Goal: Transaction & Acquisition: Purchase product/service

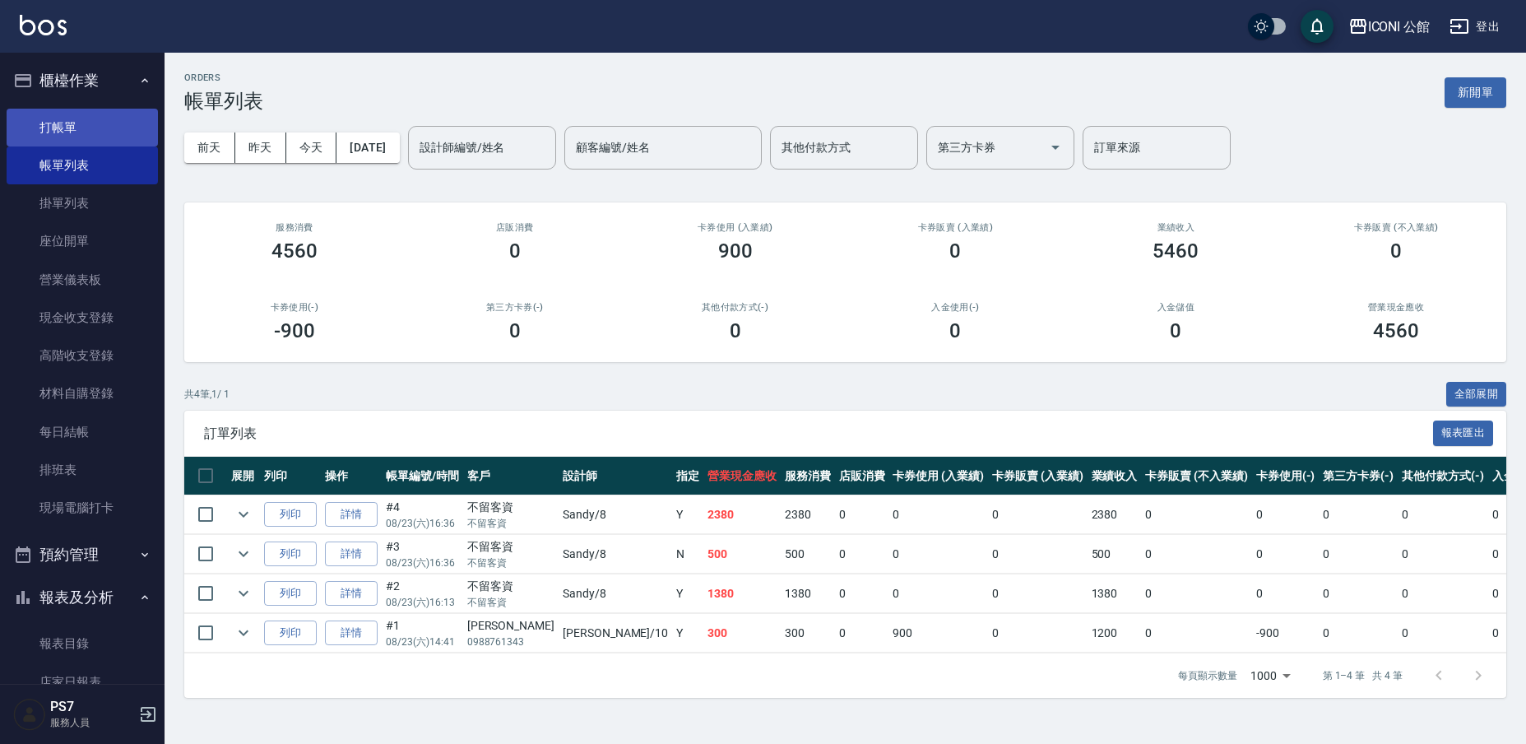
click at [44, 126] on link "打帳單" at bounding box center [82, 128] width 151 height 38
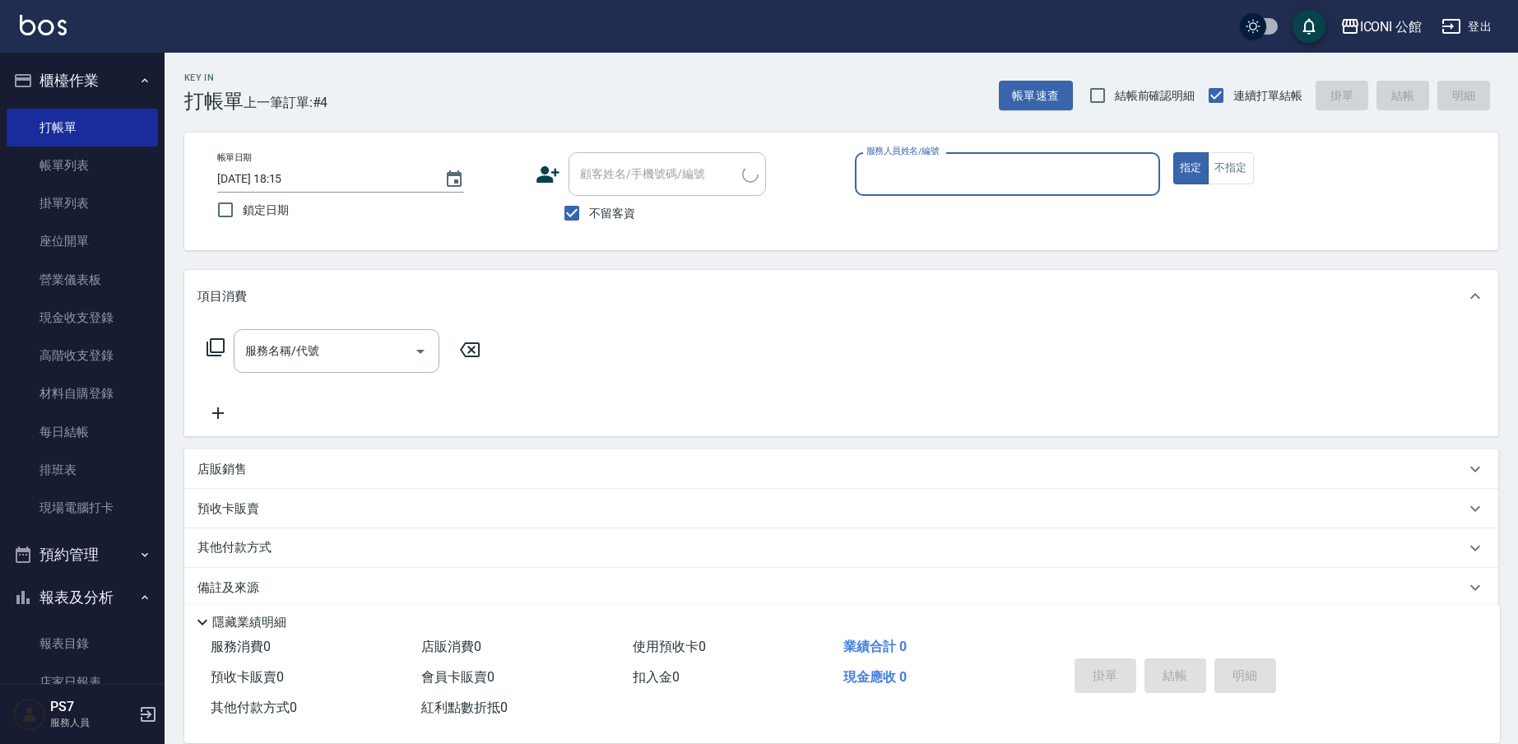
click at [925, 193] on div "服務人員姓名/編號" at bounding box center [1007, 174] width 305 height 44
type input "78"
click at [1191, 168] on button "指定" at bounding box center [1190, 168] width 35 height 32
type button "true"
click at [968, 183] on input "服務人員姓名/編號" at bounding box center [1007, 174] width 290 height 29
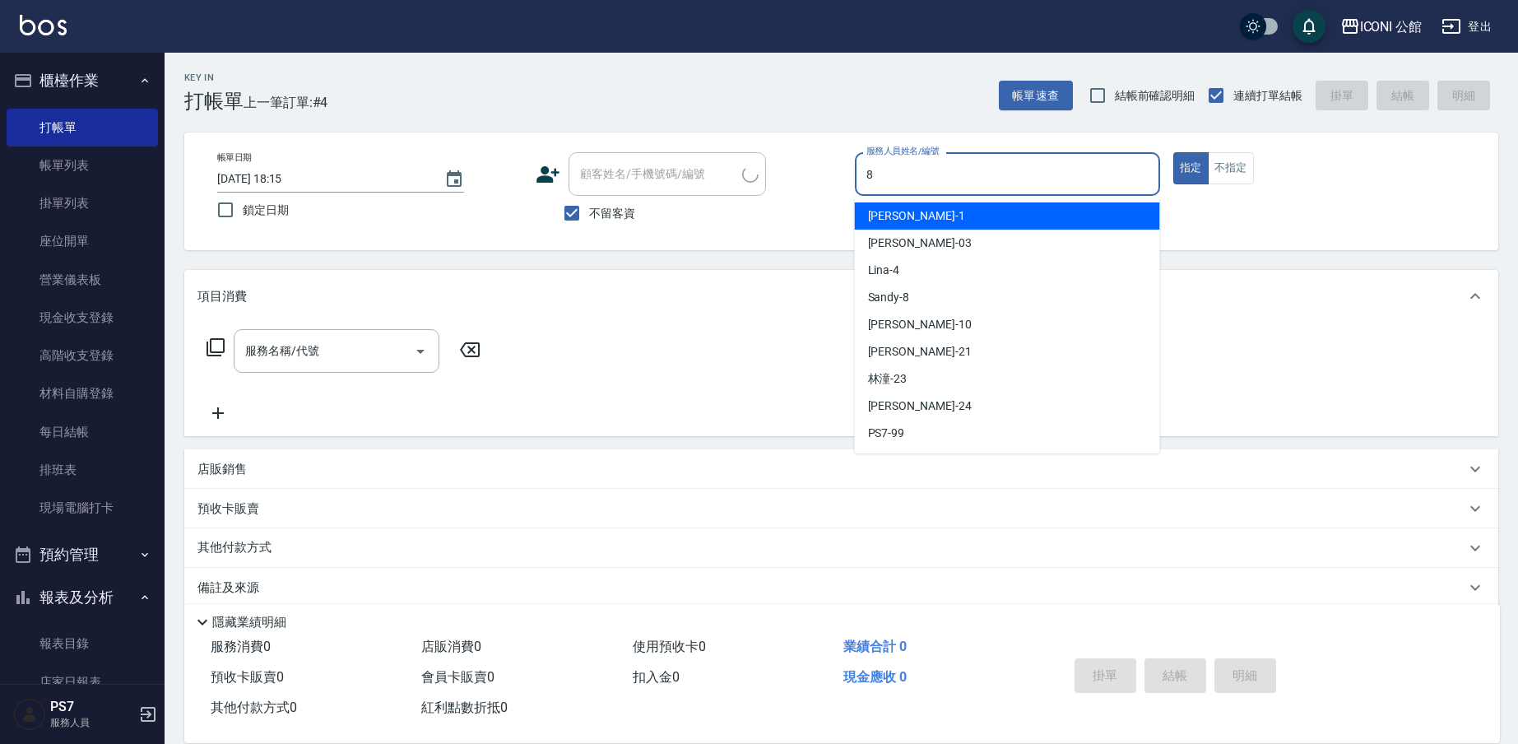
type input "Sandy-8"
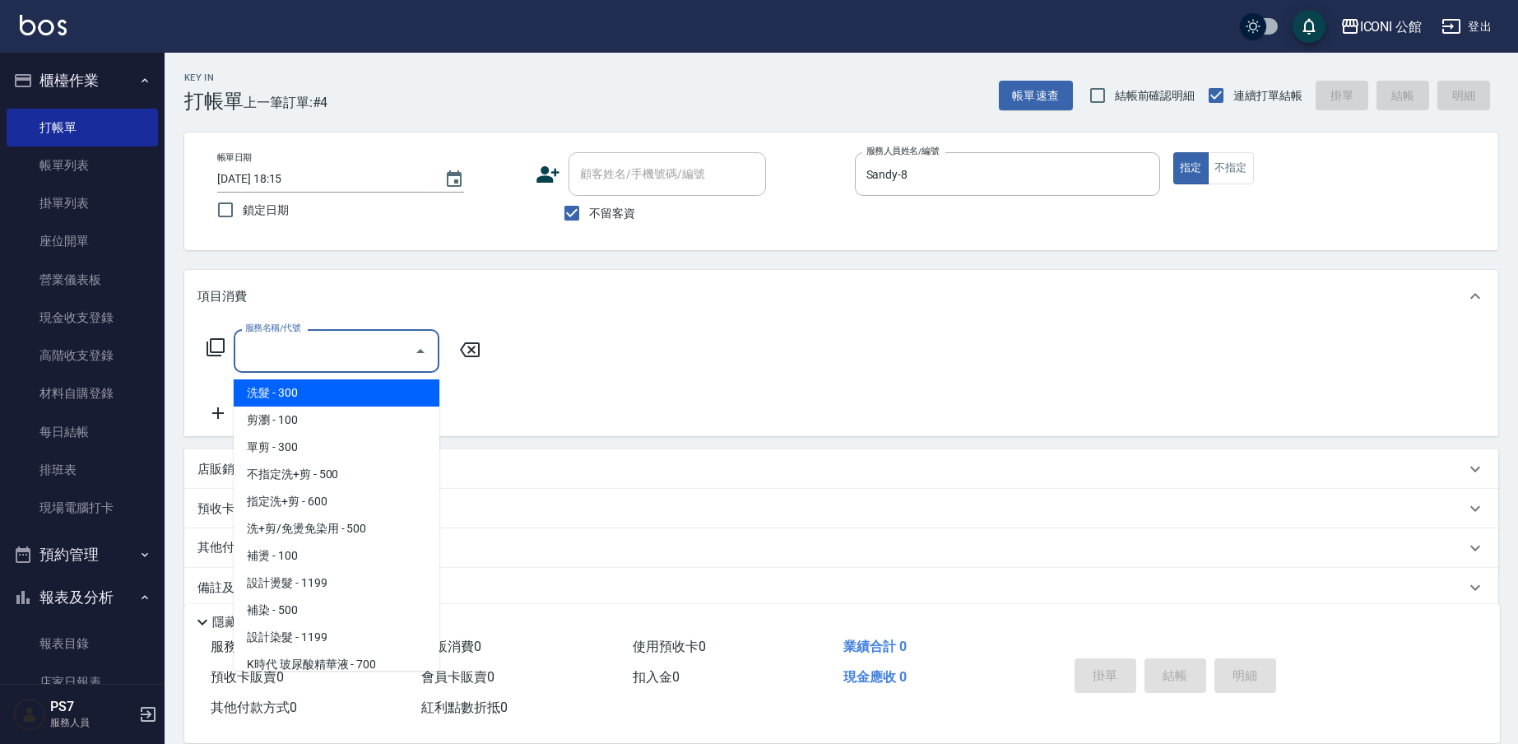
click at [309, 352] on input "服務名稱/代號" at bounding box center [324, 351] width 166 height 29
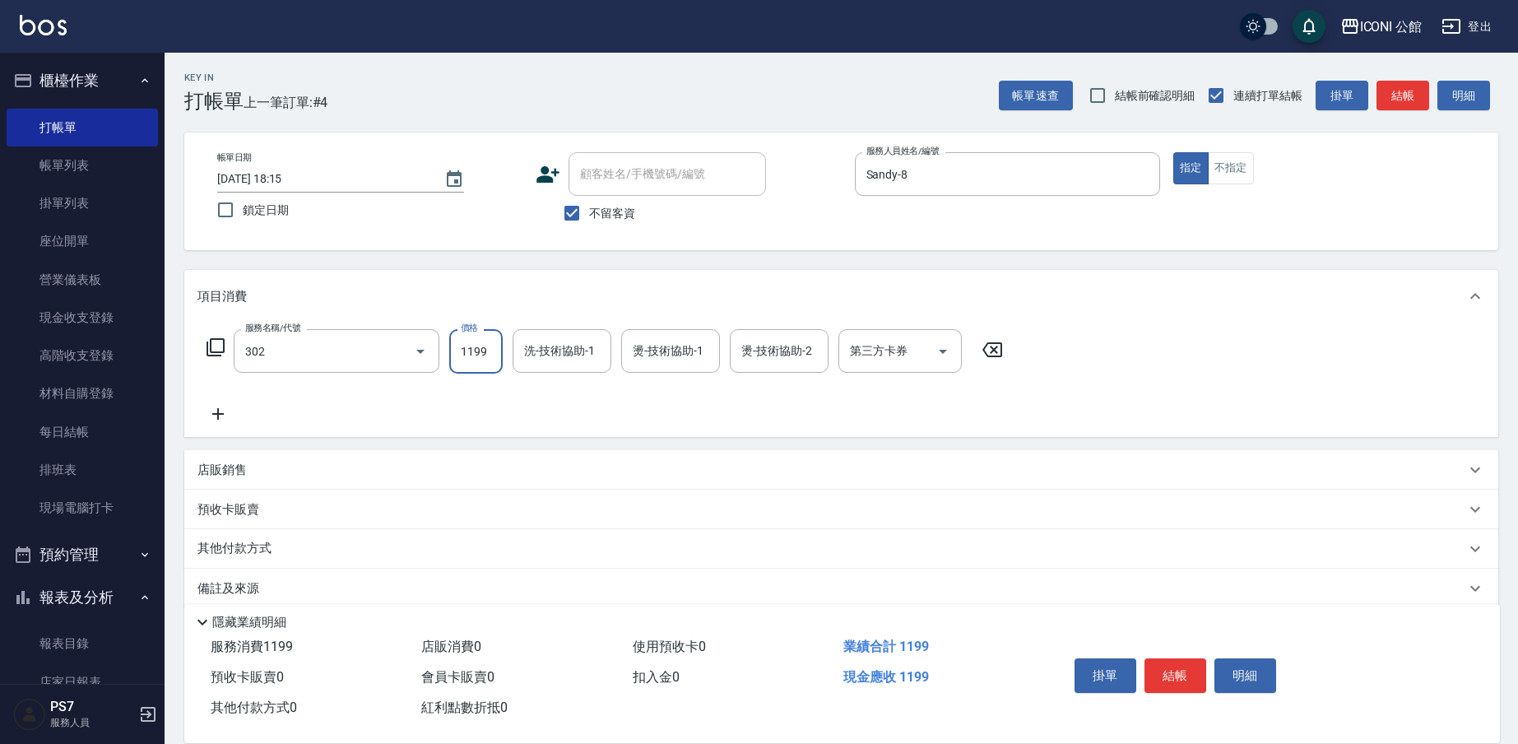
type input "設計燙髮(302)"
type input "1380"
type input "2"
type input "4"
click at [701, 348] on icon "Clear" at bounding box center [702, 351] width 16 height 16
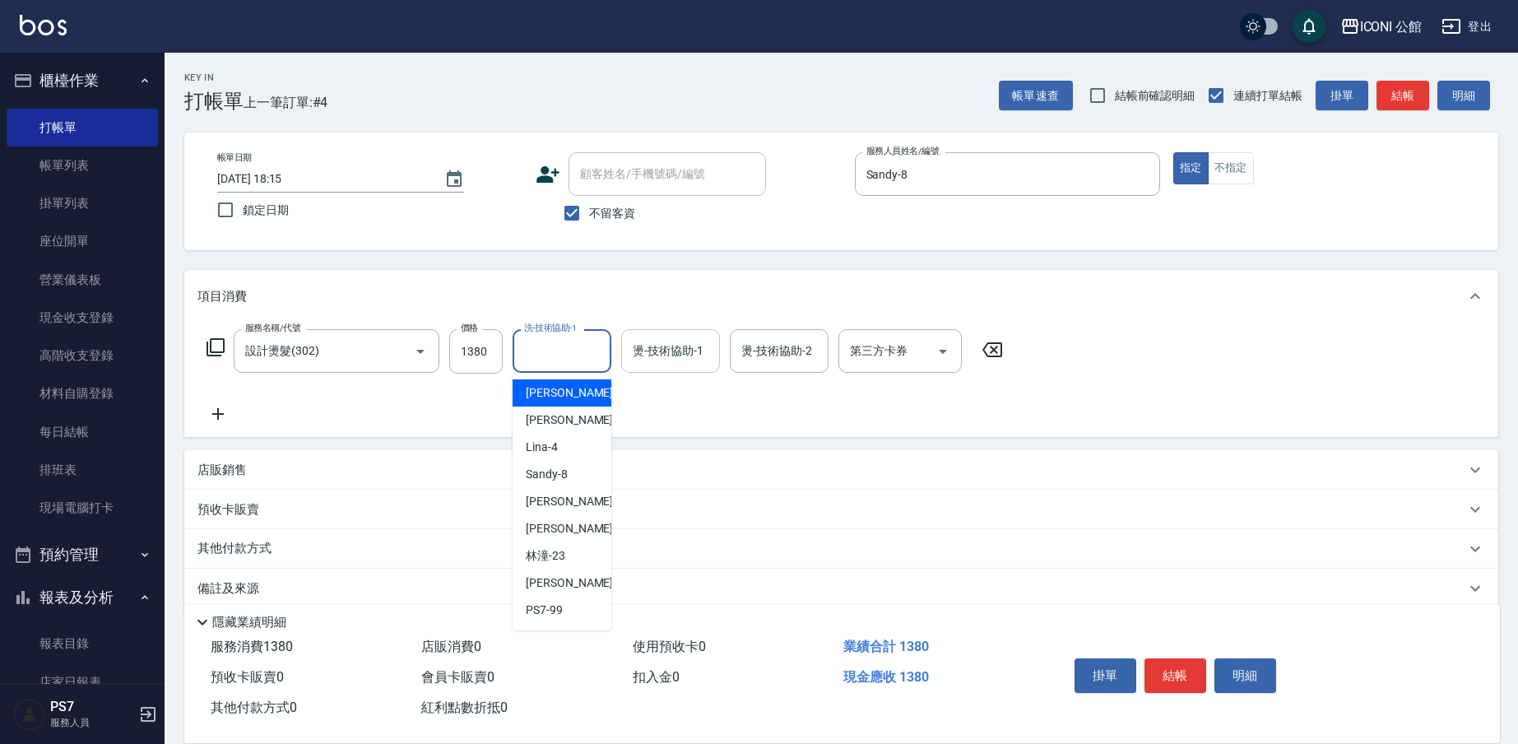
click at [556, 359] on input "洗-技術協助-1" at bounding box center [562, 351] width 84 height 29
type input "[PERSON_NAME]-24"
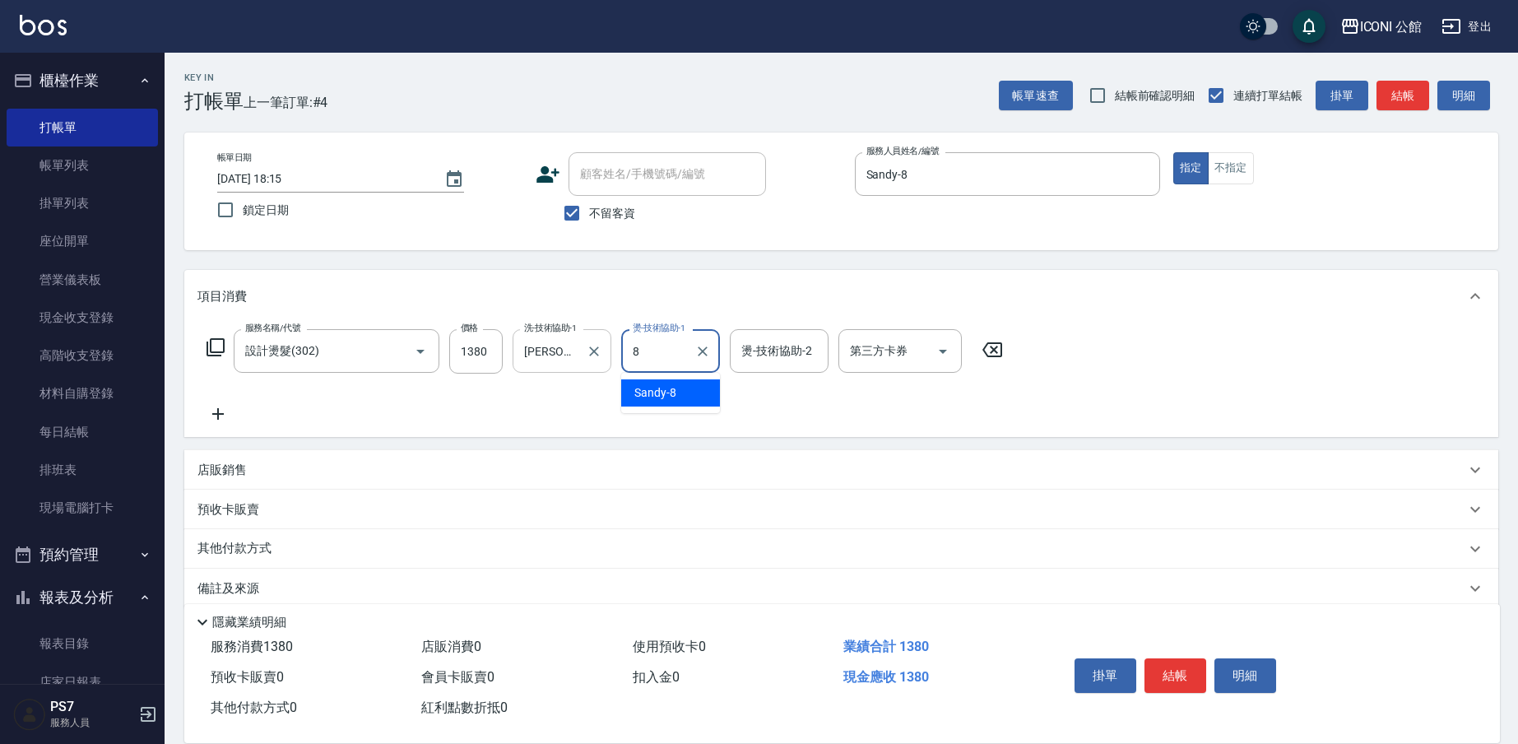
type input "Sandy-8"
type input "[PERSON_NAME]-24"
click at [217, 346] on icon at bounding box center [216, 347] width 20 height 20
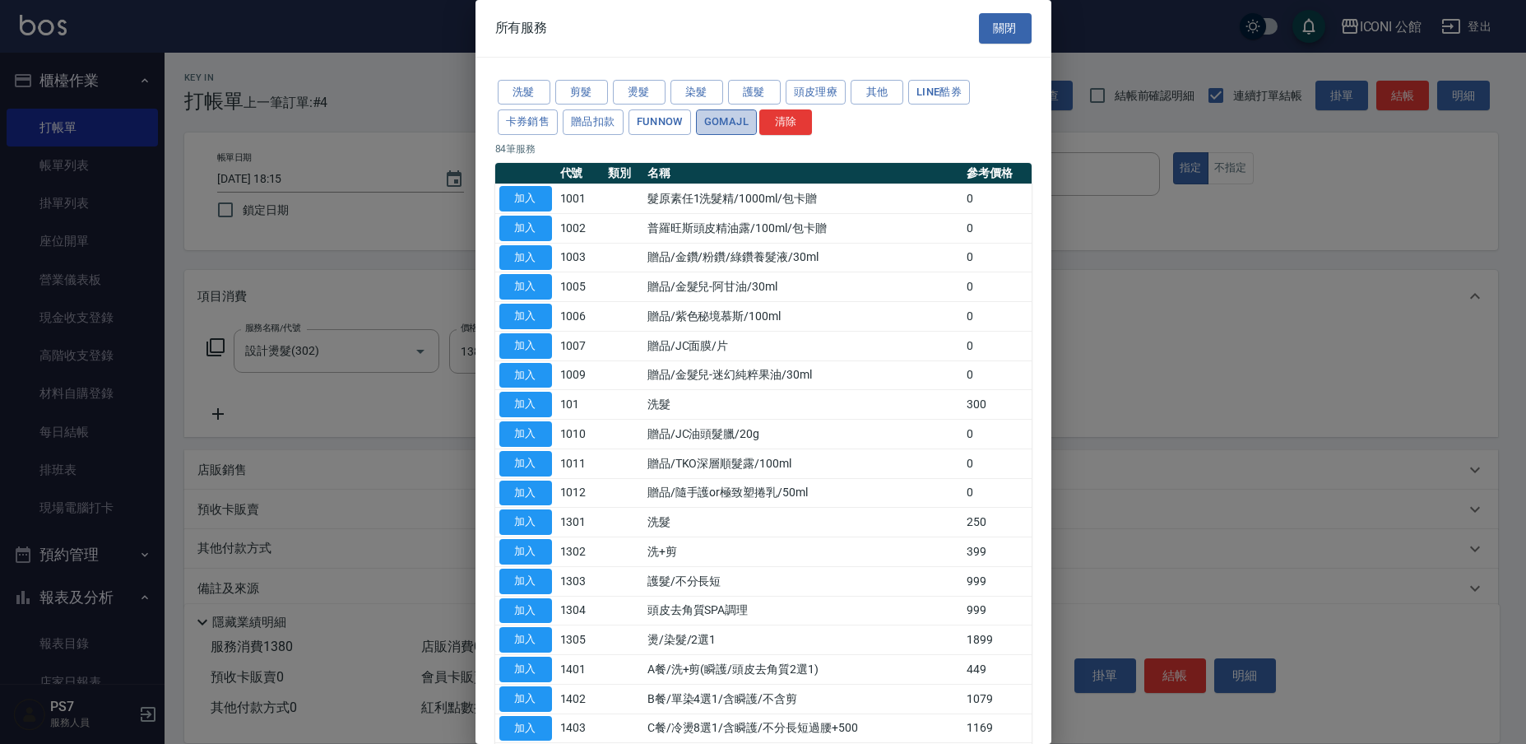
click at [757, 109] on button "GOMAJL" at bounding box center [726, 122] width 61 height 26
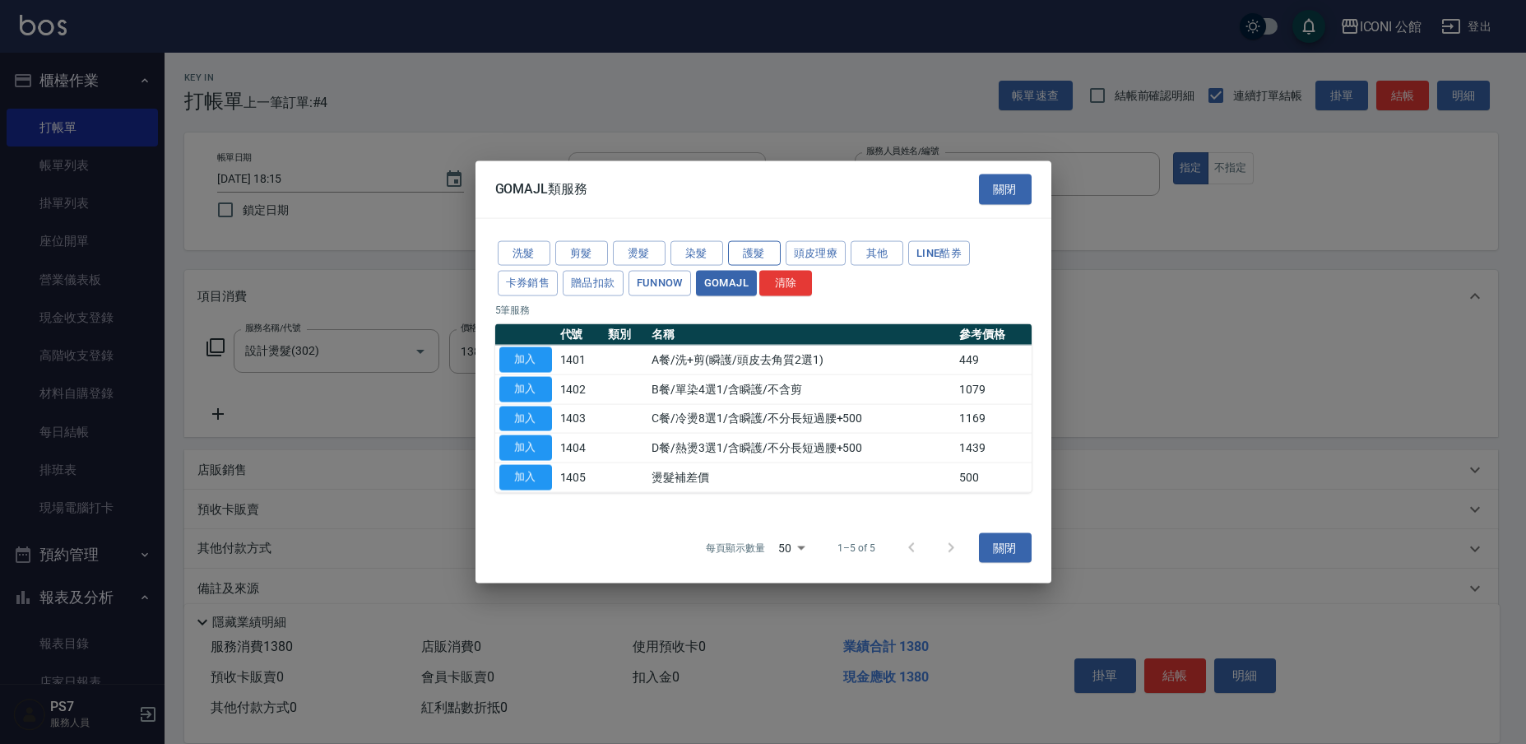
click at [759, 87] on div at bounding box center [763, 372] width 1526 height 744
drag, startPoint x: 755, startPoint y: 250, endPoint x: 744, endPoint y: 259, distance: 14.6
click at [755, 250] on button "護髮" at bounding box center [754, 253] width 53 height 26
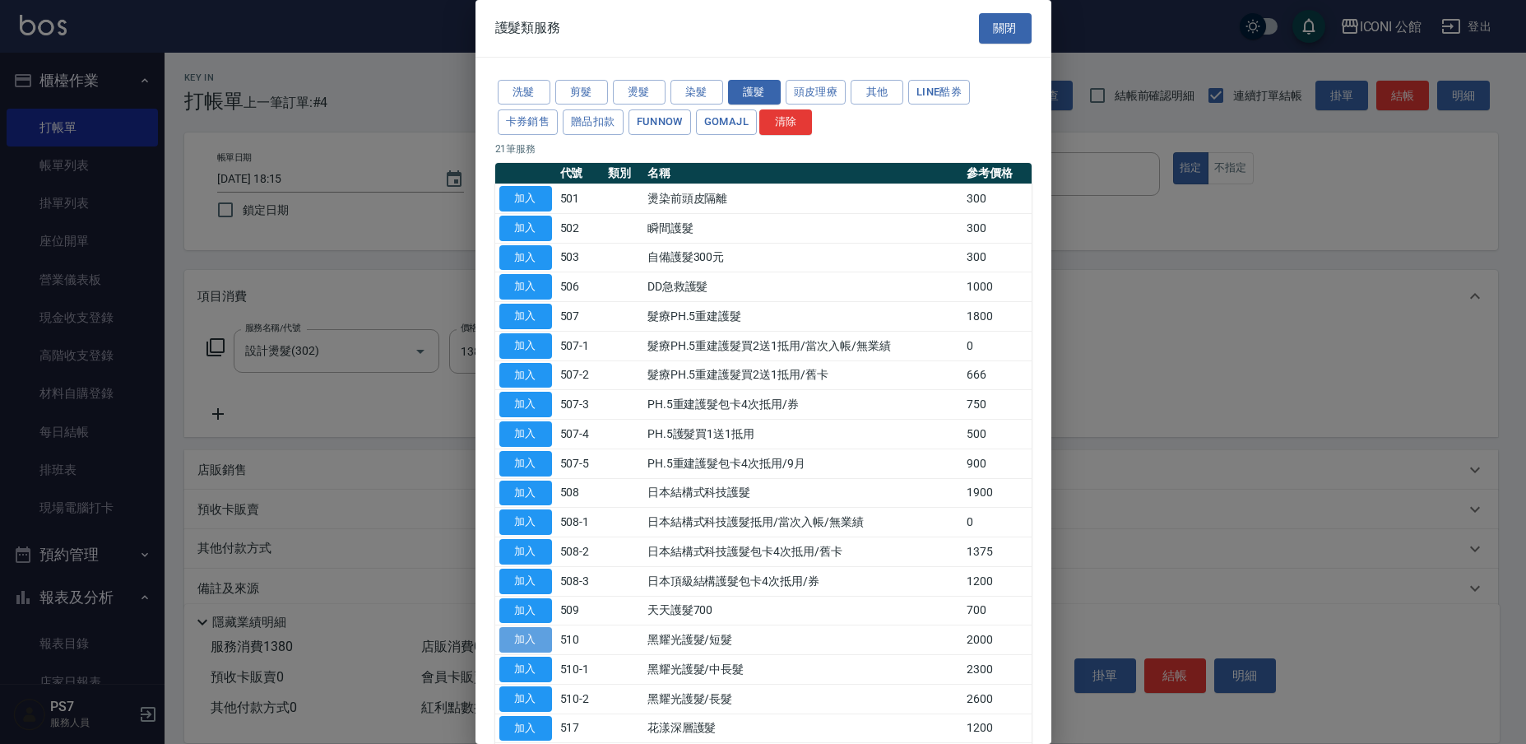
click at [531, 627] on button "加入" at bounding box center [525, 640] width 53 height 26
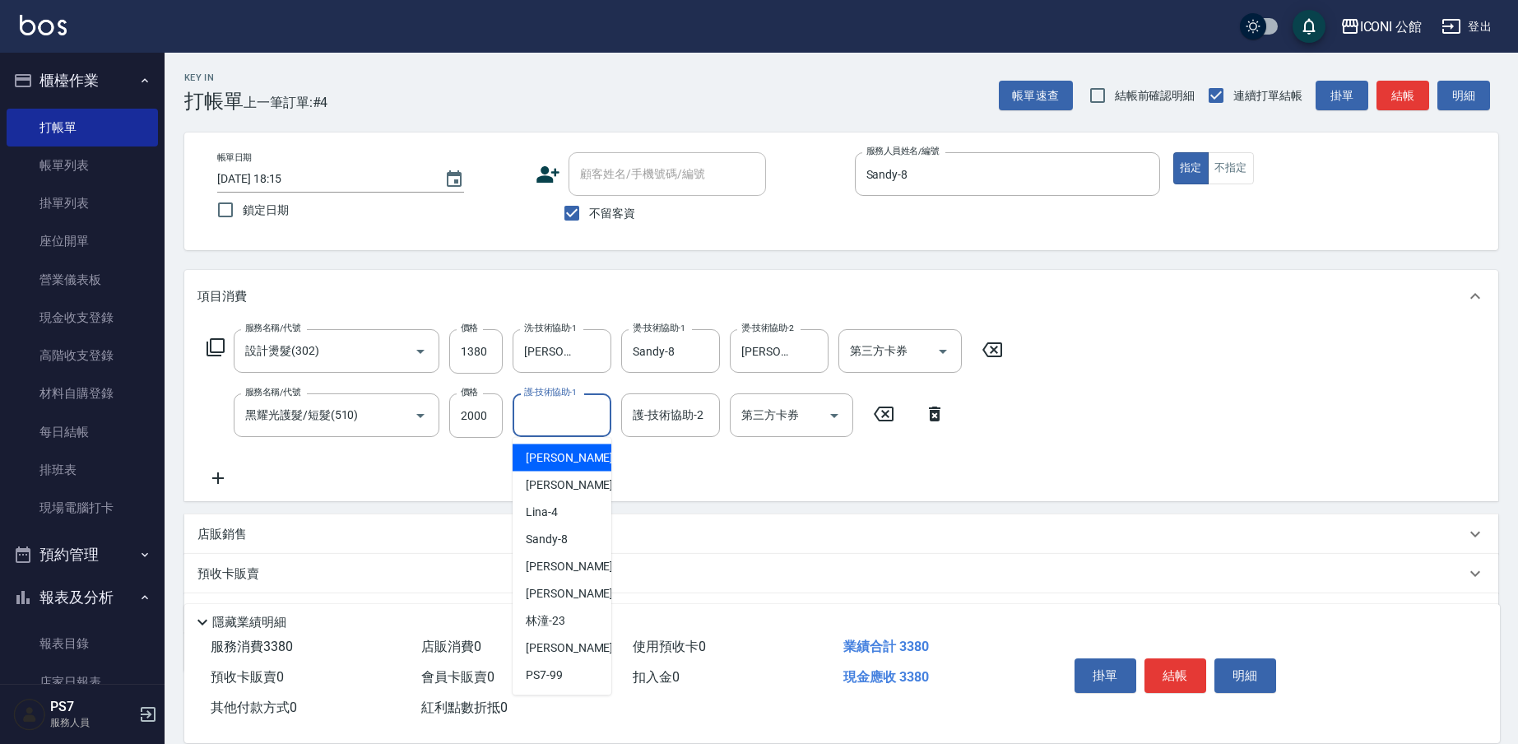
click at [566, 423] on input "護-技術協助-1" at bounding box center [562, 415] width 84 height 29
type input "[PERSON_NAME]-24"
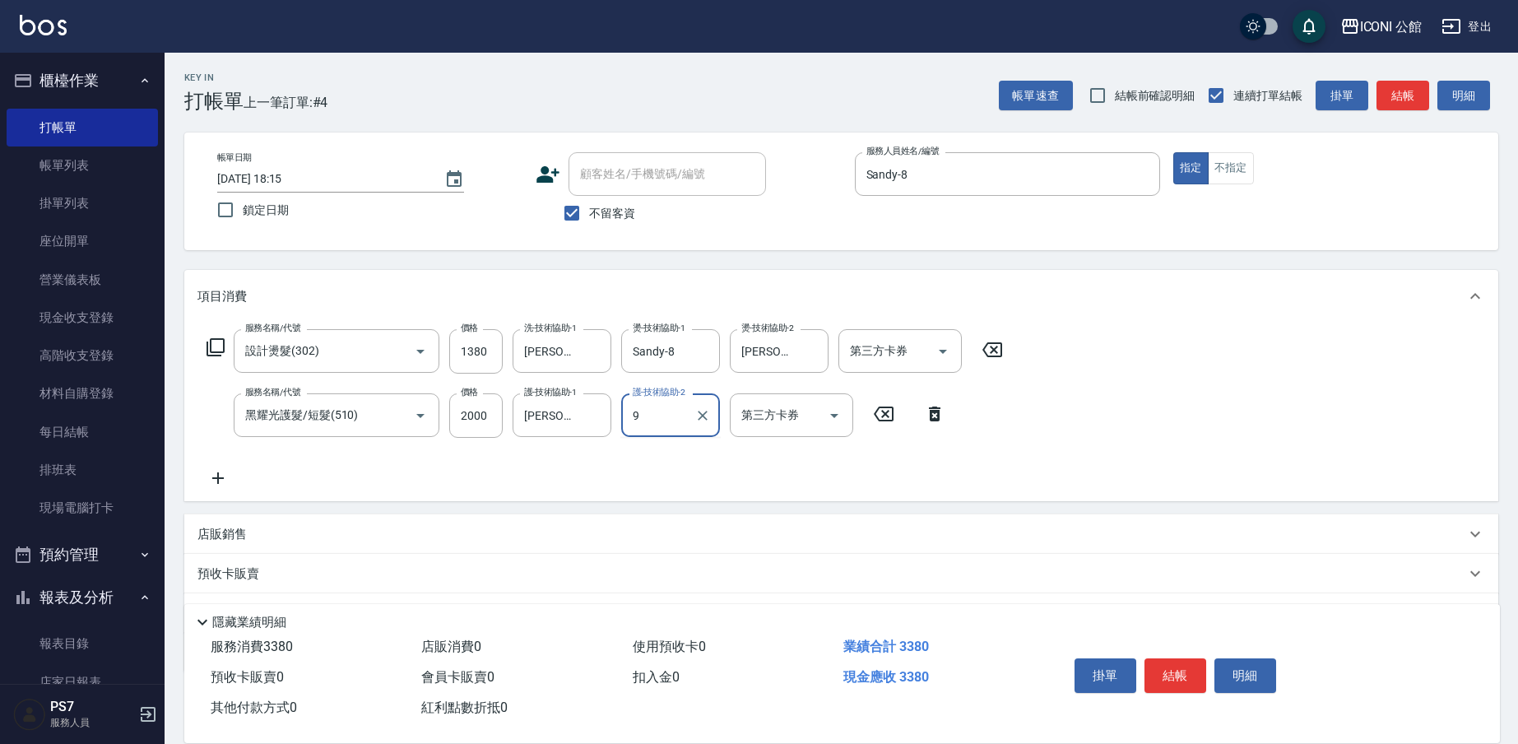
type input "9"
click at [676, 420] on input "護-技術協助-2" at bounding box center [671, 415] width 84 height 29
type input "Sandy-8"
click at [1169, 661] on button "結帳" at bounding box center [1175, 675] width 62 height 35
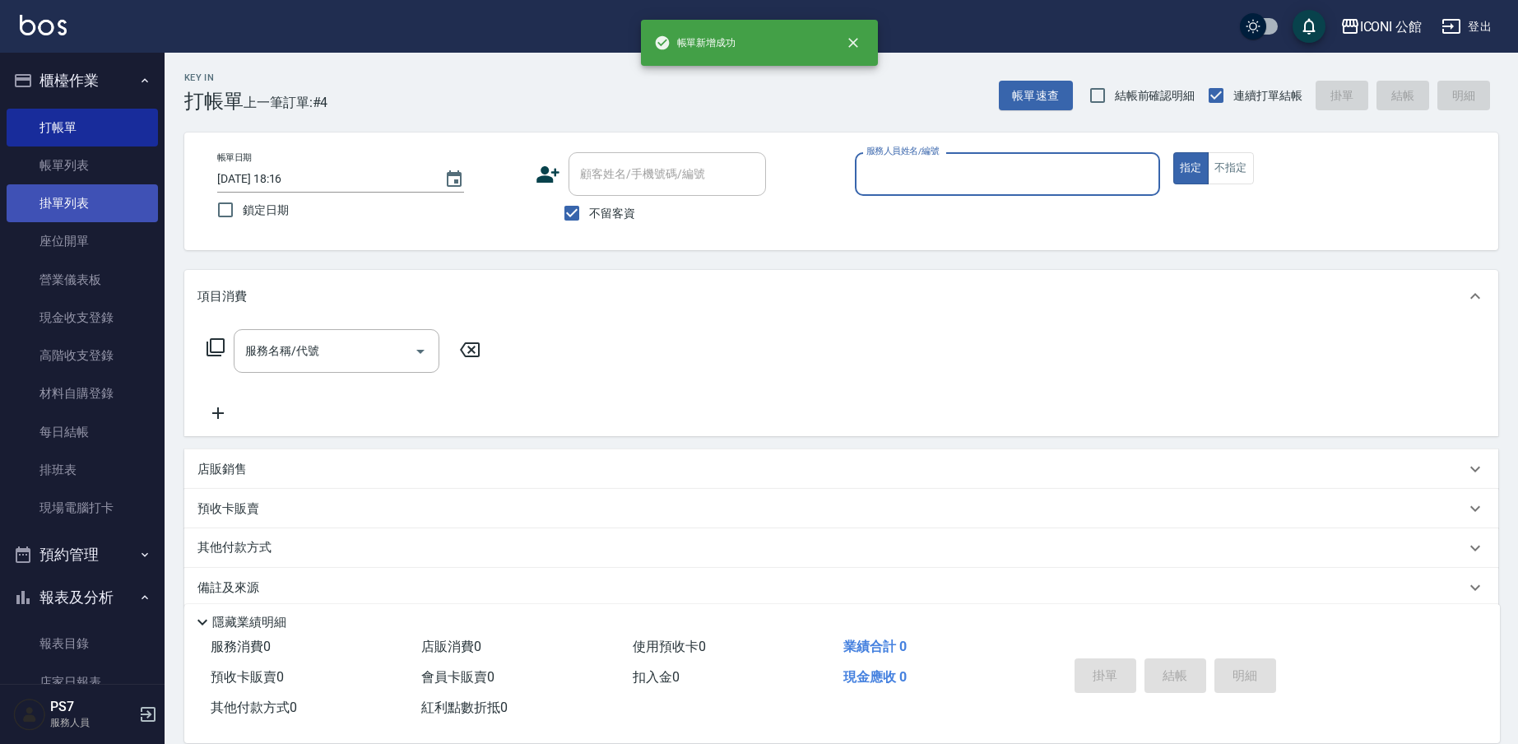
click at [84, 202] on link "掛單列表" at bounding box center [82, 203] width 151 height 38
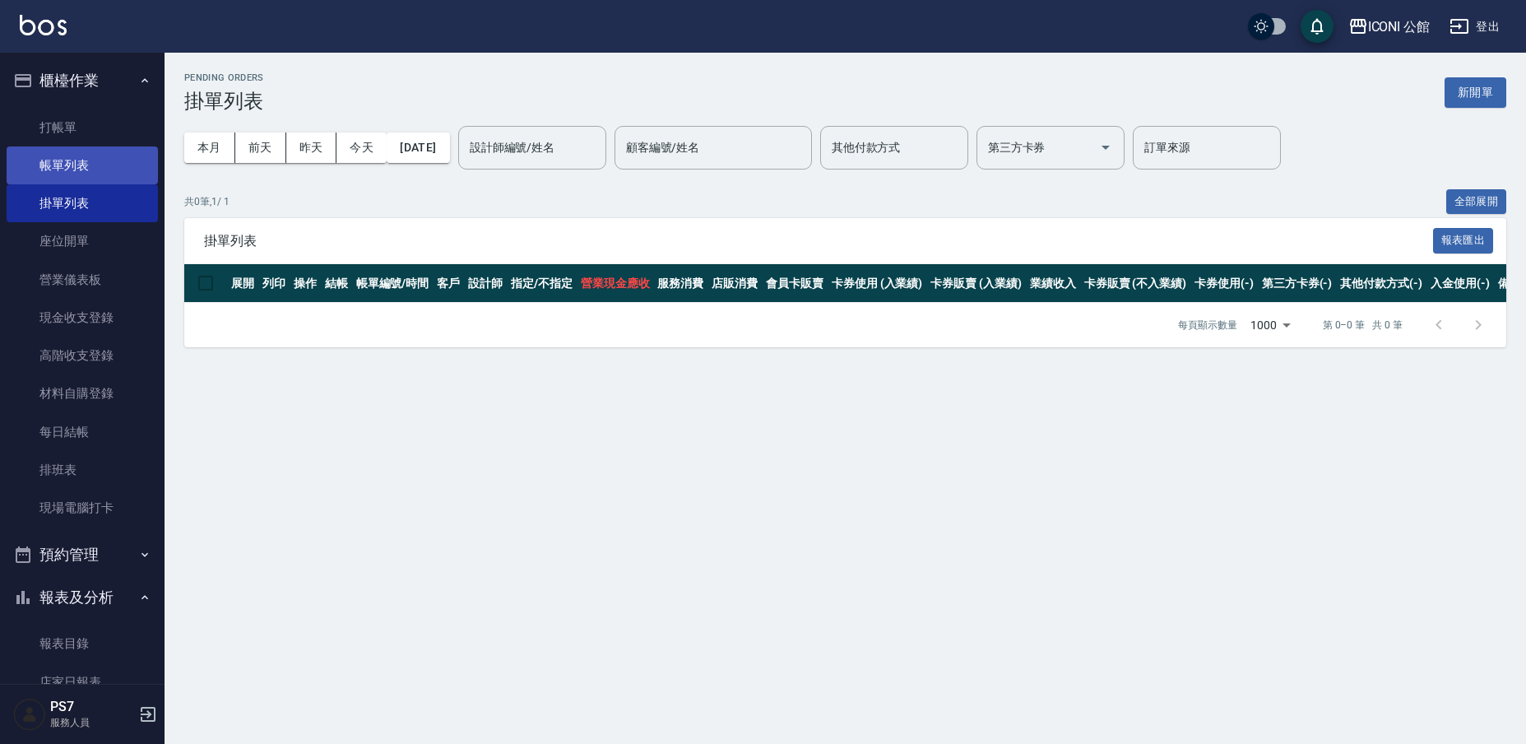
click at [99, 165] on link "帳單列表" at bounding box center [82, 165] width 151 height 38
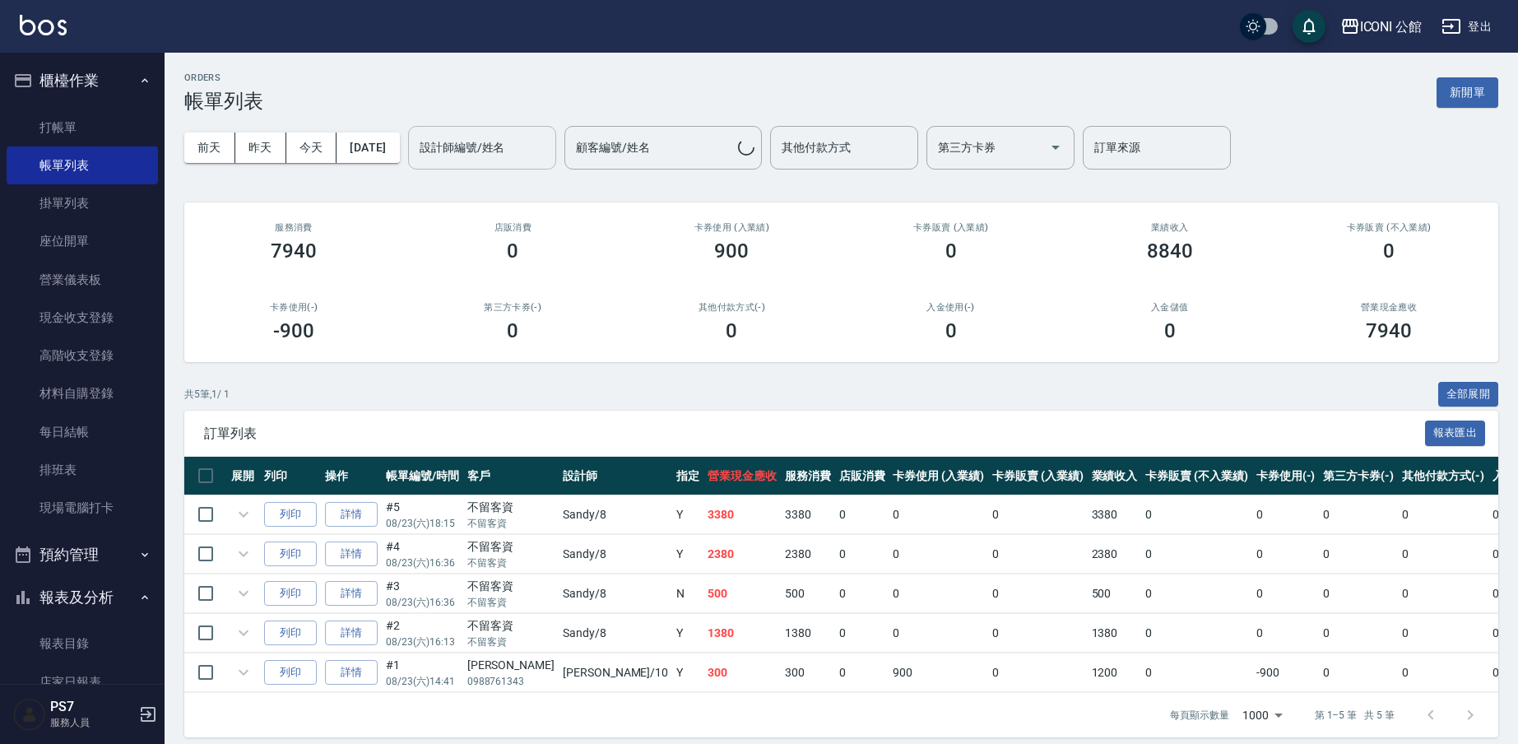
click at [514, 156] on input "設計師編號/姓名" at bounding box center [481, 147] width 133 height 29
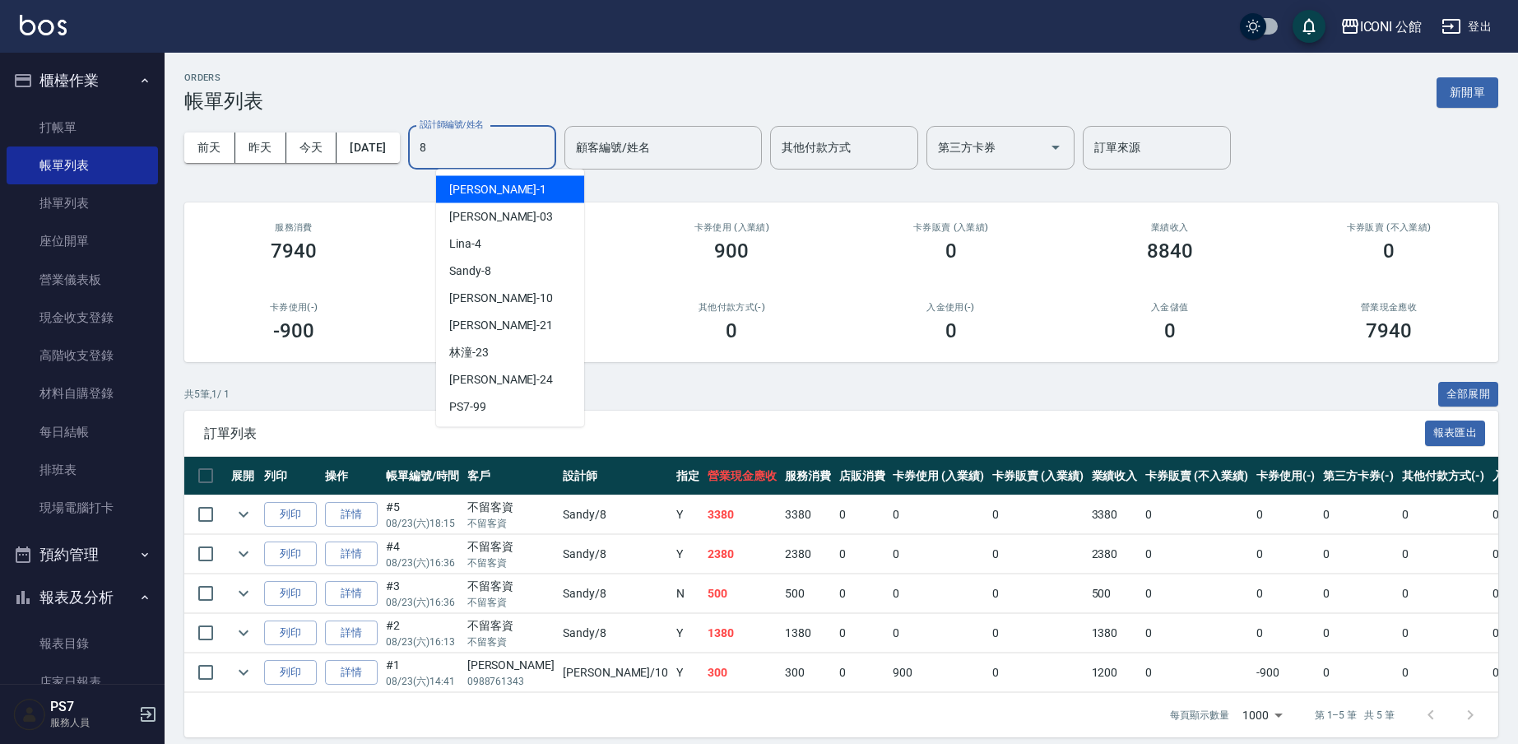
type input "Sandy-8"
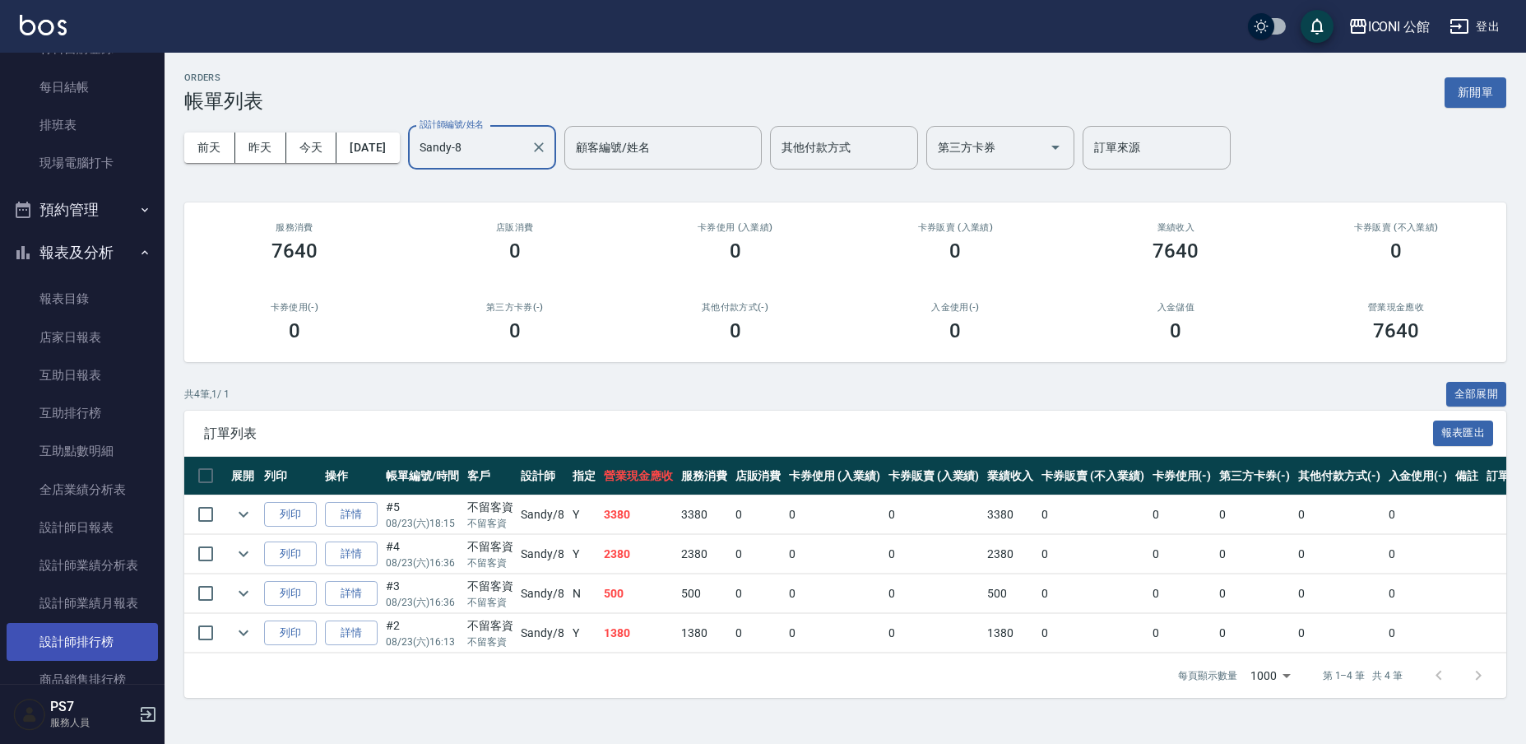
scroll to position [378, 0]
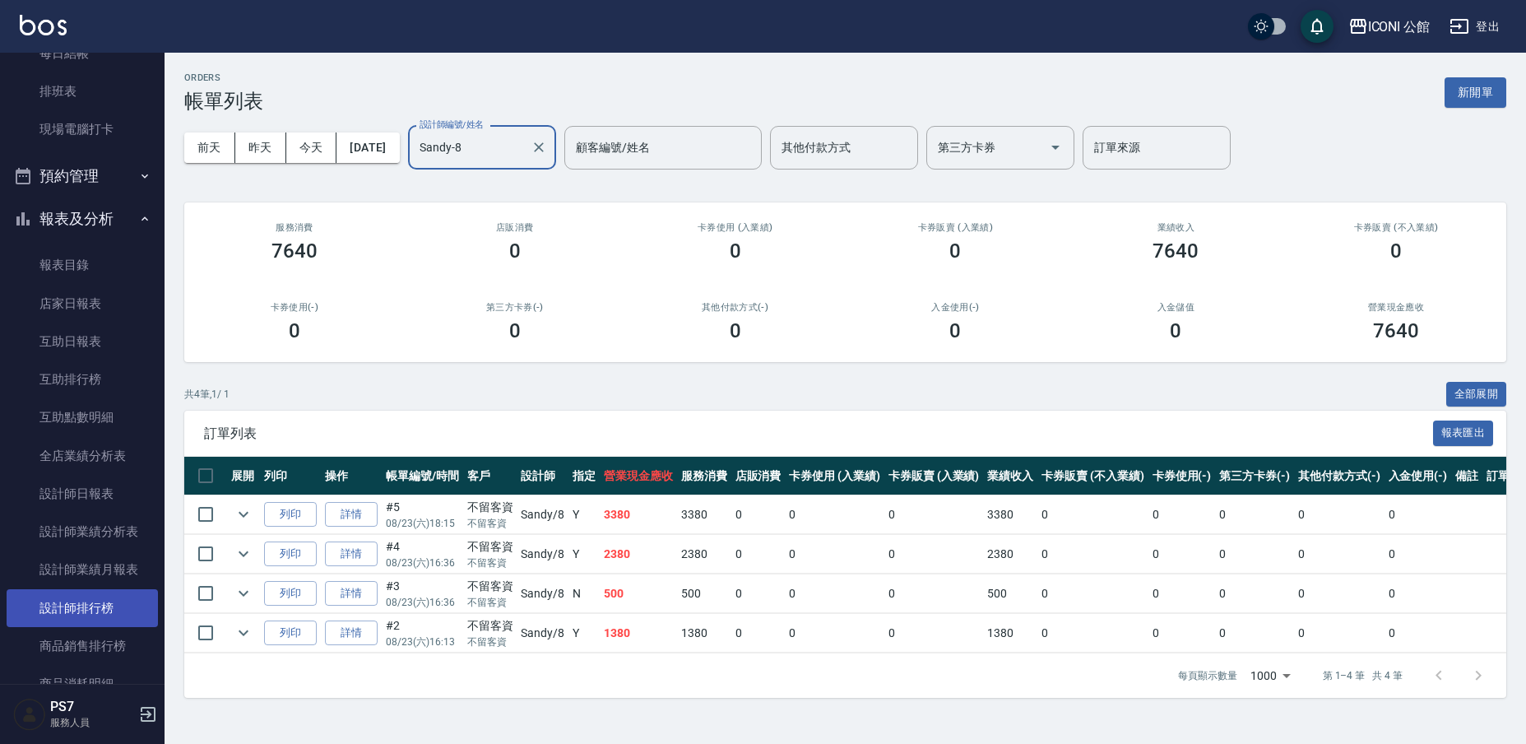
click at [77, 602] on link "設計師排行榜" at bounding box center [82, 608] width 151 height 38
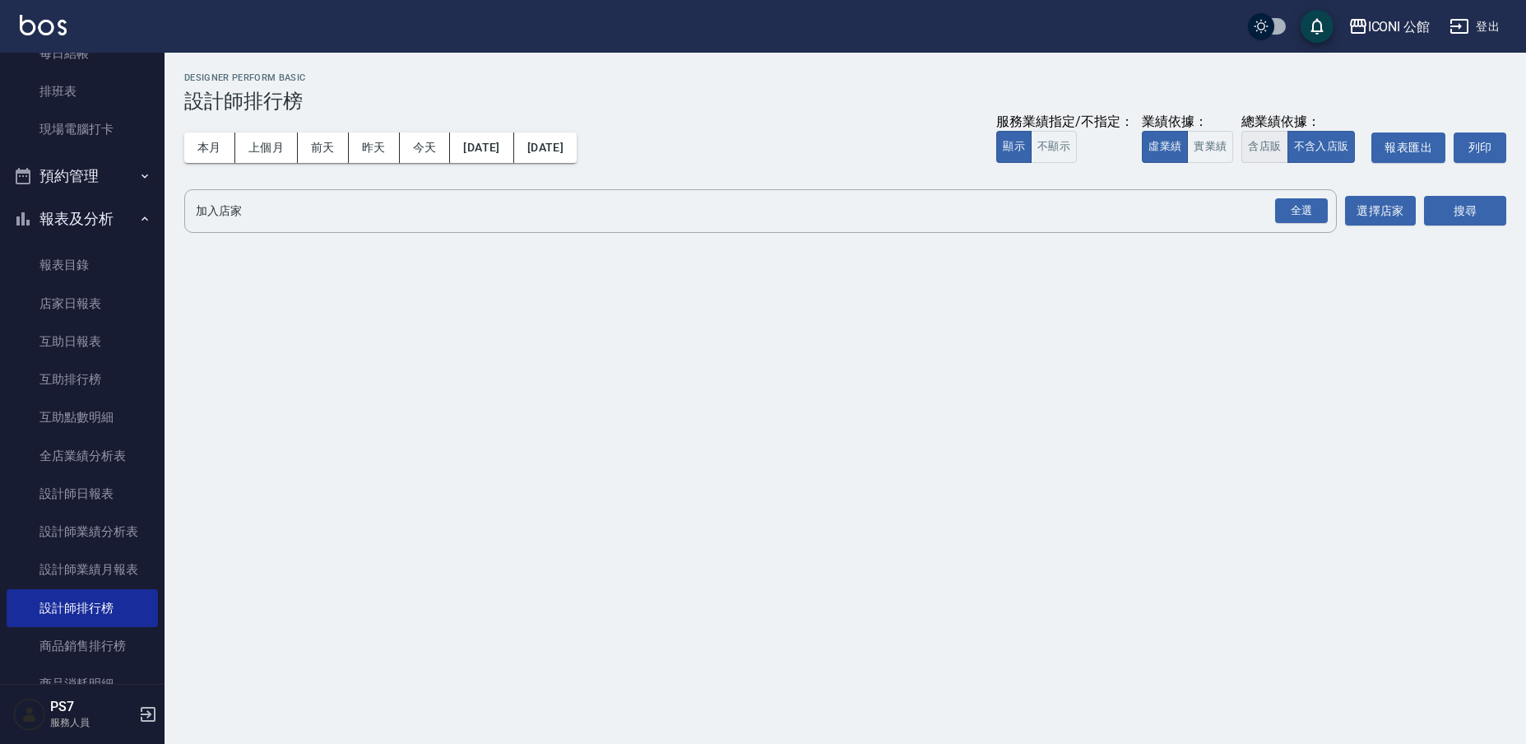
drag, startPoint x: 1272, startPoint y: 143, endPoint x: 1279, endPoint y: 159, distance: 17.0
click at [1271, 144] on button "含店販" at bounding box center [1265, 147] width 46 height 32
click at [1316, 207] on div "全選" at bounding box center [1301, 211] width 53 height 26
click at [1457, 199] on button "搜尋" at bounding box center [1465, 212] width 82 height 30
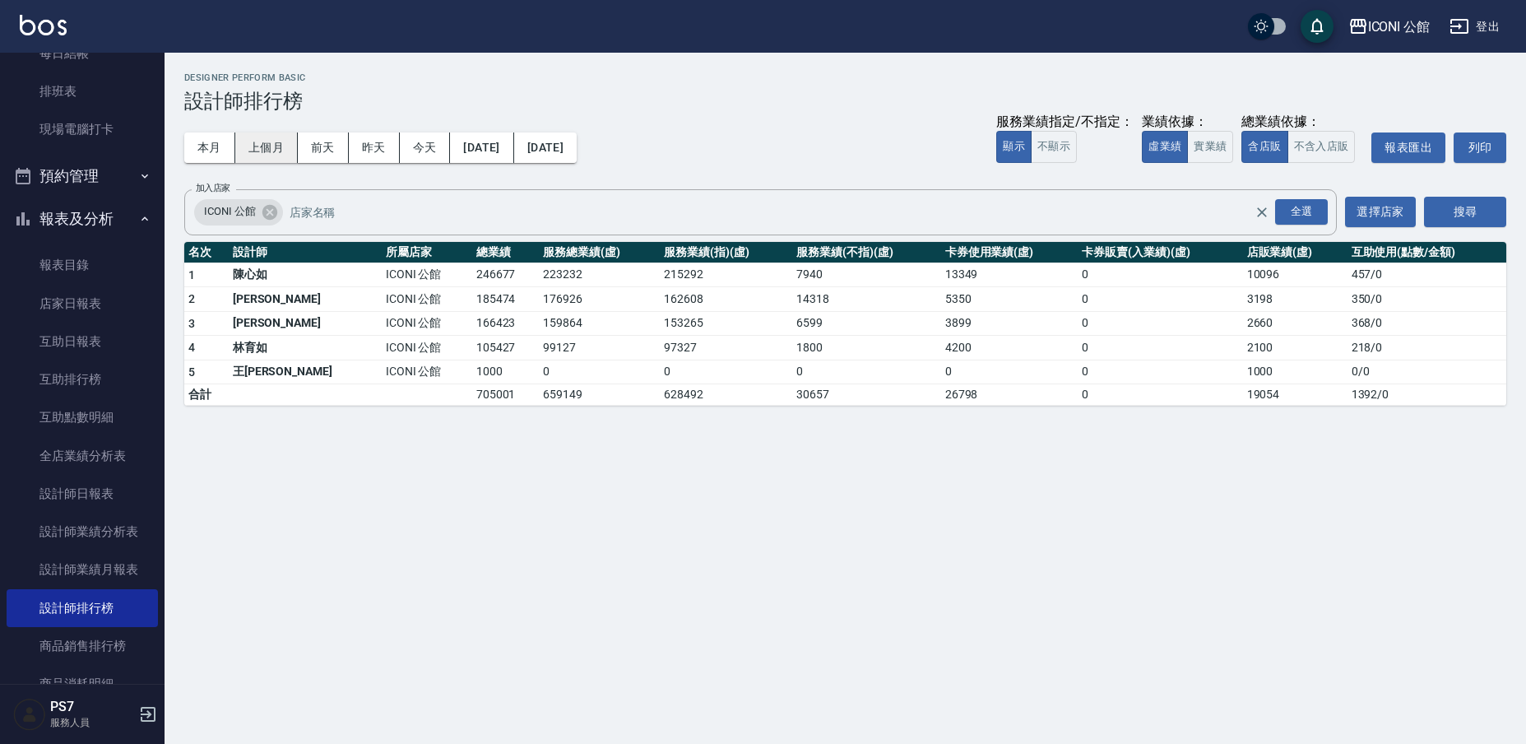
click at [277, 145] on button "上個月" at bounding box center [266, 147] width 63 height 30
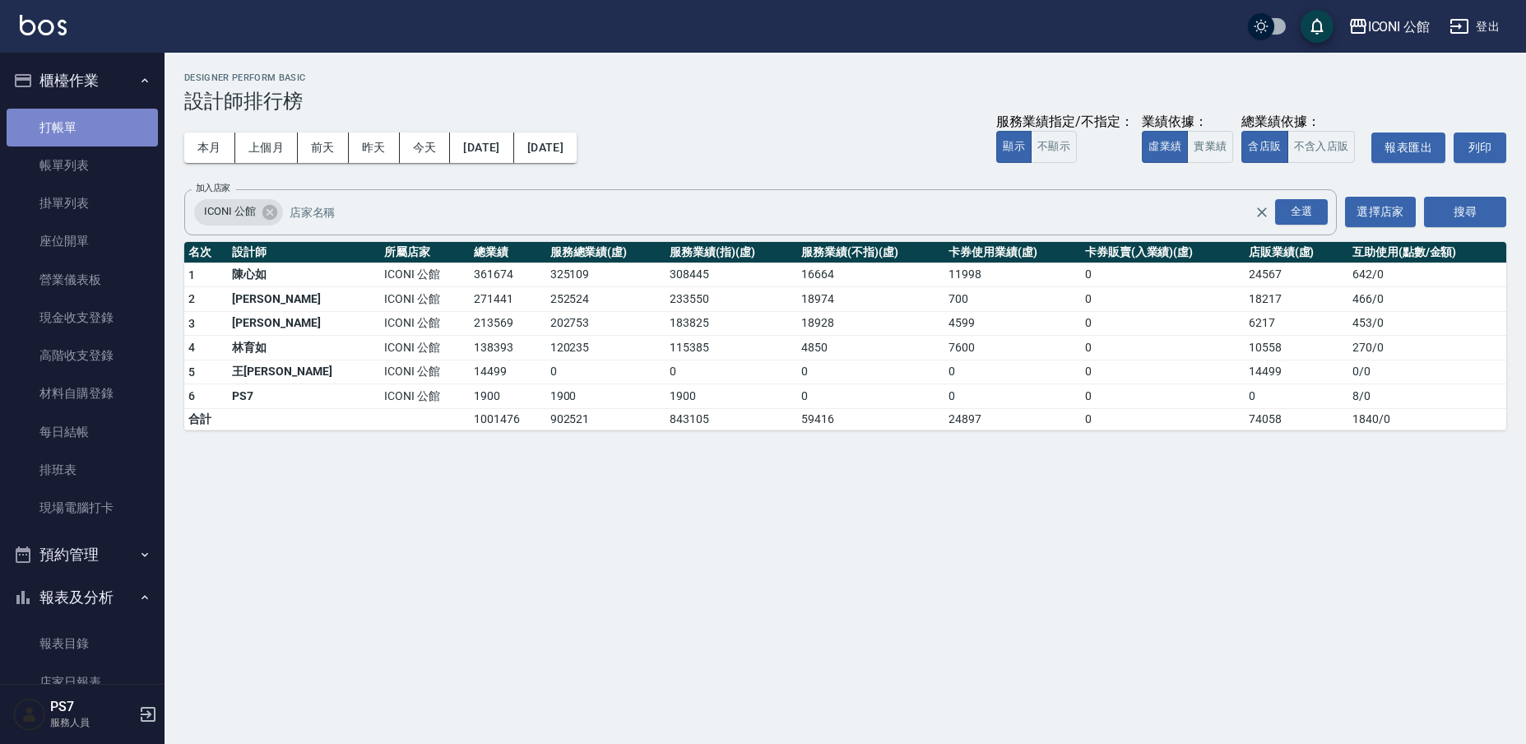
click at [88, 123] on link "打帳單" at bounding box center [82, 128] width 151 height 38
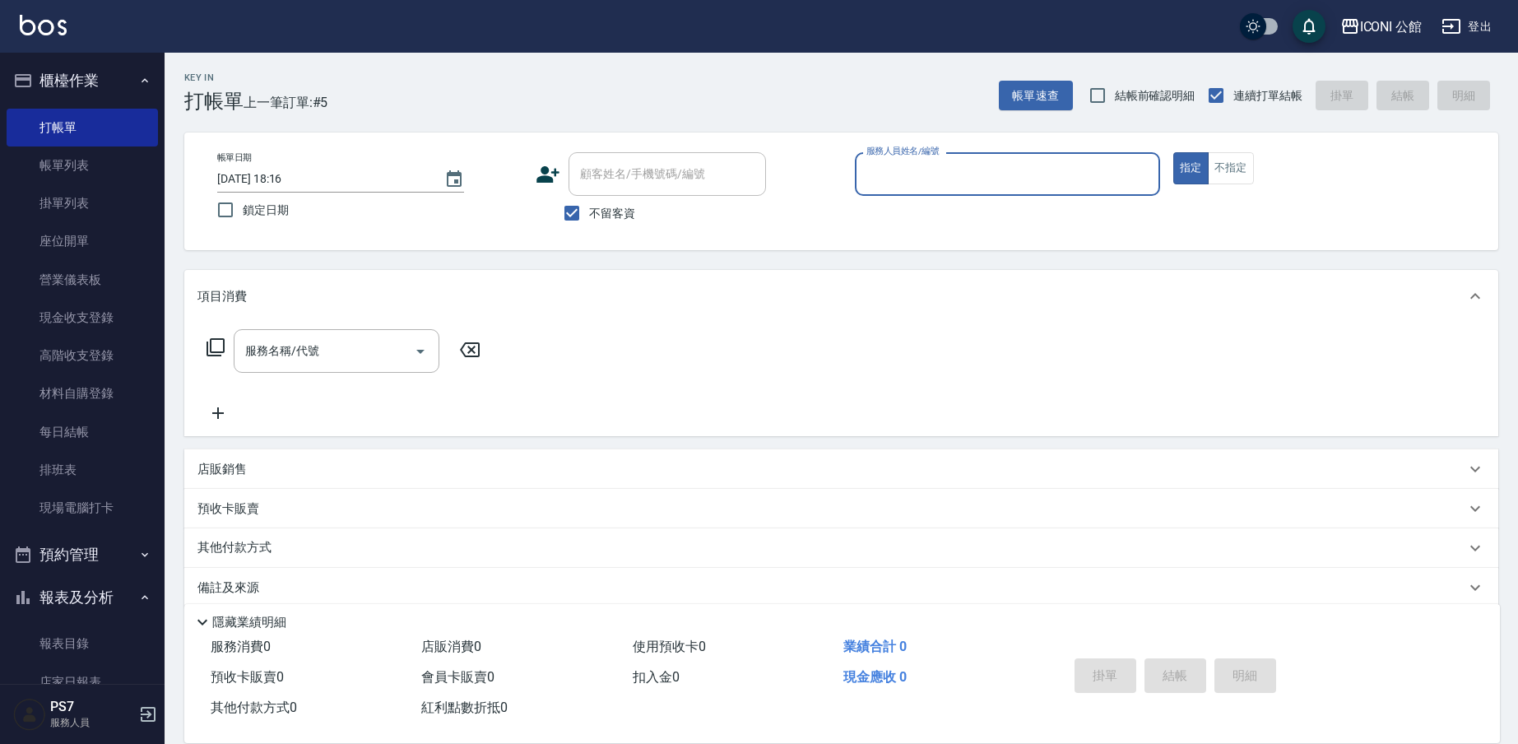
click at [949, 167] on input "服務人員姓名/編號" at bounding box center [1007, 174] width 290 height 29
type input "Lina-4"
type button "true"
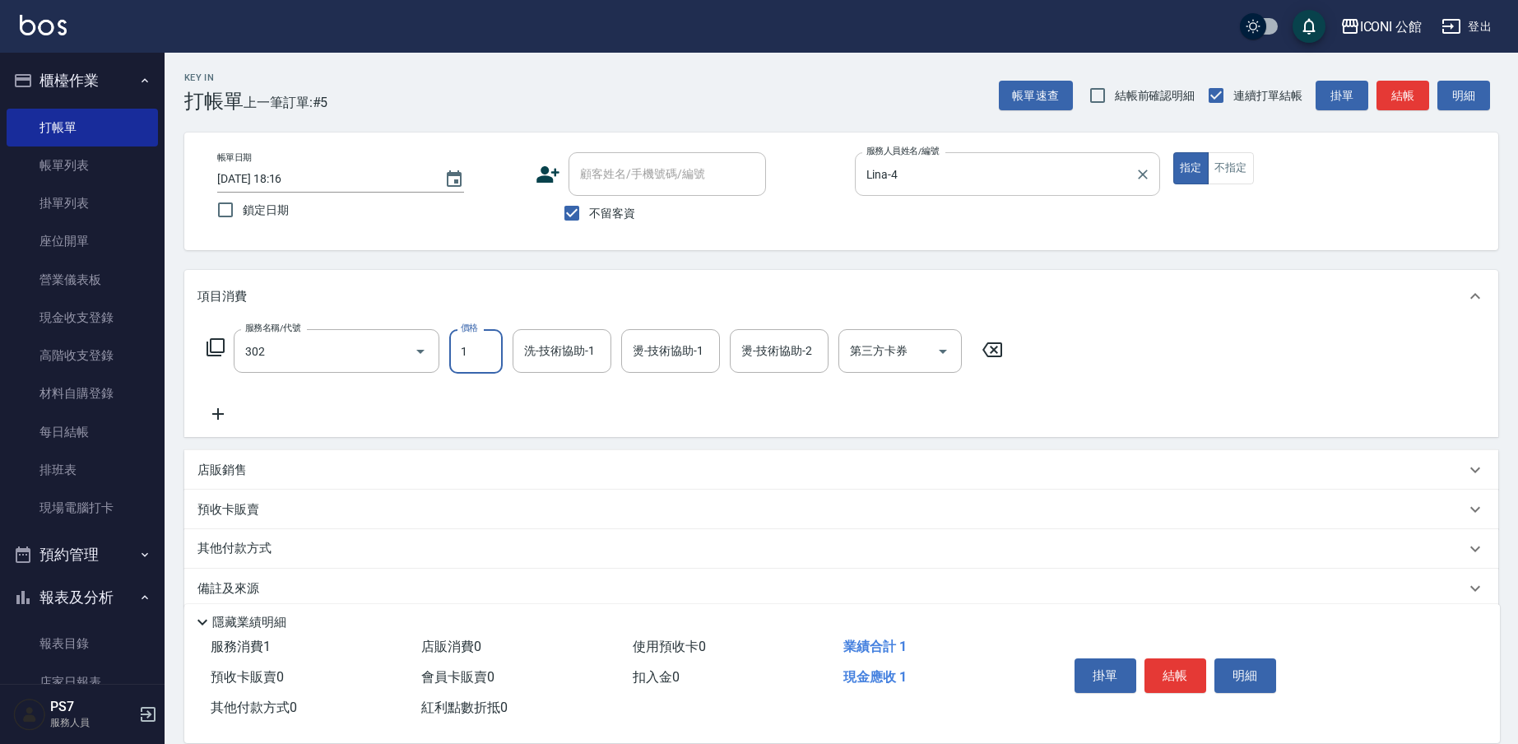
type input "設計燙髮(302)"
type input "1200"
type input "[PERSON_NAME]-24"
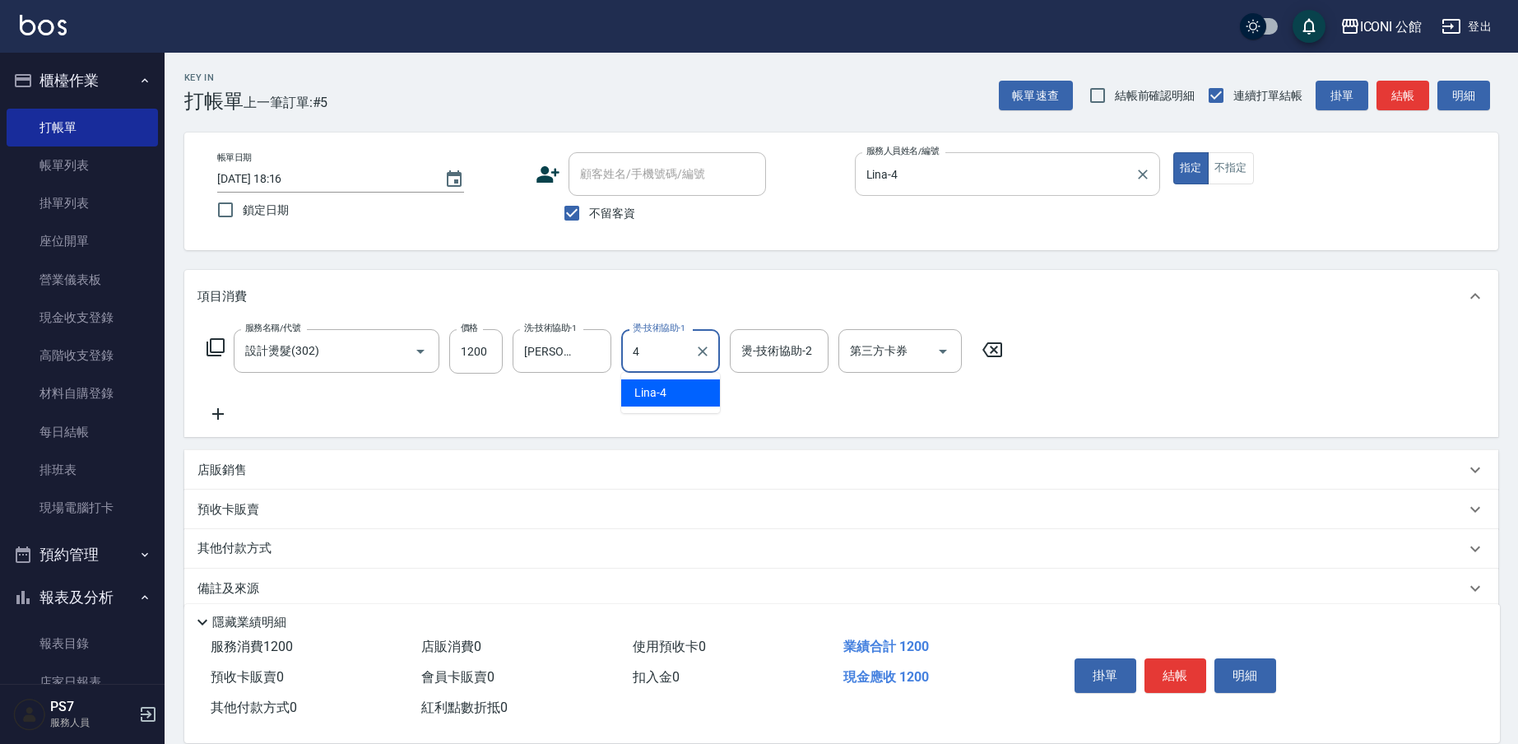
type input "Lina-4"
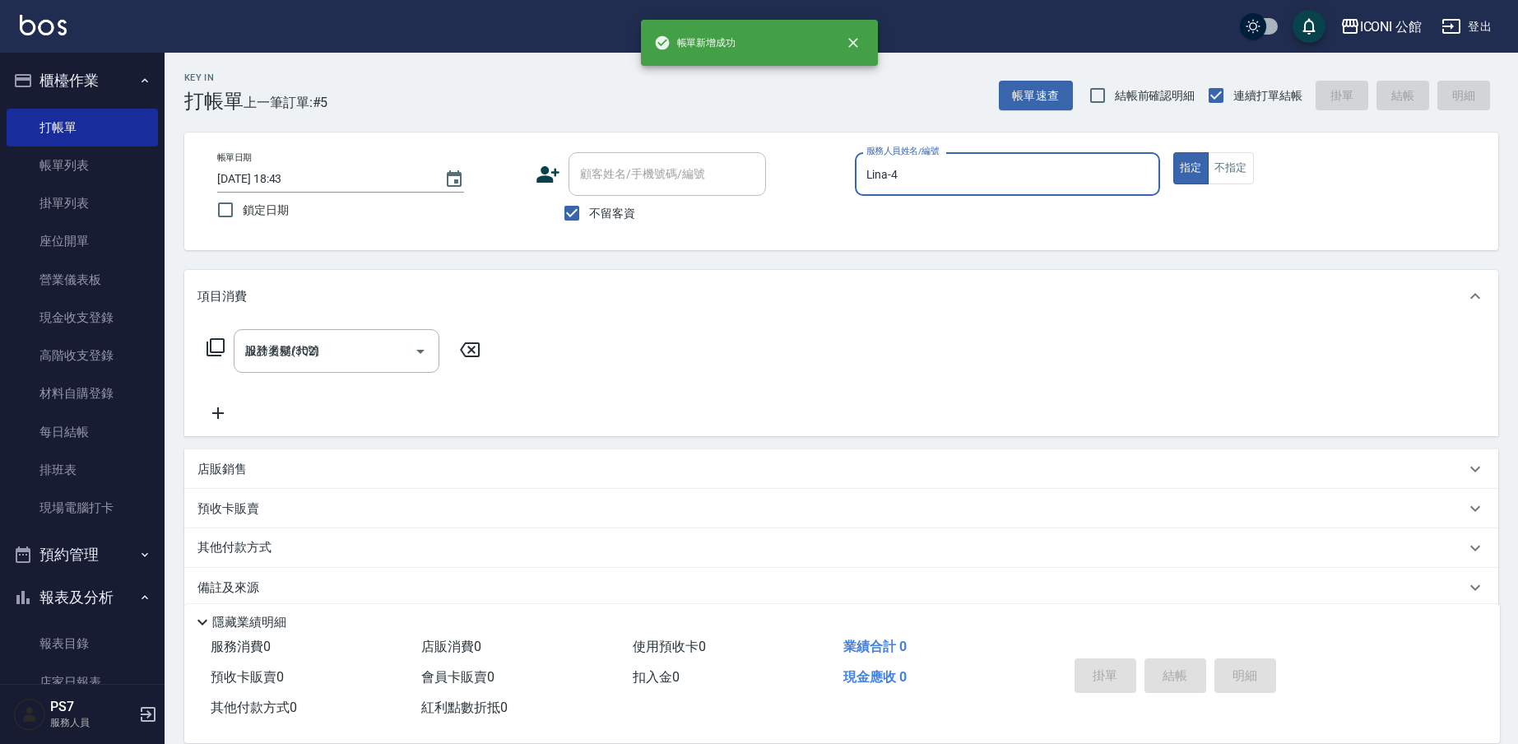
type input "[DATE] 18:43"
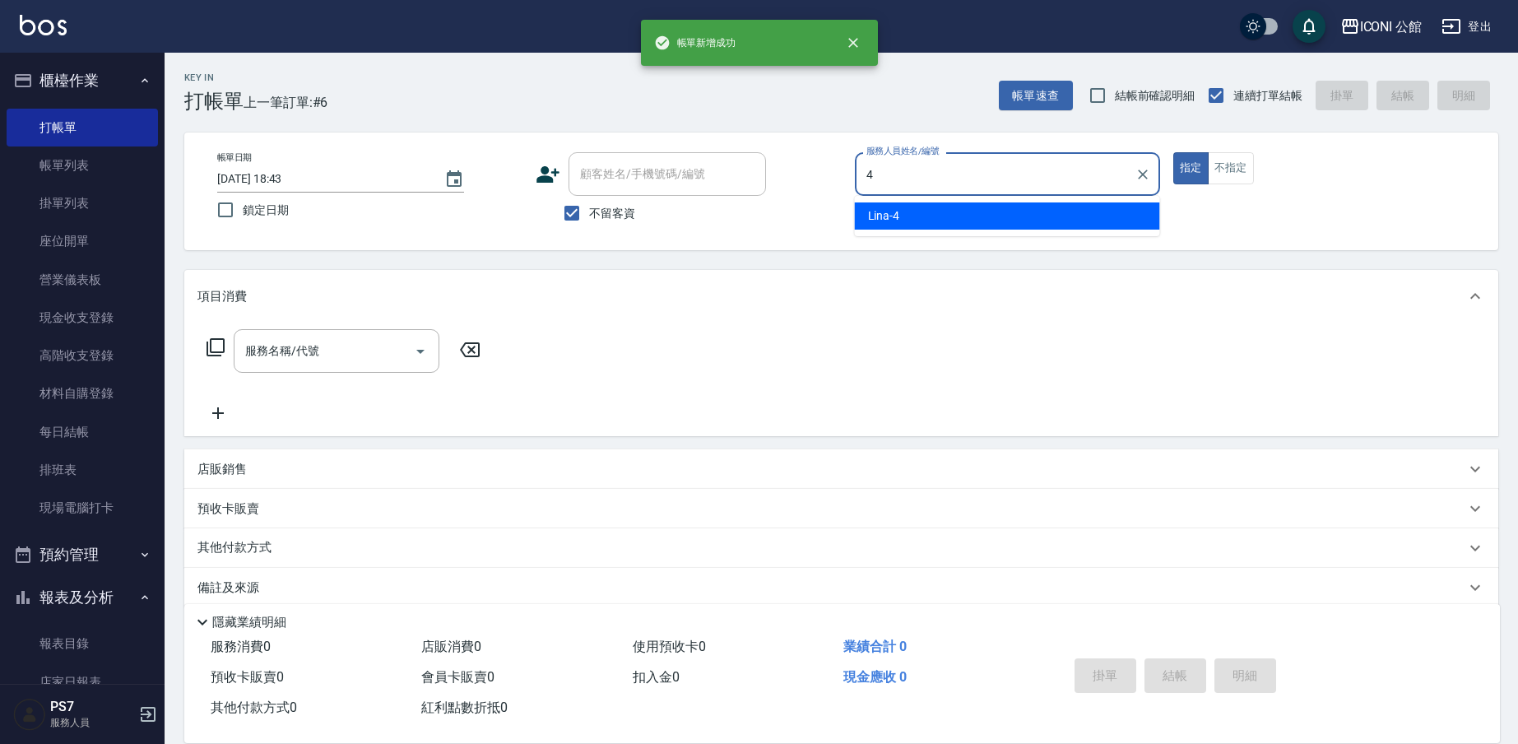
type input "Lina-4"
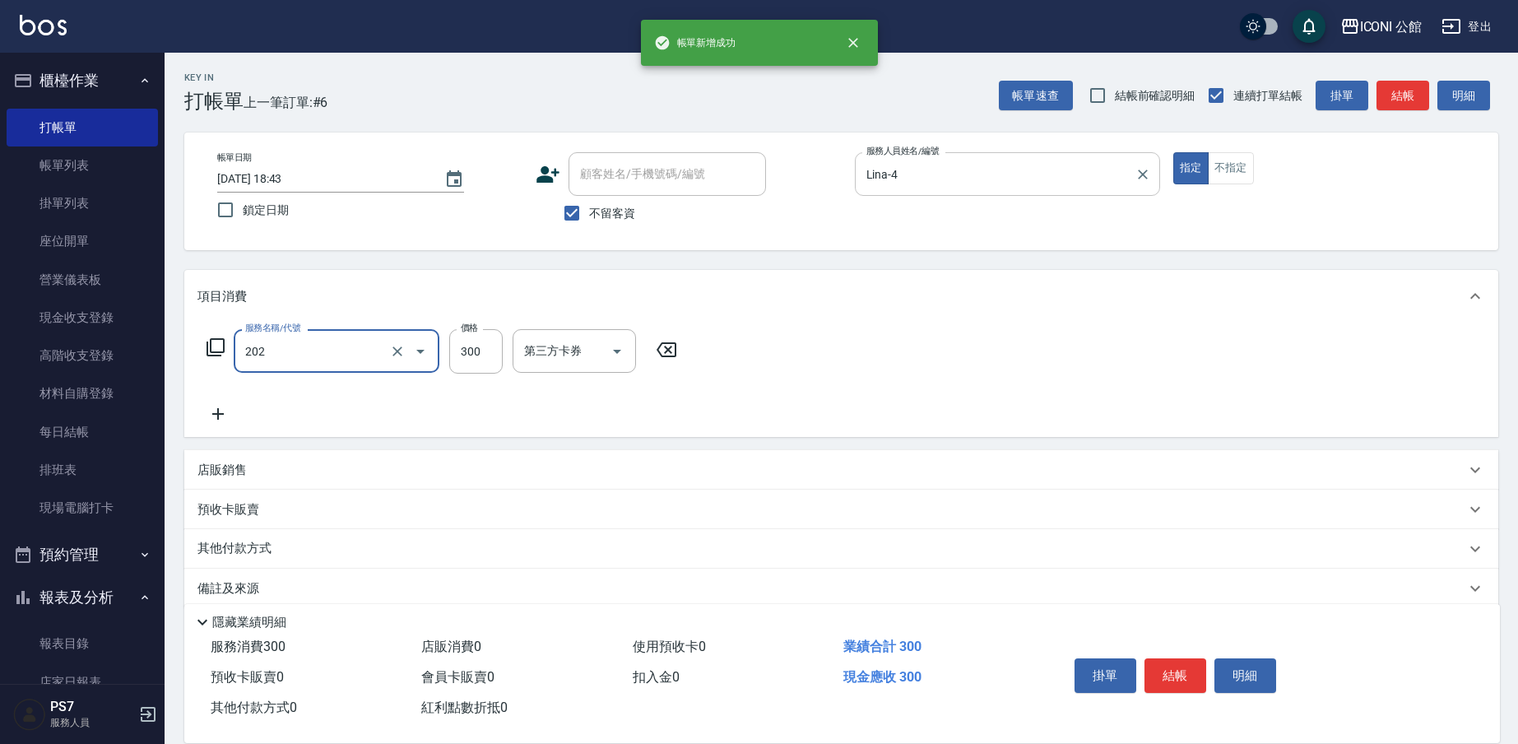
type input "單剪(202)"
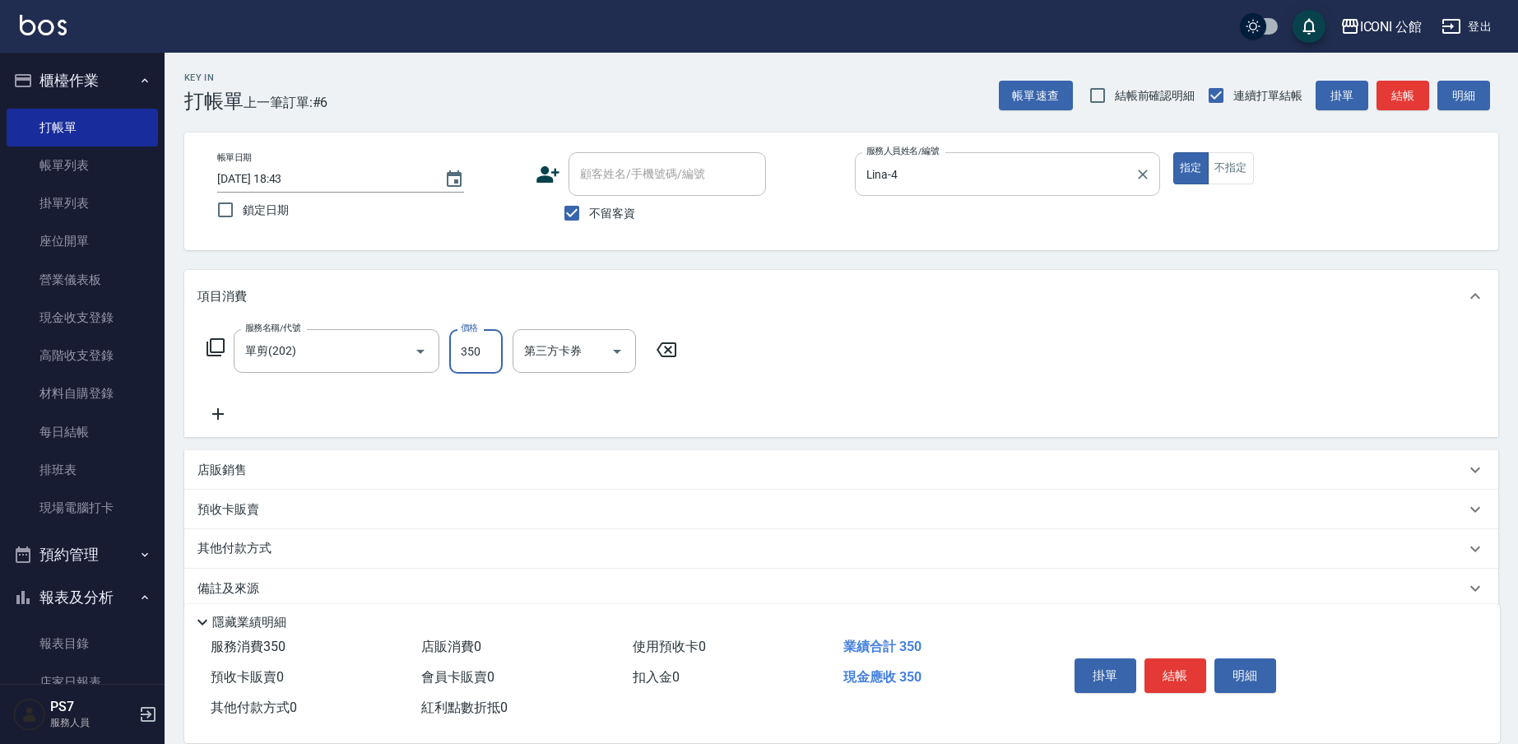
type input "350"
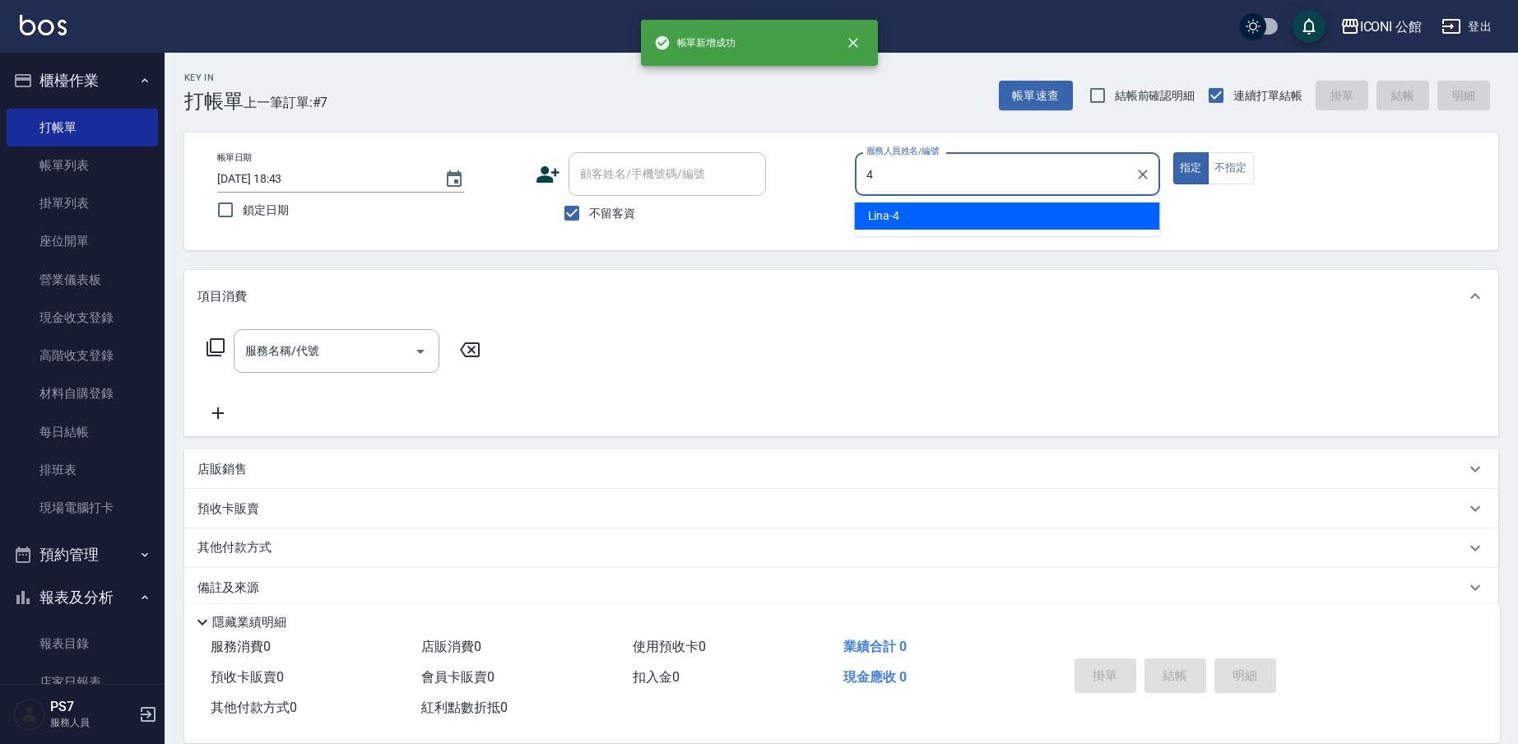
type input "Lina-4"
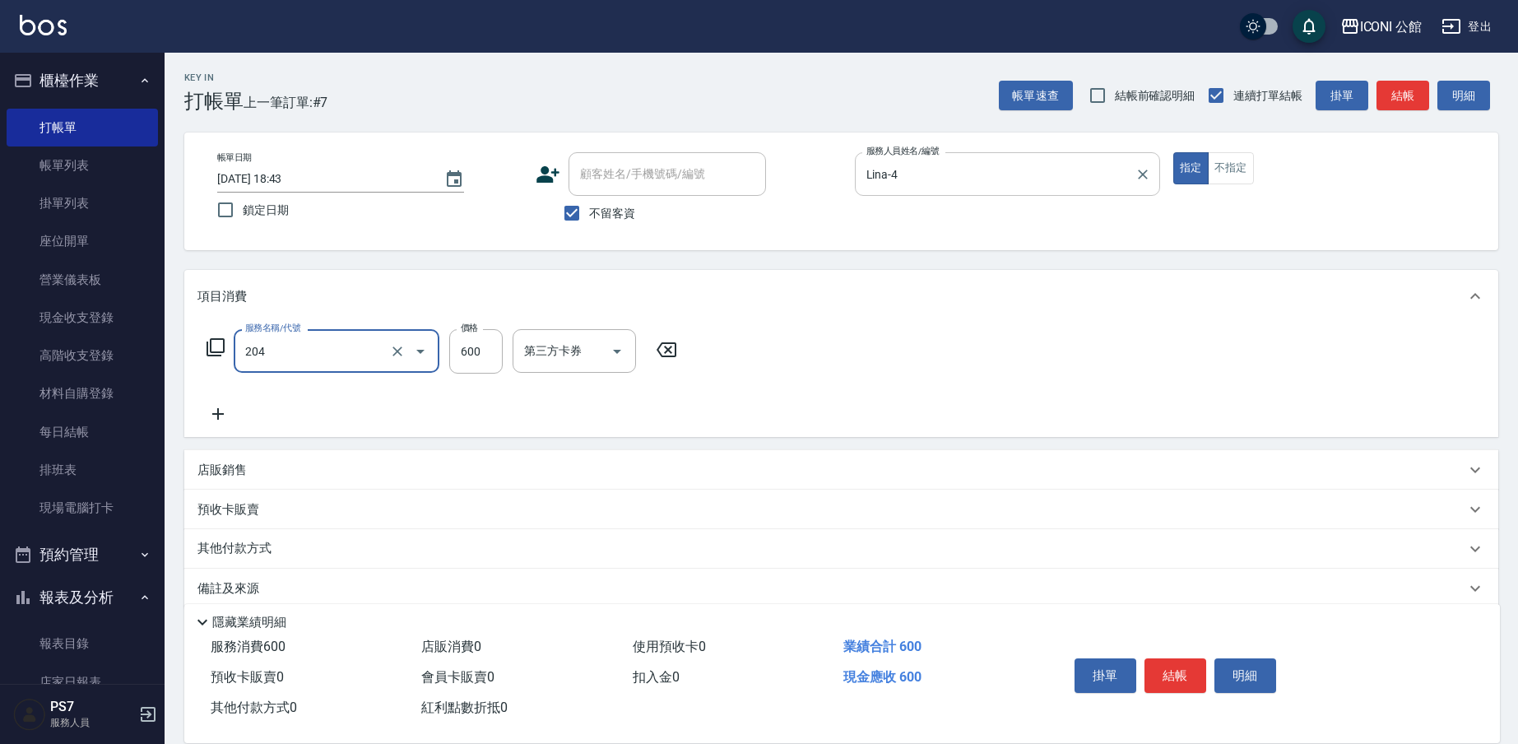
type input "指定洗+剪(204)"
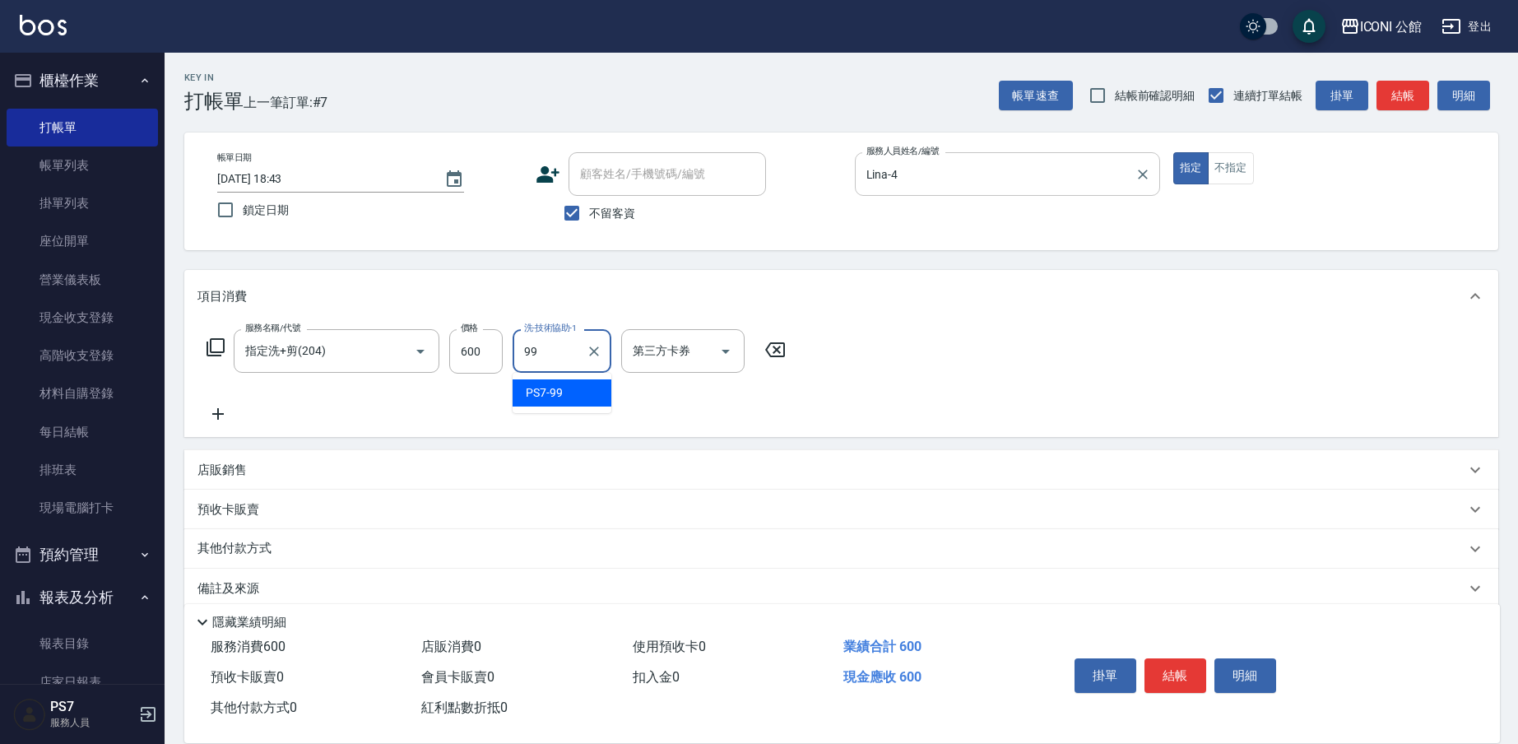
type input "PS7-99"
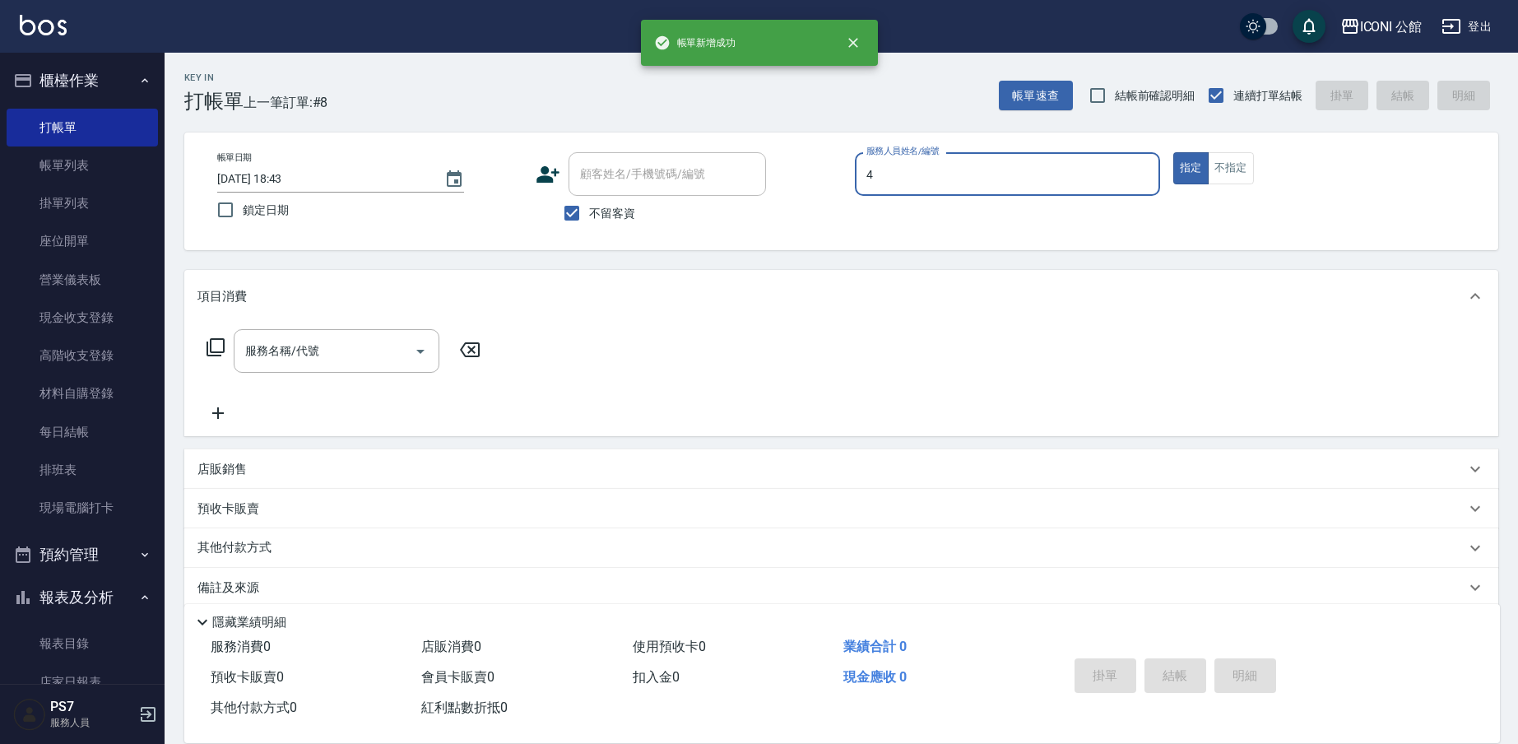
type input "Lina-4"
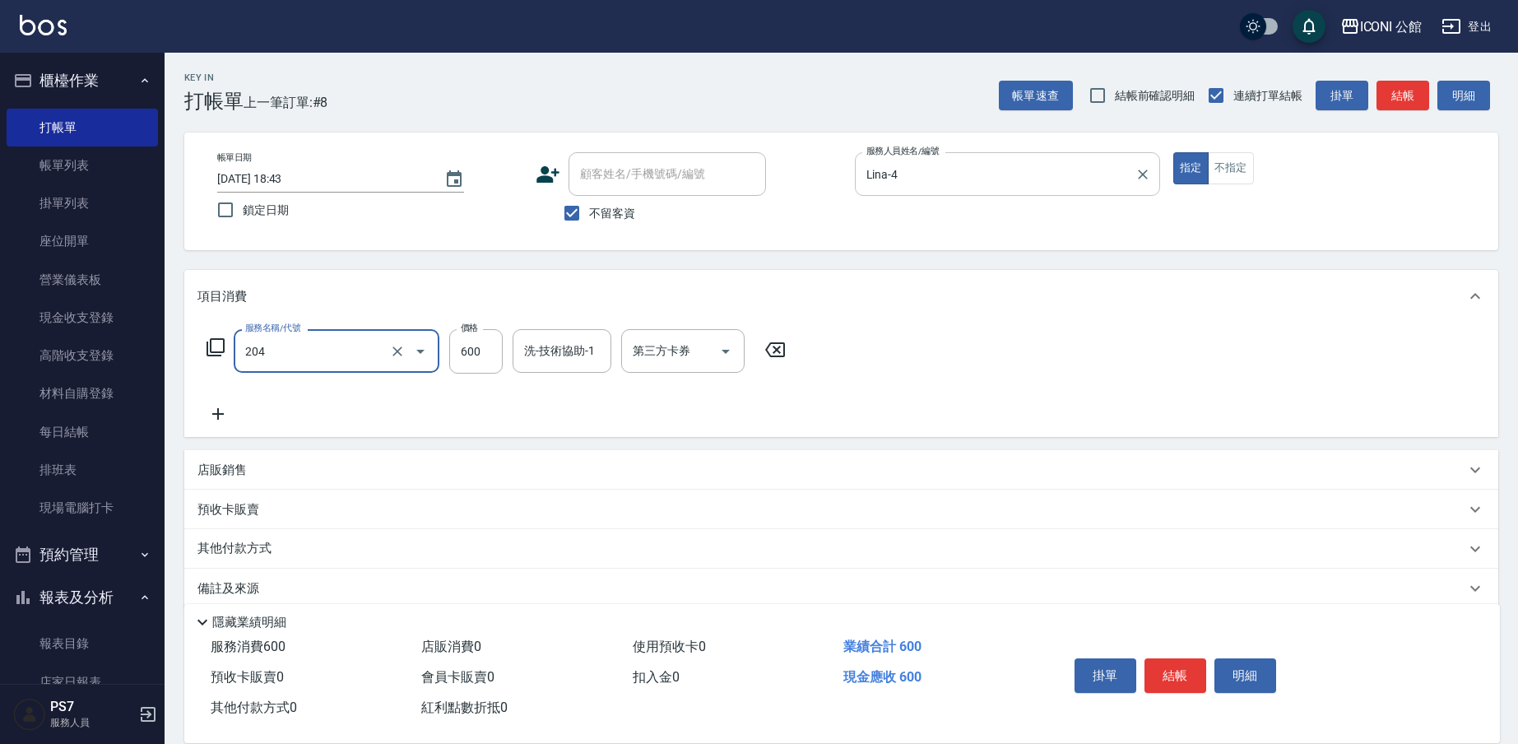
type input "指定洗+剪(204)"
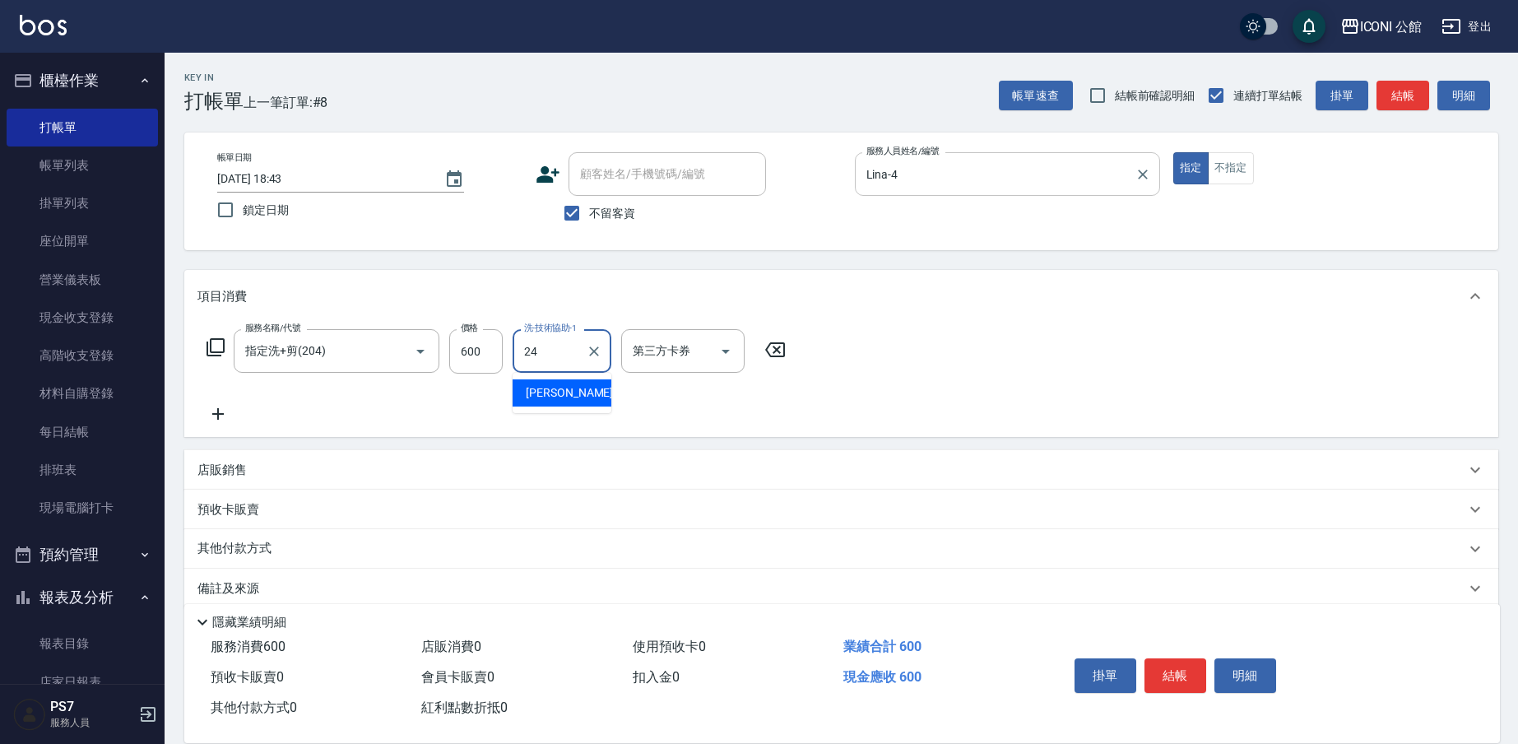
type input "[PERSON_NAME]-24"
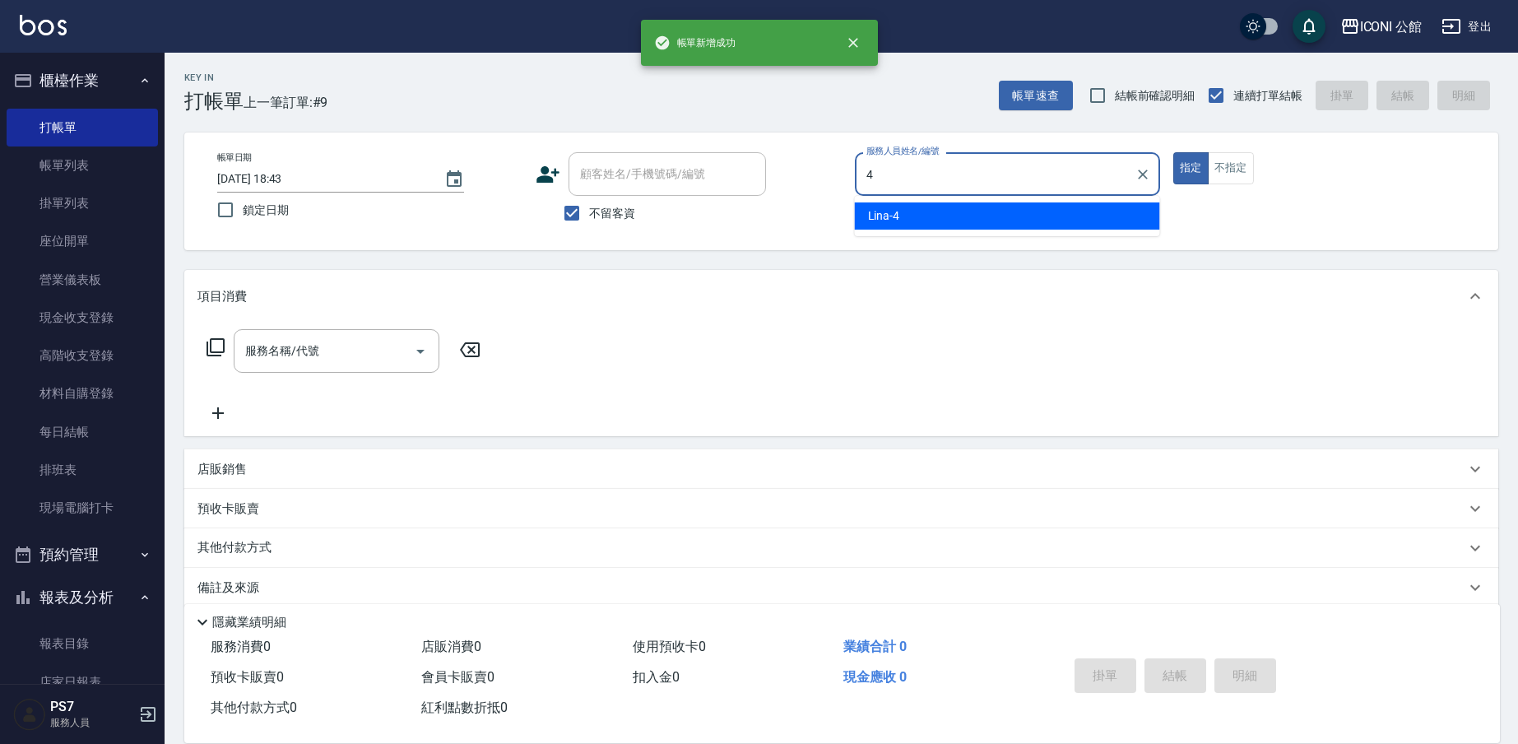
type input "Lina-4"
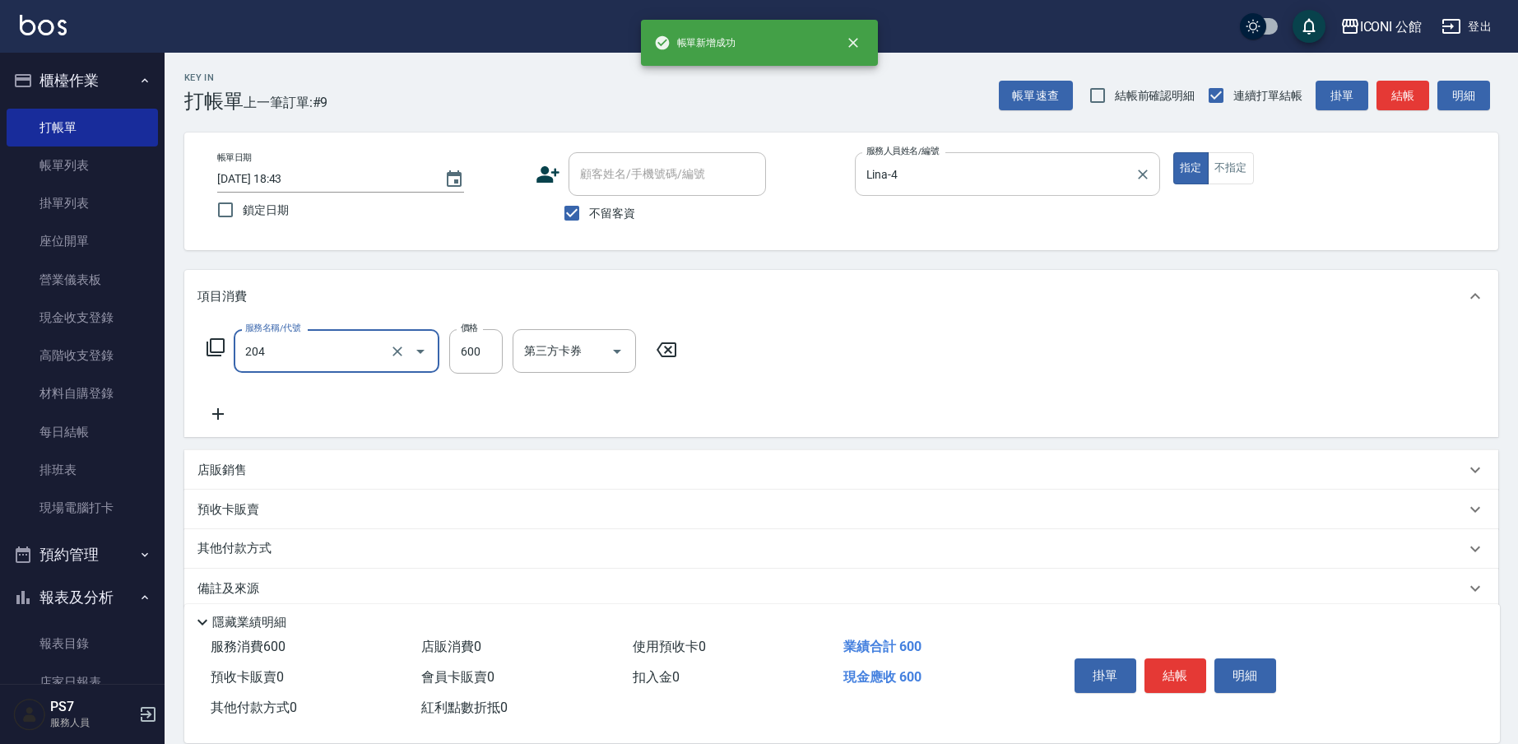
type input "指定洗+剪(204)"
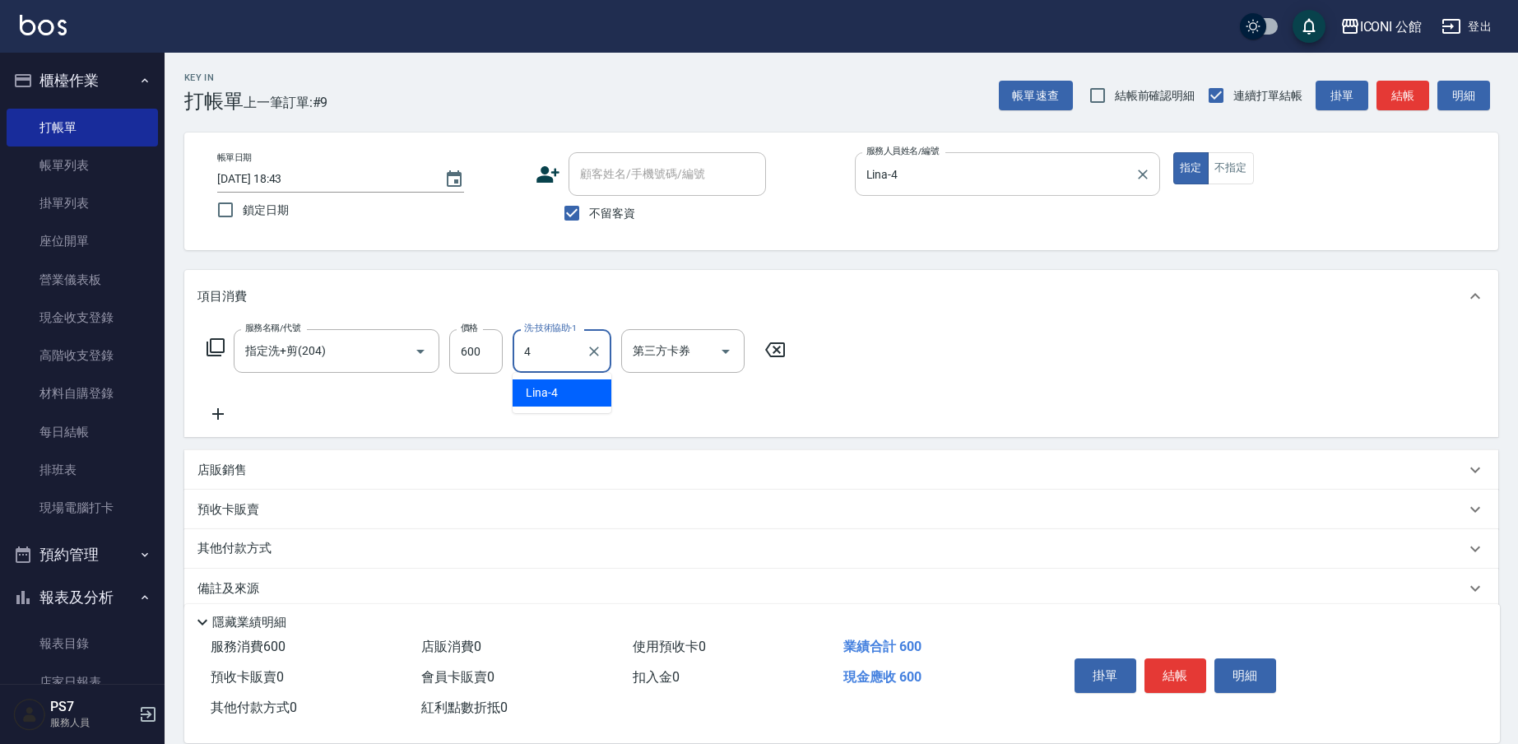
type input "Lina-4"
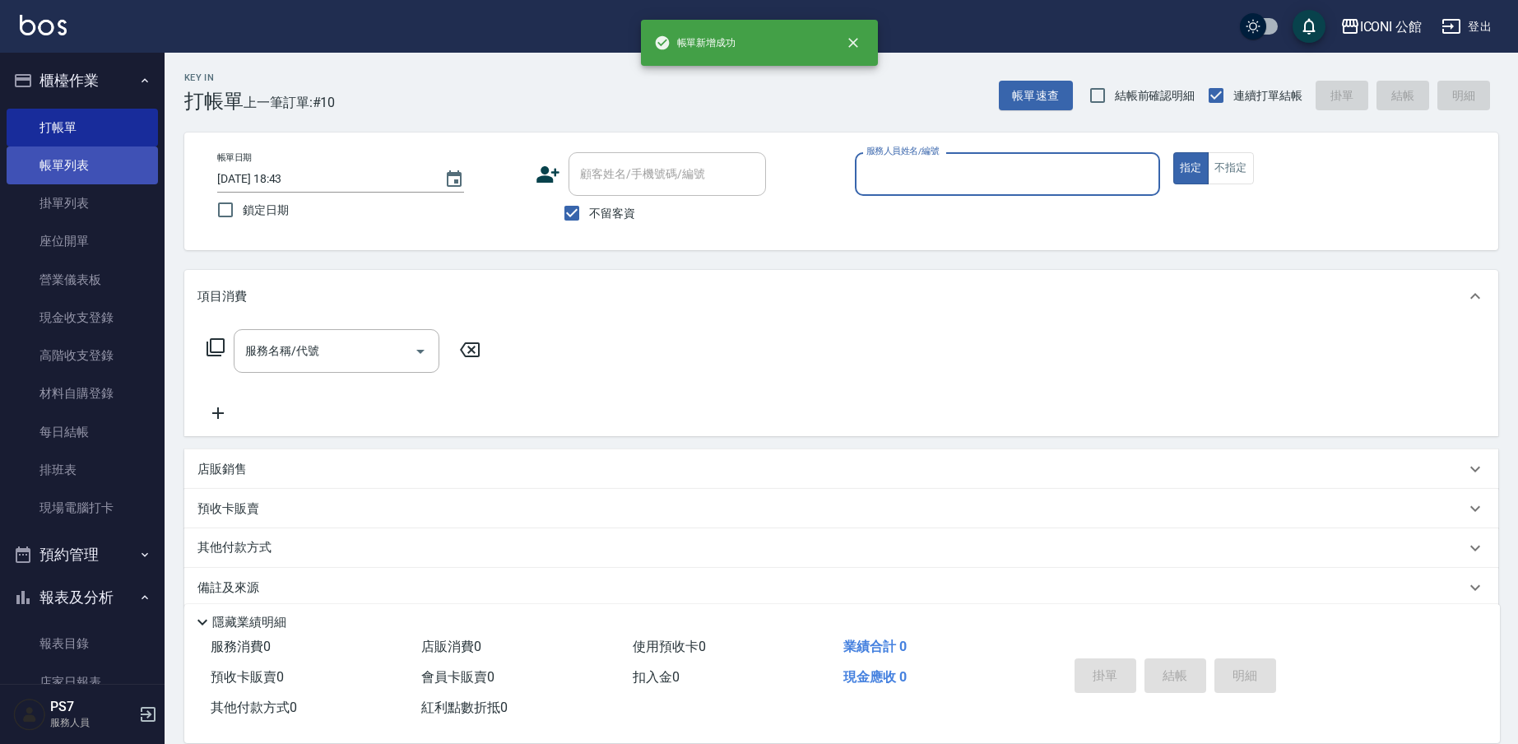
click at [34, 174] on link "帳單列表" at bounding box center [82, 165] width 151 height 38
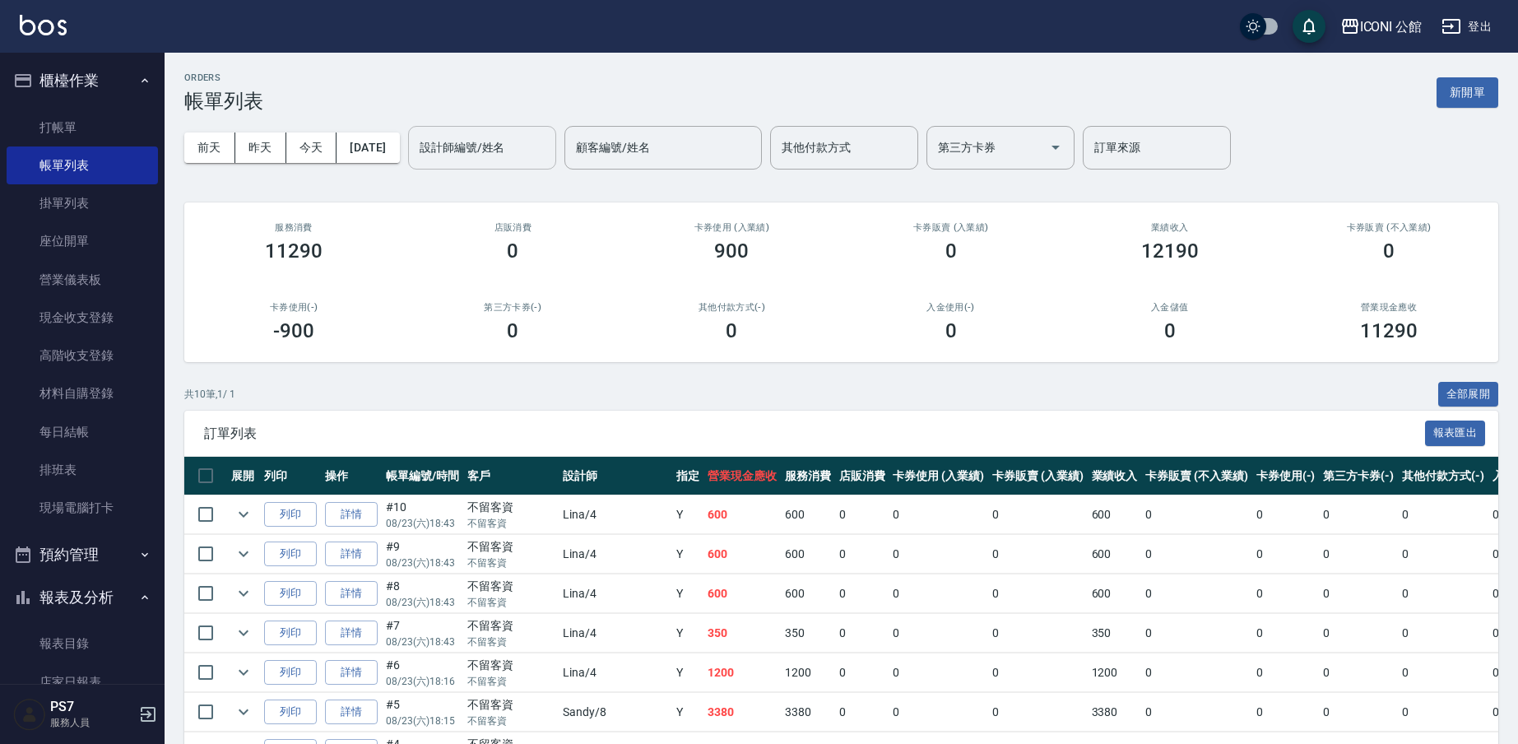
click at [489, 142] on input "設計師編號/姓名" at bounding box center [481, 147] width 133 height 29
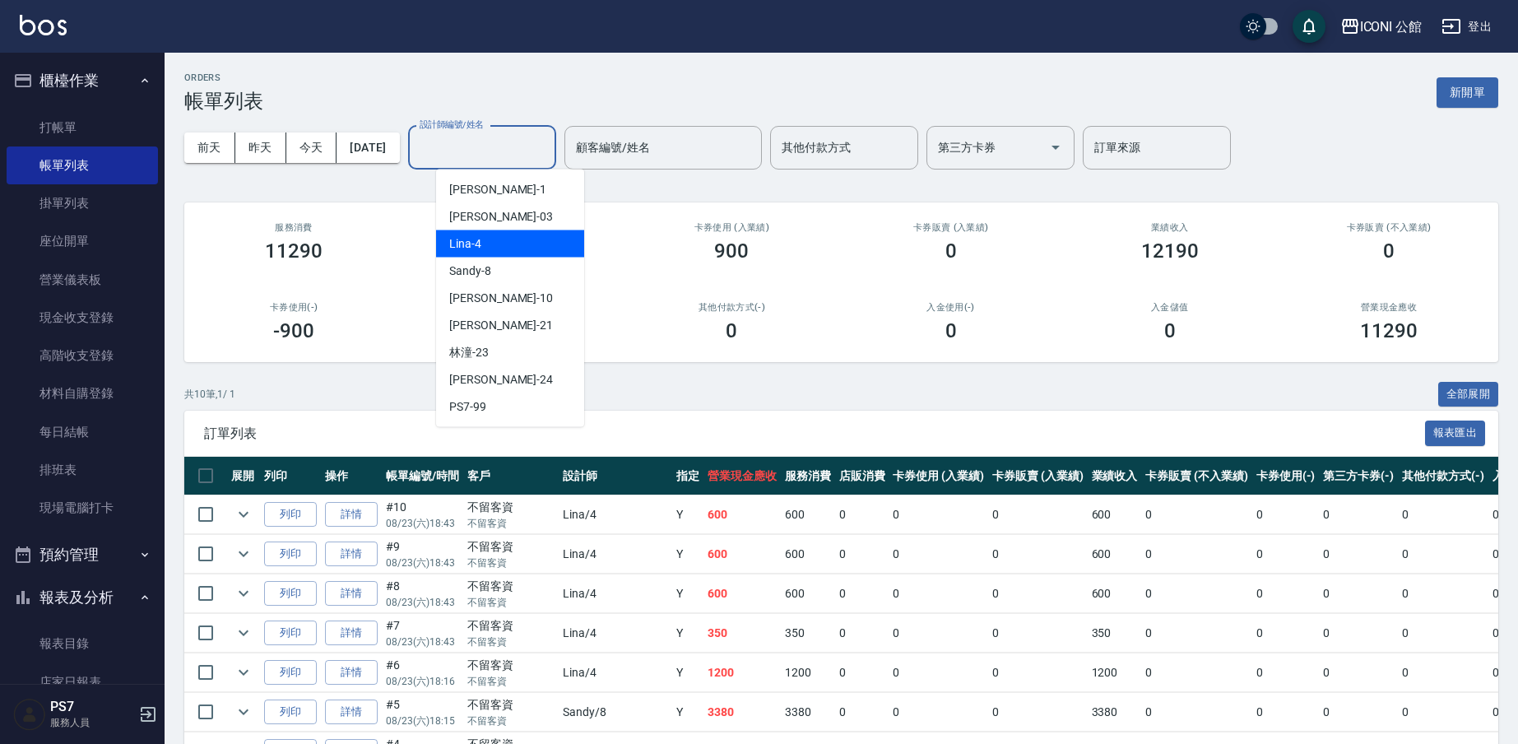
click at [480, 243] on div "Lina -4" at bounding box center [510, 243] width 148 height 27
type input "Lina-4"
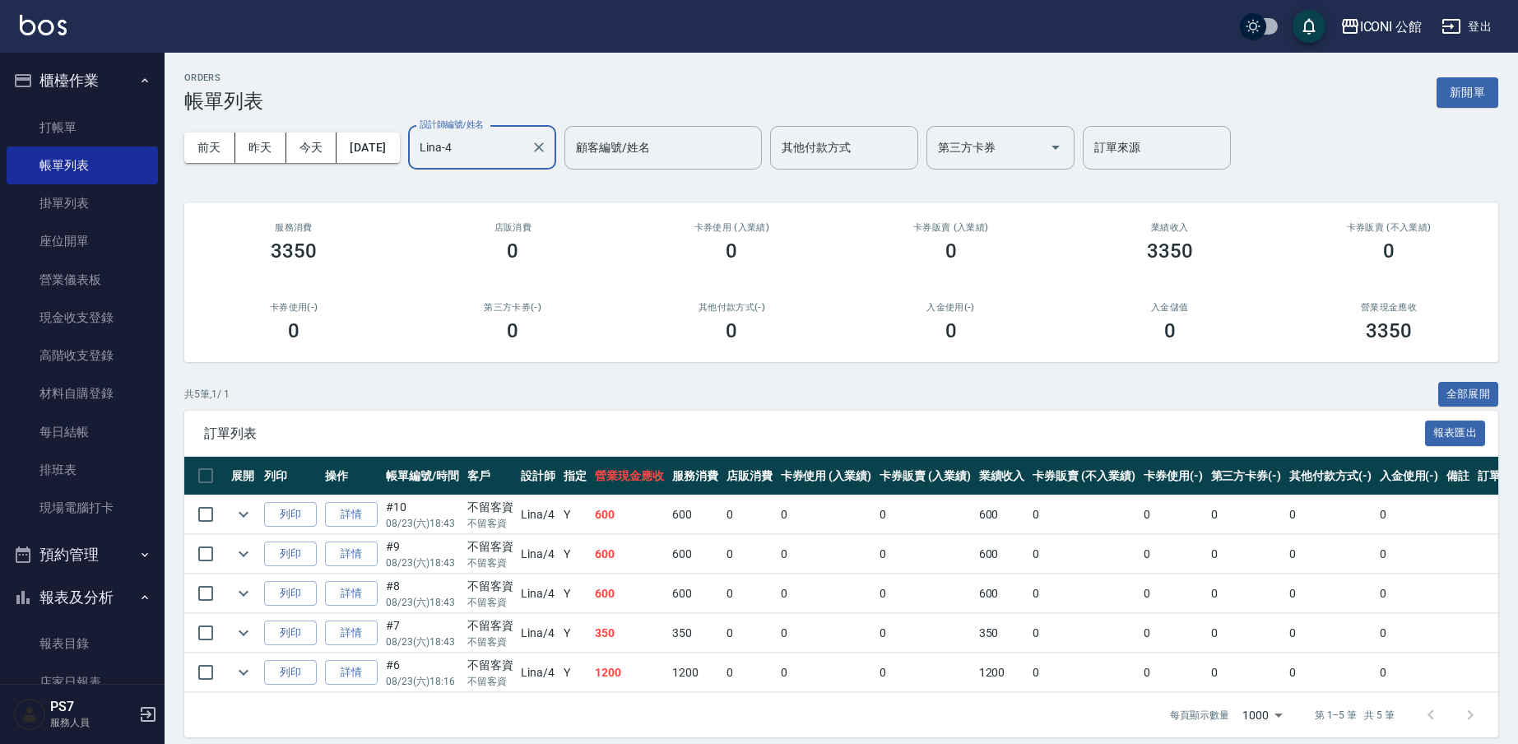
scroll to position [3, 0]
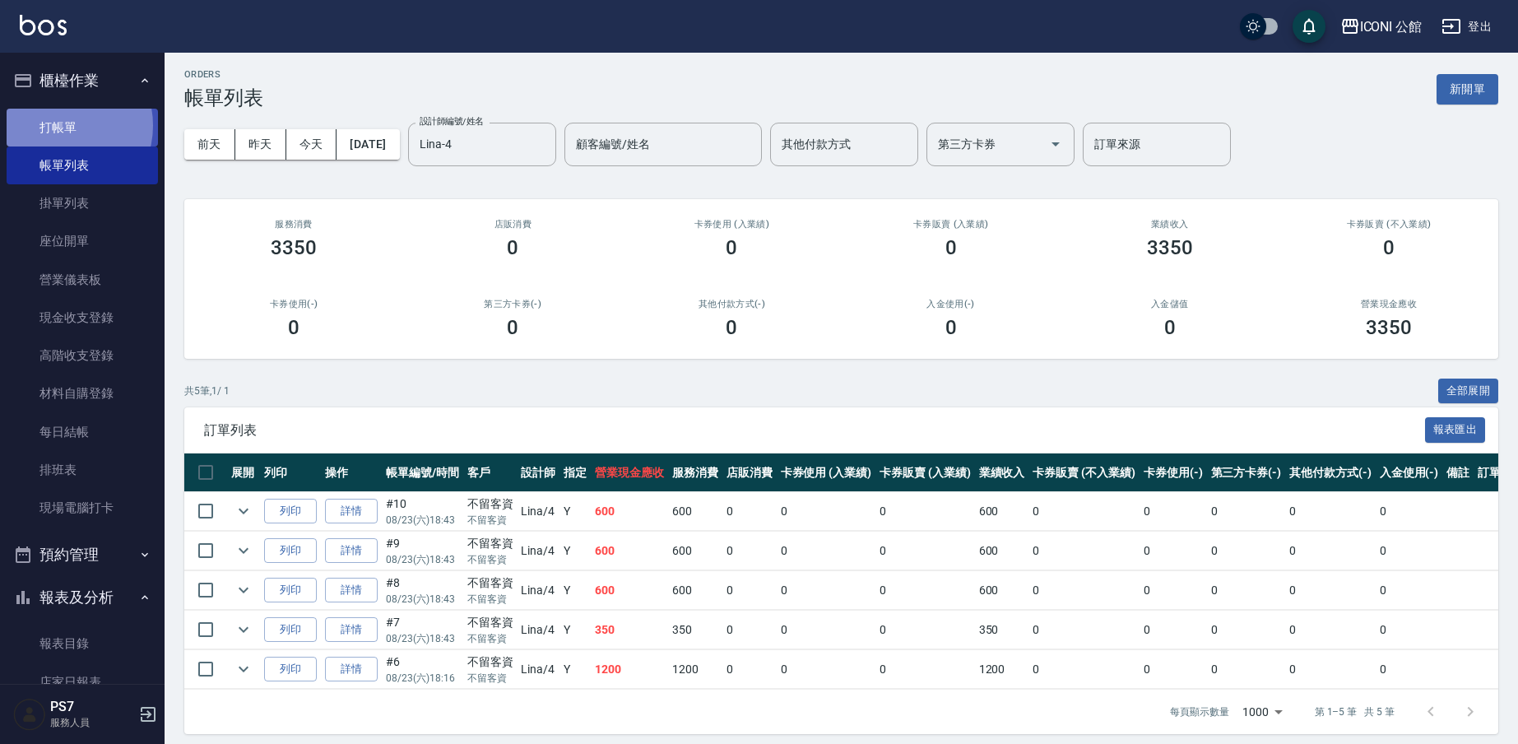
click at [63, 125] on link "打帳單" at bounding box center [82, 128] width 151 height 38
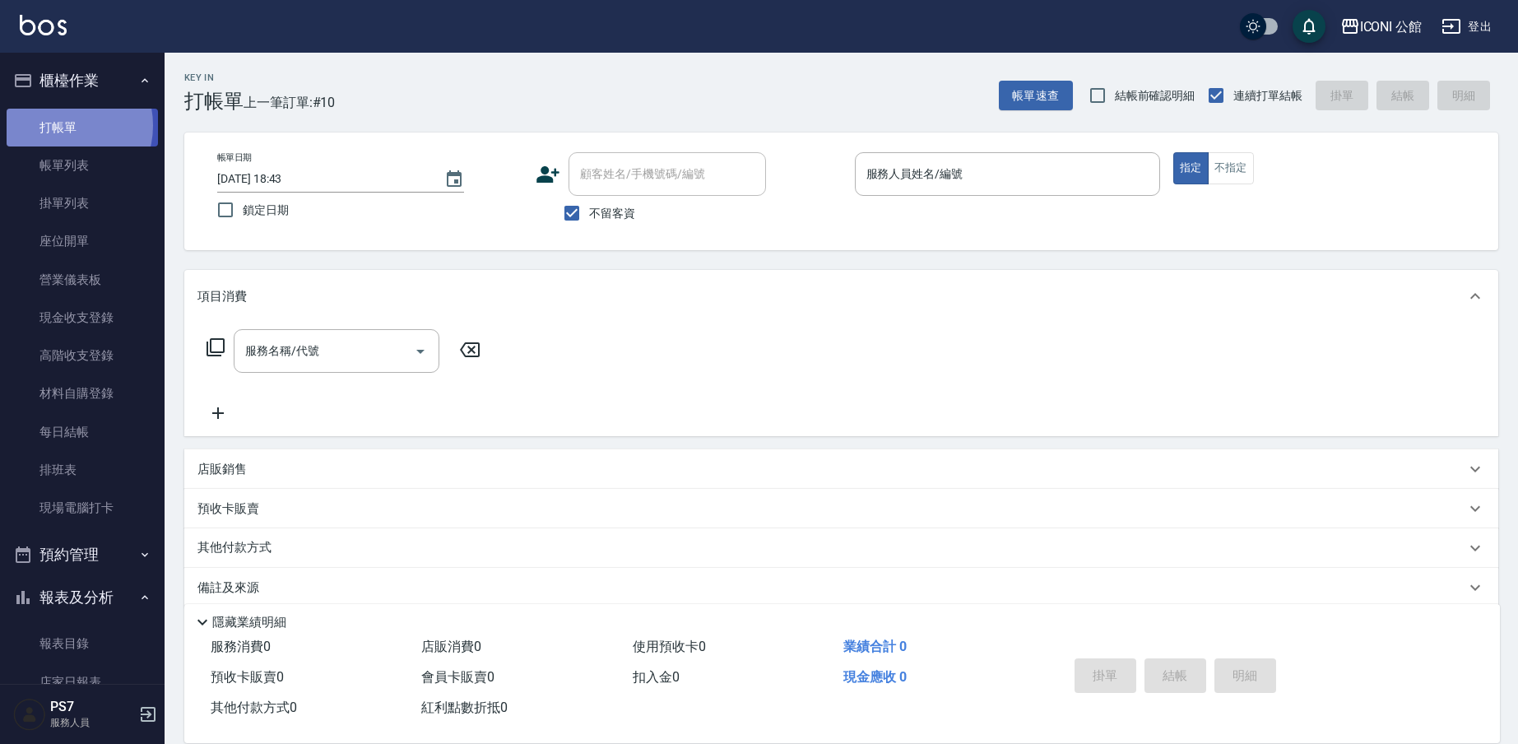
click at [63, 125] on link "打帳單" at bounding box center [82, 128] width 151 height 38
click at [74, 598] on button "報表及分析" at bounding box center [82, 597] width 151 height 43
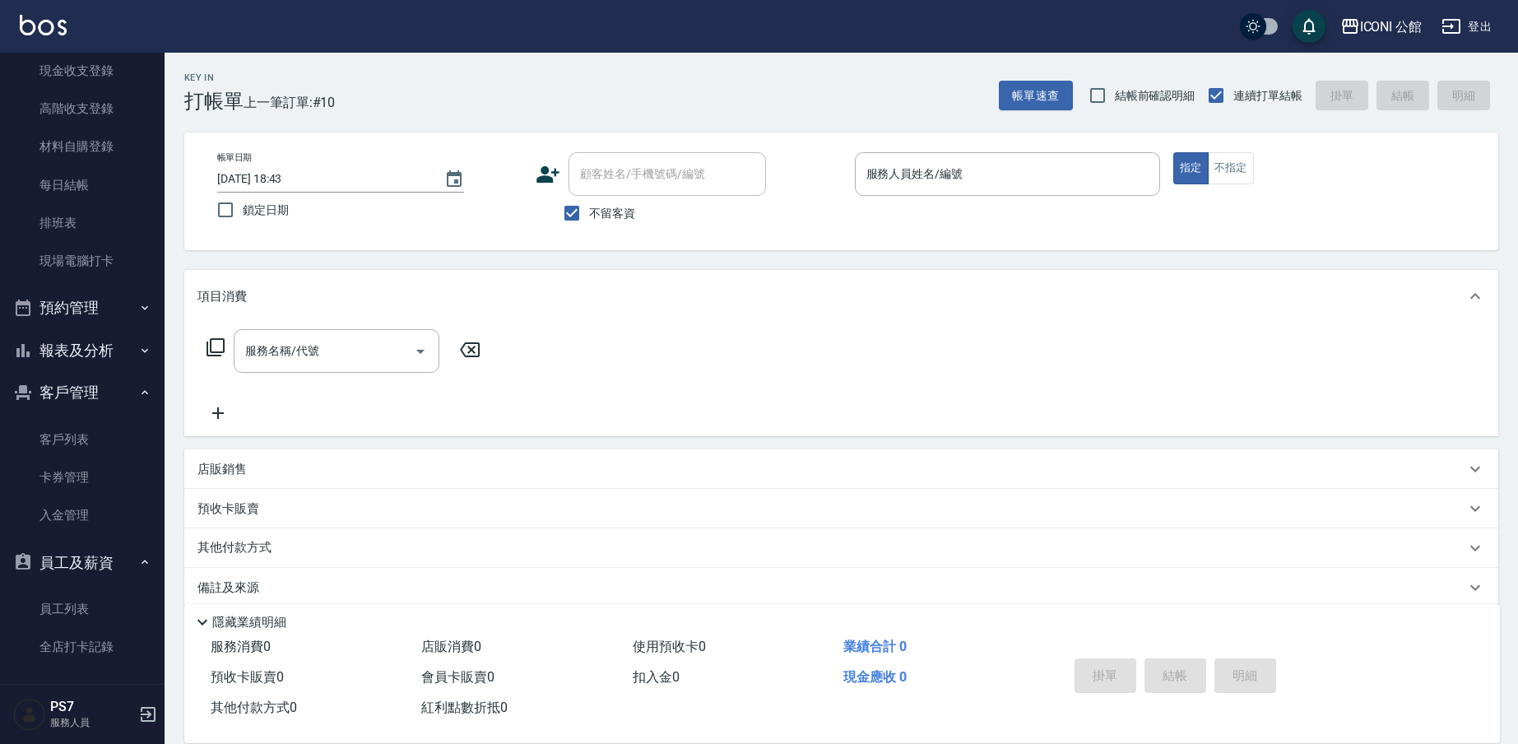
scroll to position [250, 0]
click at [105, 346] on button "報表及分析" at bounding box center [82, 347] width 151 height 43
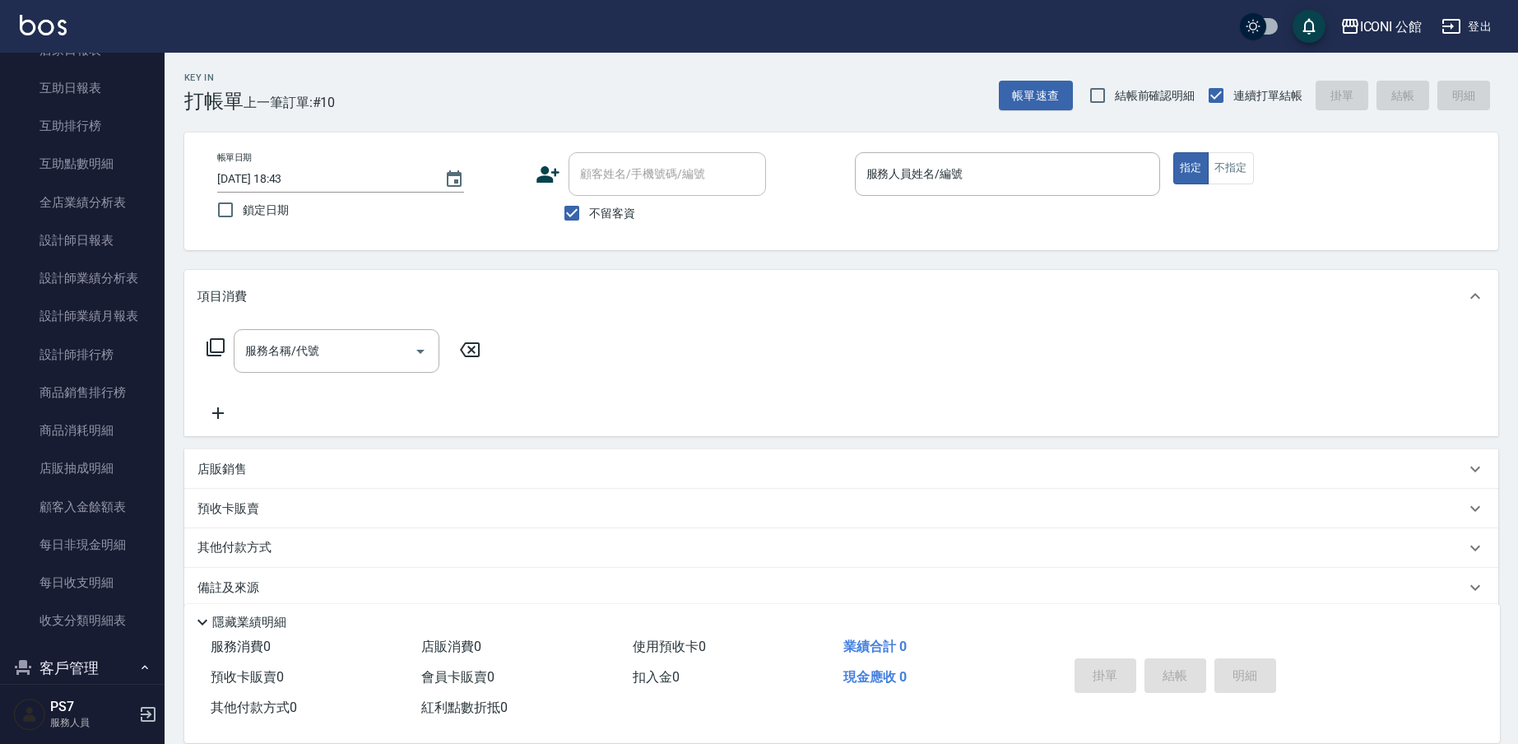
scroll to position [646, 0]
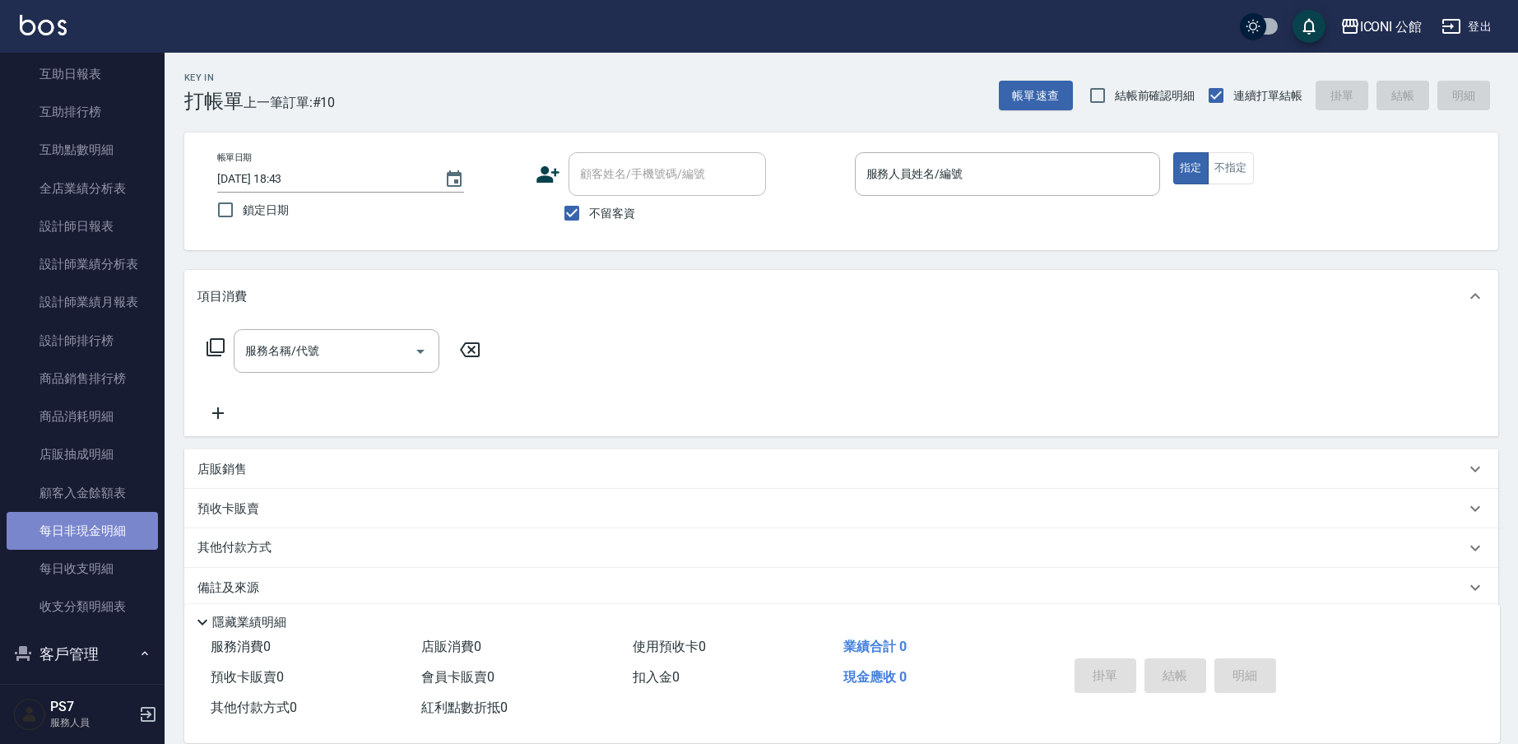
click at [85, 527] on link "每日非現金明細" at bounding box center [82, 531] width 151 height 38
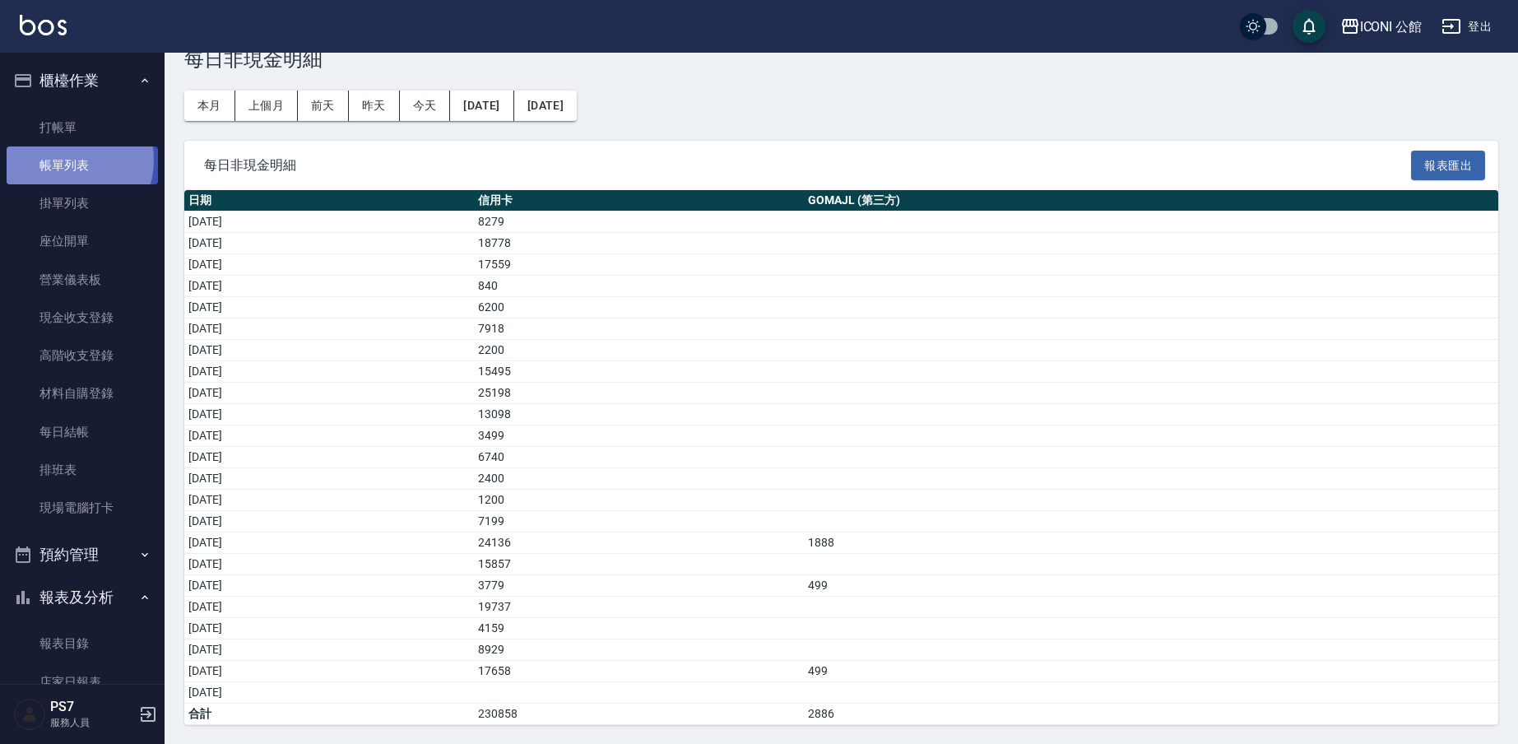
click at [66, 160] on link "帳單列表" at bounding box center [82, 165] width 151 height 38
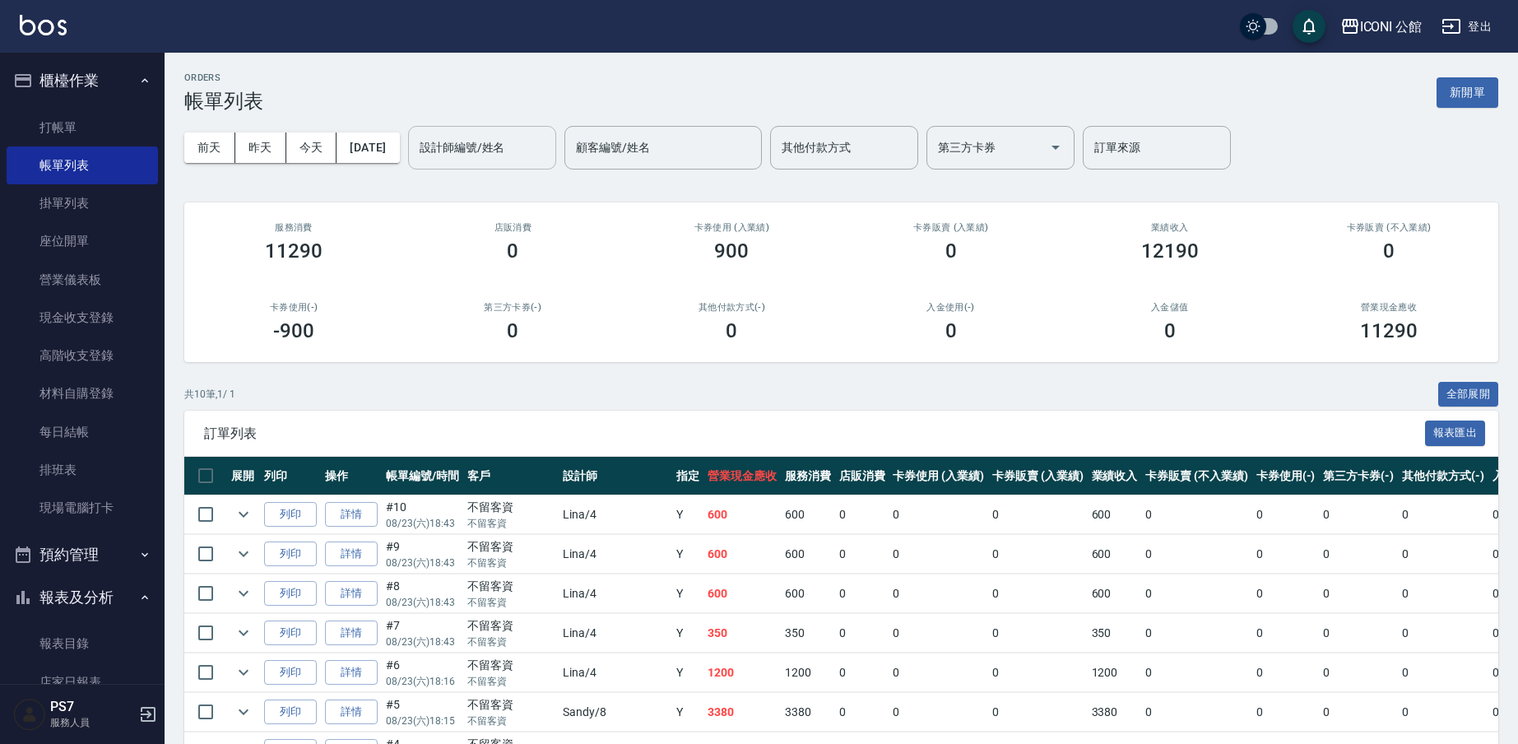
click at [505, 136] on input "設計師編號/姓名" at bounding box center [481, 147] width 133 height 29
type input "[PERSON_NAME]-1"
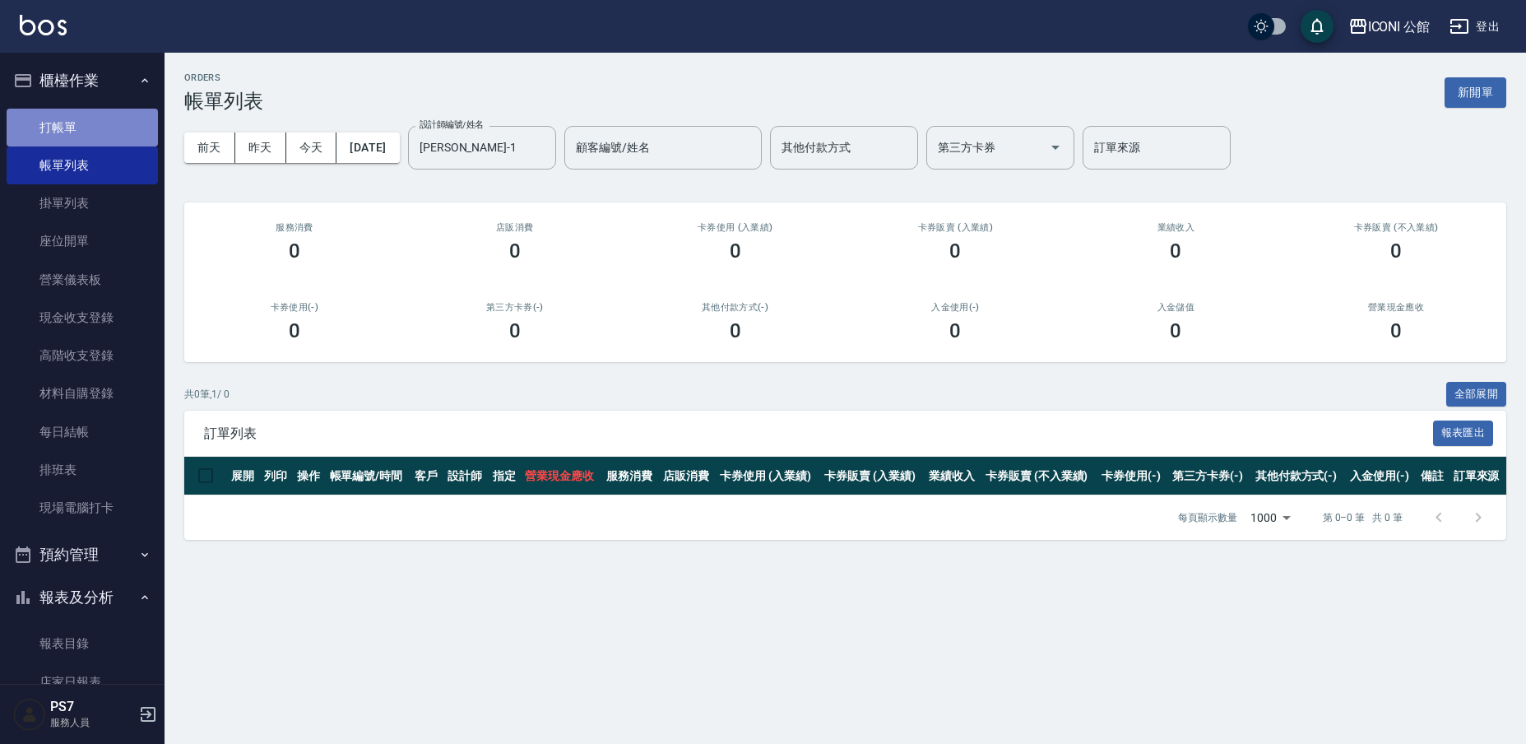
click at [101, 132] on link "打帳單" at bounding box center [82, 128] width 151 height 38
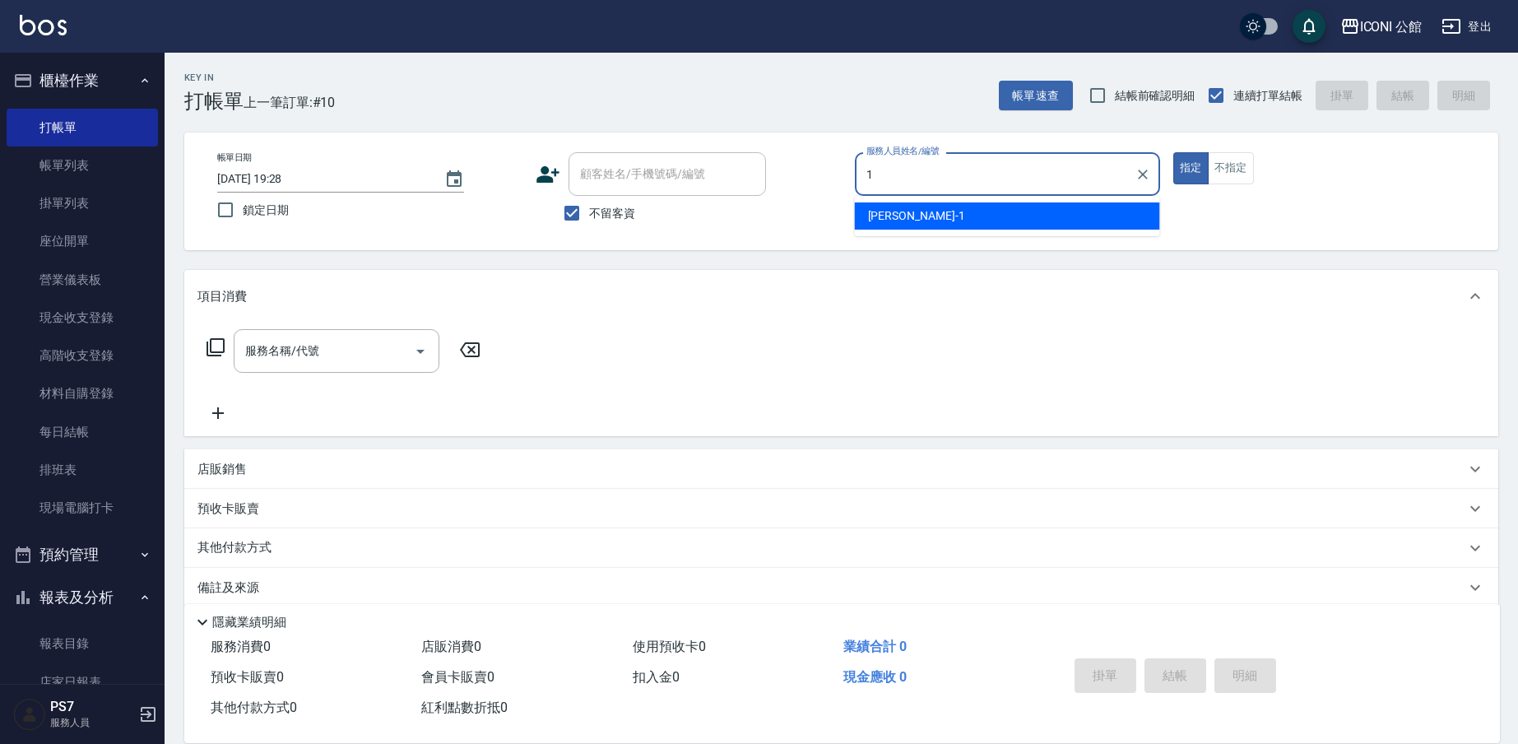
type input "[PERSON_NAME]-1"
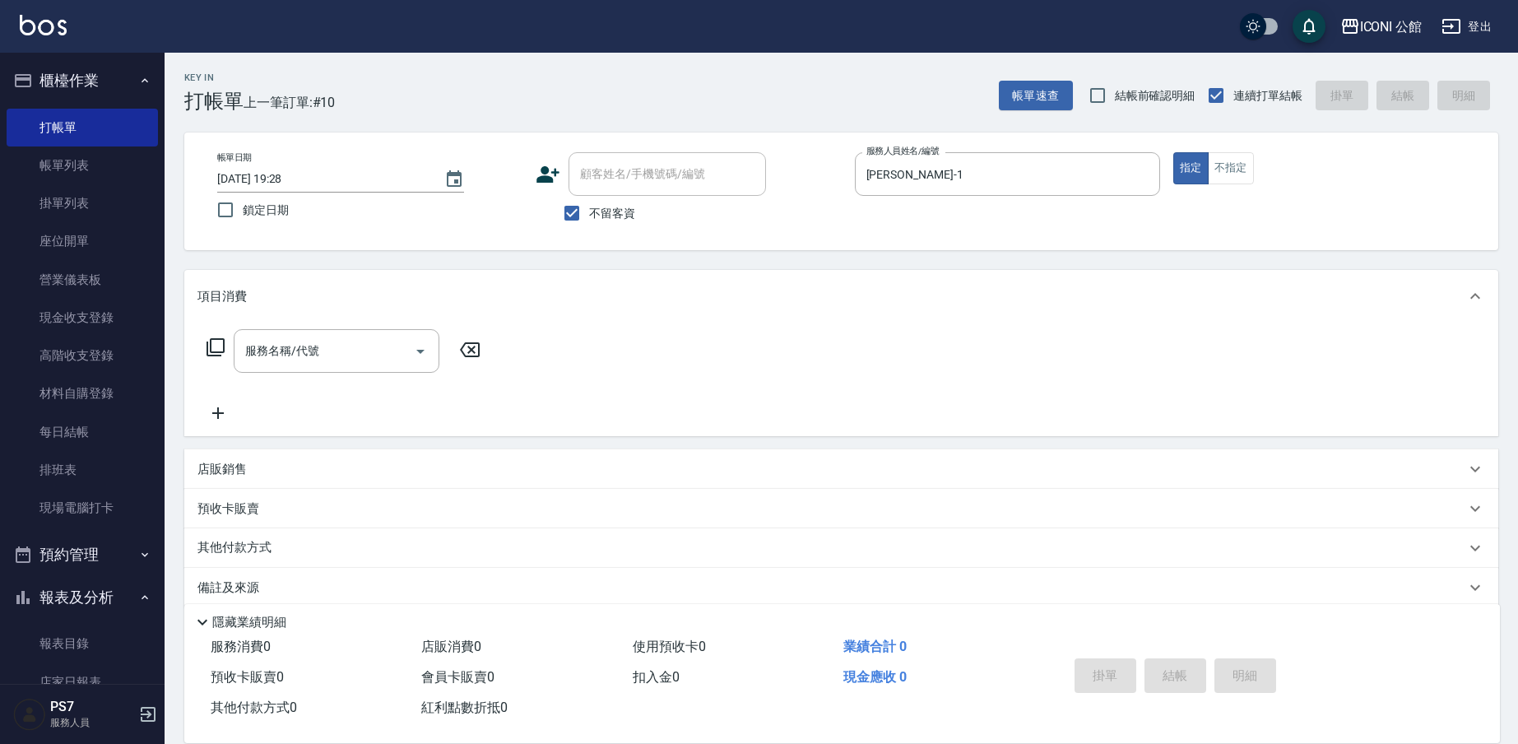
type button "true"
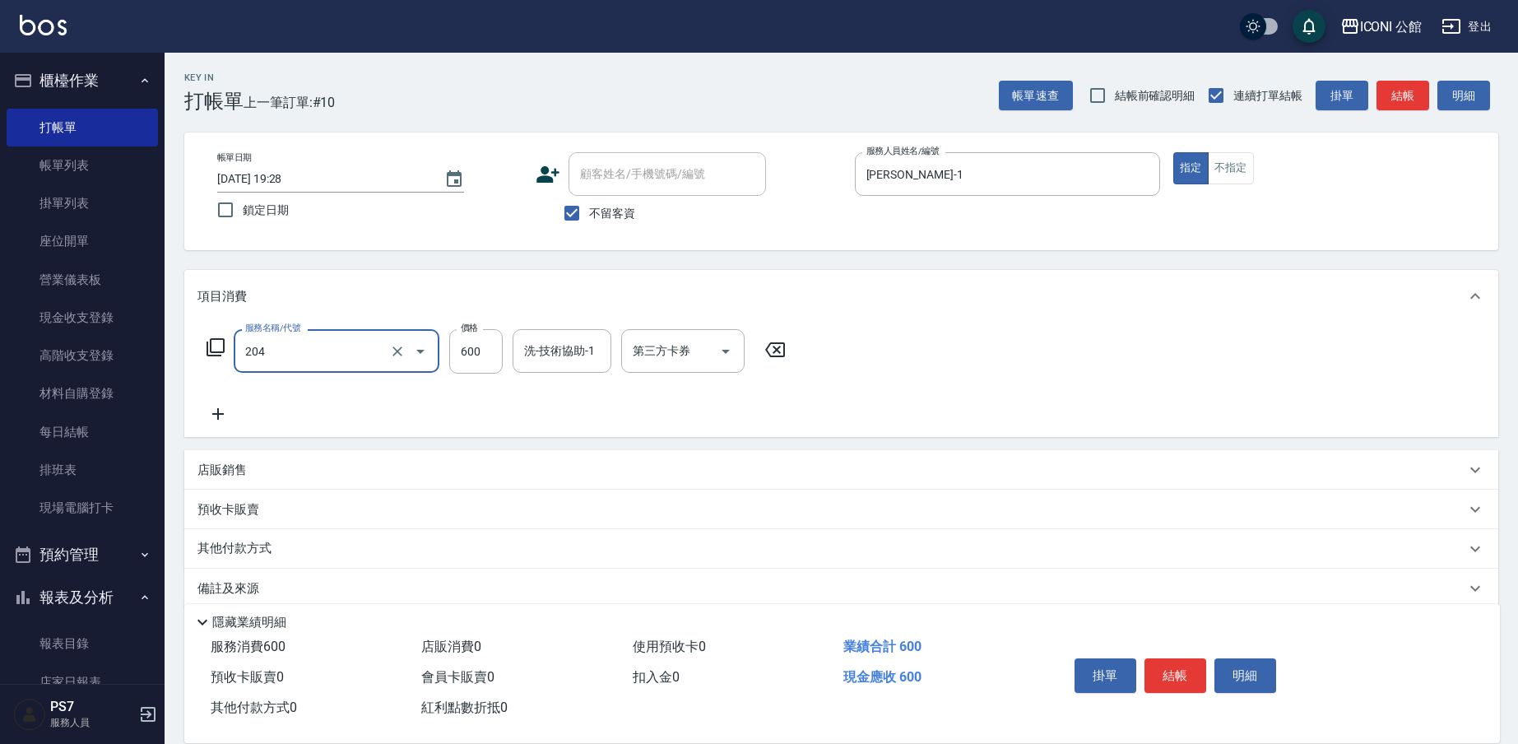
type input "指定洗+剪(204)"
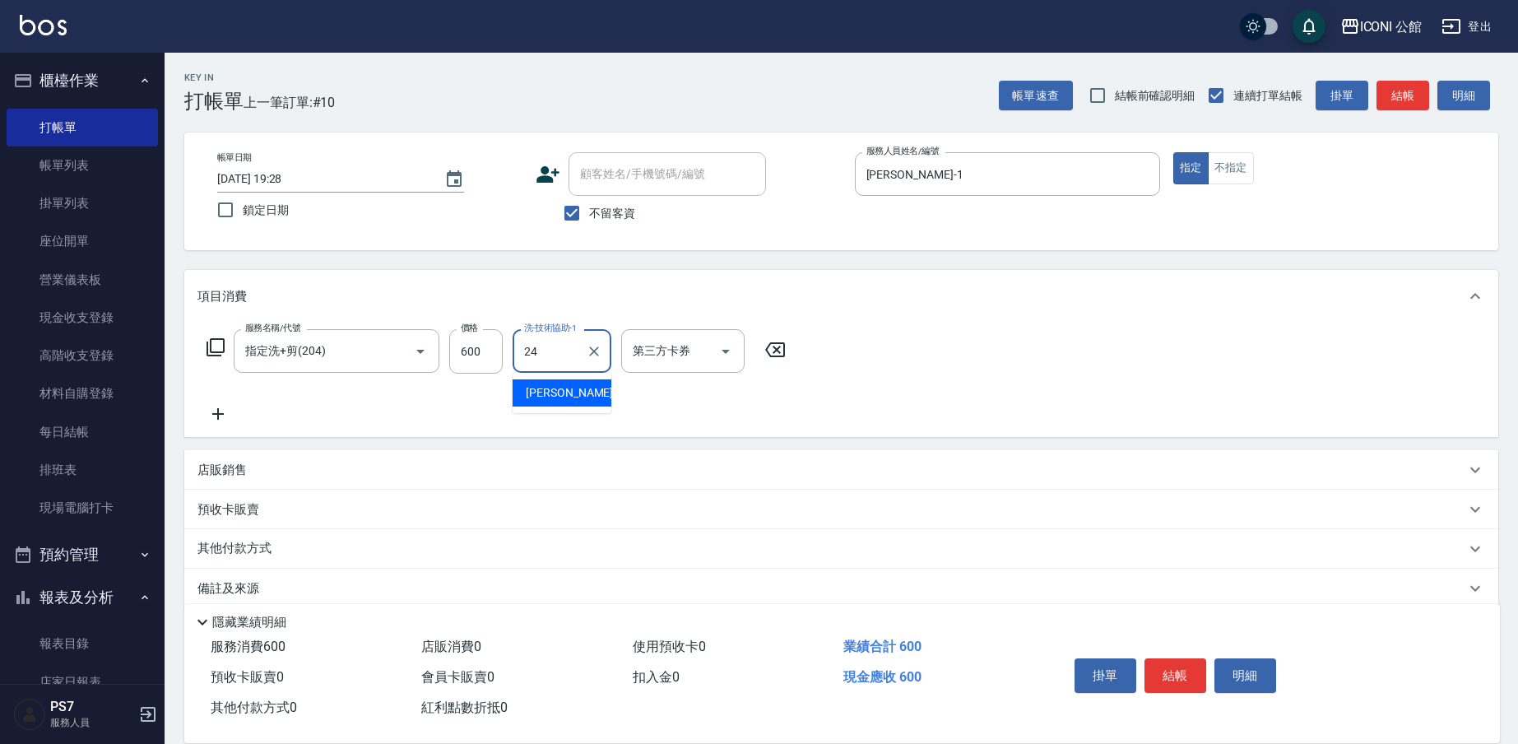
type input "[PERSON_NAME]-24"
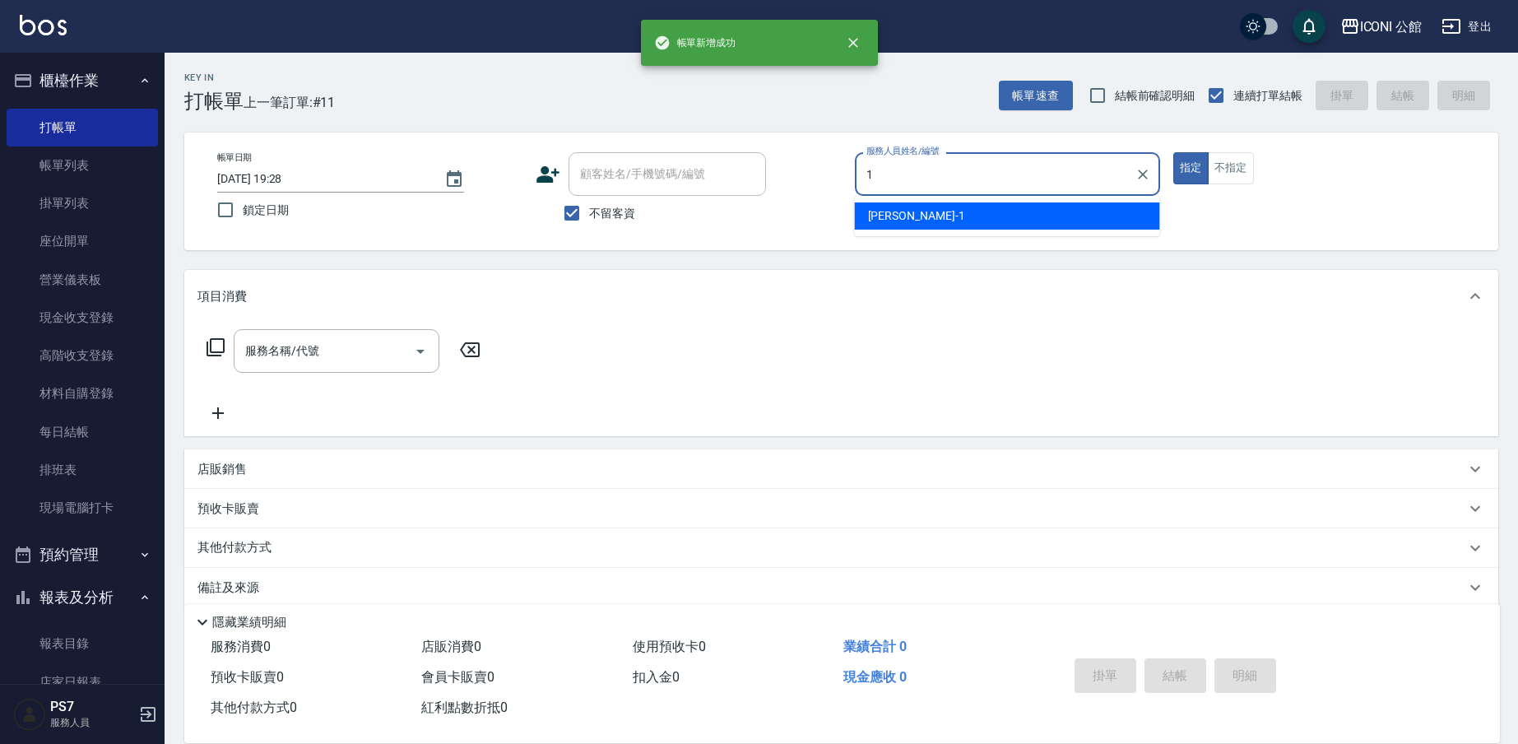
type input "[PERSON_NAME]-1"
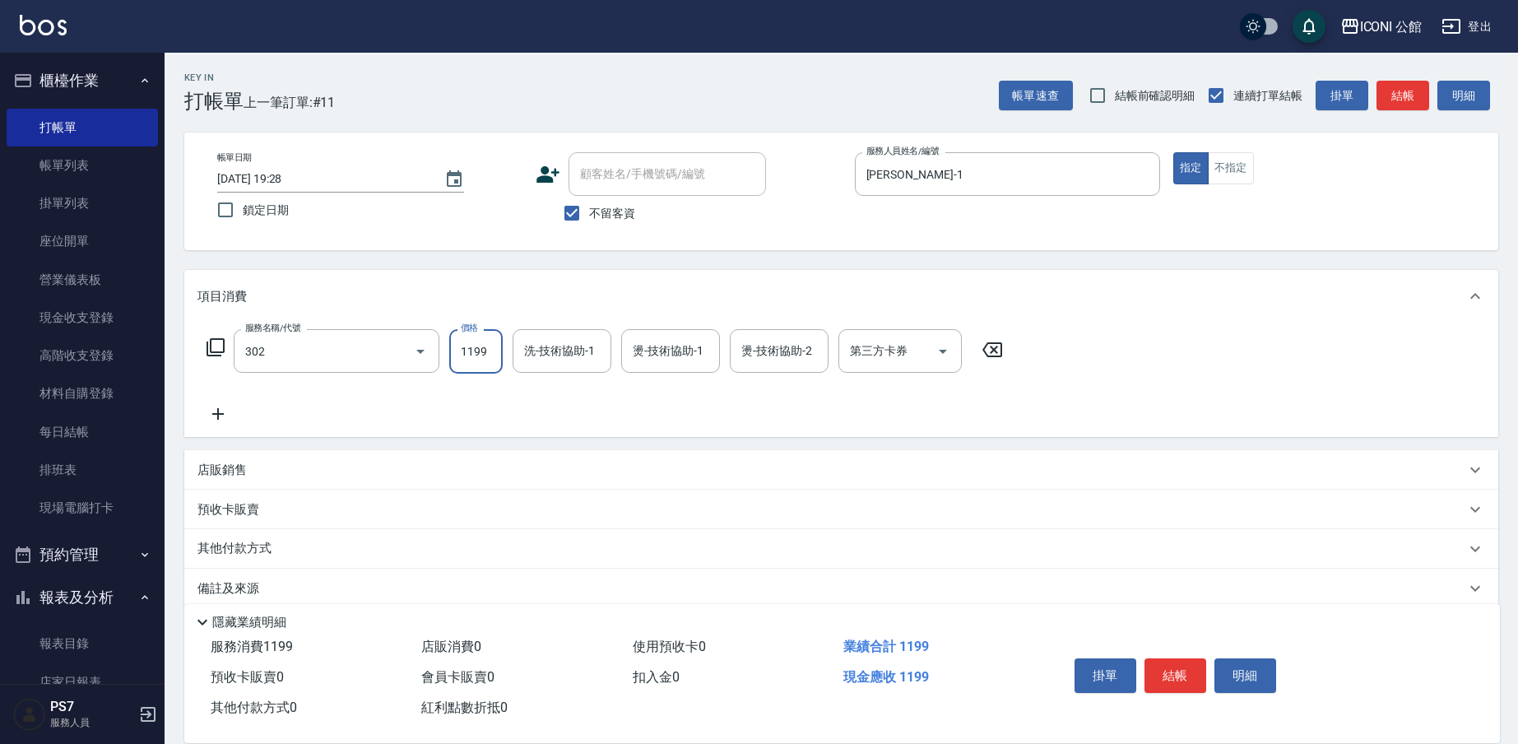
type input "設計燙髮(302)"
type input "1600"
type input "PS7-99"
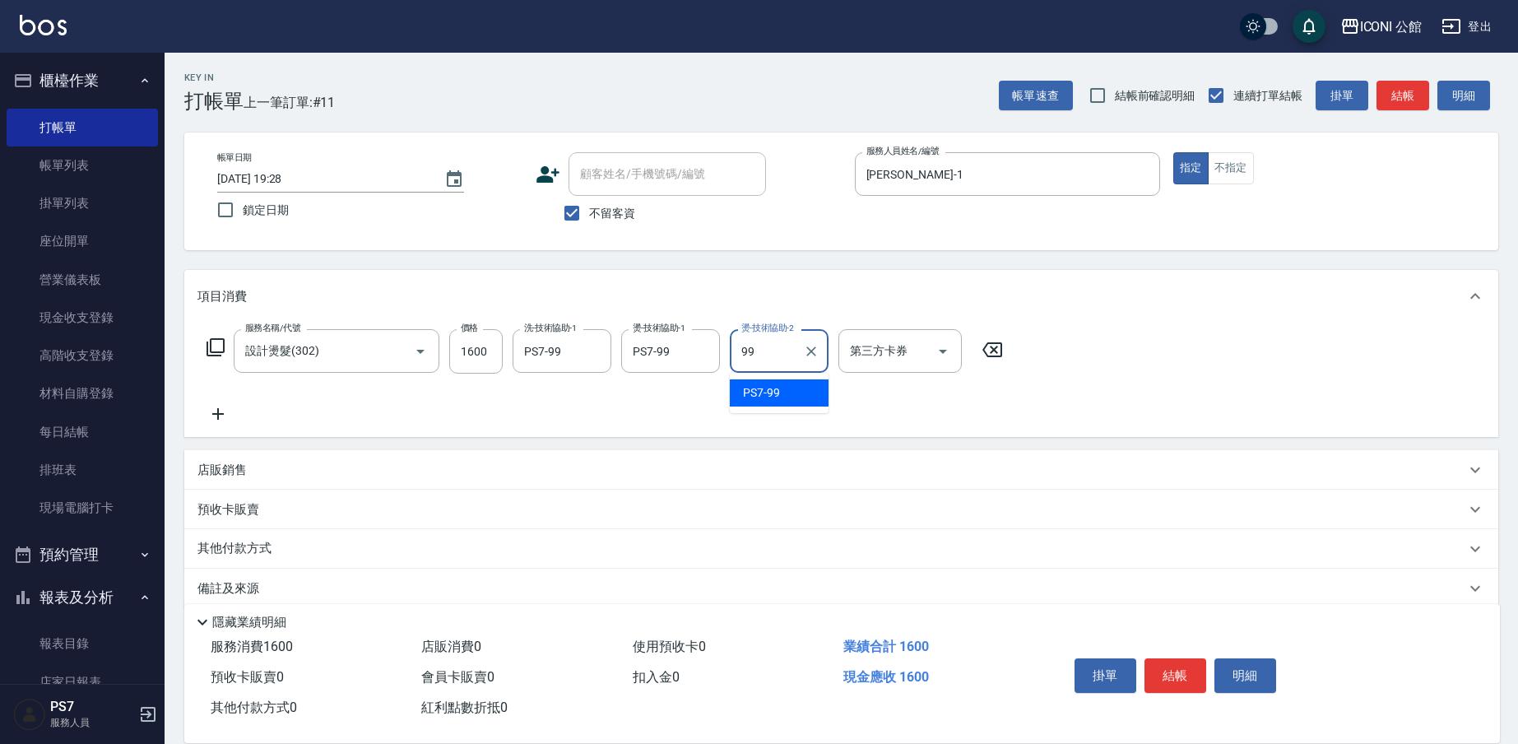
type input "PS7-99"
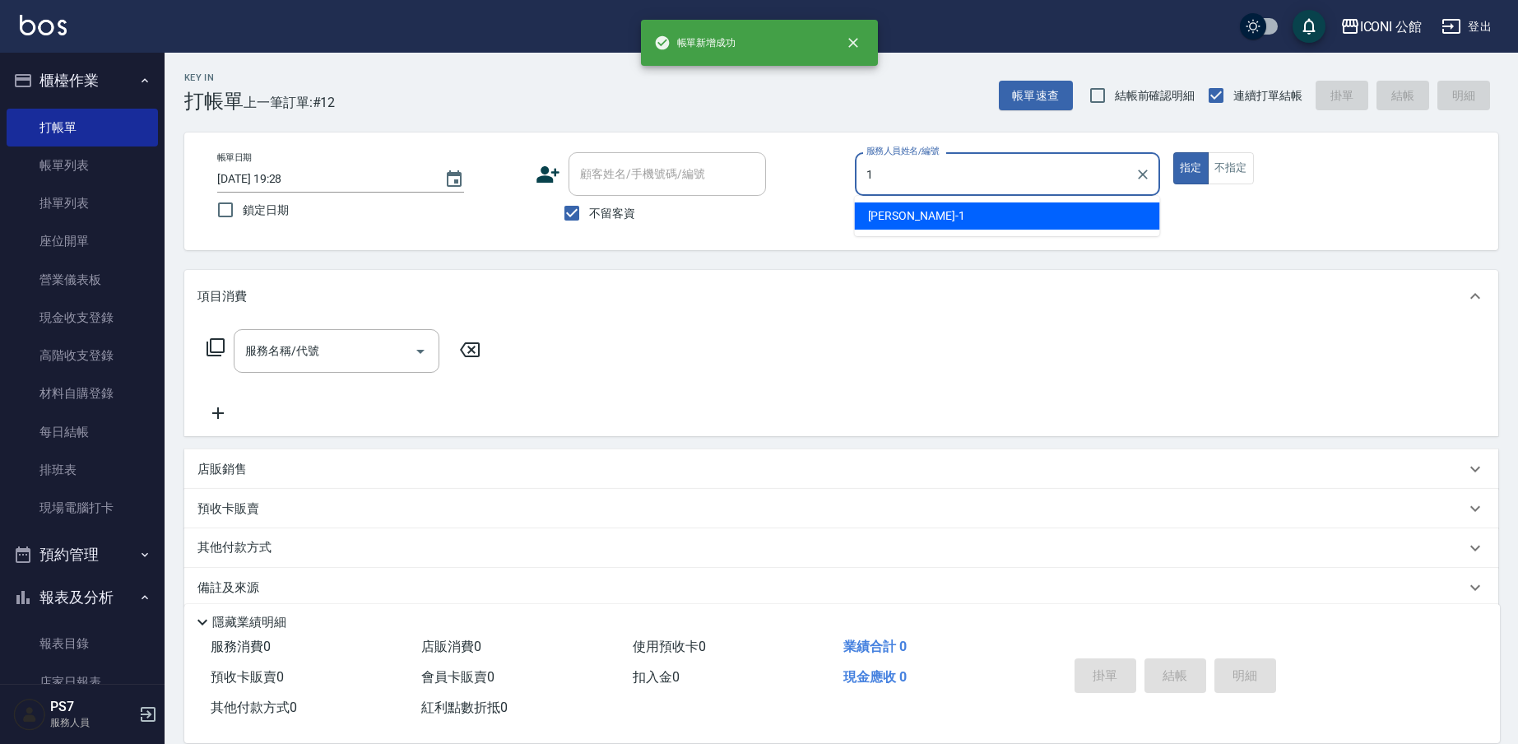
type input "[PERSON_NAME]-1"
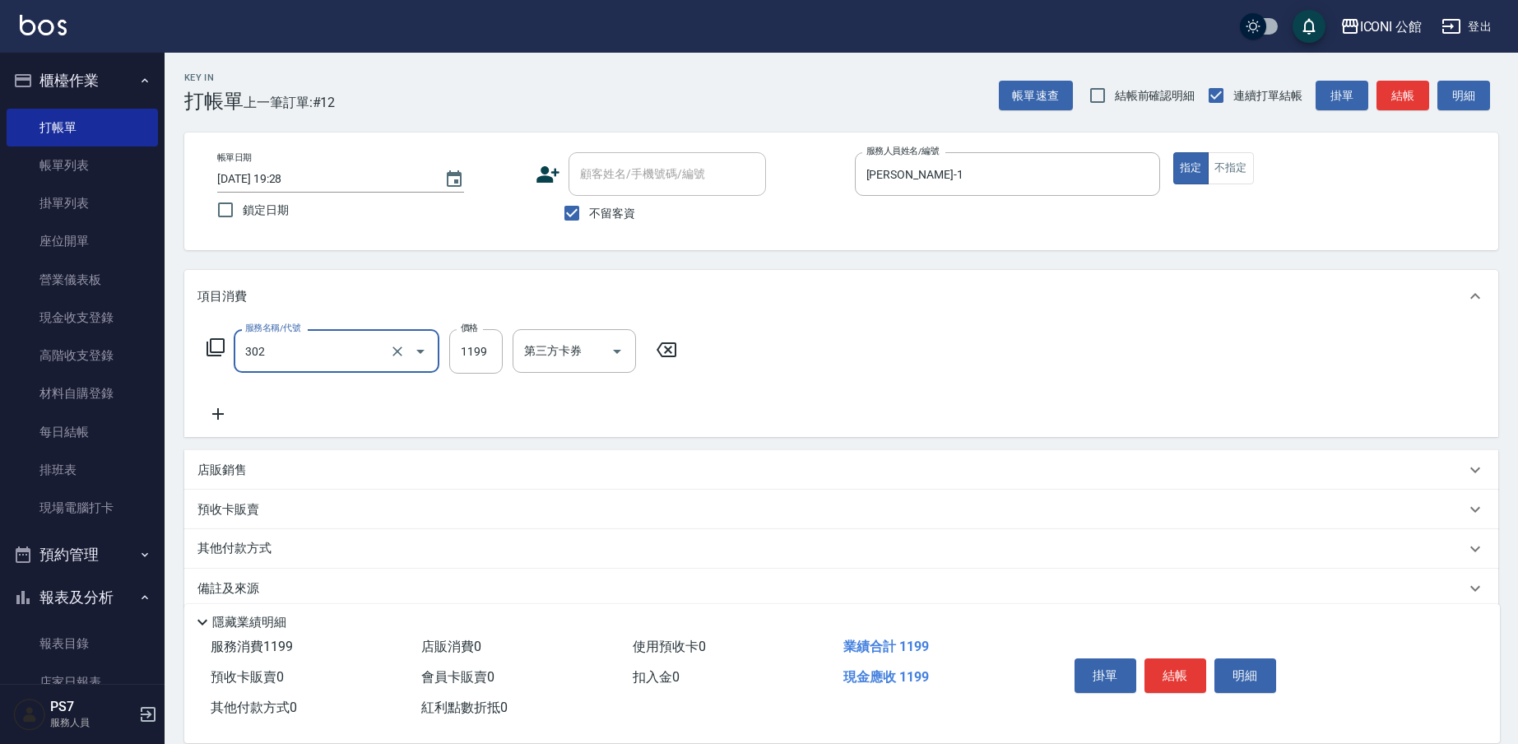
type input "設計燙髮(302)"
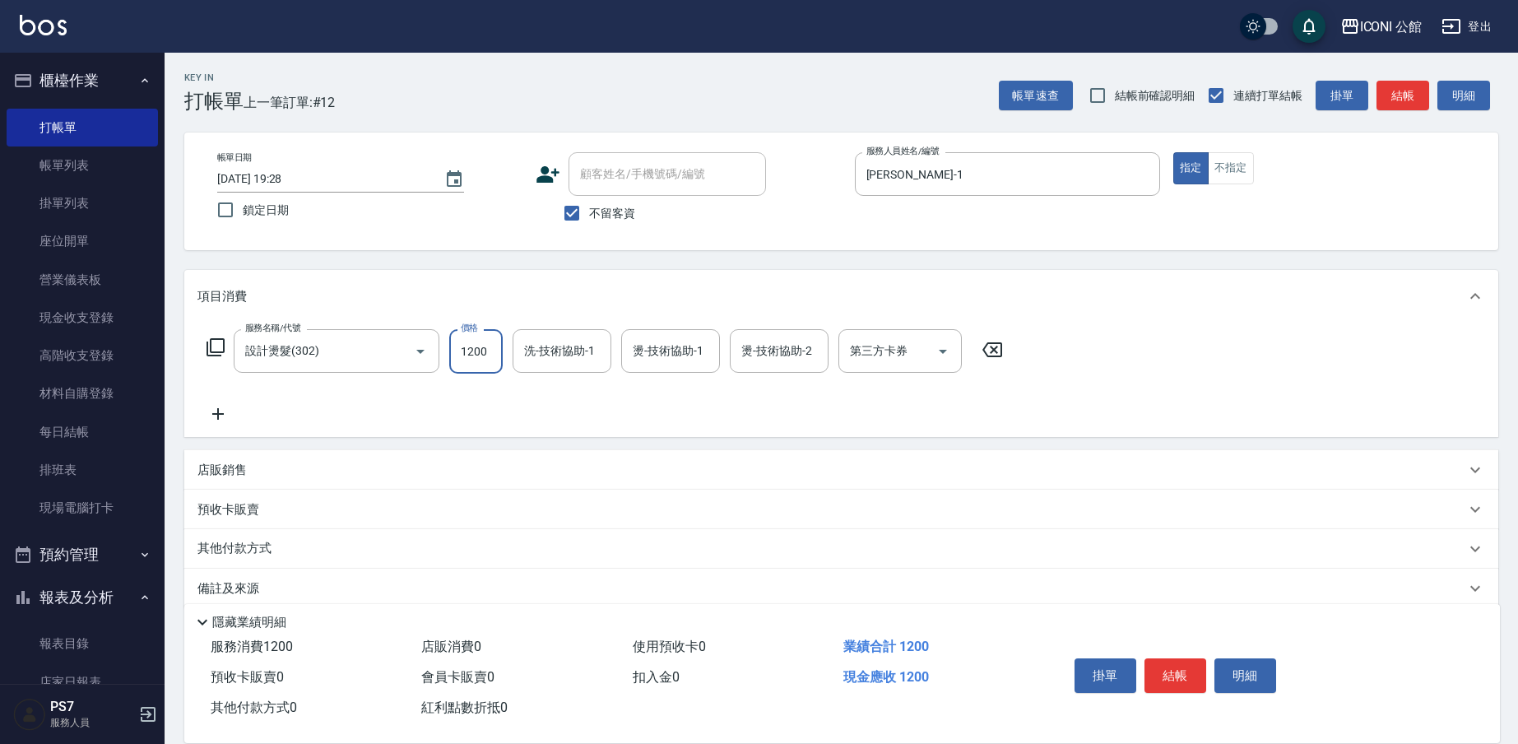
type input "1200"
type input "PS7-99"
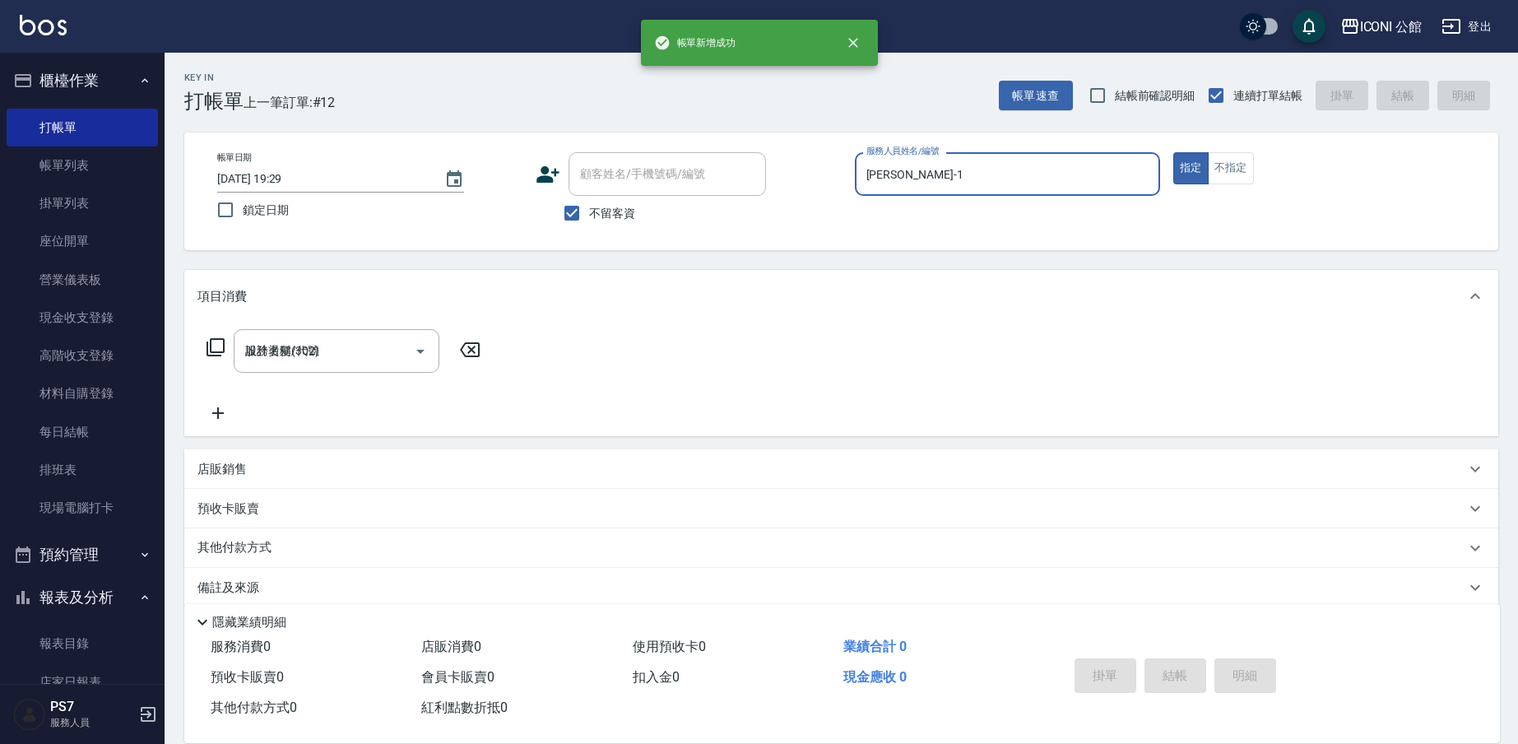
type input "[DATE] 19:29"
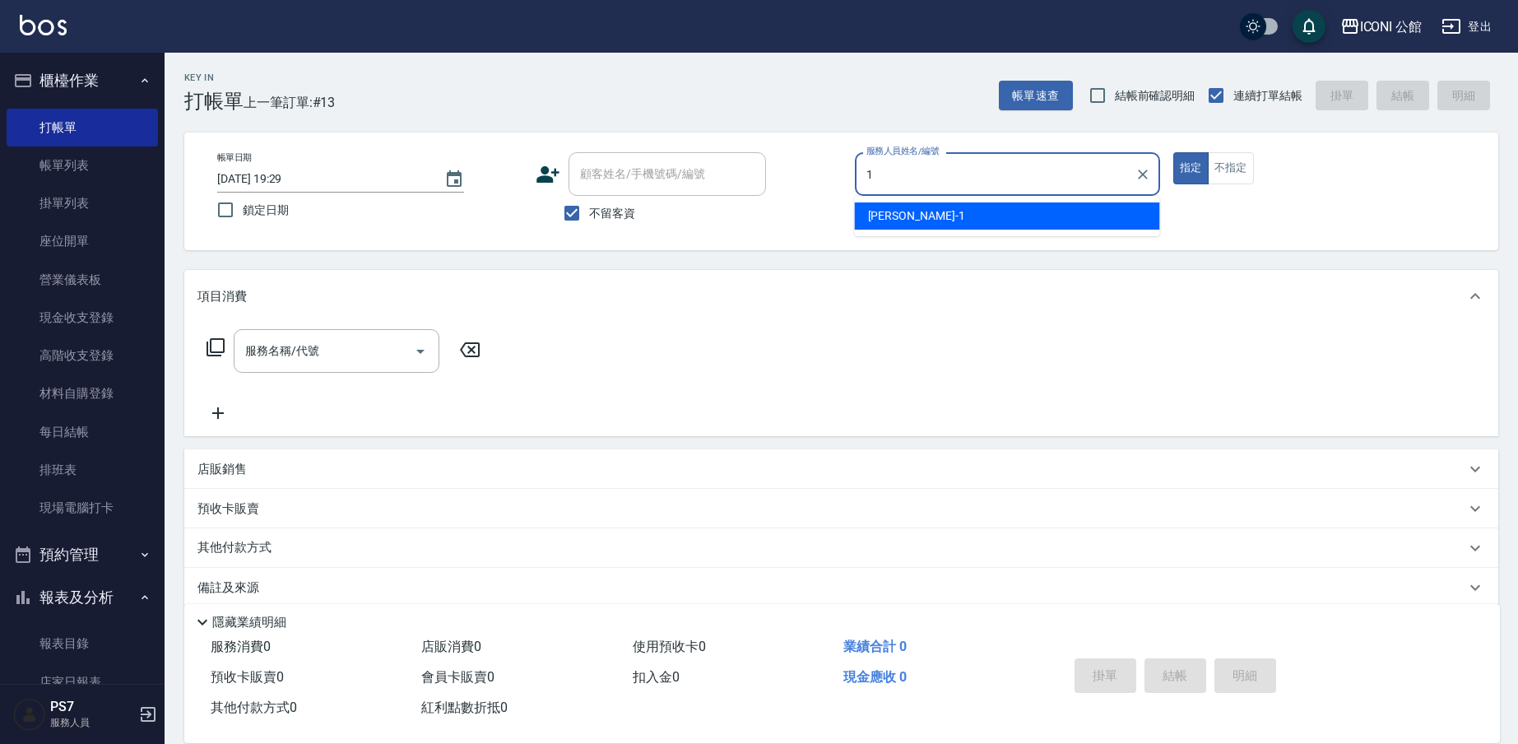
type input "[PERSON_NAME]-1"
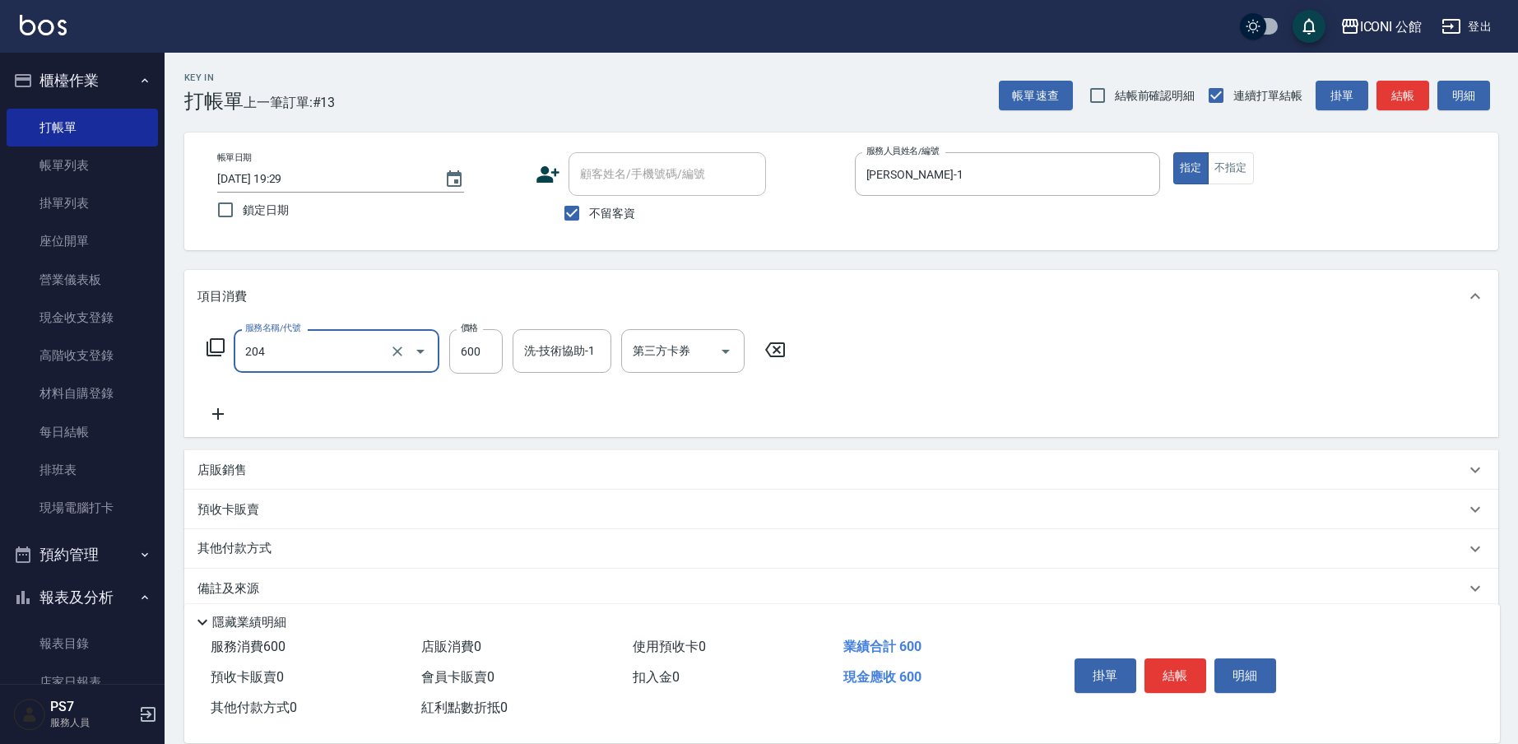
type input "指定洗+剪(204)"
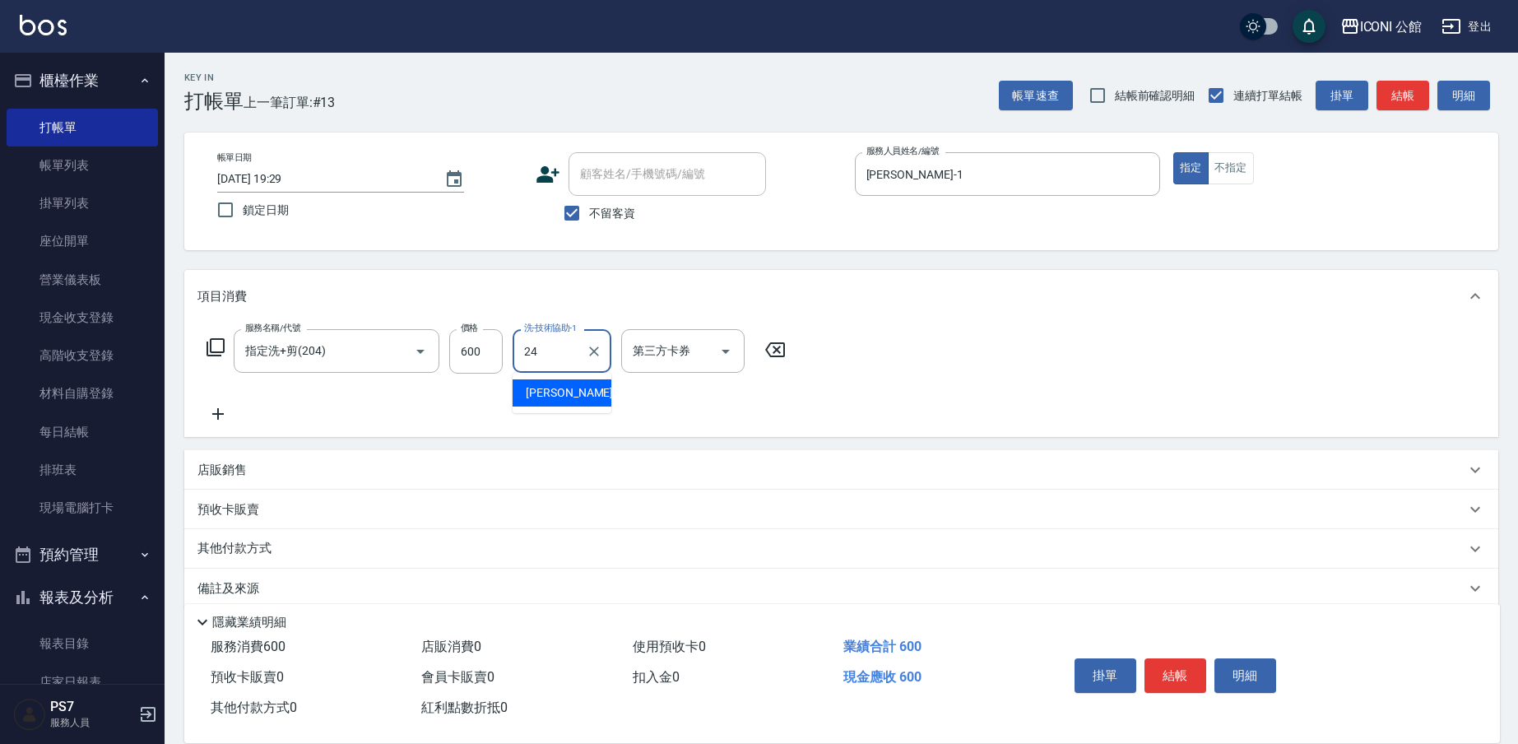
type input "[PERSON_NAME]-24"
click at [236, 543] on p "其他付款方式" at bounding box center [238, 549] width 82 height 18
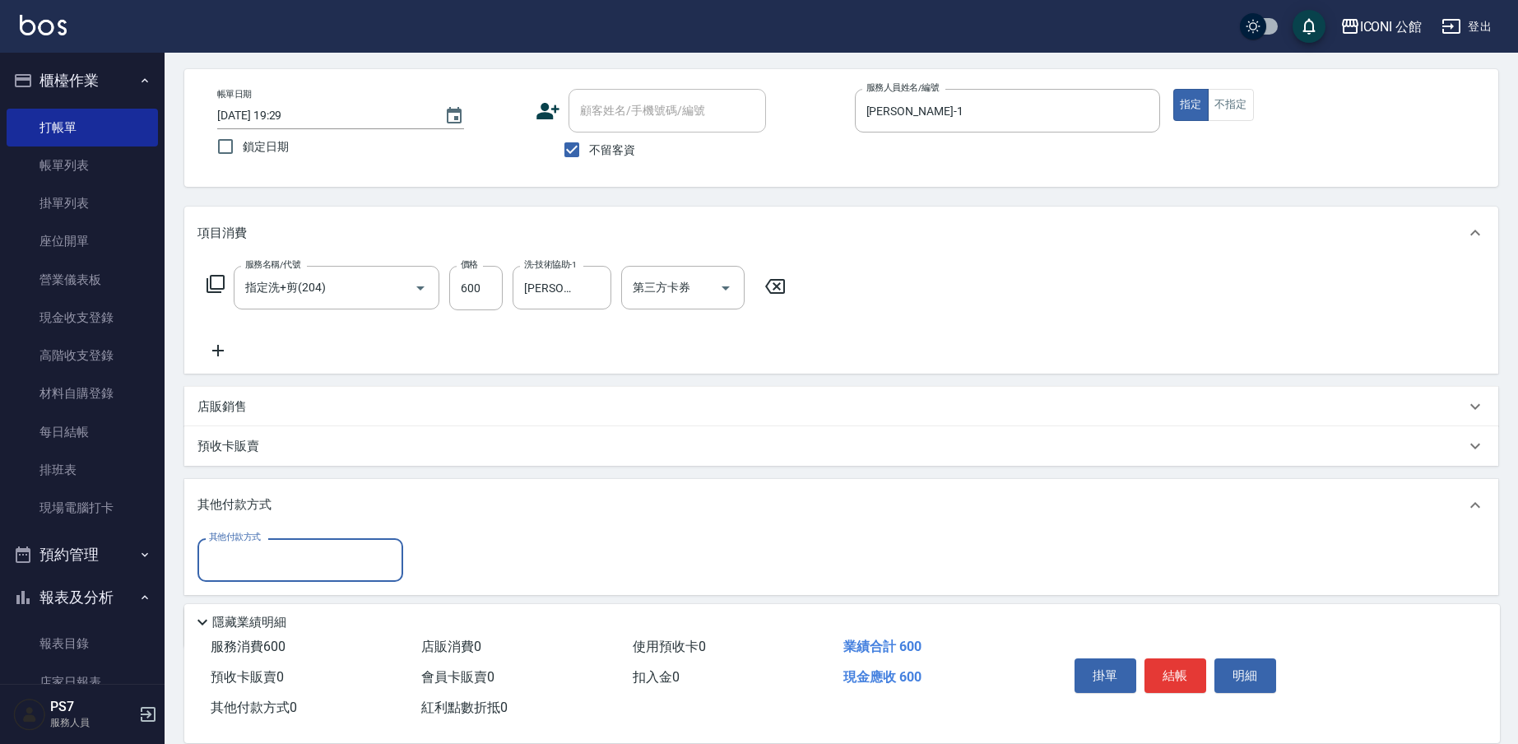
scroll to position [125, 0]
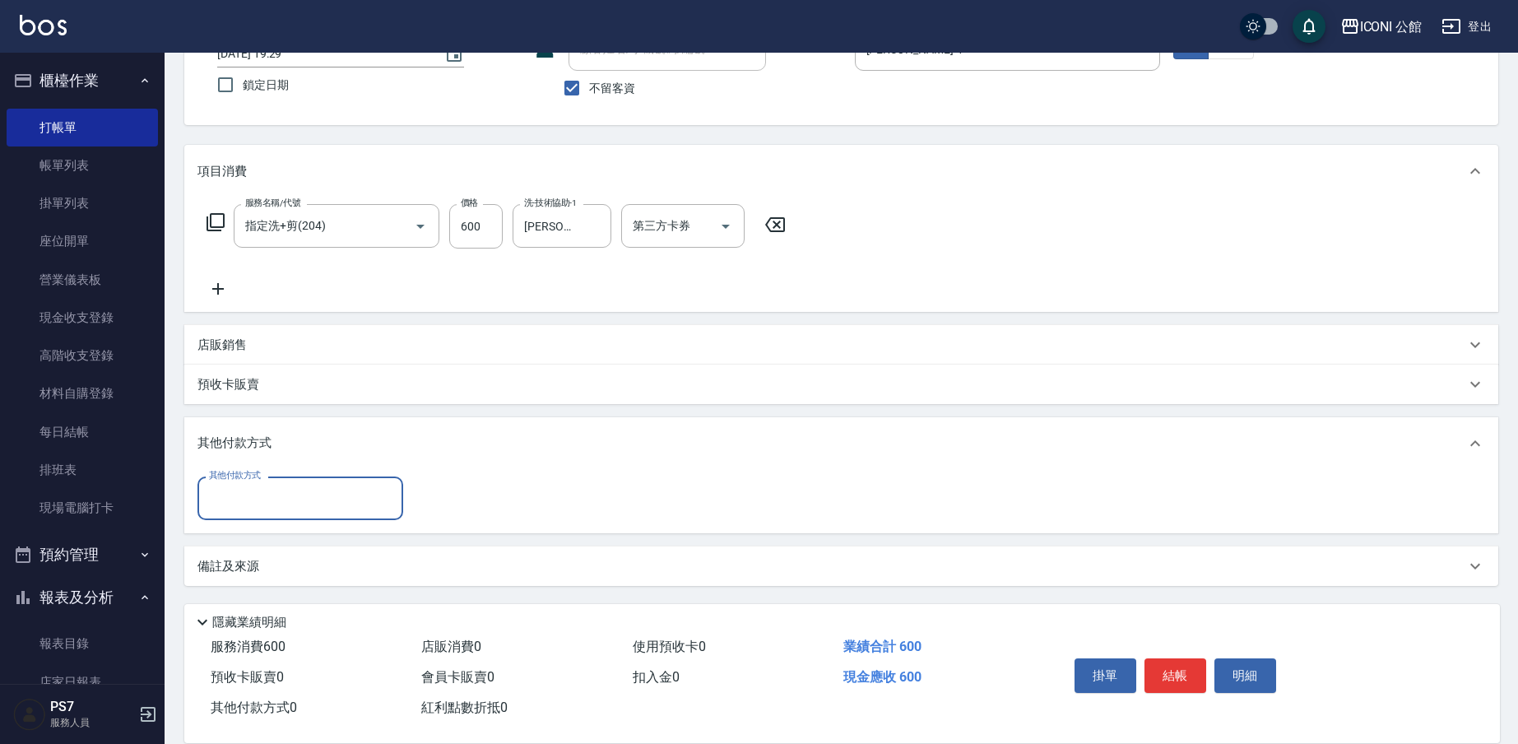
click at [313, 483] on div "其他付款方式" at bounding box center [300, 498] width 206 height 44
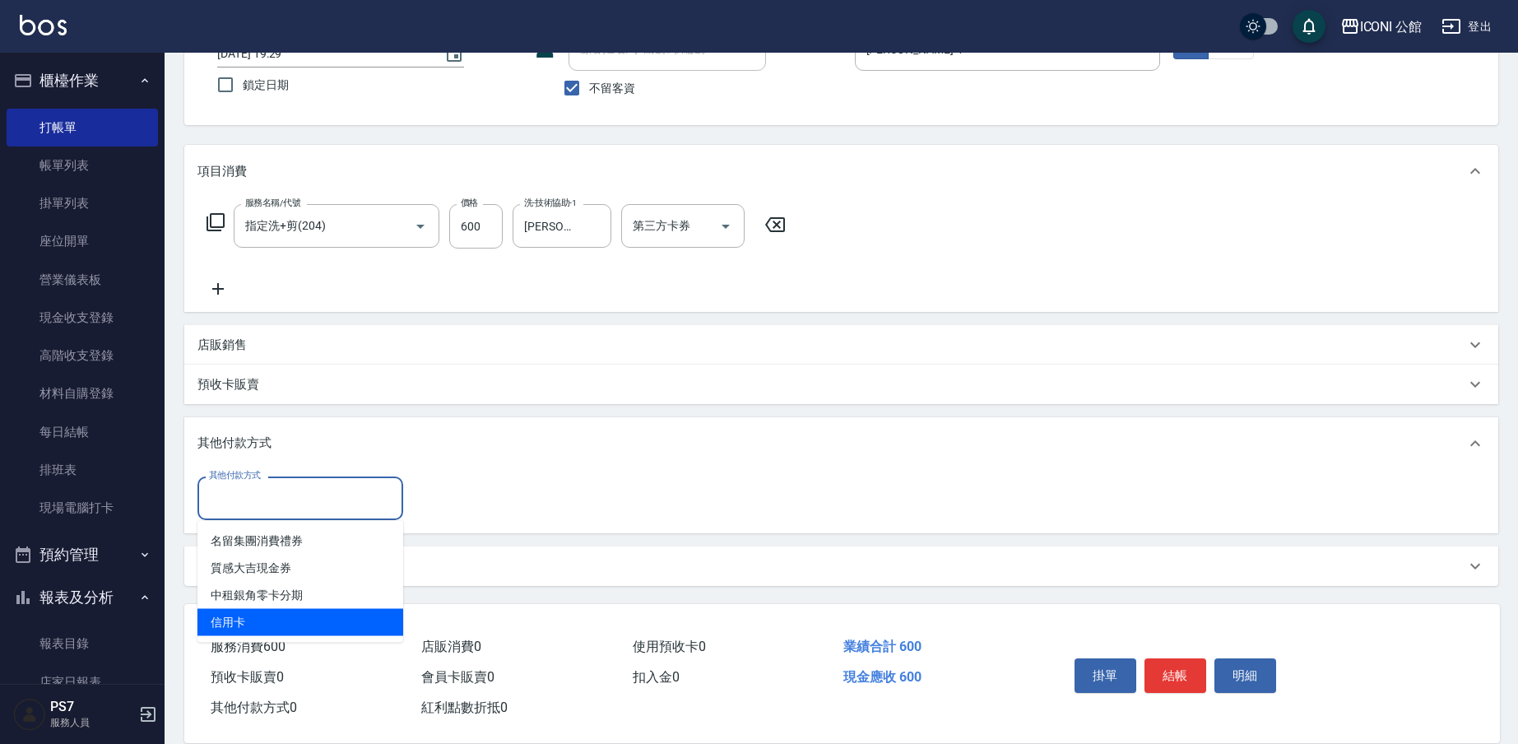
click at [281, 635] on span "信用卡" at bounding box center [300, 622] width 206 height 27
type input "信用卡"
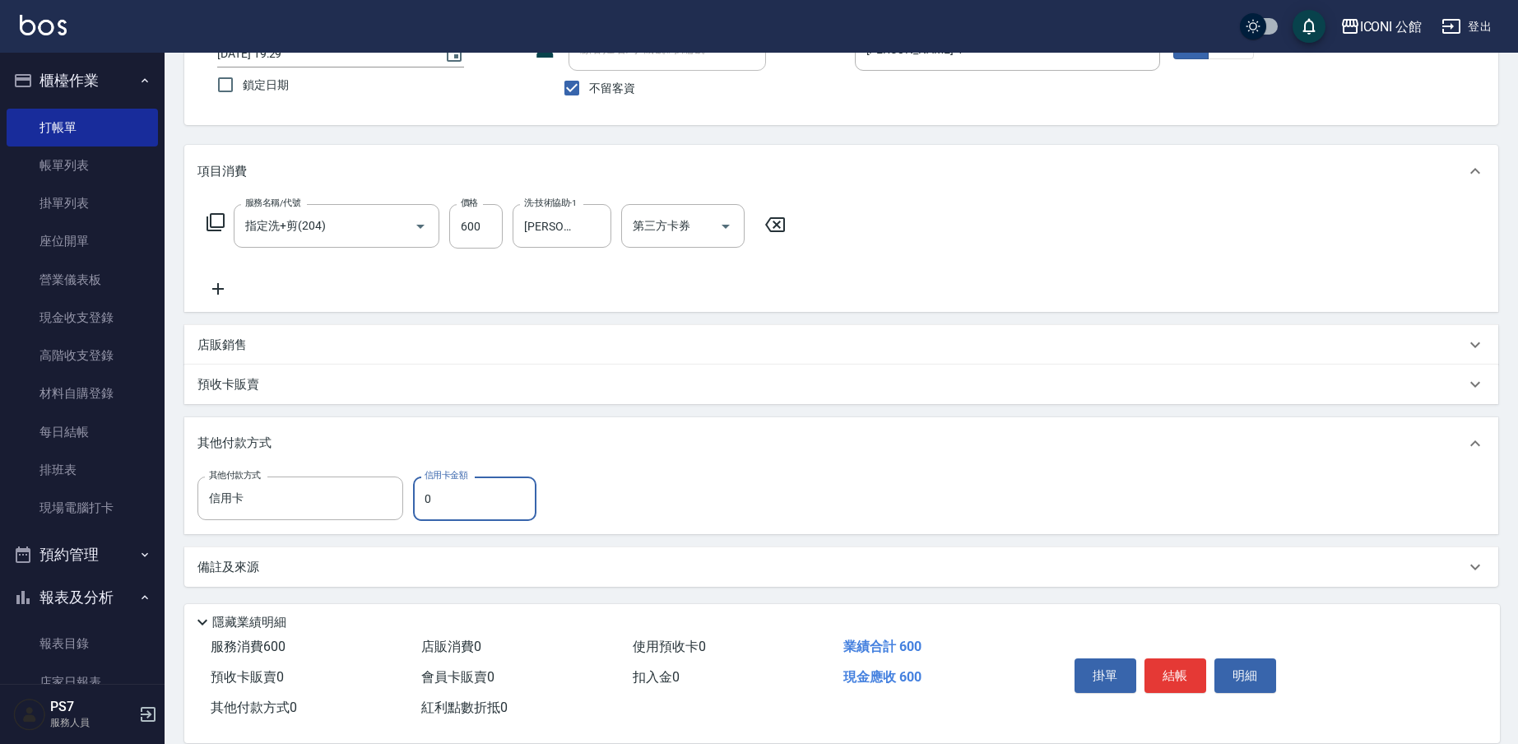
click at [485, 490] on input "0" at bounding box center [474, 498] width 123 height 44
type input "600"
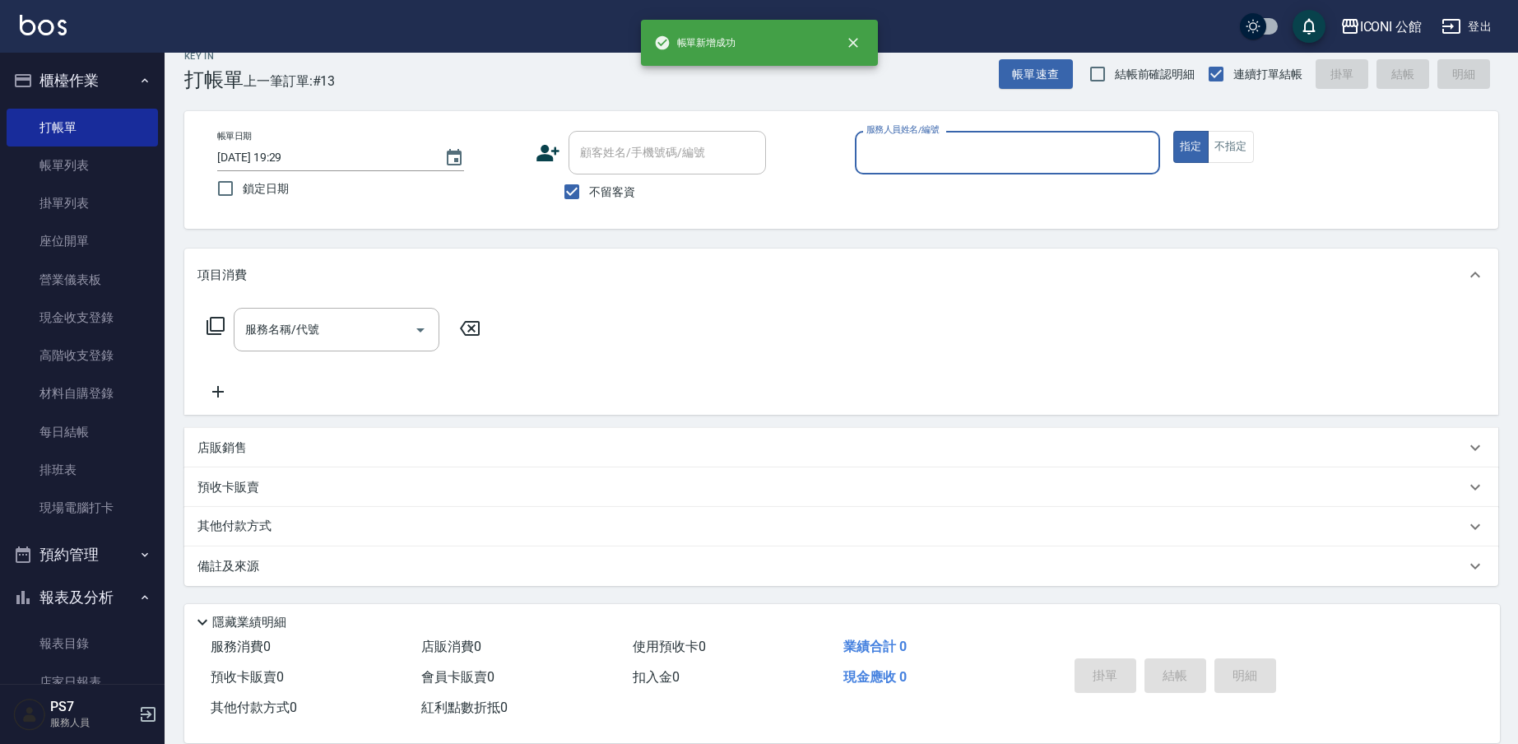
scroll to position [21, 0]
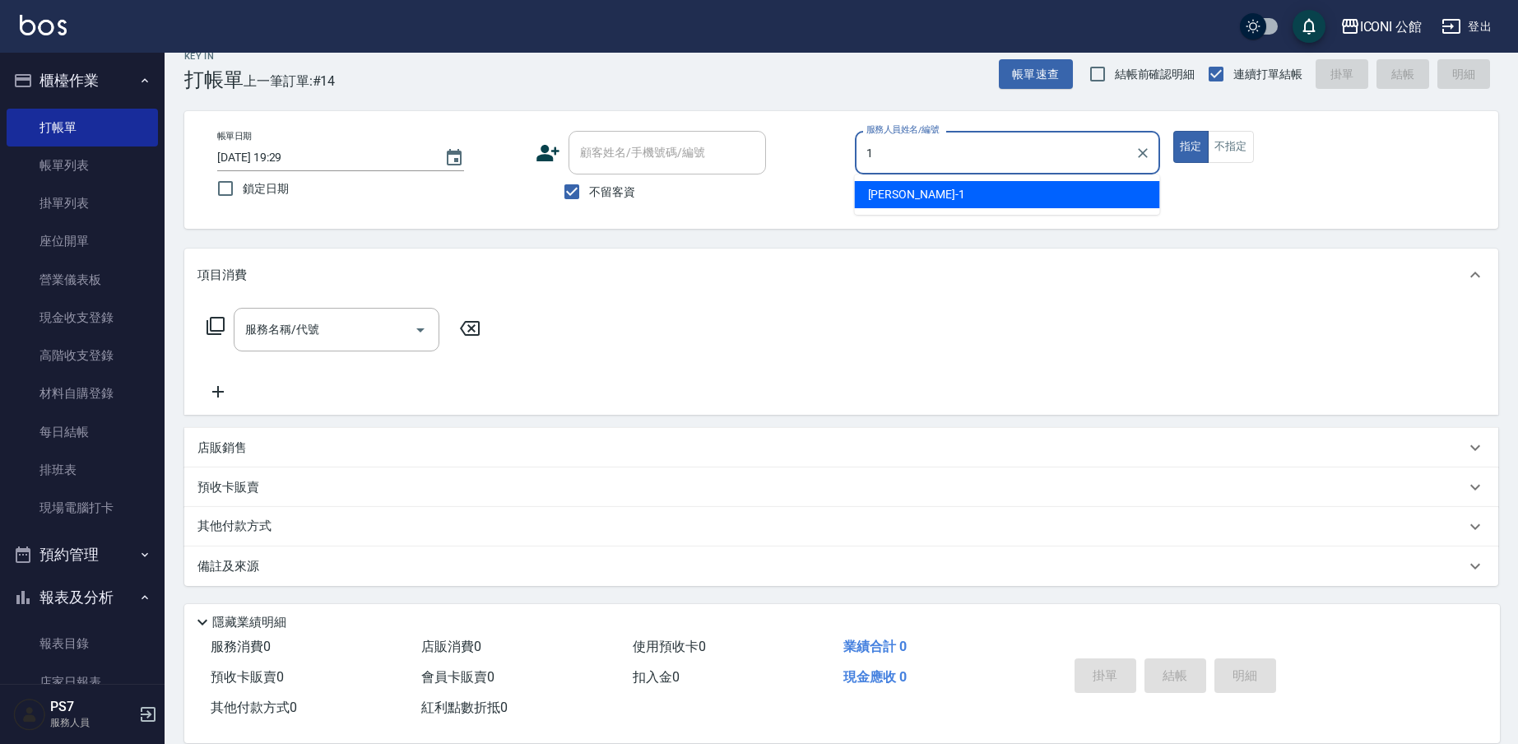
type input "[PERSON_NAME]-1"
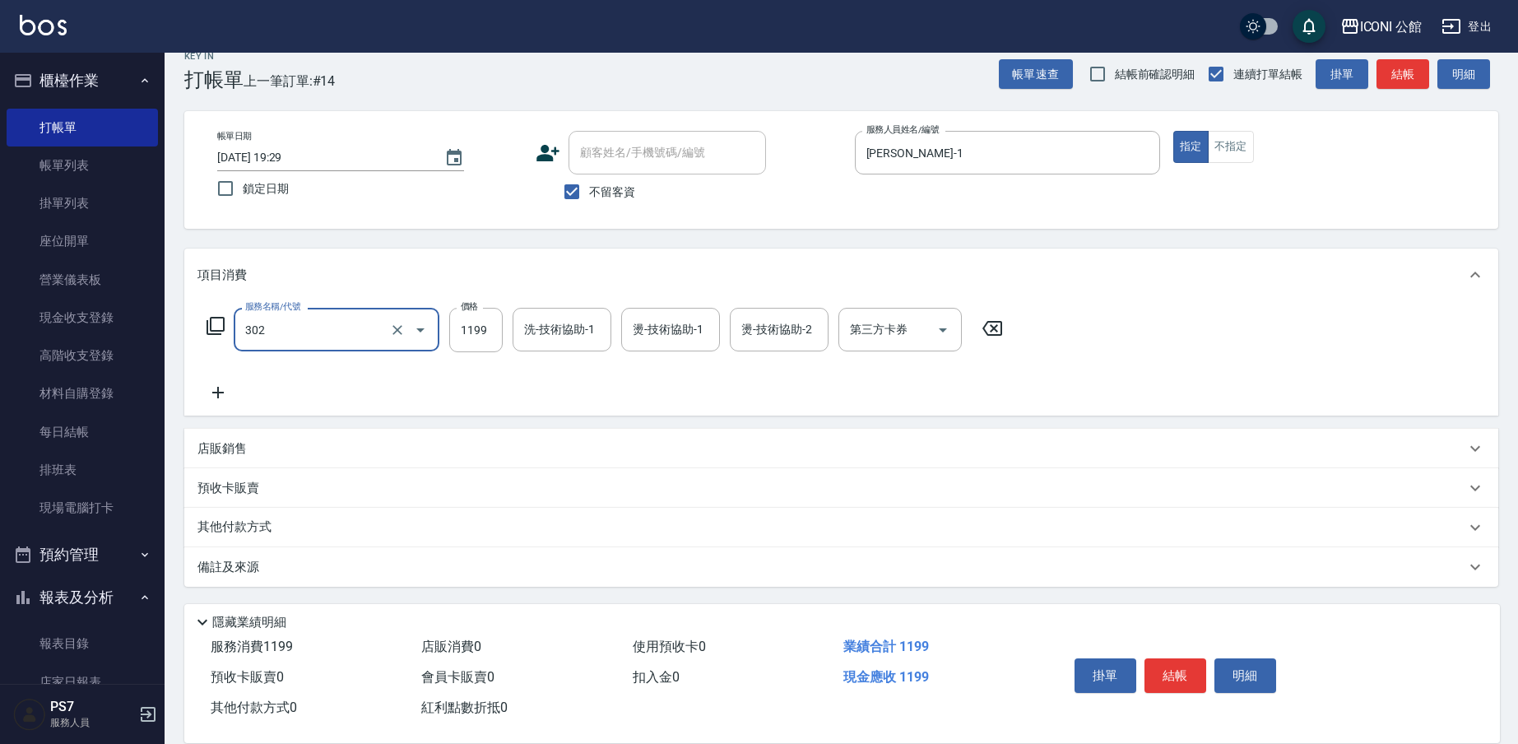
type input "設計燙髮(302)"
type input "1599"
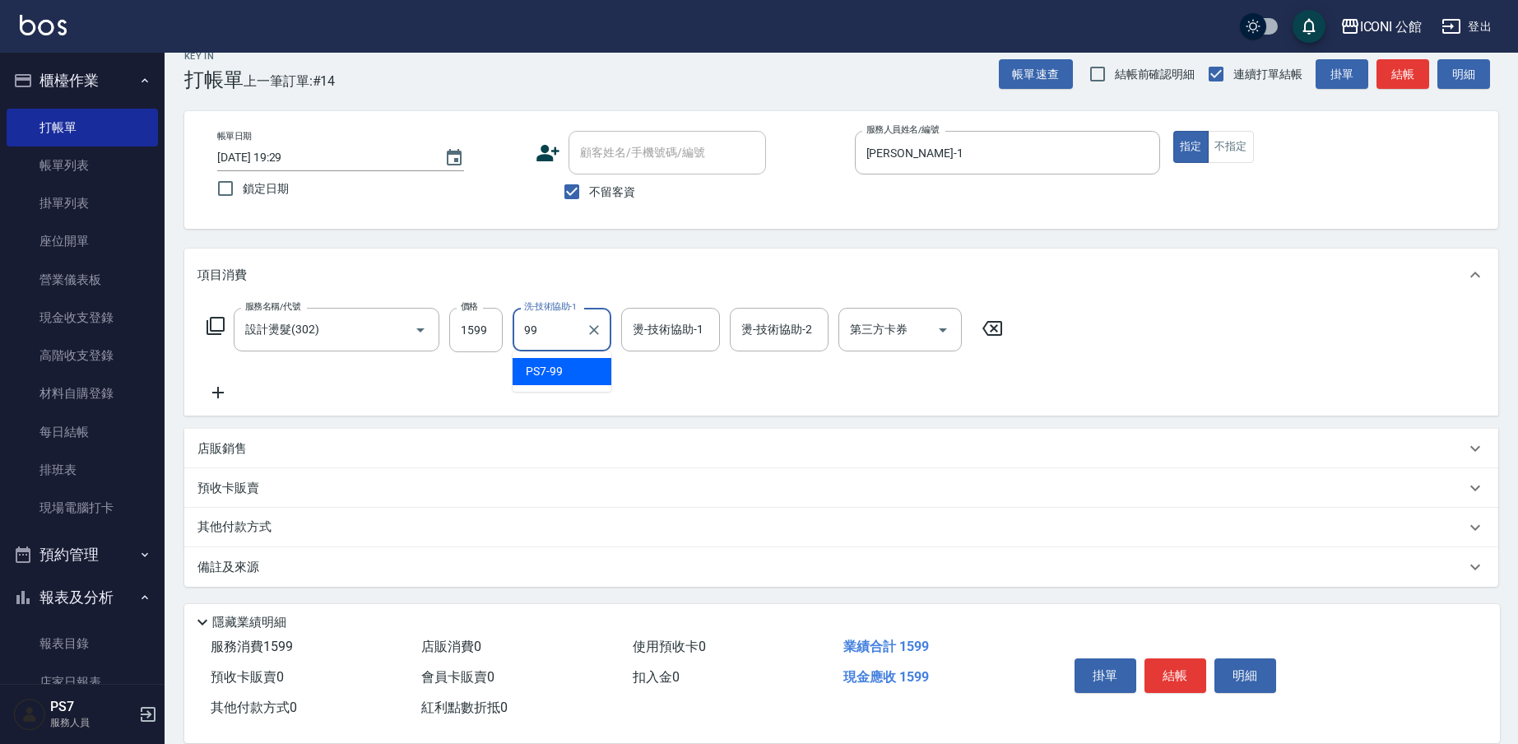
type input "PS7-99"
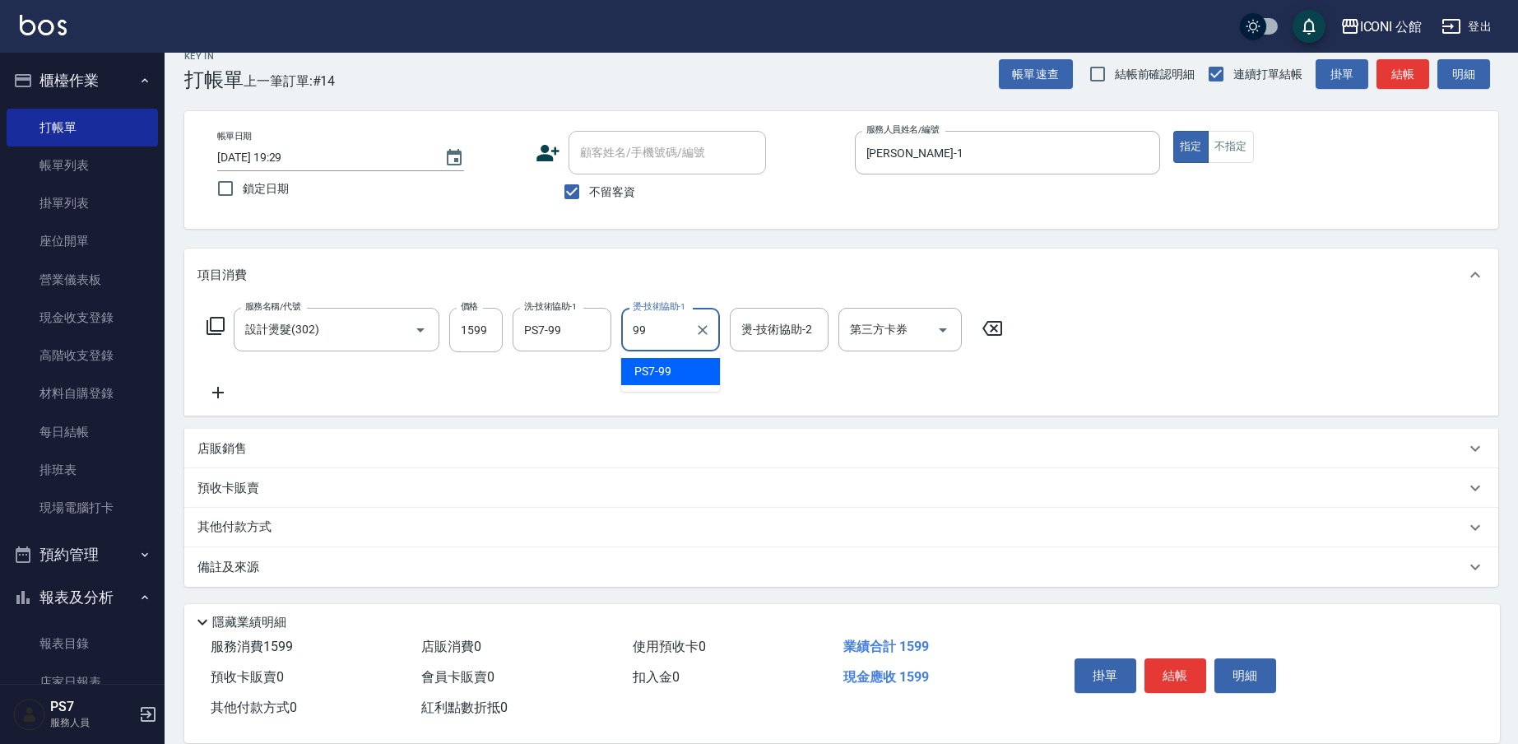
type input "PS7-99"
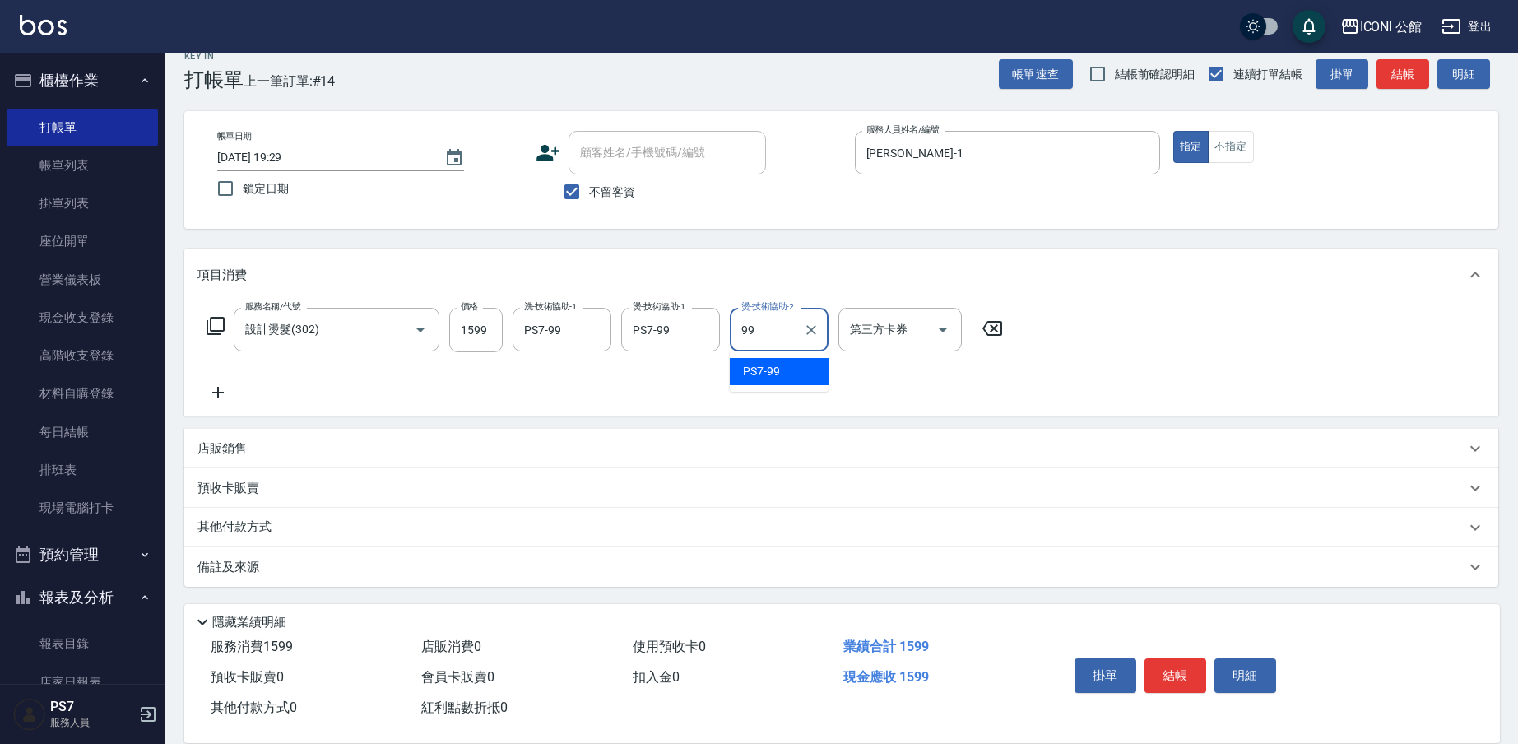
type input "PS7-99"
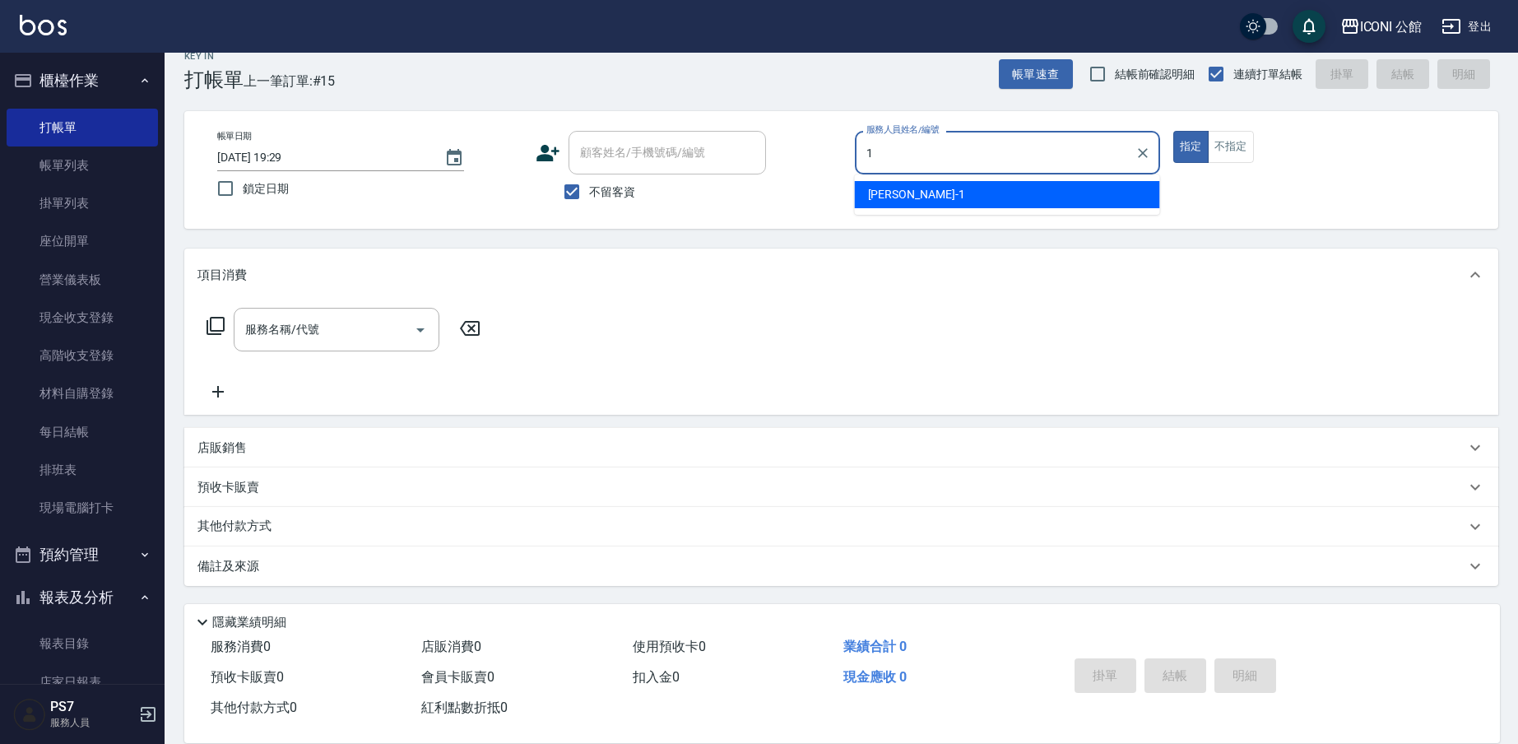
type input "[PERSON_NAME]-1"
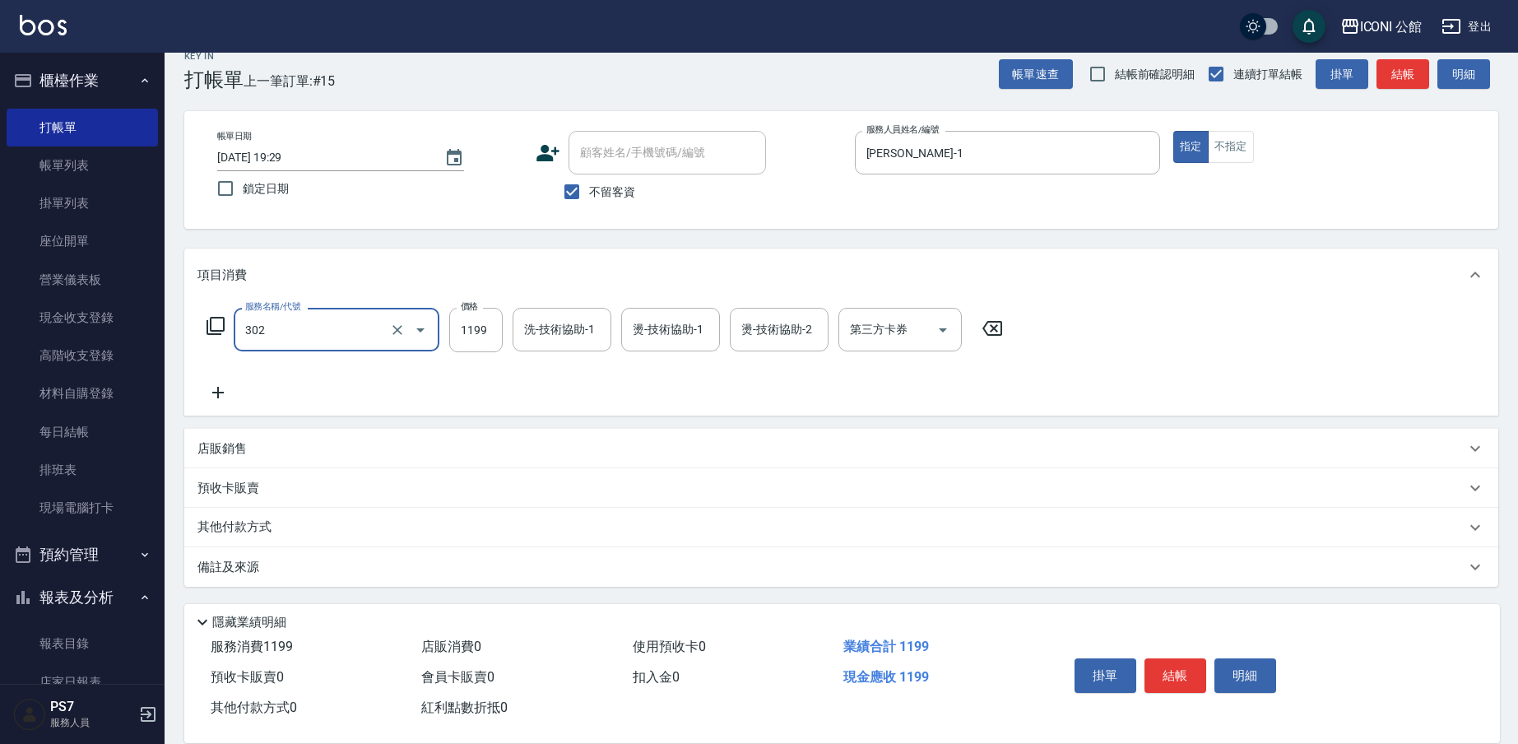
type input "設計燙髮(302)"
type input "1600"
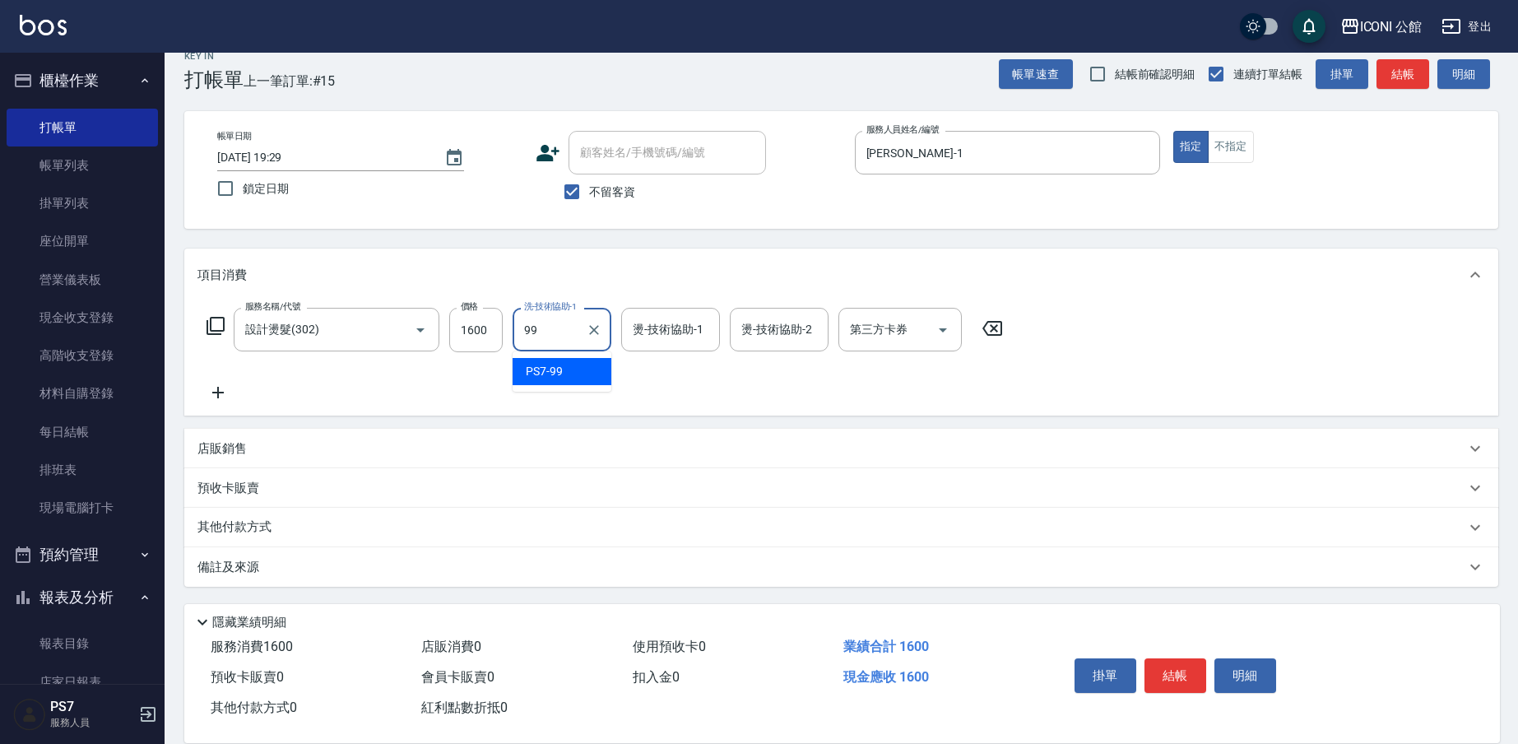
type input "PS7-99"
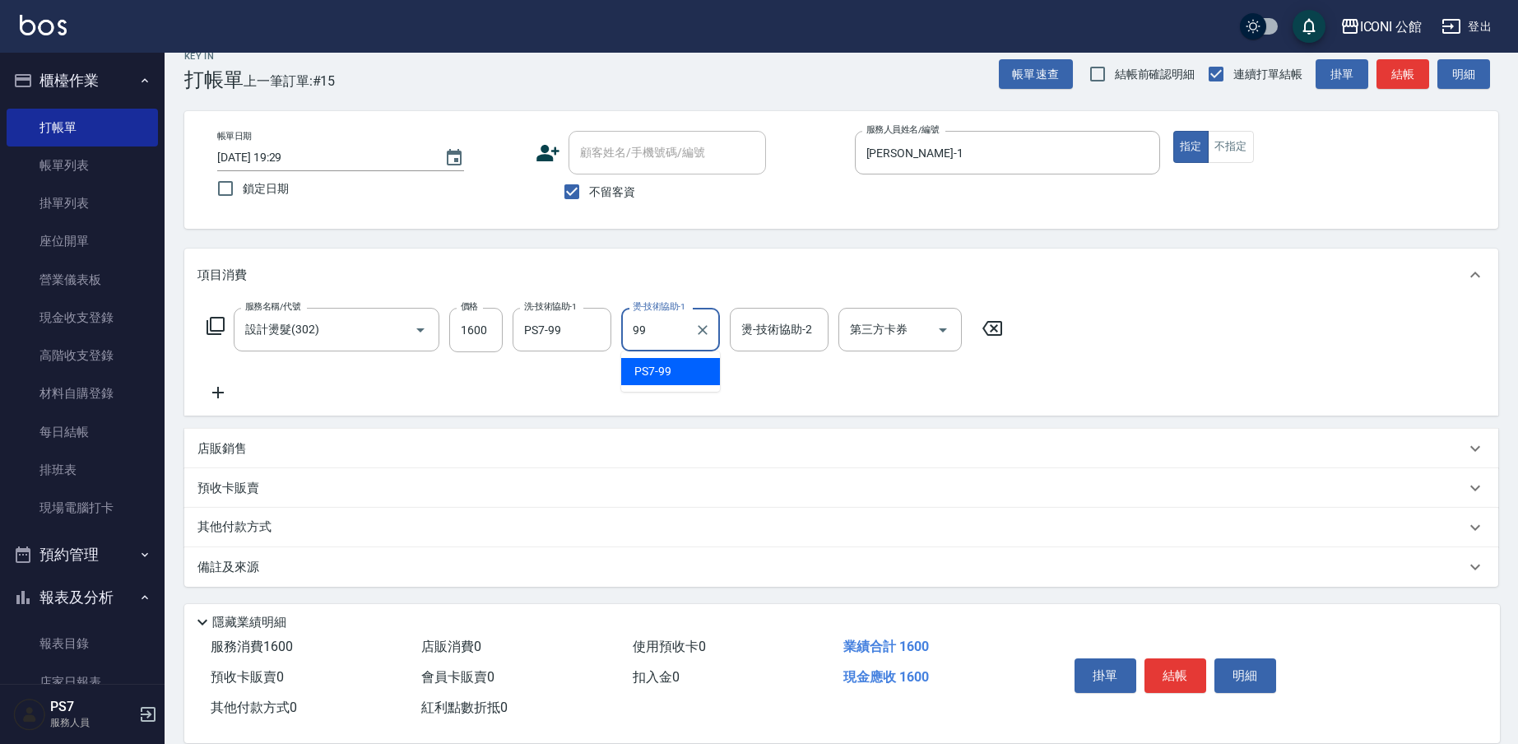
type input "PS7-99"
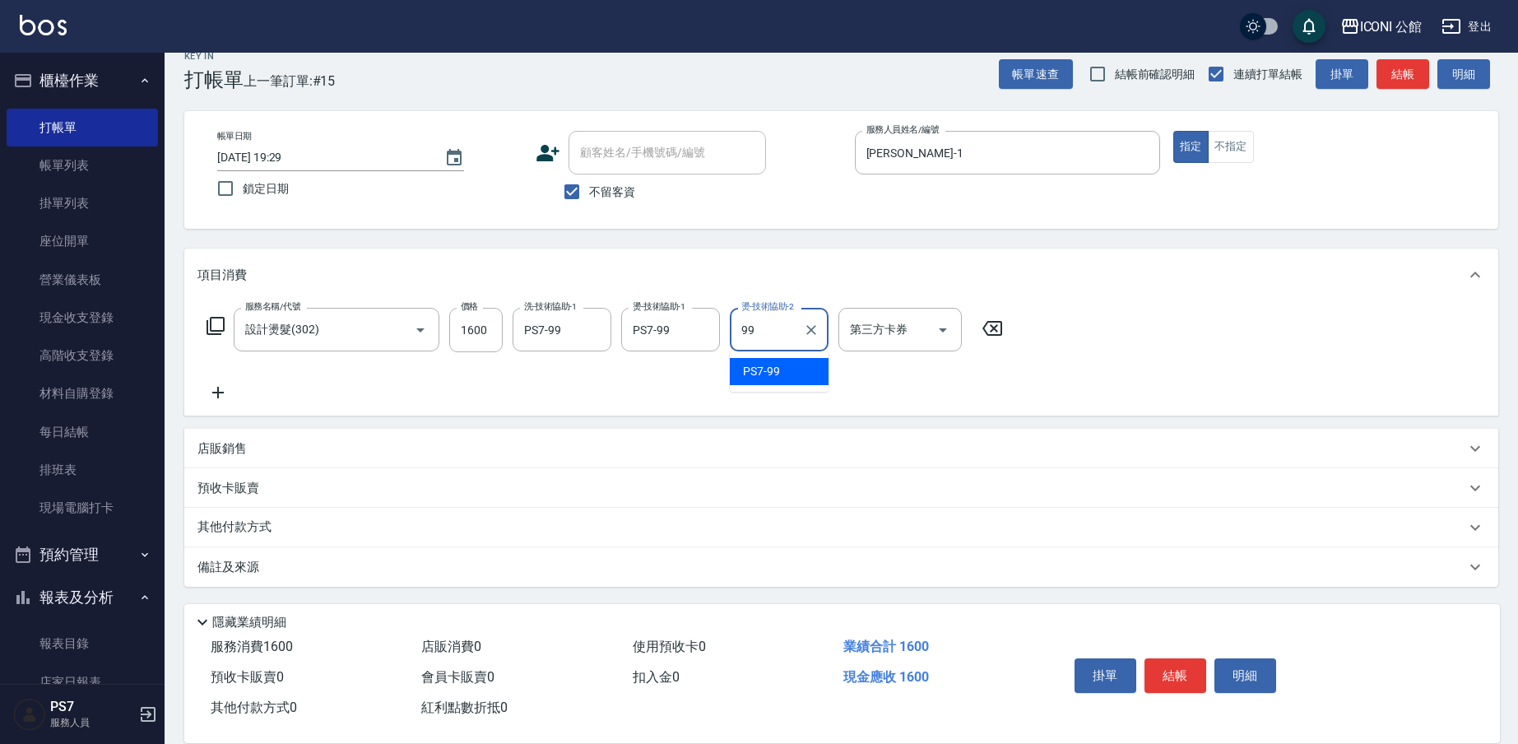
type input "PS7-99"
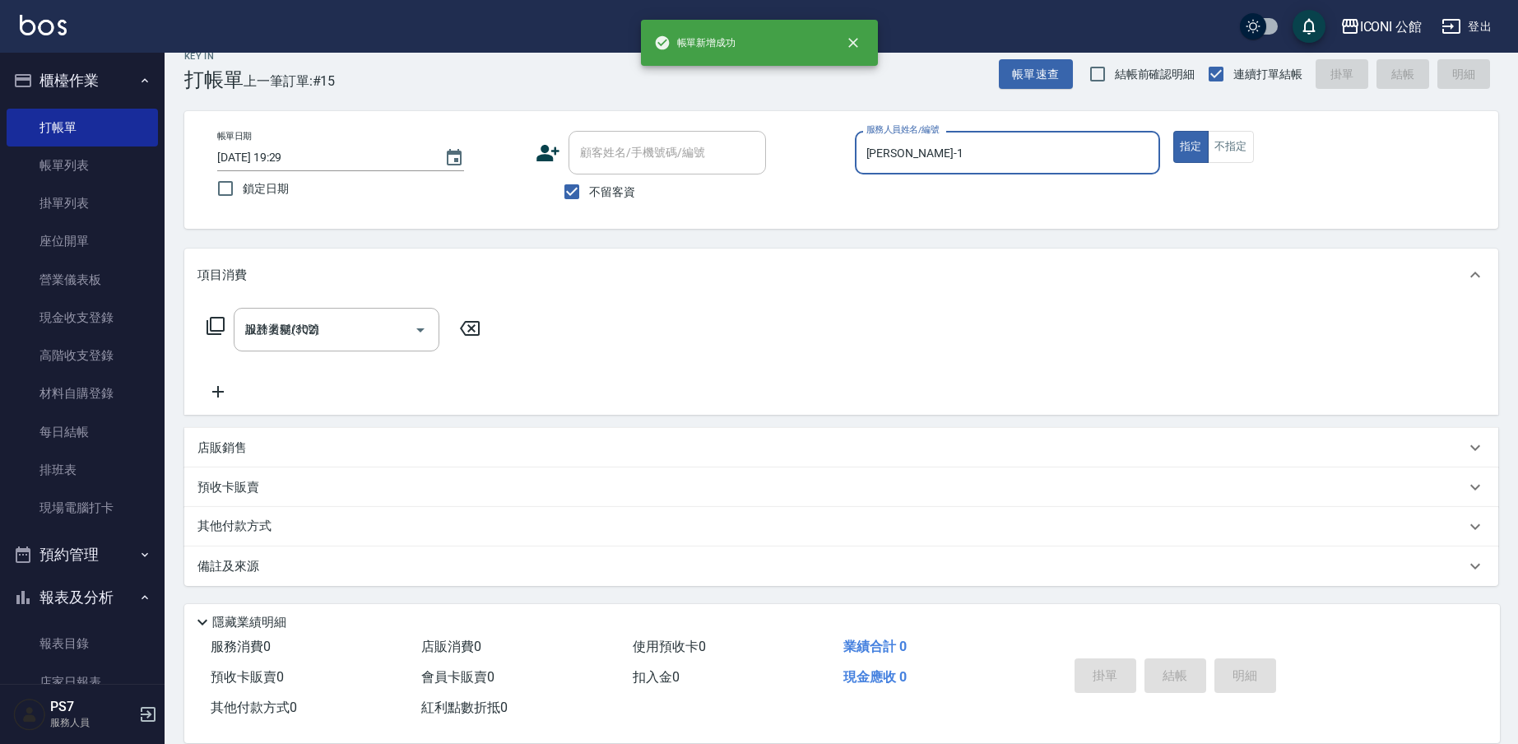
type input "[DATE] 19:30"
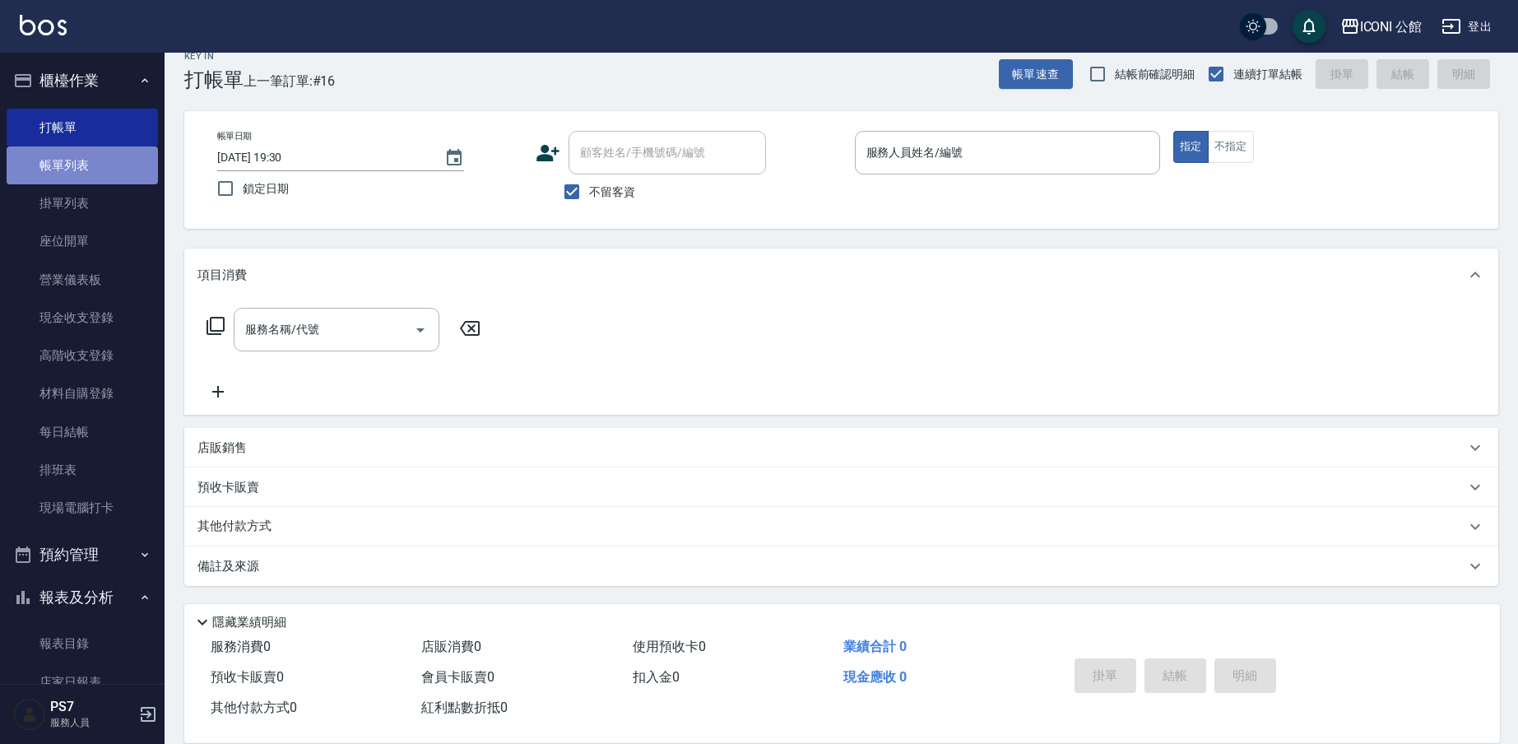
click at [86, 158] on link "帳單列表" at bounding box center [82, 165] width 151 height 38
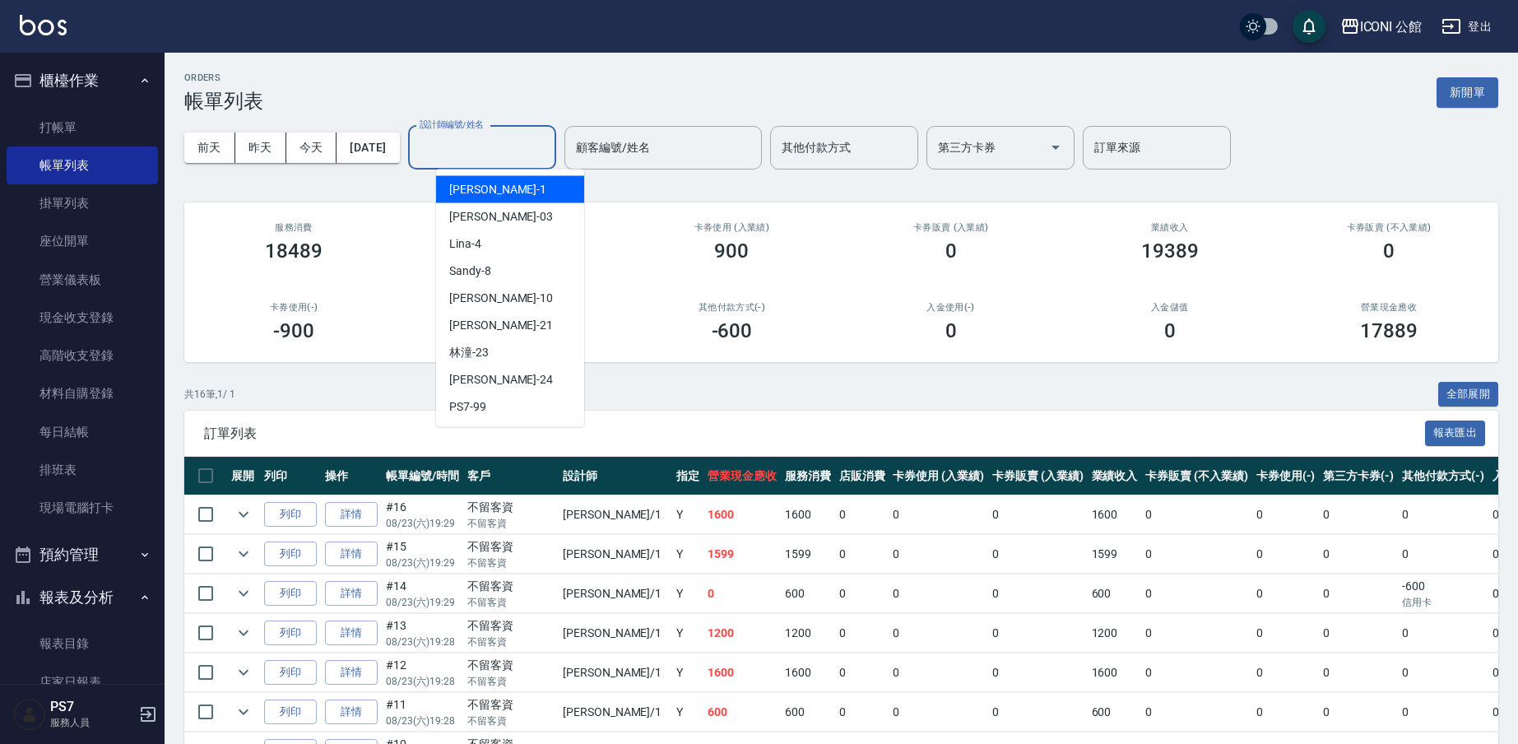
drag, startPoint x: 478, startPoint y: 144, endPoint x: 471, endPoint y: 153, distance: 11.7
click at [474, 151] on input "設計師編號/姓名" at bounding box center [481, 147] width 133 height 29
type input "[PERSON_NAME]-1"
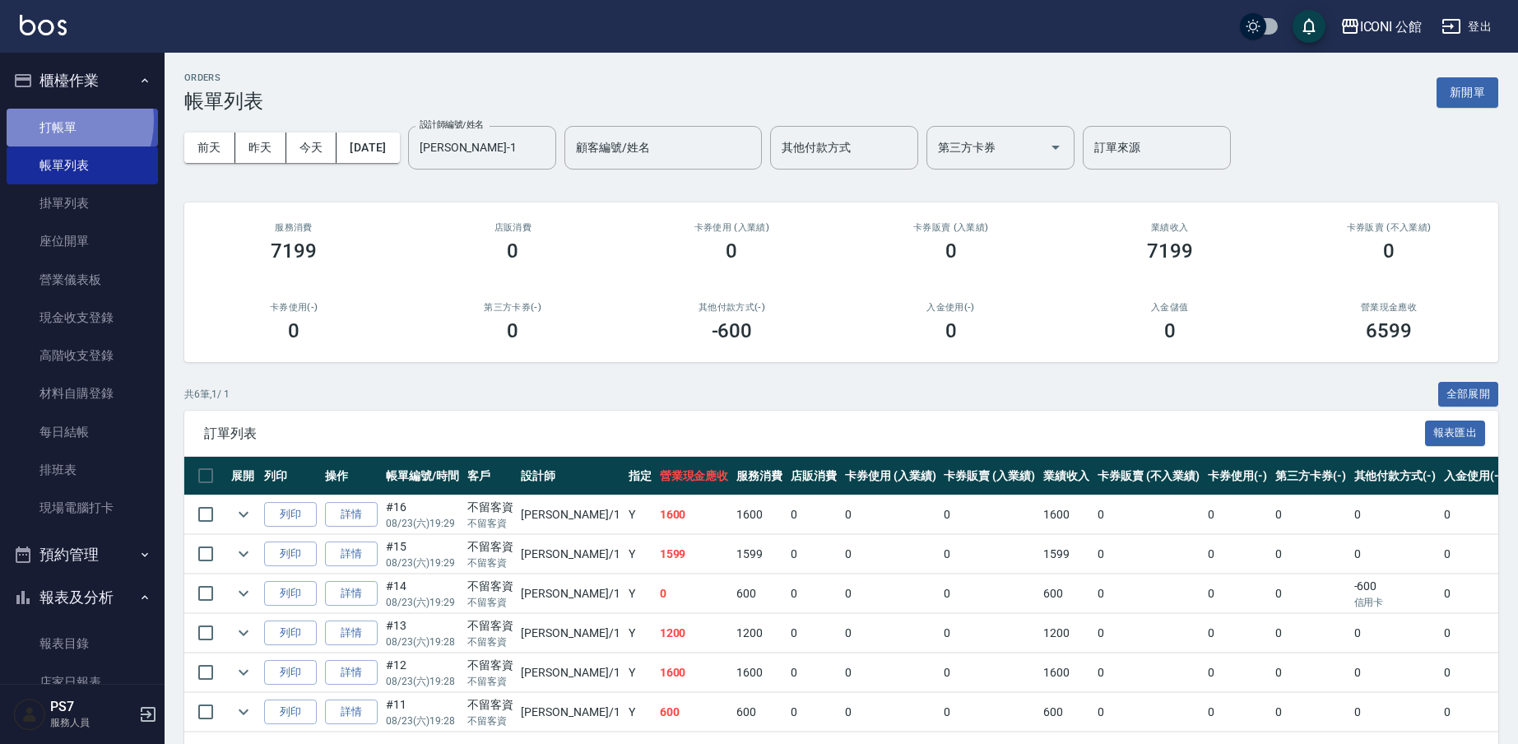
click at [57, 120] on link "打帳單" at bounding box center [82, 128] width 151 height 38
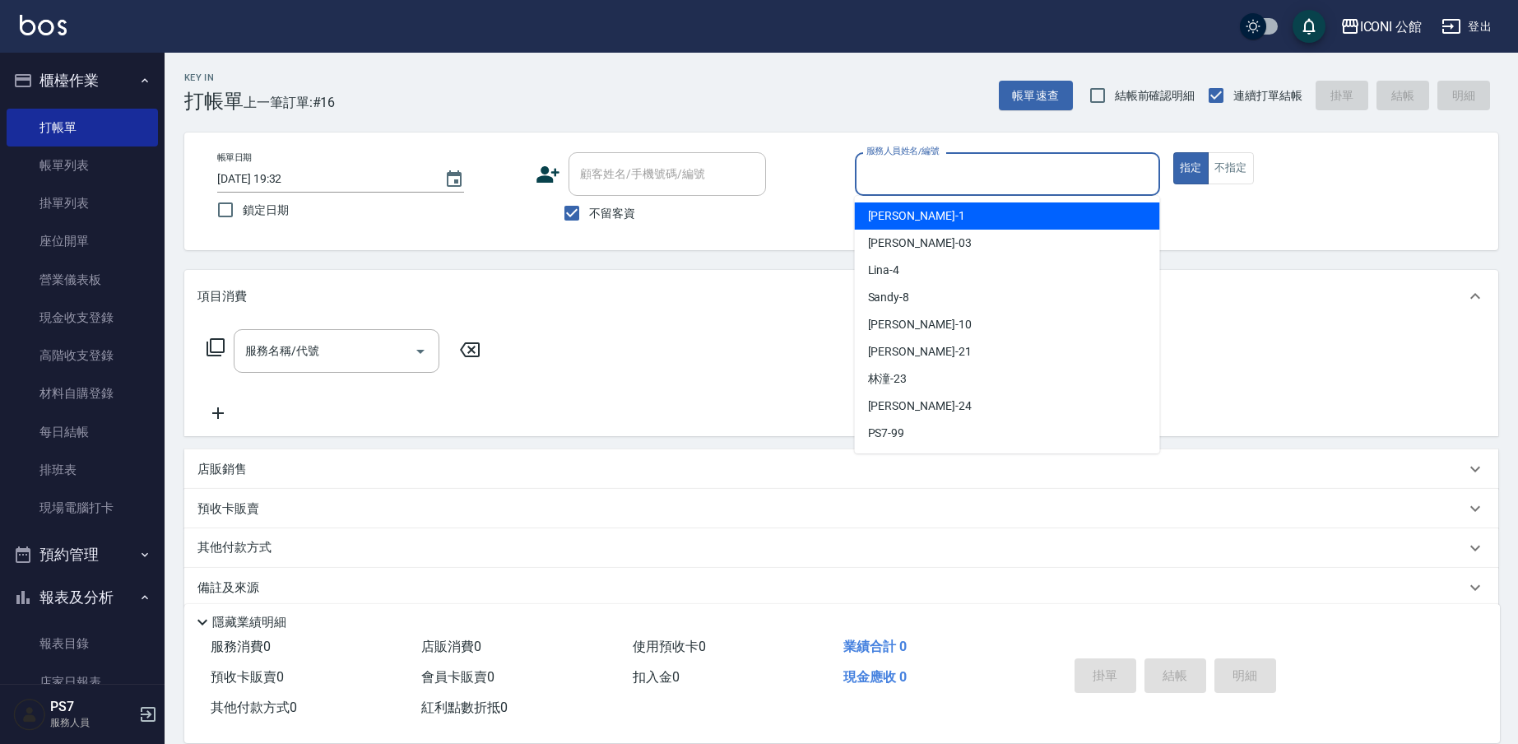
click at [931, 173] on input "服務人員姓名/編號" at bounding box center [1007, 174] width 290 height 29
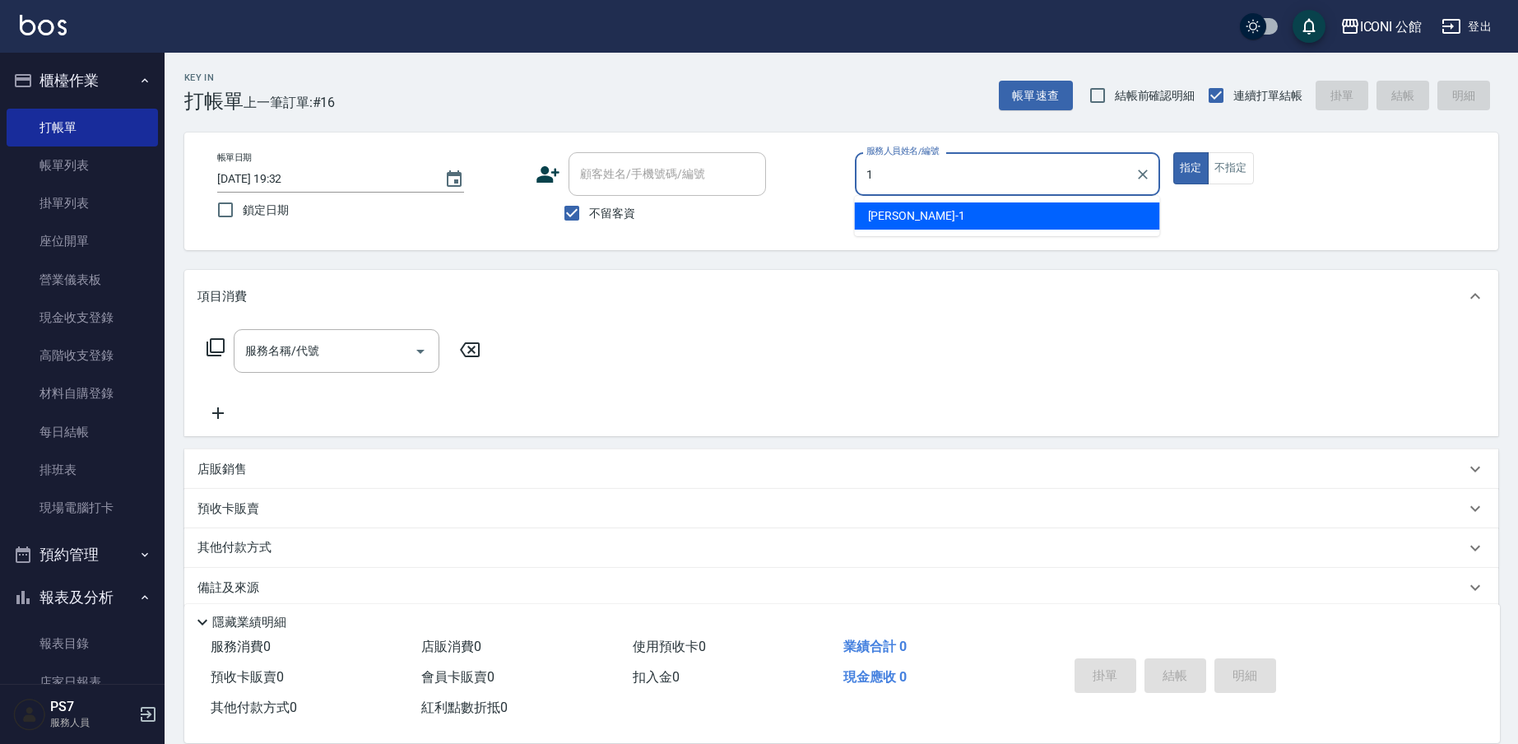
type input "[PERSON_NAME]-1"
type button "true"
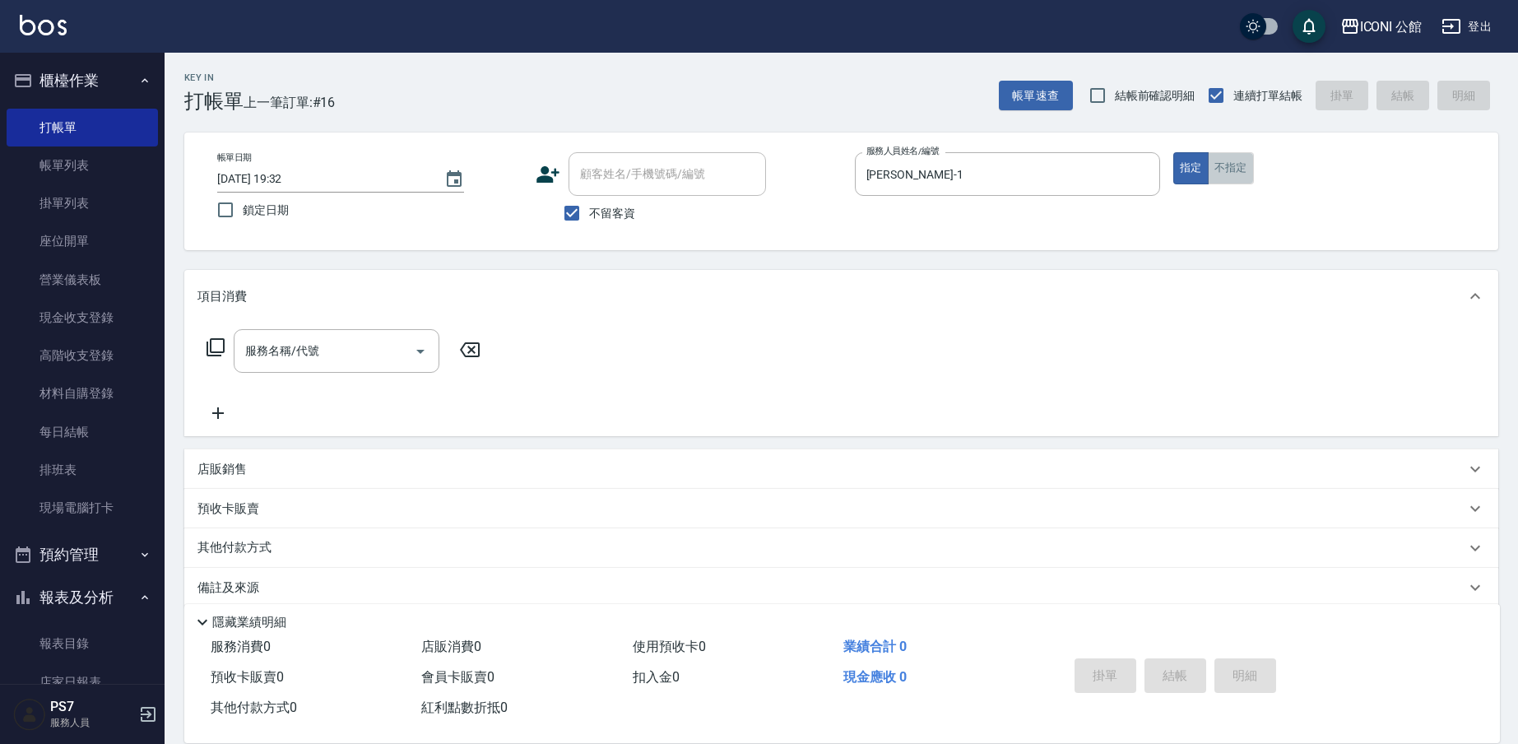
click at [1242, 165] on button "不指定" at bounding box center [1231, 168] width 46 height 32
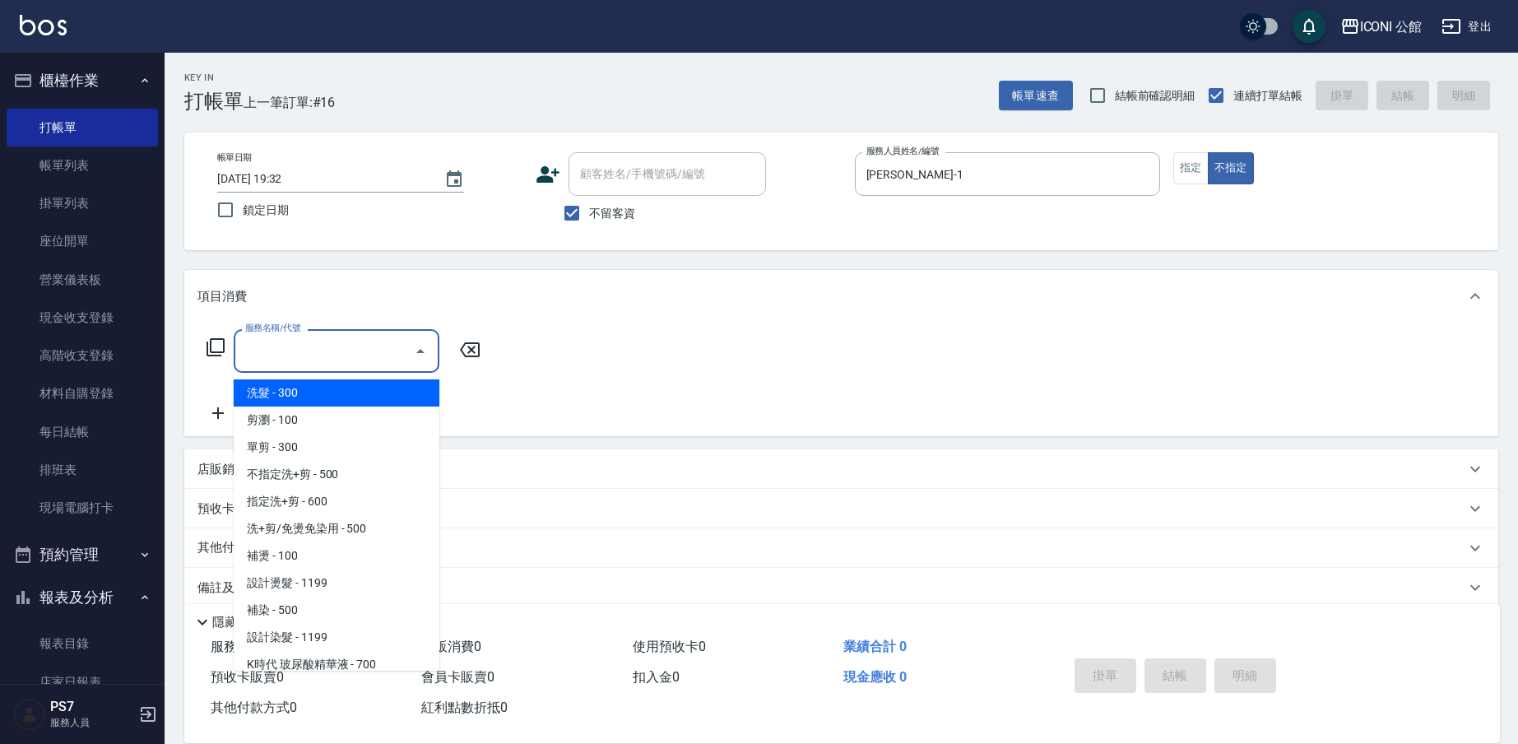
click at [337, 355] on input "服務名稱/代號" at bounding box center [324, 351] width 166 height 29
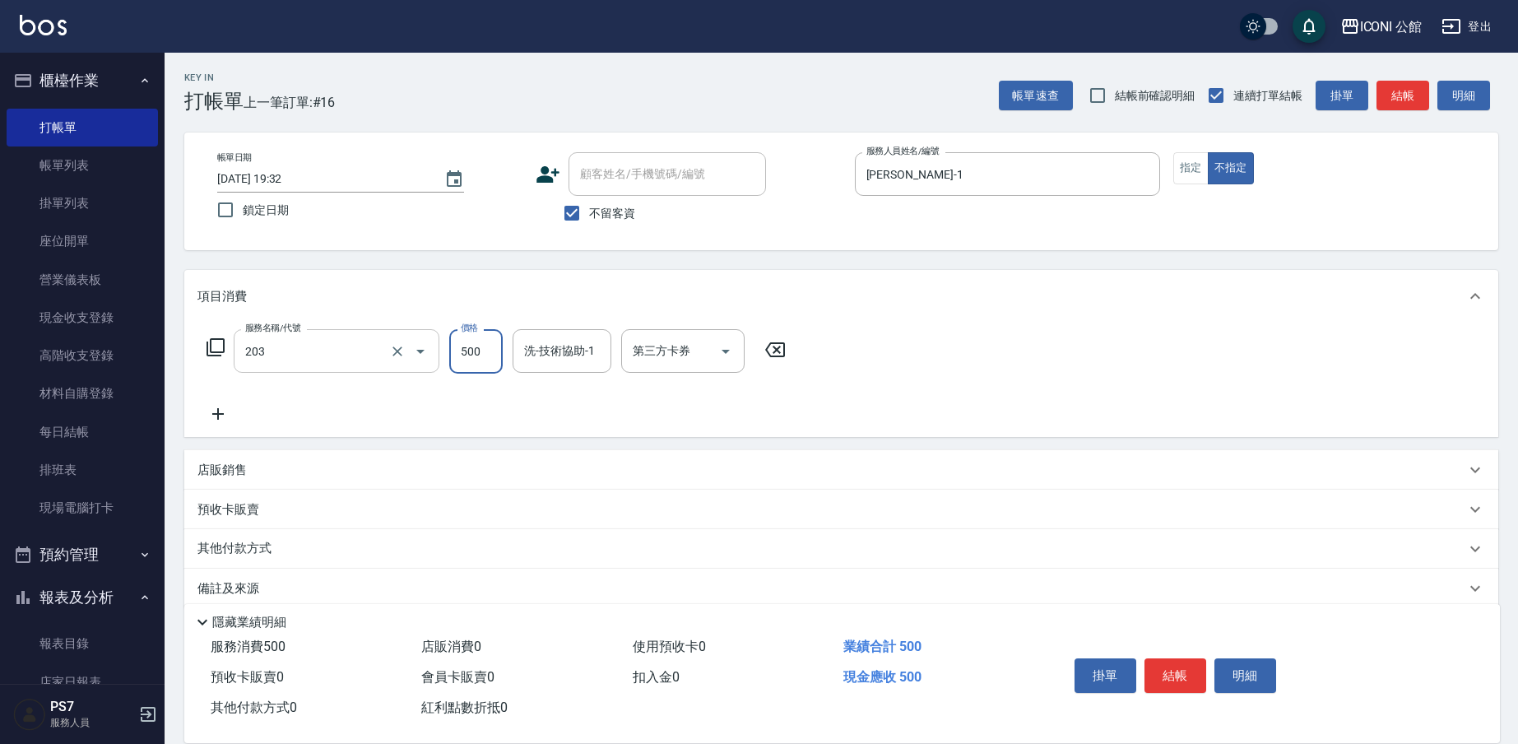
type input "不指定洗+剪(203)"
click at [93, 155] on link "帳單列表" at bounding box center [82, 165] width 151 height 38
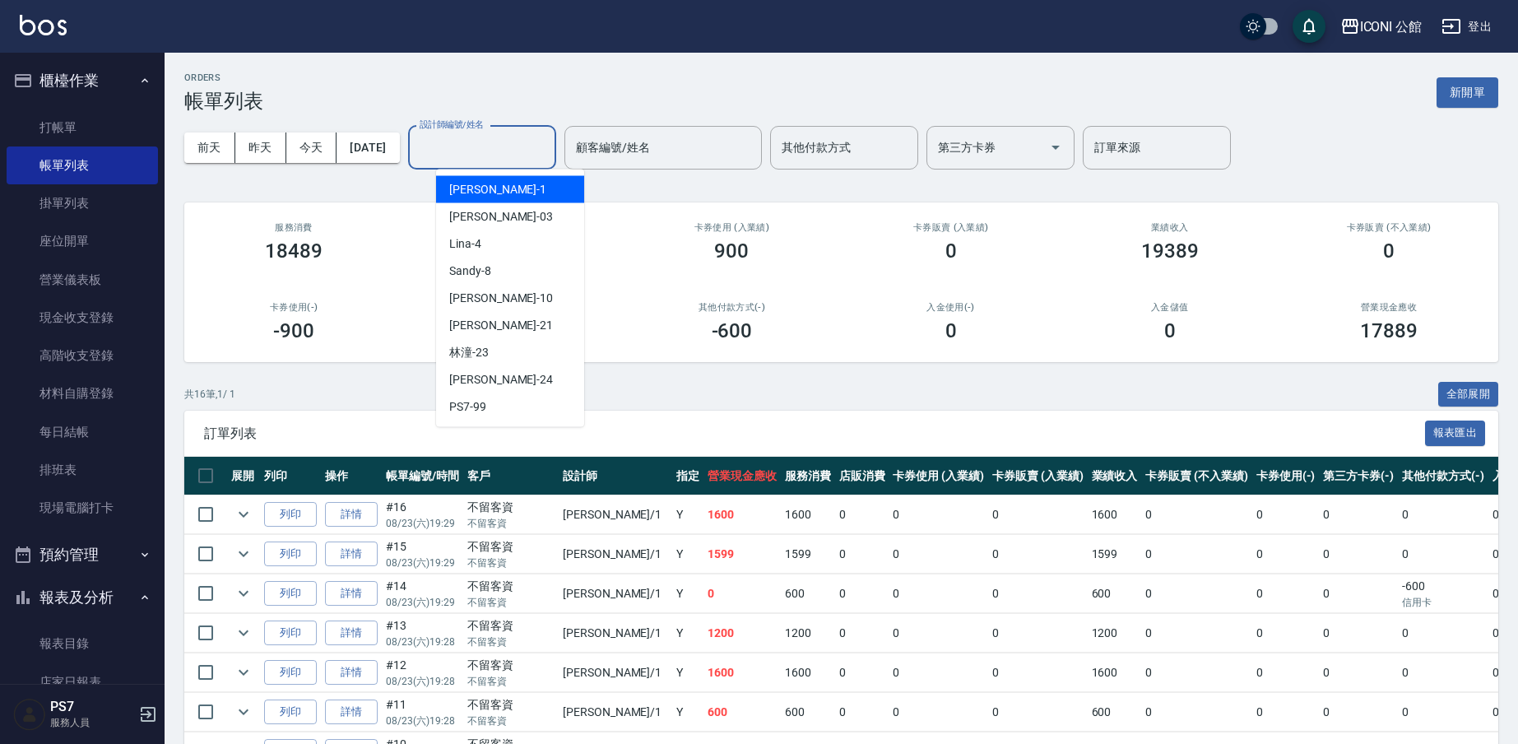
click at [482, 149] on input "設計師編號/姓名" at bounding box center [481, 147] width 133 height 29
type input "Sandy-8"
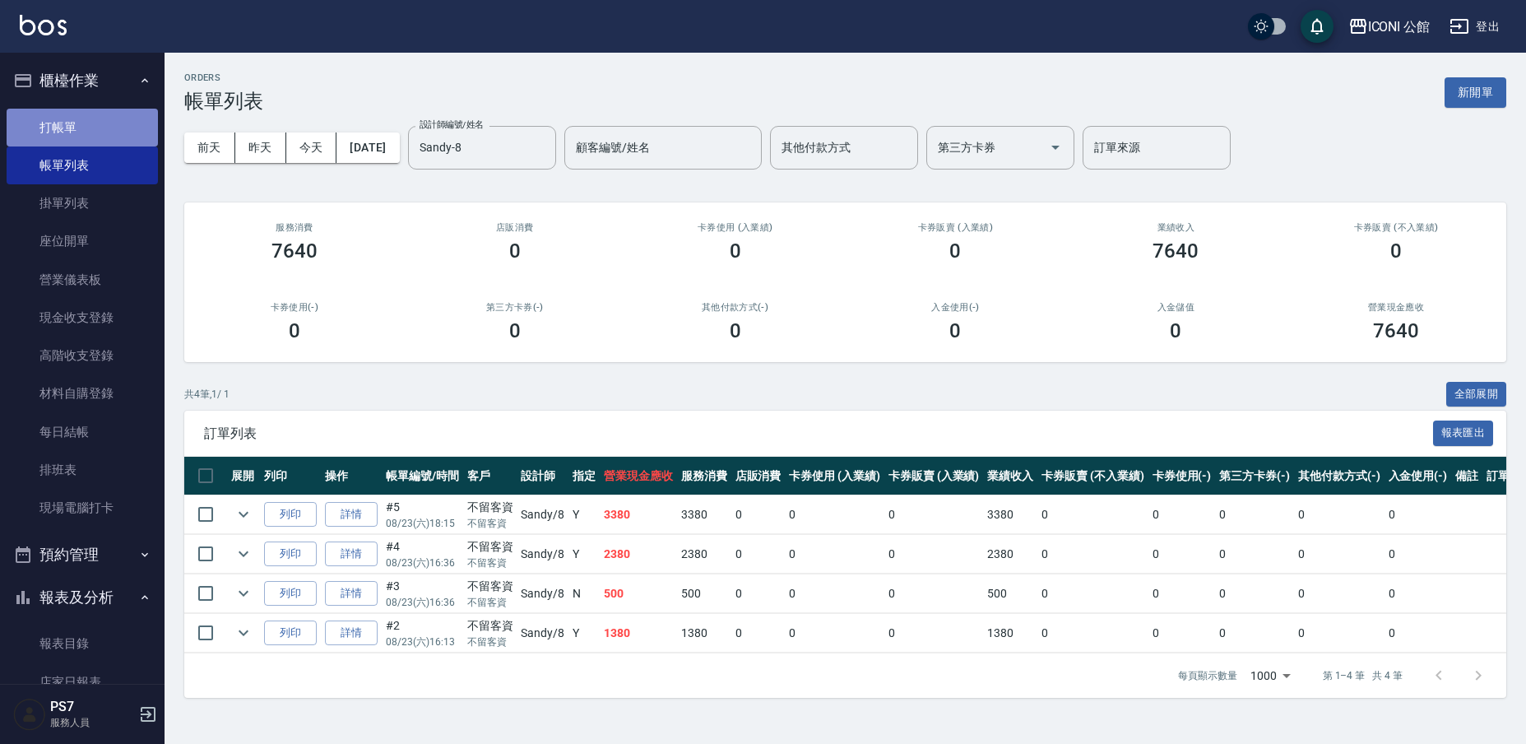
click at [100, 142] on link "打帳單" at bounding box center [82, 128] width 151 height 38
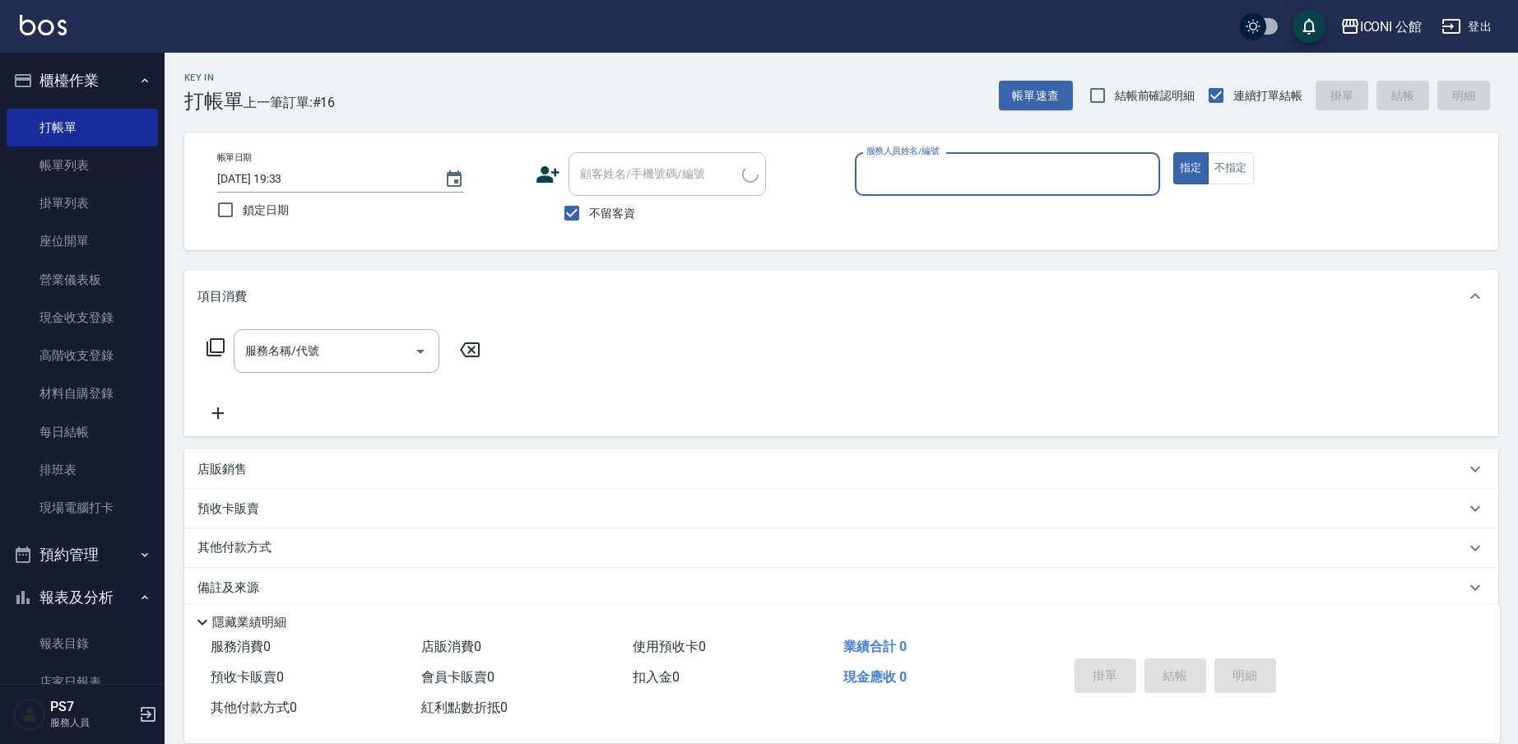
click at [930, 177] on input "服務人員姓名/編號" at bounding box center [1007, 174] width 290 height 29
type input "[PERSON_NAME]-10"
type button "true"
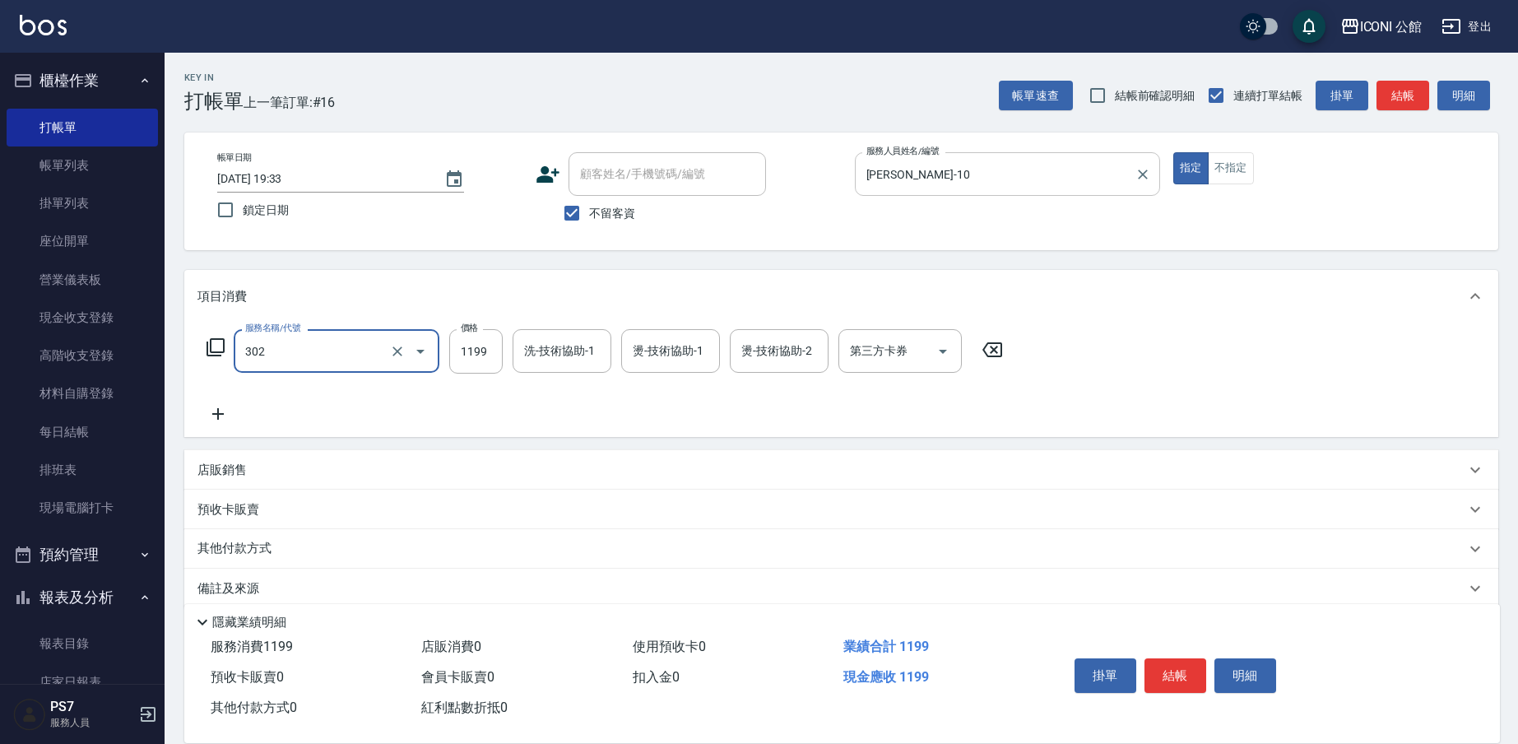
type input "設計燙髮(302)"
type input "1480"
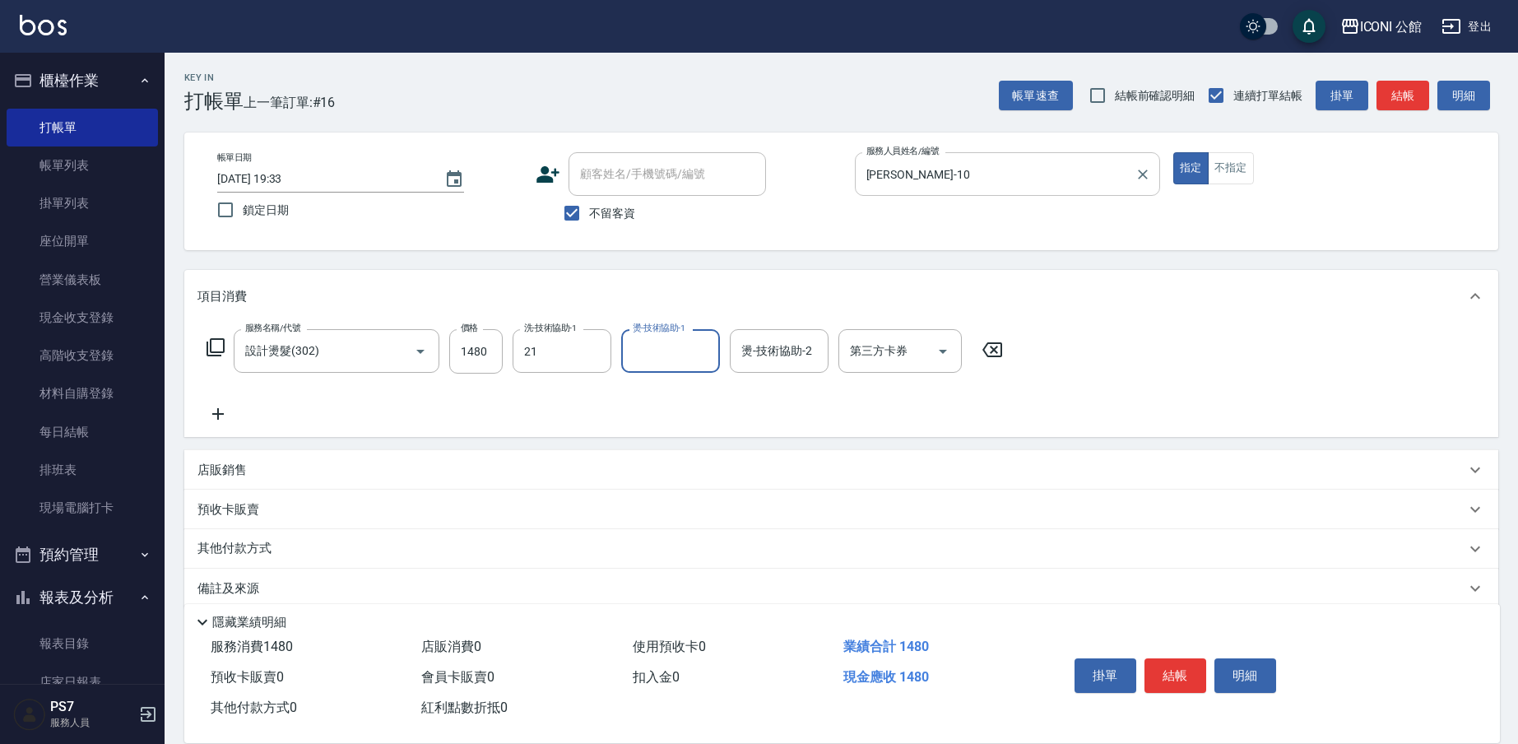
type input "[PERSON_NAME]-21"
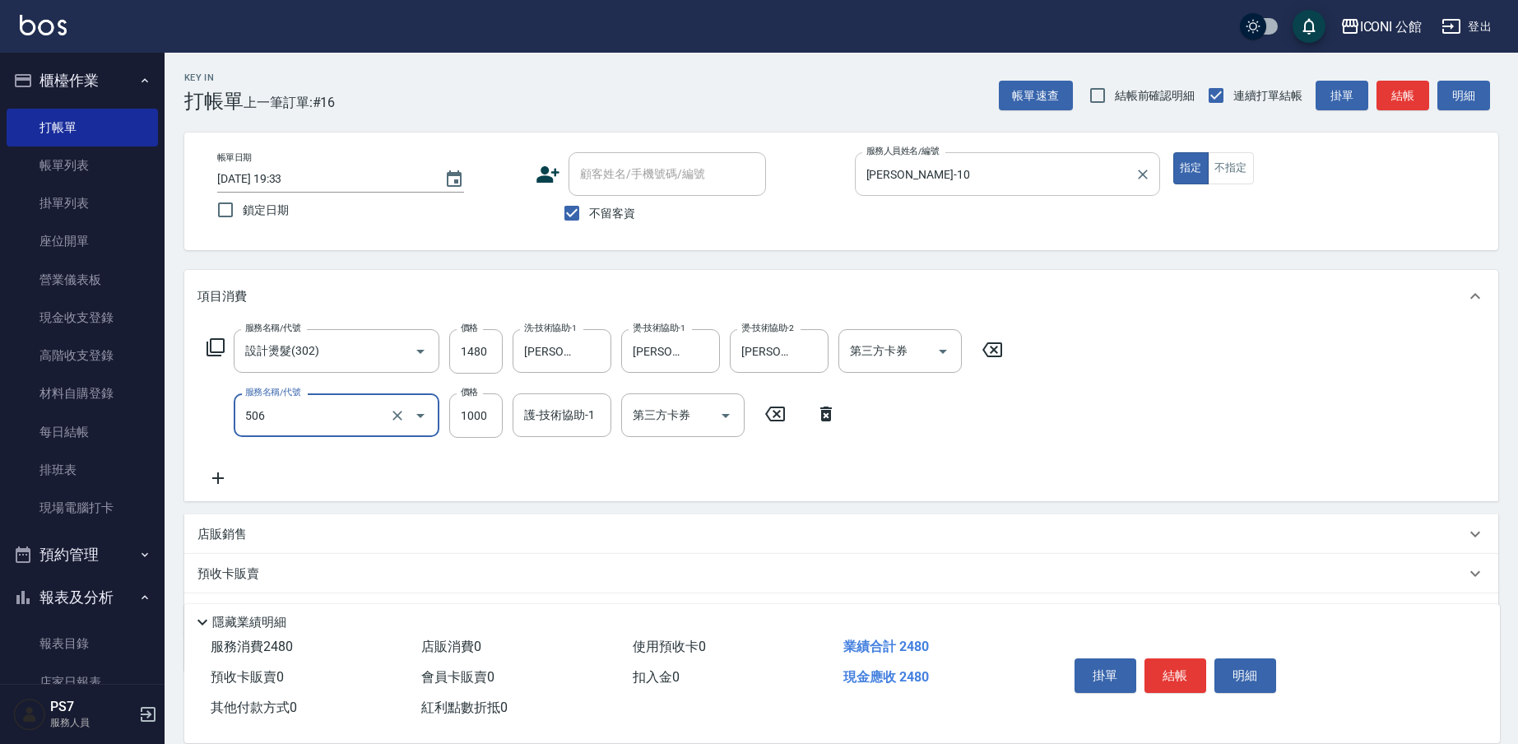
type input "DD急救護髮(506)"
type input "0"
click at [362, 423] on input "DD急救護髮(506)" at bounding box center [313, 415] width 145 height 29
type input "0"
type input "花漾深層護髮(517)"
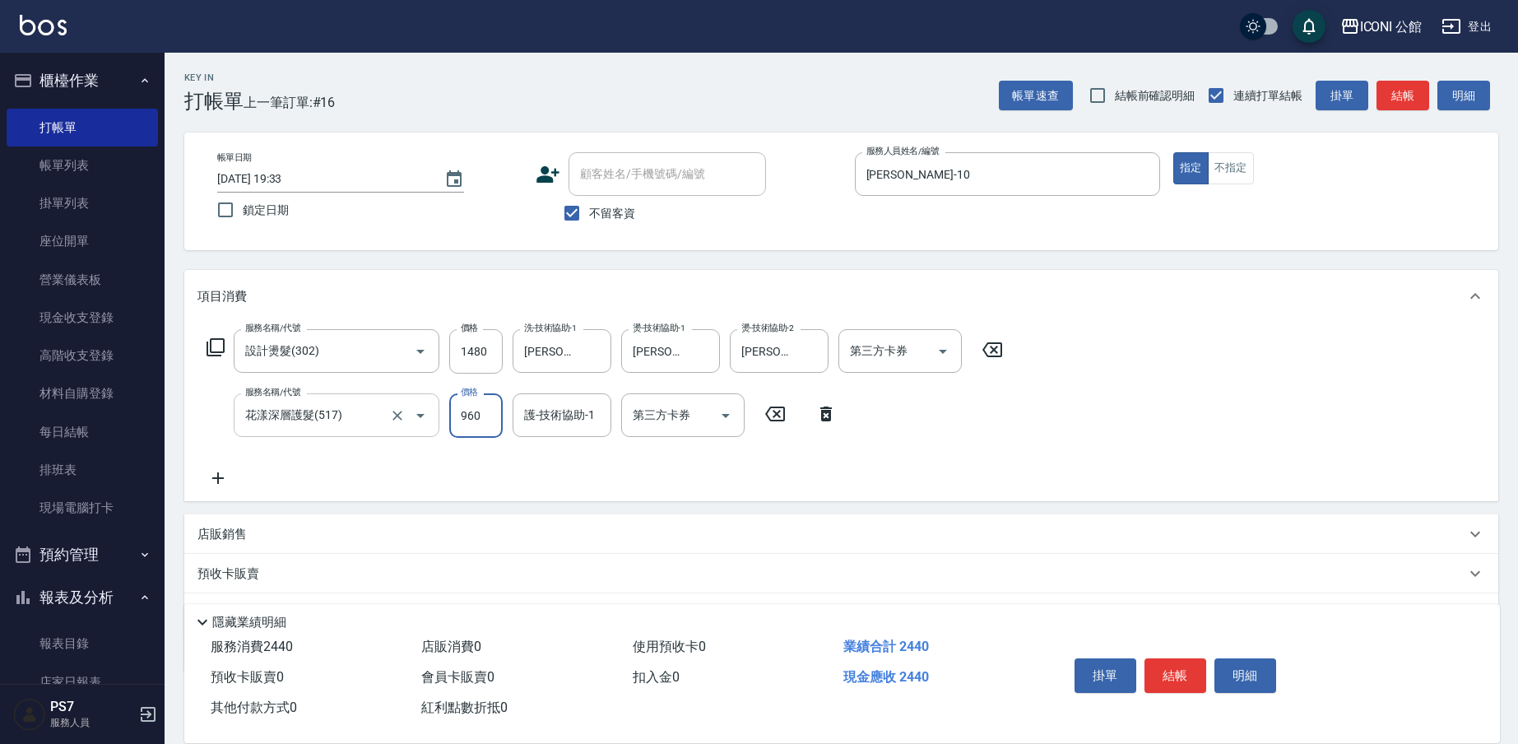
type input "960"
type input "[PERSON_NAME]-21"
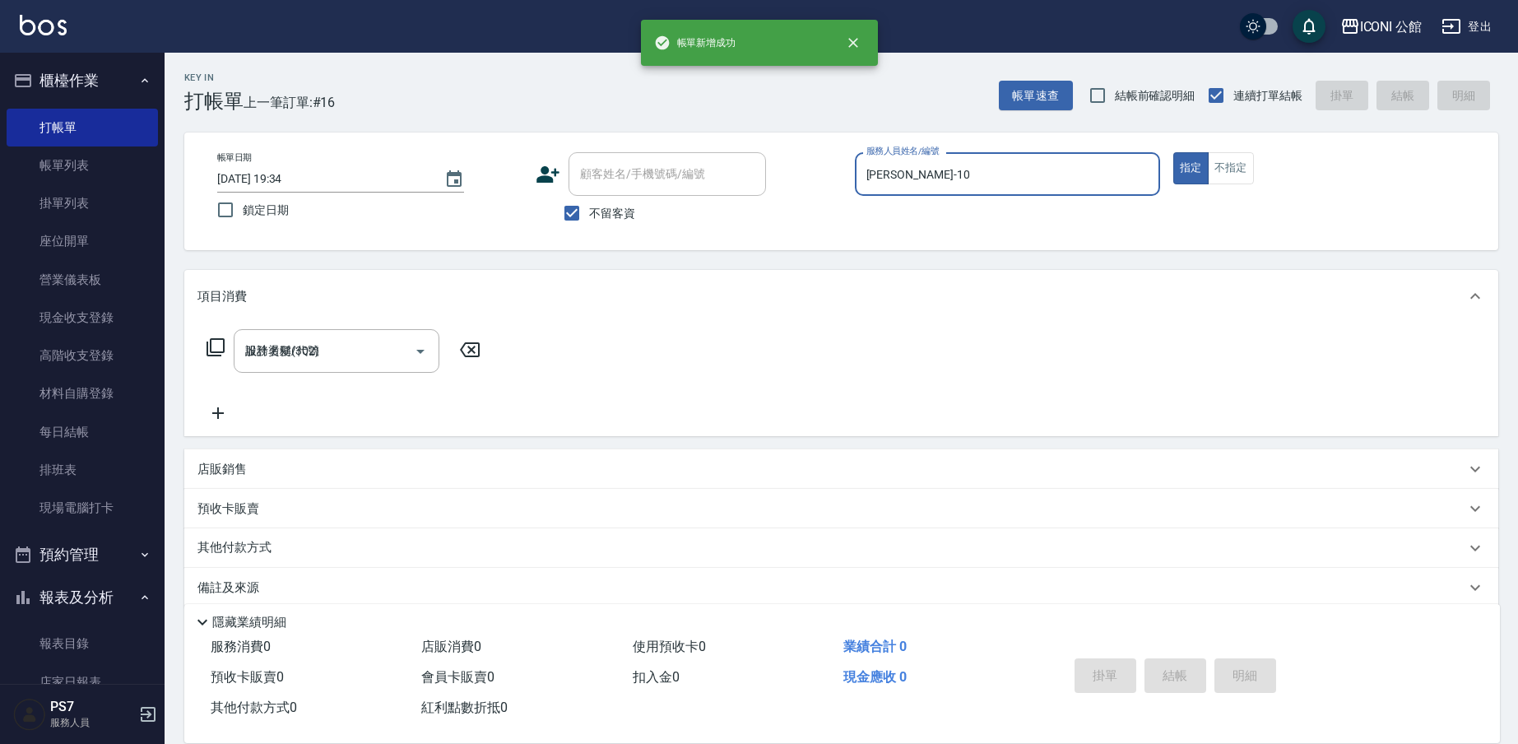
type input "[DATE] 19:34"
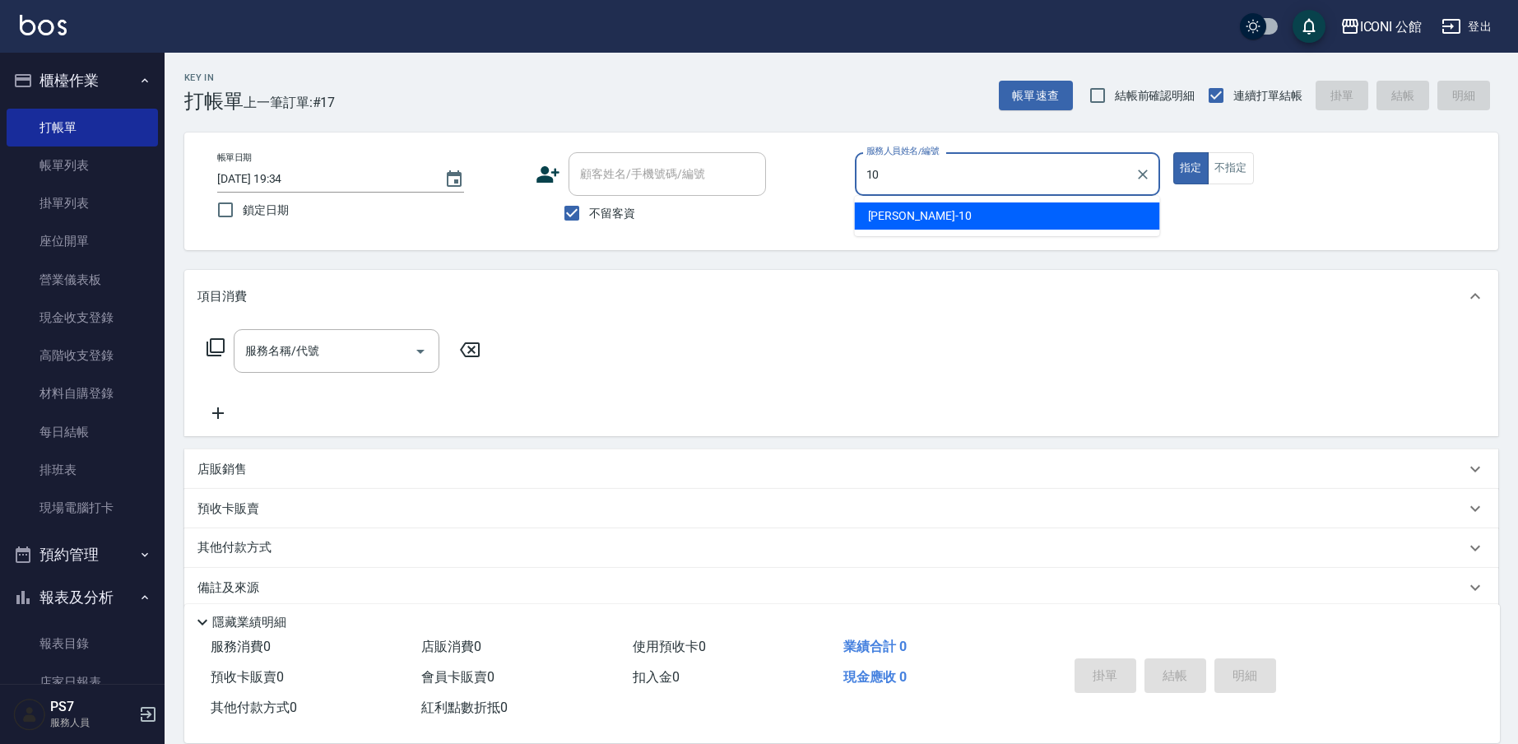
type input "[PERSON_NAME]-10"
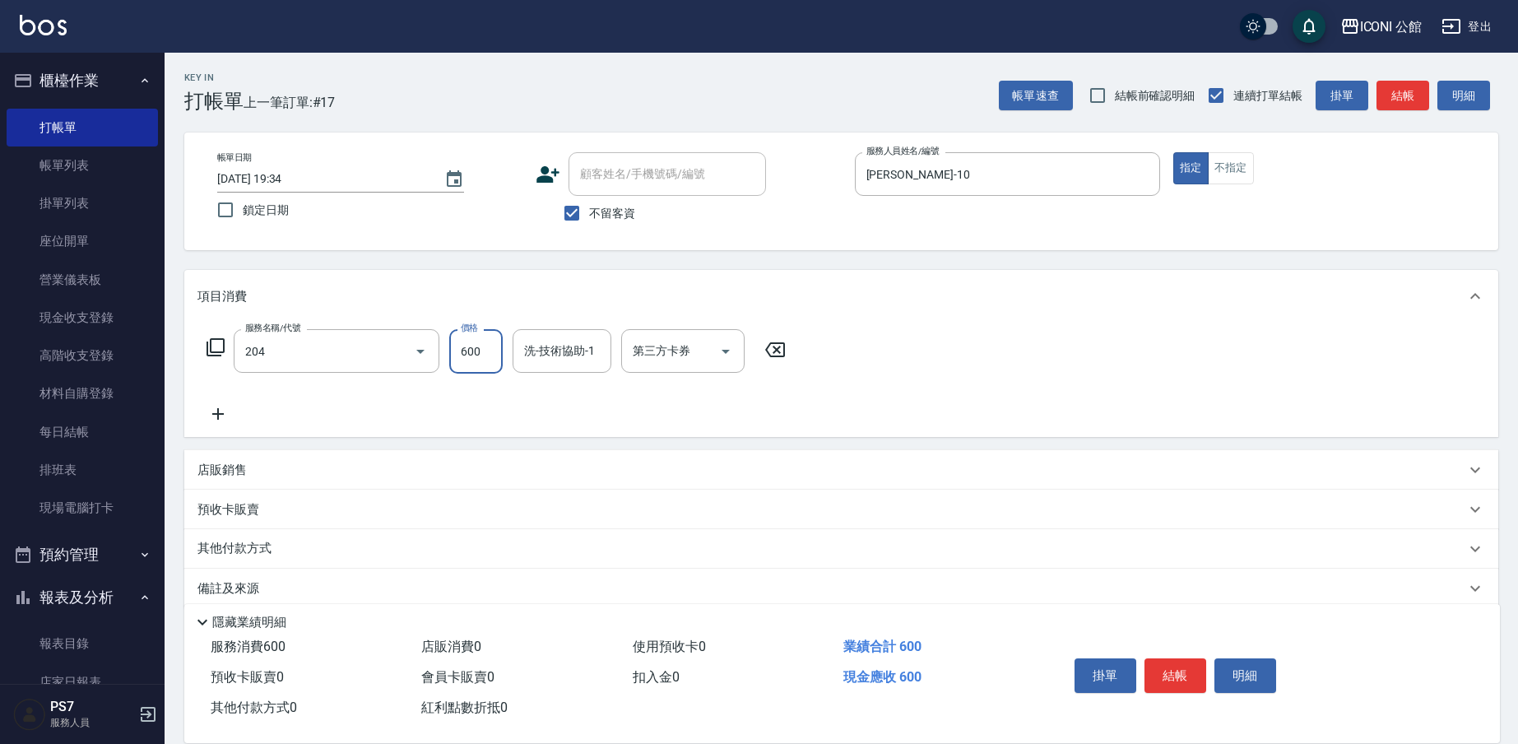
type input "指定洗+剪(204)"
type input "[PERSON_NAME]-21"
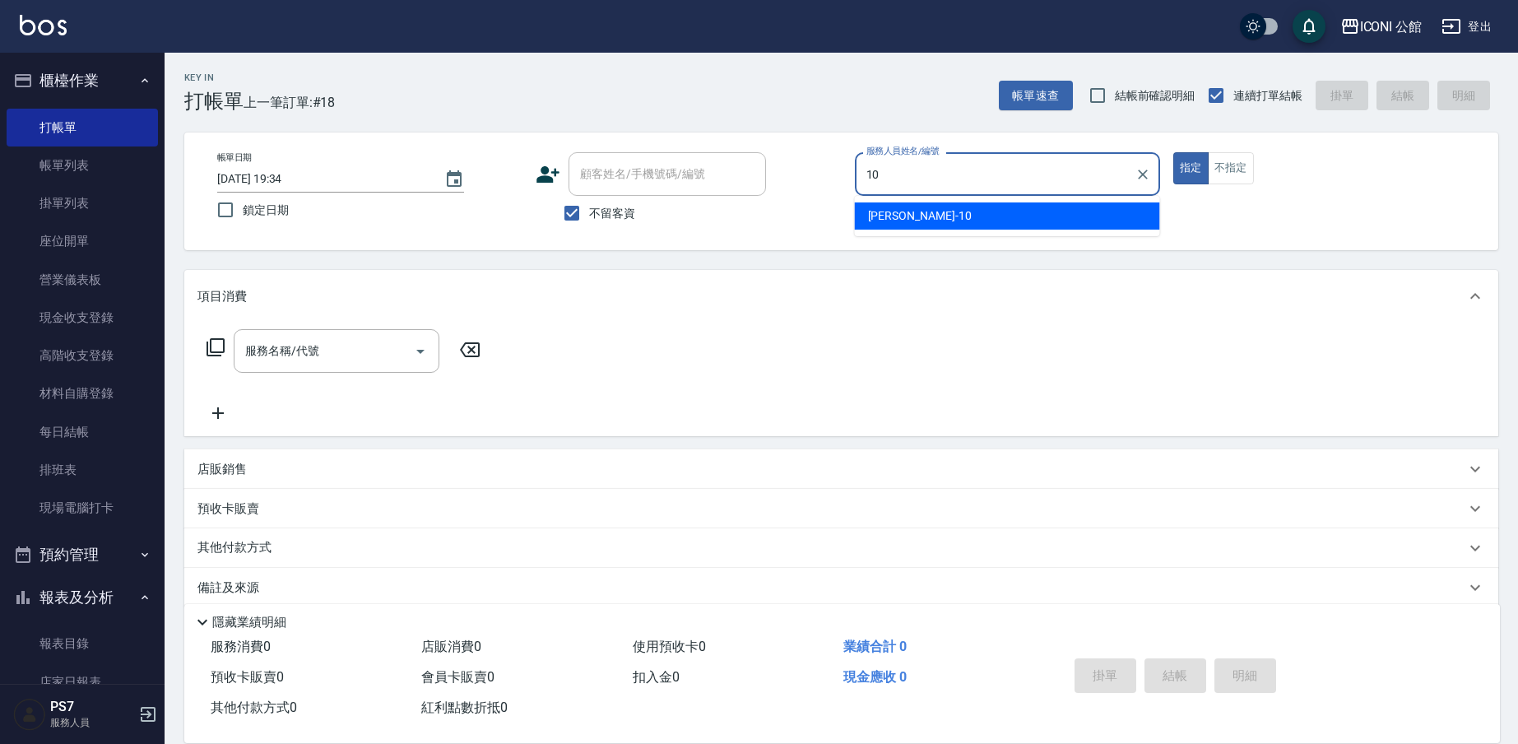
type input "[PERSON_NAME]-10"
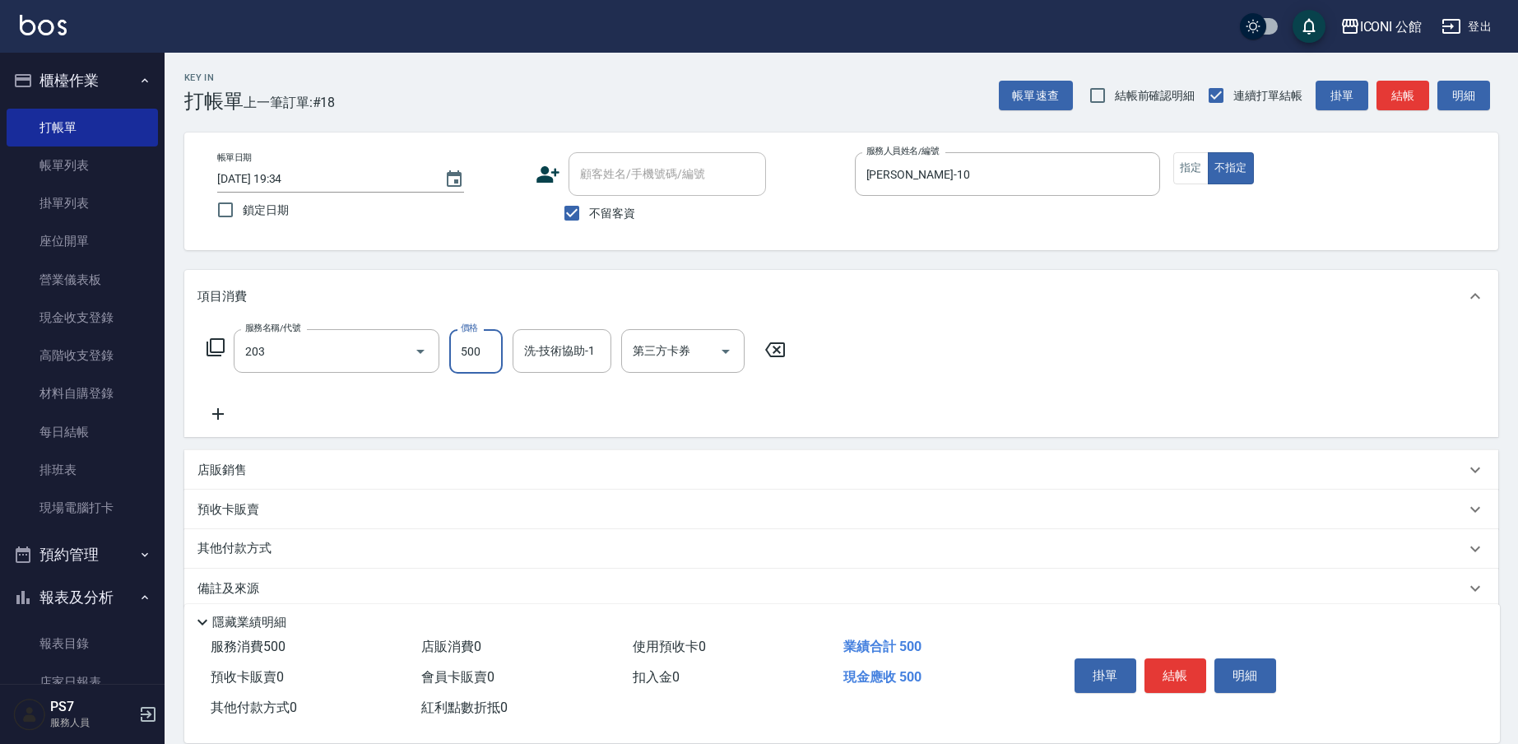
type input "不指定洗+剪(203)"
type input "[PERSON_NAME]-21"
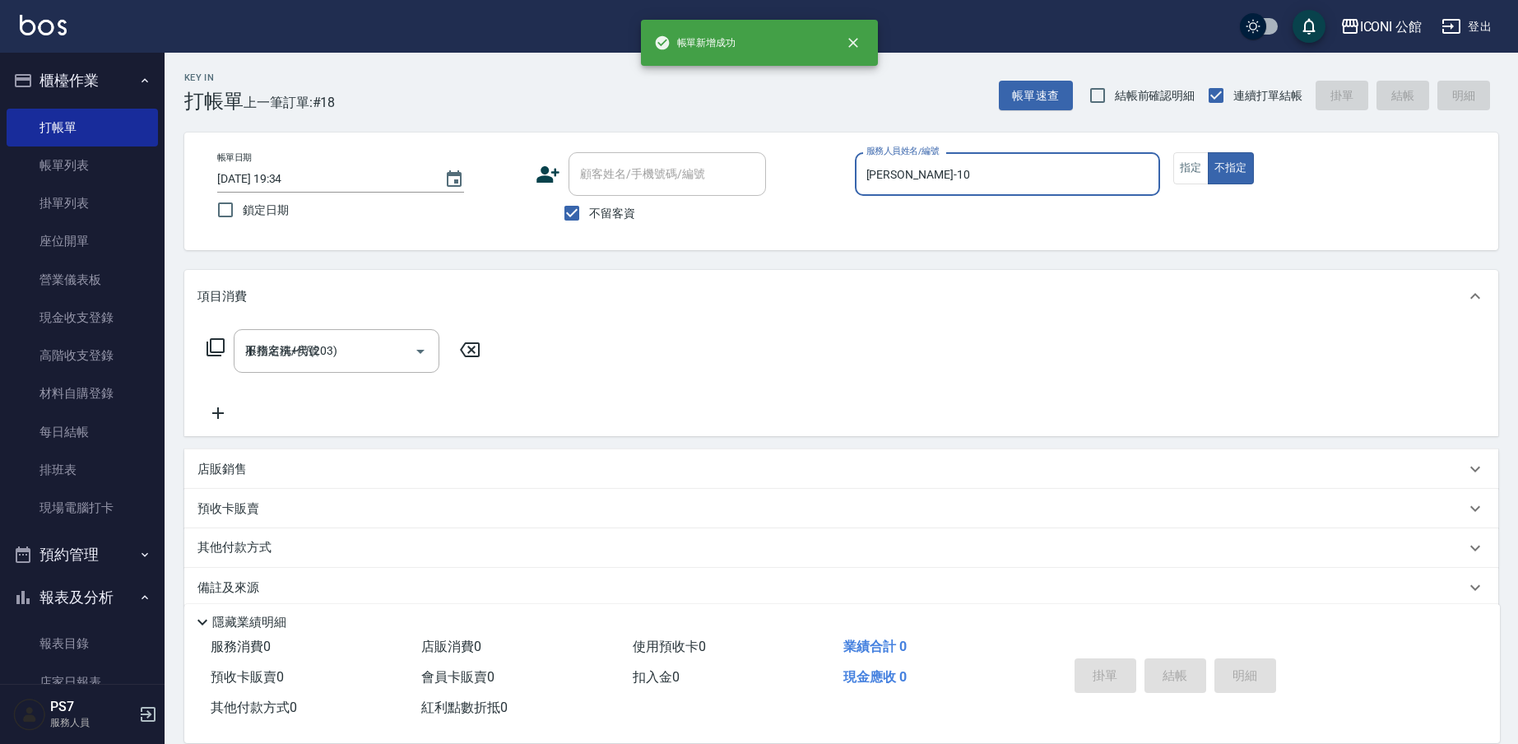
type input "[DATE] 19:35"
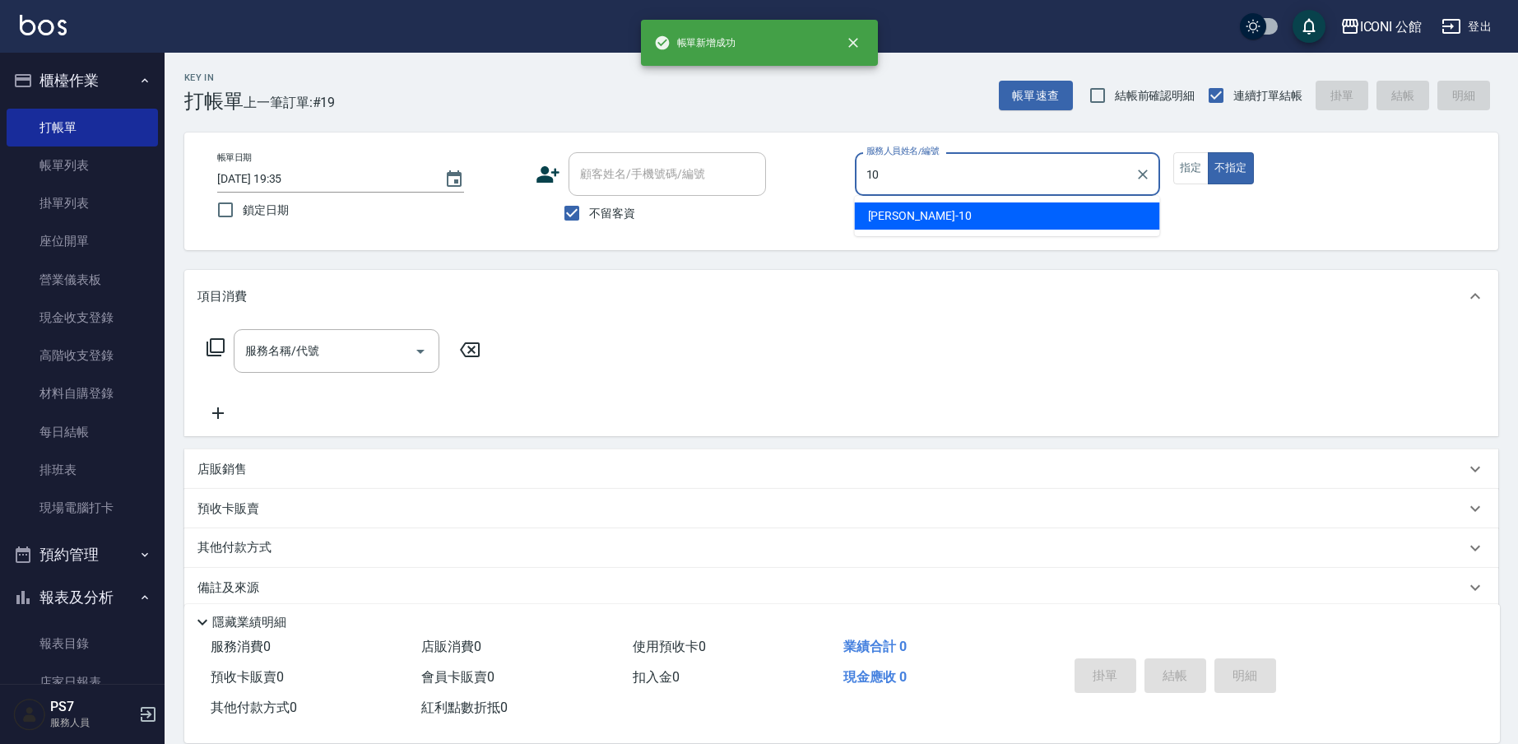
type input "[PERSON_NAME]-10"
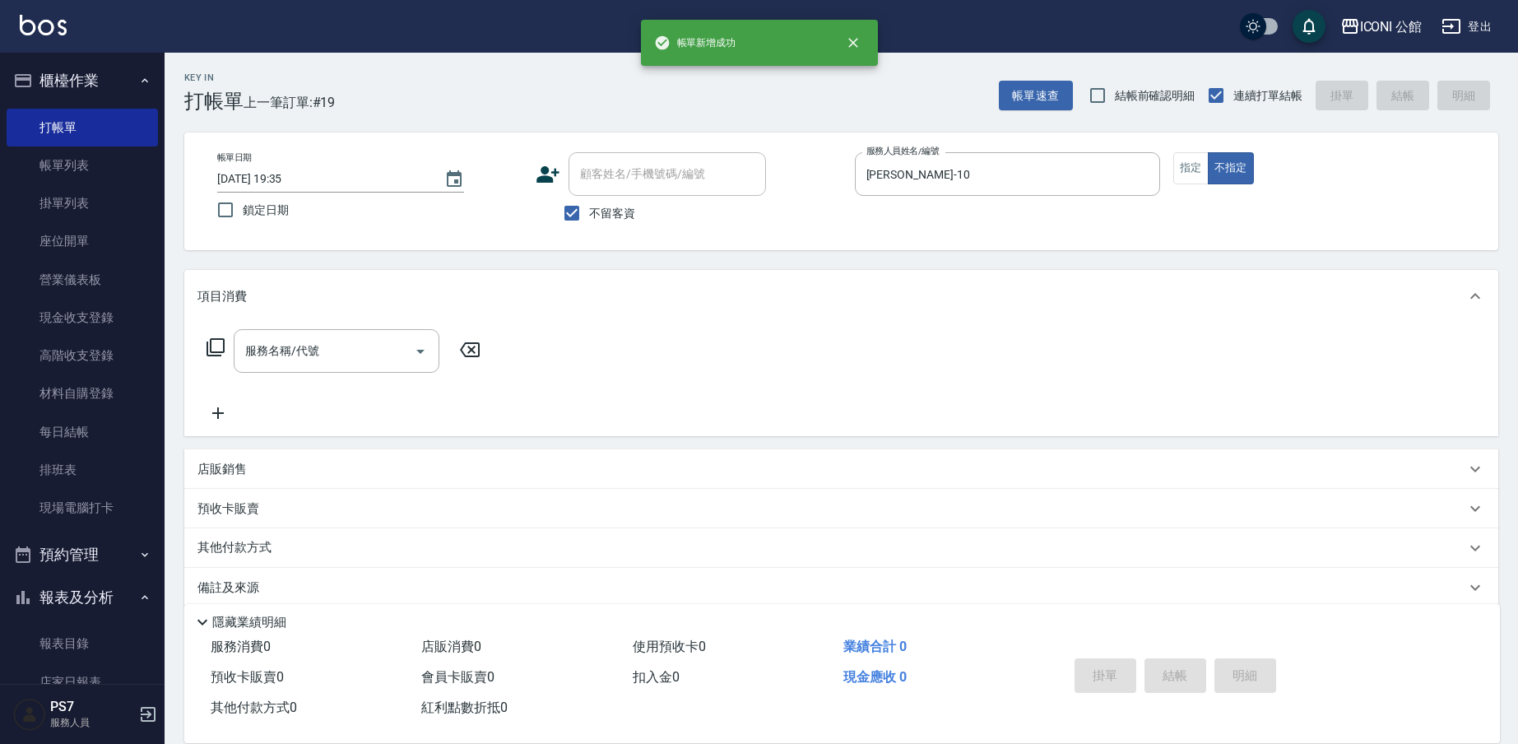
type button "false"
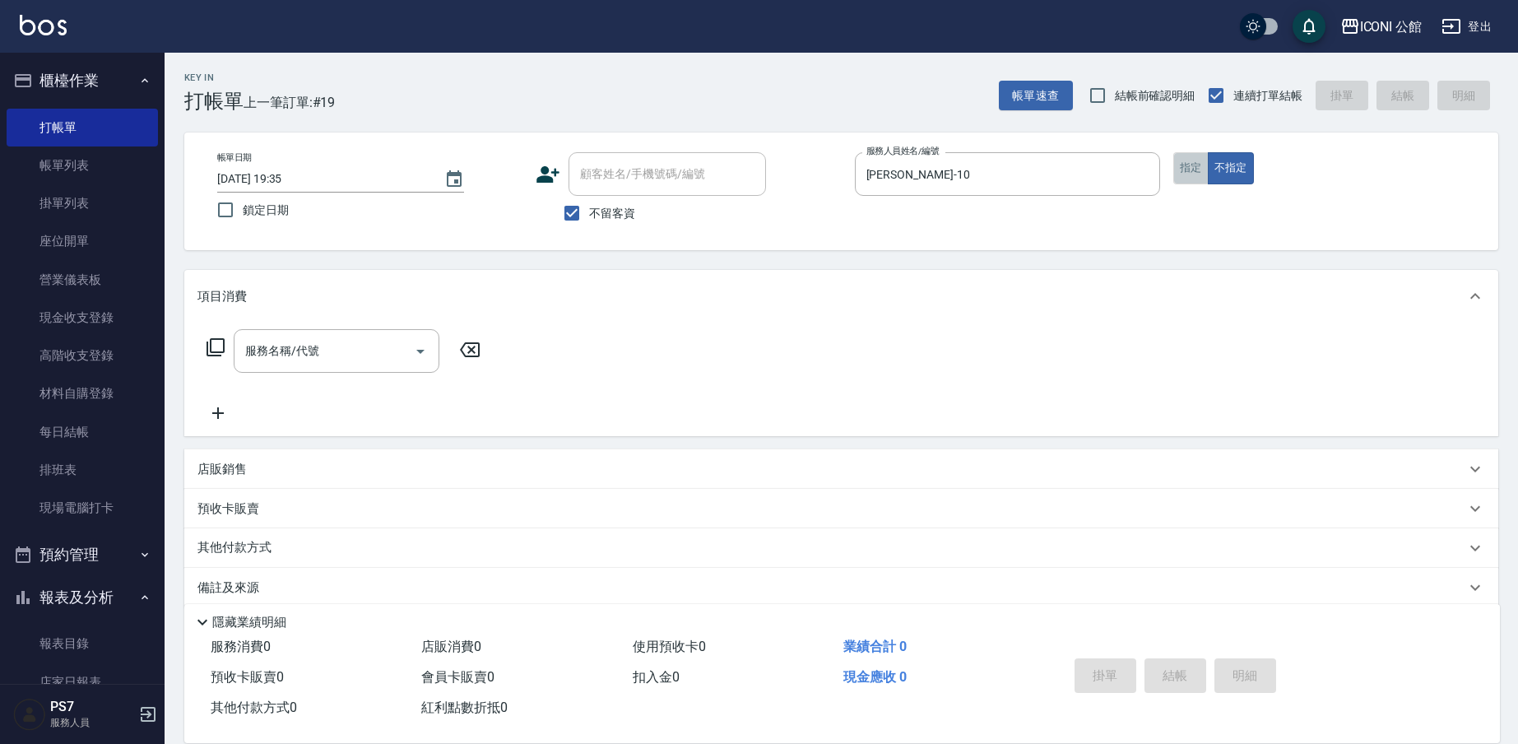
click at [1191, 177] on button "指定" at bounding box center [1190, 168] width 35 height 32
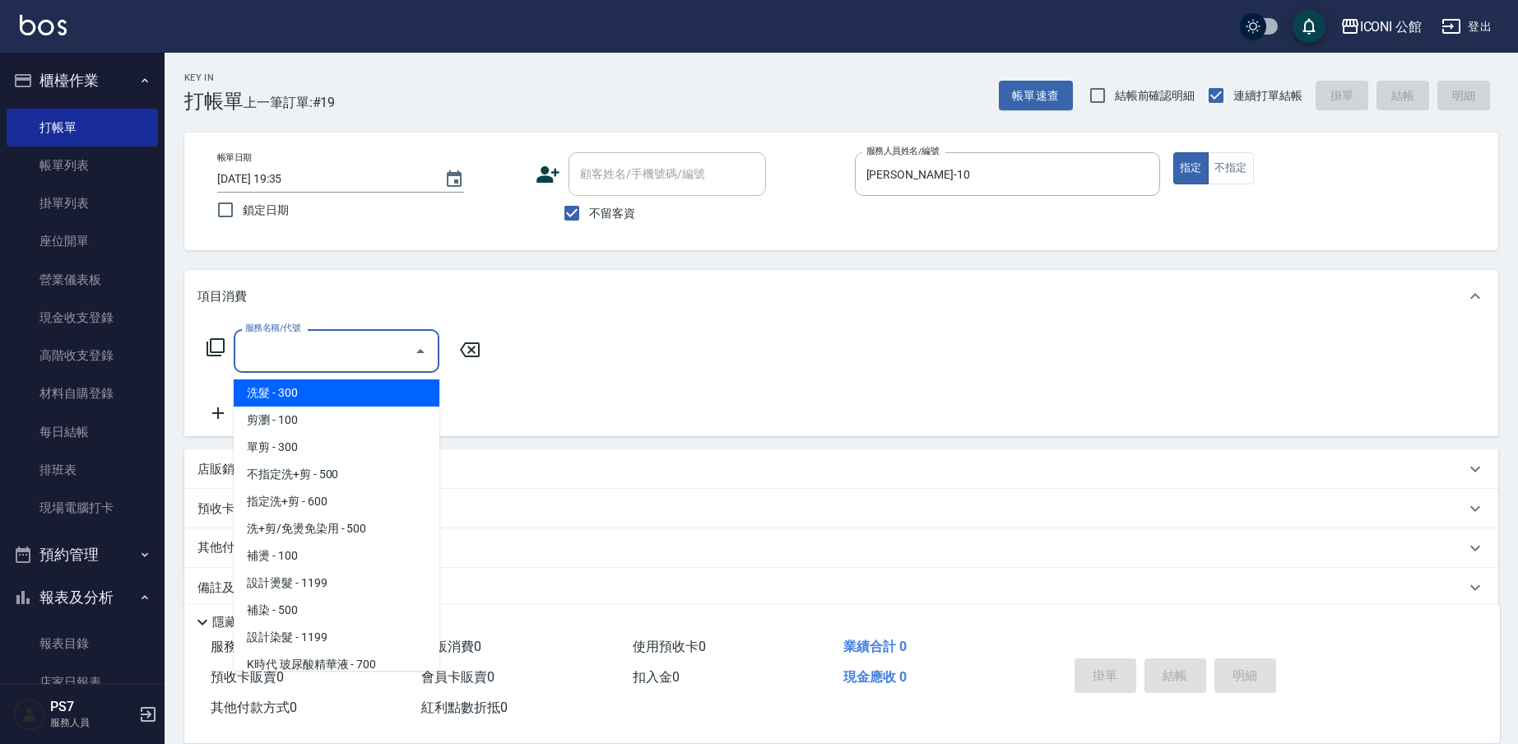
click at [341, 341] on input "服務名稱/代號" at bounding box center [324, 351] width 166 height 29
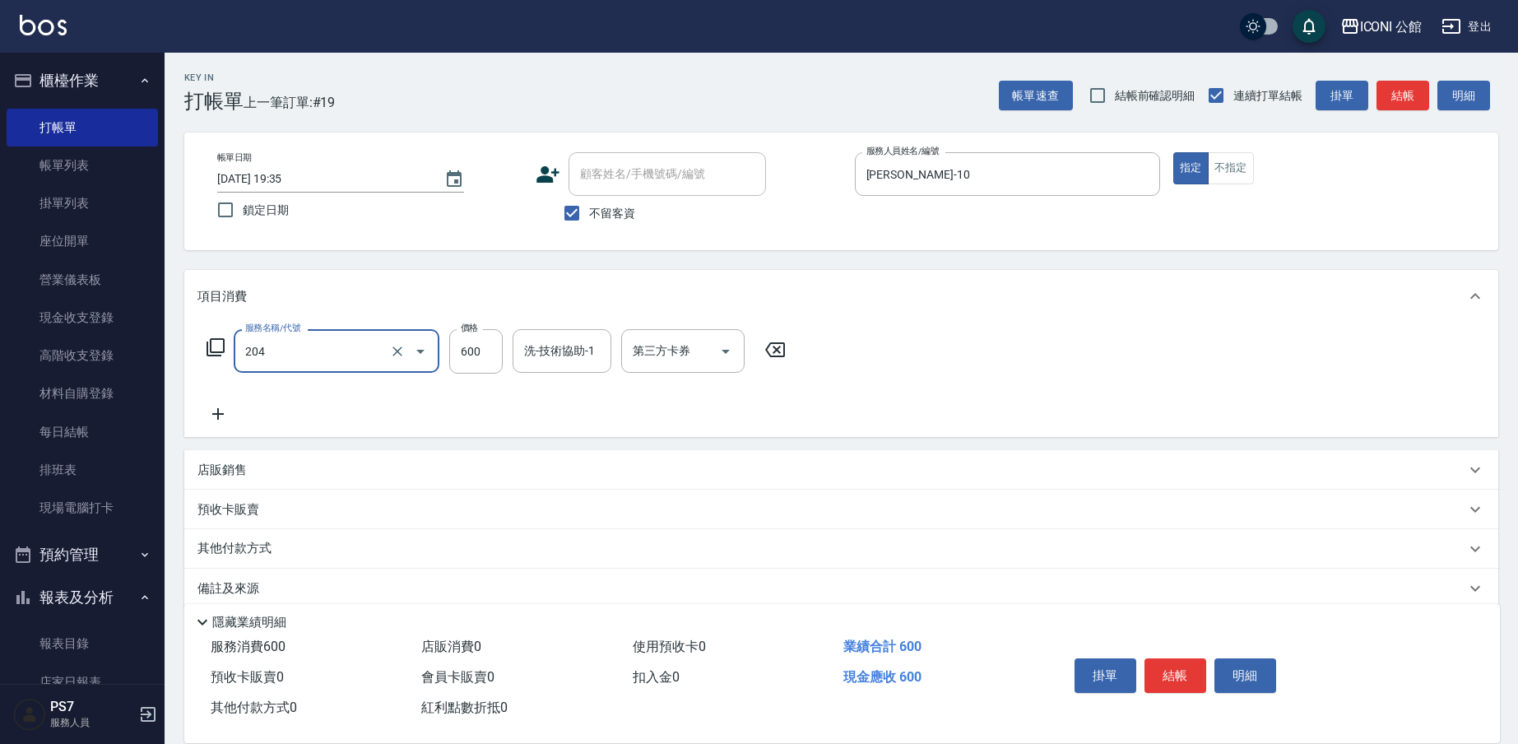
type input "指定洗+剪(204)"
type input "500"
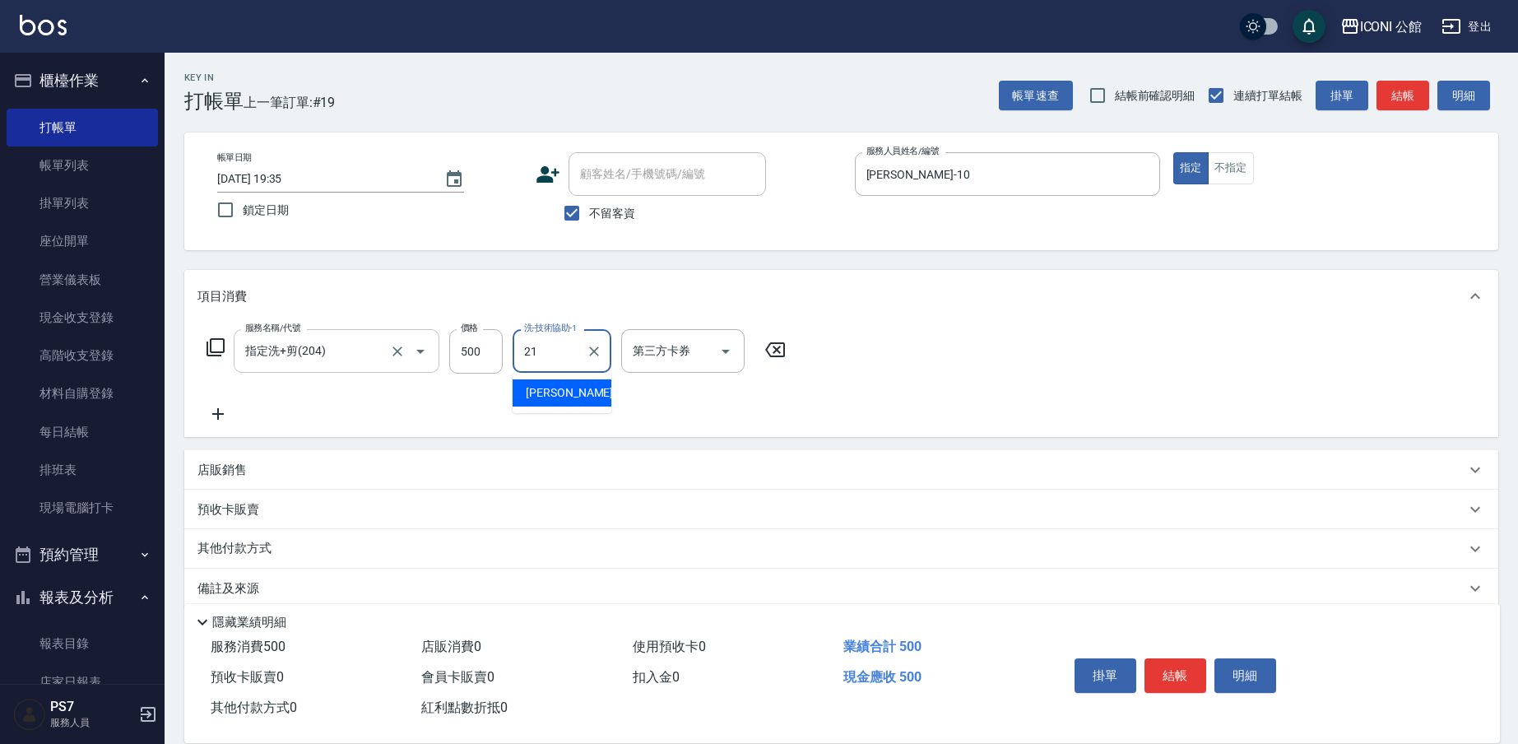
type input "[PERSON_NAME]-21"
click at [239, 551] on p "其他付款方式" at bounding box center [238, 549] width 82 height 18
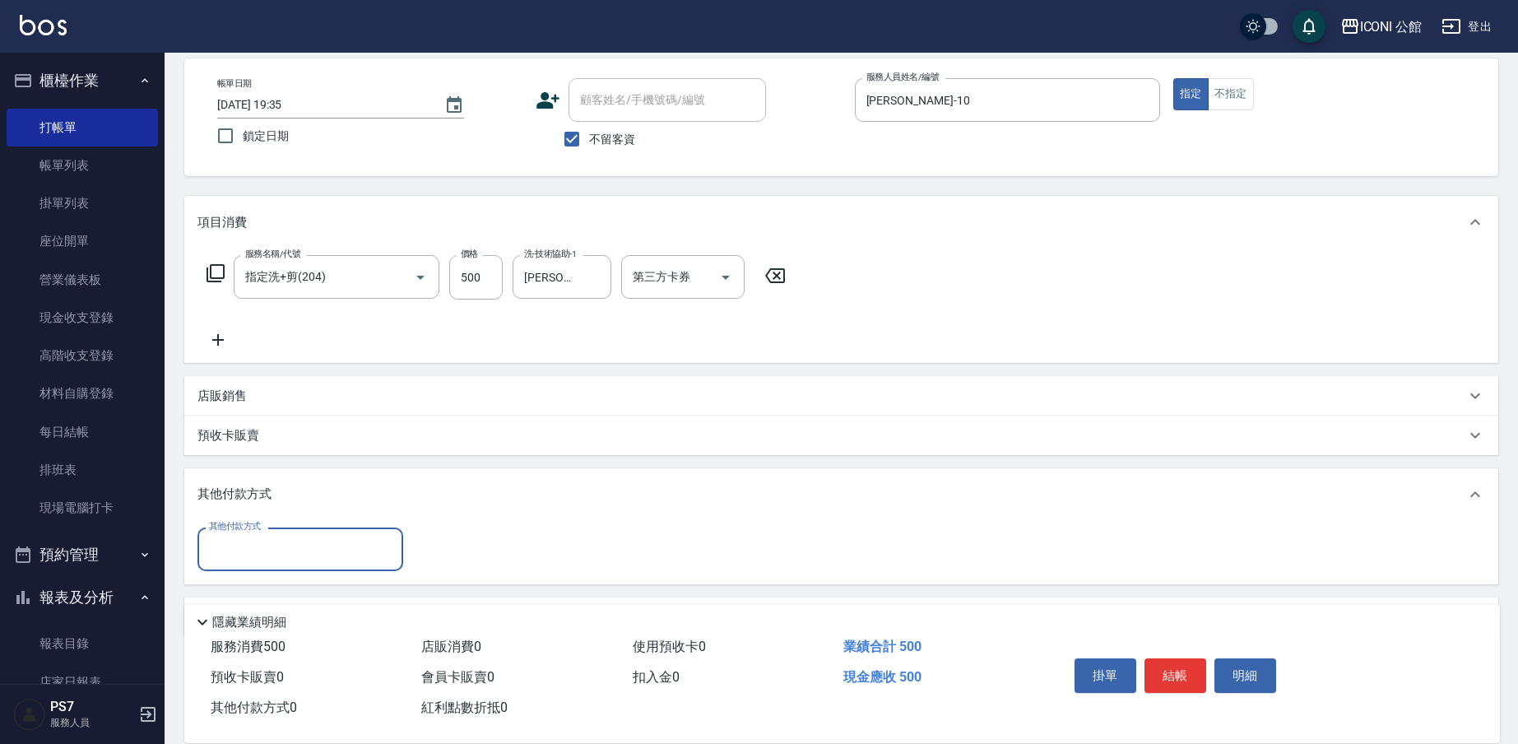
scroll to position [125, 0]
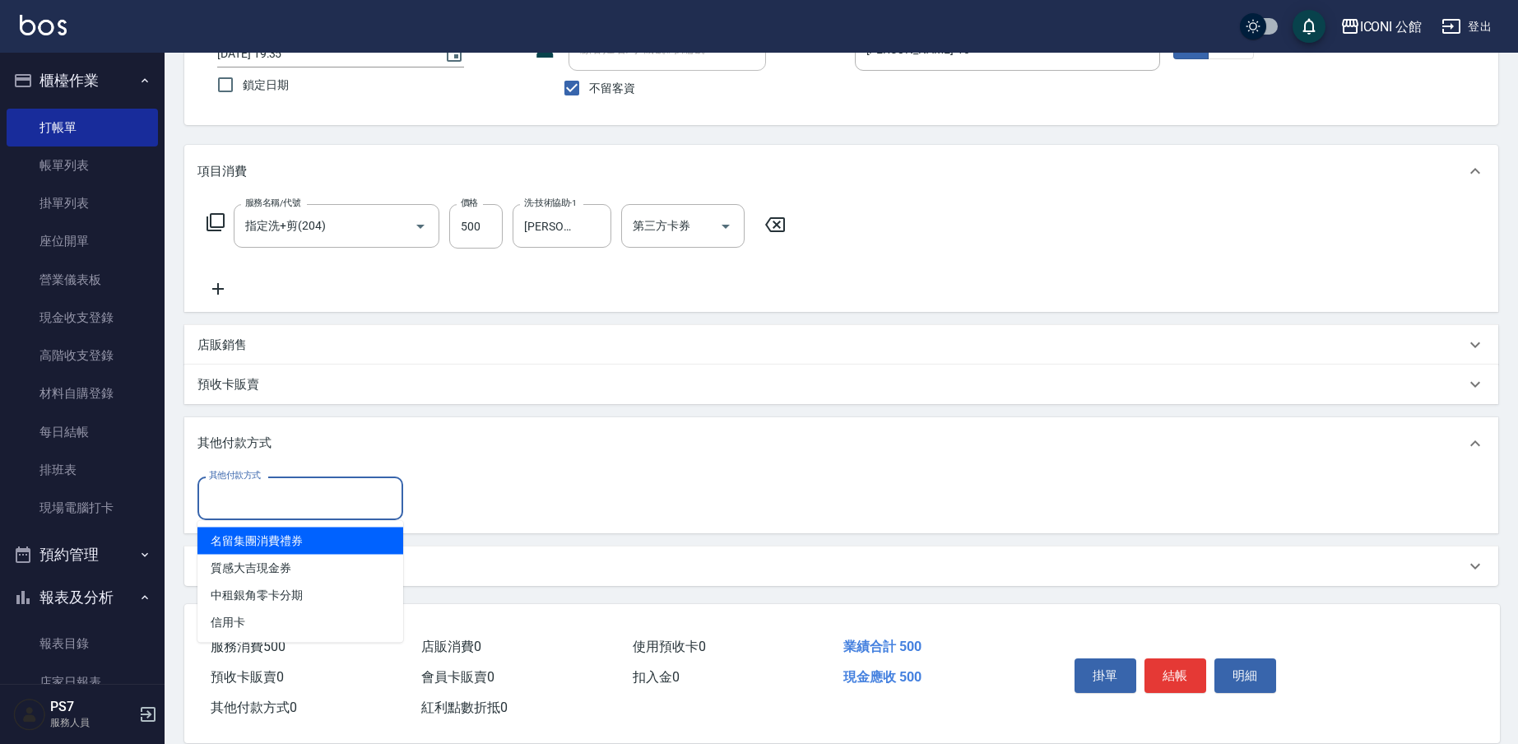
click at [336, 505] on input "其他付款方式" at bounding box center [300, 498] width 191 height 29
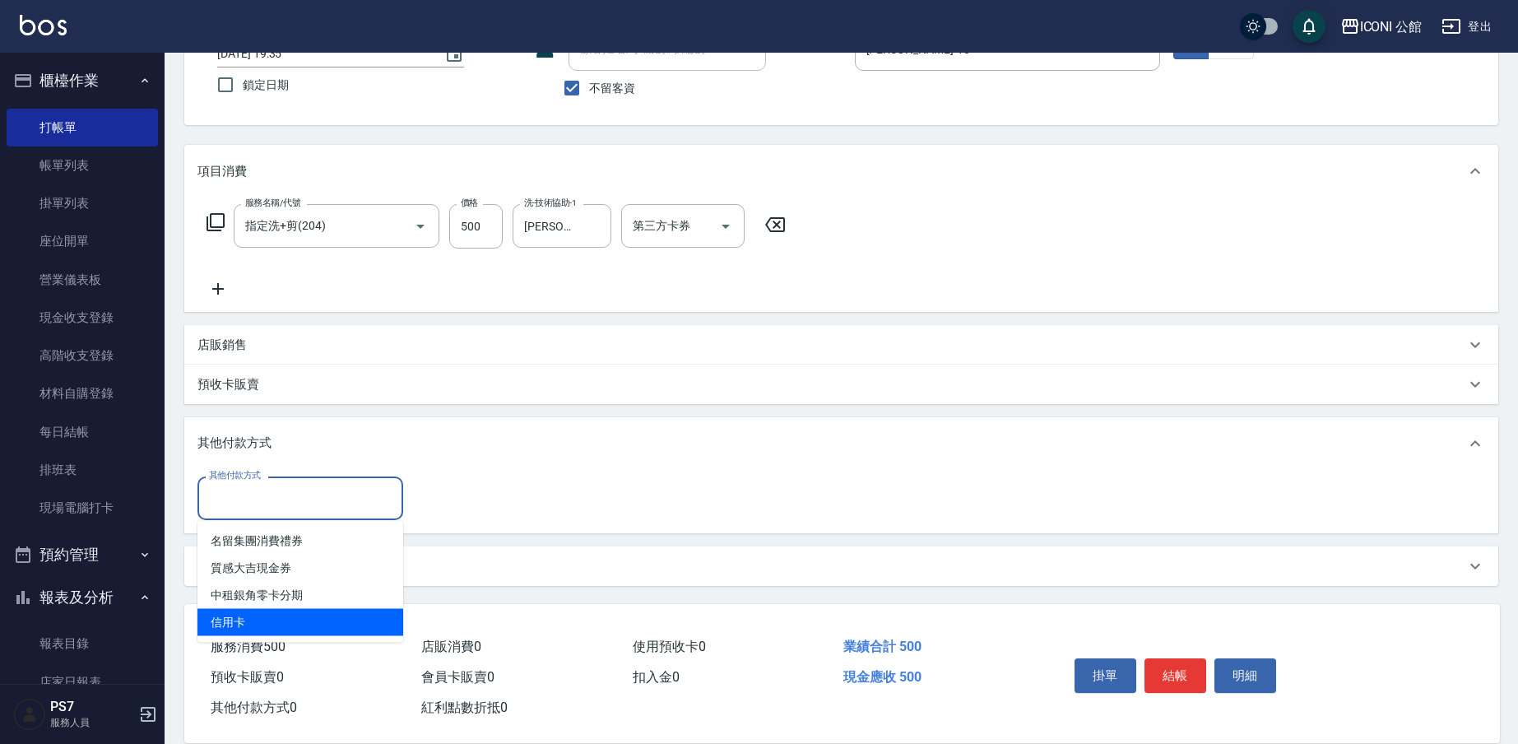
click at [315, 629] on span "信用卡" at bounding box center [300, 622] width 206 height 27
type input "信用卡"
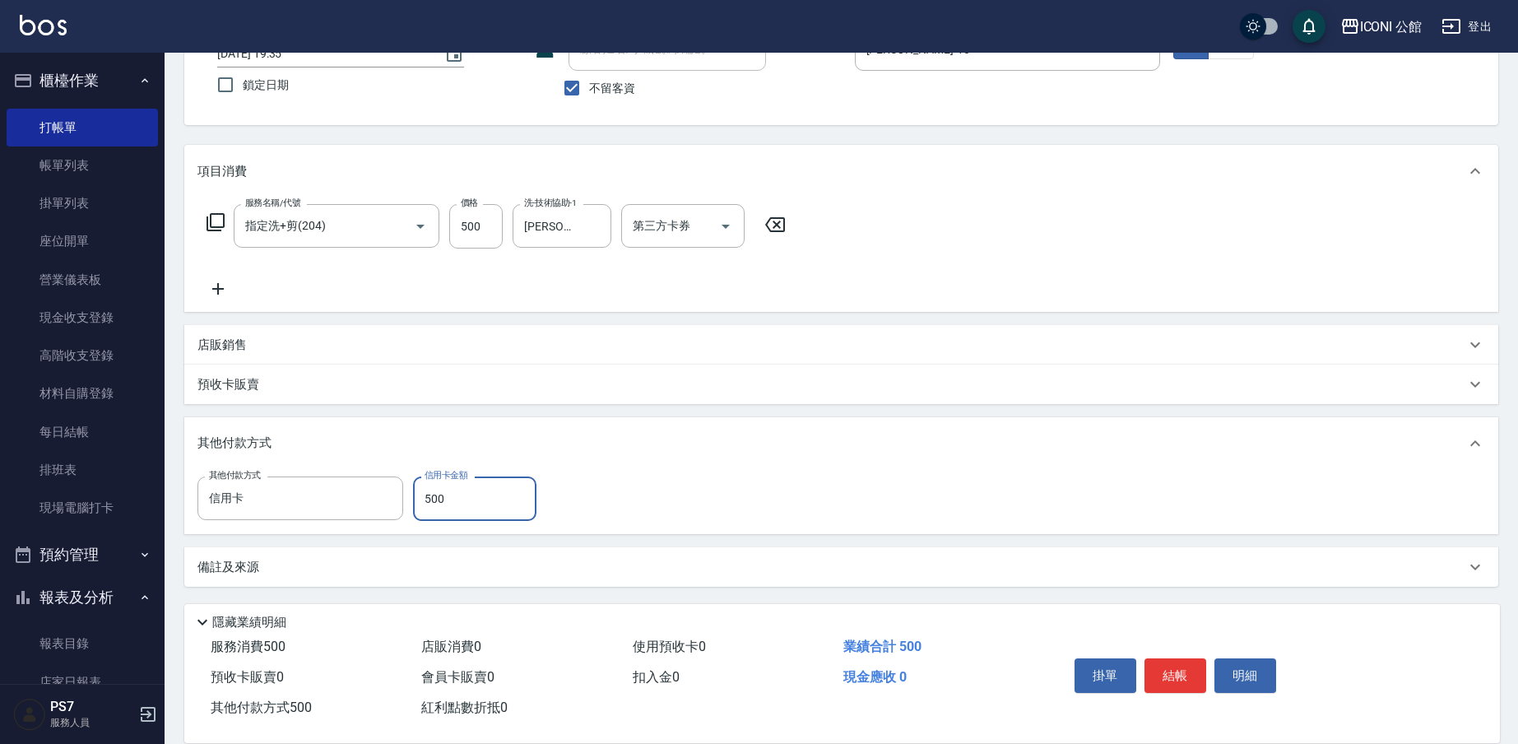
type input "500"
click at [1196, 662] on button "結帳" at bounding box center [1175, 675] width 62 height 35
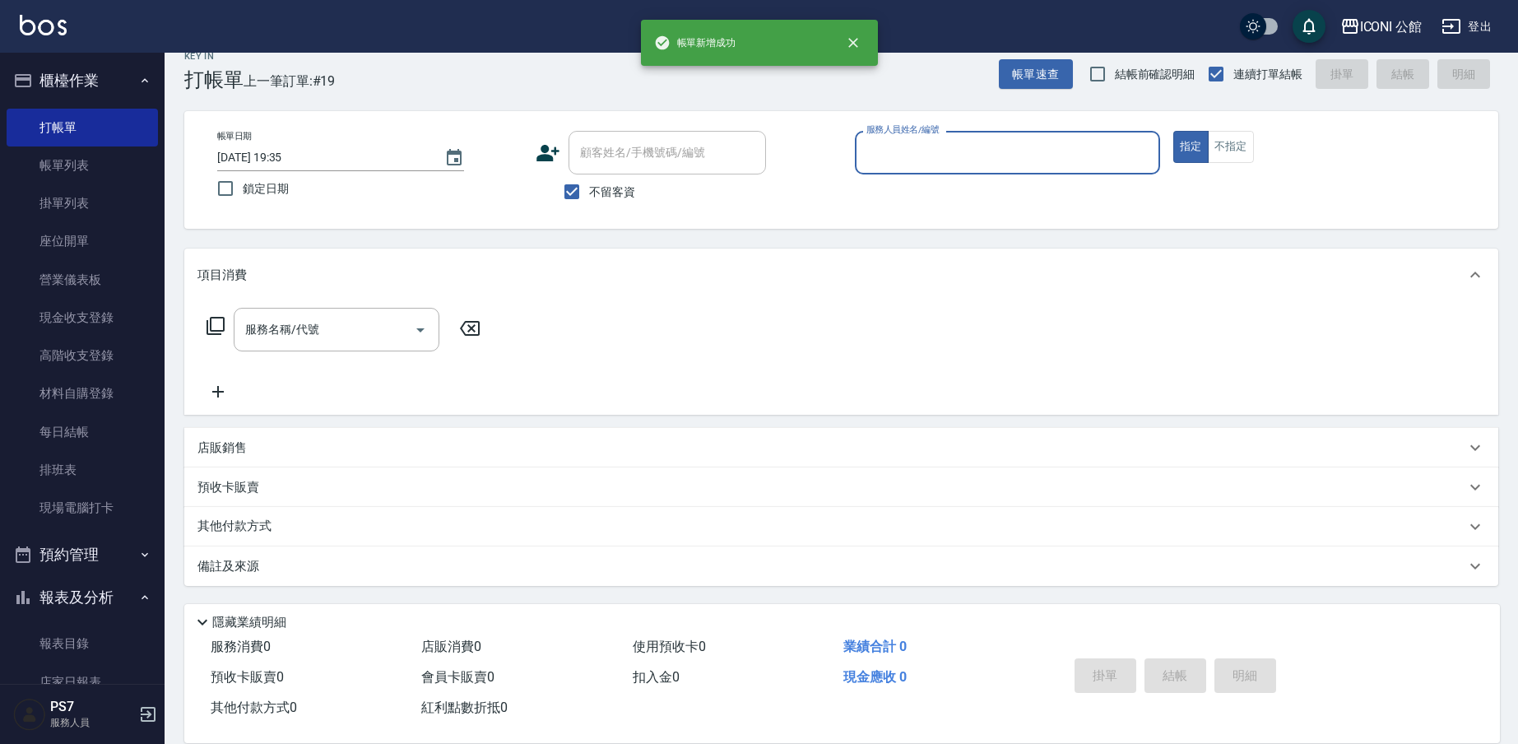
scroll to position [21, 0]
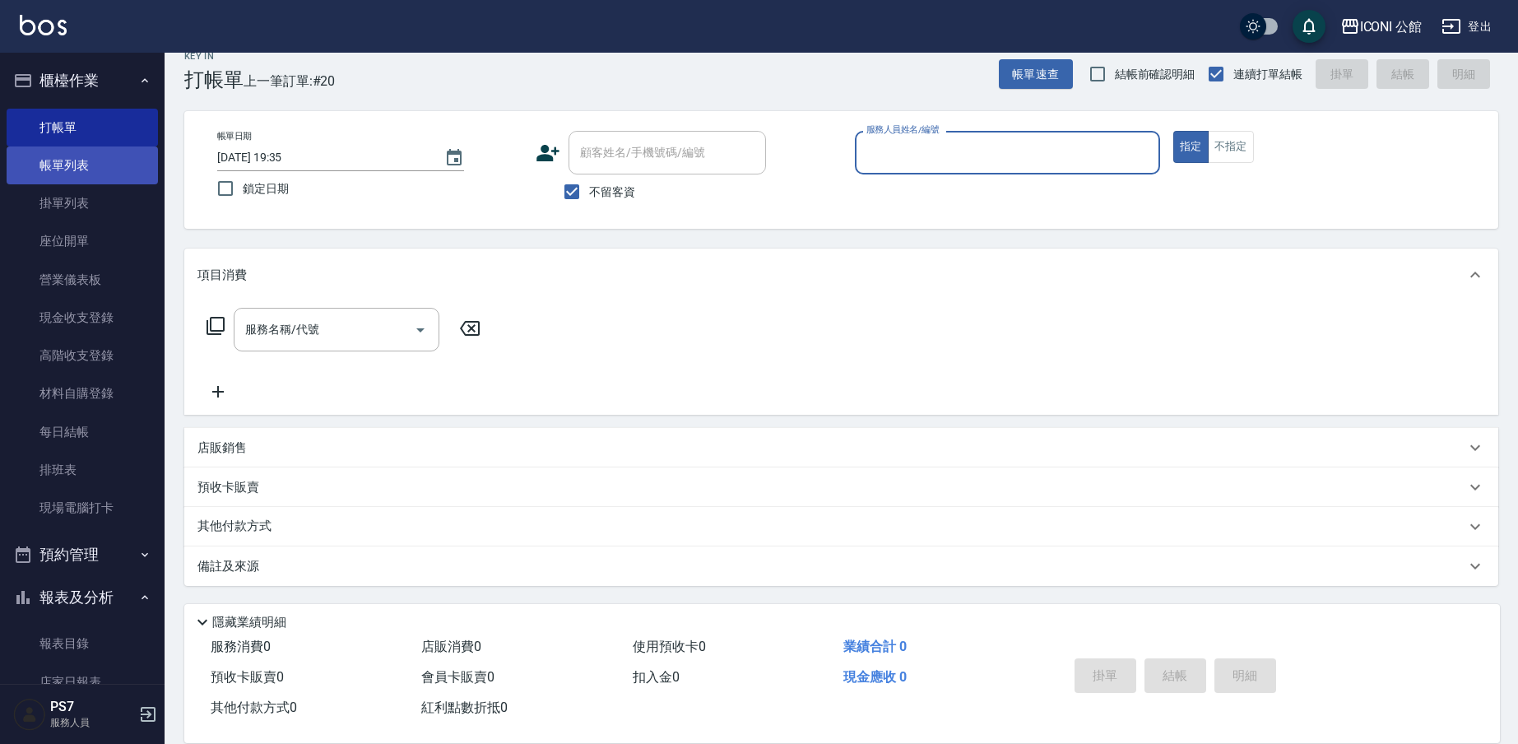
click at [67, 160] on link "帳單列表" at bounding box center [82, 165] width 151 height 38
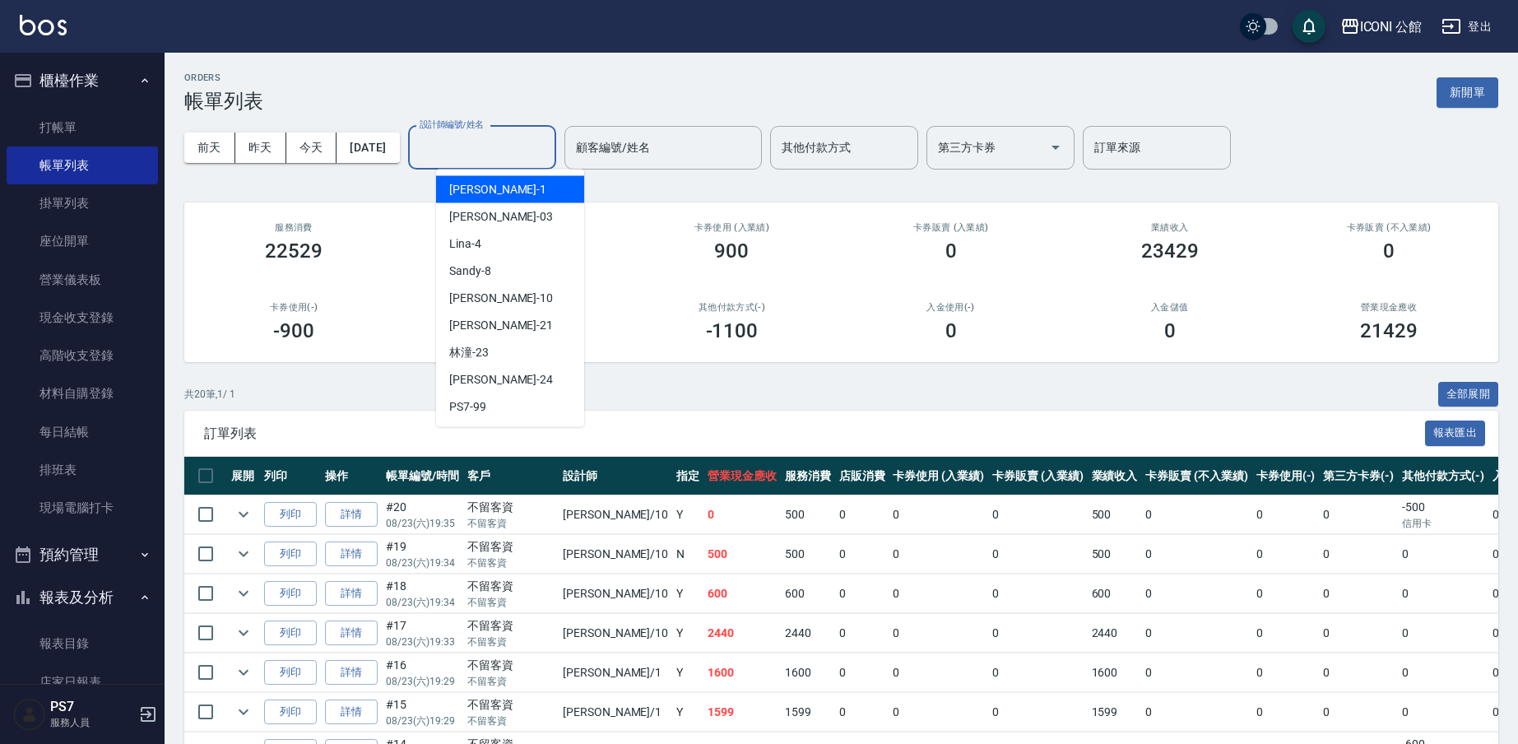
click at [510, 137] on input "設計師編號/姓名" at bounding box center [481, 147] width 133 height 29
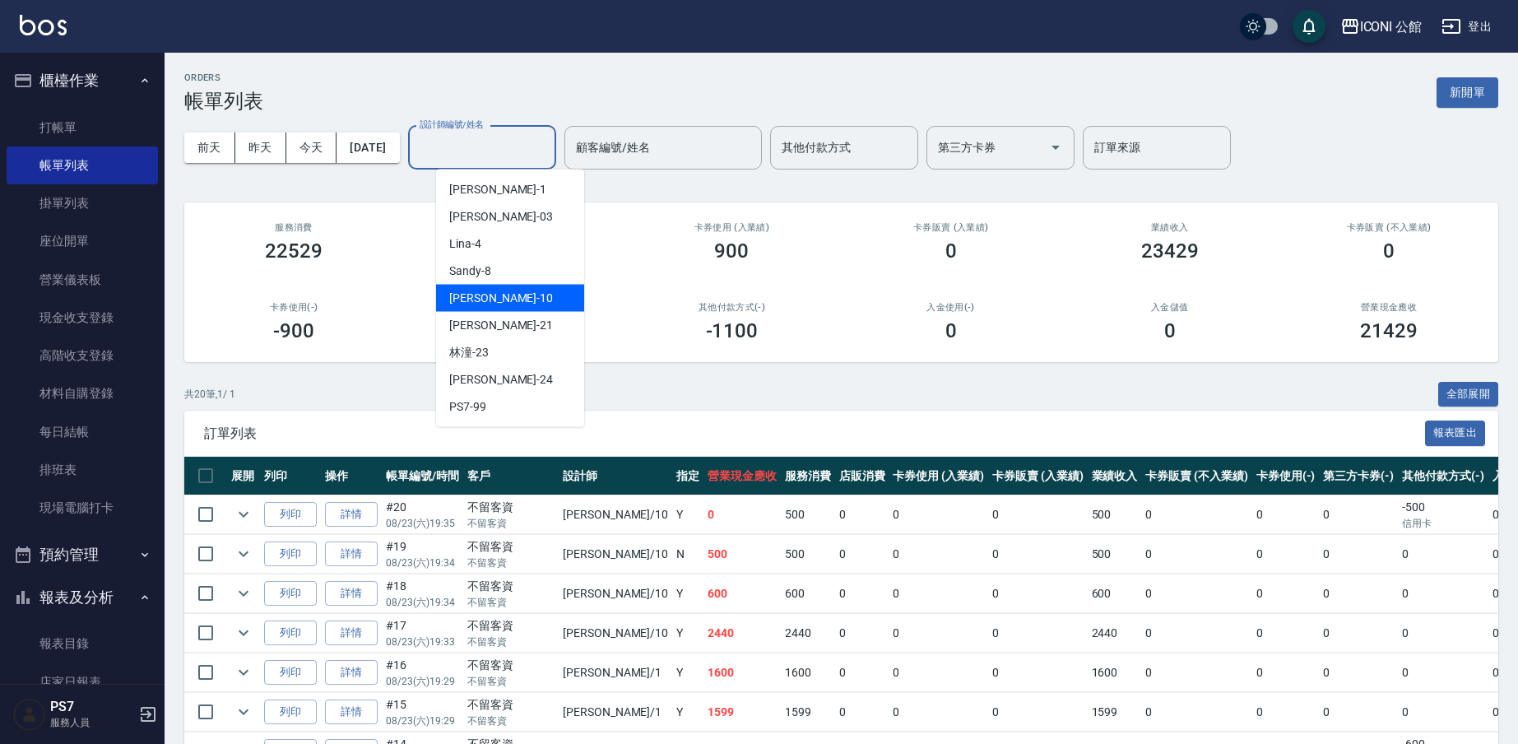
click at [558, 289] on div "[PERSON_NAME] -10" at bounding box center [510, 298] width 148 height 27
type input "[PERSON_NAME]-10"
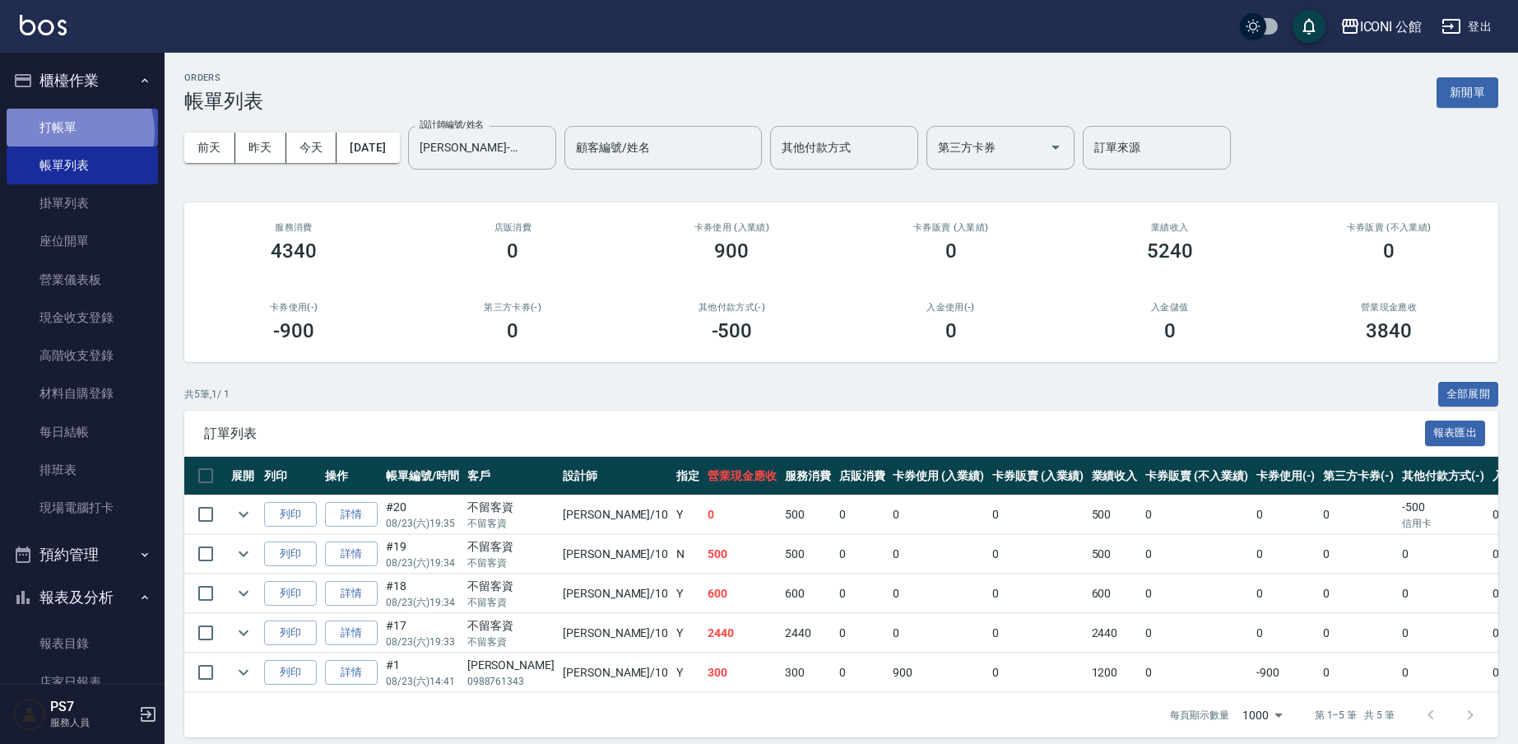
click at [71, 132] on link "打帳單" at bounding box center [82, 128] width 151 height 38
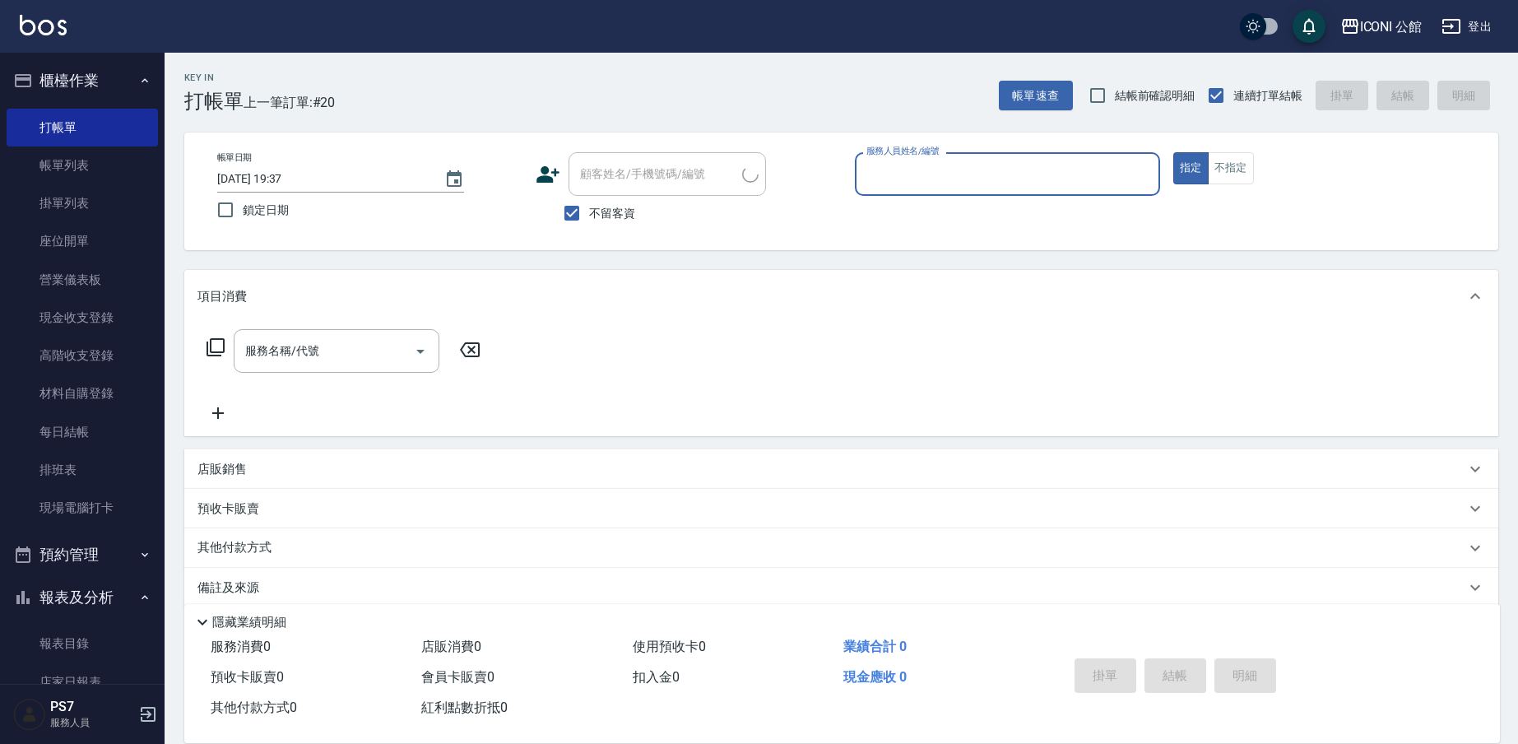
click at [893, 172] on input "服務人員姓名/編號" at bounding box center [1007, 174] width 290 height 29
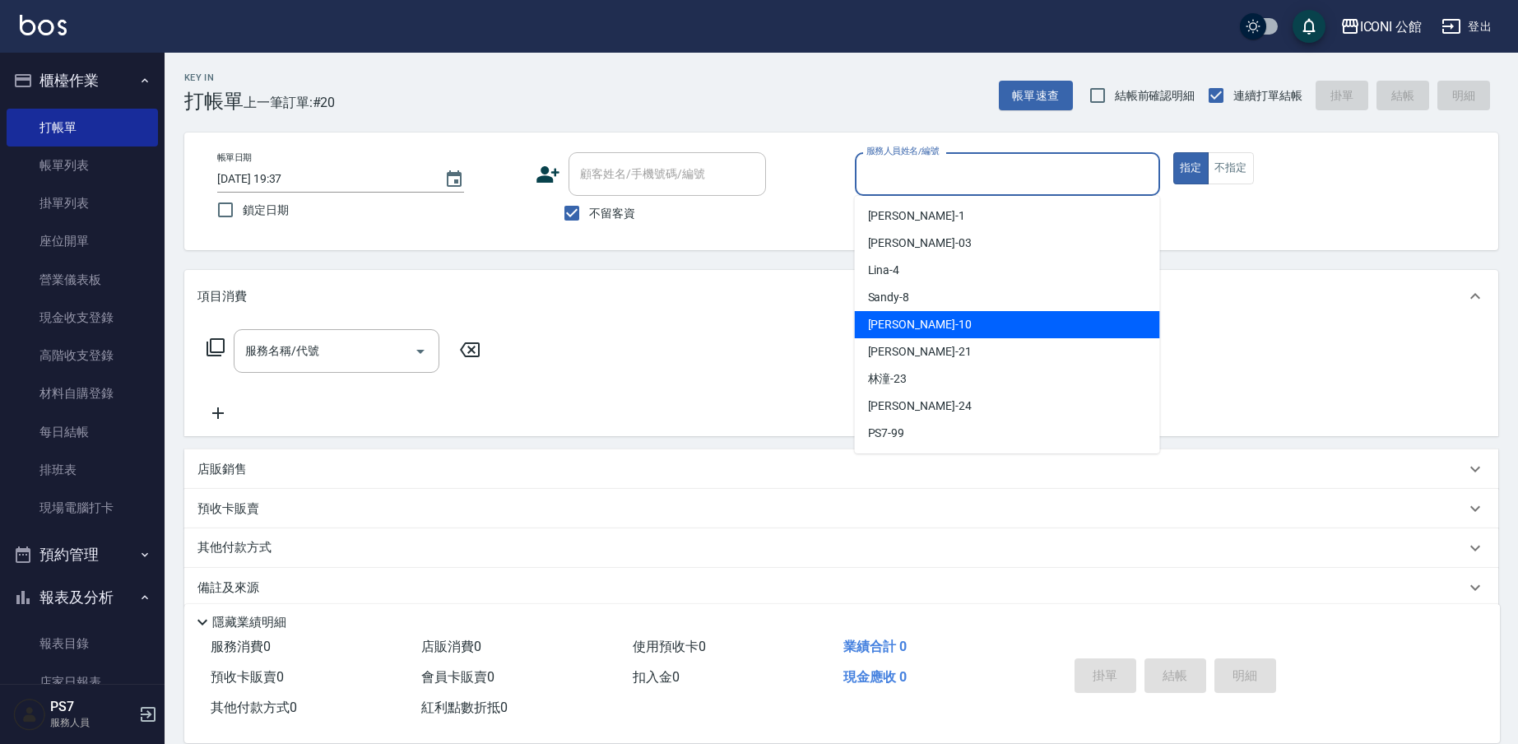
click at [921, 320] on div "[PERSON_NAME] -10" at bounding box center [1007, 324] width 305 height 27
type input "[PERSON_NAME]-10"
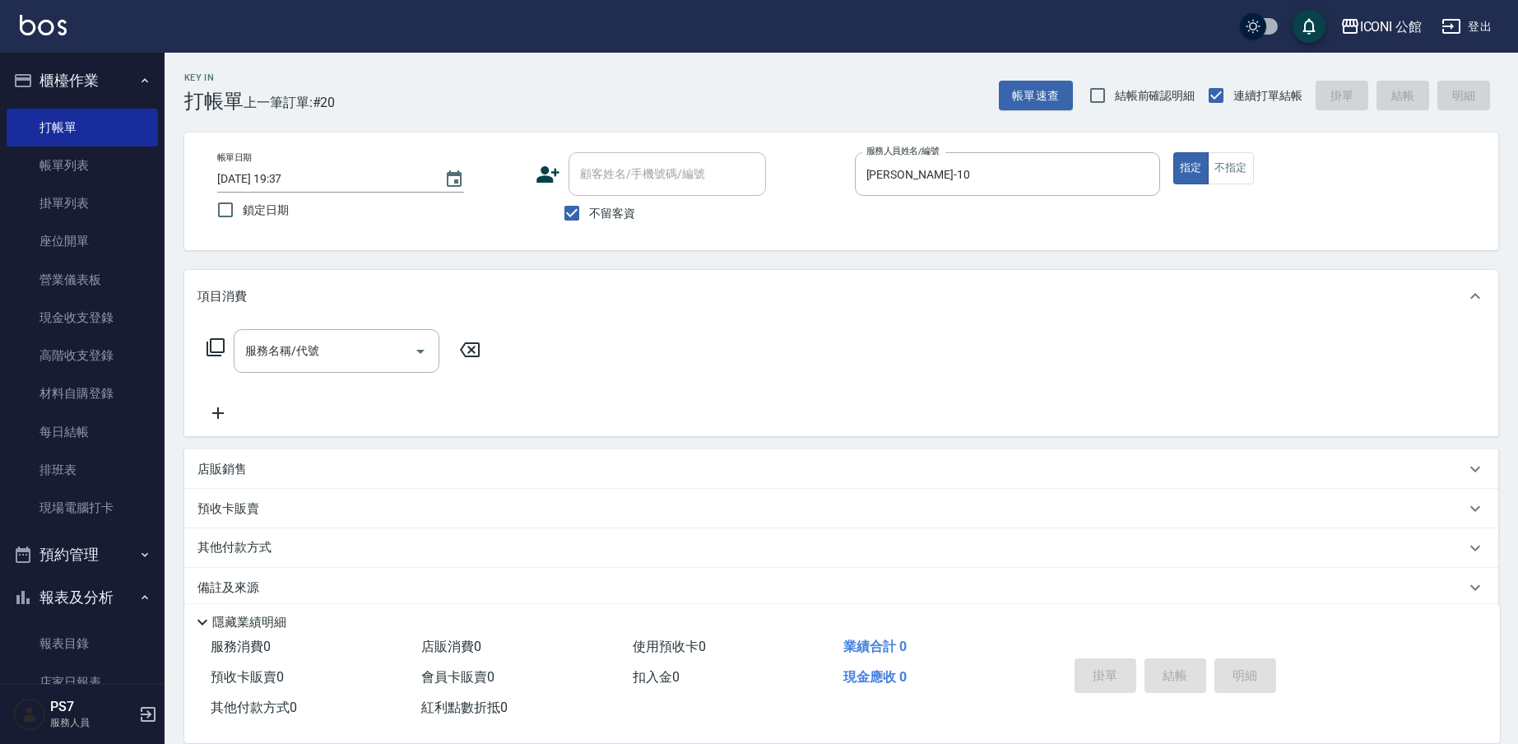
click at [211, 344] on icon at bounding box center [216, 347] width 18 height 18
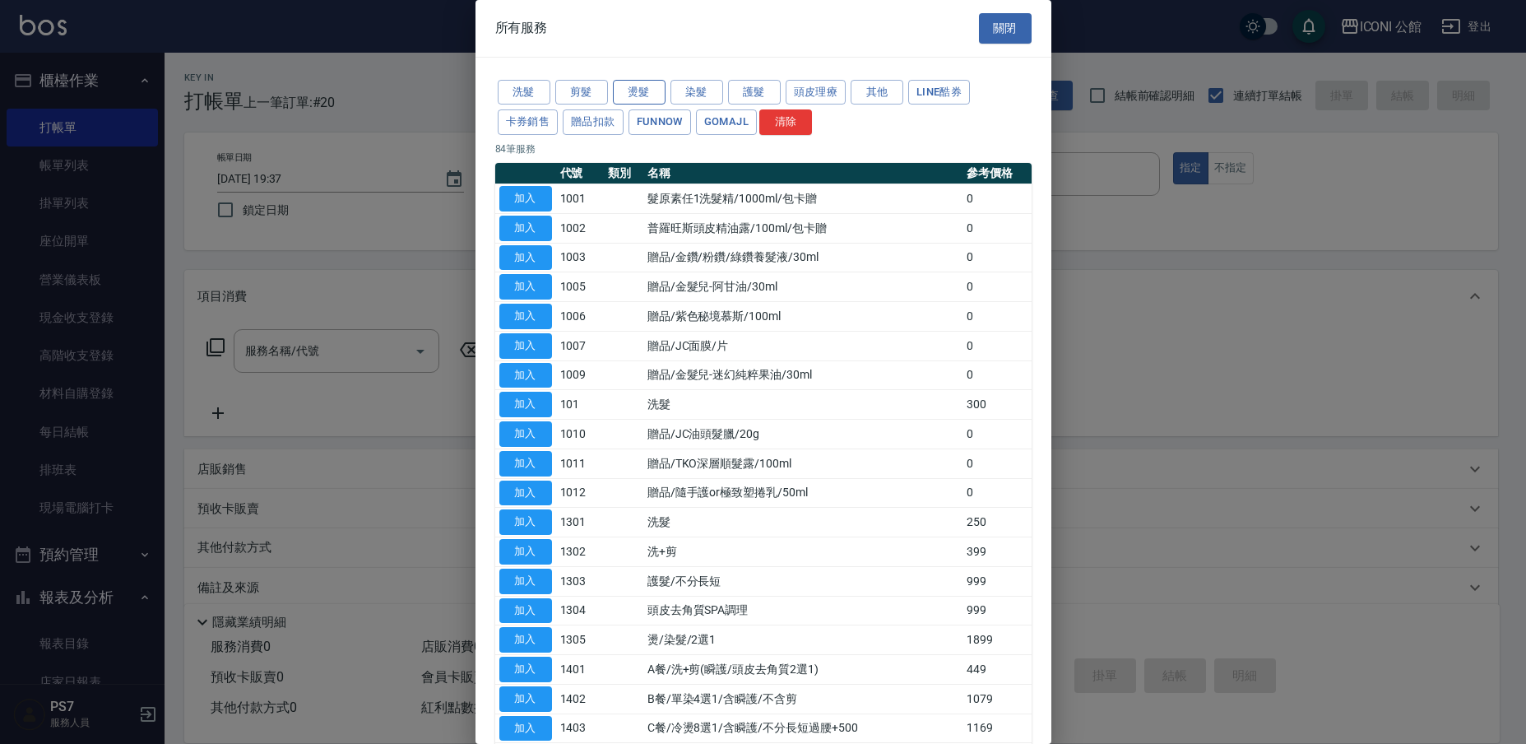
click at [650, 97] on button "燙髮" at bounding box center [639, 93] width 53 height 26
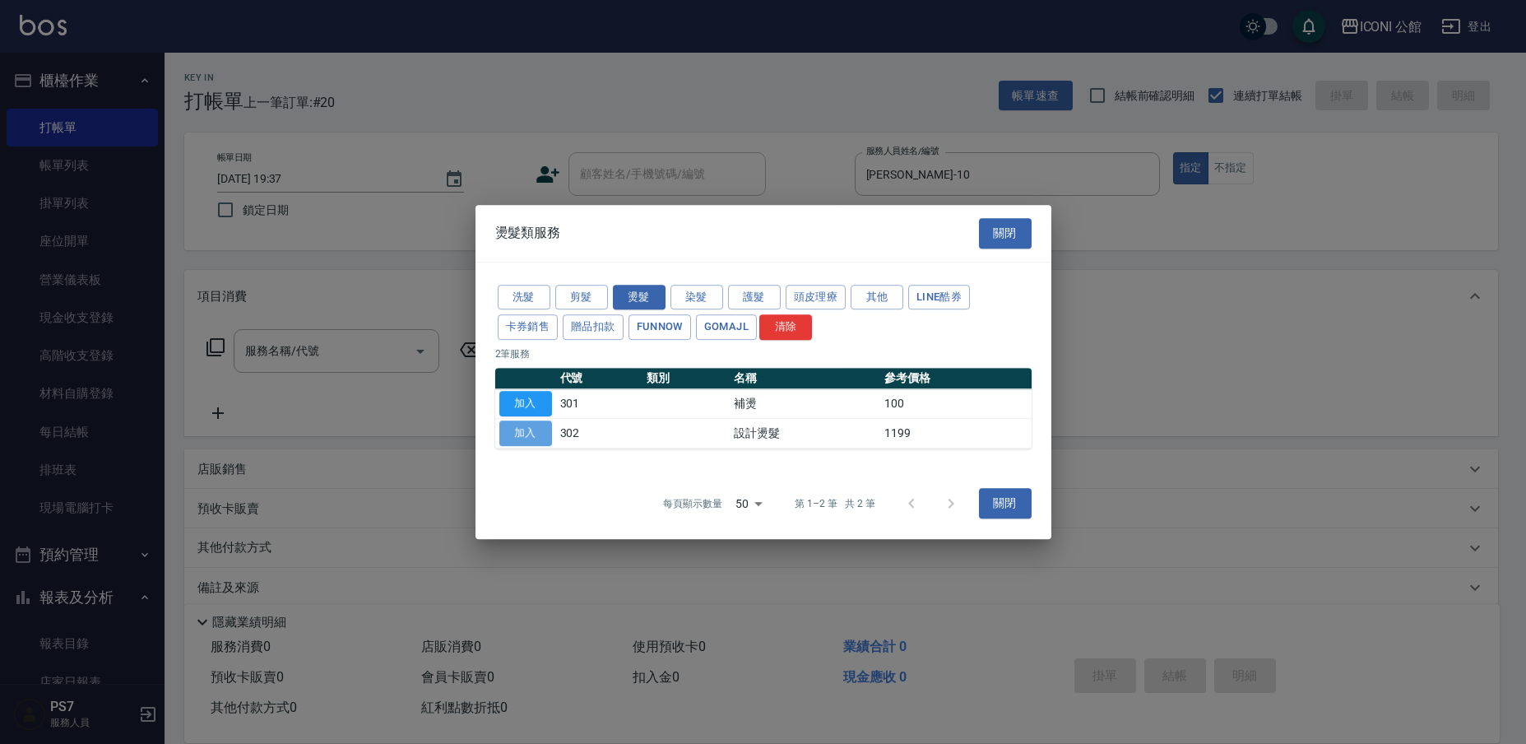
click at [531, 431] on button "加入" at bounding box center [525, 433] width 53 height 26
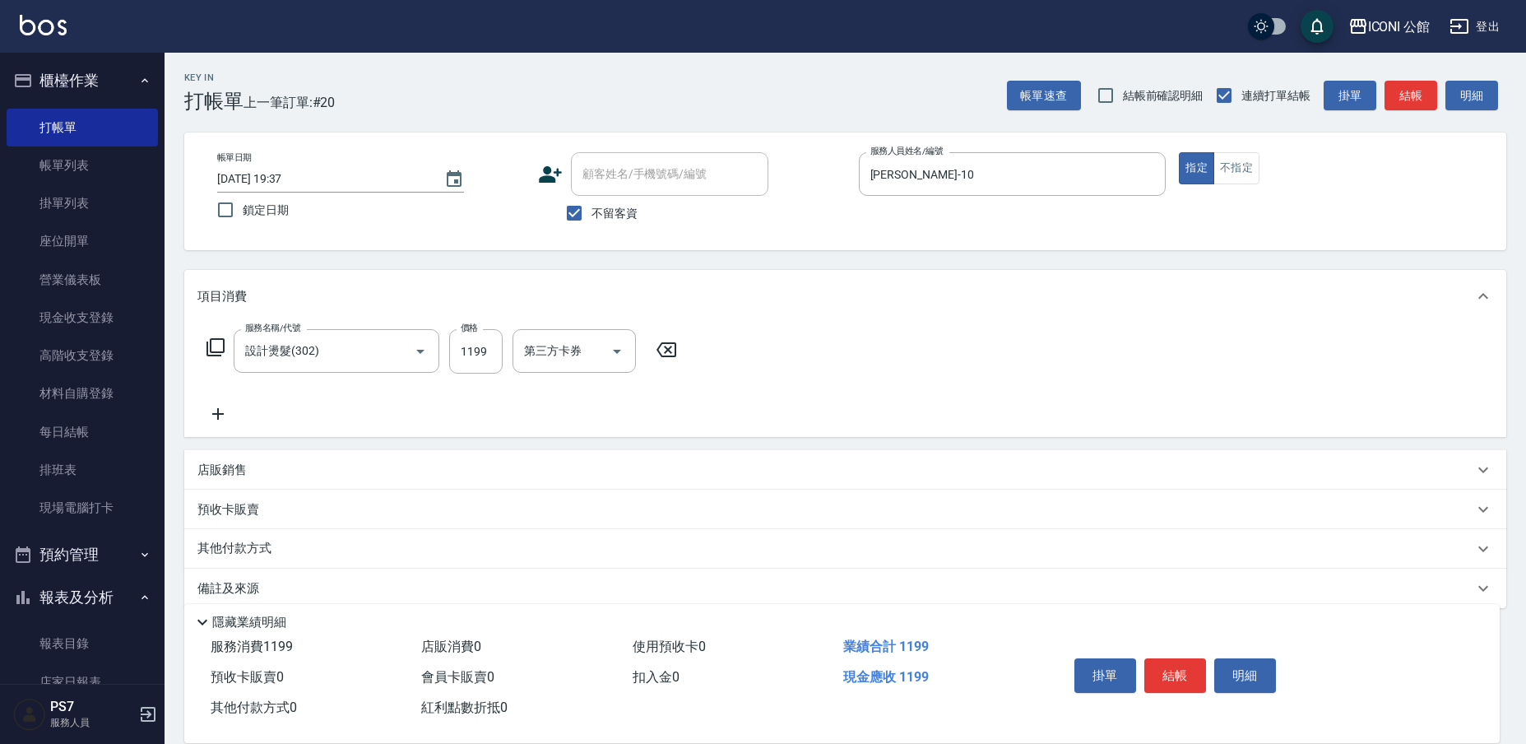
type input "設計燙髮(302)"
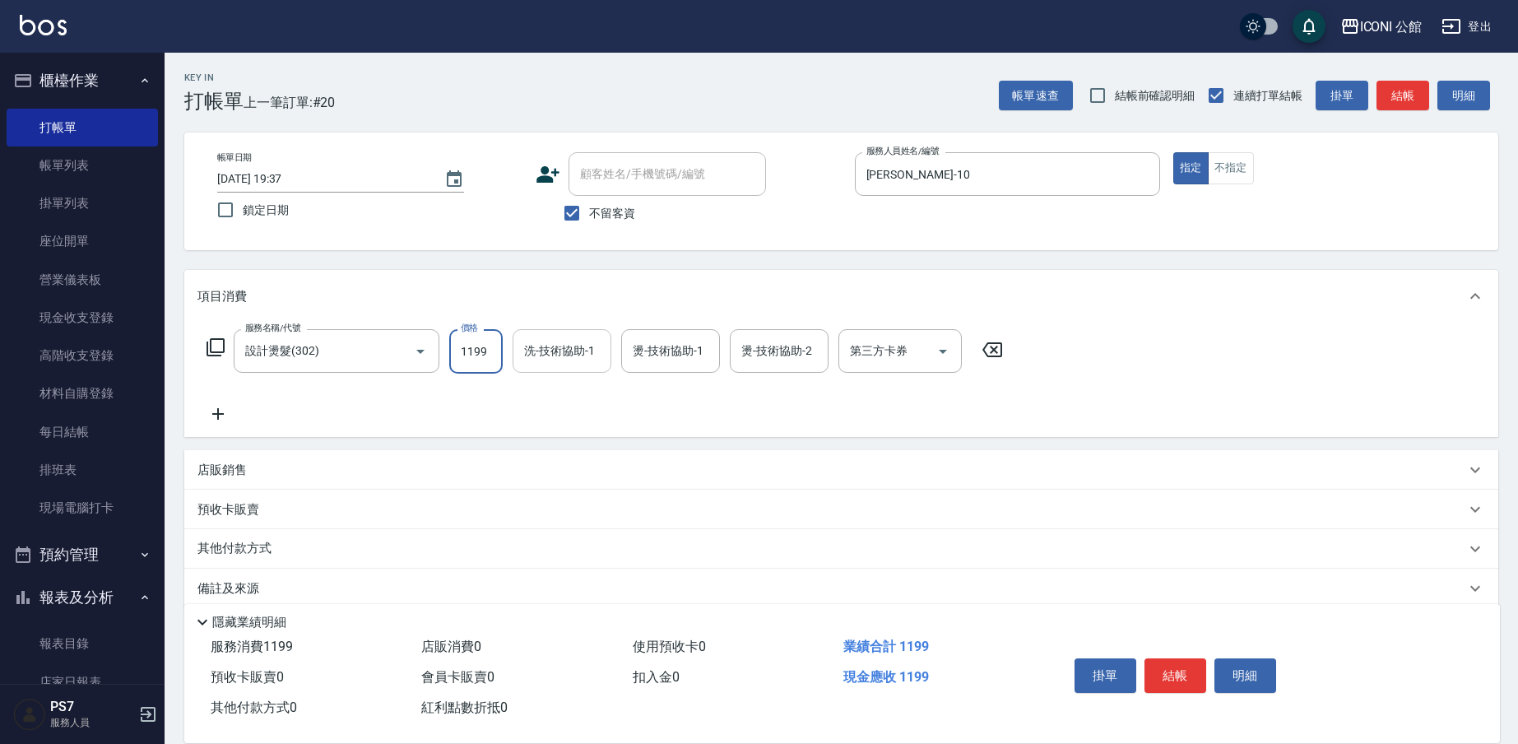
drag, startPoint x: 454, startPoint y: 352, endPoint x: 600, endPoint y: 364, distance: 146.1
click at [600, 364] on div "服務名稱/代號 設計燙髮(302) 服務名稱/代號 價格 1199 價格 洗-技術協助-1 洗-技術協助-1 燙-技術協助-1 燙-技術協助-1 燙-技術協助…" at bounding box center [604, 351] width 815 height 44
type input "1780"
type input "[PERSON_NAME]-21"
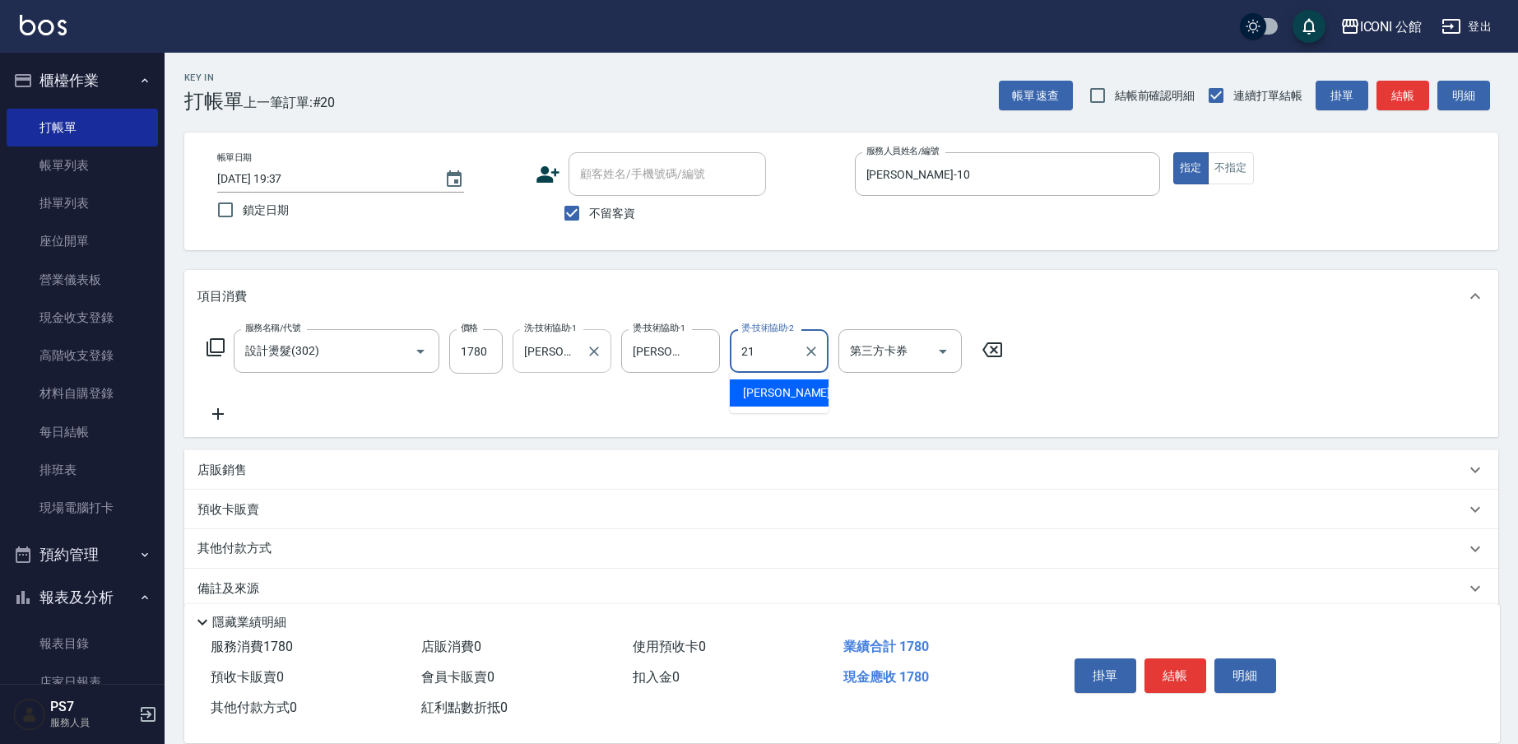
type input "[PERSON_NAME]-21"
click at [223, 344] on icon at bounding box center [216, 347] width 18 height 18
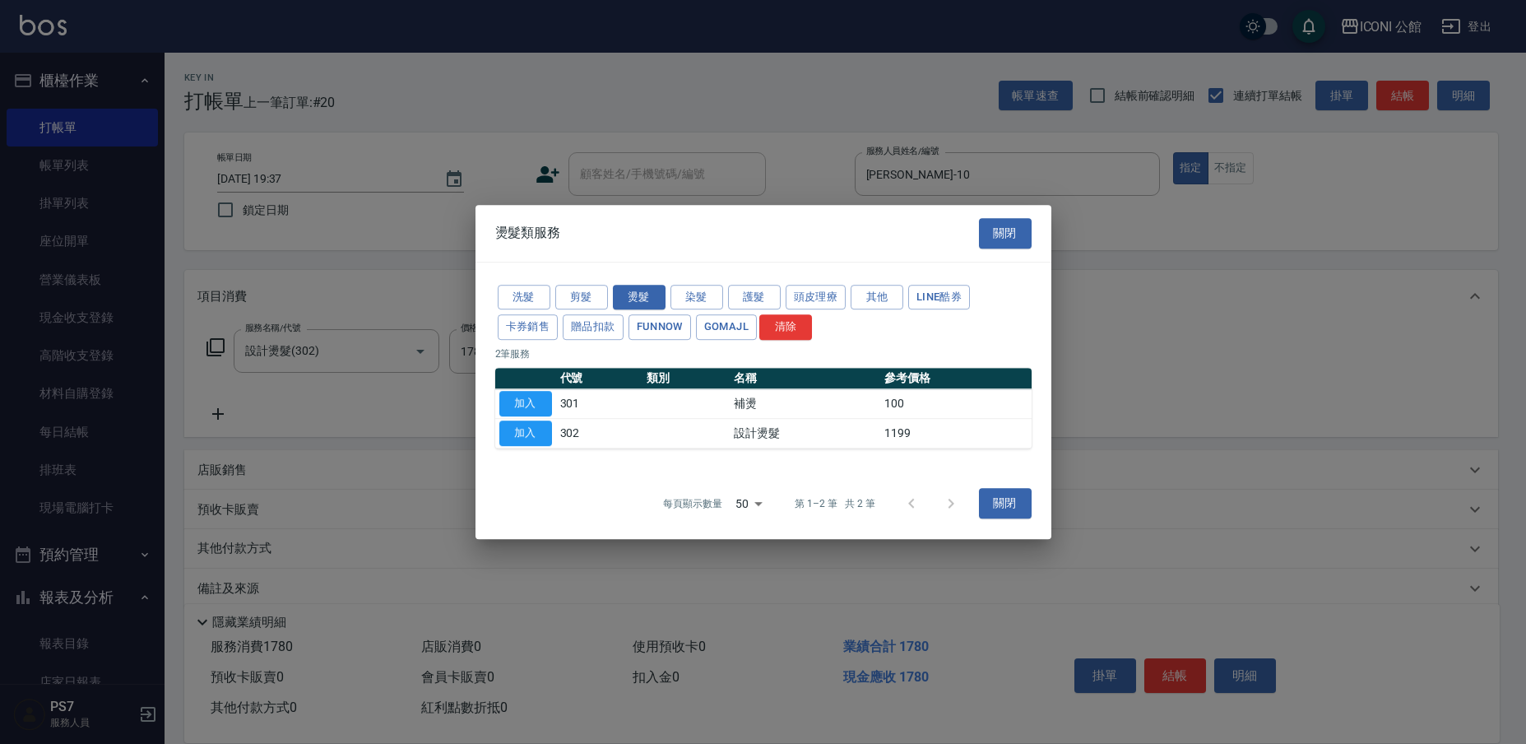
click at [748, 282] on div "洗髮 剪髮 燙髮 染髮 護髮 頭皮理療 其他 LINE酷券 卡券銷售 贈品扣款 FUNNOW GOMAJL 清除 2 筆服務 代號 類別 名稱 參考價格 加入…" at bounding box center [764, 365] width 576 height 206
click at [754, 298] on button "護髮" at bounding box center [754, 298] width 53 height 26
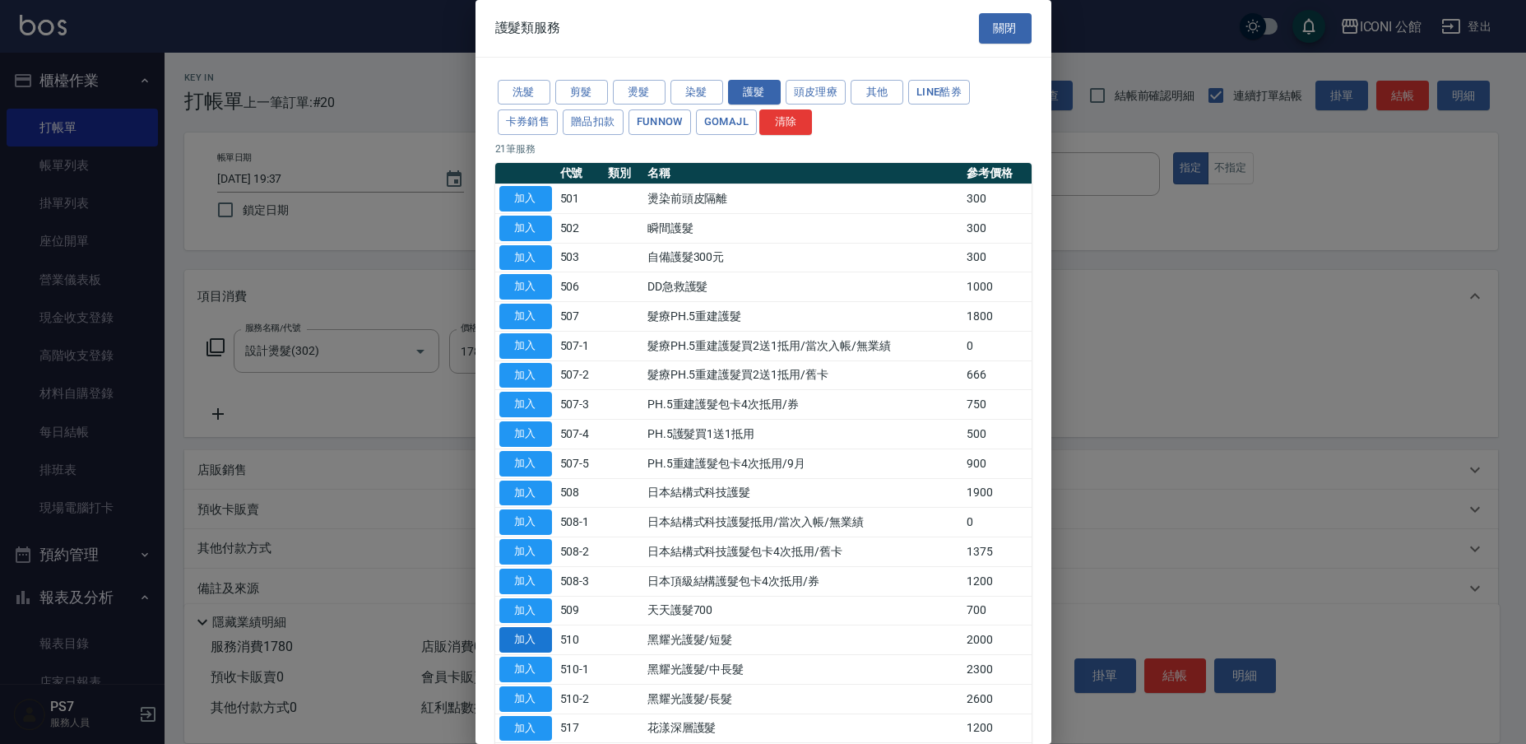
click at [531, 629] on button "加入" at bounding box center [525, 640] width 53 height 26
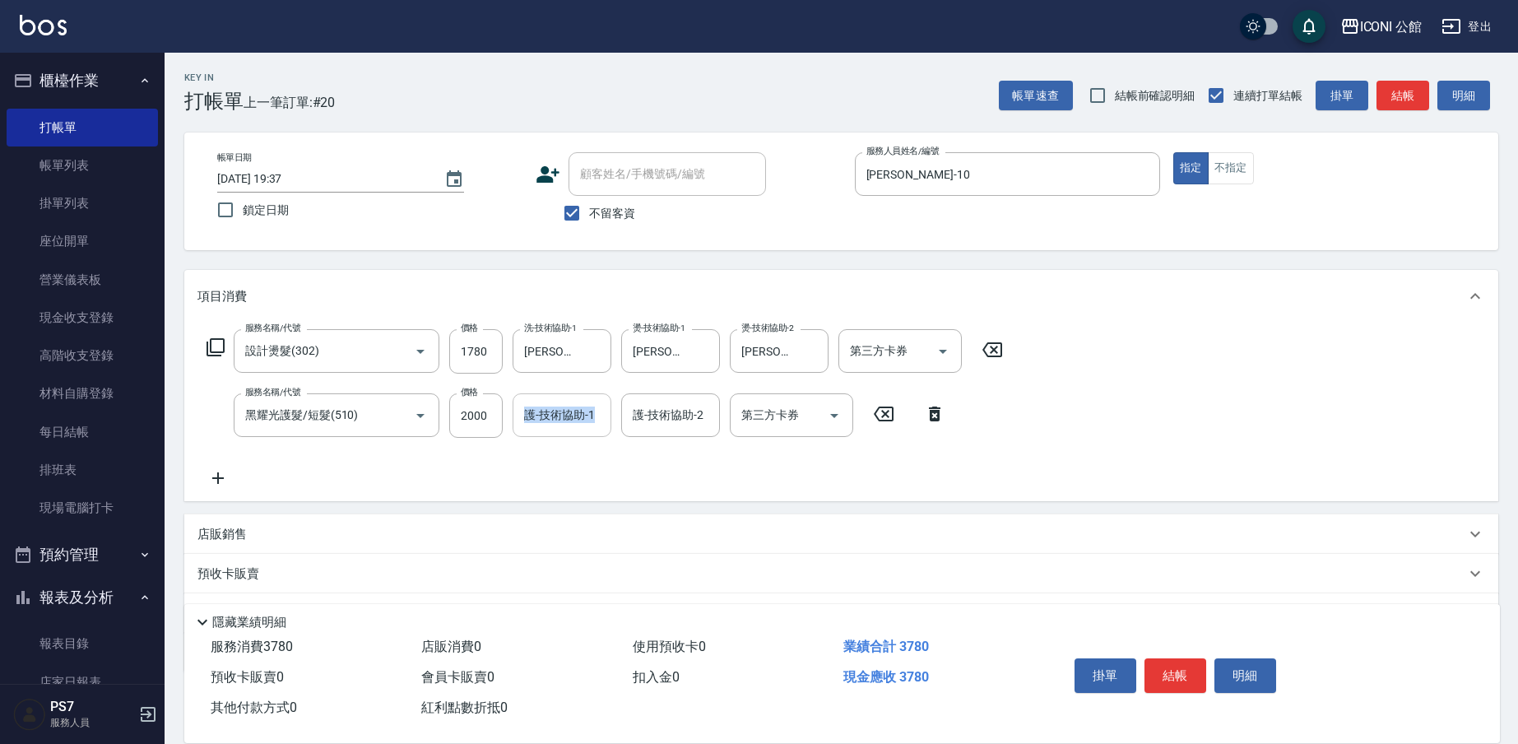
drag, startPoint x: 448, startPoint y: 423, endPoint x: 532, endPoint y: 421, distance: 84.8
click at [532, 421] on div "服務名稱/代號 黑耀光護髮/短髮(510) 服務名稱/代號 價格 2000 價格 護-技術協助-1 護-技術協助-1 護-技術協助-2 護-技術協助-2 第三…" at bounding box center [576, 415] width 758 height 44
click at [476, 418] on input "2000" at bounding box center [475, 415] width 53 height 44
drag, startPoint x: 454, startPoint y: 412, endPoint x: 532, endPoint y: 427, distance: 79.6
click at [532, 427] on div "服務名稱/代號 黑耀光護髮/短髮(510) 服務名稱/代號 價格 2000 價格 護-技術協助-1 護-技術協助-1 護-技術協助-2 護-技術協助-2 第三…" at bounding box center [576, 415] width 758 height 44
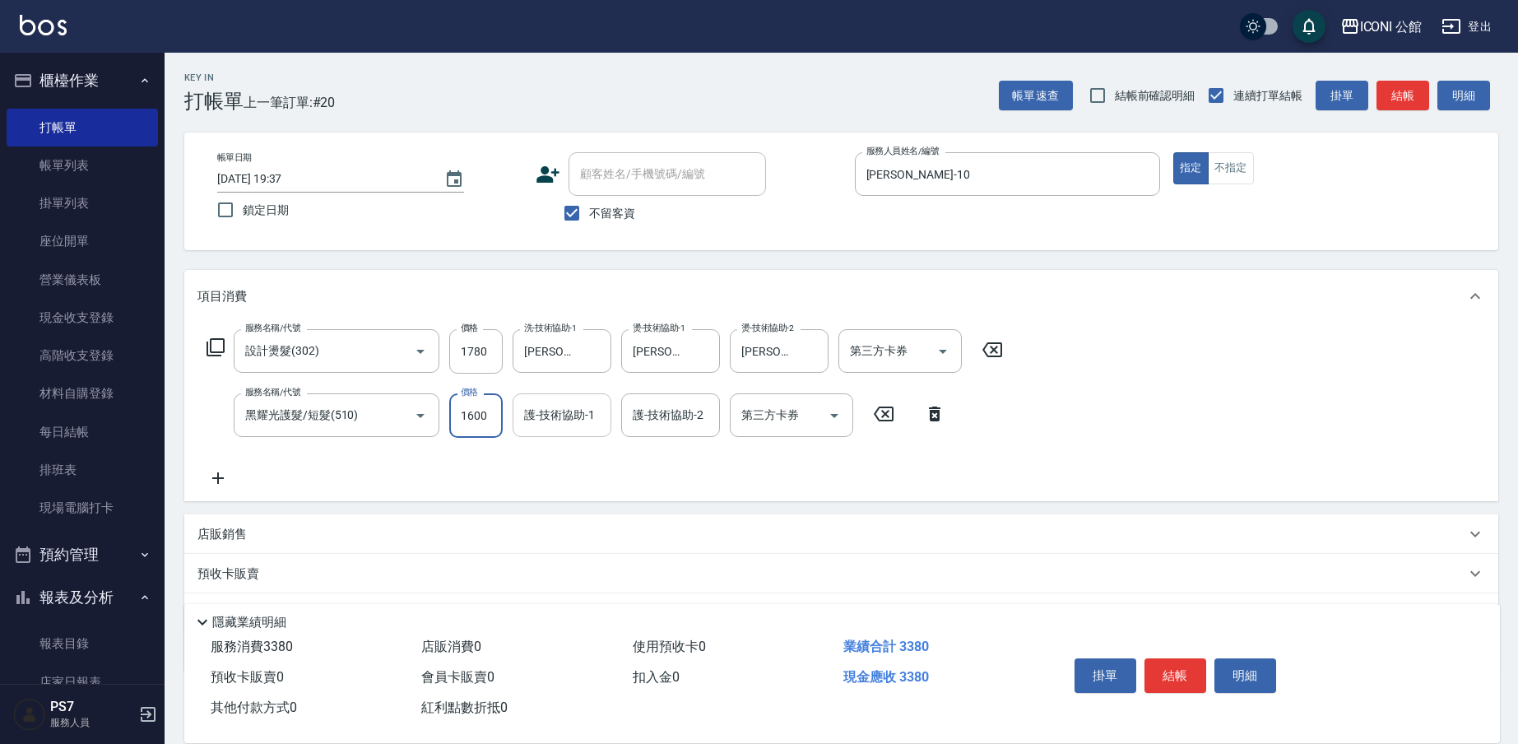
type input "1600"
type input "[PERSON_NAME]-21"
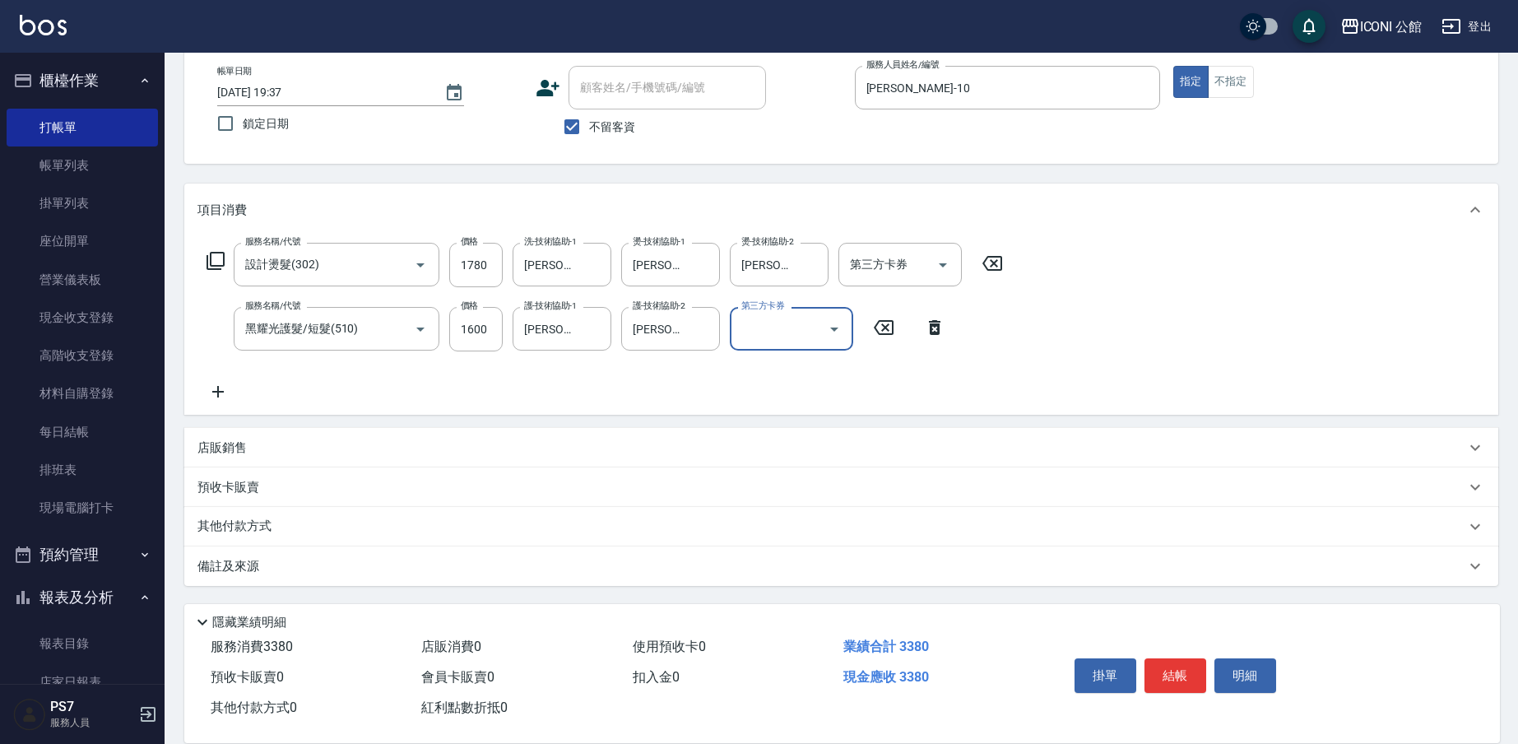
click at [249, 519] on p "其他付款方式" at bounding box center [238, 527] width 82 height 18
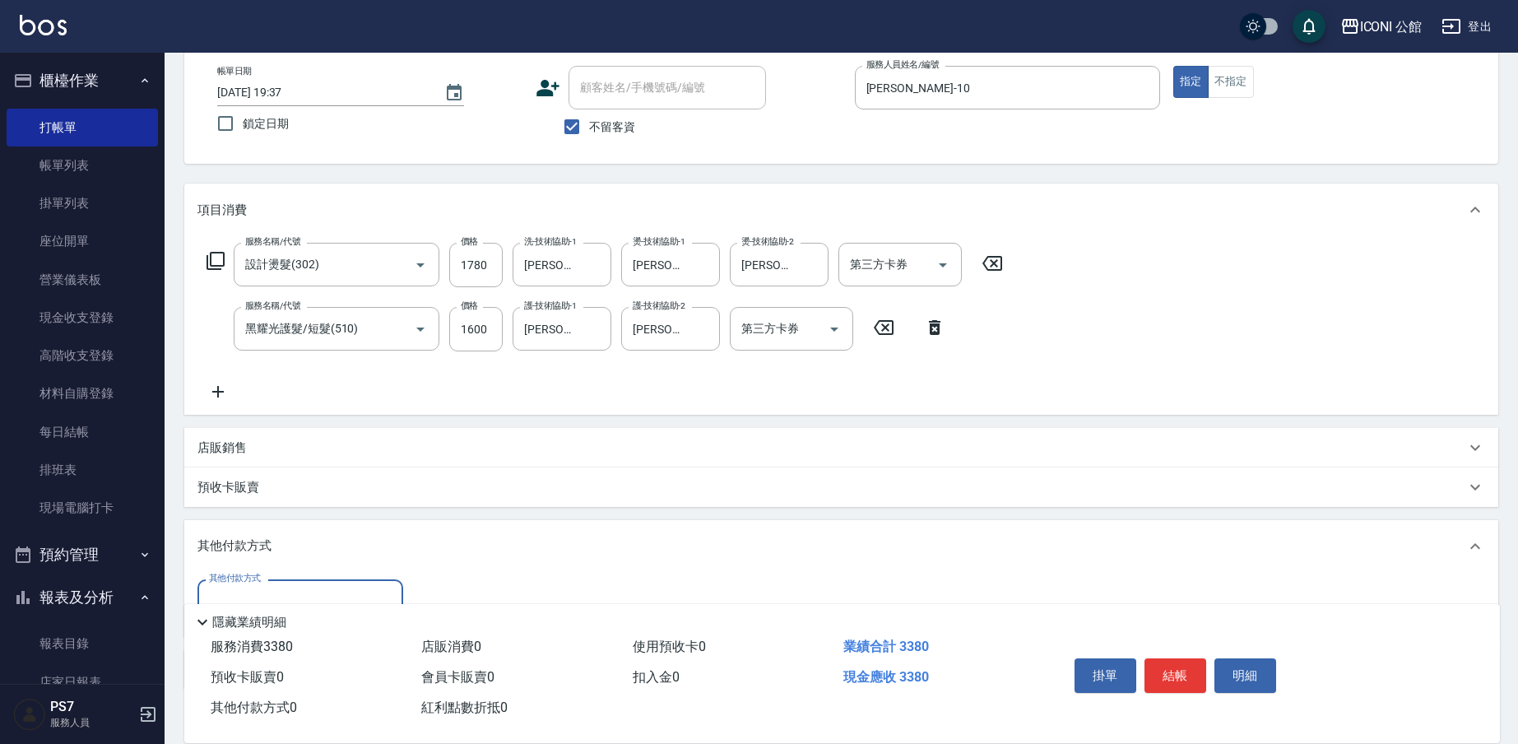
scroll to position [0, 0]
click at [310, 583] on div "其他付款方式" at bounding box center [300, 601] width 206 height 44
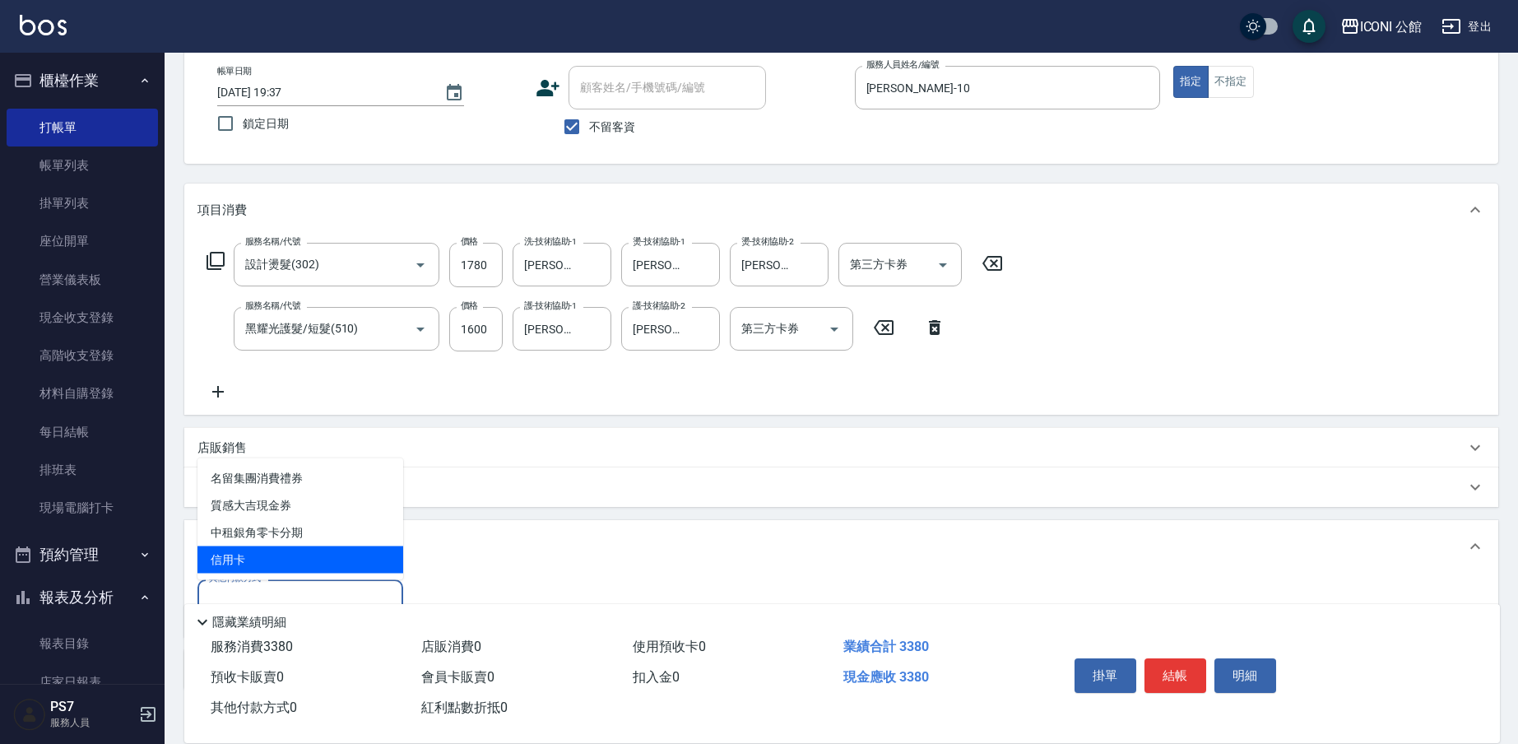
click at [318, 567] on span "信用卡" at bounding box center [300, 559] width 206 height 27
type input "信用卡"
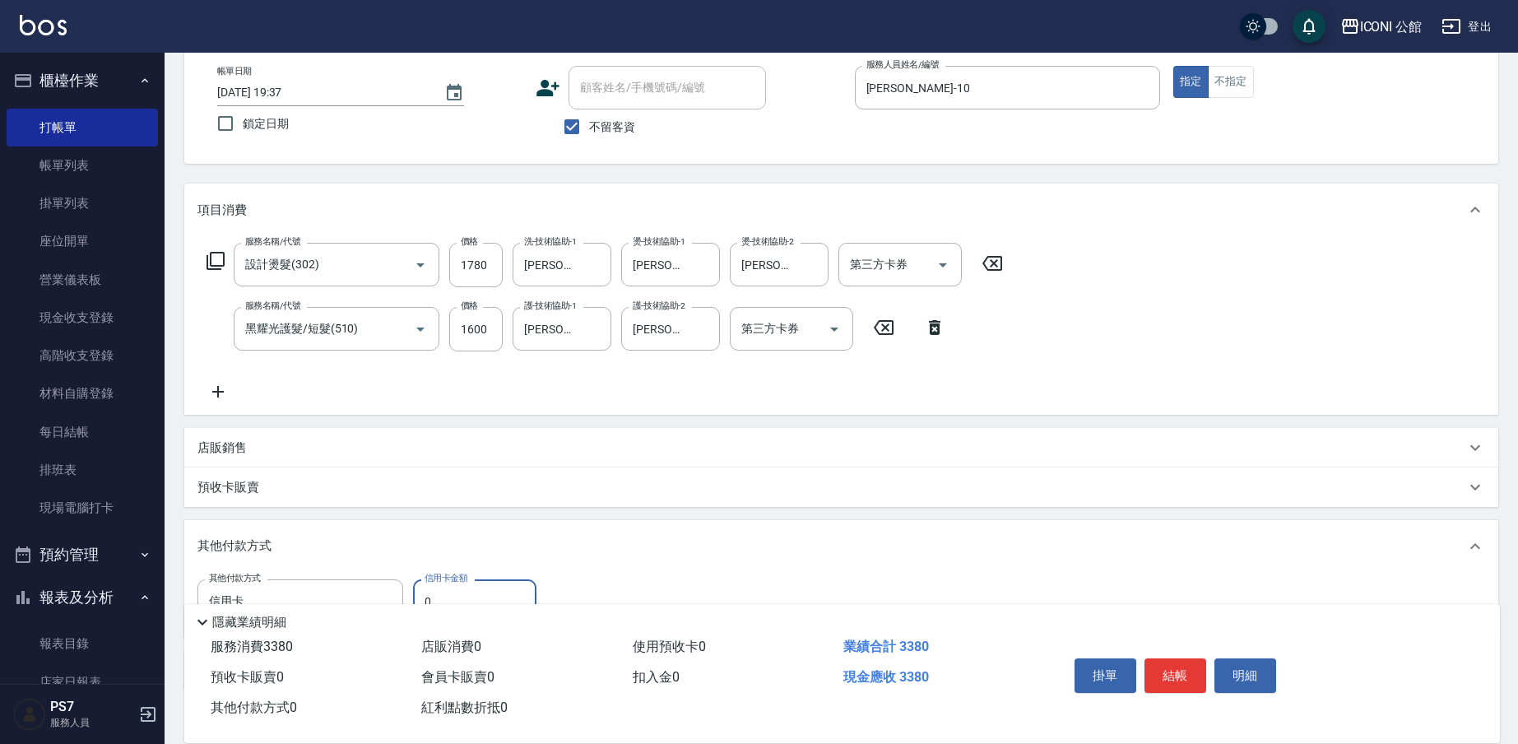
click at [448, 592] on input "0" at bounding box center [474, 601] width 123 height 44
type input "3380"
click at [1191, 664] on button "結帳" at bounding box center [1175, 675] width 62 height 35
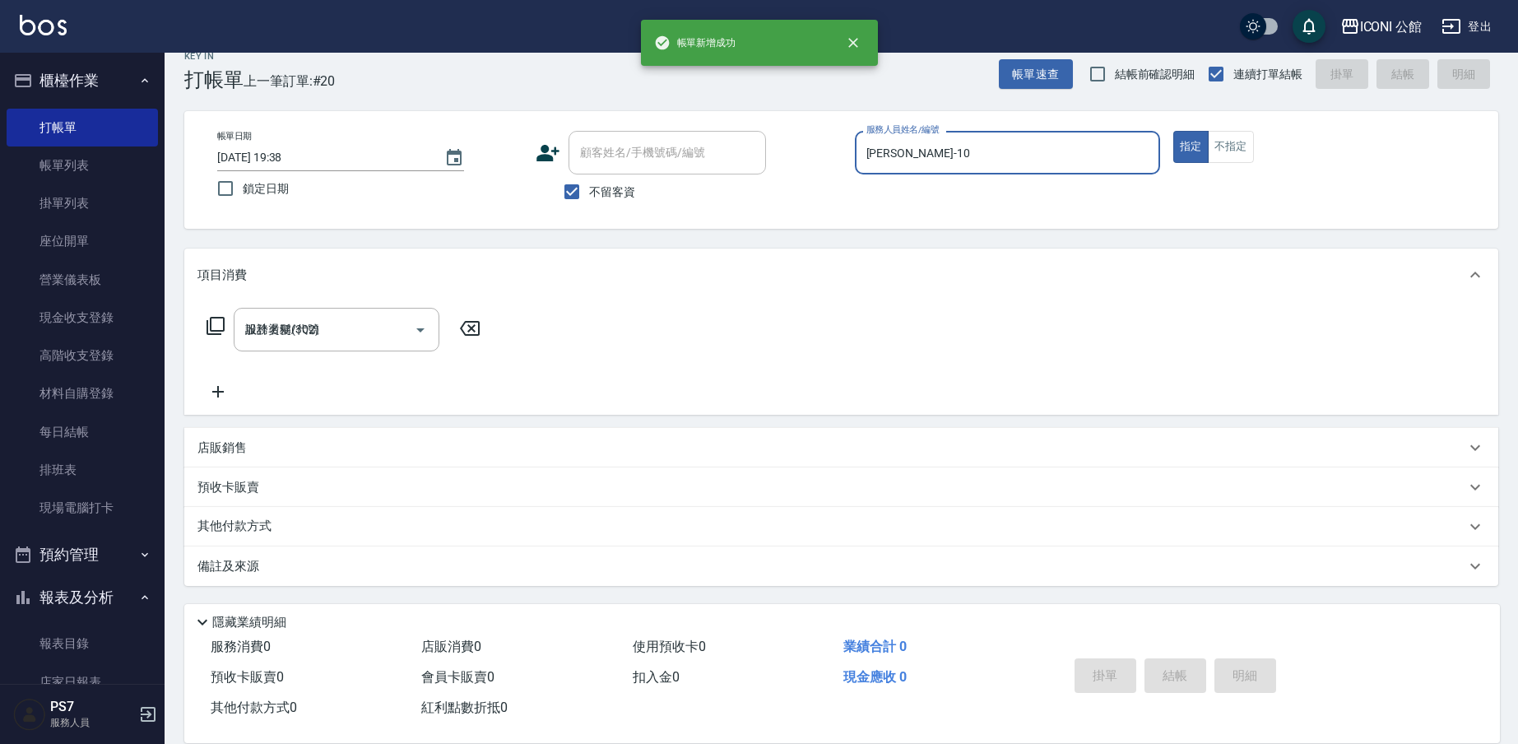
type input "[DATE] 19:38"
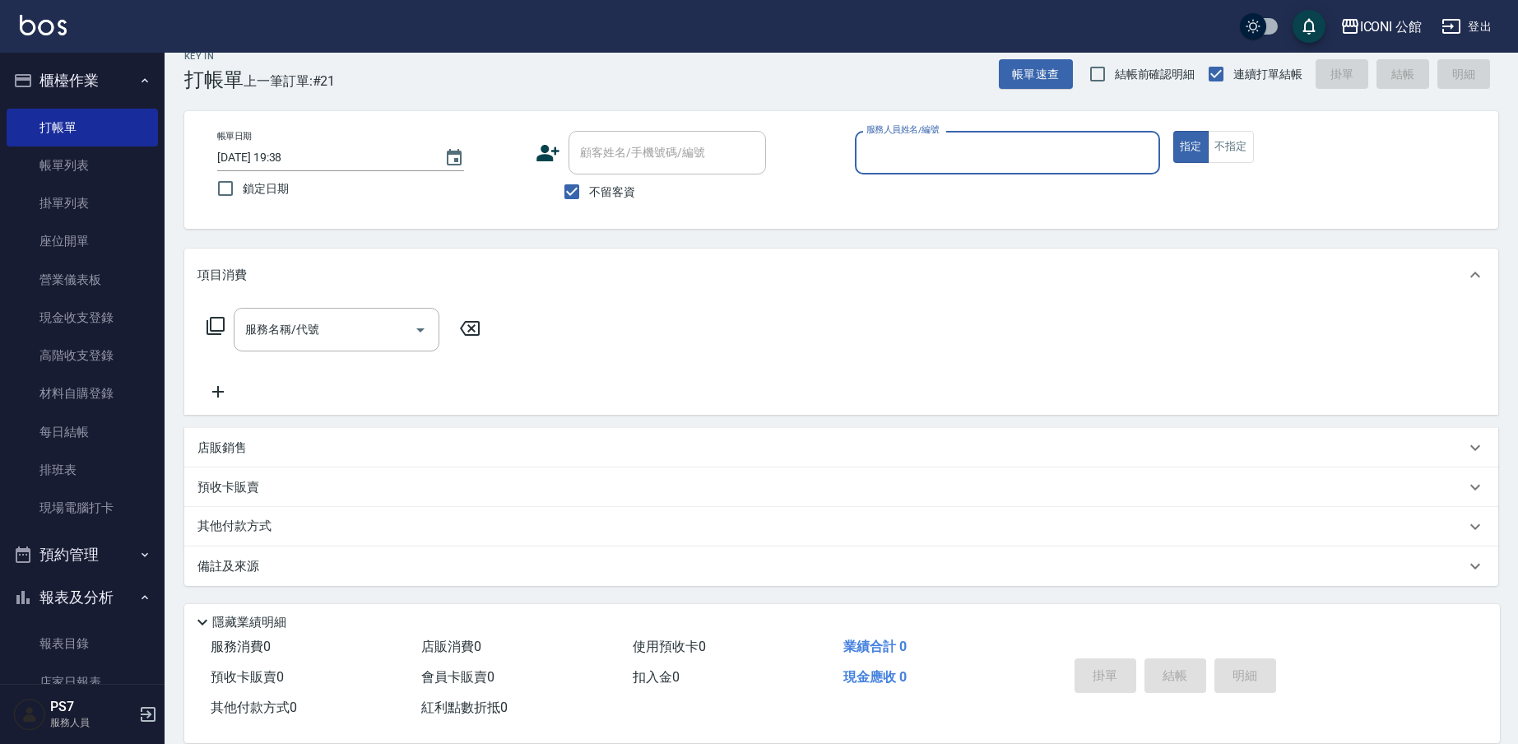
click at [931, 151] on input "服務人員姓名/編號" at bounding box center [1007, 152] width 290 height 29
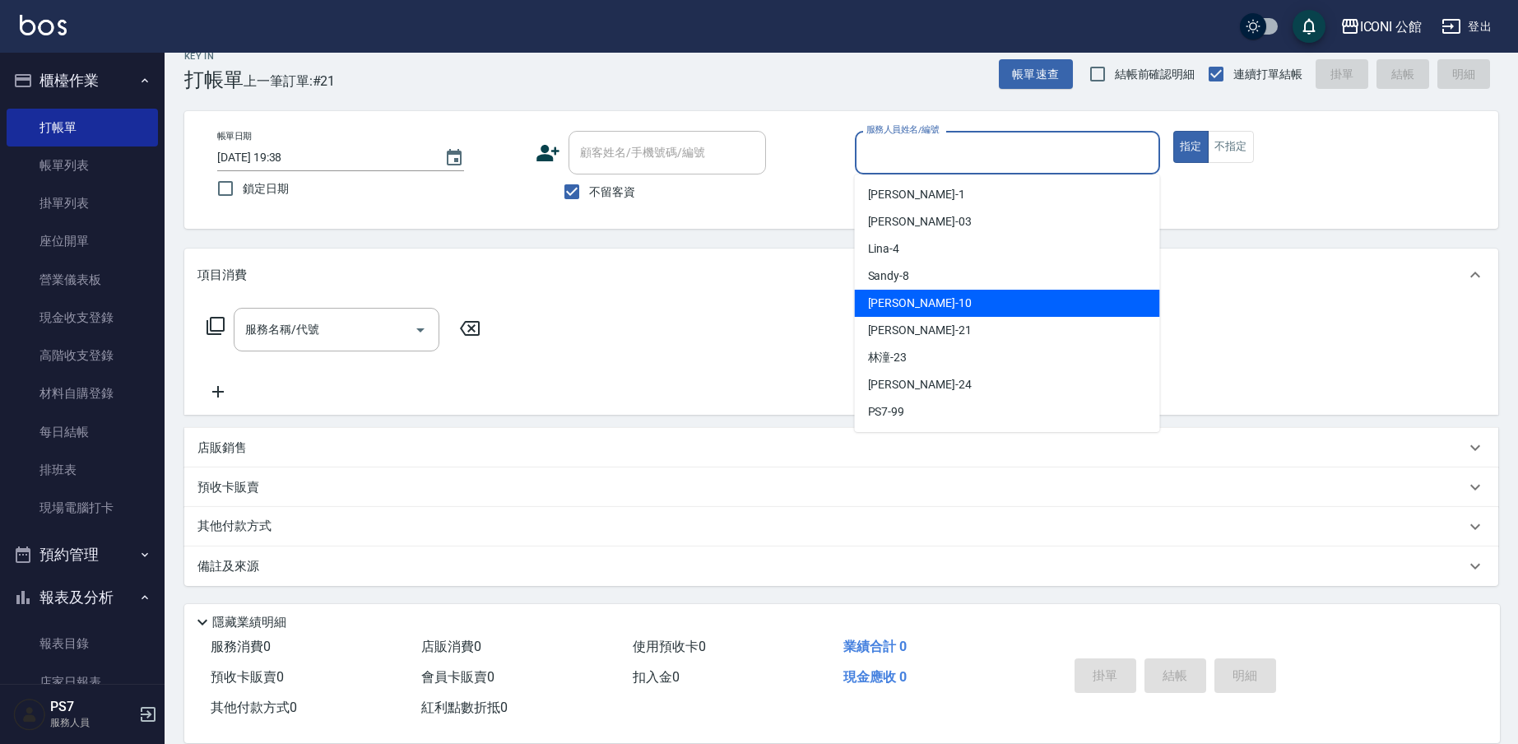
click at [988, 301] on div "[PERSON_NAME] -10" at bounding box center [1007, 303] width 305 height 27
type input "[PERSON_NAME]-10"
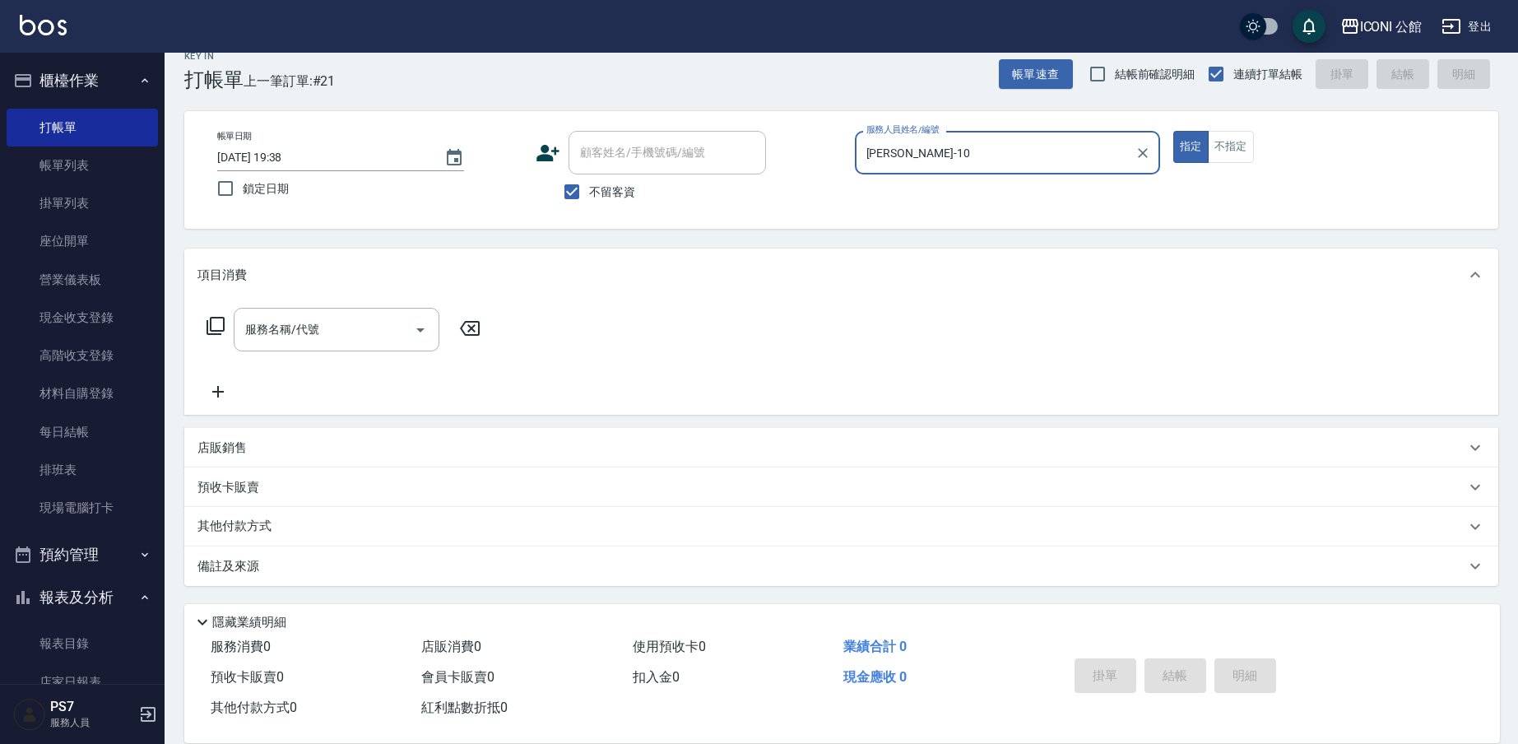
click at [219, 329] on icon at bounding box center [216, 326] width 20 height 20
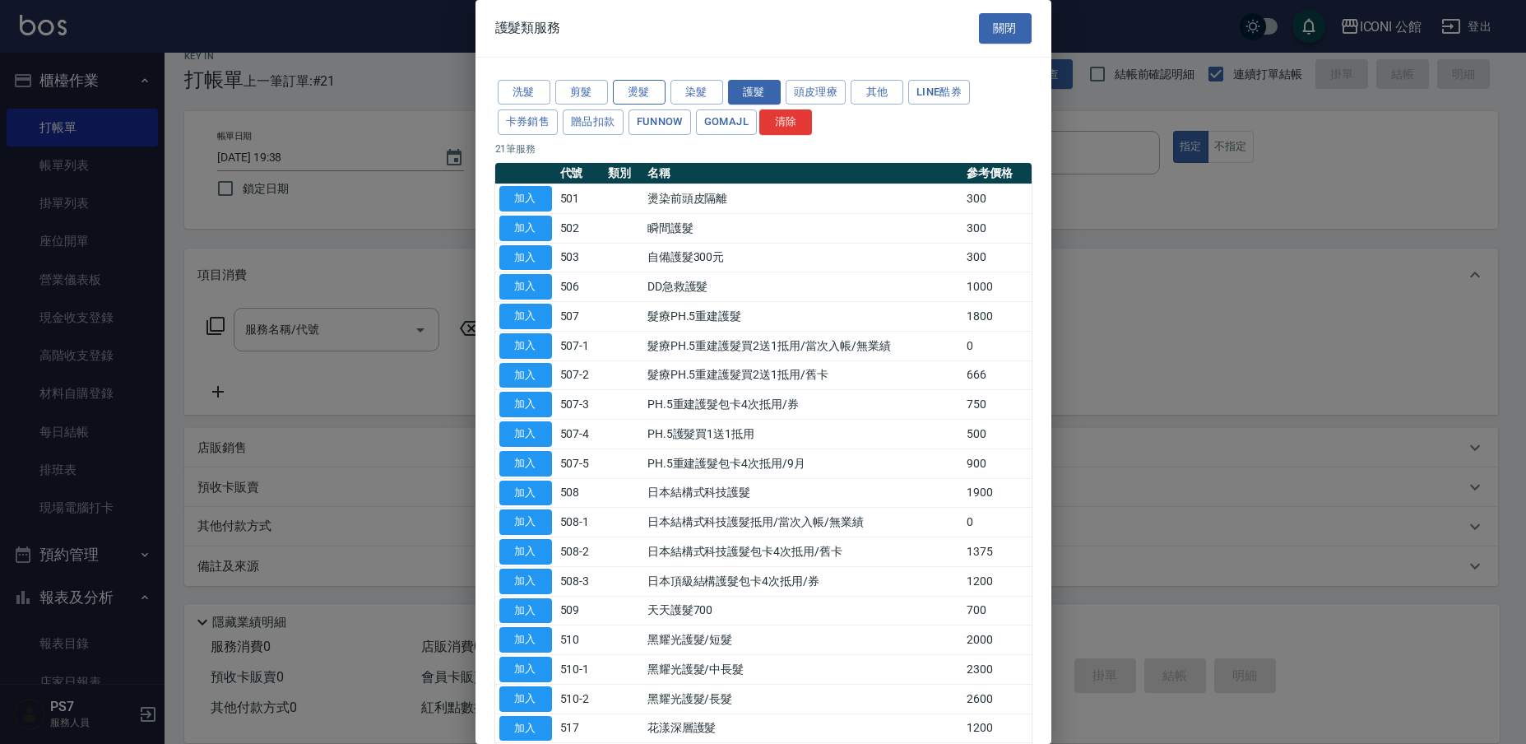
click at [630, 92] on button "燙髮" at bounding box center [639, 93] width 53 height 26
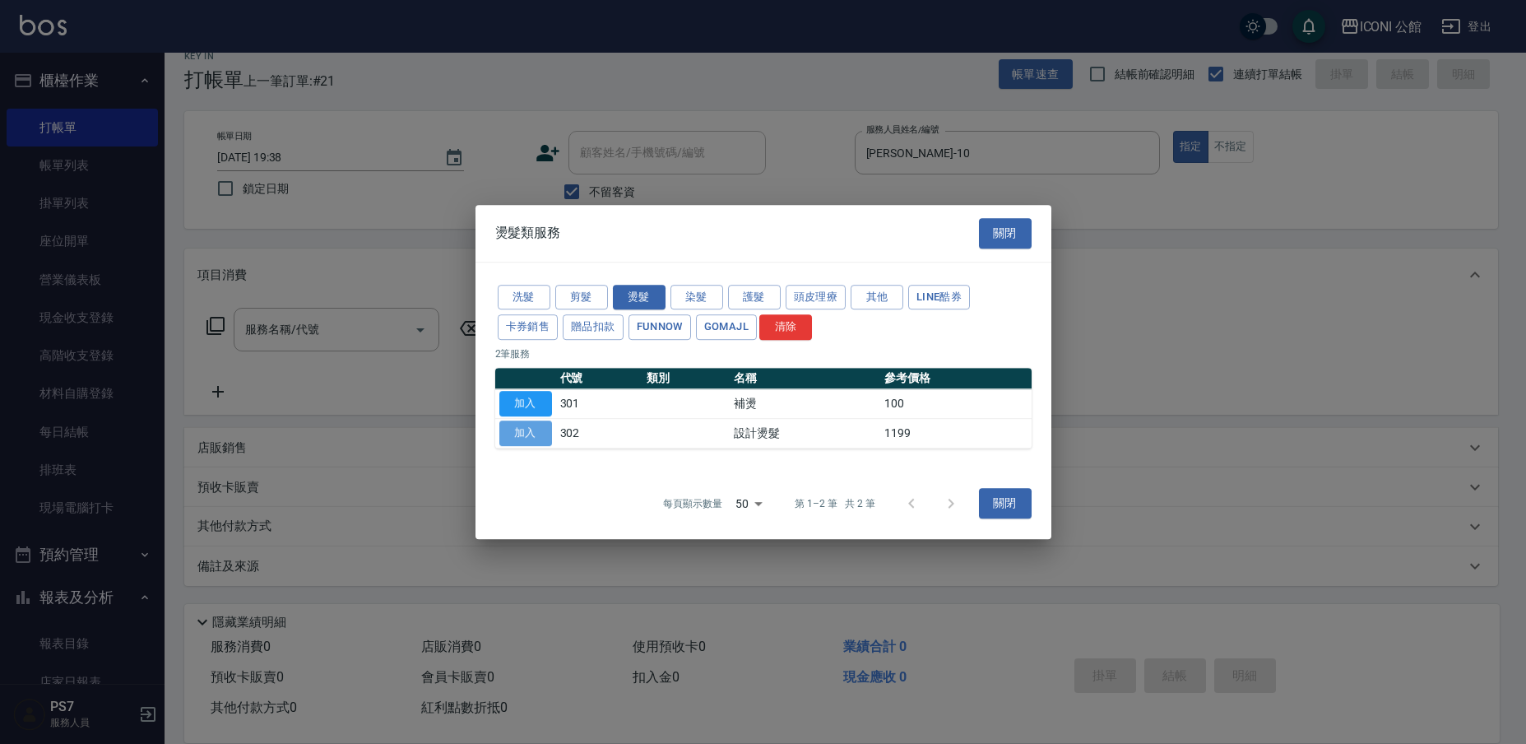
click at [536, 428] on button "加入" at bounding box center [525, 433] width 53 height 26
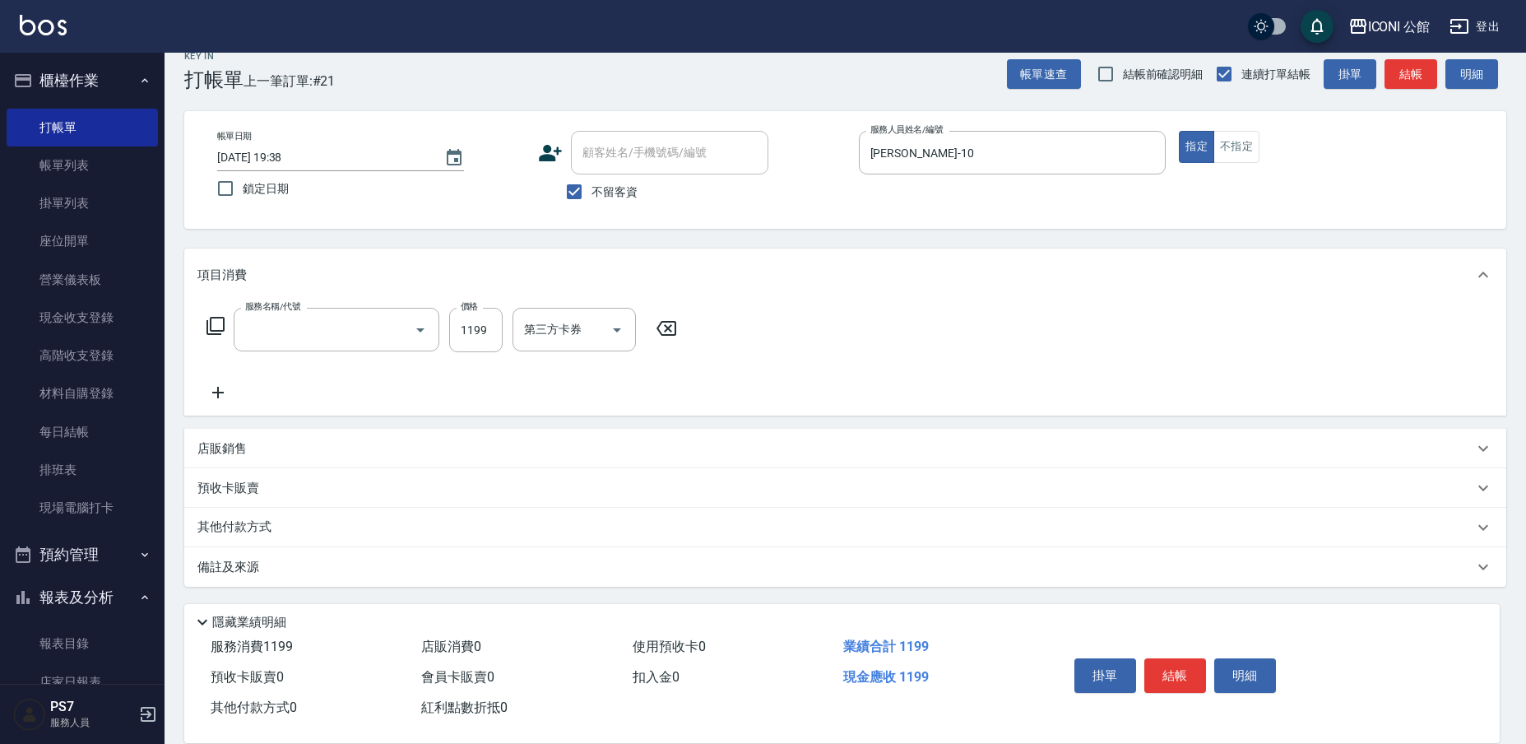
type input "設計燙髮(302)"
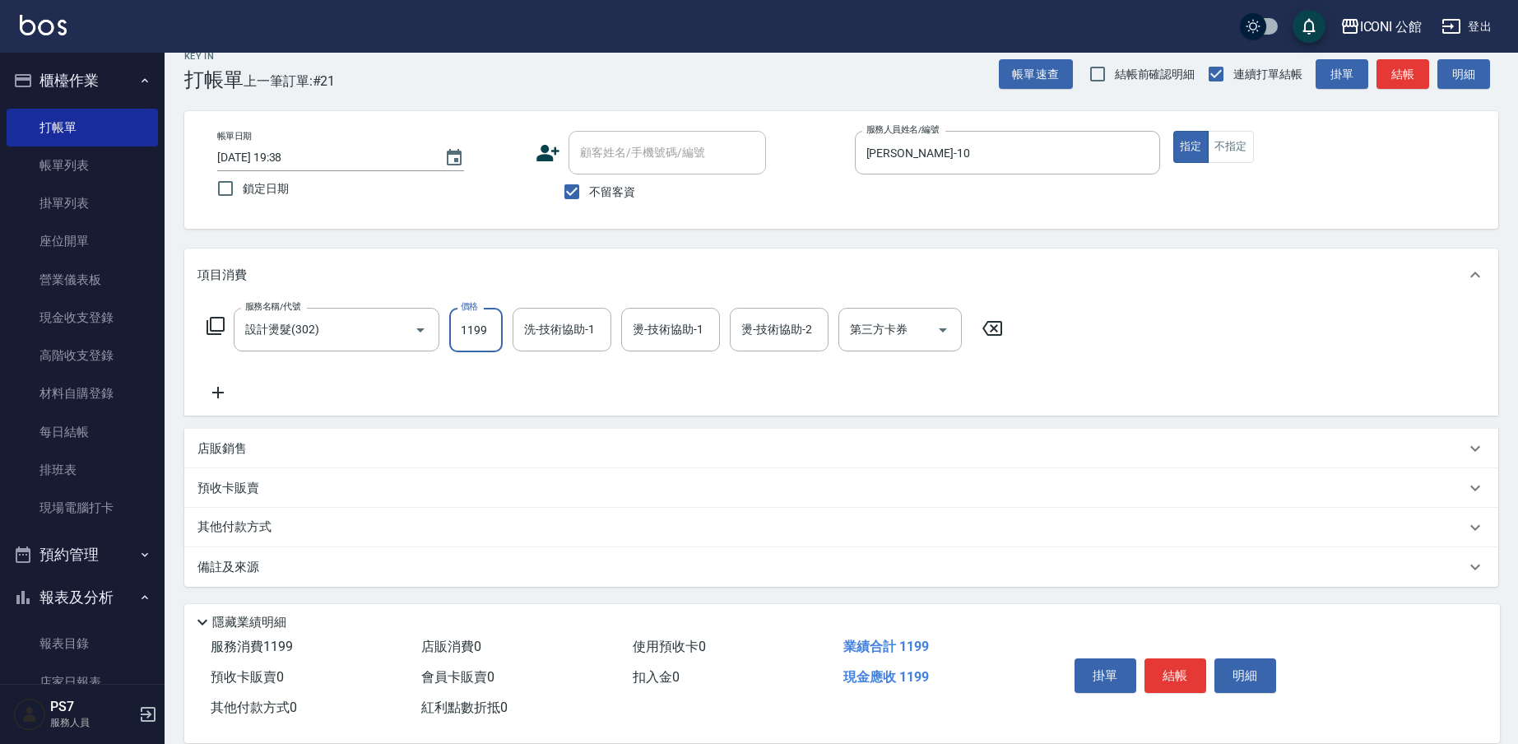
drag, startPoint x: 453, startPoint y: 334, endPoint x: 593, endPoint y: 364, distance: 143.8
click at [583, 341] on div "服務名稱/代號 設計燙髮(302) 服務名稱/代號 價格 1199 價格 洗-技術協助-1 洗-技術協助-1 燙-技術協助-1 燙-技術協助-1 燙-技術協助…" at bounding box center [604, 330] width 815 height 44
type input "2500"
type input "[PERSON_NAME]-21"
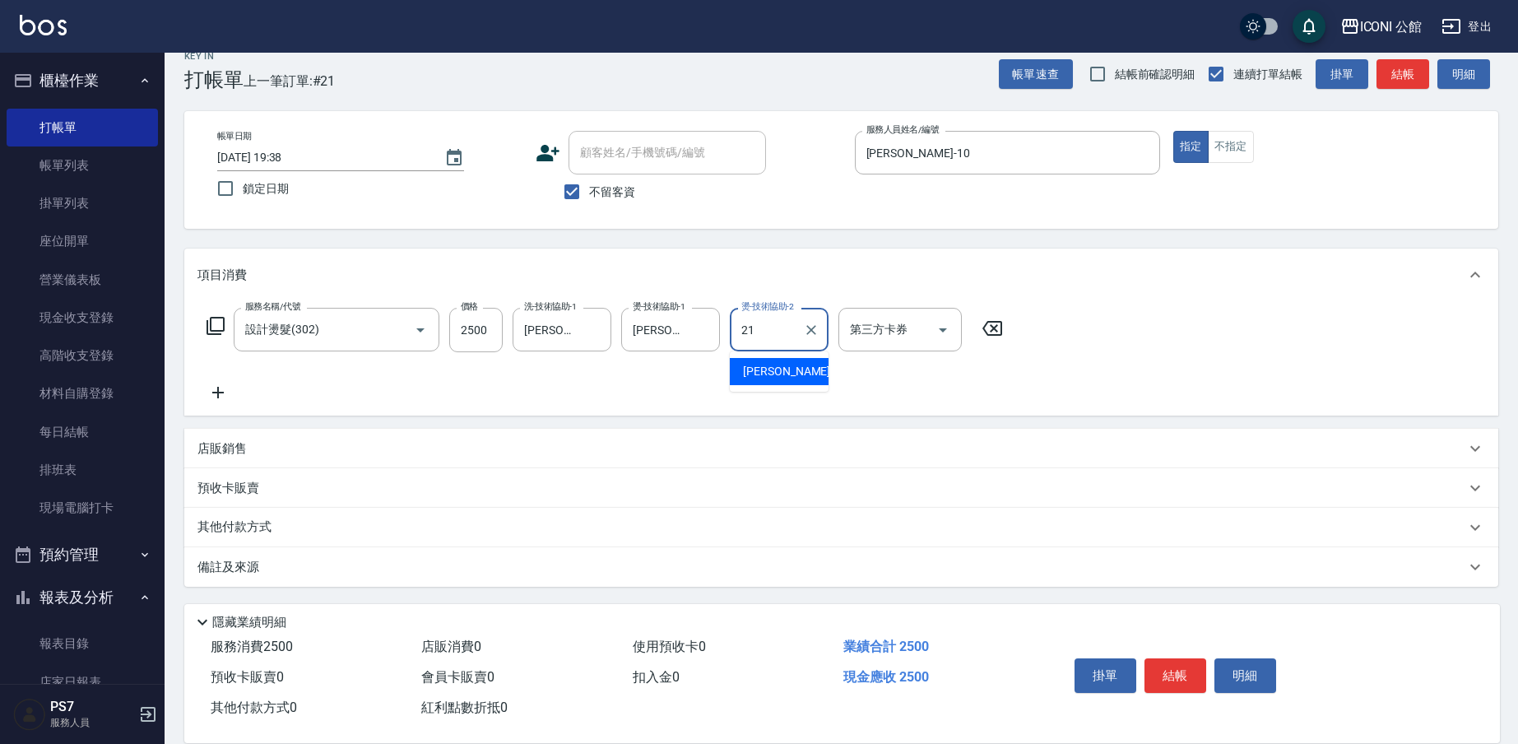
type input "[PERSON_NAME]-21"
click at [220, 325] on icon at bounding box center [216, 326] width 20 height 20
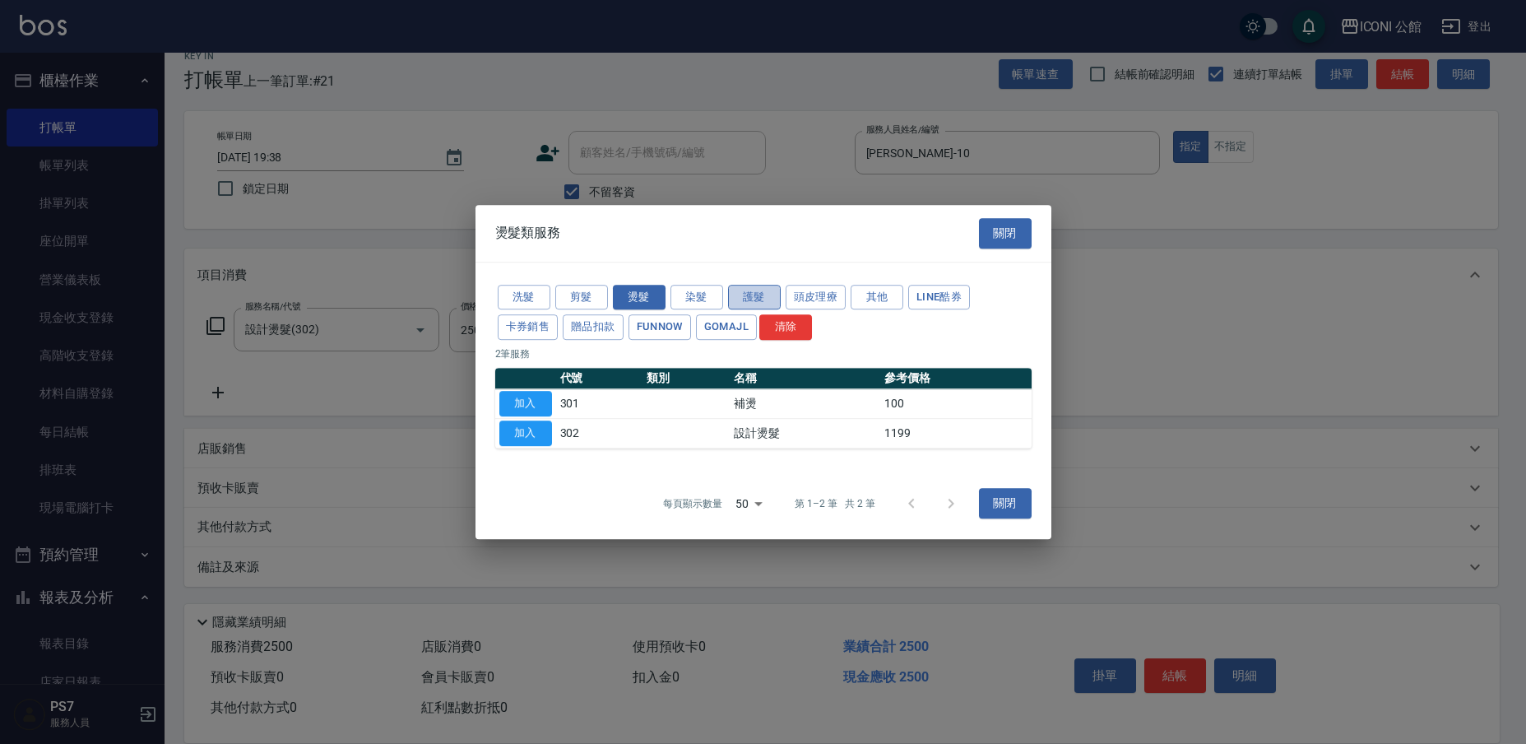
click at [753, 291] on button "護髮" at bounding box center [754, 298] width 53 height 26
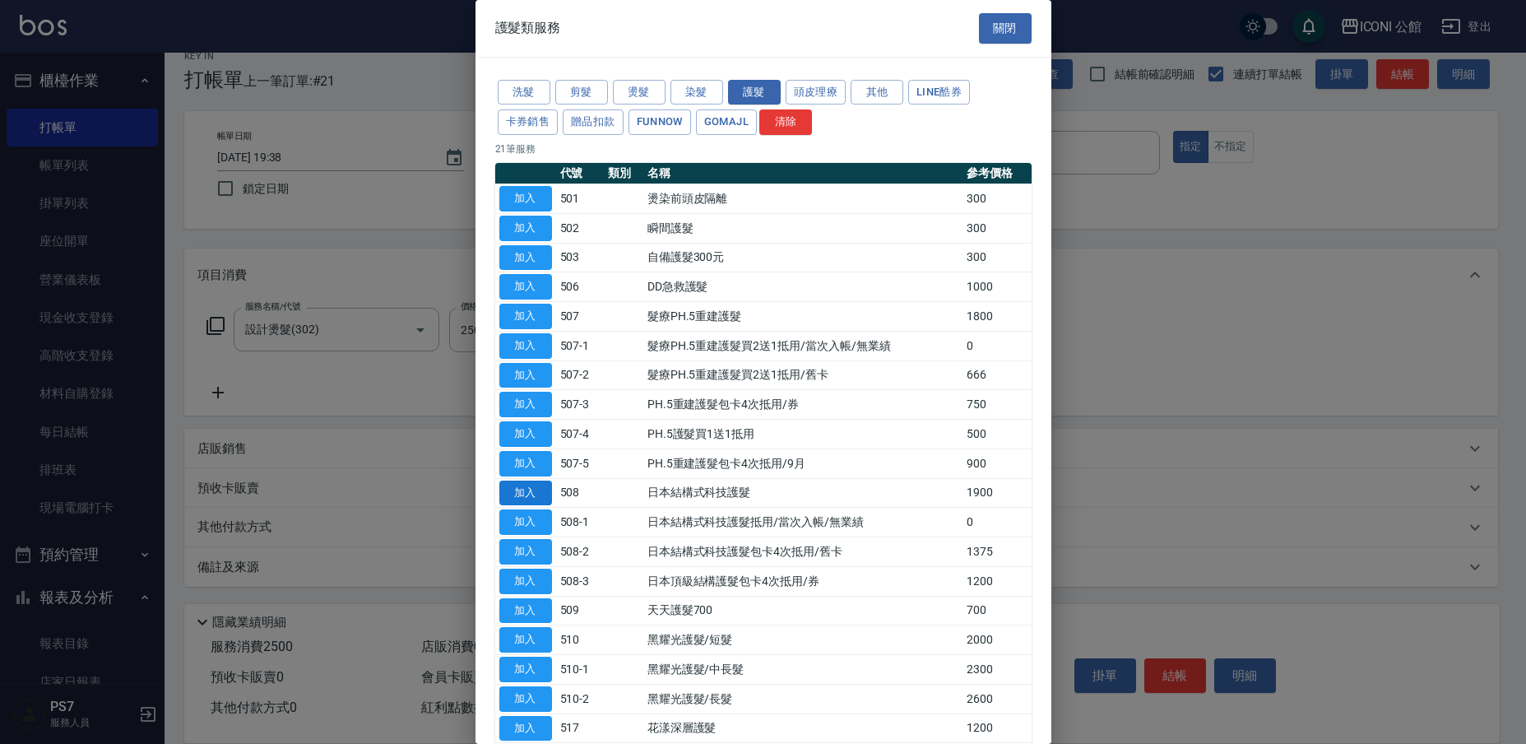
click at [515, 481] on button "加入" at bounding box center [525, 493] width 53 height 26
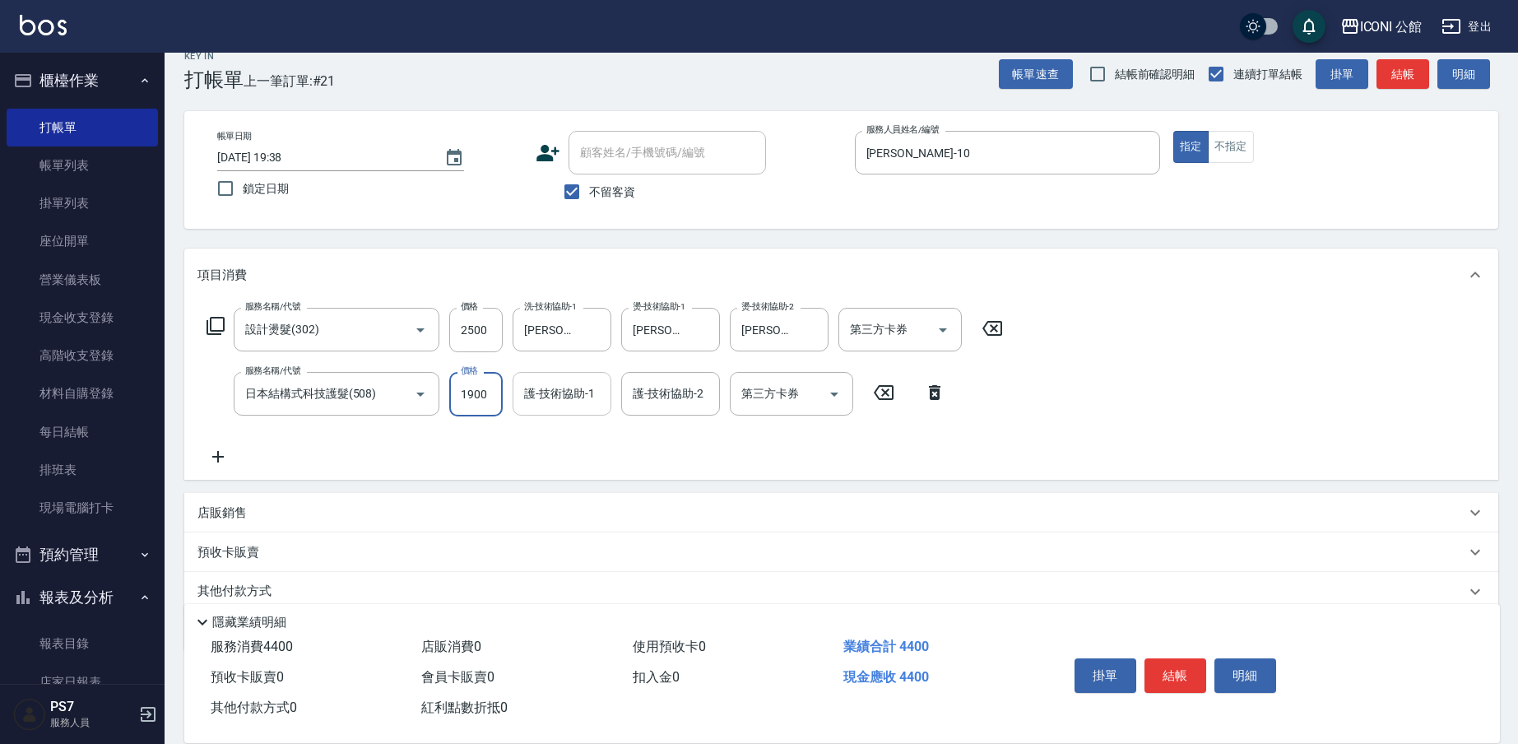
drag, startPoint x: 458, startPoint y: 399, endPoint x: 566, endPoint y: 405, distance: 107.9
click at [566, 405] on div "服務名稱/代號 日本結構式科技護髮(508) 服務名稱/代號 價格 1900 價格 護-技術協助-1 護-技術協助-1 護-技術協助-2 護-技術協助-2 第…" at bounding box center [576, 394] width 758 height 44
type input "1520"
type input "[PERSON_NAME]-21"
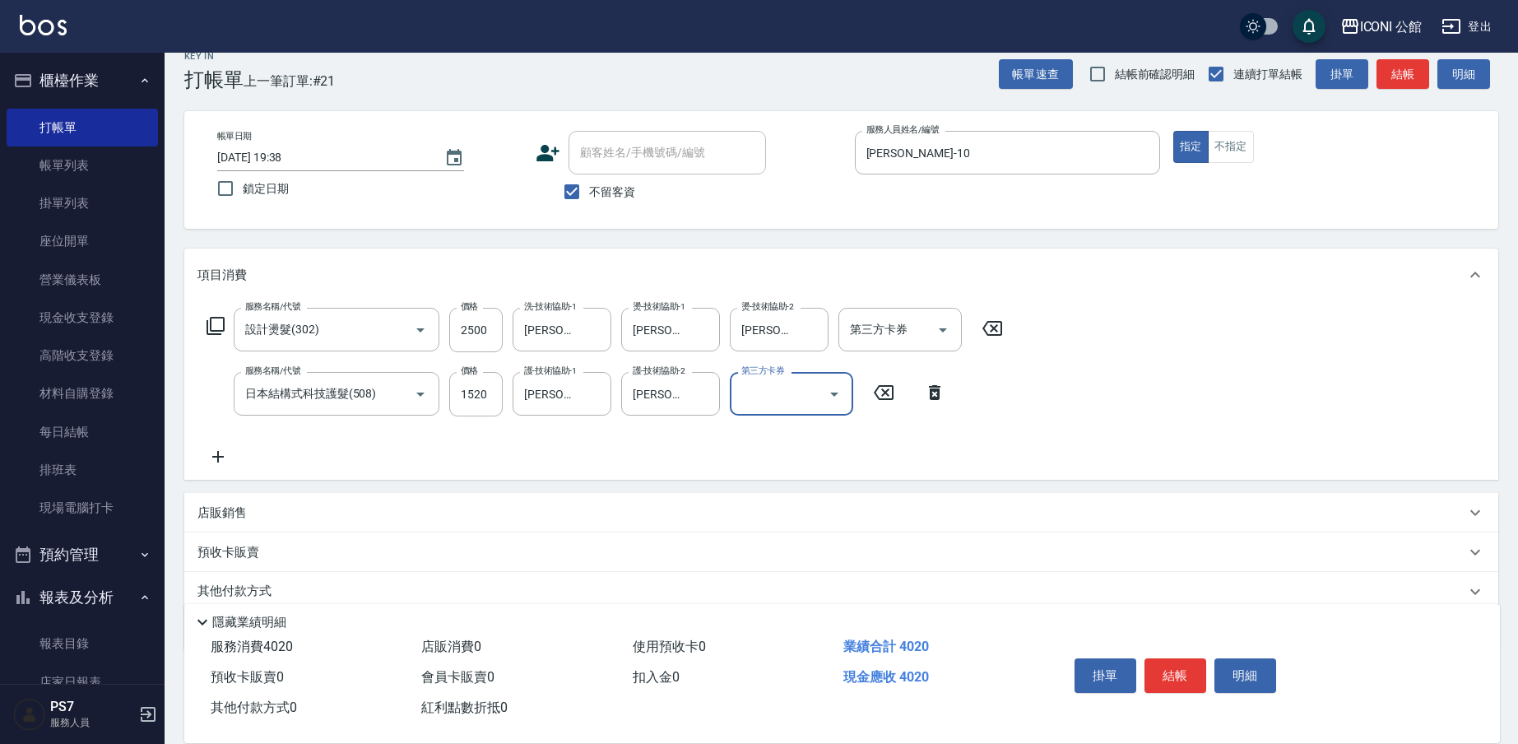
click at [225, 513] on p "店販銷售" at bounding box center [221, 512] width 49 height 17
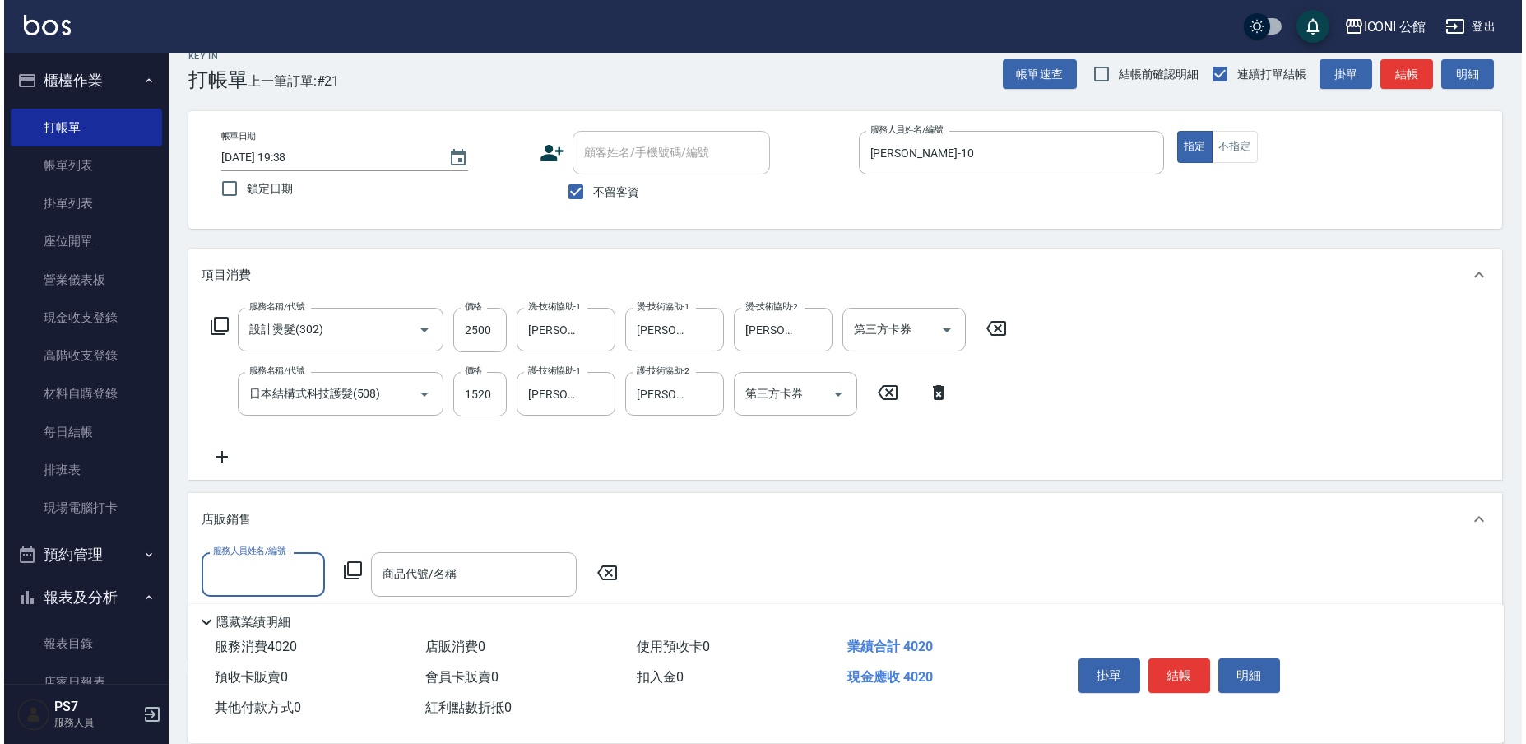
scroll to position [0, 0]
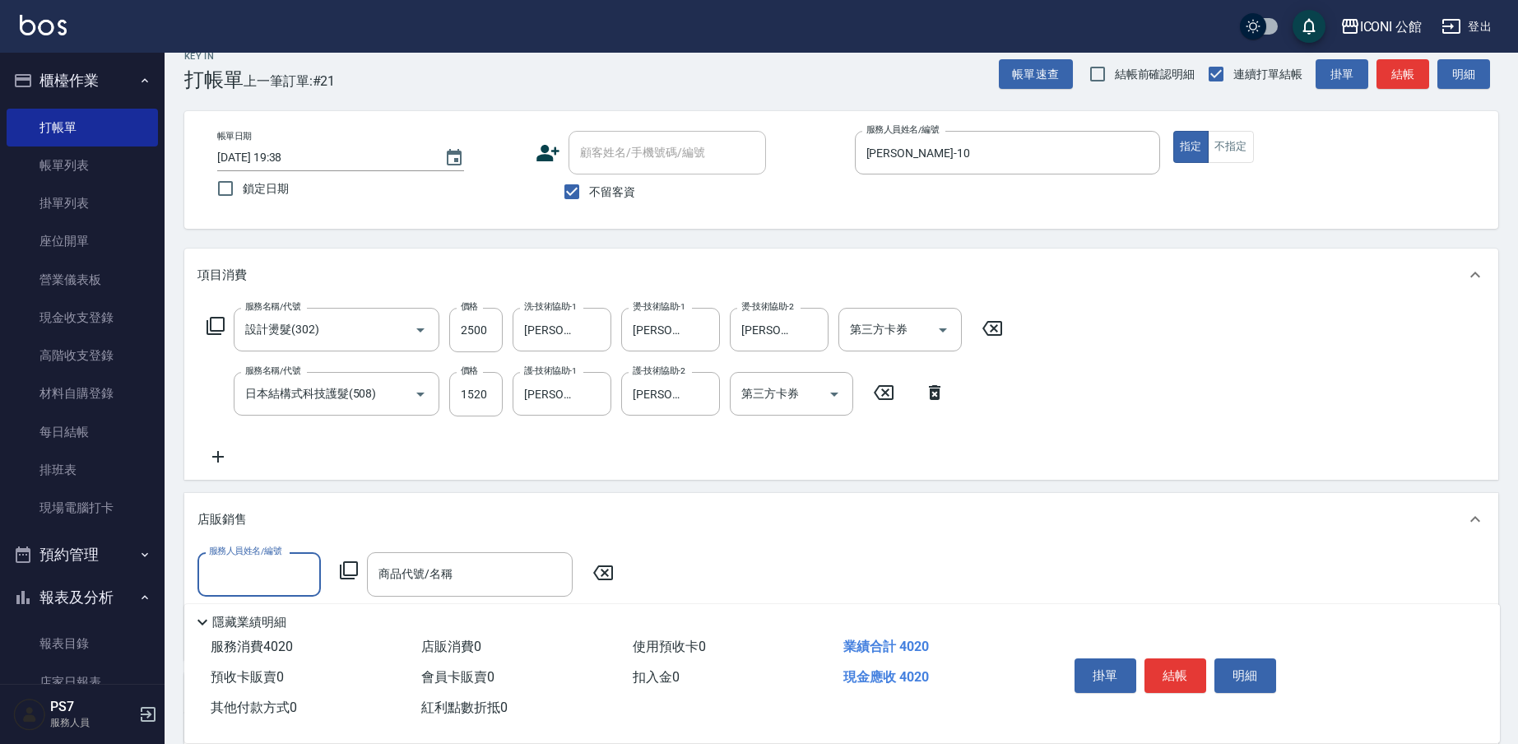
click at [254, 552] on label "服務人員姓名/編號" at bounding box center [245, 551] width 72 height 12
click at [254, 559] on input "服務人員姓名/編號" at bounding box center [259, 573] width 109 height 29
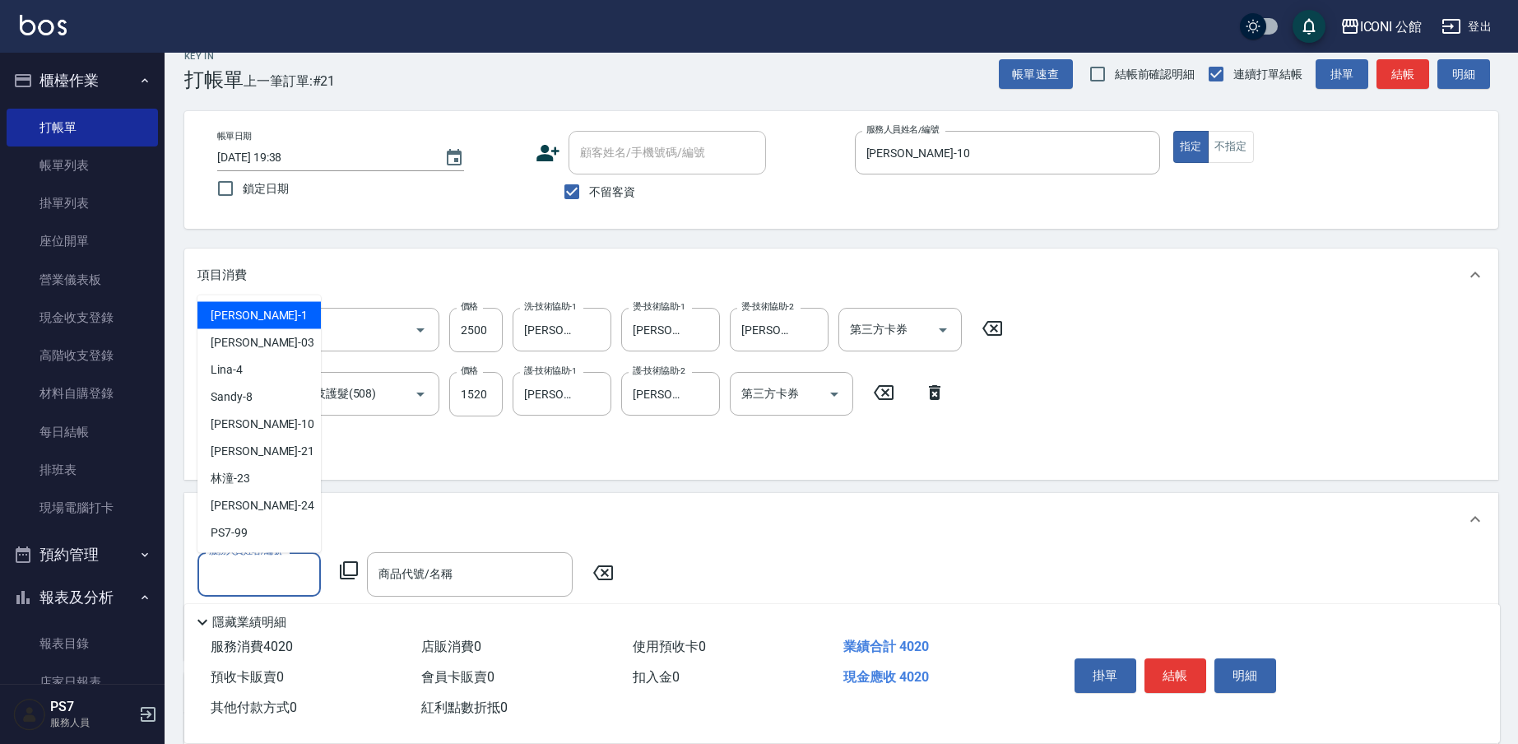
click at [254, 559] on input "服務人員姓名/編號" at bounding box center [259, 573] width 109 height 29
click at [276, 426] on div "[PERSON_NAME] -10" at bounding box center [258, 424] width 123 height 27
type input "[PERSON_NAME]-10"
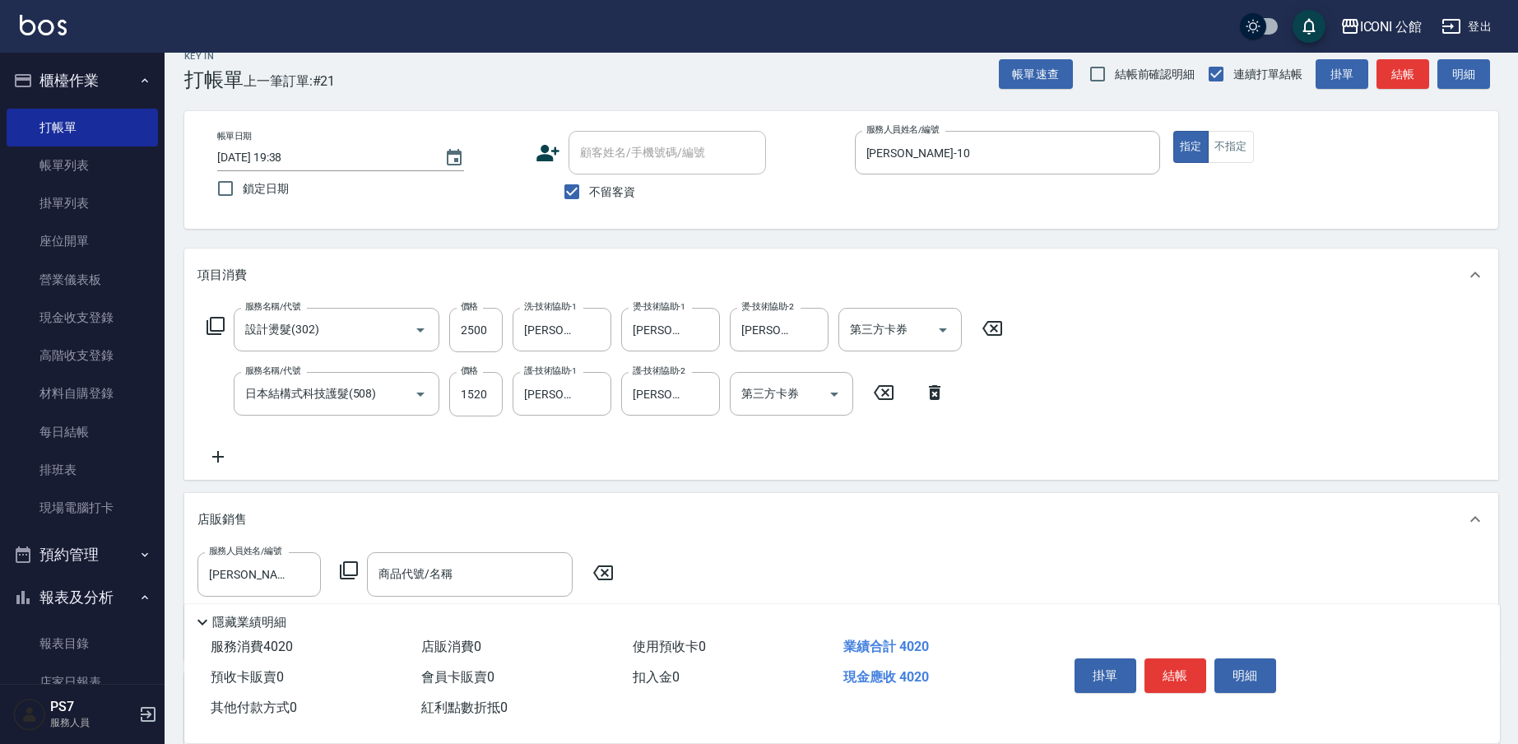
click at [350, 571] on icon at bounding box center [349, 570] width 20 height 20
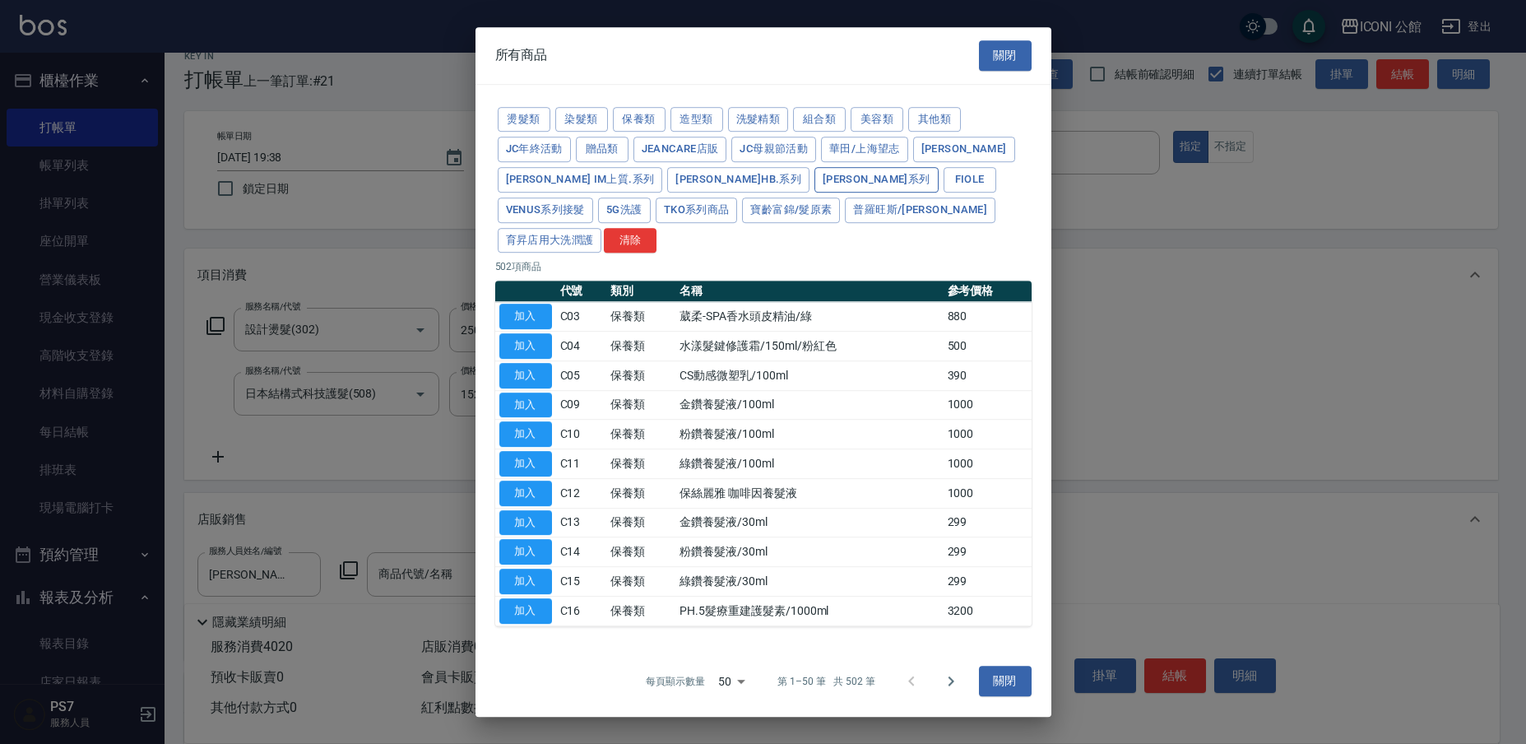
click at [815, 193] on button "[PERSON_NAME]系列" at bounding box center [877, 180] width 124 height 26
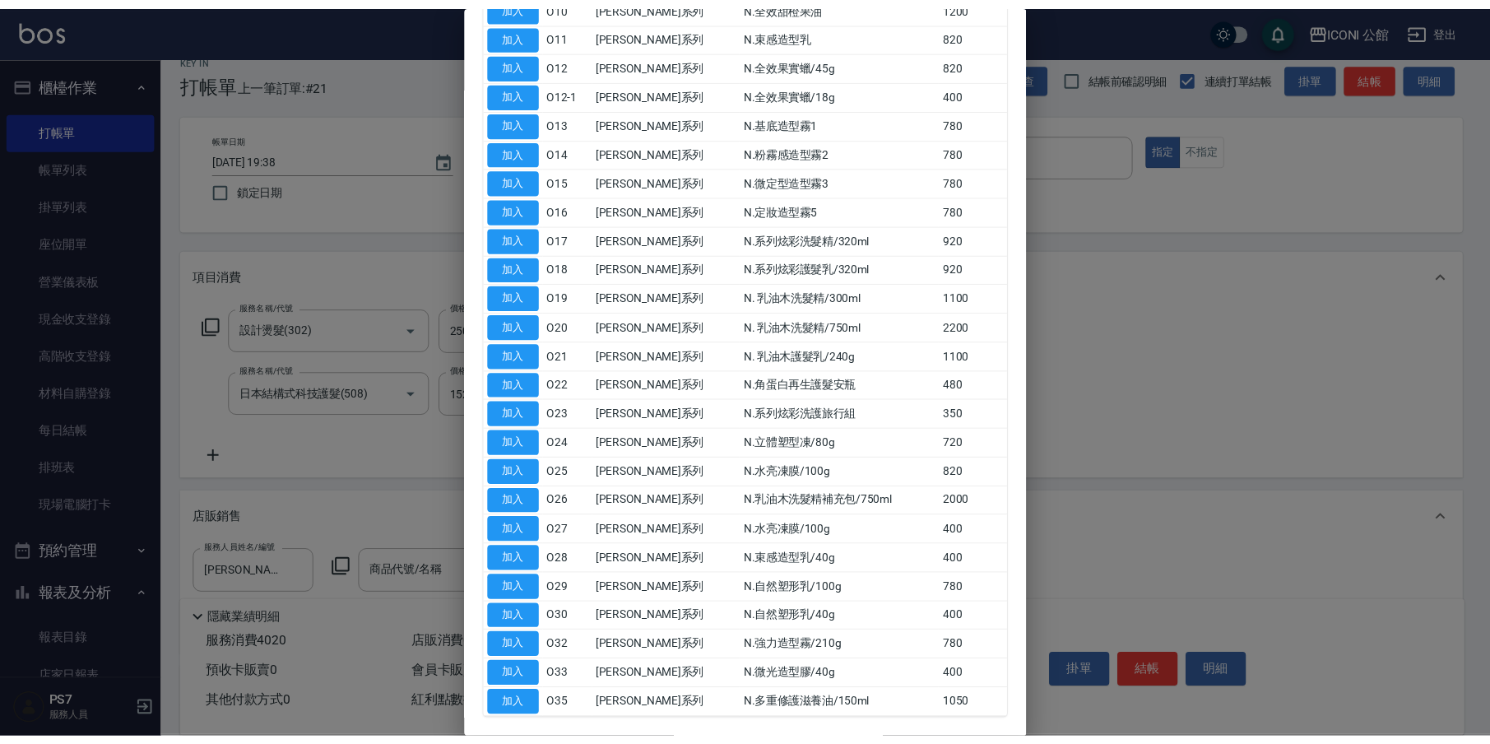
scroll to position [349, 0]
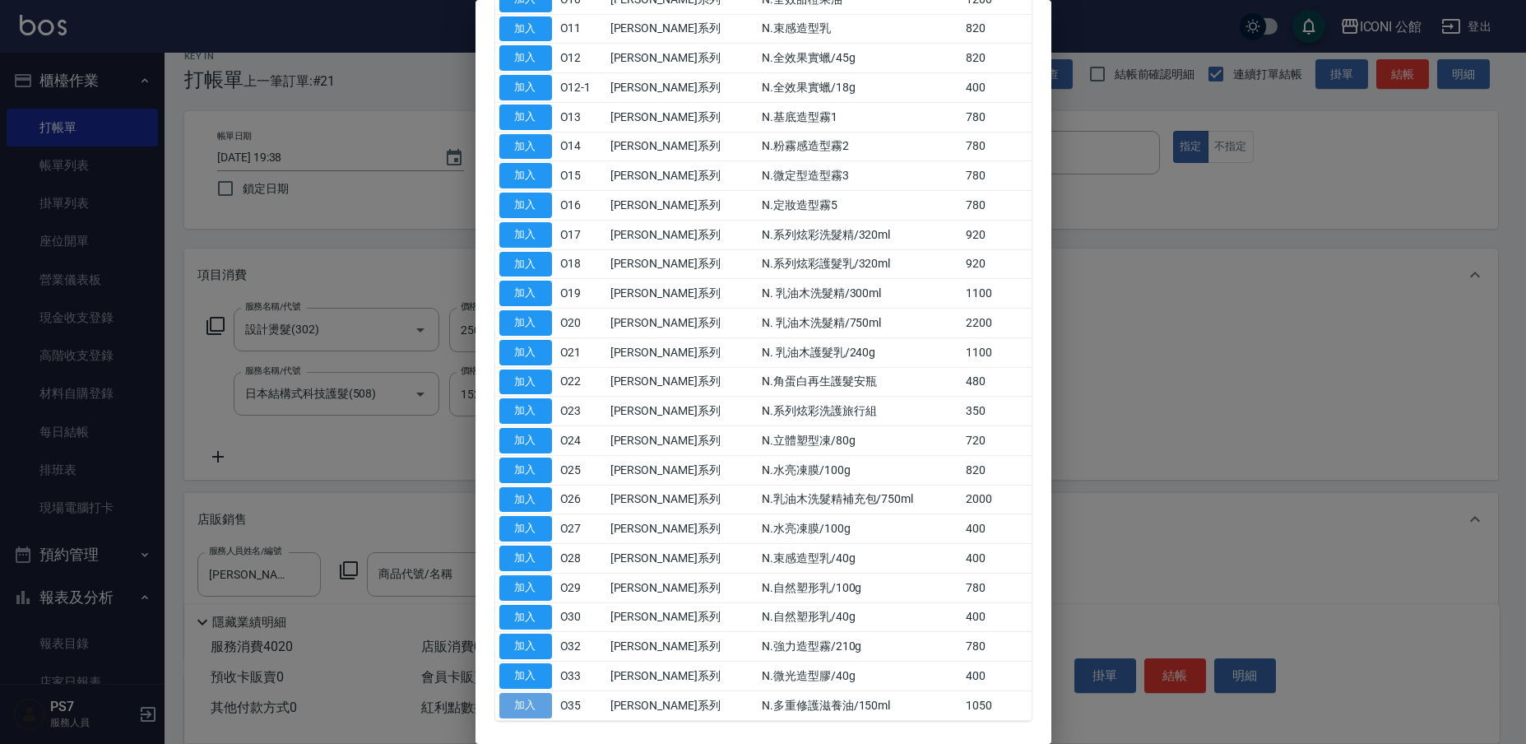
click at [531, 693] on button "加入" at bounding box center [525, 706] width 53 height 26
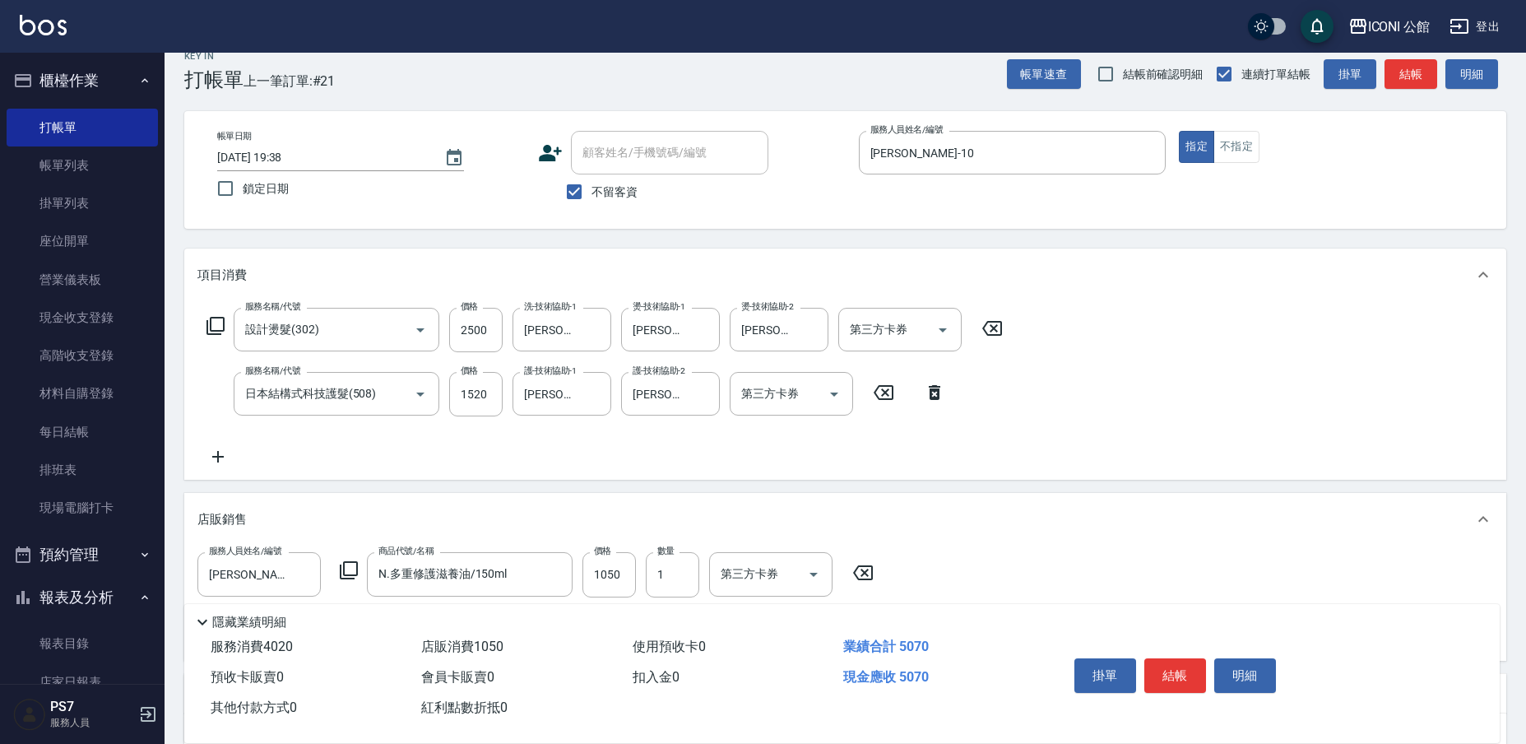
type input "N.多重修護滋養油/150ml"
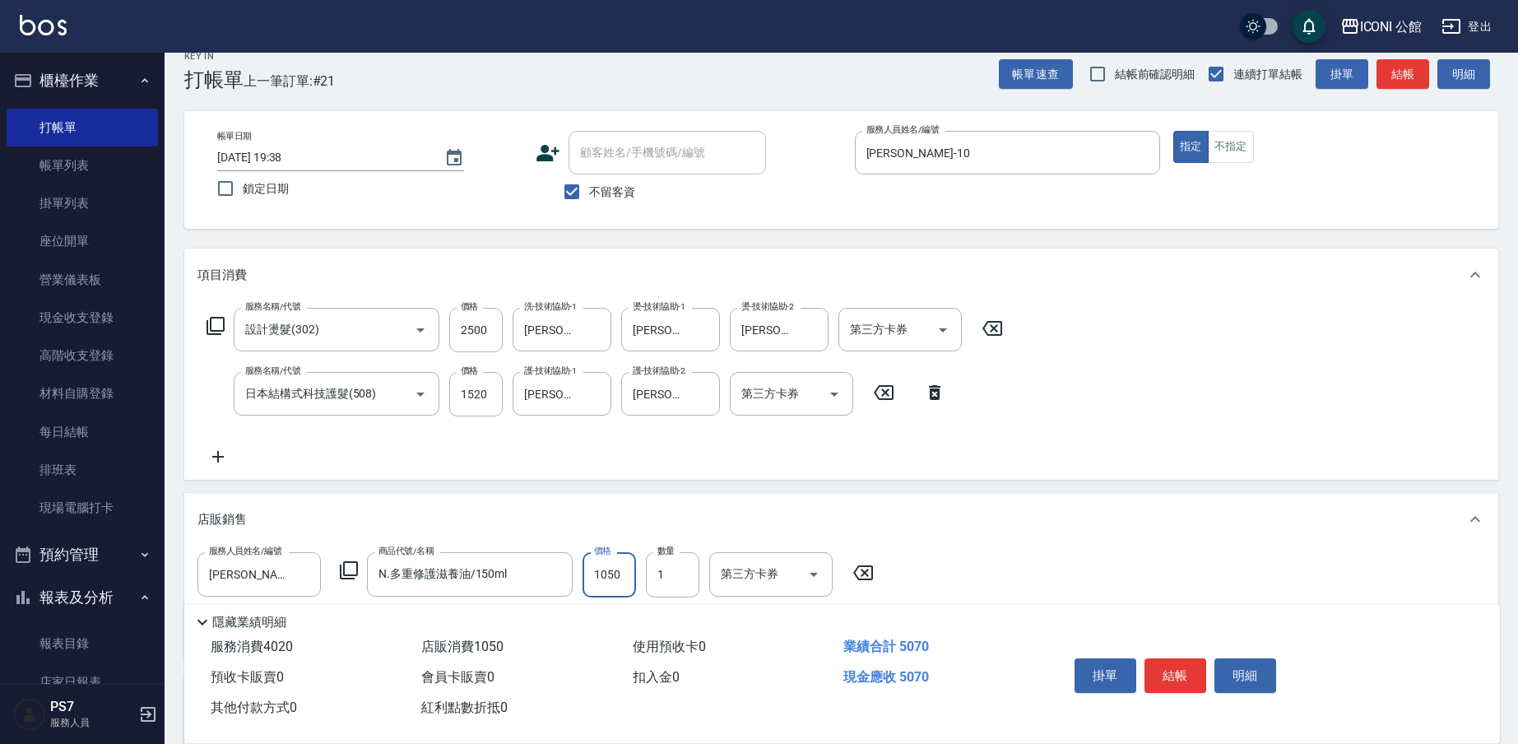
drag, startPoint x: 588, startPoint y: 581, endPoint x: 728, endPoint y: 597, distance: 140.8
click at [728, 597] on div "Key In 打帳單 上一筆訂單:#21 帳單速查 結帳前確認明細 連續打單結帳 掛單 結帳 明細 帳單日期 [DATE] 19:38 鎖定日期 顧客姓名/手…" at bounding box center [841, 490] width 1353 height 919
type input "840"
click at [1180, 677] on button "結帳" at bounding box center [1175, 675] width 62 height 35
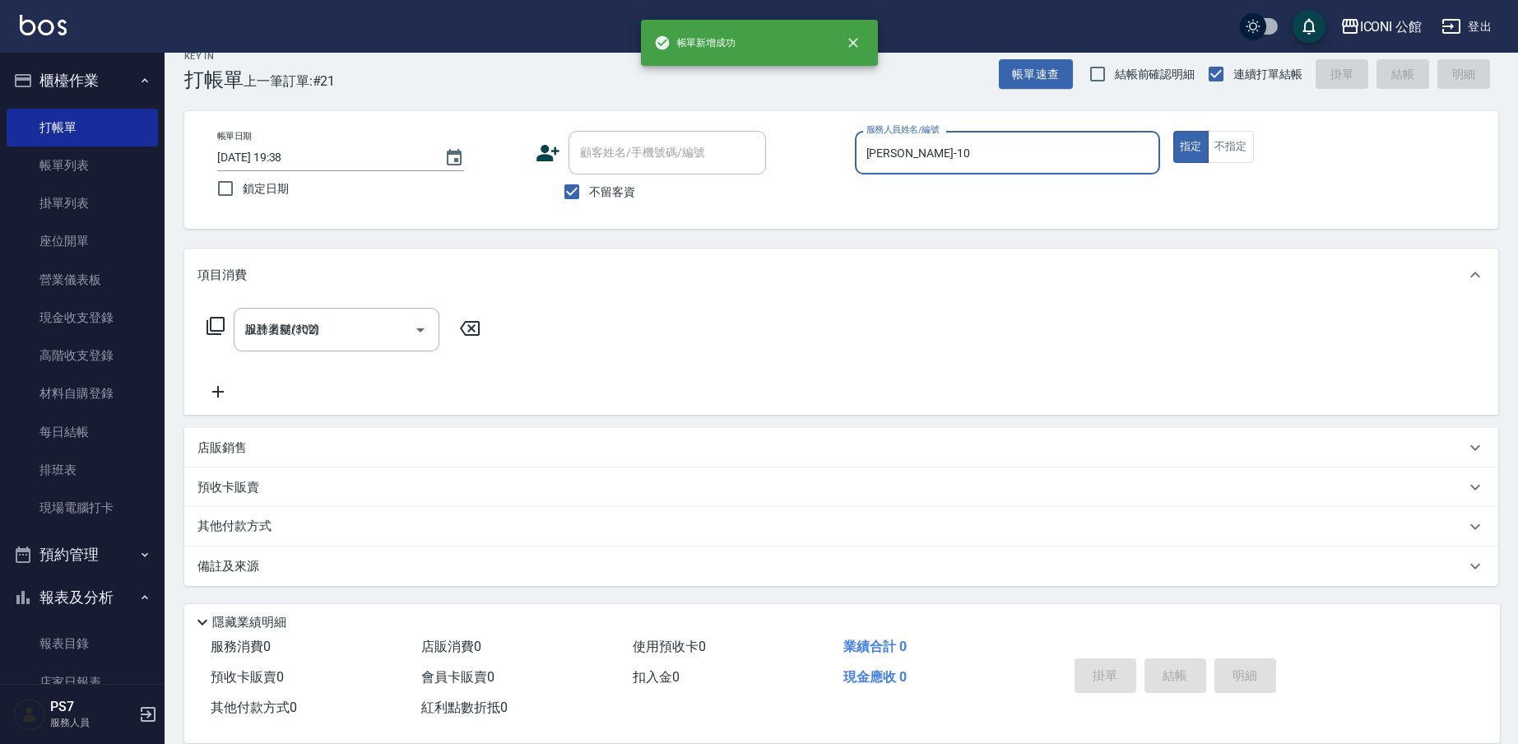
type input "[DATE] 19:39"
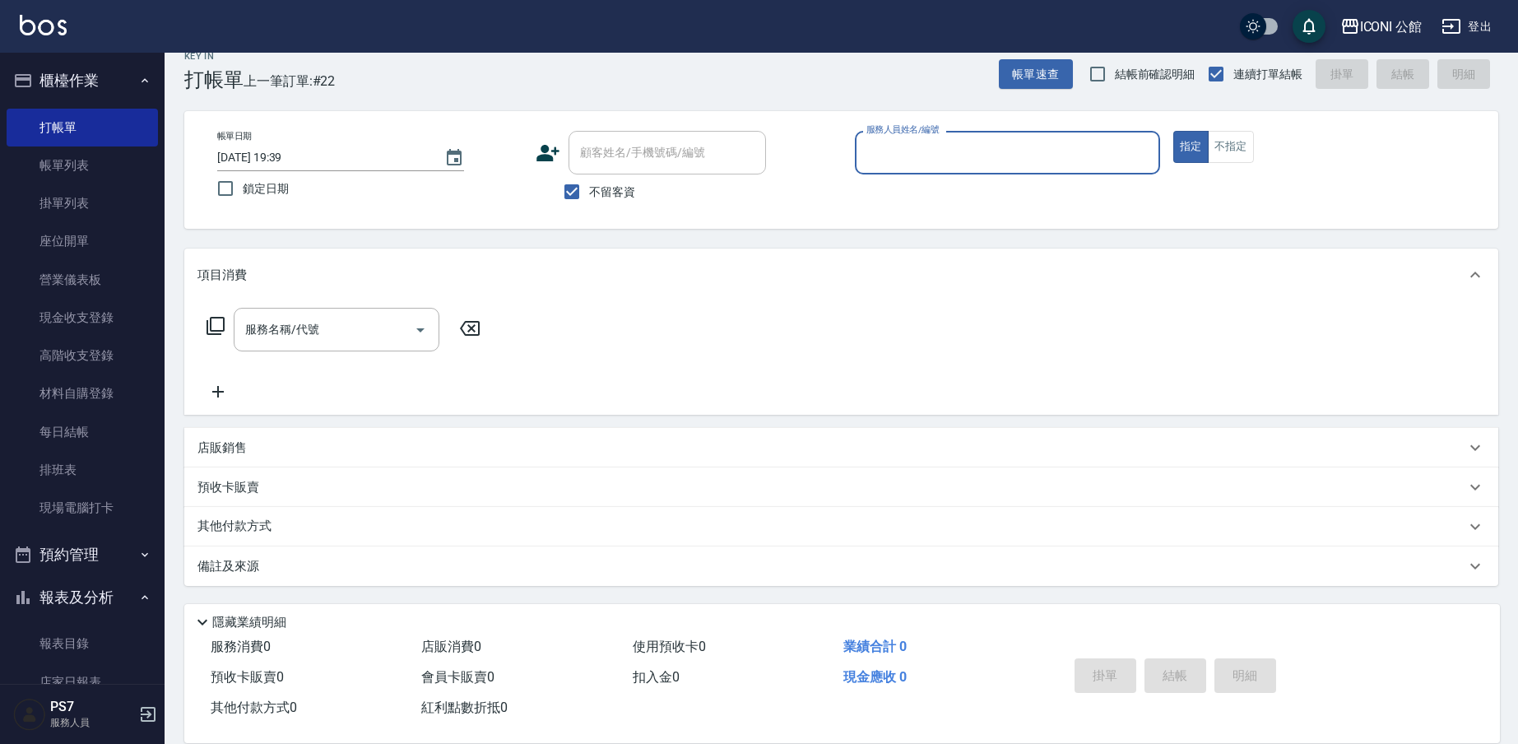
click at [954, 153] on input "服務人員姓名/編號" at bounding box center [1007, 152] width 290 height 29
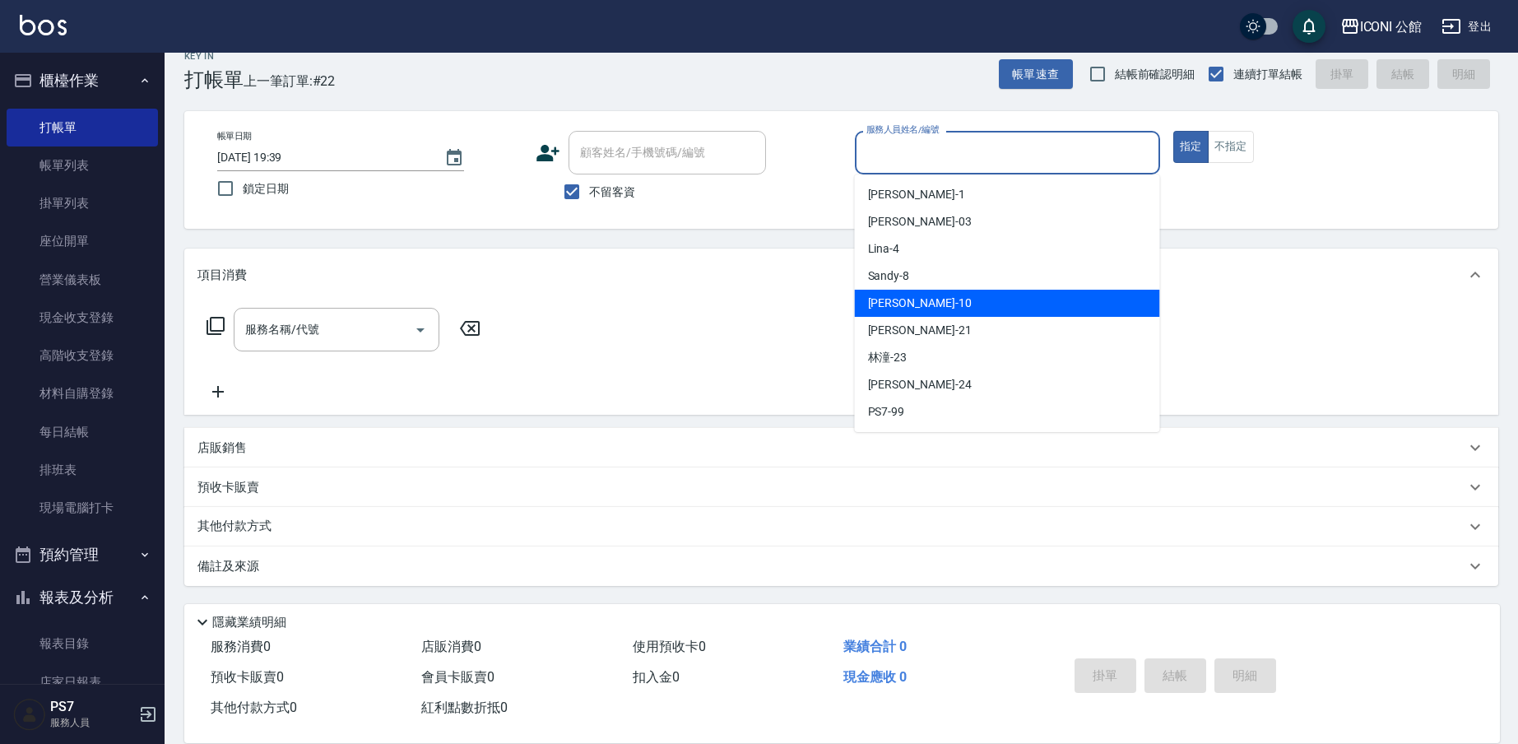
click at [966, 299] on div "[PERSON_NAME] -10" at bounding box center [1007, 303] width 305 height 27
type input "[PERSON_NAME]-10"
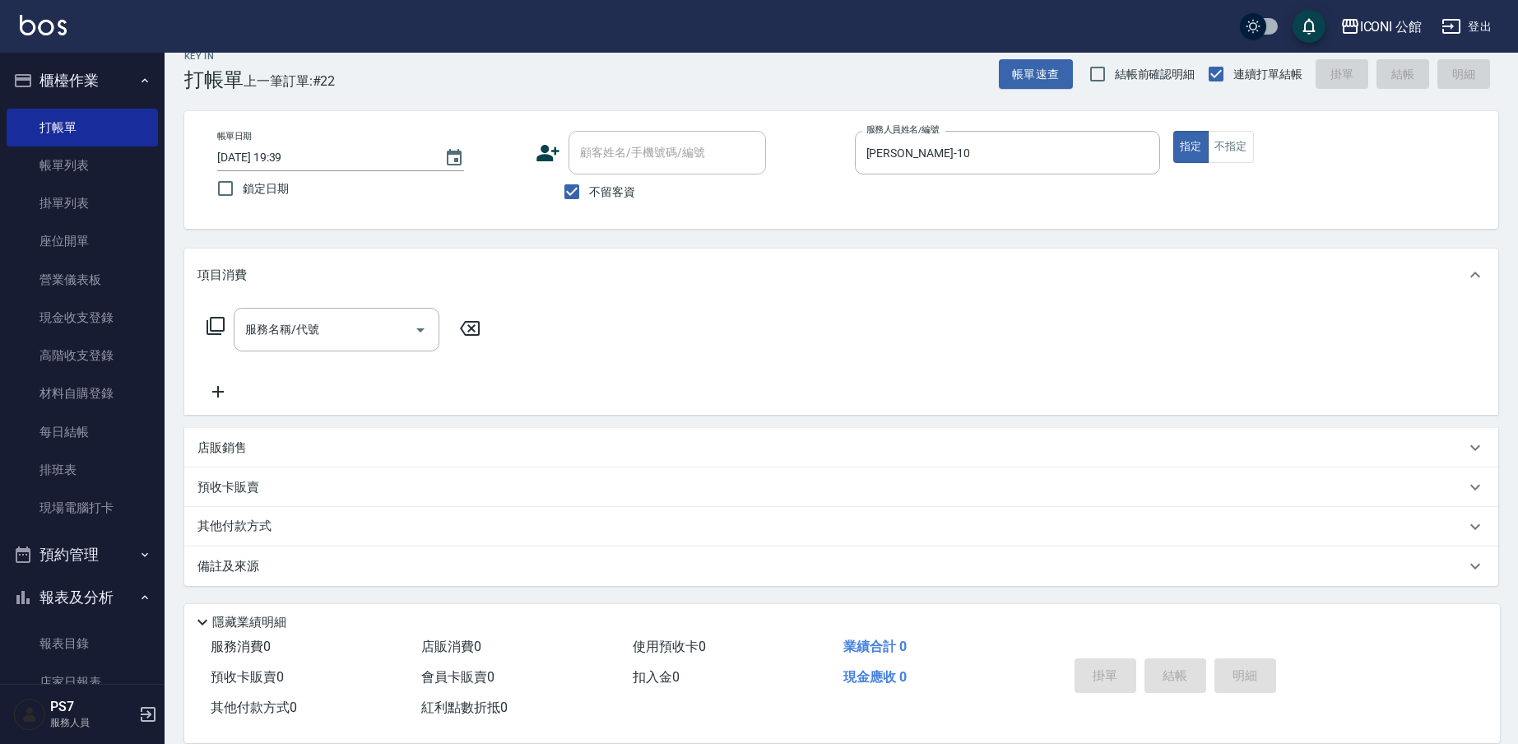
click at [220, 332] on icon at bounding box center [216, 326] width 18 height 18
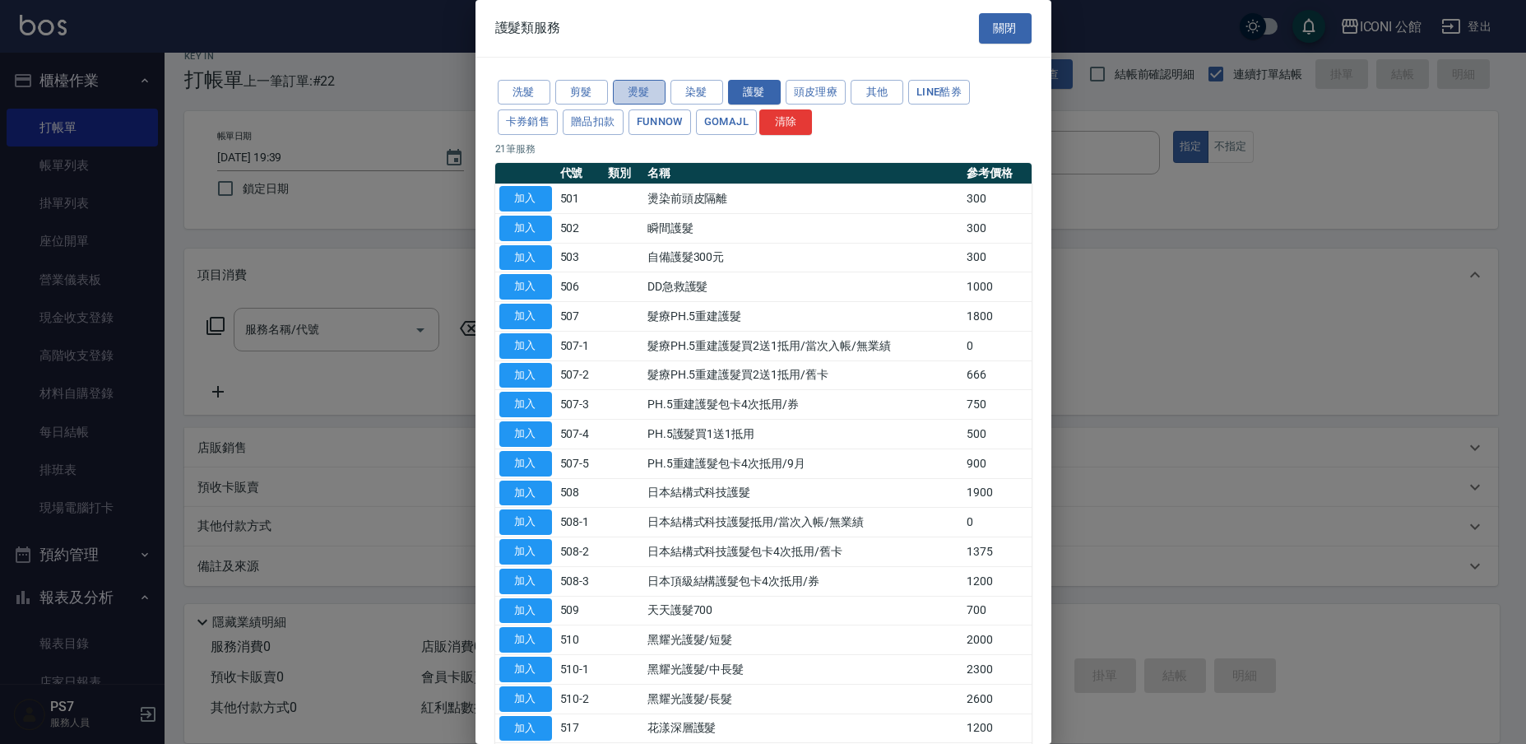
click at [648, 98] on button "燙髮" at bounding box center [639, 93] width 53 height 26
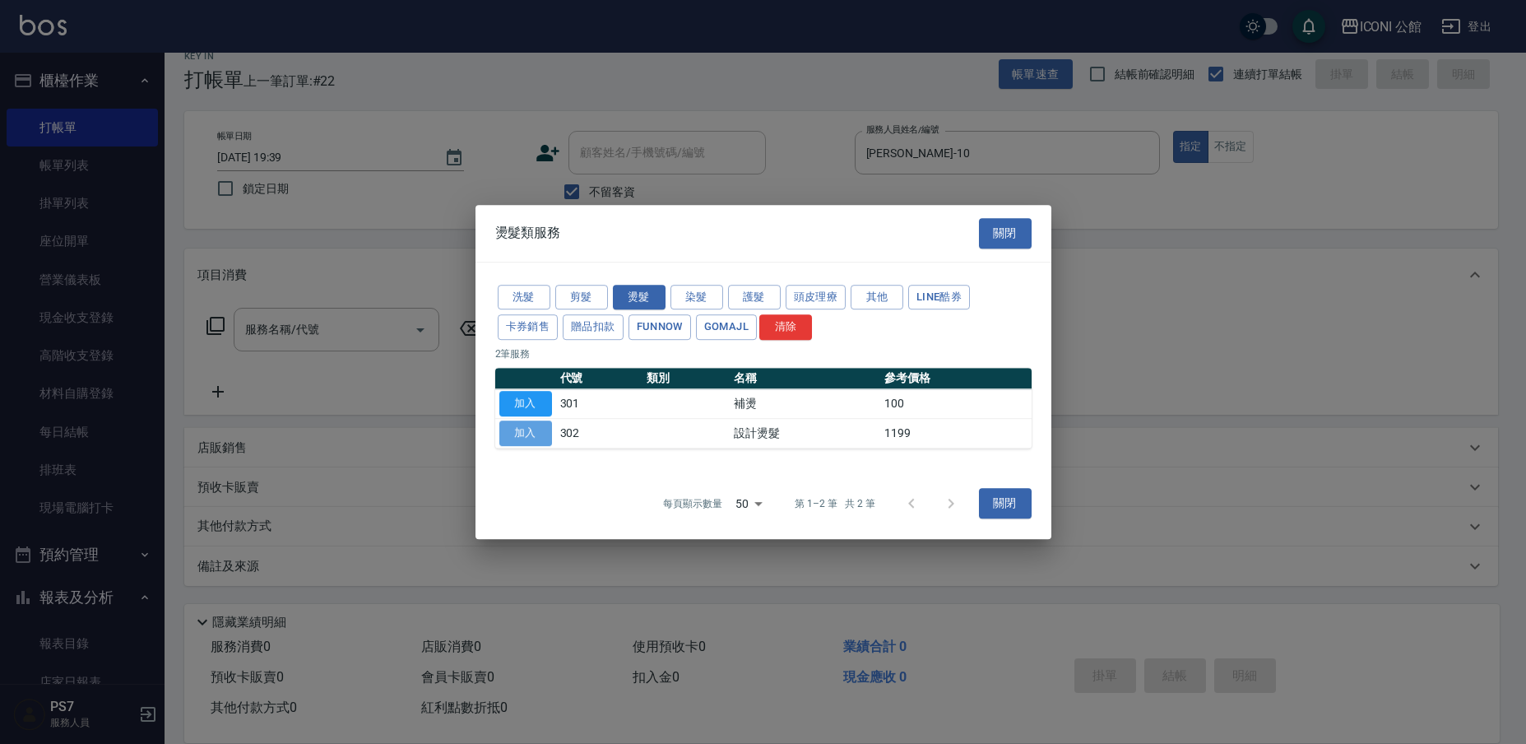
click at [533, 425] on button "加入" at bounding box center [525, 433] width 53 height 26
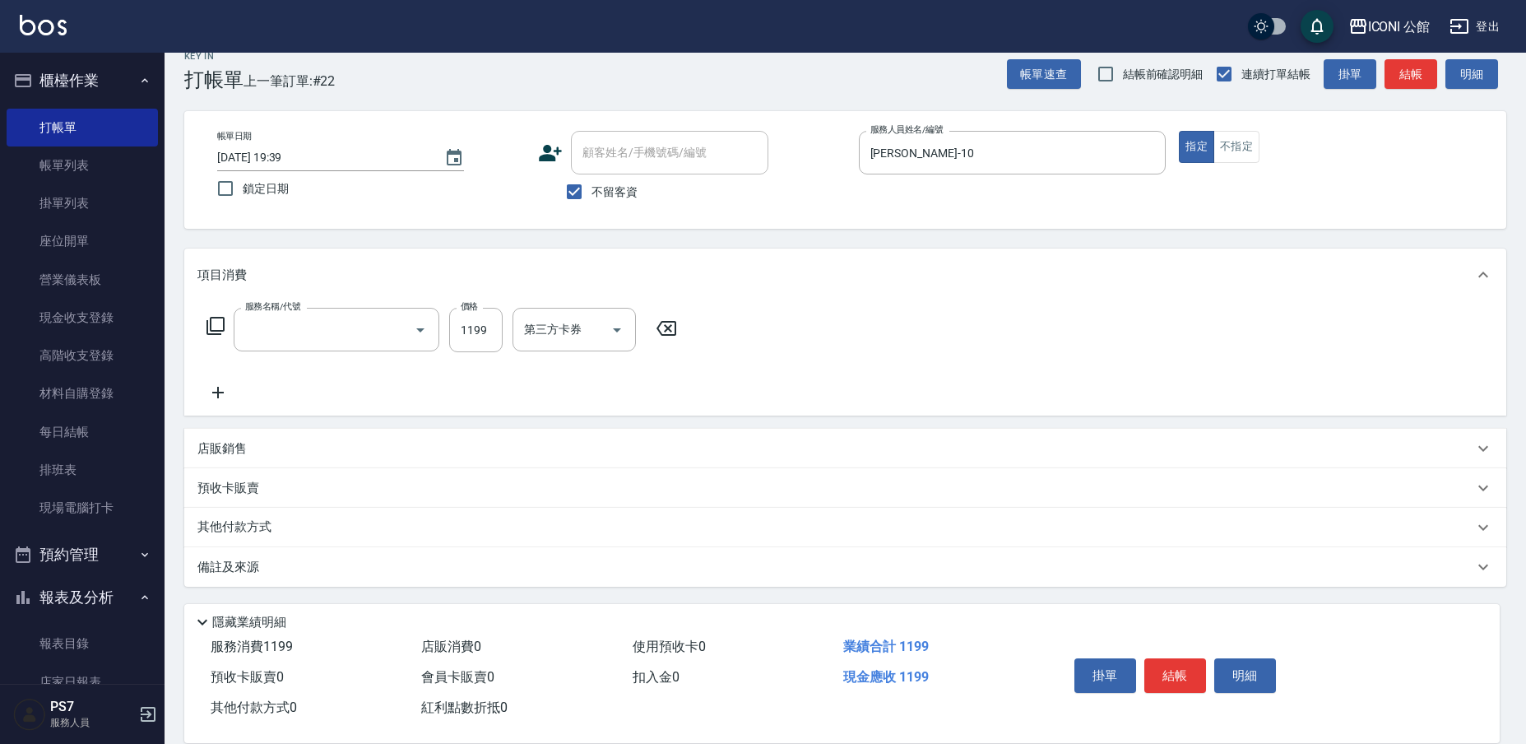
type input "設計燙髮(302)"
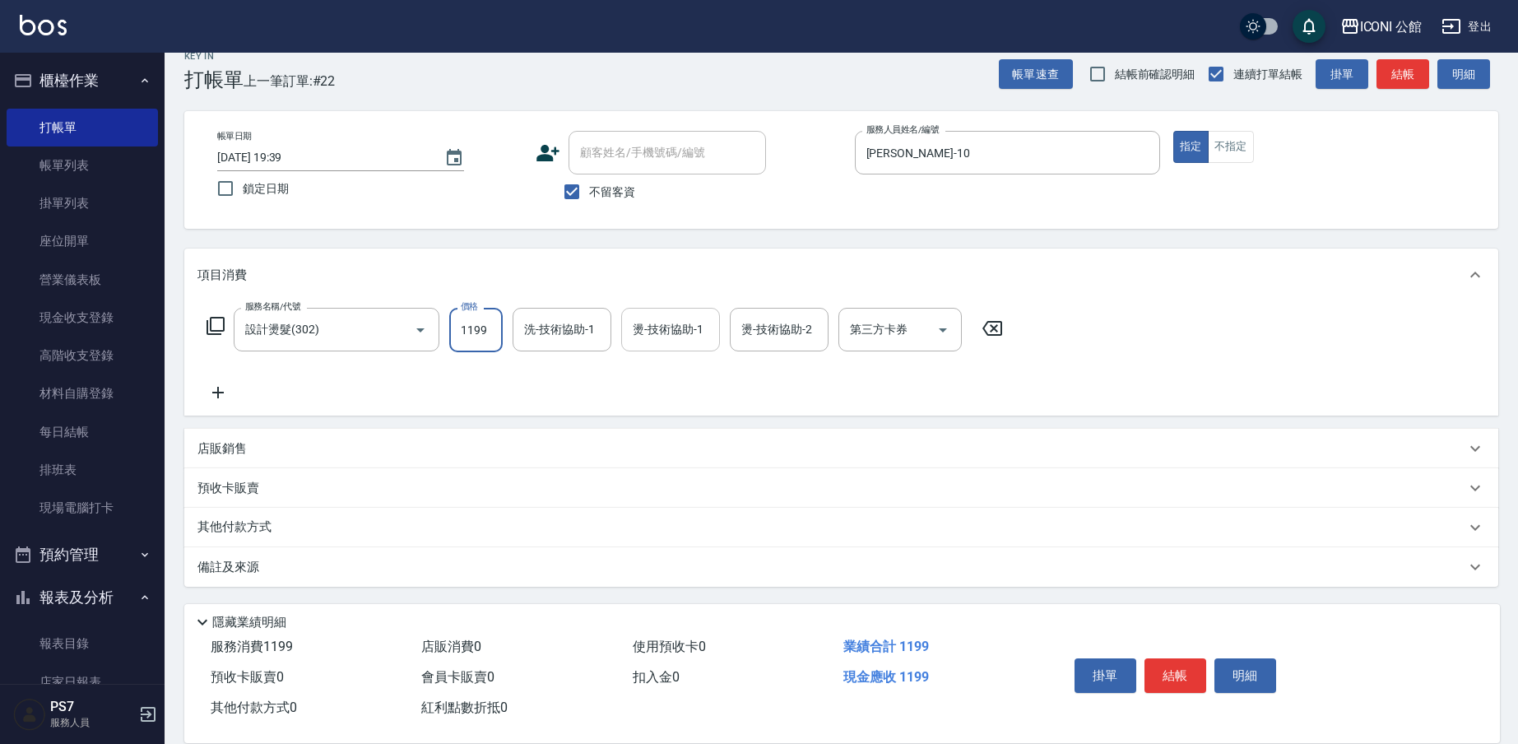
drag, startPoint x: 456, startPoint y: 335, endPoint x: 627, endPoint y: 341, distance: 171.2
click at [627, 341] on div "服務名稱/代號 設計燙髮(302) 服務名稱/代號 價格 1199 價格 洗-技術協助-1 洗-技術協助-1 燙-技術協助-1 燙-技術協助-1 燙-技術協助…" at bounding box center [604, 330] width 815 height 44
type input "1699"
type input "[PERSON_NAME]-21"
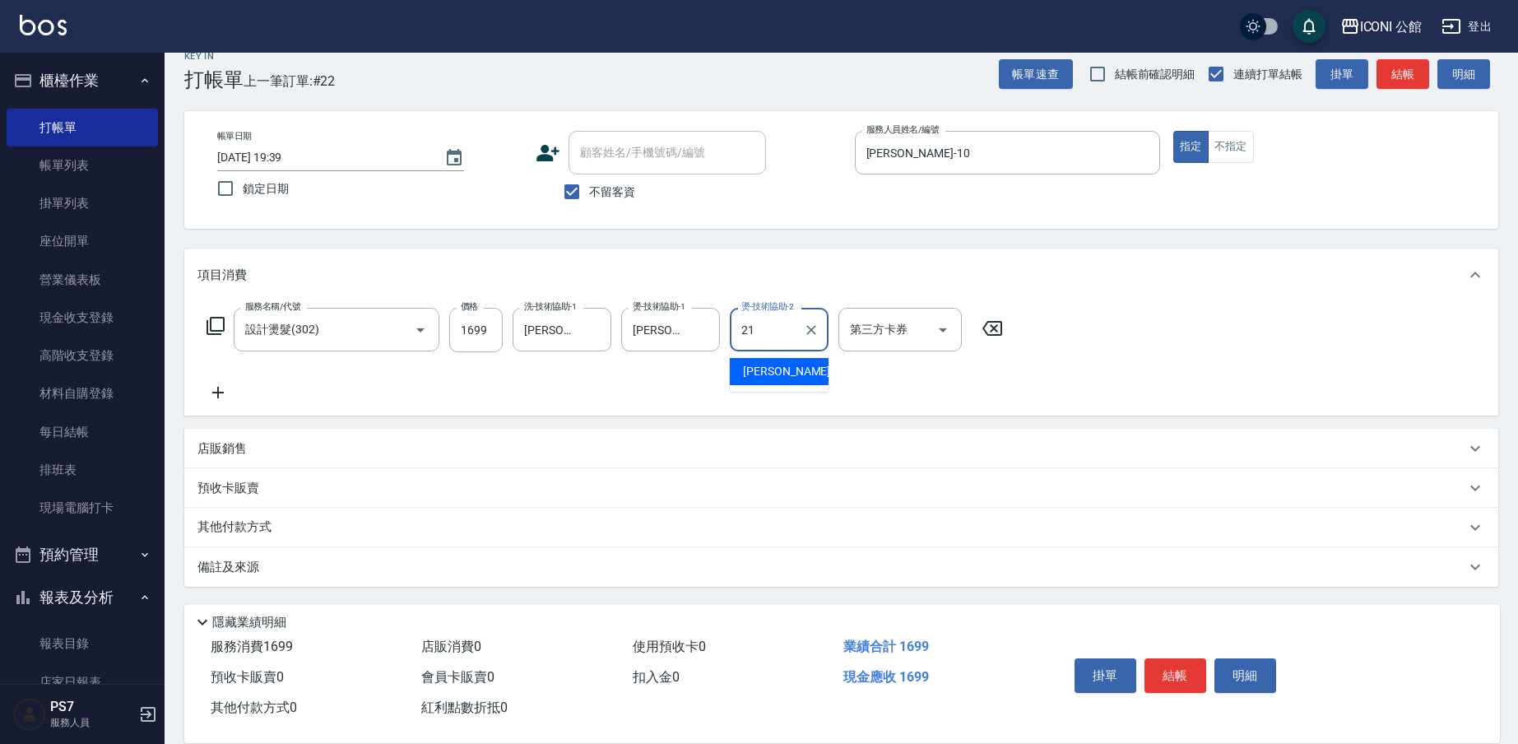
type input "[PERSON_NAME]-21"
click at [218, 325] on icon at bounding box center [216, 326] width 20 height 20
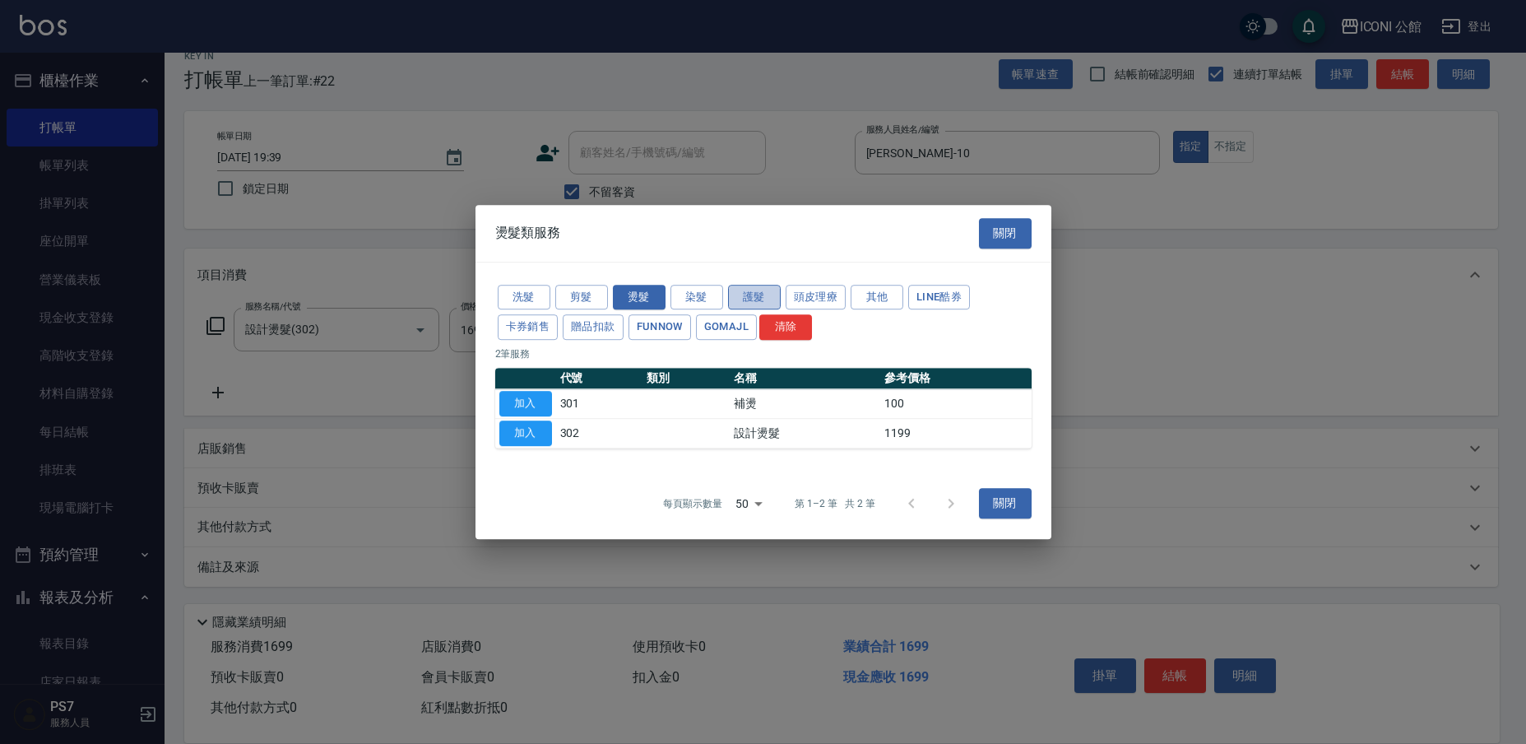
click at [763, 296] on button "護髮" at bounding box center [754, 298] width 53 height 26
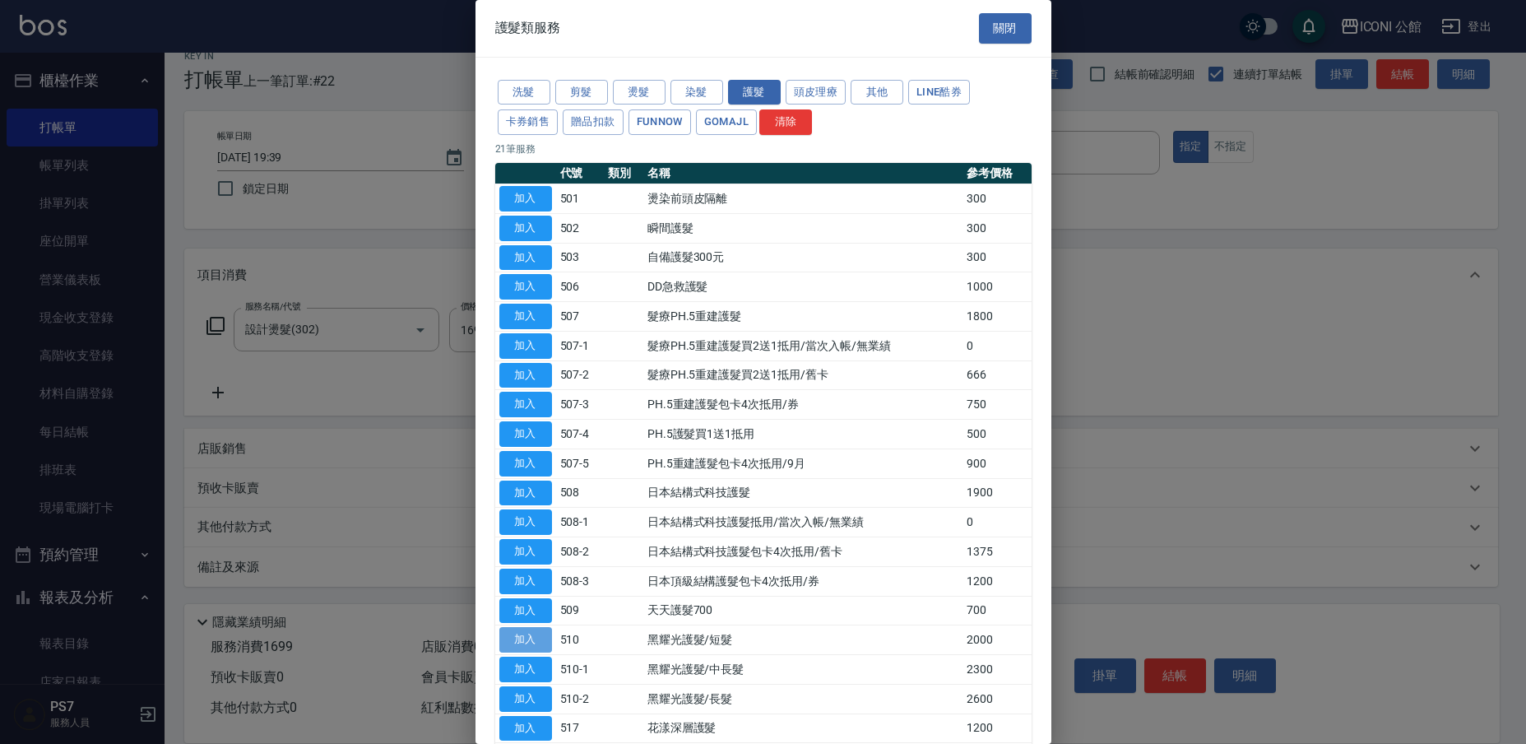
click at [540, 627] on button "加入" at bounding box center [525, 640] width 53 height 26
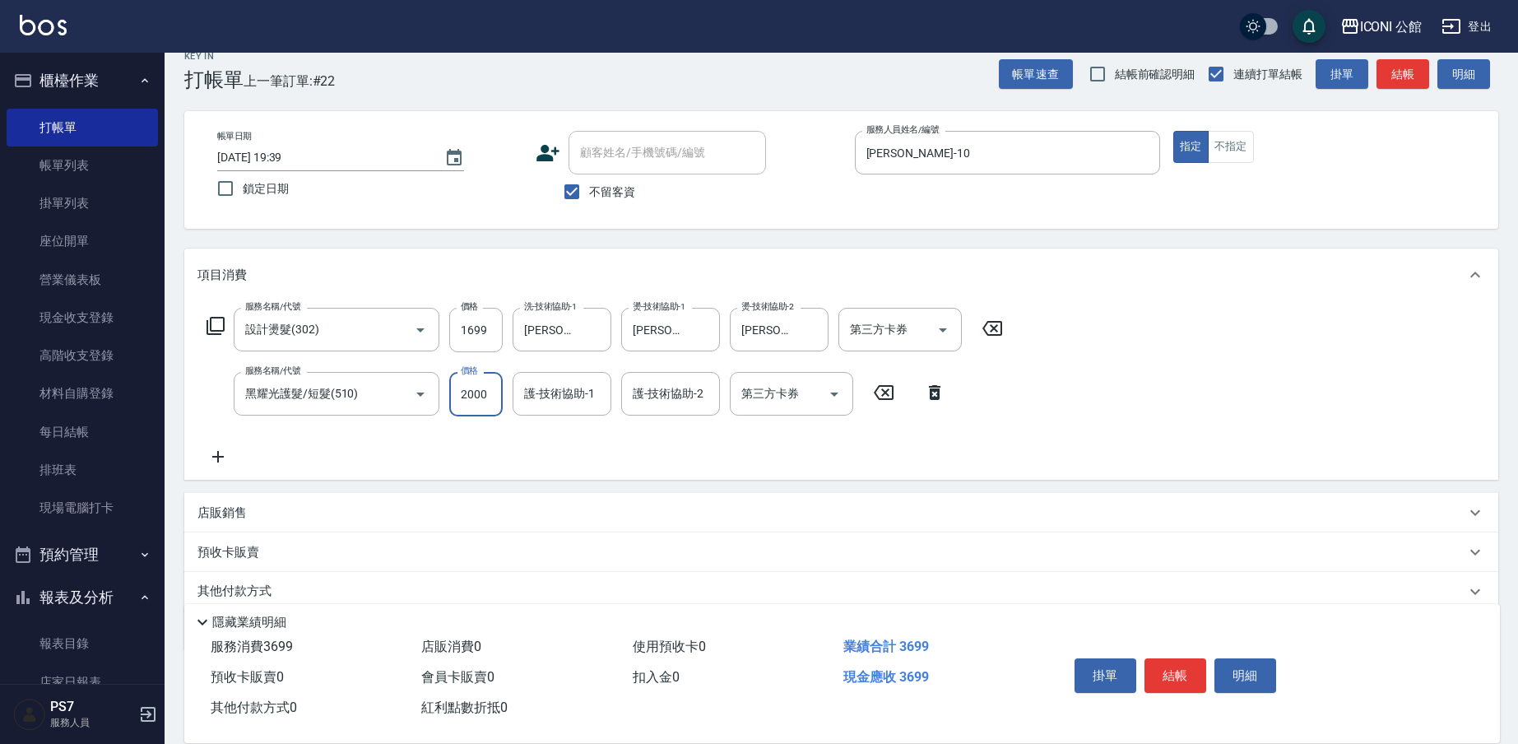
drag, startPoint x: 455, startPoint y: 393, endPoint x: 697, endPoint y: 447, distance: 247.7
click at [697, 447] on div "服務名稱/代號 設計燙髮(302) 服務名稱/代號 價格 1699 價格 洗-技術協助-1 [PERSON_NAME]-21 洗-技術協助-1 燙-技術協助-…" at bounding box center [604, 387] width 815 height 159
type input "1600"
type input "[PERSON_NAME]-21"
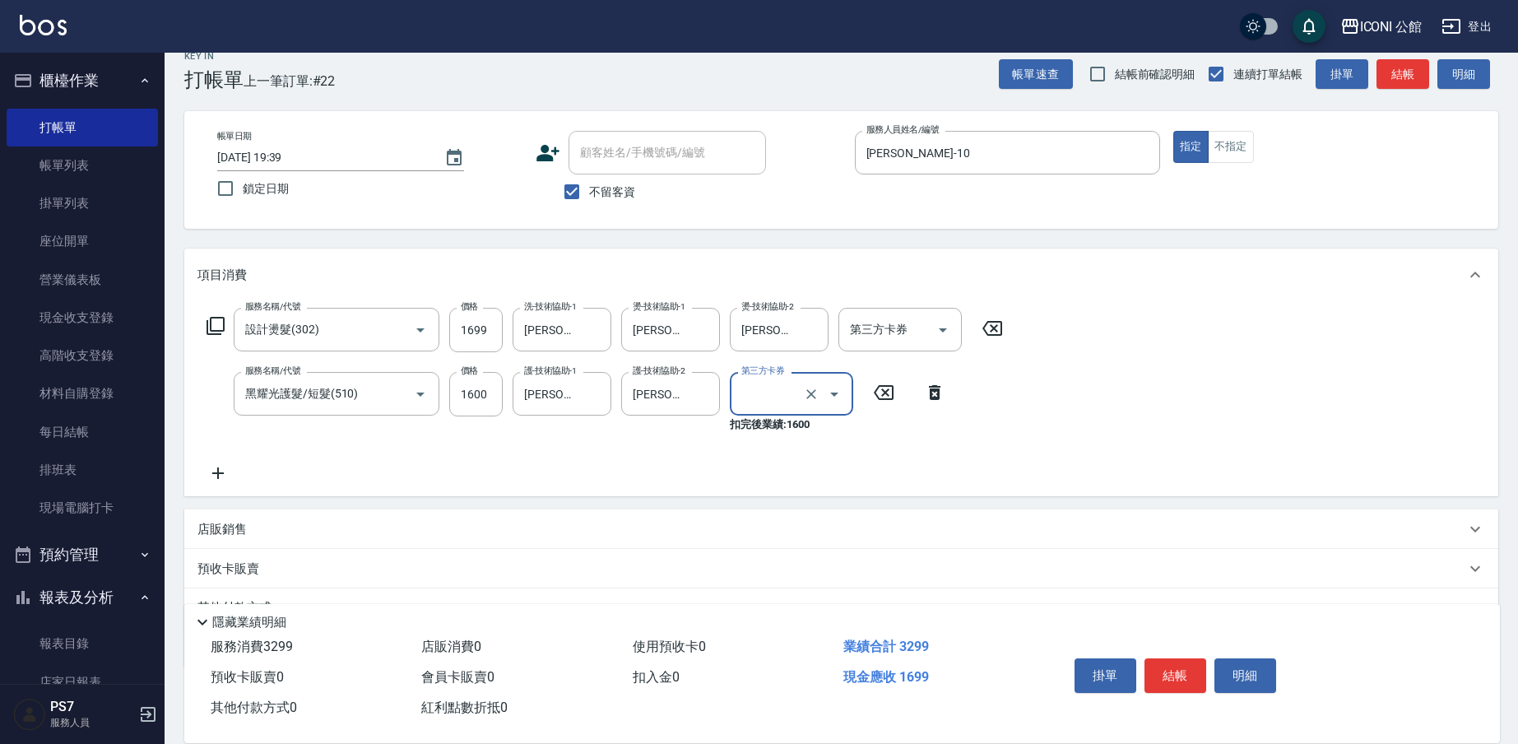
type input "舊有卡券"
click at [812, 395] on icon "Clear" at bounding box center [811, 394] width 10 height 10
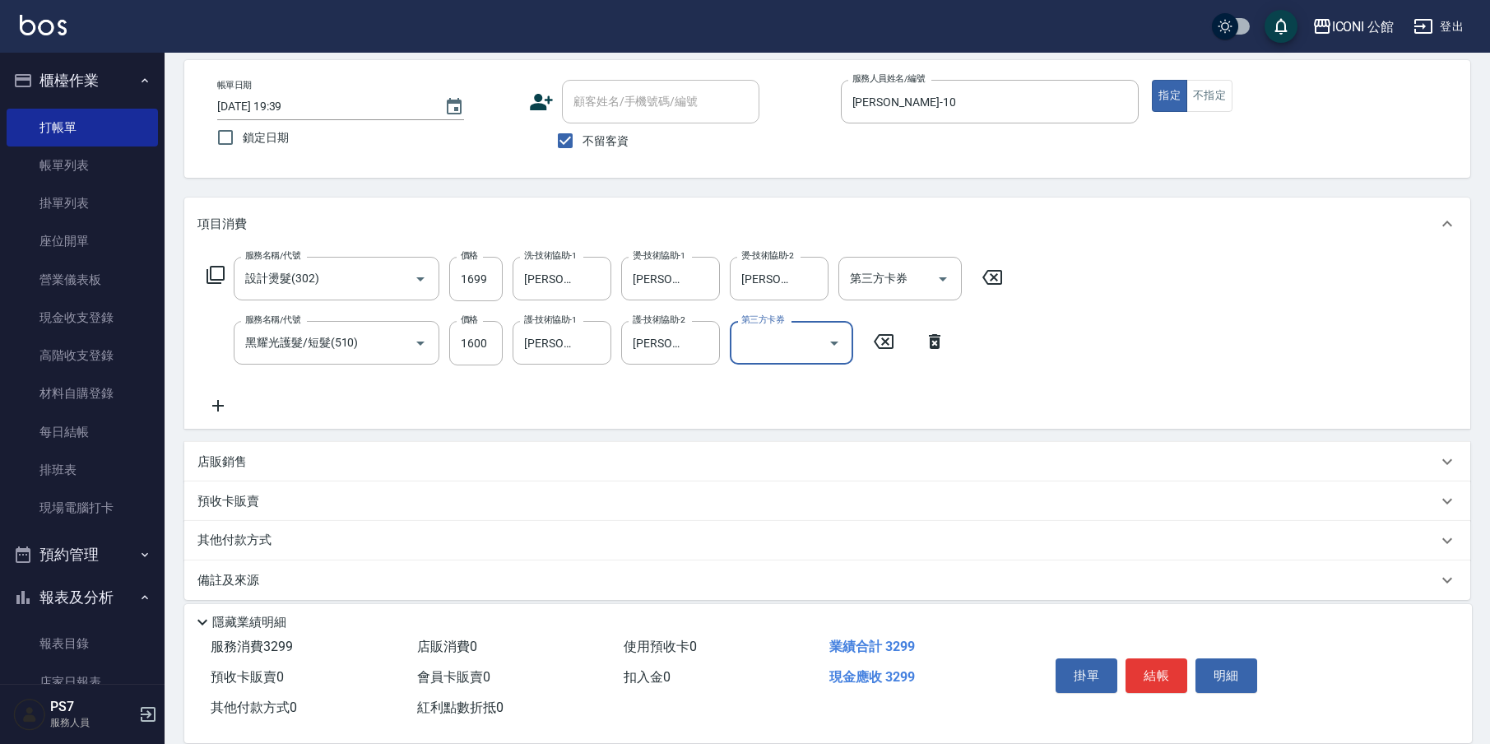
scroll to position [86, 0]
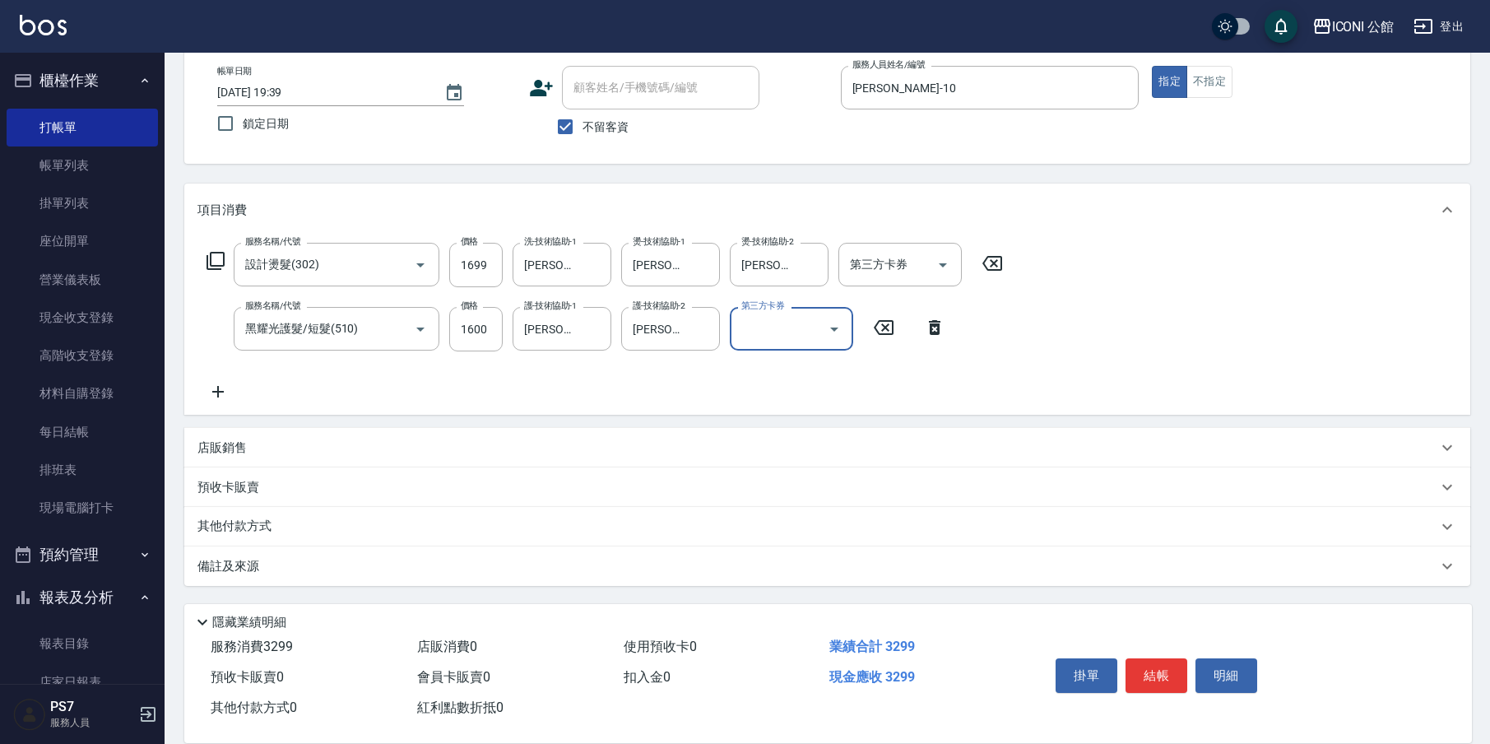
click at [225, 524] on p "其他付款方式" at bounding box center [238, 527] width 82 height 18
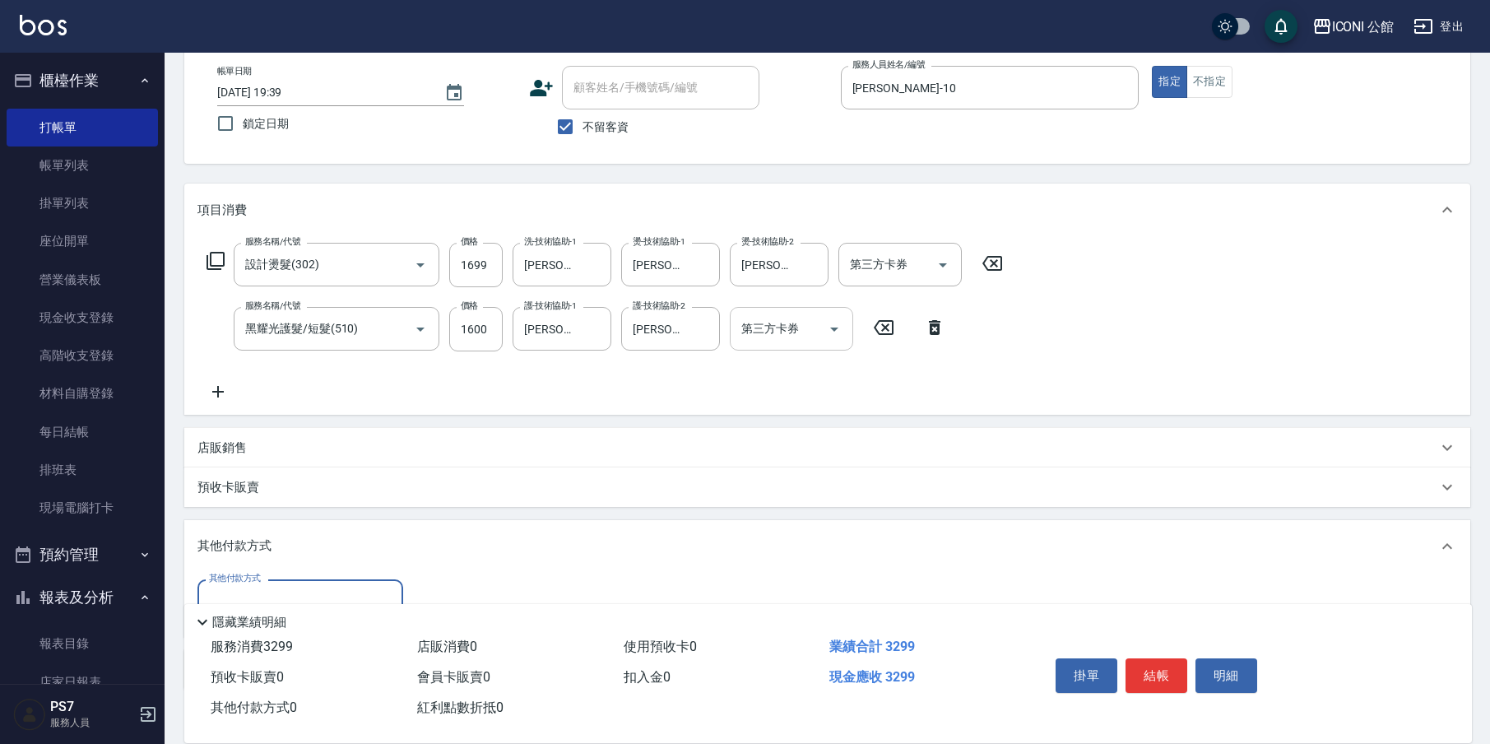
scroll to position [0, 0]
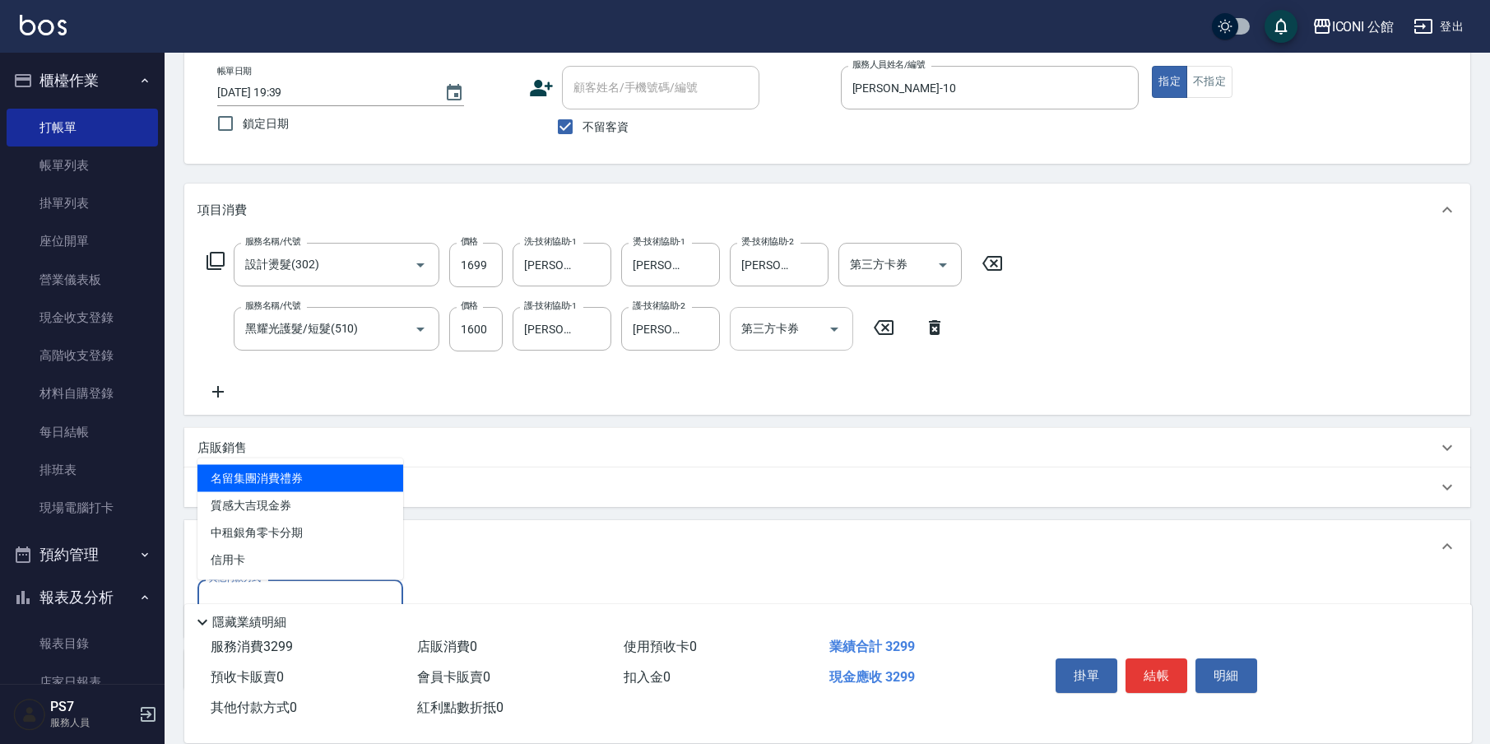
click at [294, 590] on input "其他付款方式" at bounding box center [300, 601] width 191 height 29
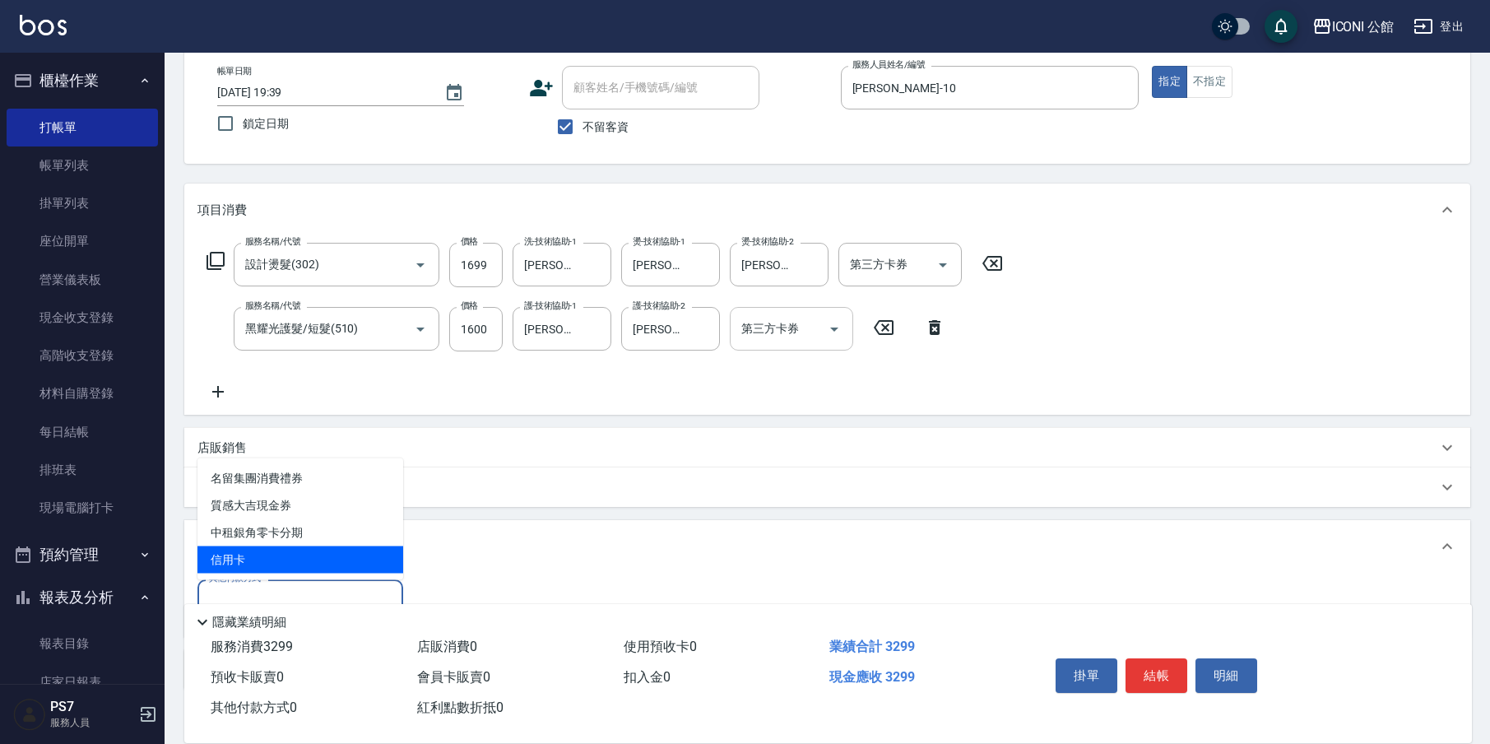
drag, startPoint x: 301, startPoint y: 565, endPoint x: 365, endPoint y: 586, distance: 67.4
click at [301, 565] on span "信用卡" at bounding box center [300, 559] width 206 height 27
type input "信用卡"
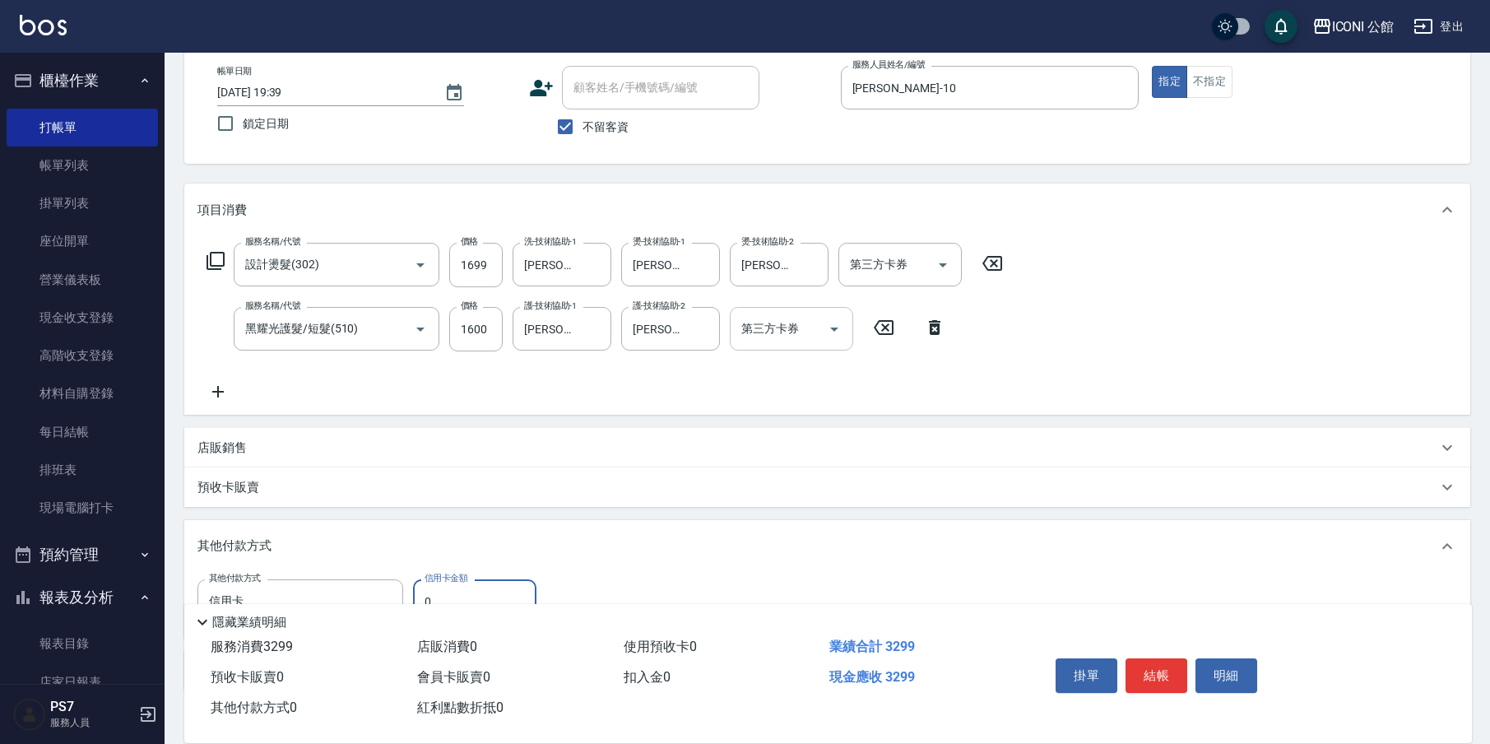
click at [454, 589] on input "0" at bounding box center [474, 601] width 123 height 44
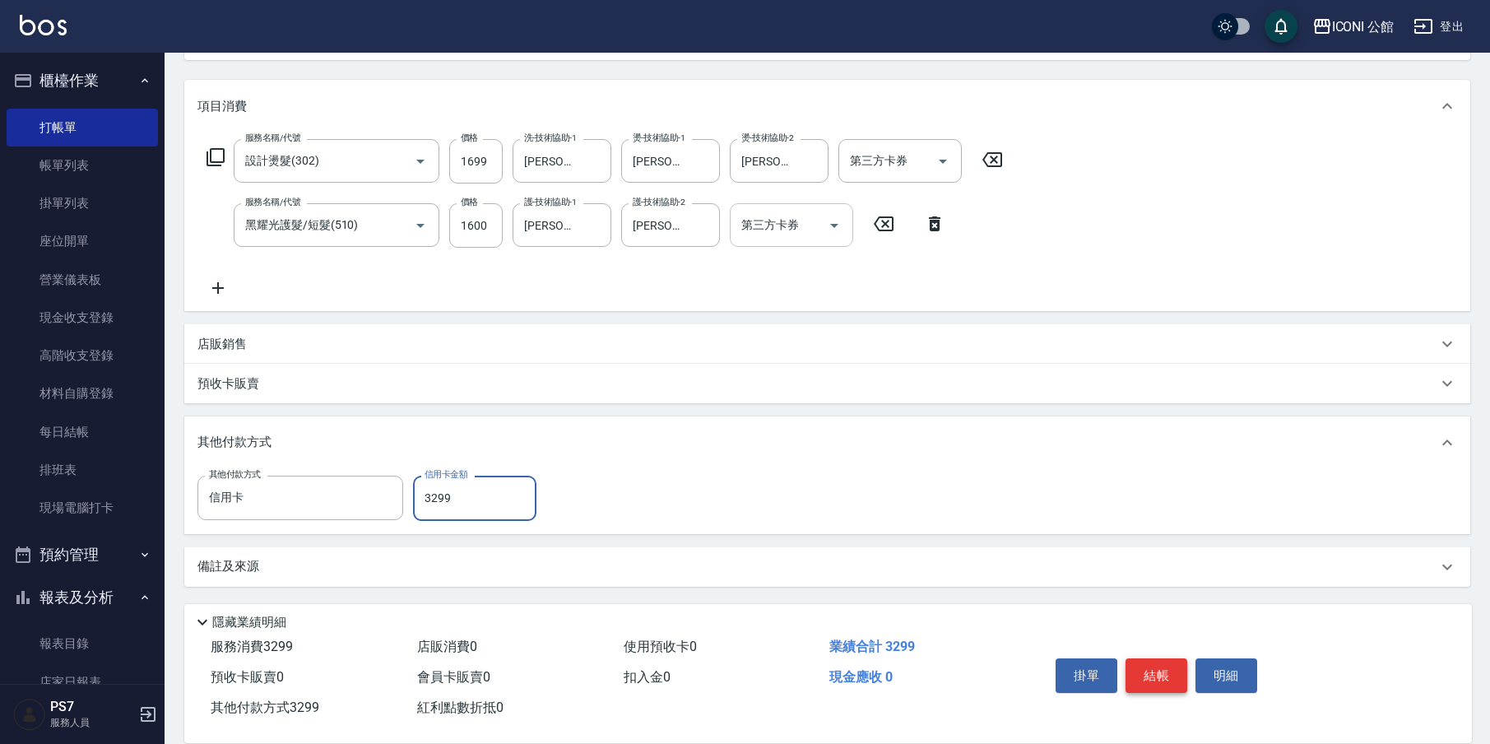
type input "3299"
click at [1172, 672] on button "結帳" at bounding box center [1157, 675] width 62 height 35
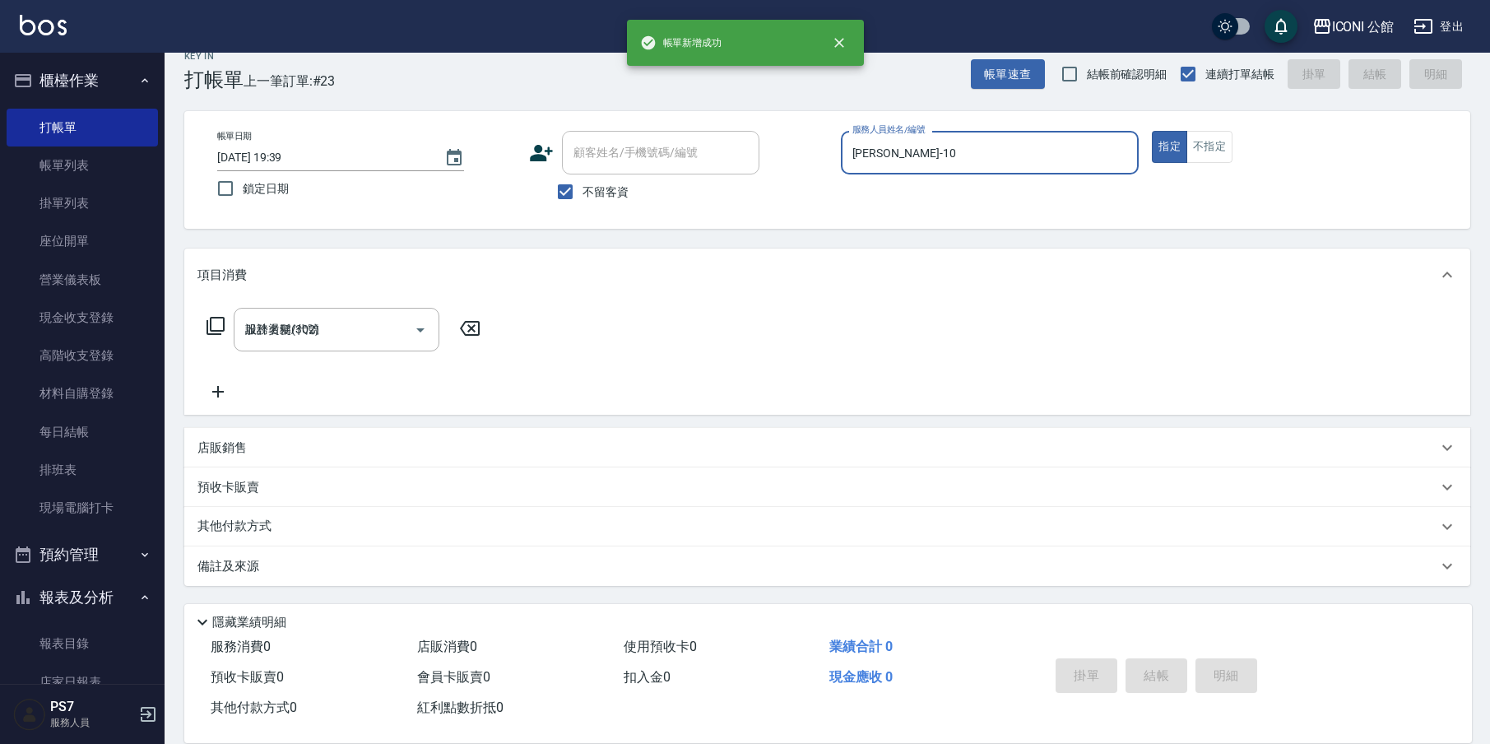
type input "[DATE] 19:40"
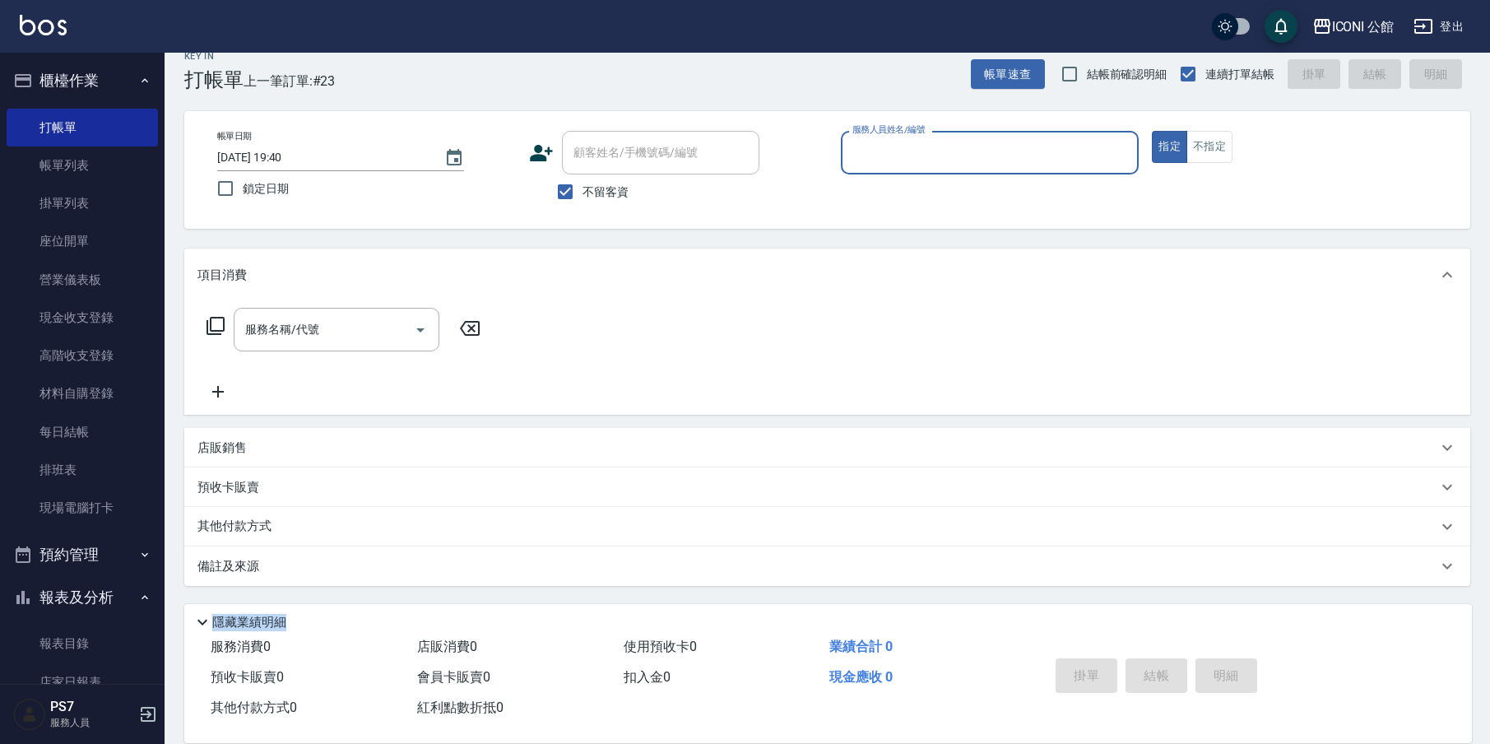
drag, startPoint x: 1035, startPoint y: 605, endPoint x: 522, endPoint y: 514, distance: 520.5
click at [985, 625] on div "隱藏業績明細 服務消費 0 店販消費 0 使用預收卡 0 業績合計 0 預收卡販賣 0 會員卡販賣 0 扣入金 0 現金應收 0 其他付款方式 0 紅利點數折…" at bounding box center [828, 673] width 1288 height 139
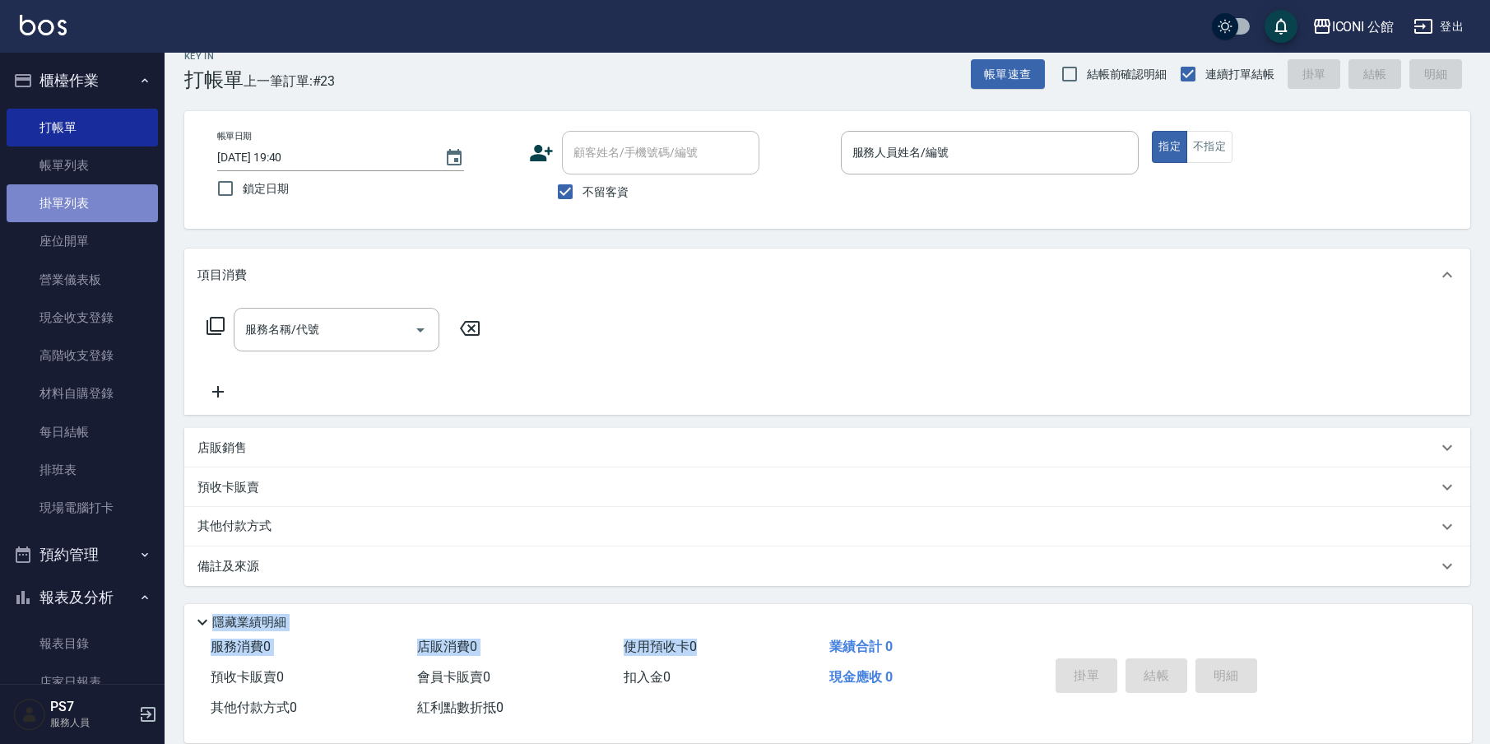
drag, startPoint x: 106, startPoint y: 191, endPoint x: 112, endPoint y: 183, distance: 9.4
click at [112, 184] on link "掛單列表" at bounding box center [82, 203] width 151 height 38
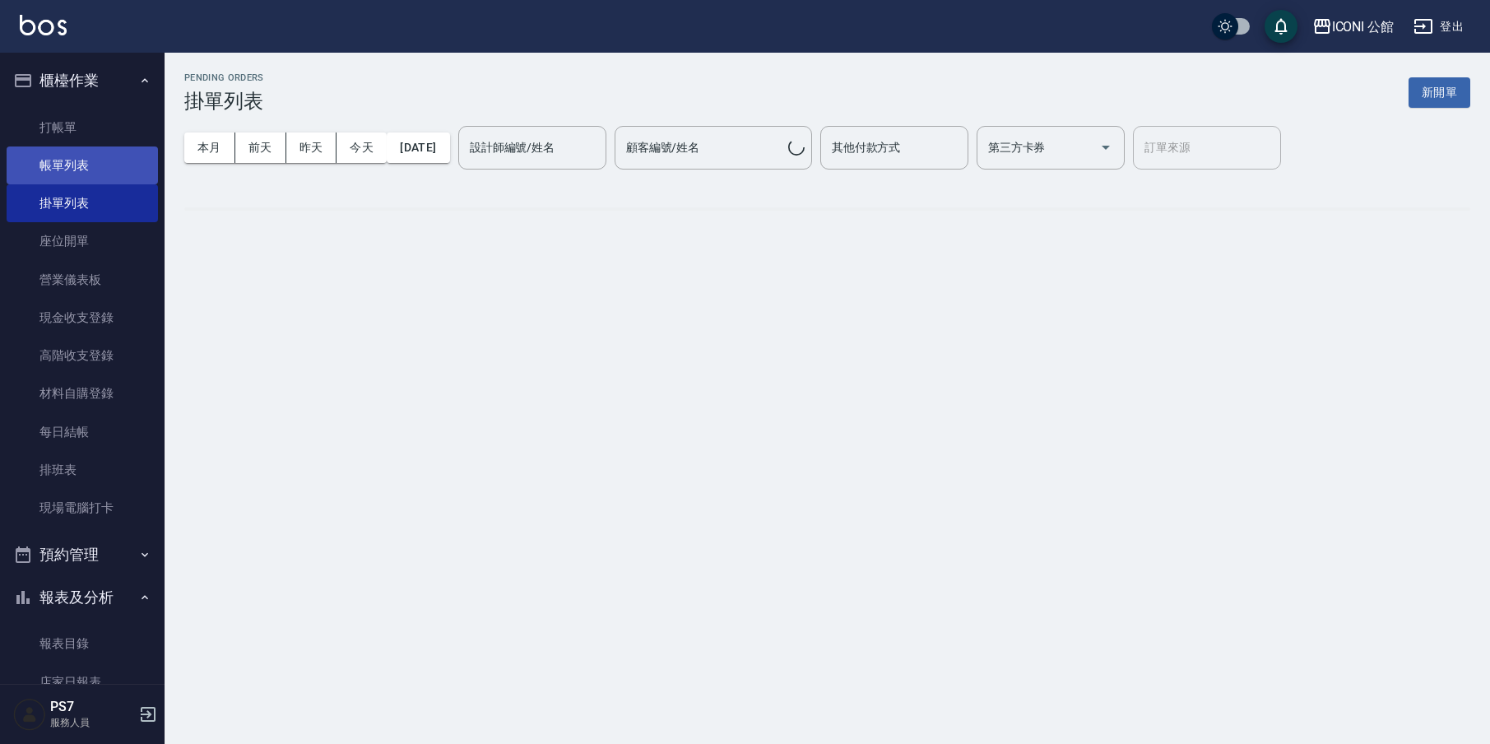
click at [117, 172] on link "帳單列表" at bounding box center [82, 165] width 151 height 38
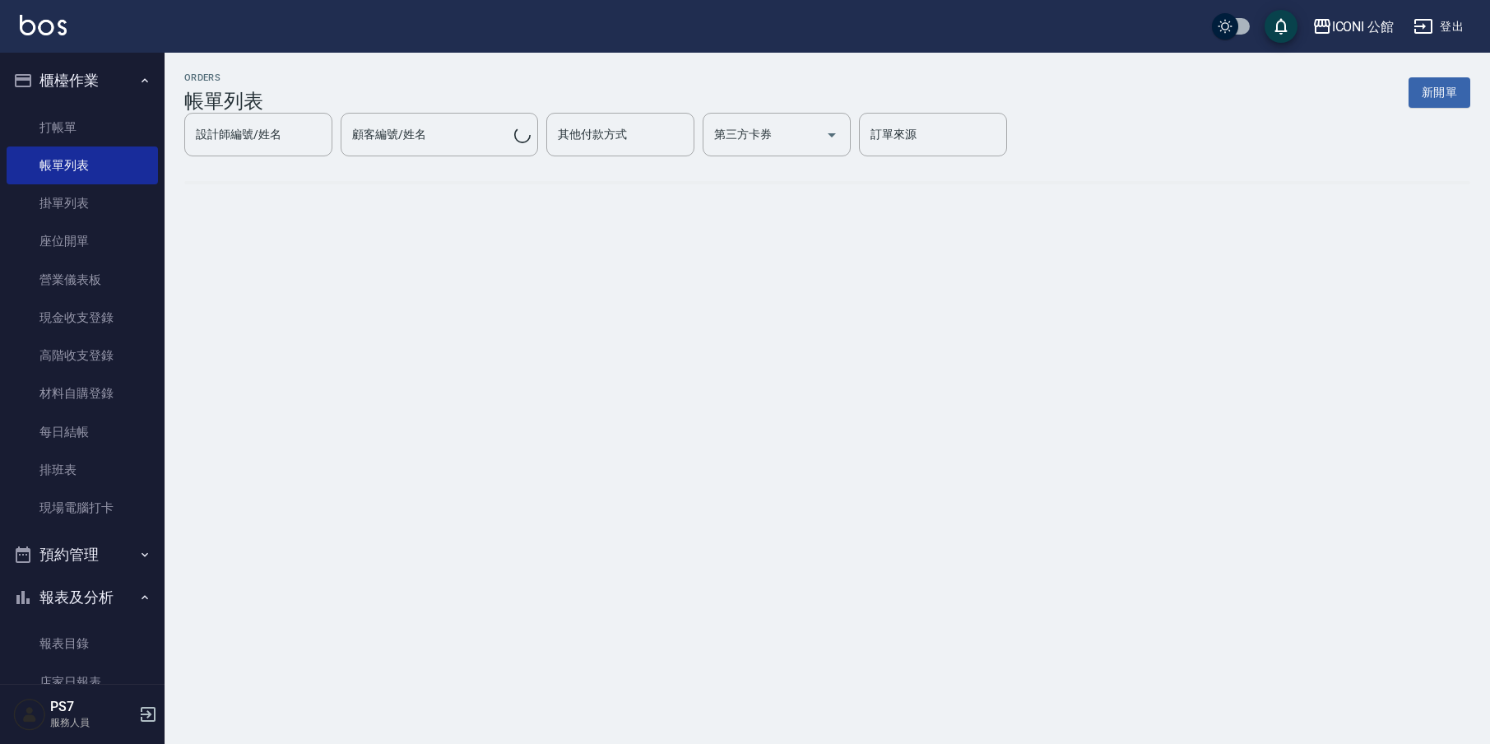
drag, startPoint x: 111, startPoint y: 169, endPoint x: 559, endPoint y: 132, distance: 449.9
click at [111, 169] on link "帳單列表" at bounding box center [82, 165] width 151 height 38
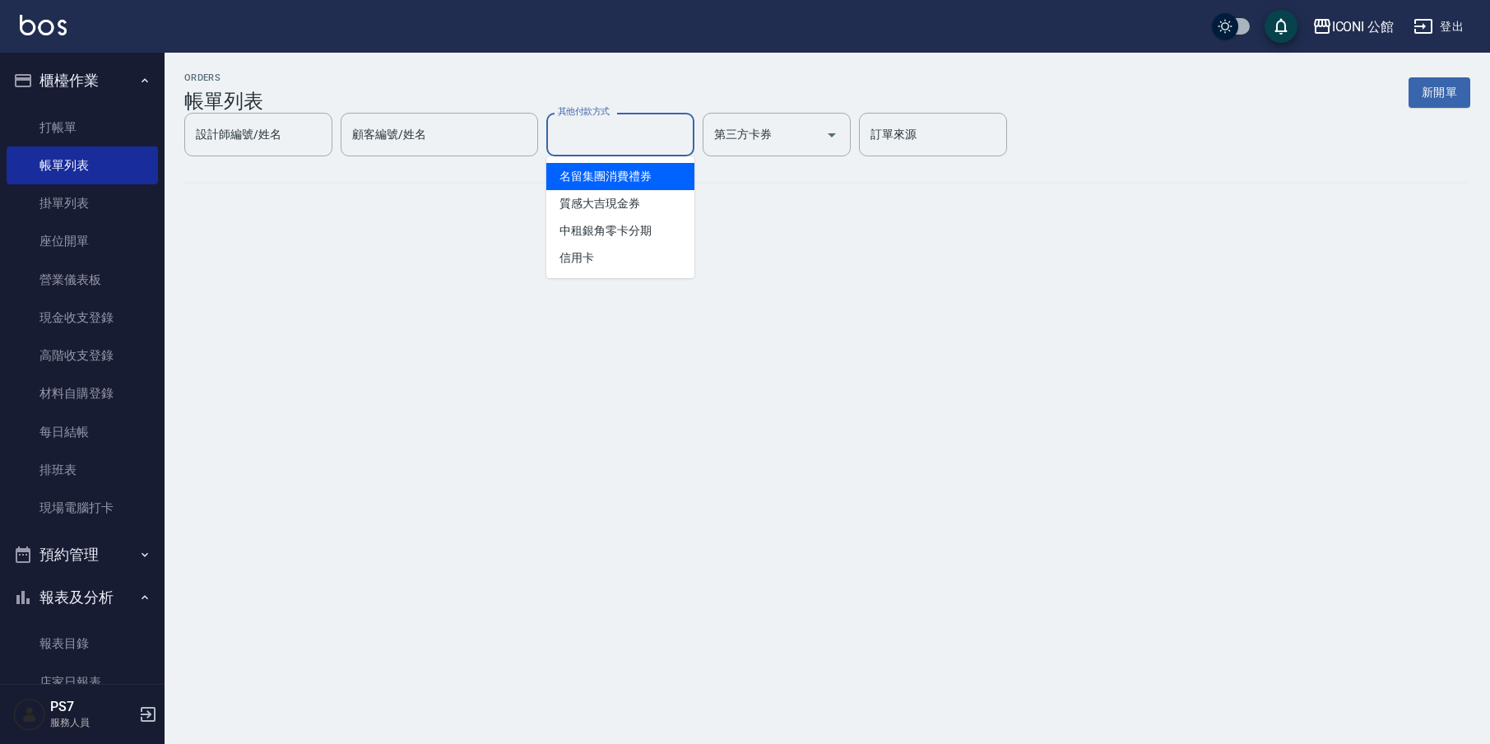
click at [559, 132] on div "設計師編號/姓名 設計師編號/姓名 顧客編號/姓名 顧客編號/姓名 其他付款方式 其他付款方式 第三方卡券 第三方卡券 訂單來源 訂單來源" at bounding box center [595, 135] width 823 height 44
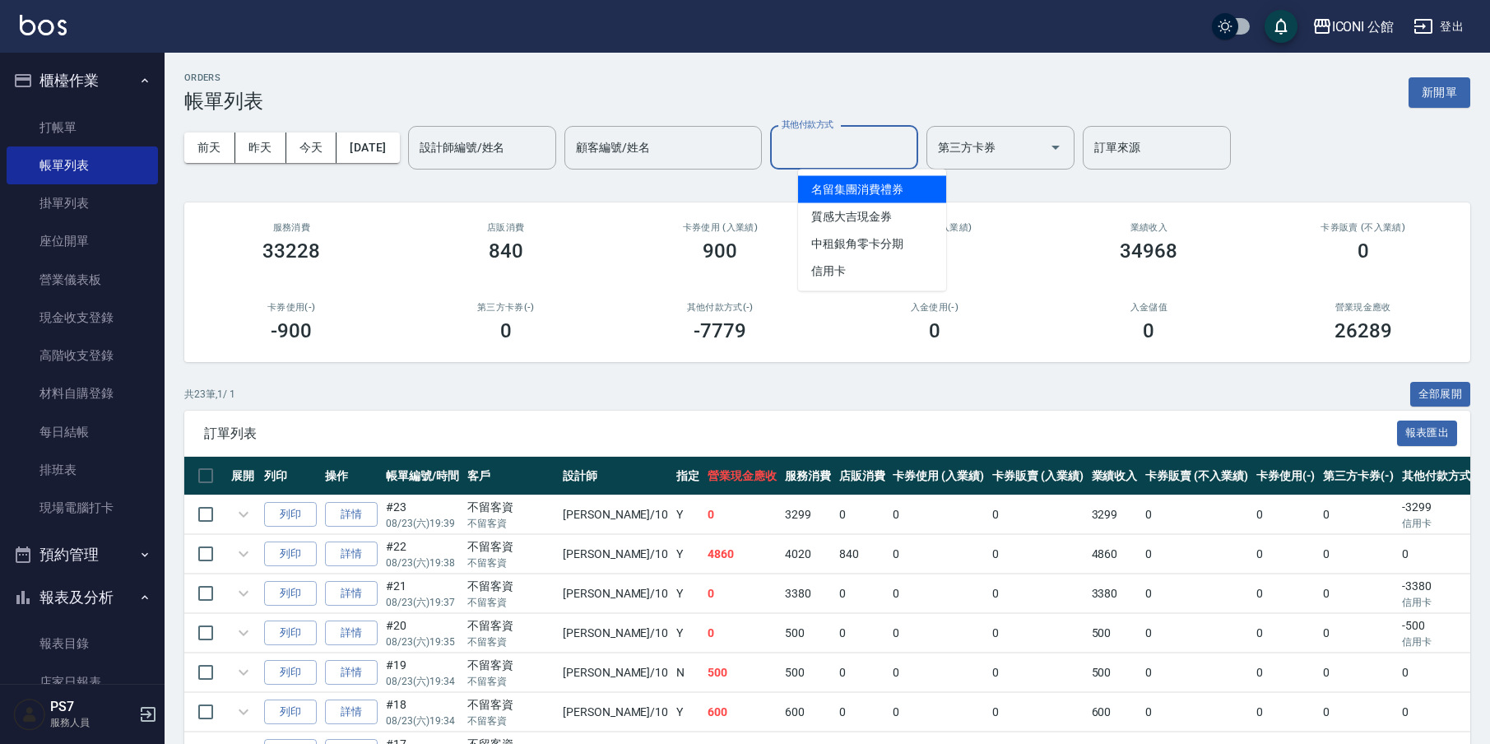
click at [497, 155] on input "設計師編號/姓名" at bounding box center [481, 147] width 133 height 29
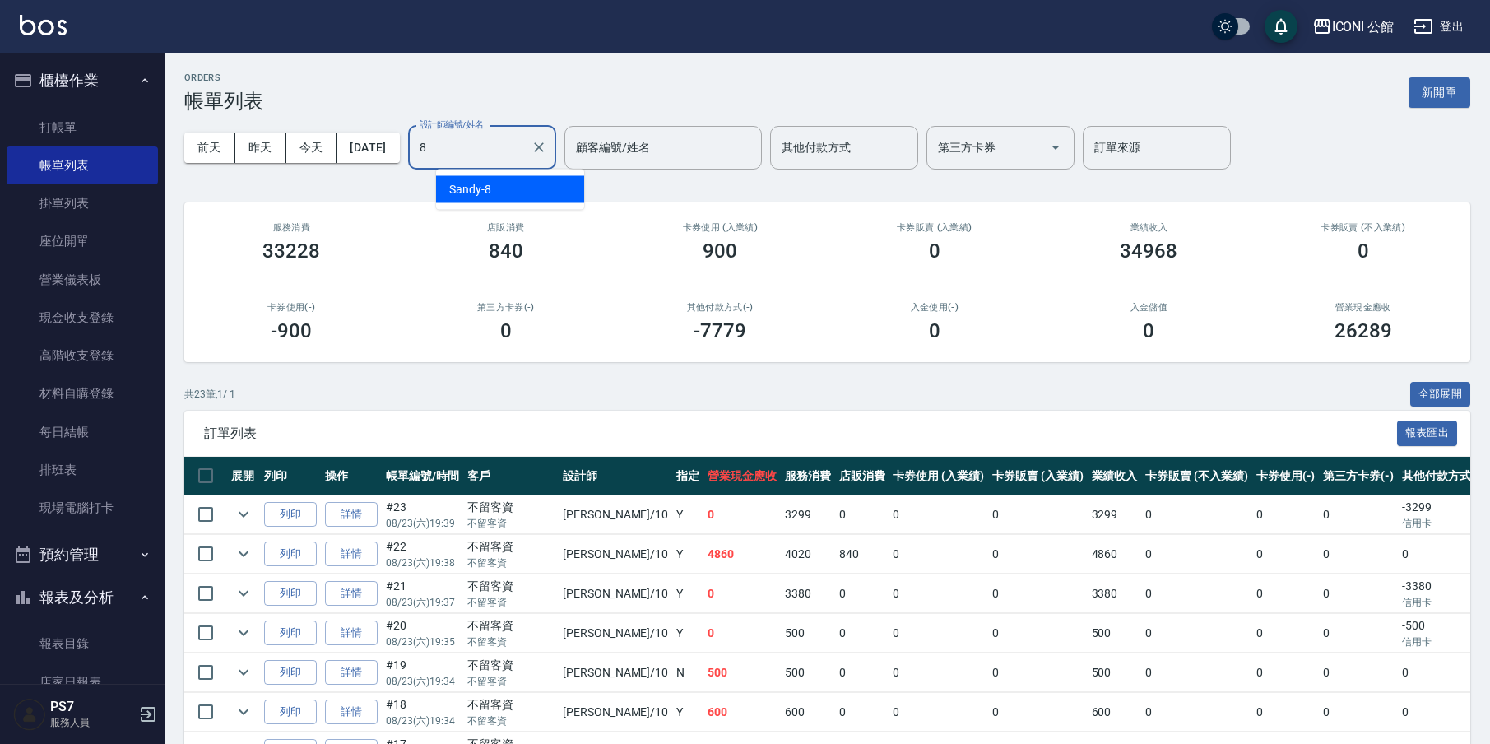
type input "Sandy-8"
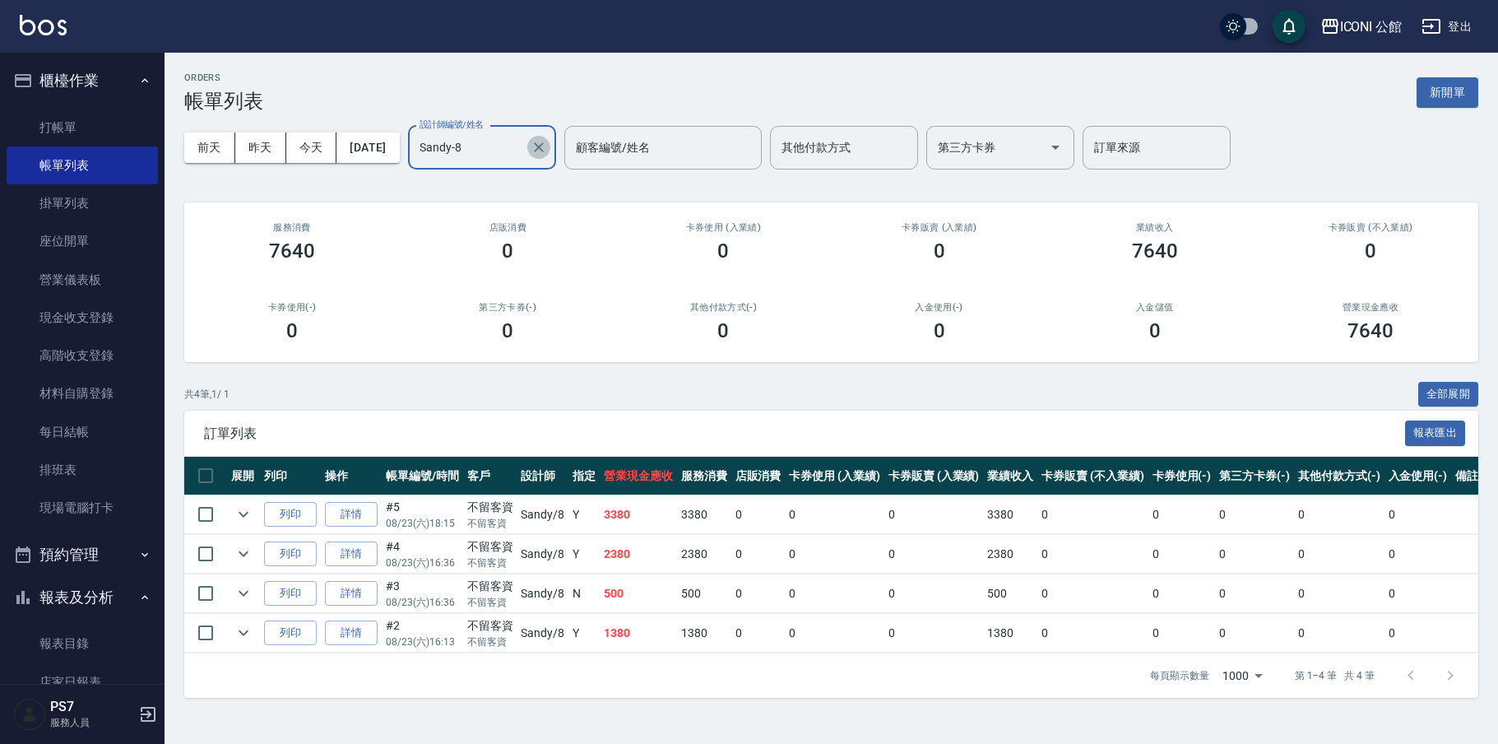
click at [544, 146] on icon "Clear" at bounding box center [539, 147] width 10 height 10
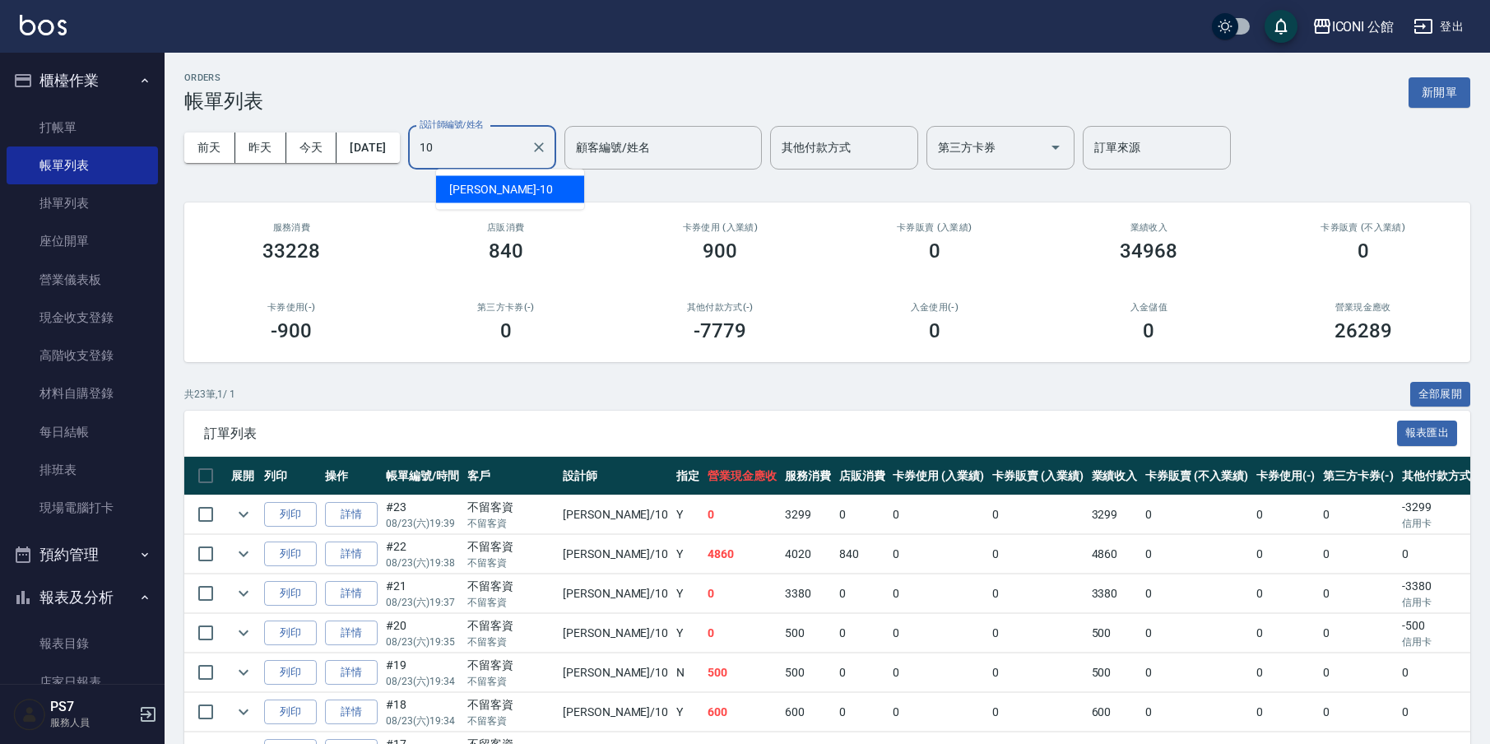
type input "[PERSON_NAME]-10"
click at [544, 147] on icon "Clear" at bounding box center [539, 147] width 10 height 10
type input "[PERSON_NAME]-1"
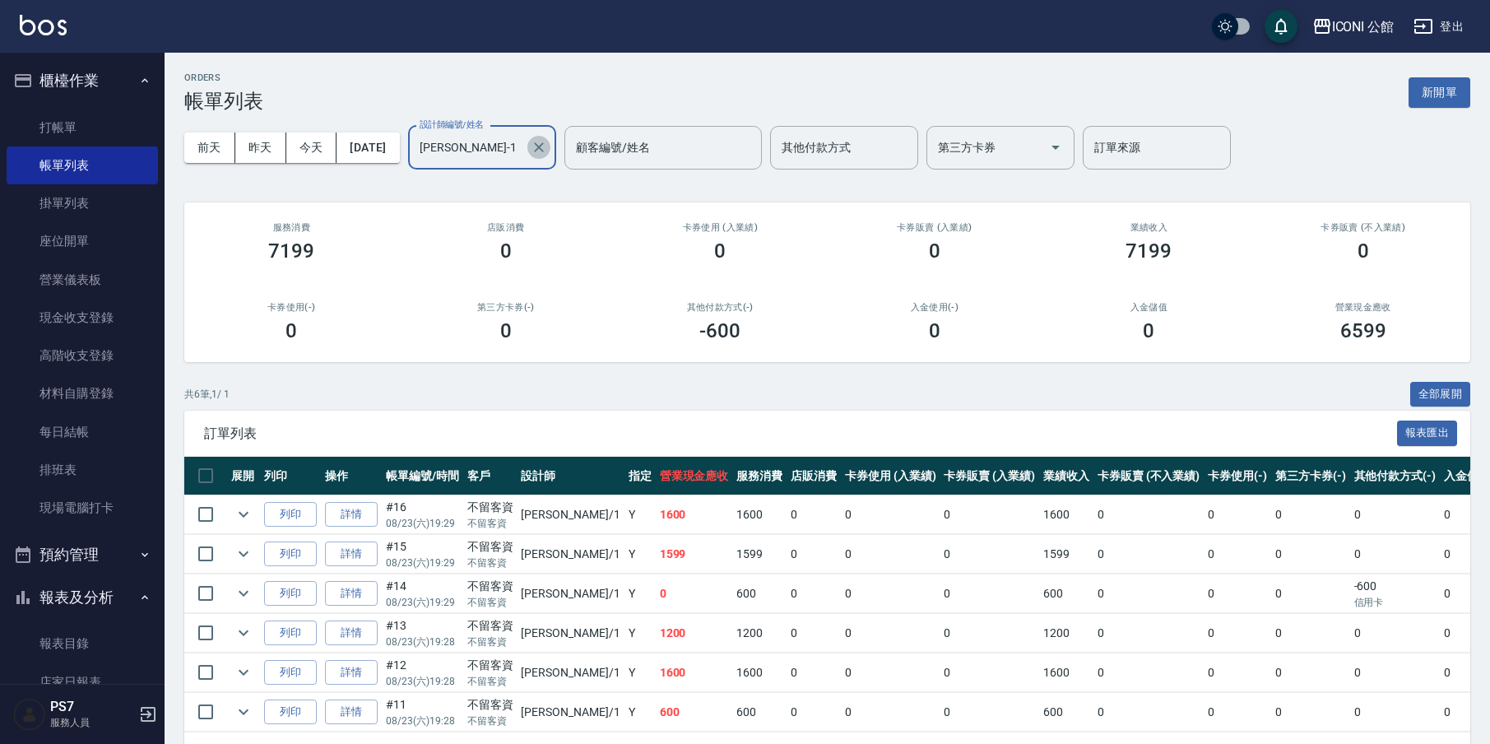
click at [544, 147] on icon "Clear" at bounding box center [539, 147] width 10 height 10
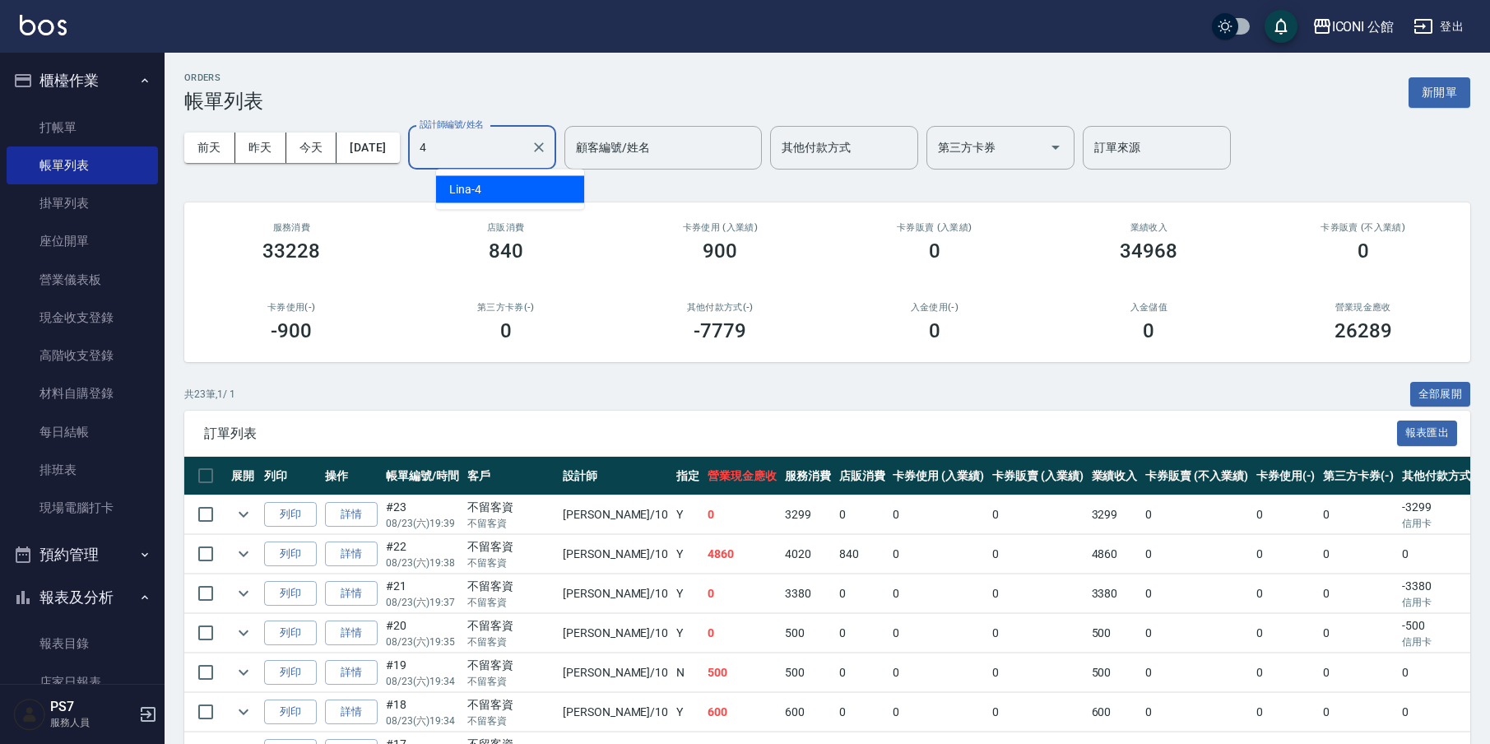
type input "Lina-4"
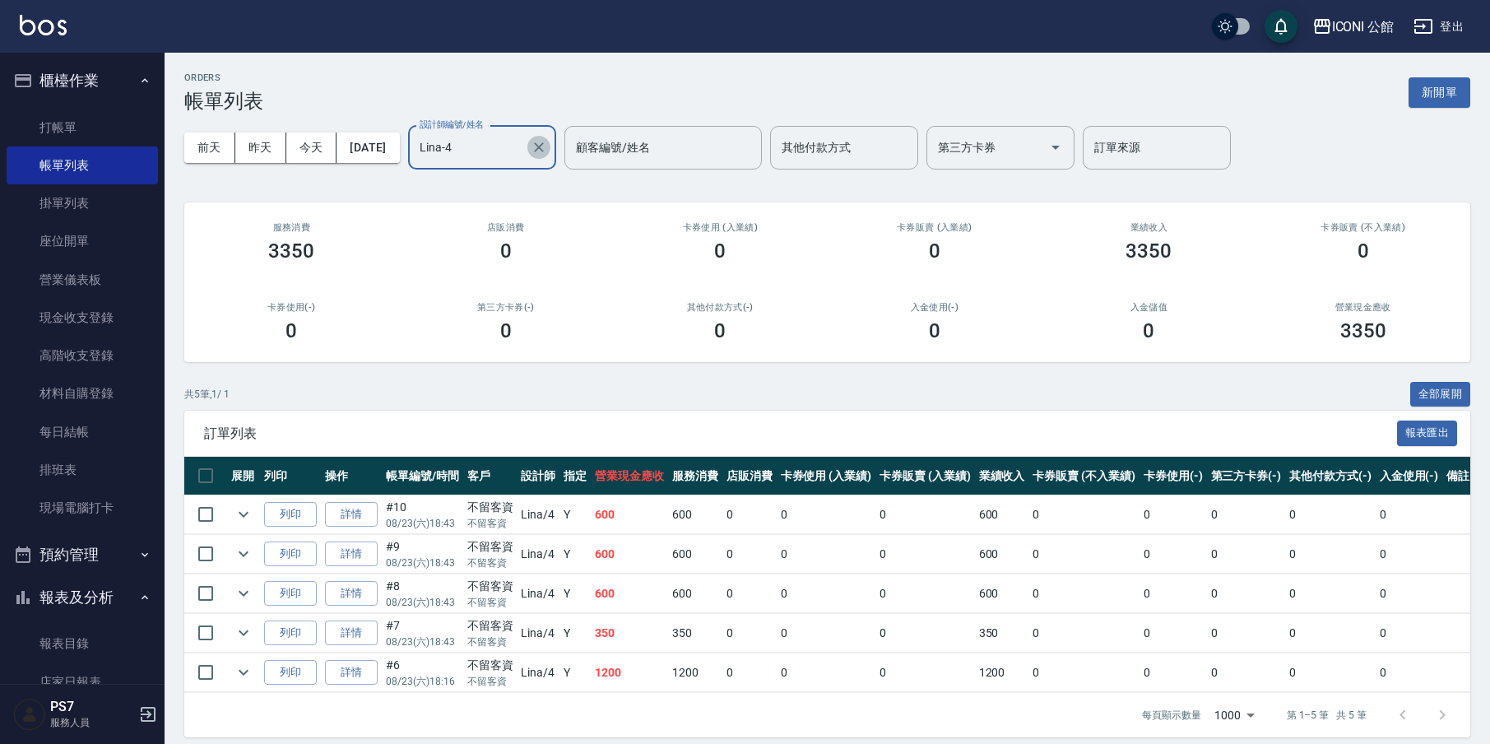
click at [544, 147] on icon "Clear" at bounding box center [539, 147] width 10 height 10
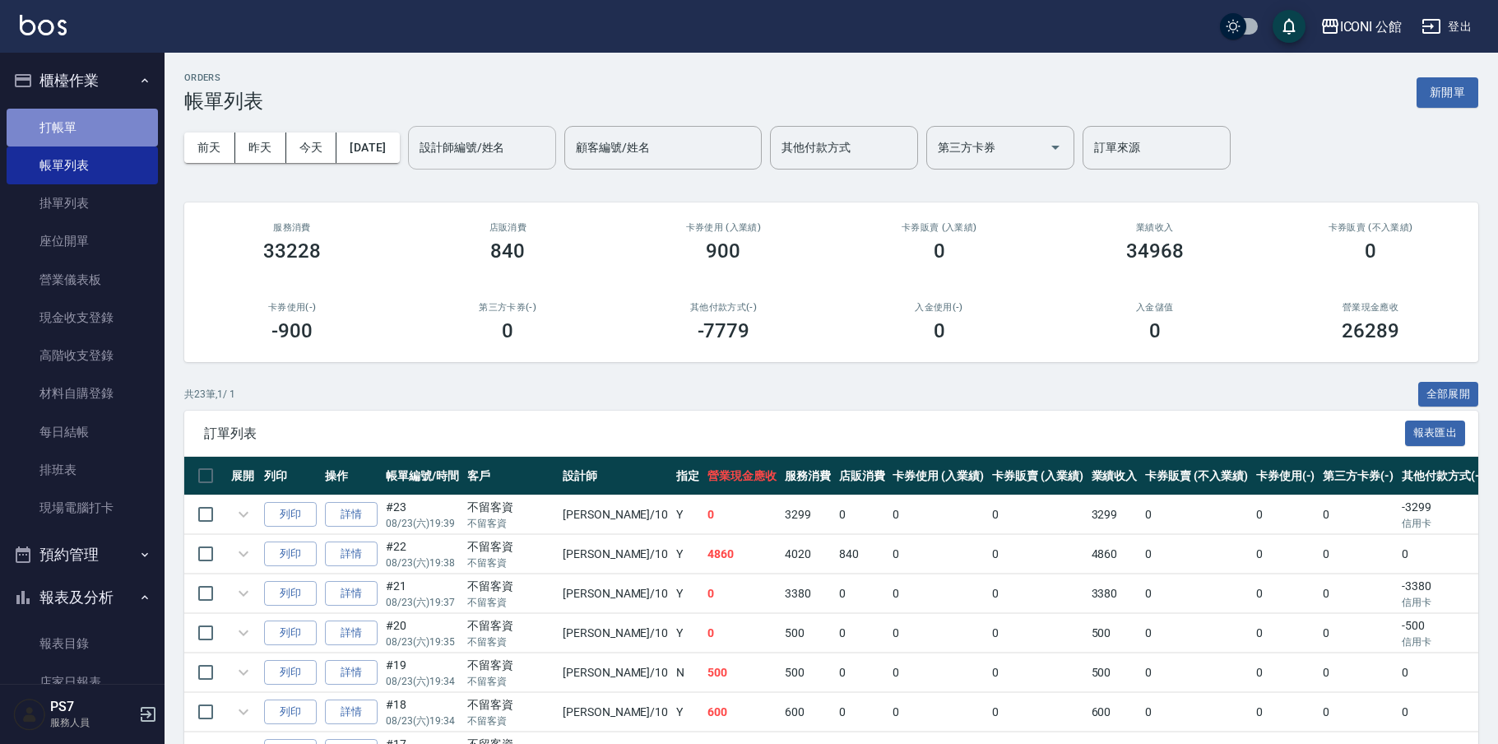
click at [109, 121] on link "打帳單" at bounding box center [82, 128] width 151 height 38
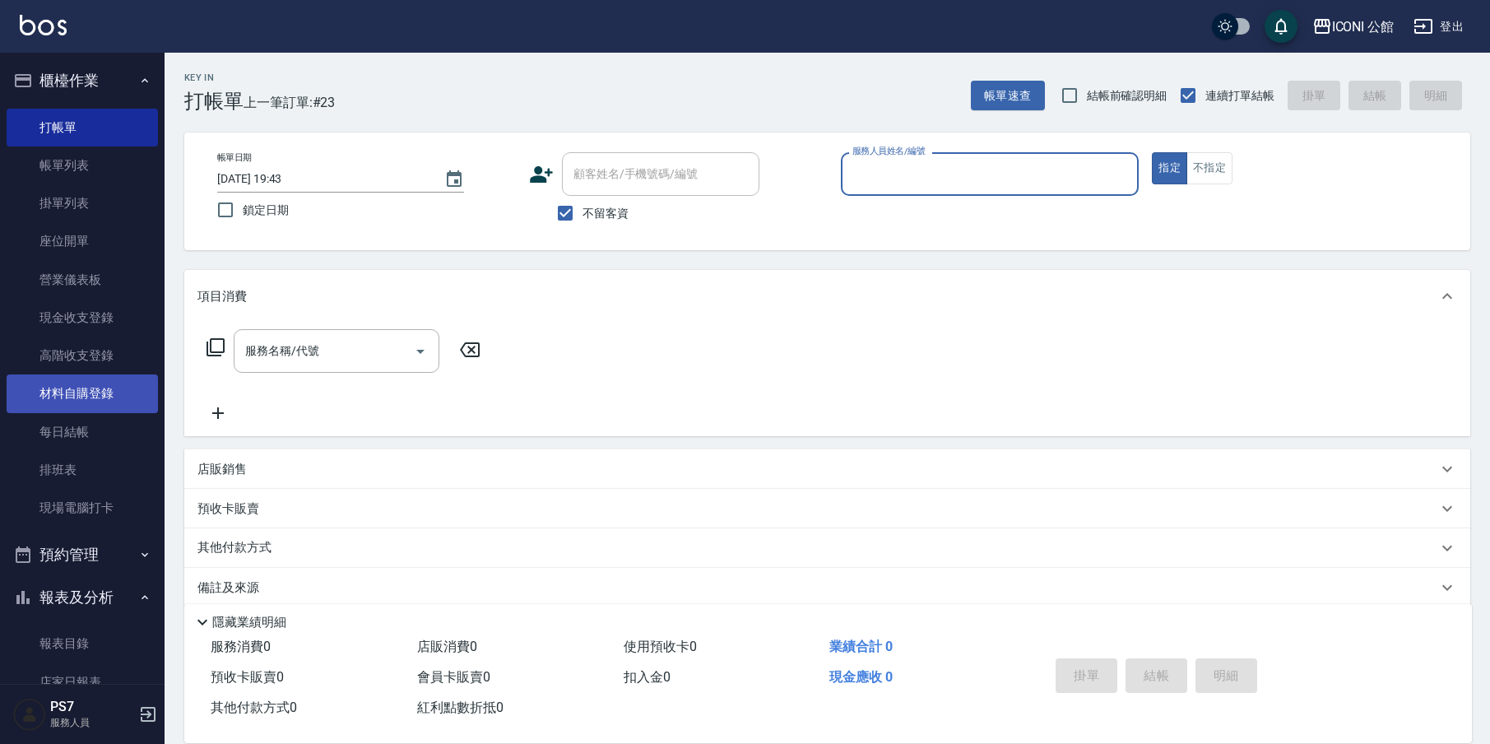
drag, startPoint x: 118, startPoint y: 381, endPoint x: 100, endPoint y: 388, distance: 19.6
click at [100, 390] on nav "櫃檯作業 打帳單 帳單列表 掛單列表 座位開單 營業儀表板 現金收支登錄 高階收支登錄 材料自購登錄 每日結帳 排班表 現場電腦打卡 預約管理 預約管理 單日…" at bounding box center [82, 368] width 165 height 631
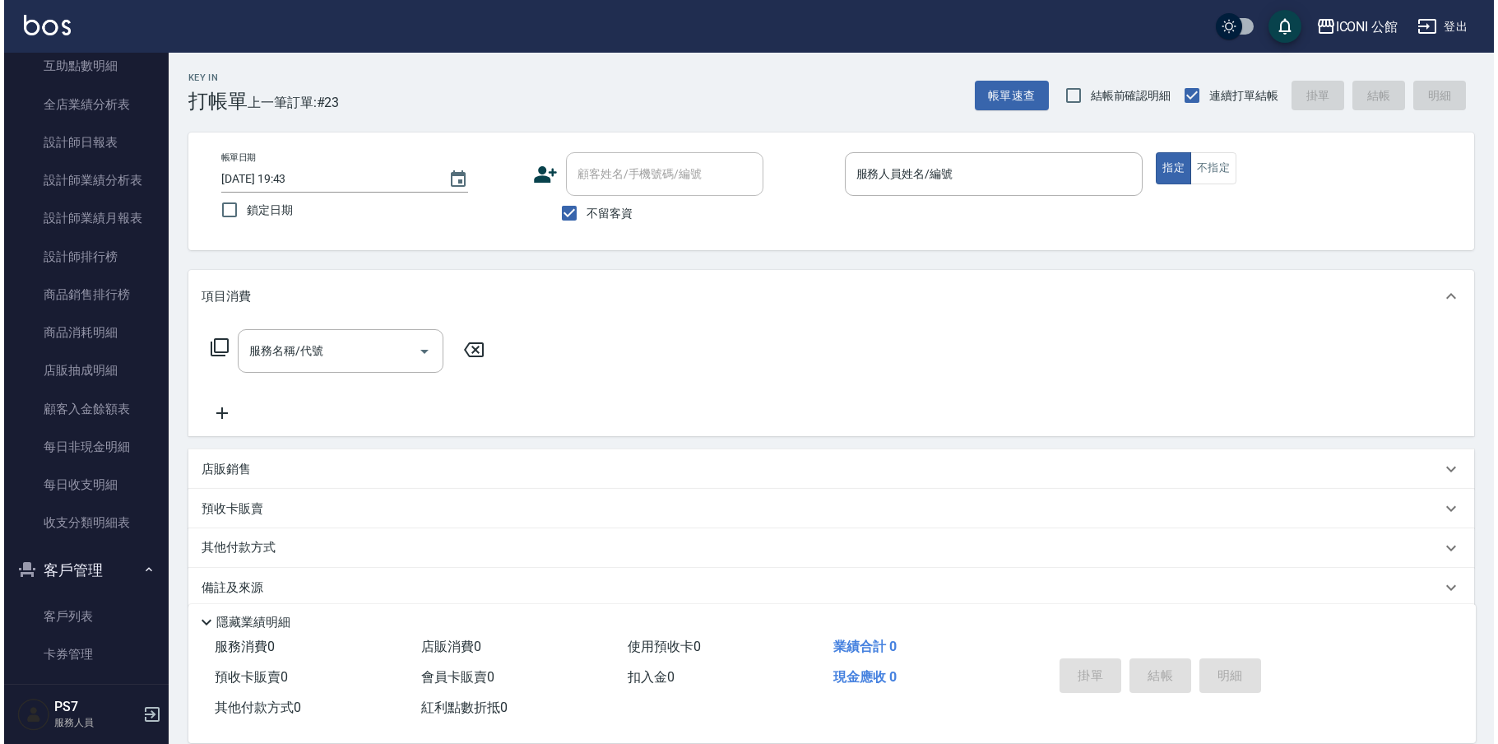
scroll to position [907, 0]
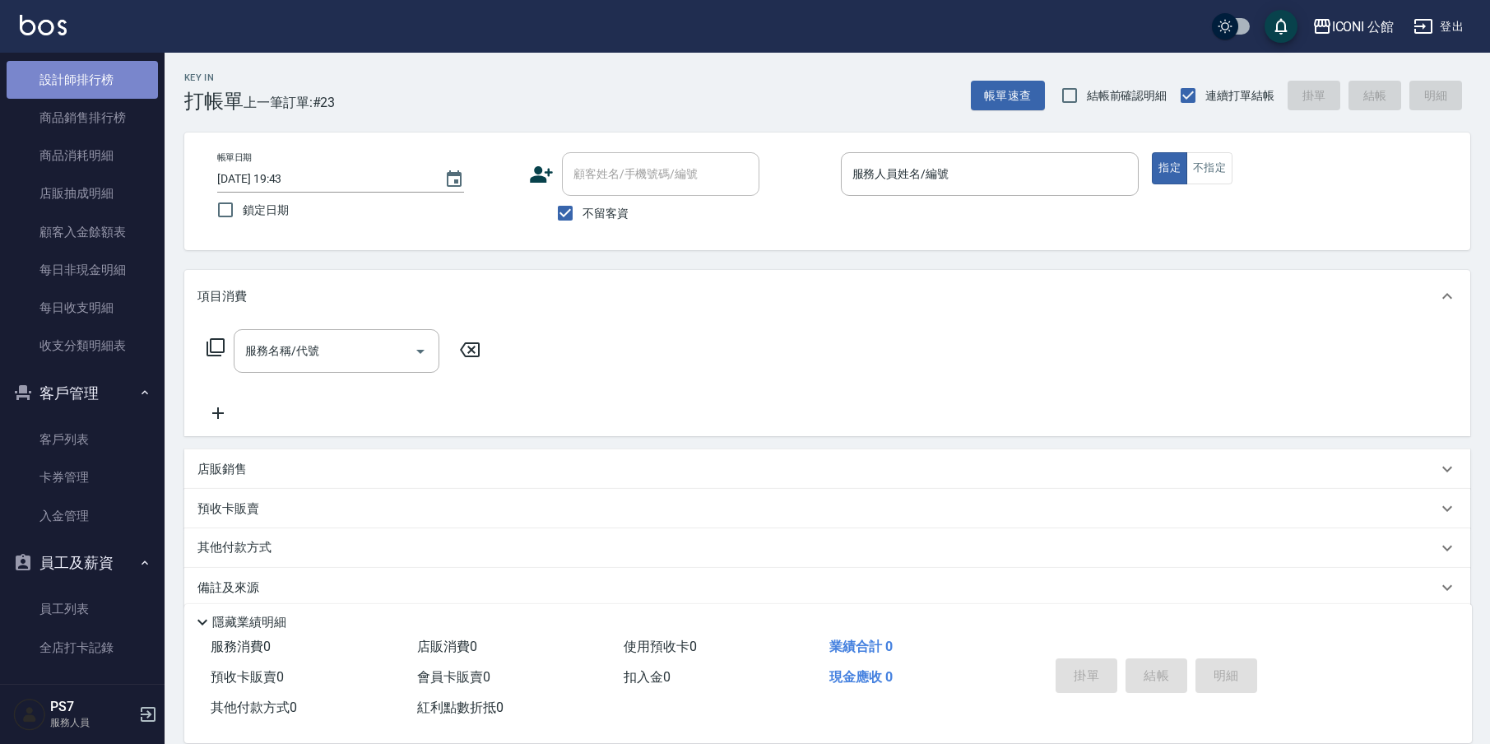
click at [91, 72] on link "設計師排行榜" at bounding box center [82, 80] width 151 height 38
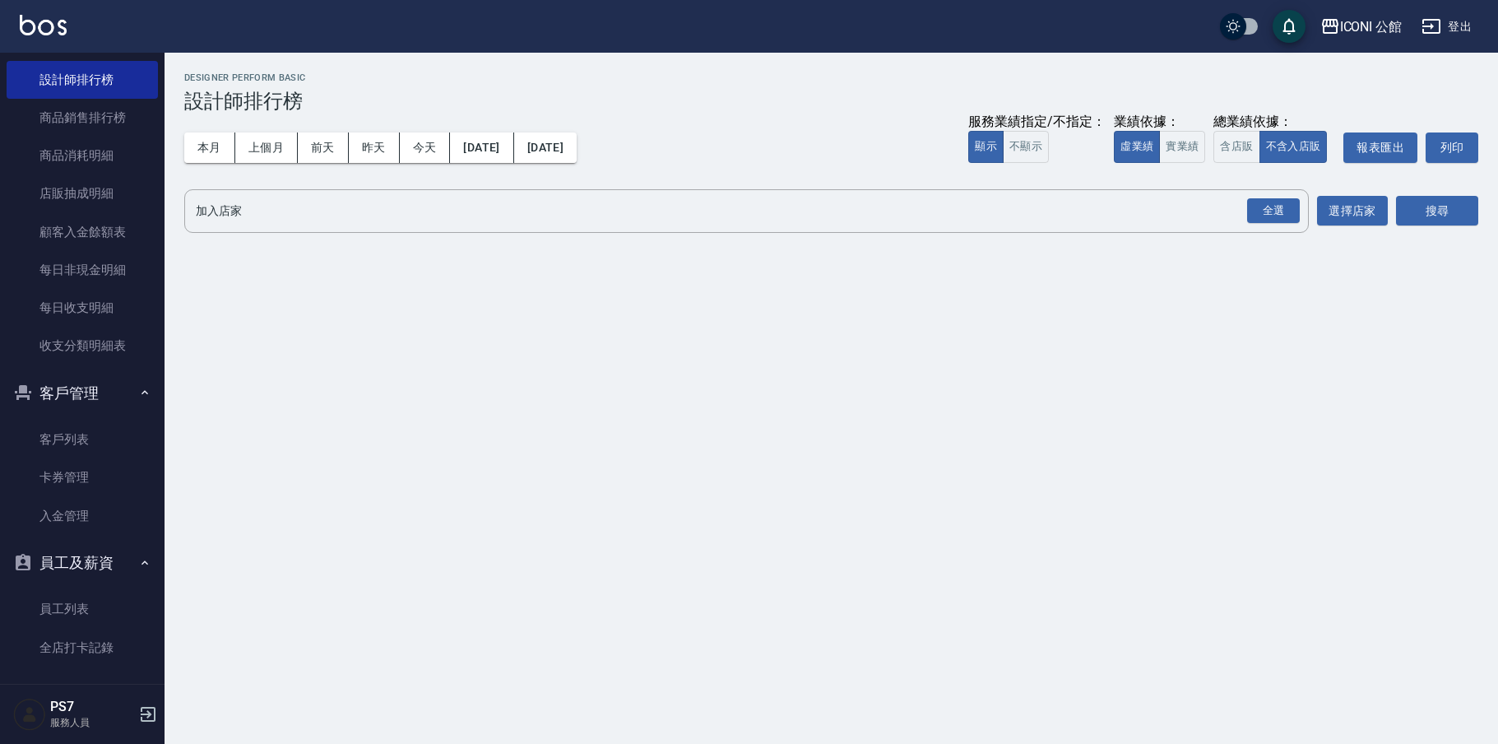
drag, startPoint x: 1244, startPoint y: 152, endPoint x: 1270, endPoint y: 173, distance: 33.4
click at [1244, 153] on button "含店販" at bounding box center [1237, 147] width 46 height 32
click at [1291, 226] on div "全選" at bounding box center [1273, 211] width 58 height 44
click at [1274, 220] on div "全選" at bounding box center [1273, 211] width 53 height 26
click at [1440, 206] on button "搜尋" at bounding box center [1437, 212] width 82 height 30
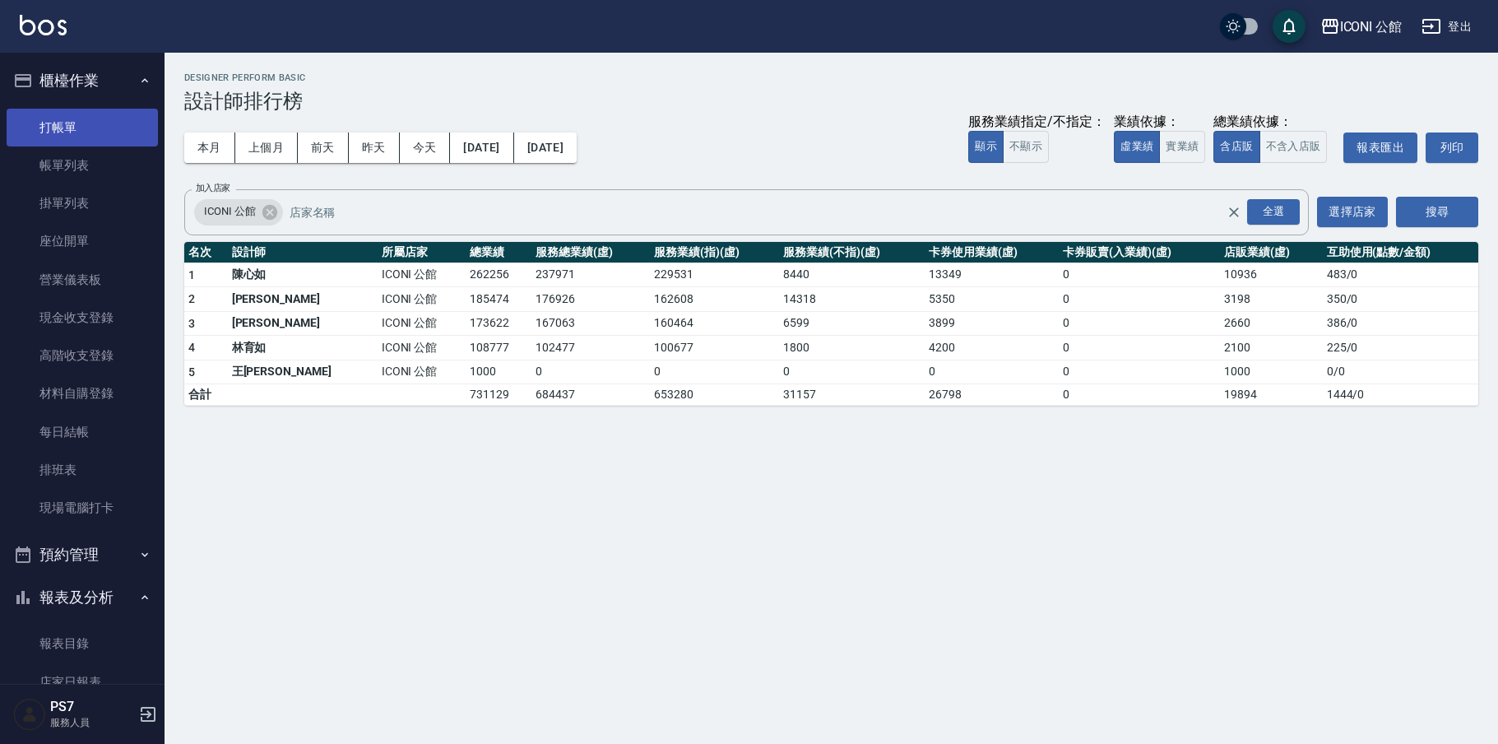
click at [61, 122] on link "打帳單" at bounding box center [82, 128] width 151 height 38
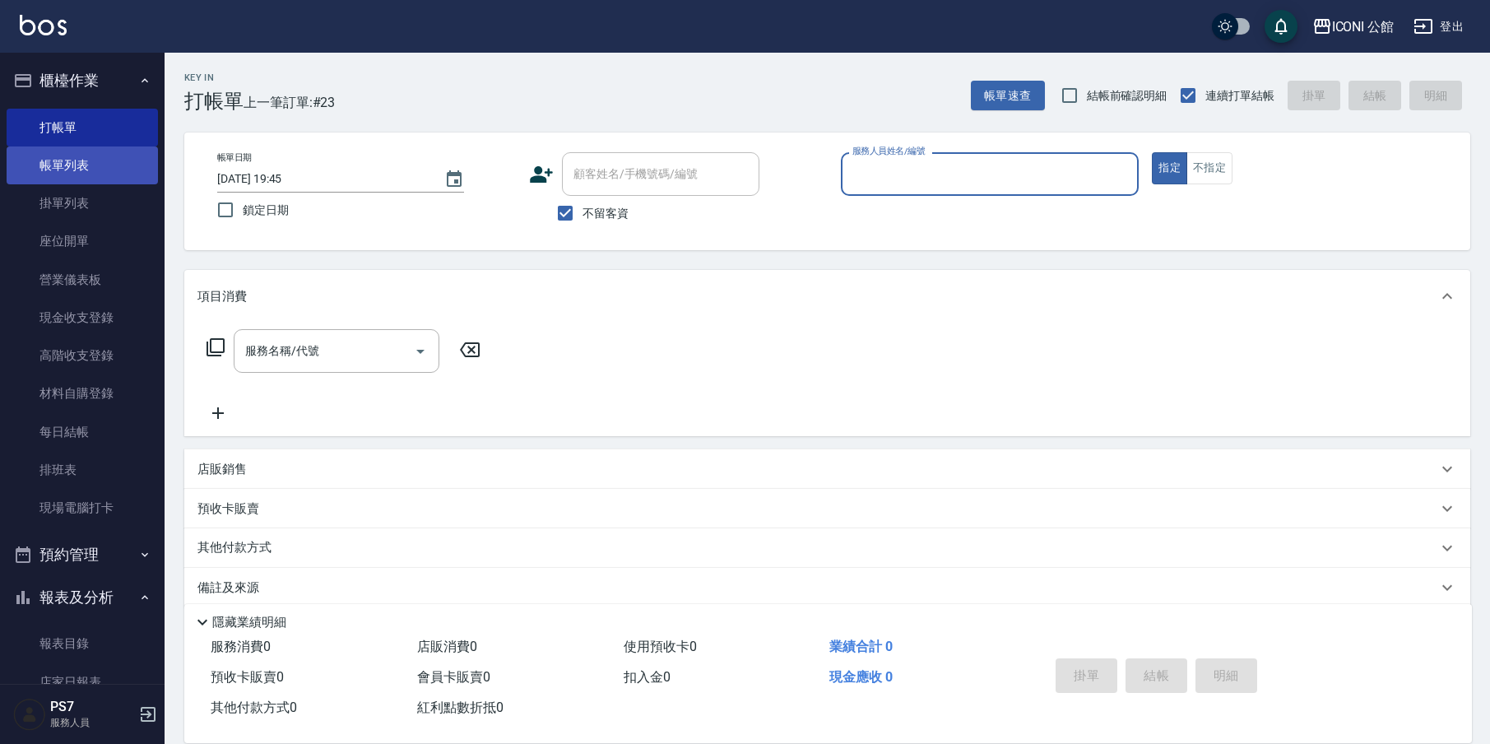
click at [106, 168] on link "帳單列表" at bounding box center [82, 165] width 151 height 38
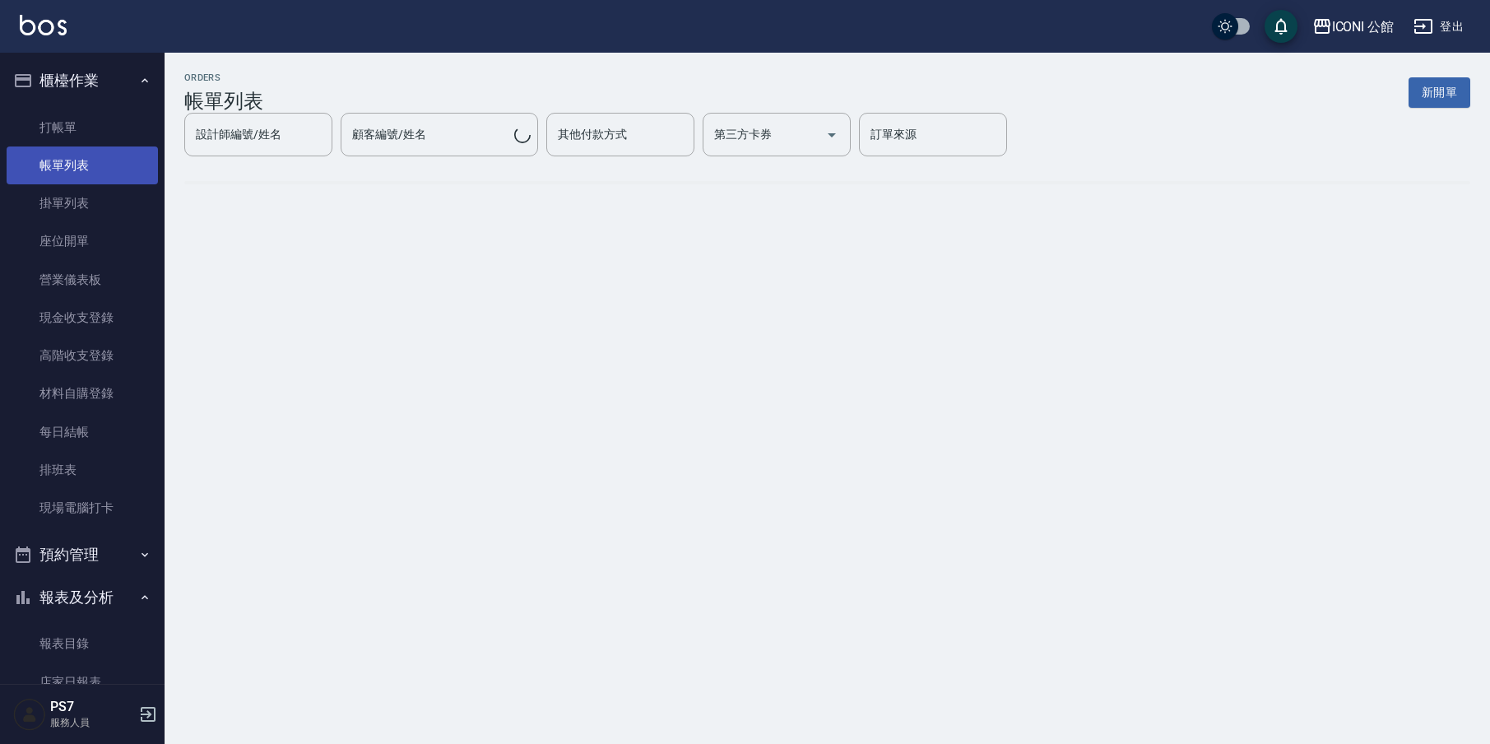
click at [106, 168] on link "帳單列表" at bounding box center [82, 165] width 151 height 38
click at [105, 168] on link "帳單列表" at bounding box center [82, 165] width 151 height 38
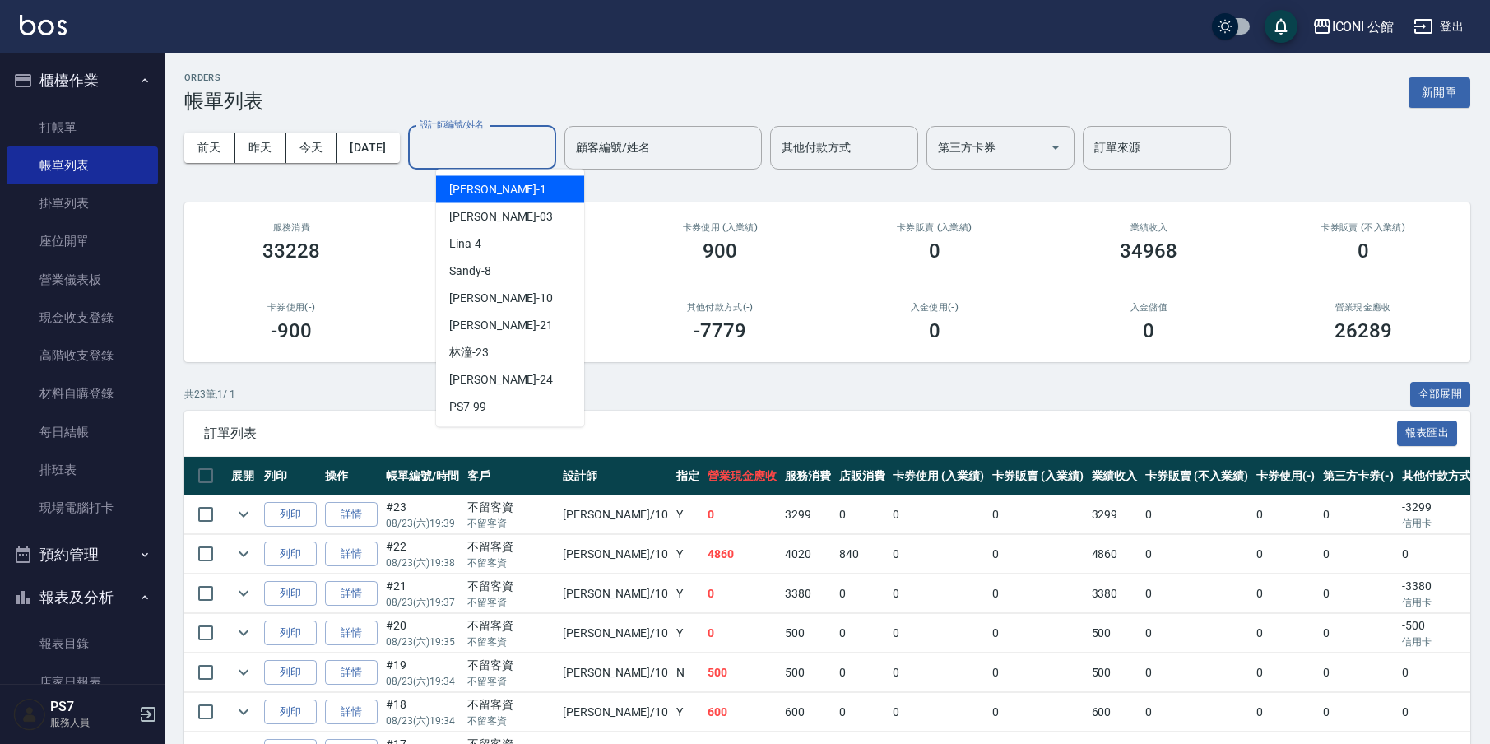
click at [481, 150] on input "設計師編號/姓名" at bounding box center [481, 147] width 133 height 29
type input "[PERSON_NAME]-1"
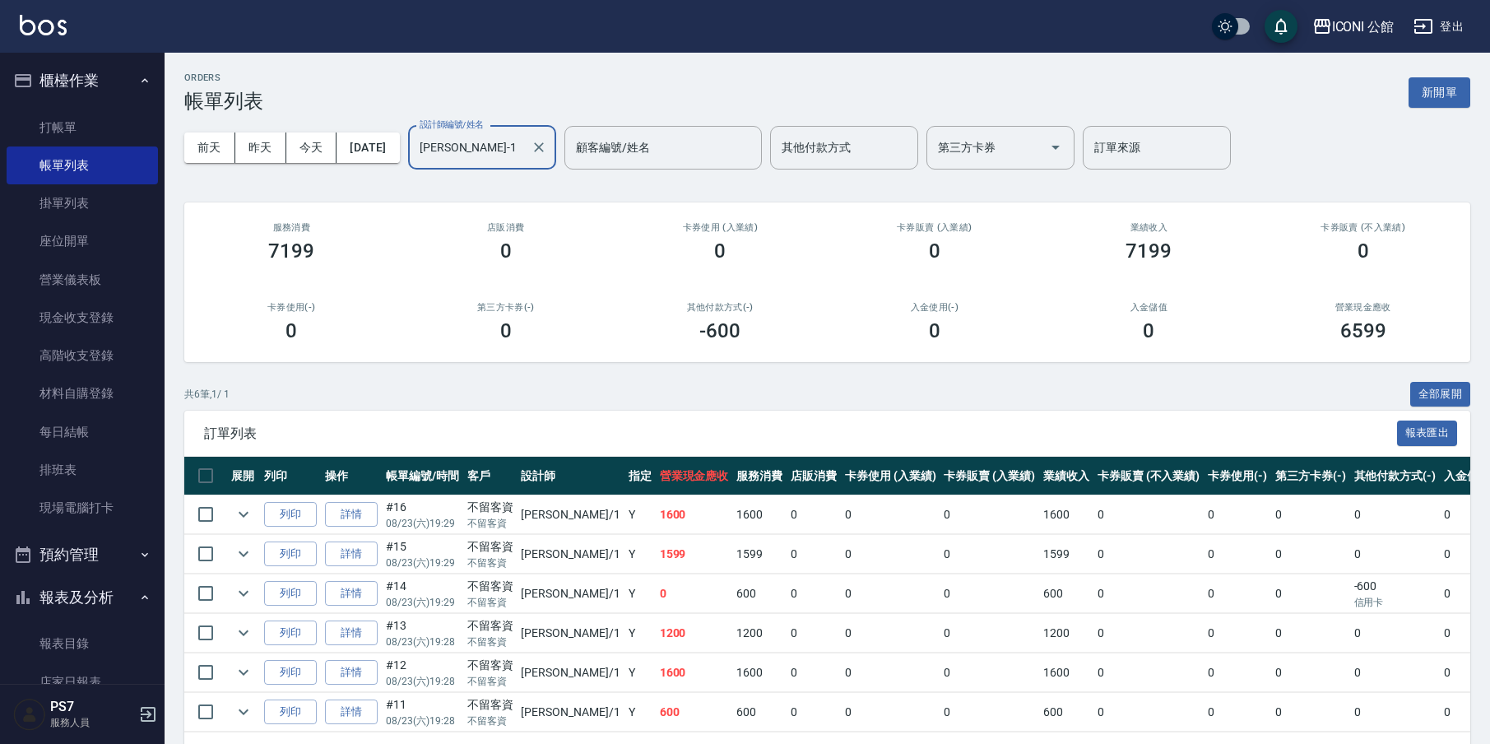
scroll to position [63, 0]
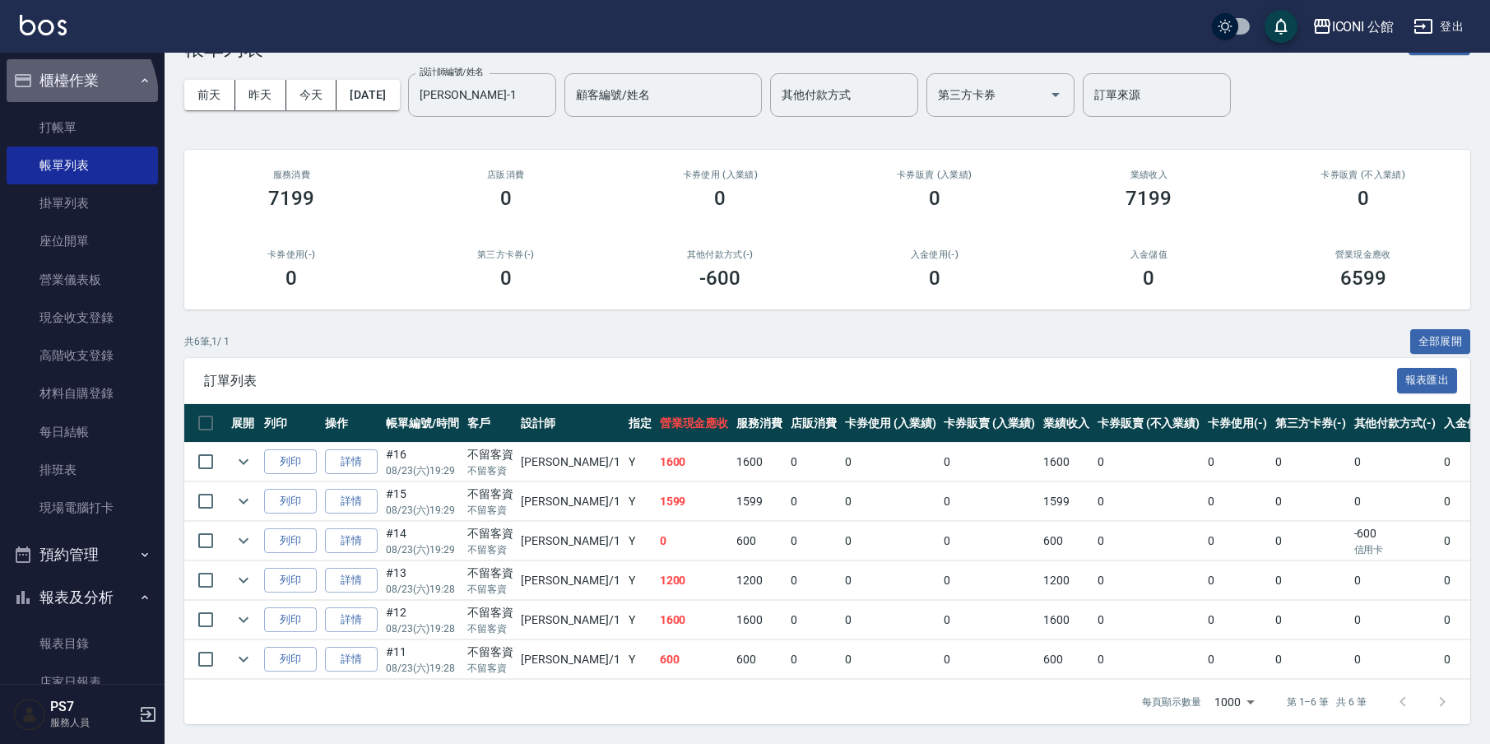
click at [58, 99] on button "櫃檯作業" at bounding box center [82, 80] width 151 height 43
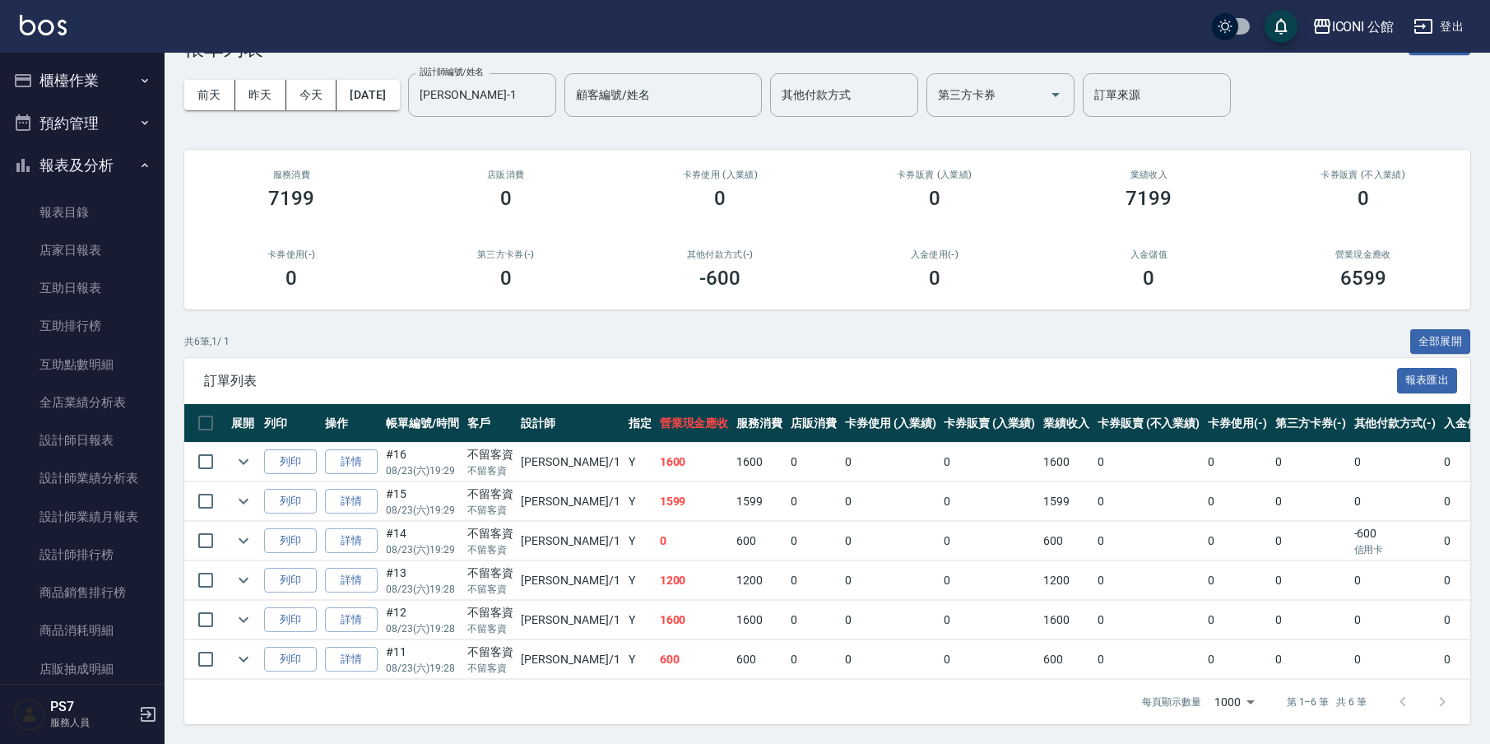
click at [84, 138] on button "預約管理" at bounding box center [82, 123] width 151 height 43
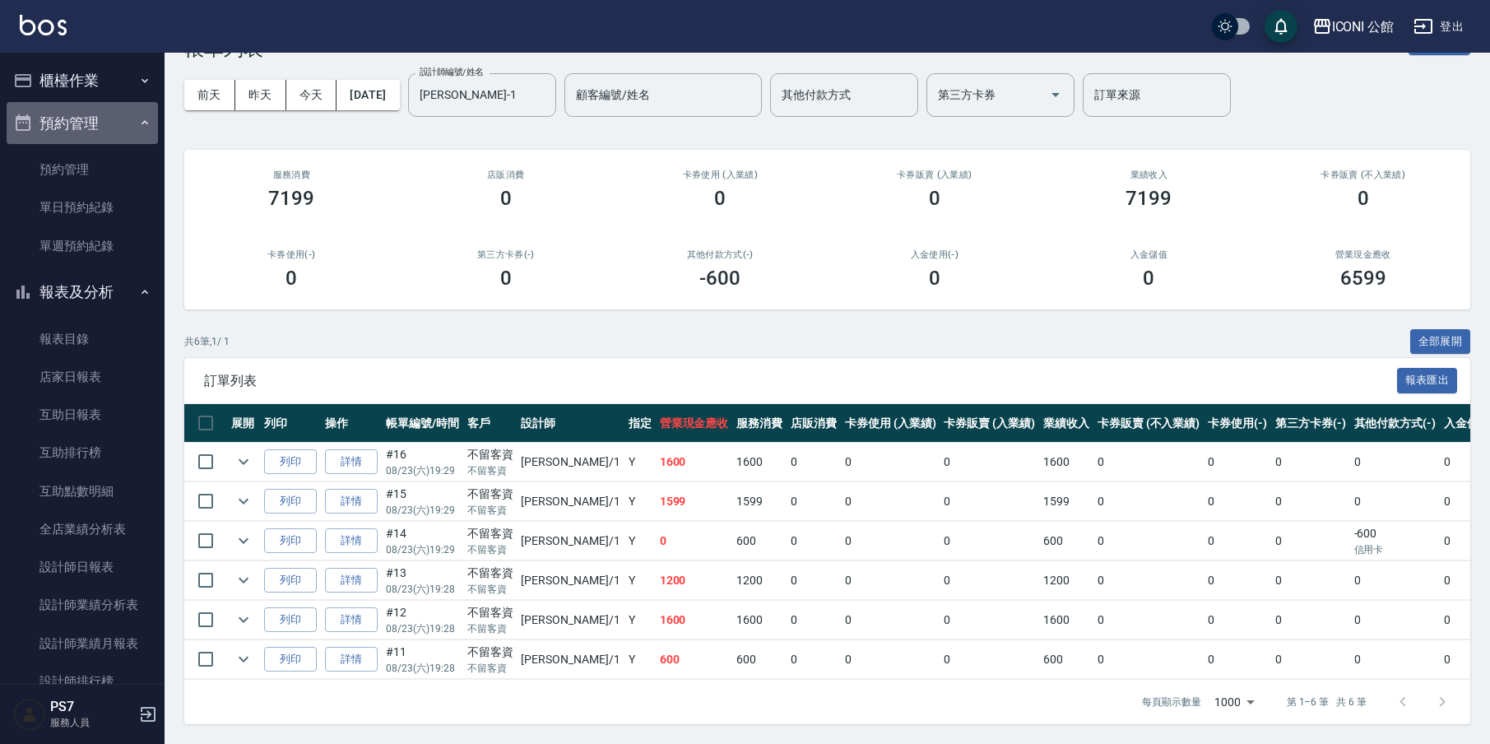
click at [84, 138] on button "預約管理" at bounding box center [82, 123] width 151 height 43
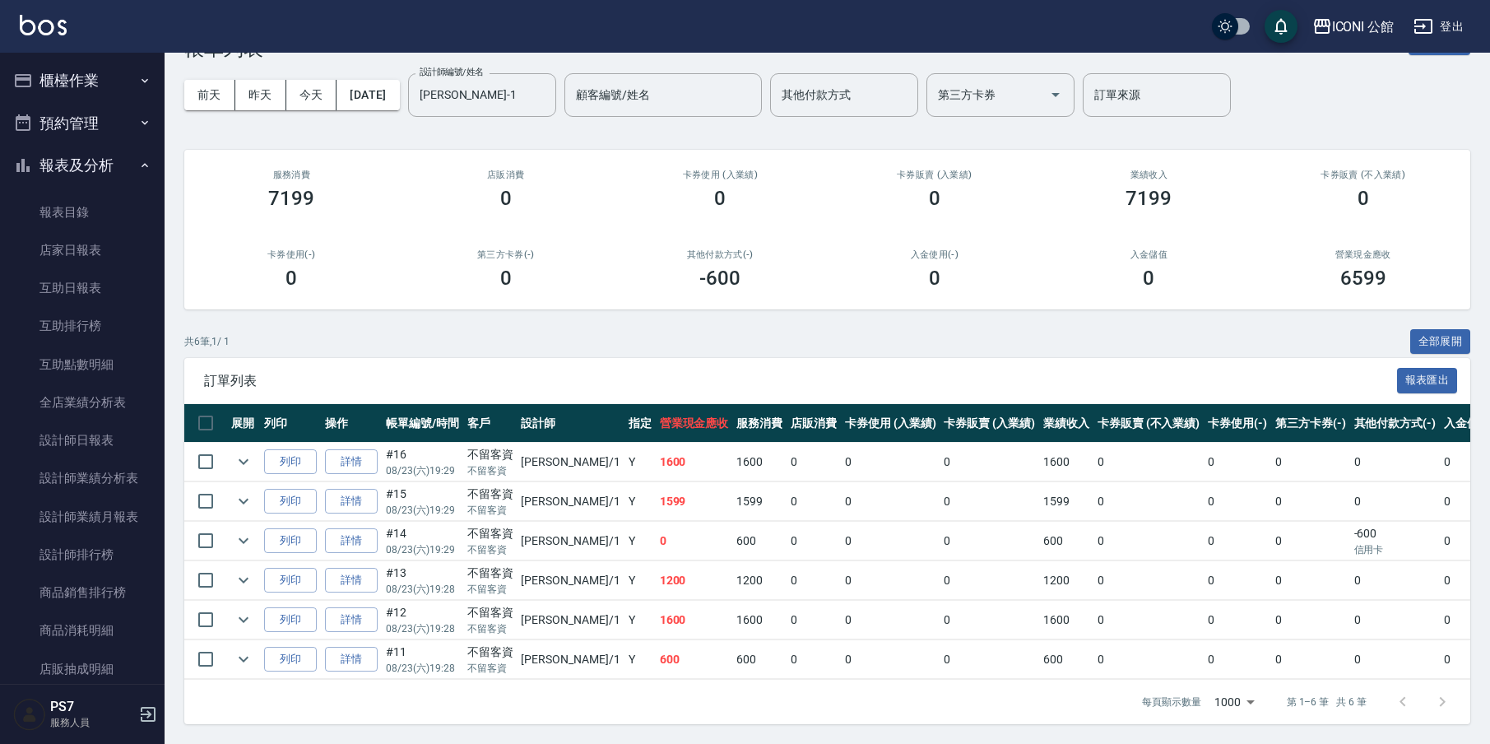
click at [95, 100] on ul "櫃檯作業 打帳單 帳單列表 掛單列表 座位開單 營業儀表板 現金收支登錄 高階收支登錄 材料自購登錄 每日結帳 排班表 現場電腦打卡 預約管理 預約管理 單日…" at bounding box center [82, 604] width 151 height 1102
click at [119, 80] on button "櫃檯作業" at bounding box center [82, 80] width 151 height 43
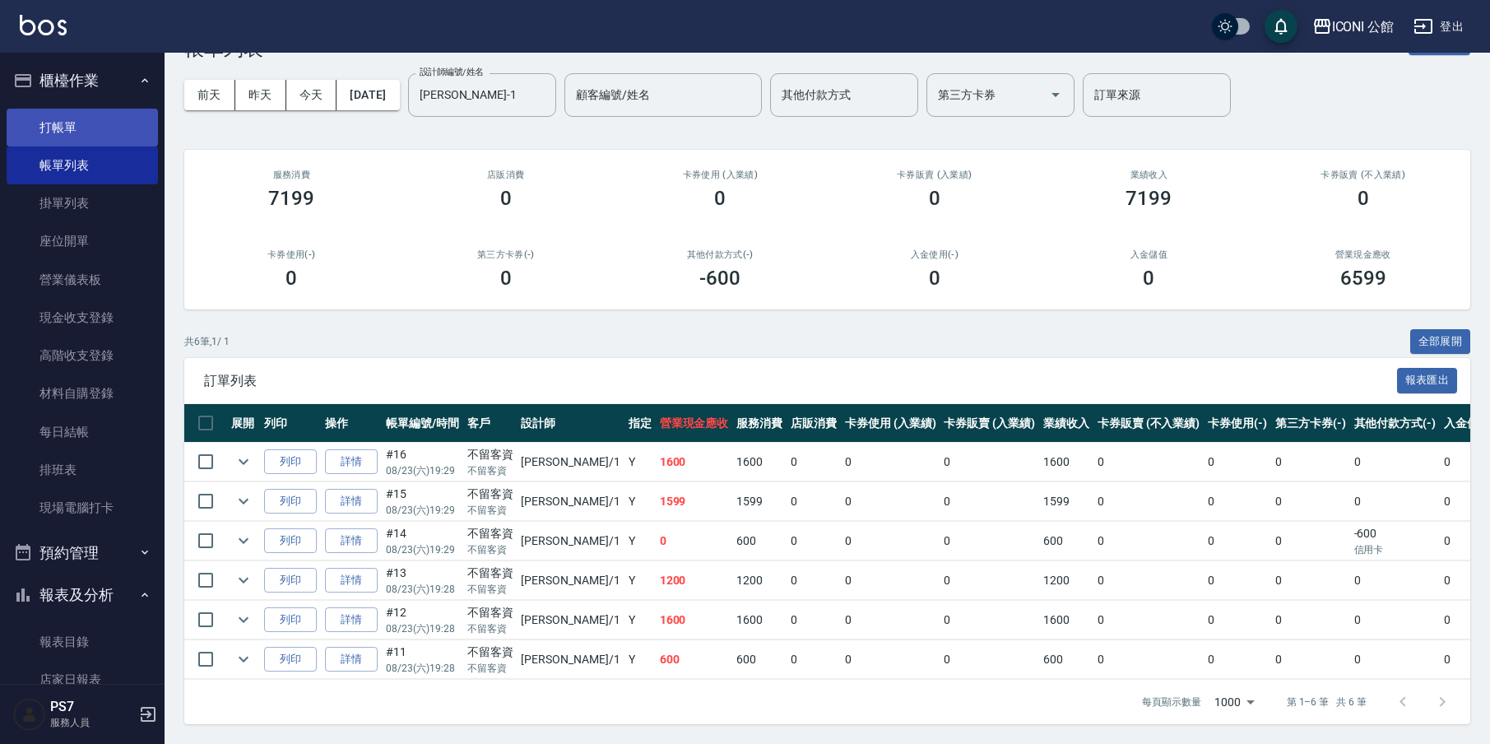
click at [101, 137] on link "打帳單" at bounding box center [82, 128] width 151 height 38
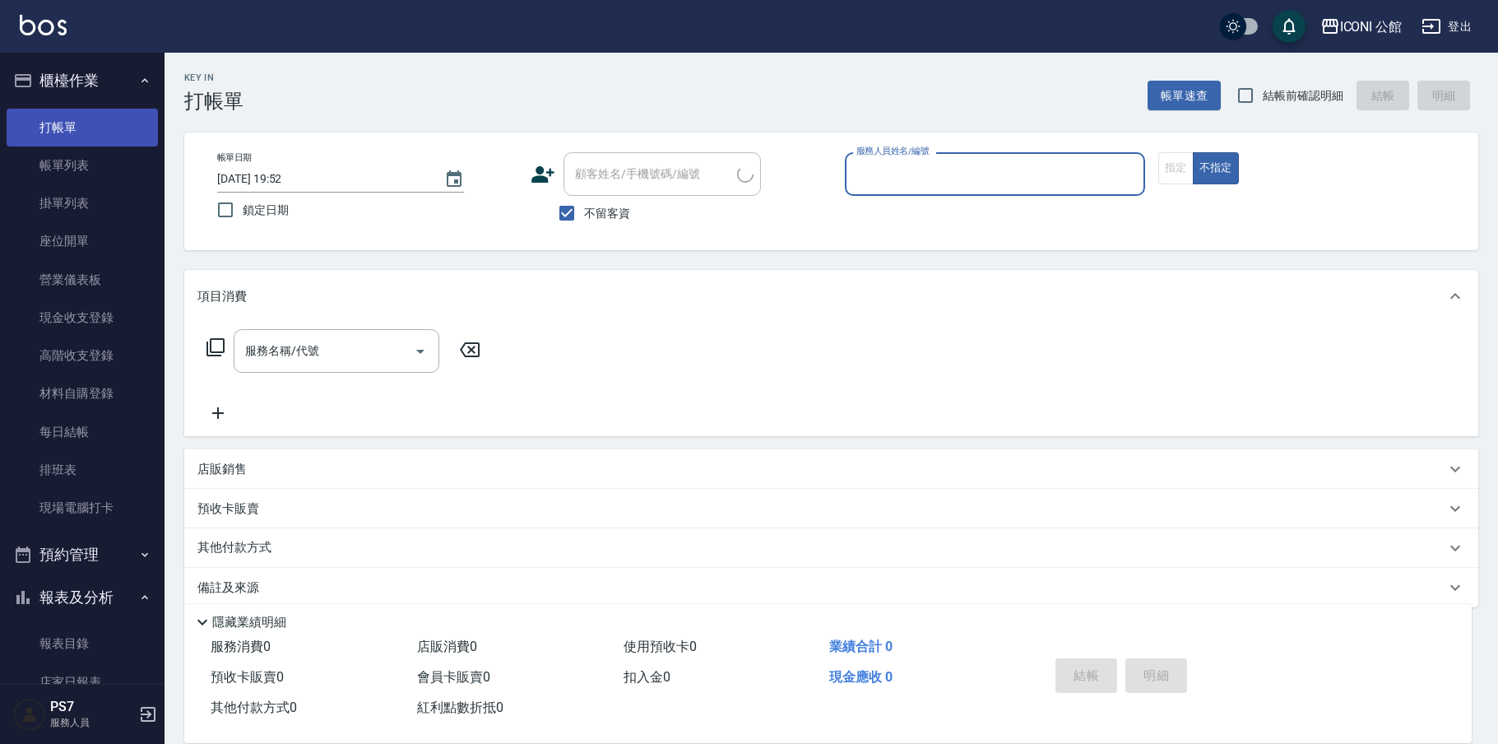
click at [101, 137] on link "打帳單" at bounding box center [82, 128] width 151 height 38
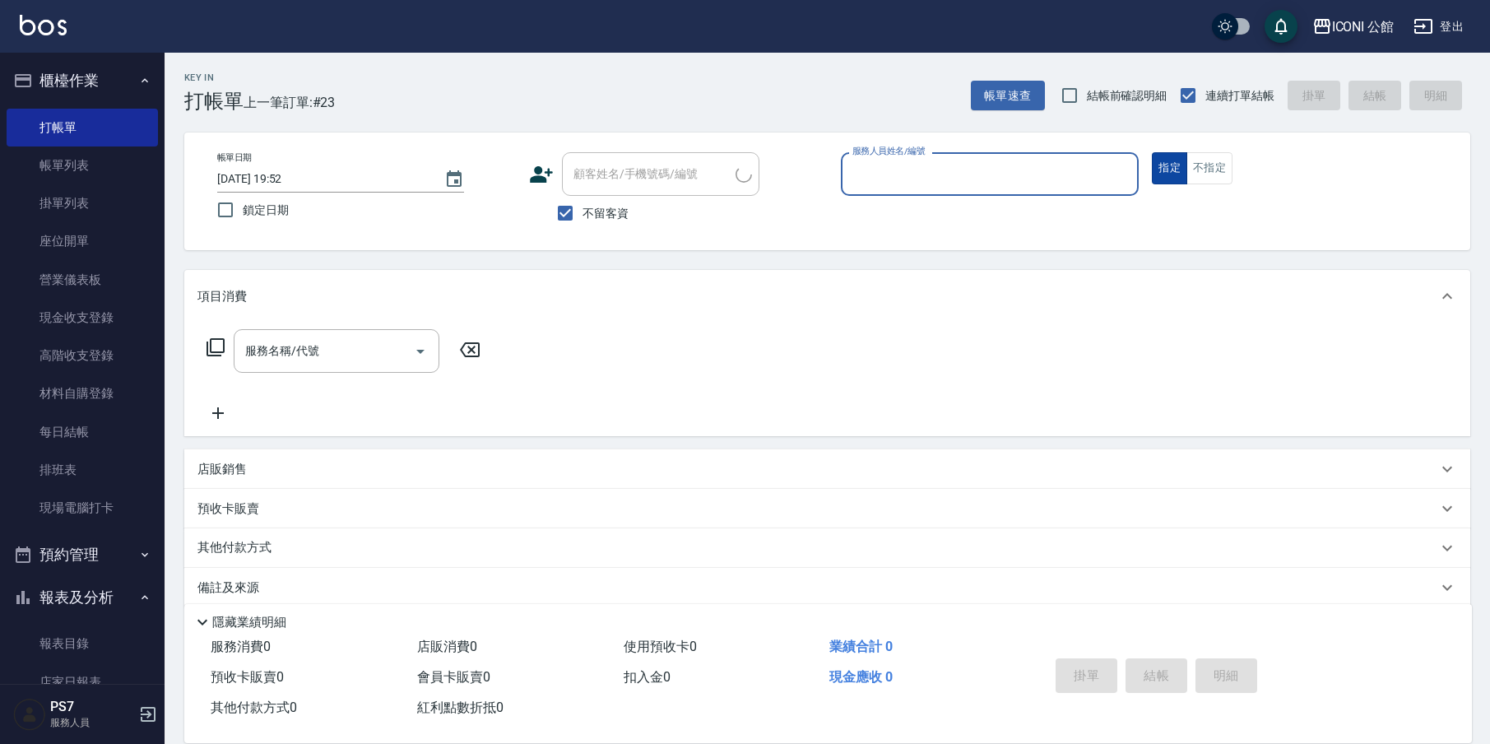
click at [1157, 168] on button "指定" at bounding box center [1169, 168] width 35 height 32
click at [1210, 163] on button "不指定" at bounding box center [1209, 168] width 46 height 32
click at [1101, 178] on input "服務人員姓名/編號" at bounding box center [990, 174] width 284 height 29
type input "202"
click at [1209, 168] on button "不指定" at bounding box center [1209, 168] width 46 height 32
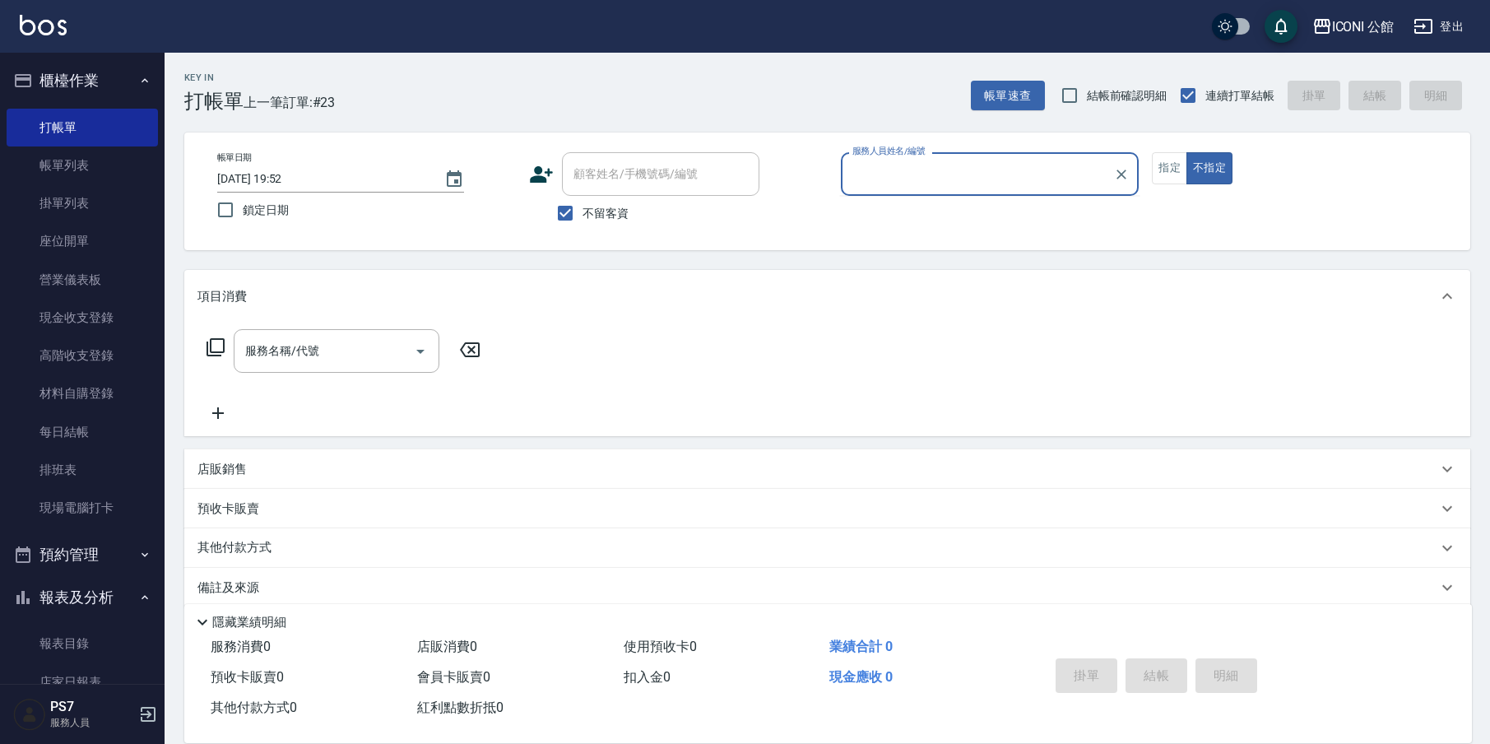
type button "false"
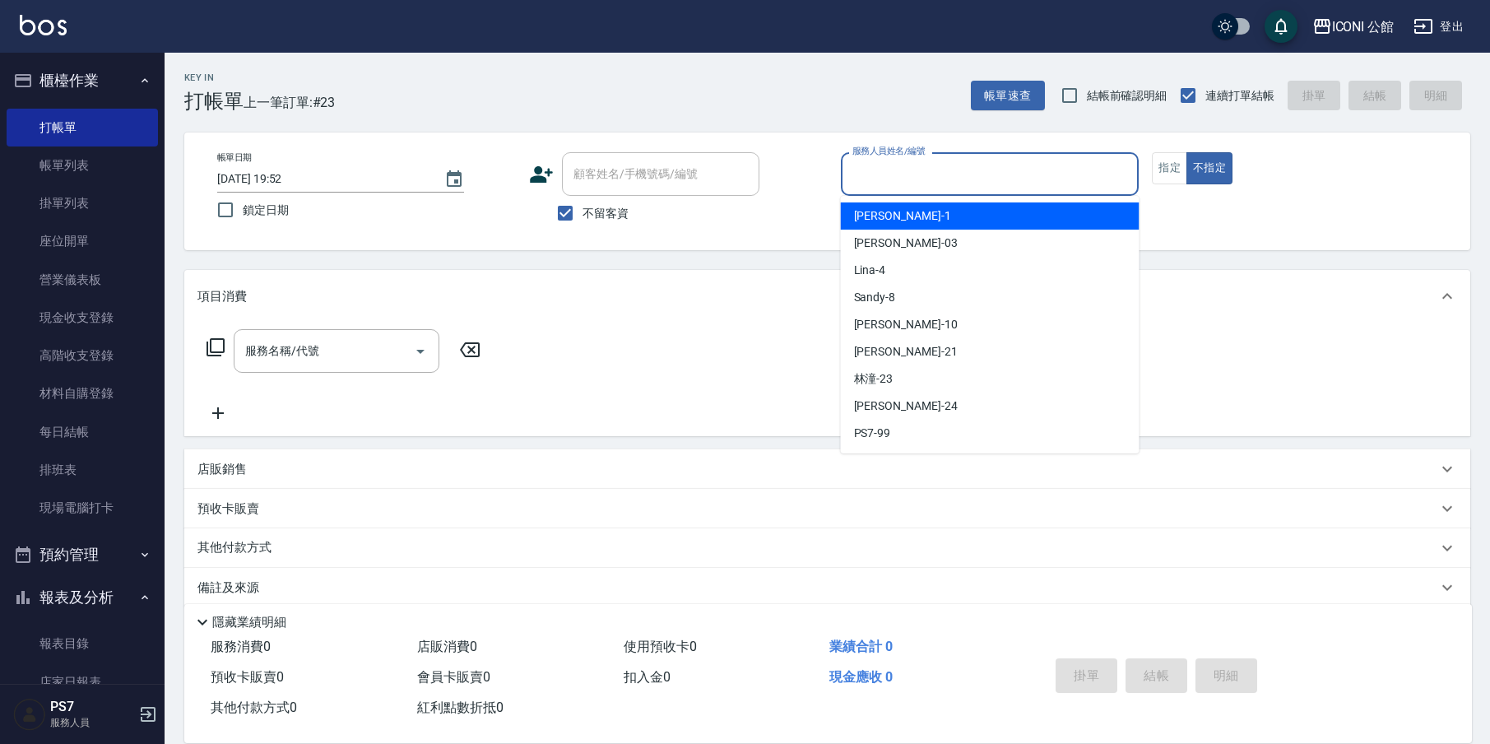
click at [1100, 178] on input "服務人員姓名/編號" at bounding box center [990, 174] width 284 height 29
type input "[PERSON_NAME]-1"
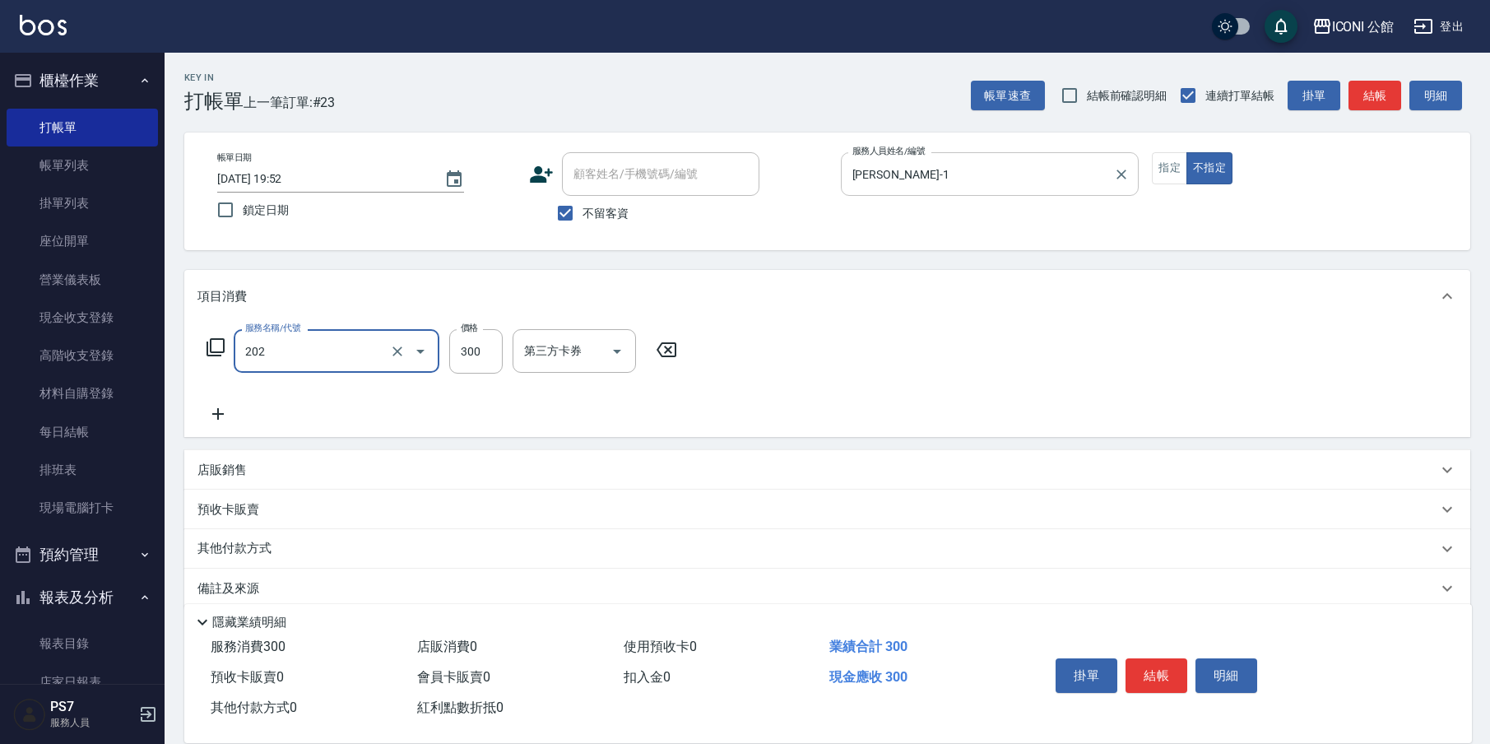
type input "單剪(202)"
type input "0"
click at [345, 357] on input "單剪(202)" at bounding box center [313, 351] width 145 height 29
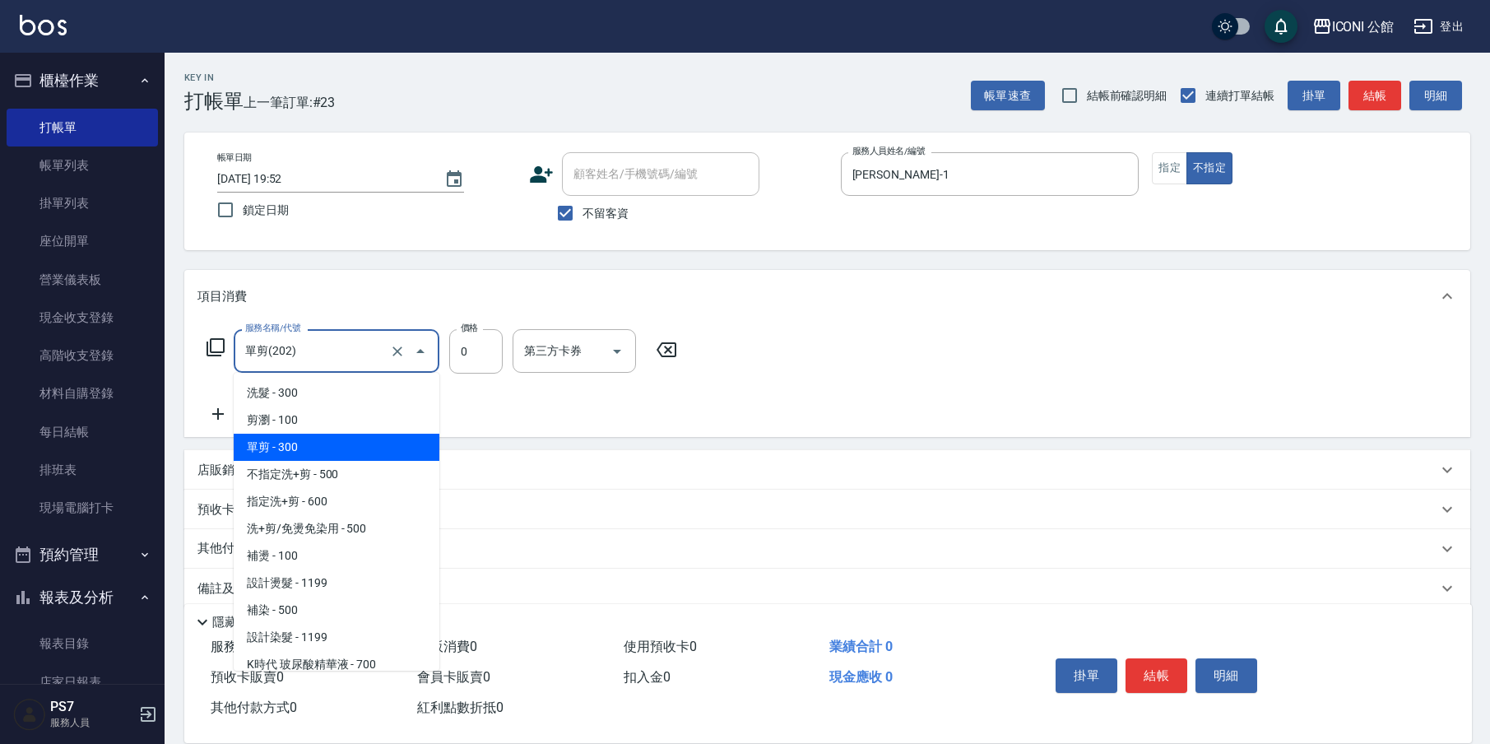
click at [345, 357] on input "單剪(202)" at bounding box center [313, 351] width 145 height 29
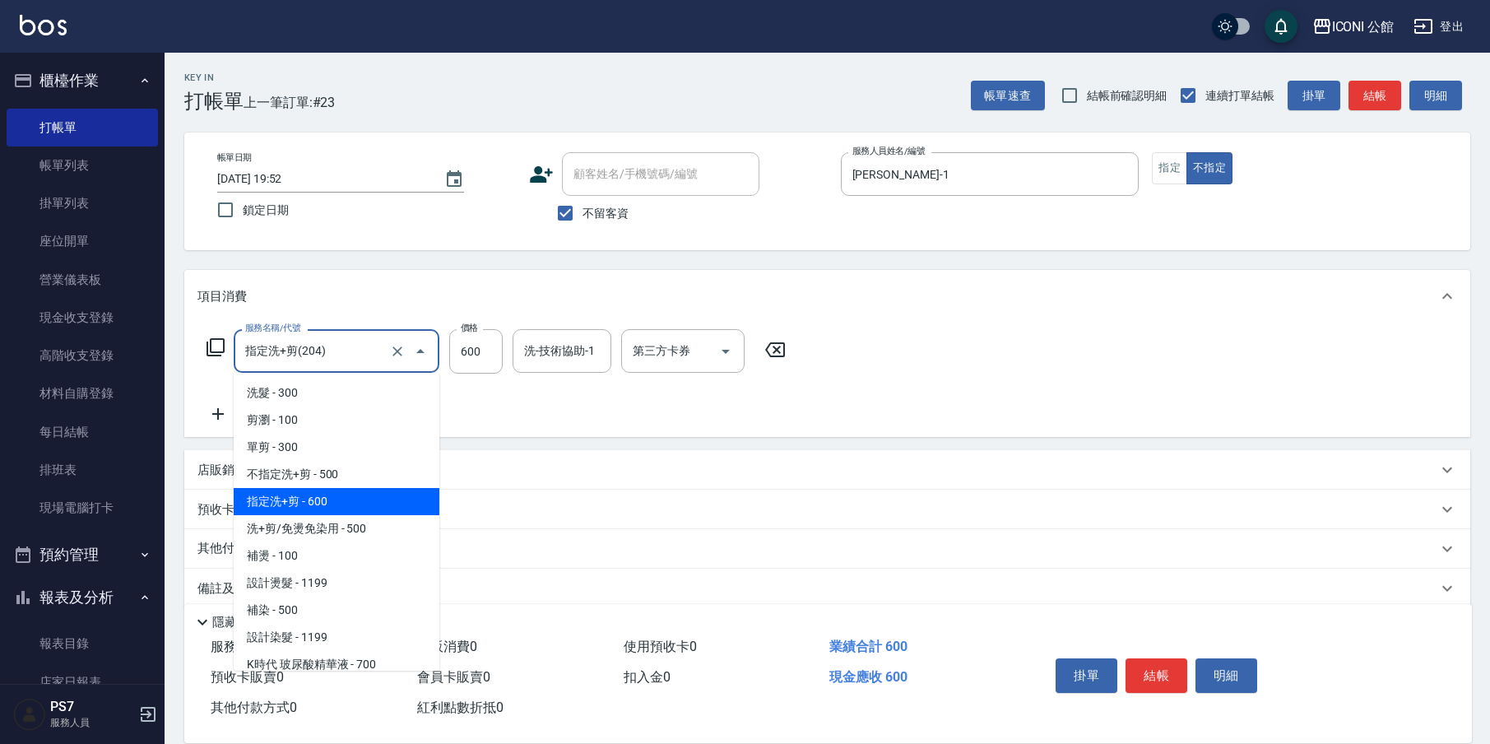
drag, startPoint x: 289, startPoint y: 358, endPoint x: 299, endPoint y: 351, distance: 12.6
click at [290, 356] on input "指定洗+剪(204)" at bounding box center [313, 351] width 145 height 29
click at [299, 351] on input "指定洗+剪(204)" at bounding box center [313, 351] width 145 height 29
click at [302, 352] on input "指定洗+剪(204)" at bounding box center [313, 351] width 145 height 29
click at [342, 358] on input "指定洗+剪(204)" at bounding box center [313, 351] width 145 height 29
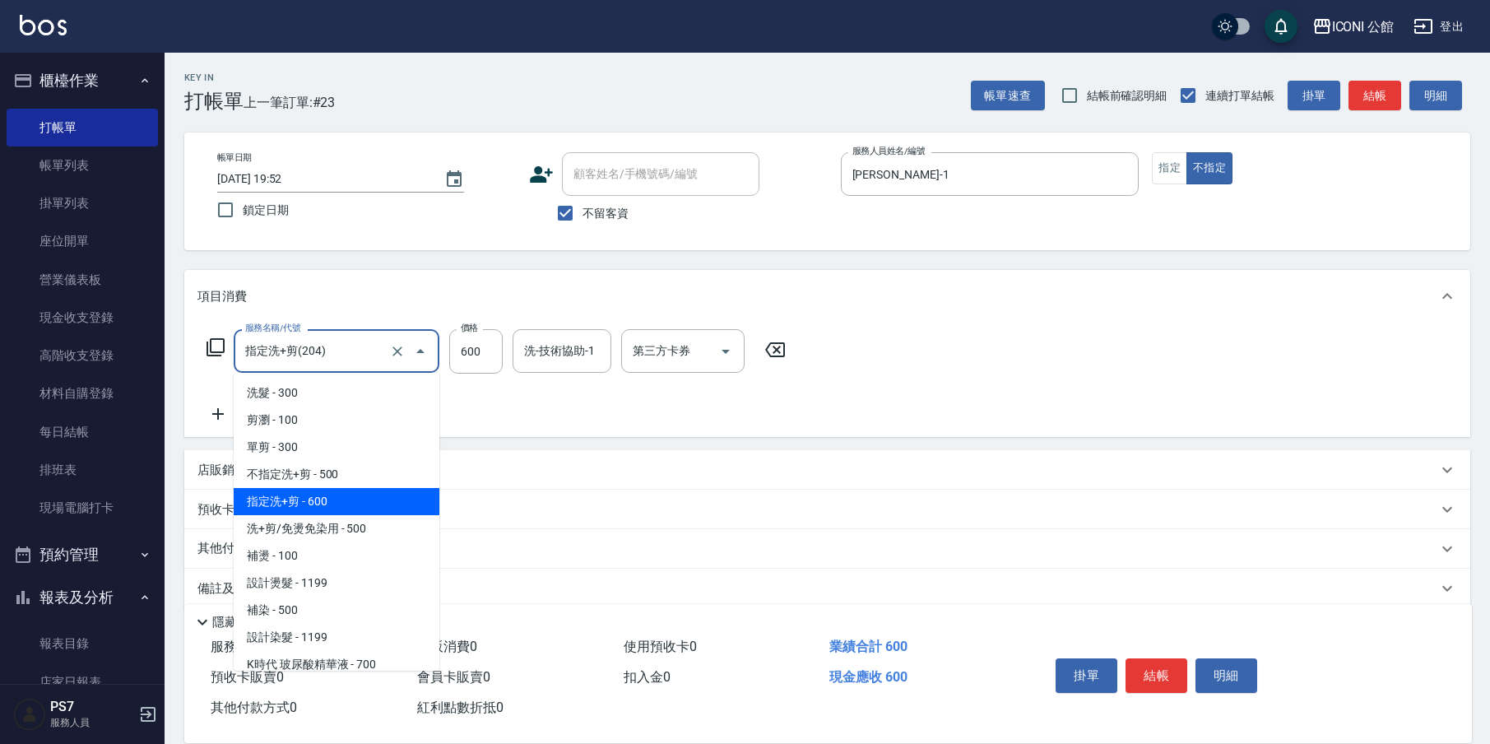
click at [342, 358] on input "指定洗+剪(204)" at bounding box center [313, 351] width 145 height 29
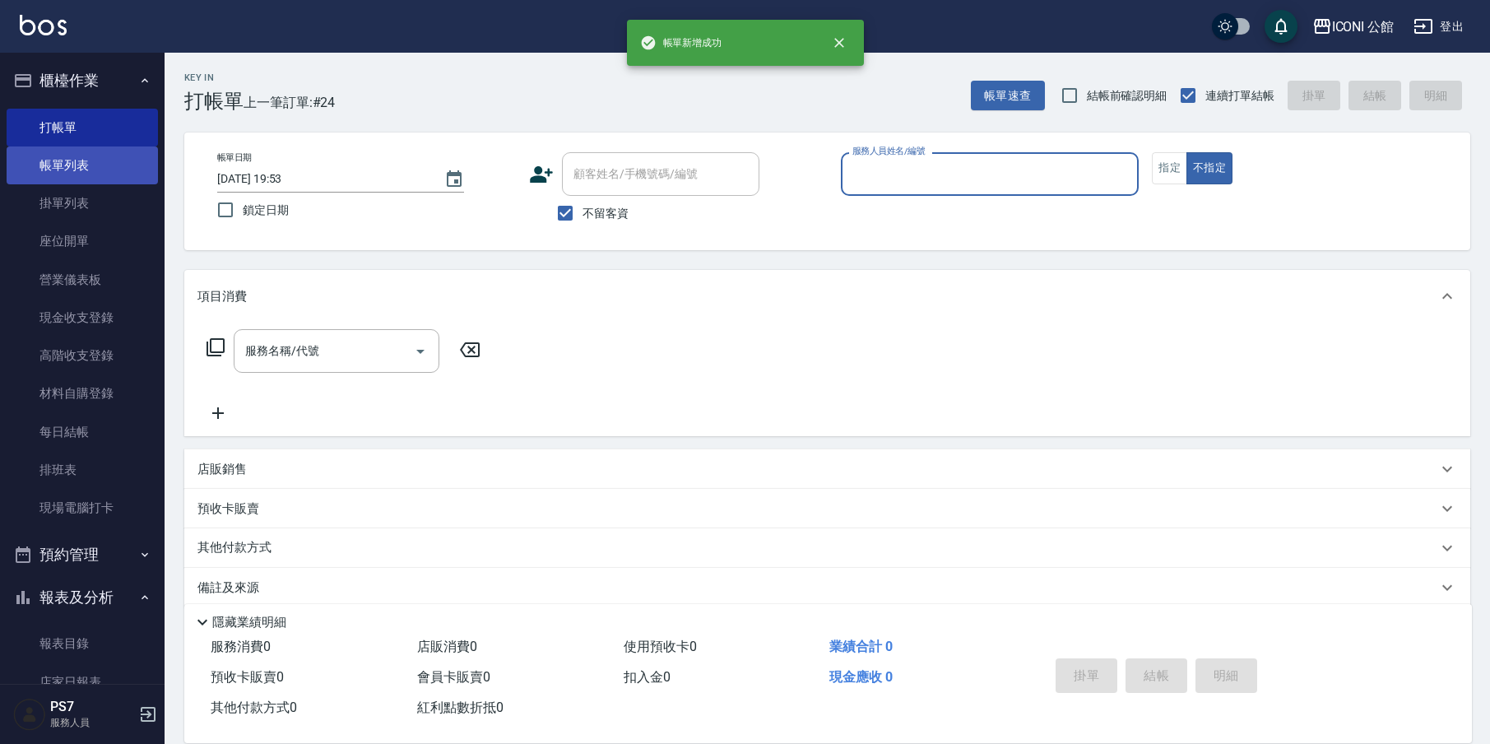
click at [53, 160] on link "帳單列表" at bounding box center [82, 165] width 151 height 38
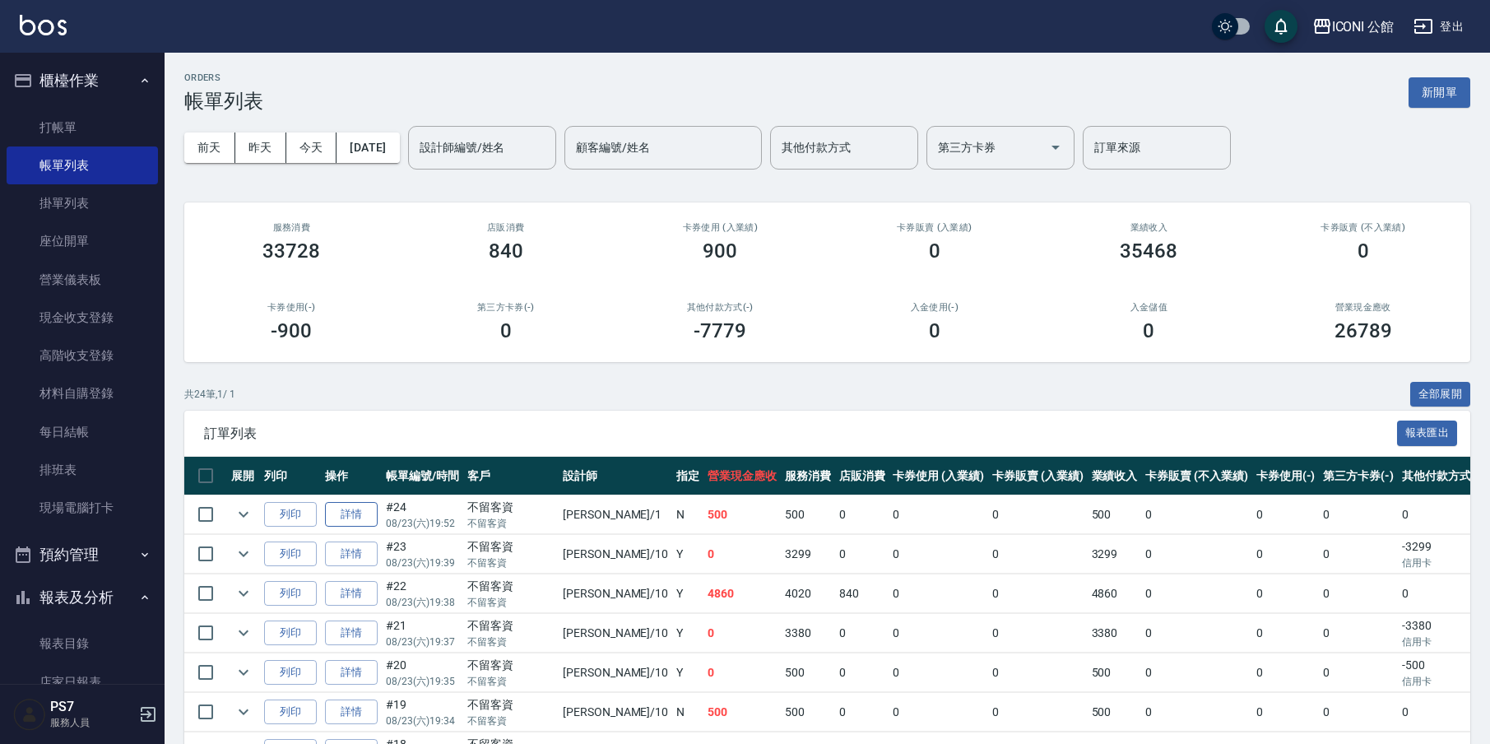
click at [360, 511] on link "詳情" at bounding box center [351, 515] width 53 height 26
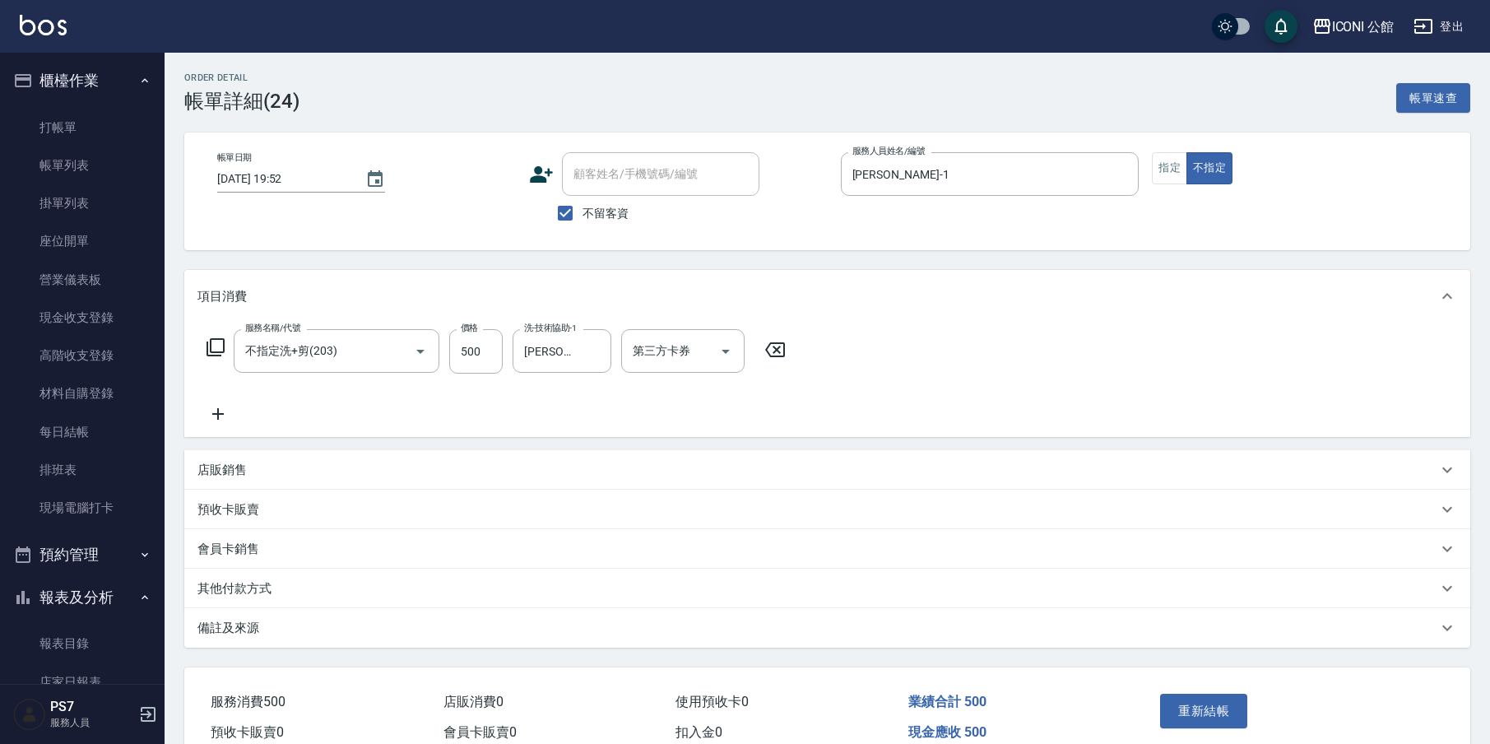
click at [253, 580] on p "其他付款方式" at bounding box center [234, 588] width 74 height 17
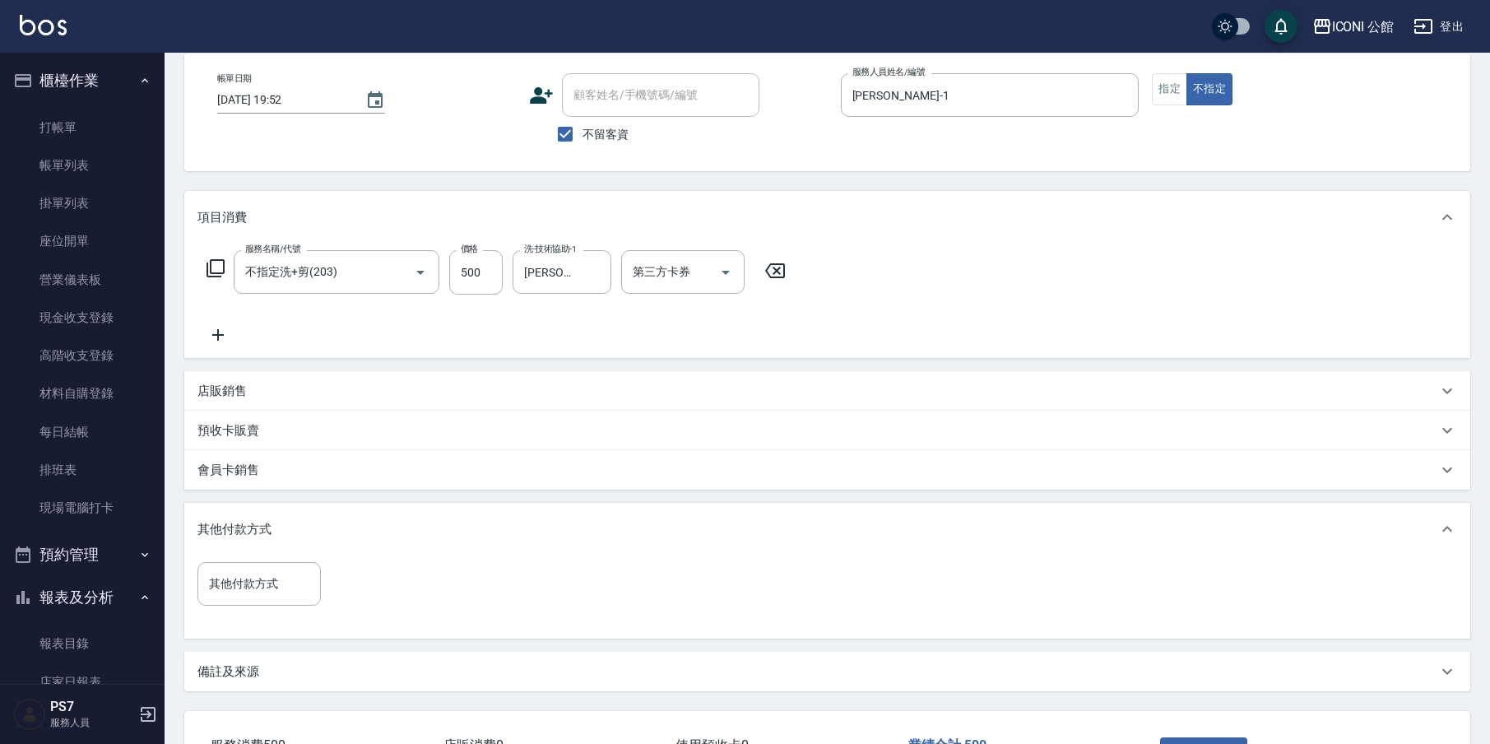
scroll to position [197, 0]
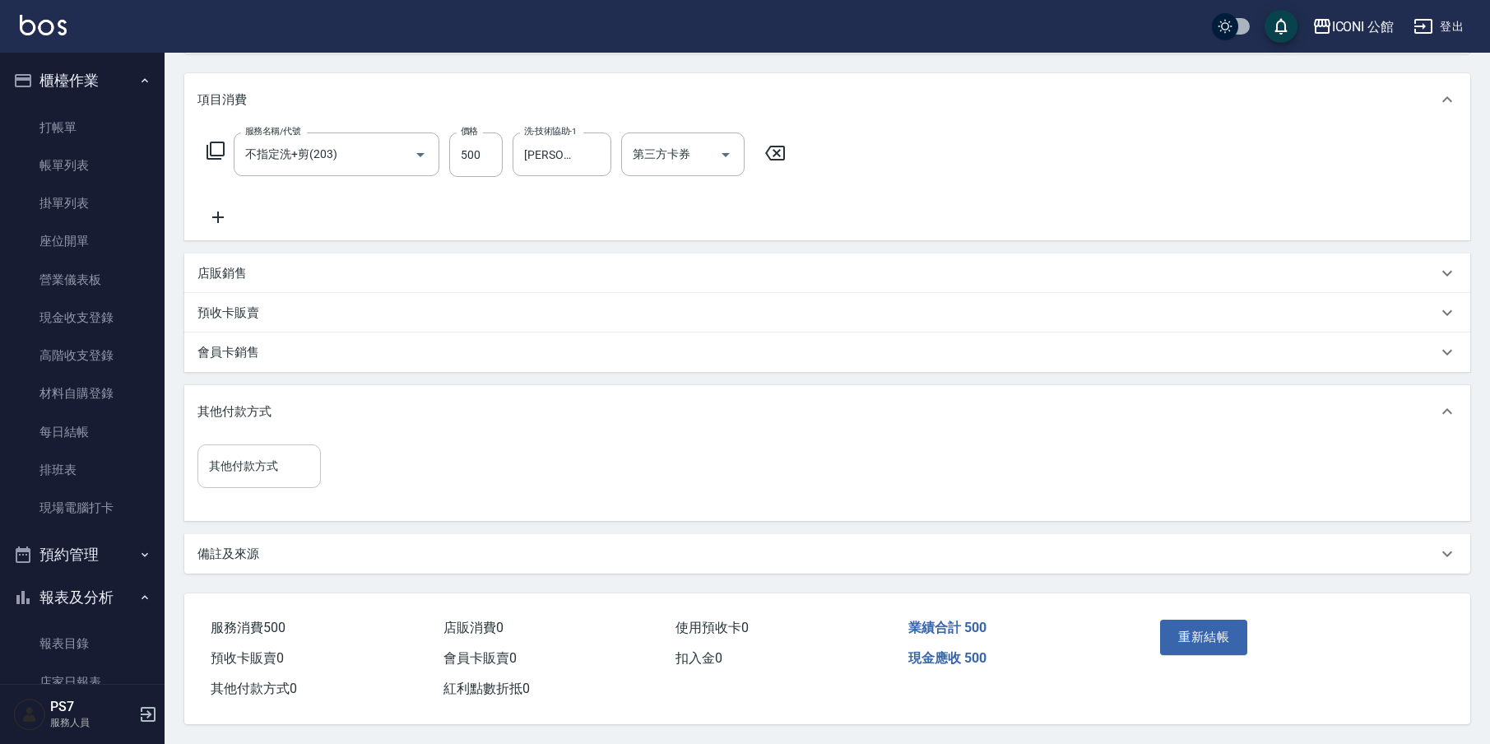
drag, startPoint x: 248, startPoint y: 472, endPoint x: 250, endPoint y: 485, distance: 13.4
click at [248, 472] on input "其他付款方式" at bounding box center [259, 466] width 109 height 29
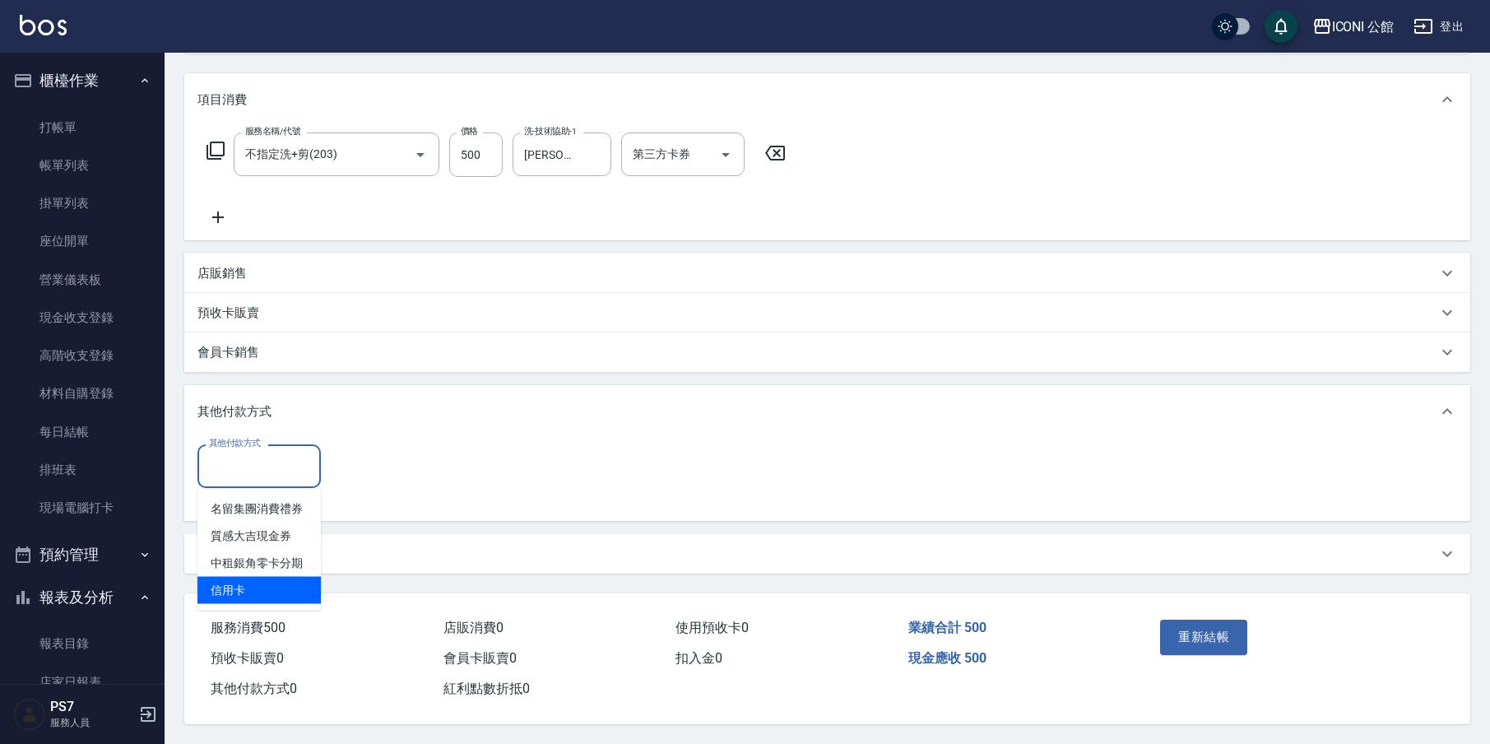
click at [262, 595] on span "信用卡" at bounding box center [258, 590] width 123 height 27
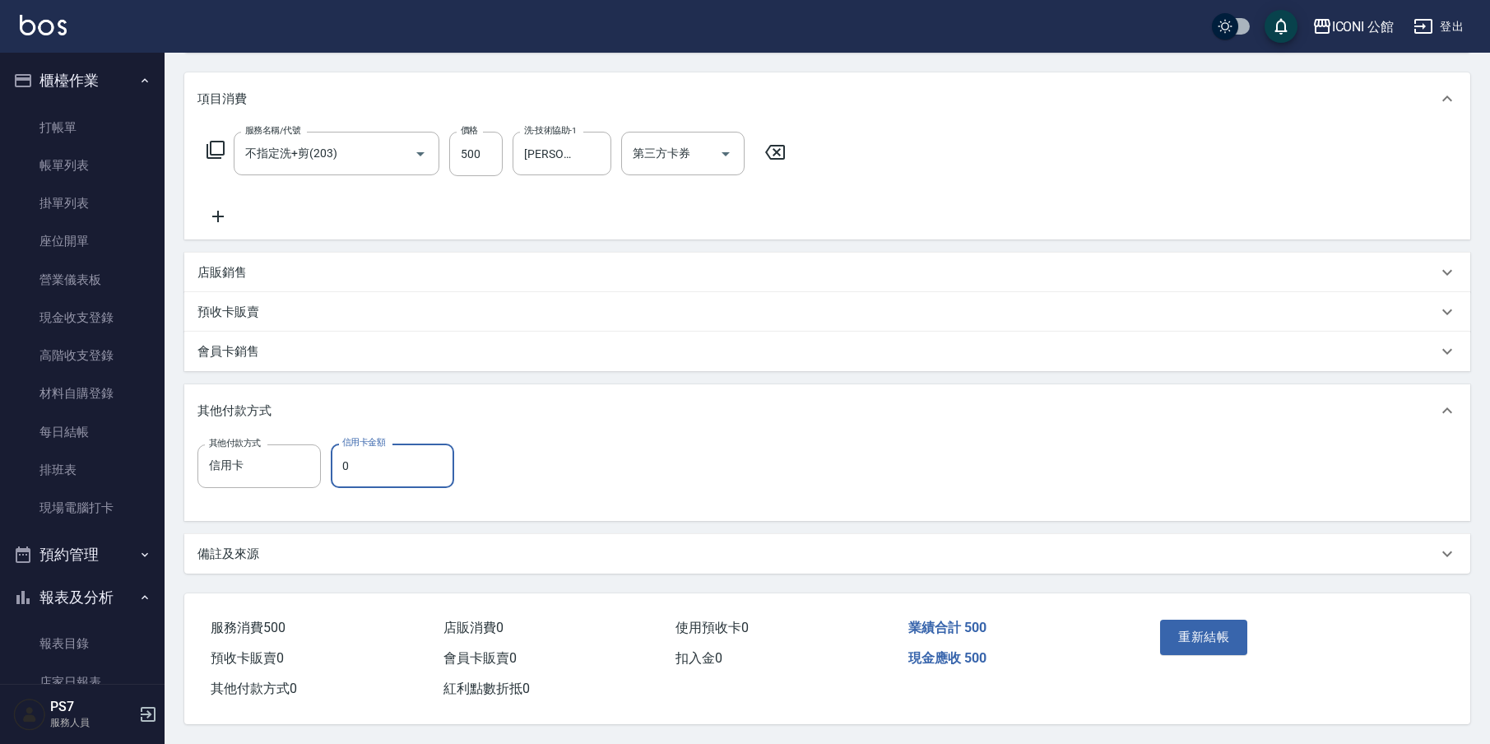
click at [386, 480] on input "0" at bounding box center [392, 465] width 123 height 44
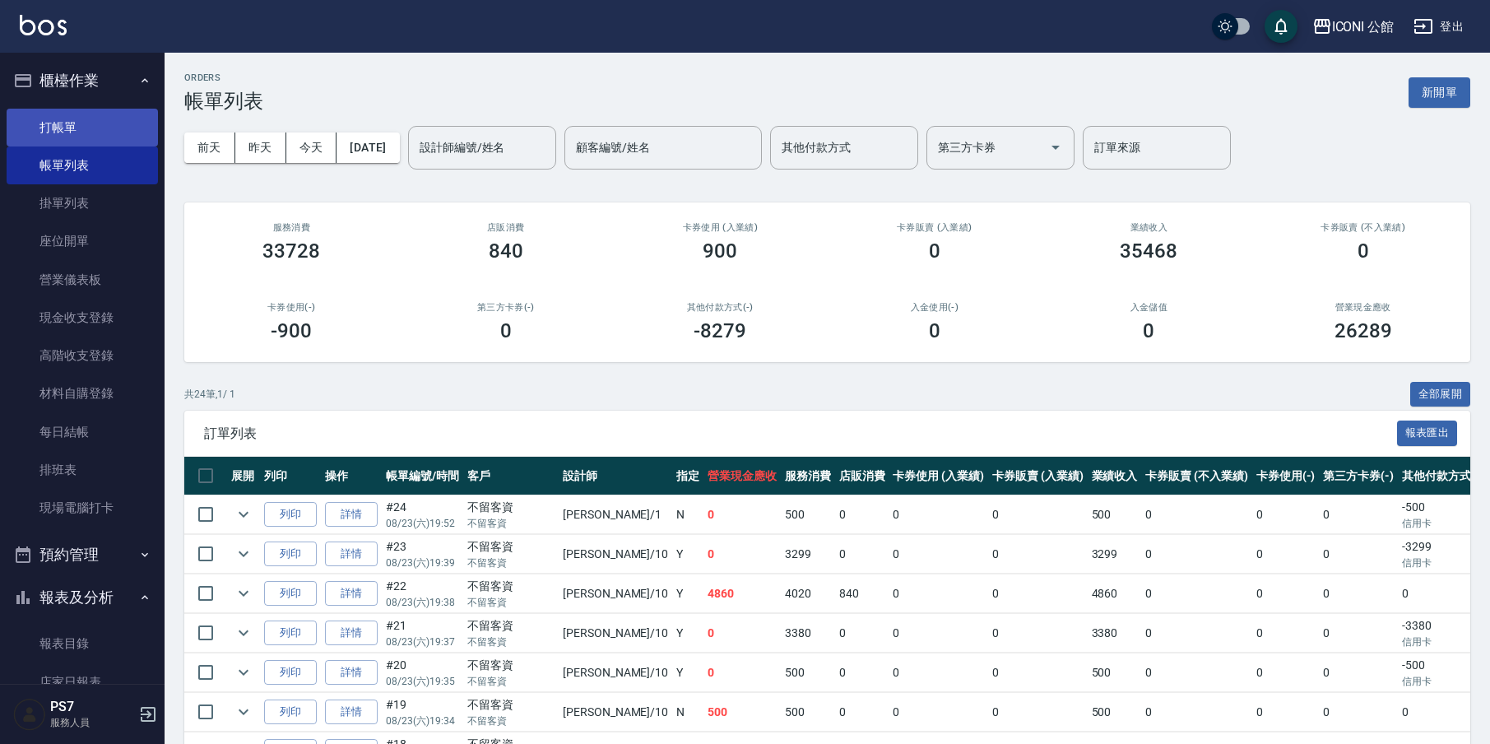
click at [77, 111] on link "打帳單" at bounding box center [82, 128] width 151 height 38
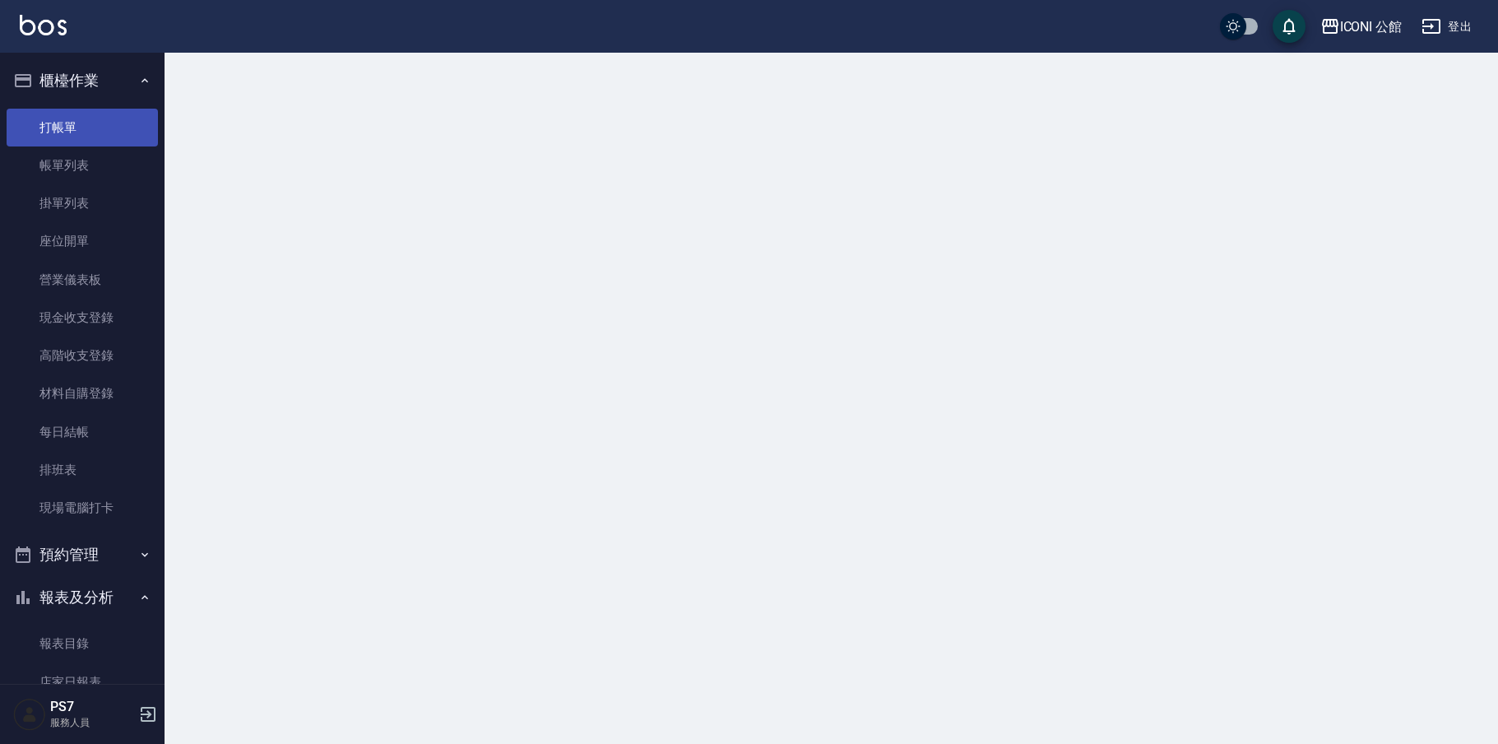
click at [78, 118] on link "打帳單" at bounding box center [82, 128] width 151 height 38
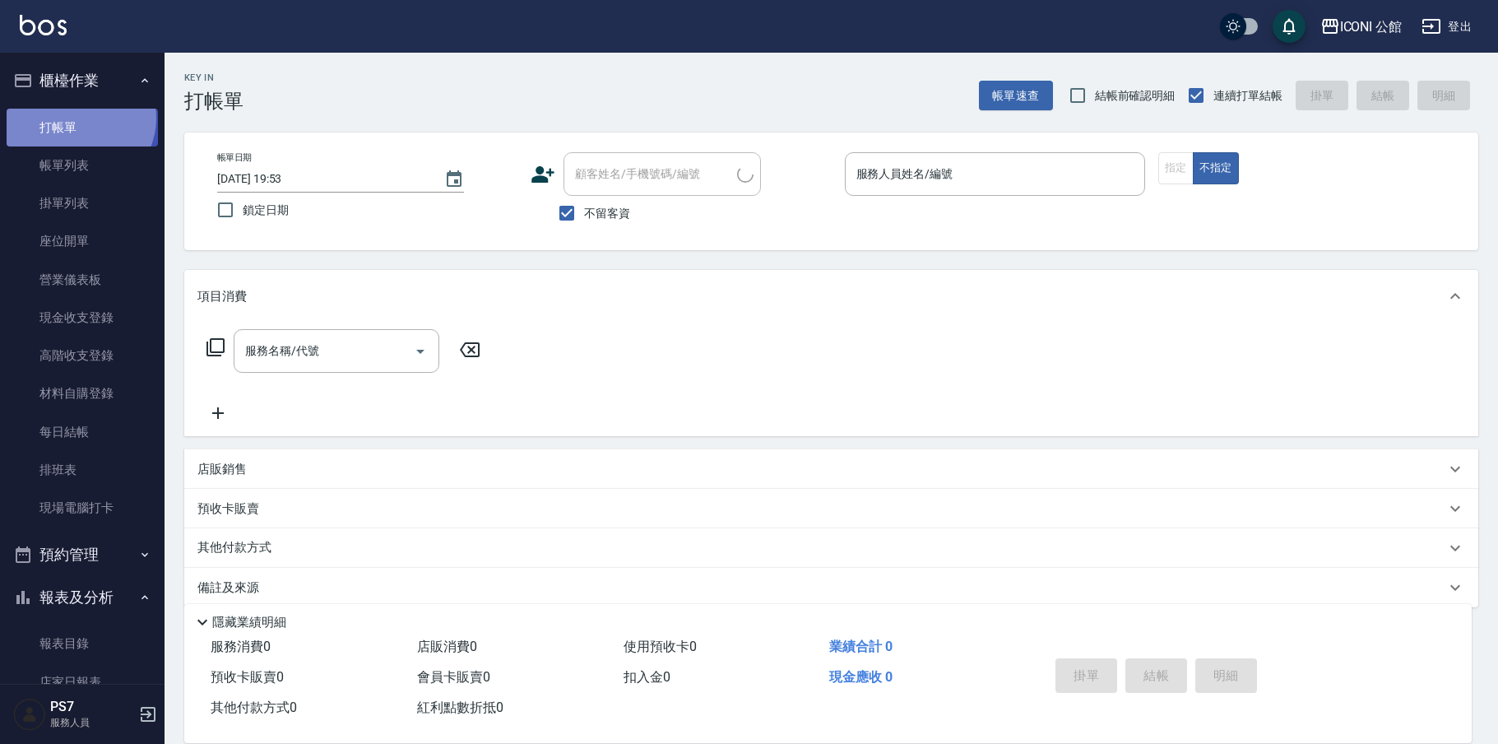
click at [78, 118] on link "打帳單" at bounding box center [82, 128] width 151 height 38
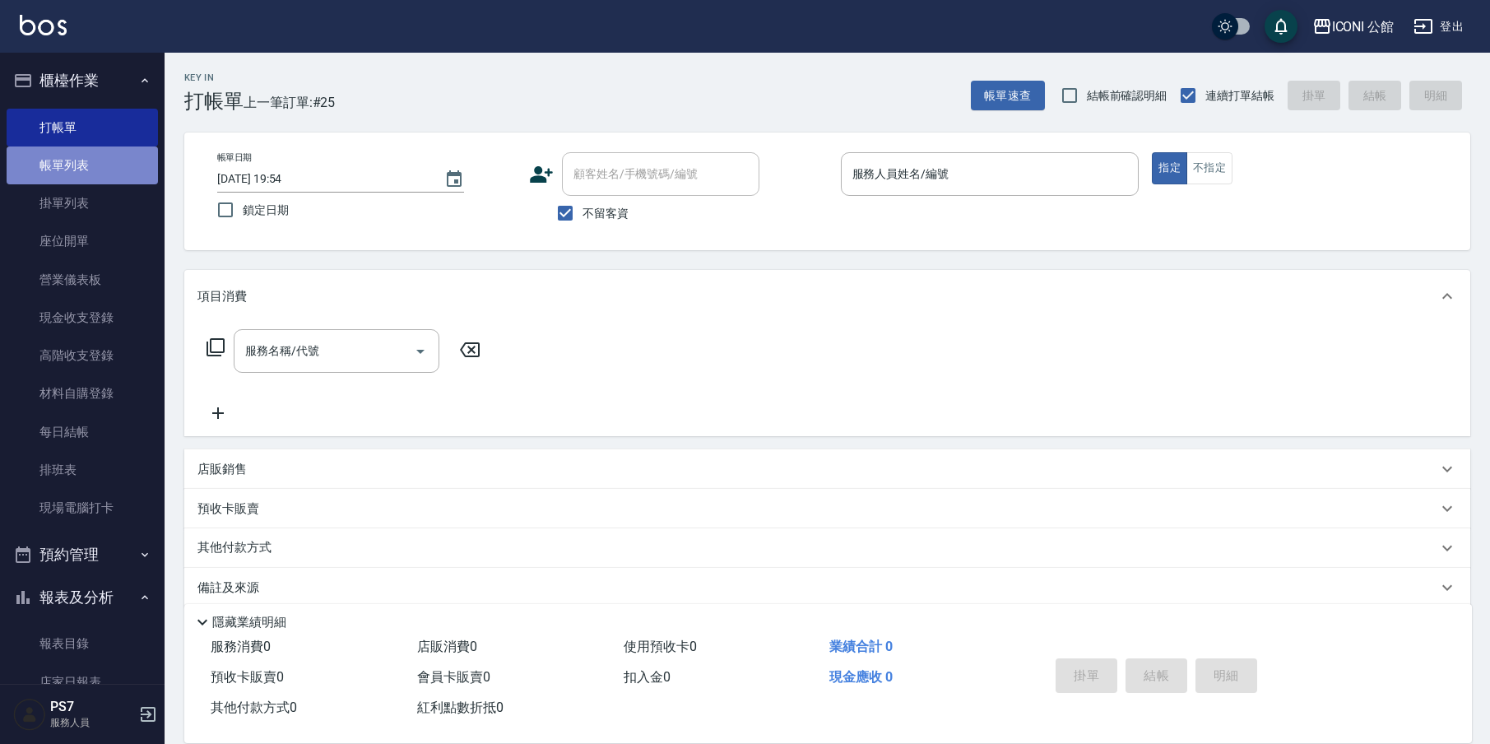
click at [86, 159] on link "帳單列表" at bounding box center [82, 165] width 151 height 38
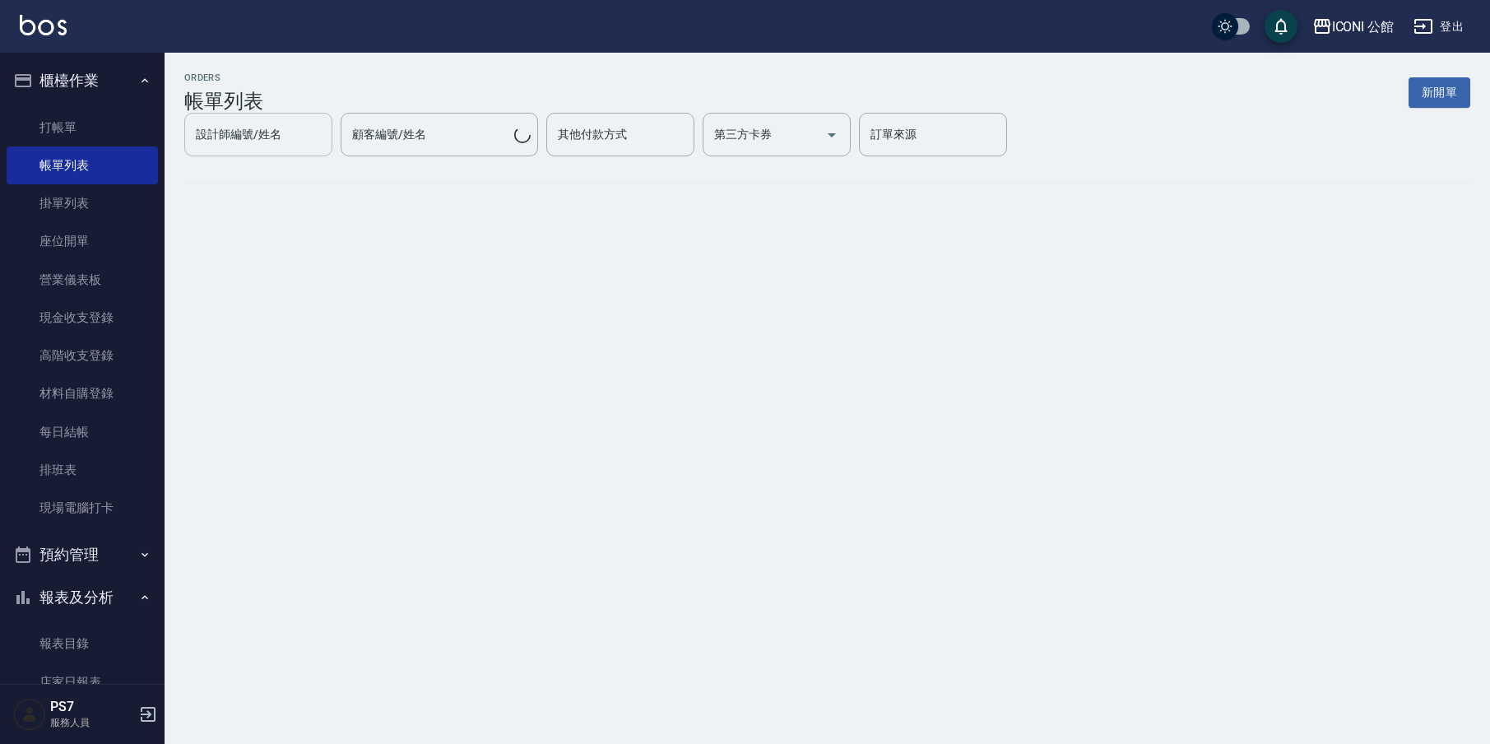
click at [81, 156] on link "帳單列表" at bounding box center [82, 165] width 151 height 38
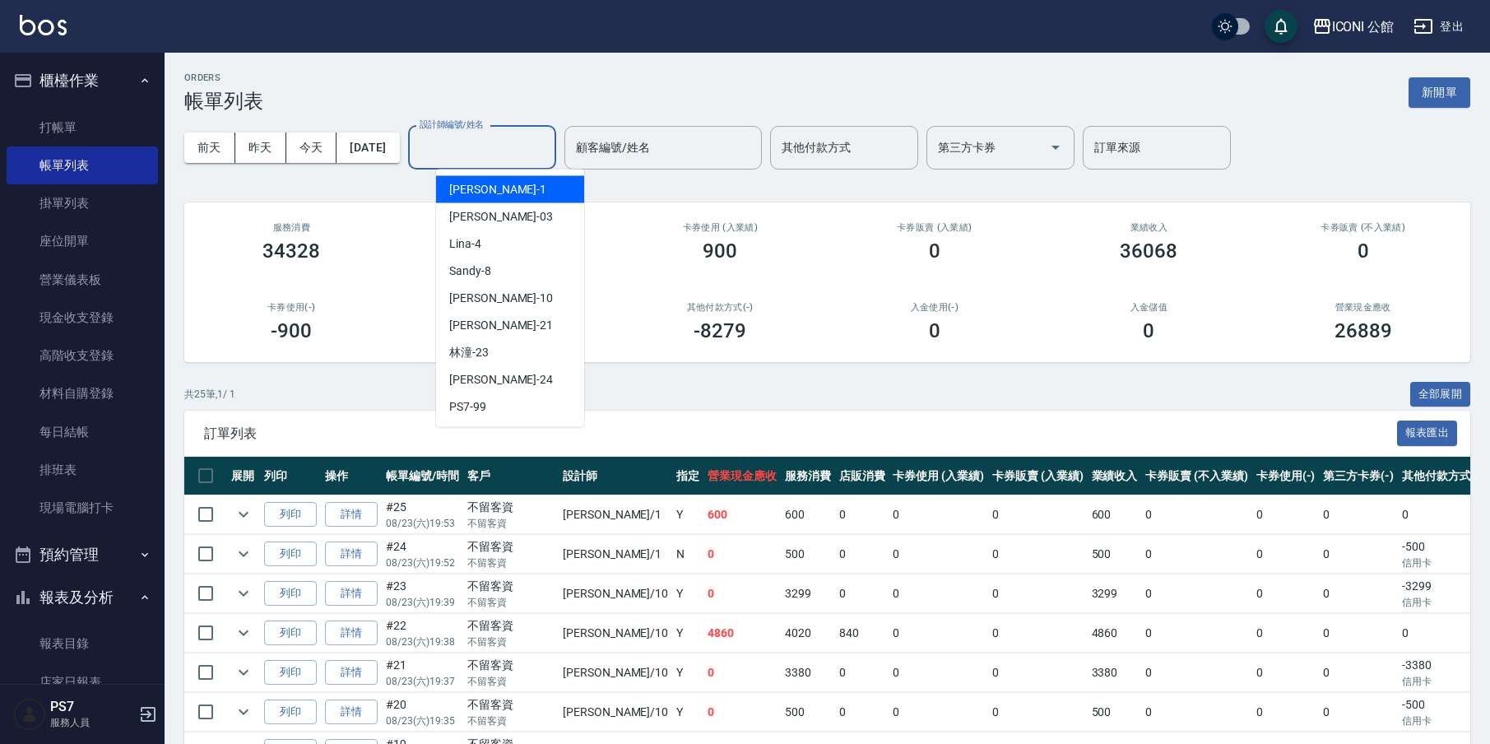
click at [513, 156] on input "設計師編號/姓名" at bounding box center [481, 147] width 133 height 29
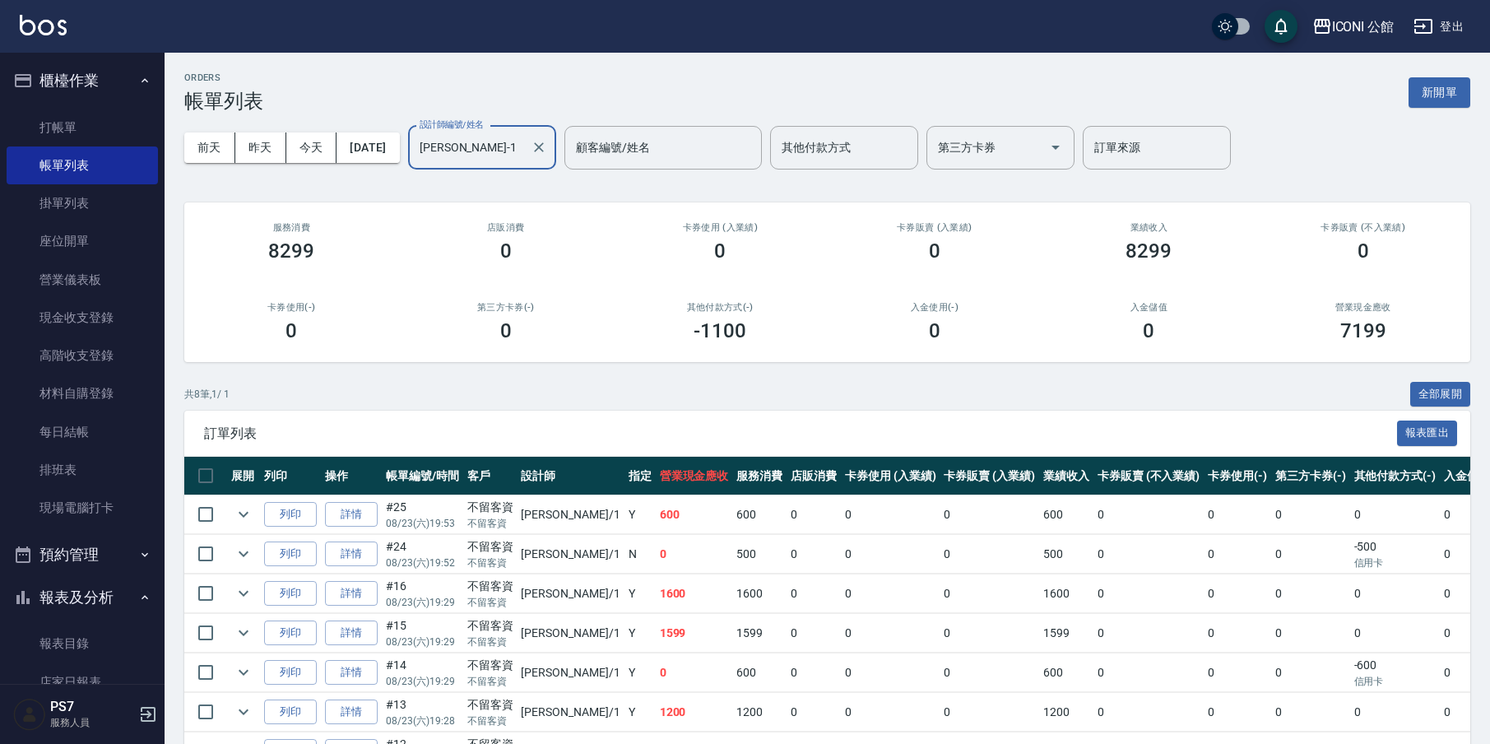
scroll to position [142, 0]
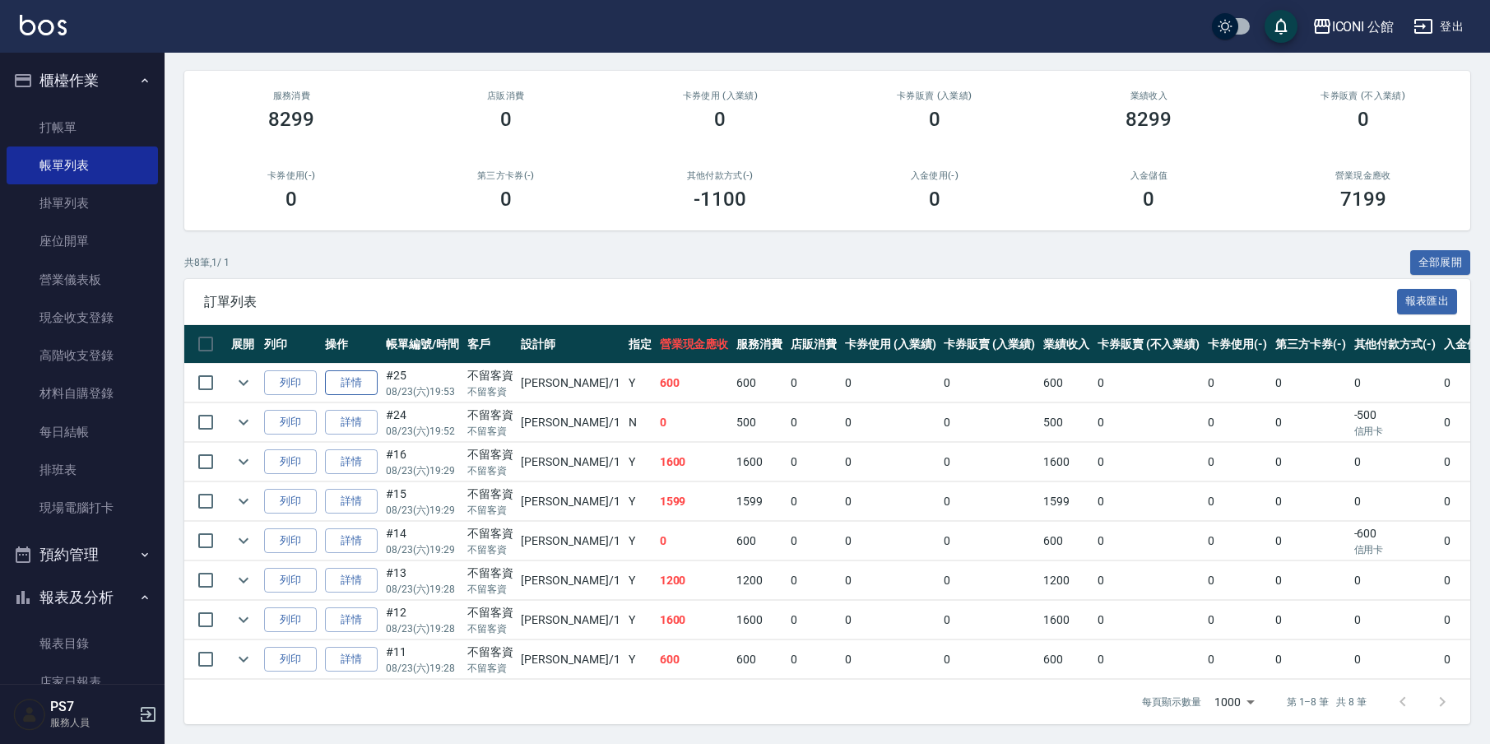
click at [367, 370] on link "詳情" at bounding box center [351, 383] width 53 height 26
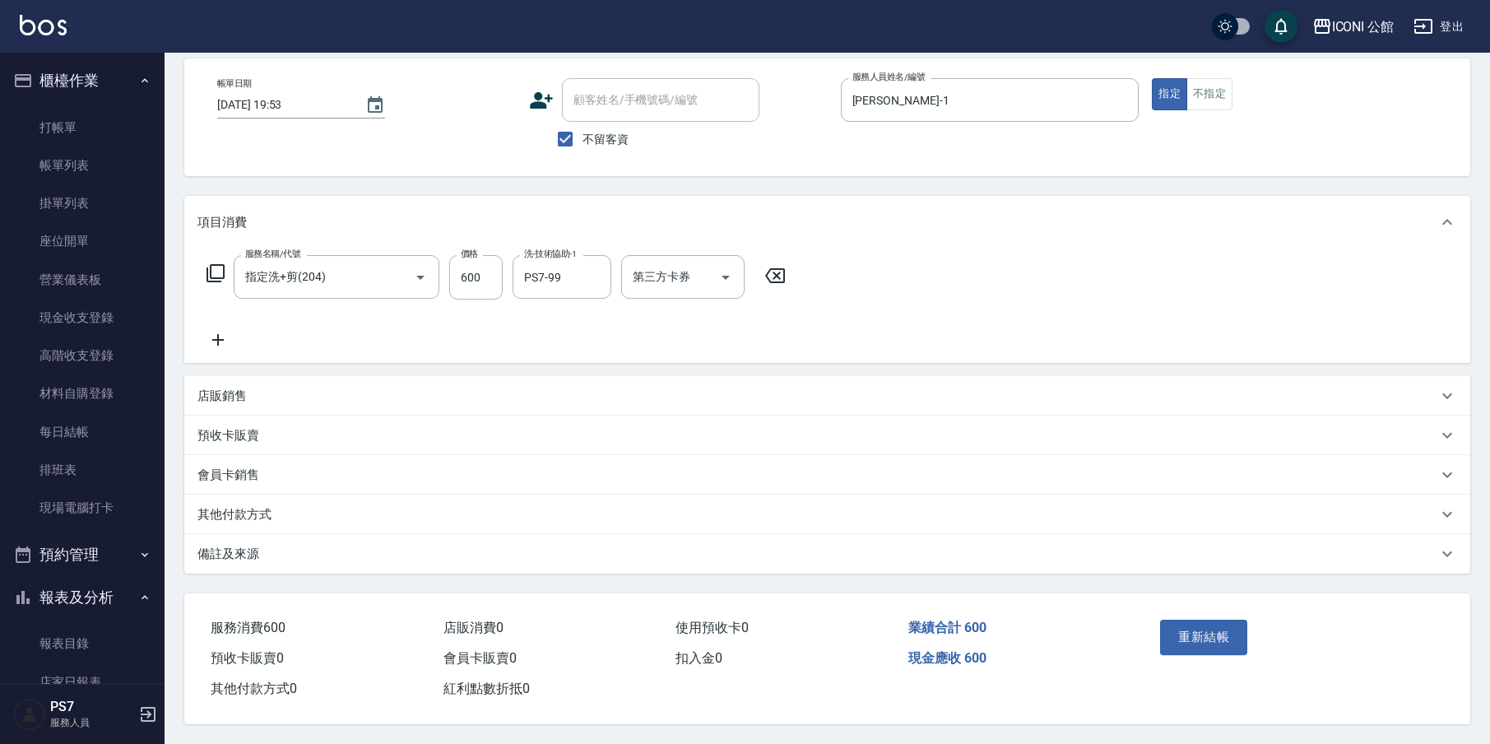
click at [284, 514] on div "其他付款方式" at bounding box center [817, 514] width 1240 height 17
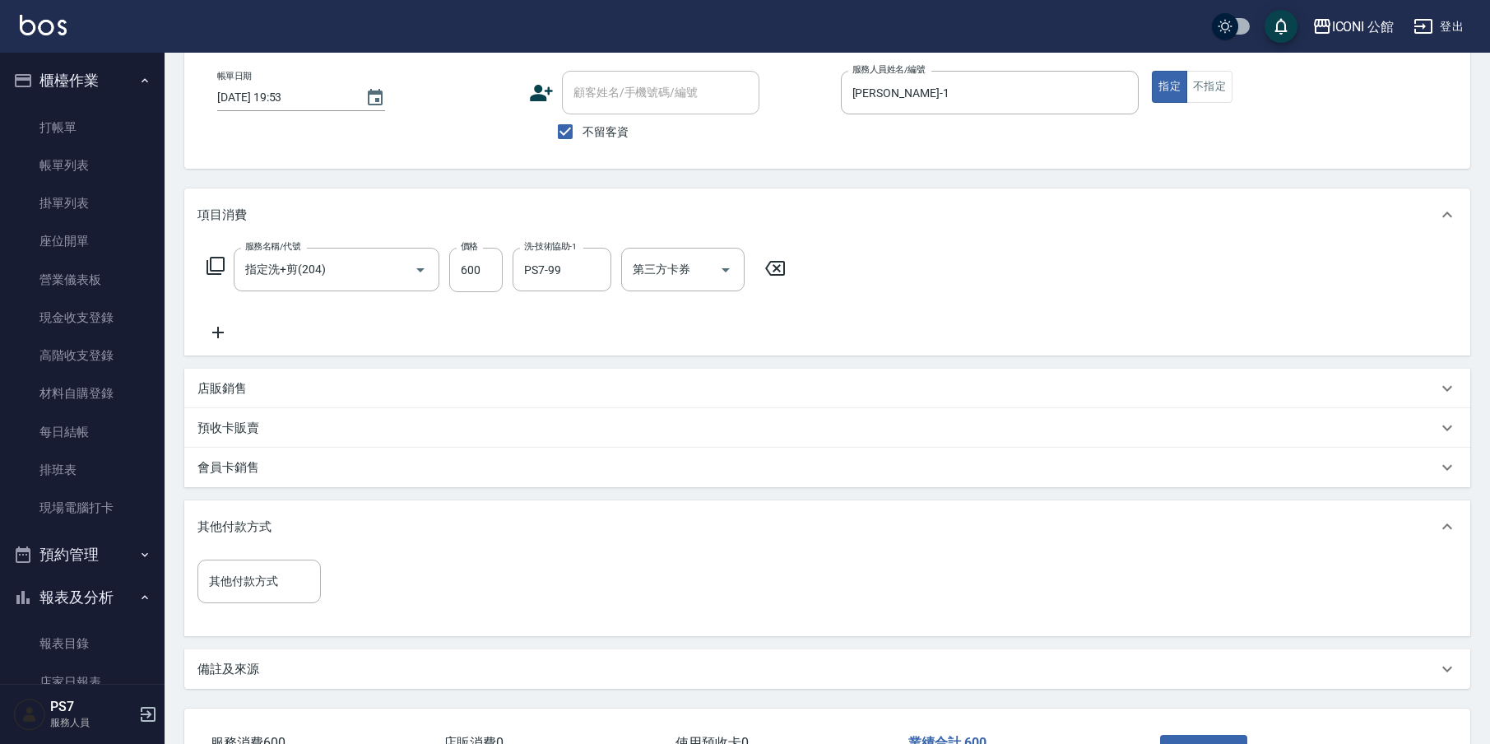
scroll to position [204, 0]
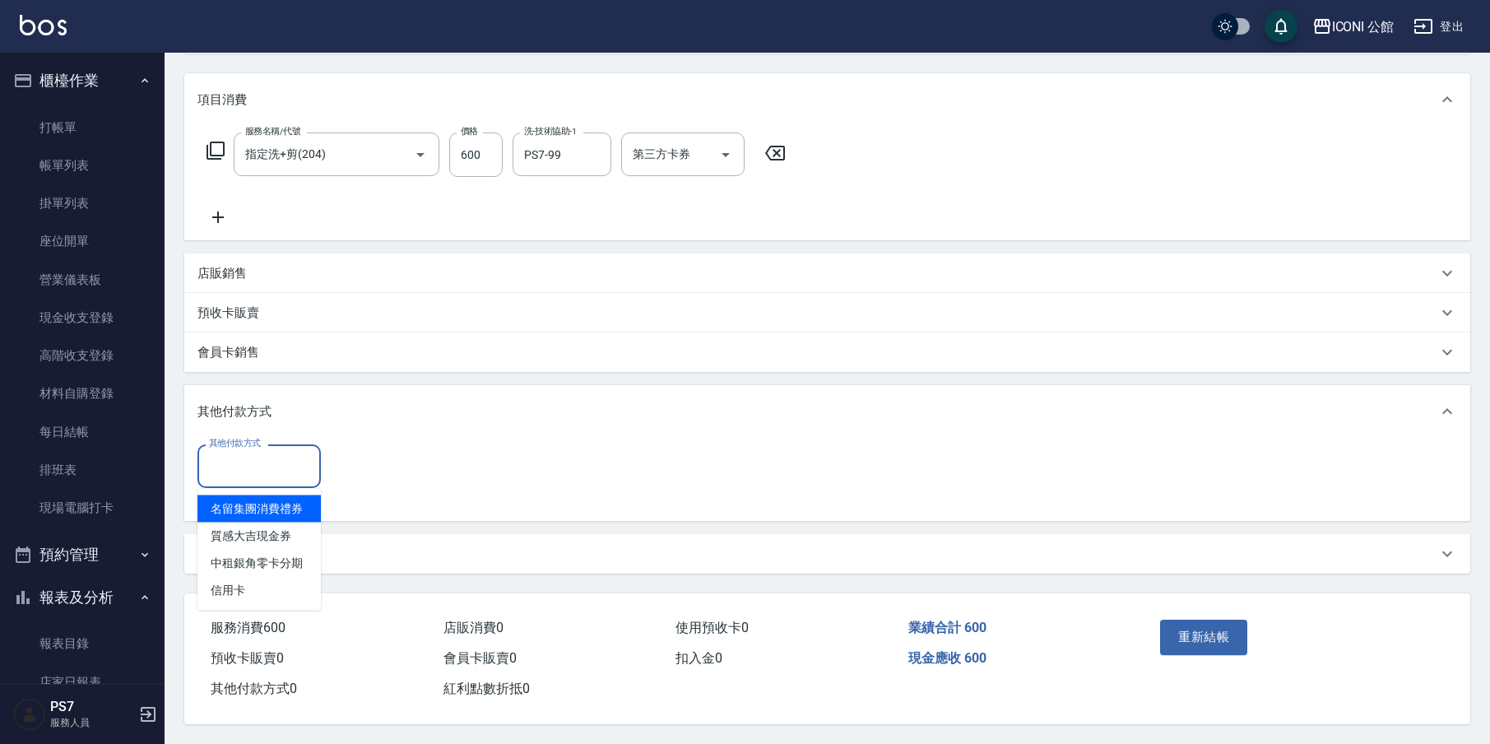
click at [279, 452] on input "其他付款方式" at bounding box center [259, 466] width 109 height 29
click at [270, 580] on span "信用卡" at bounding box center [258, 590] width 123 height 27
click at [420, 461] on input "0" at bounding box center [392, 465] width 123 height 44
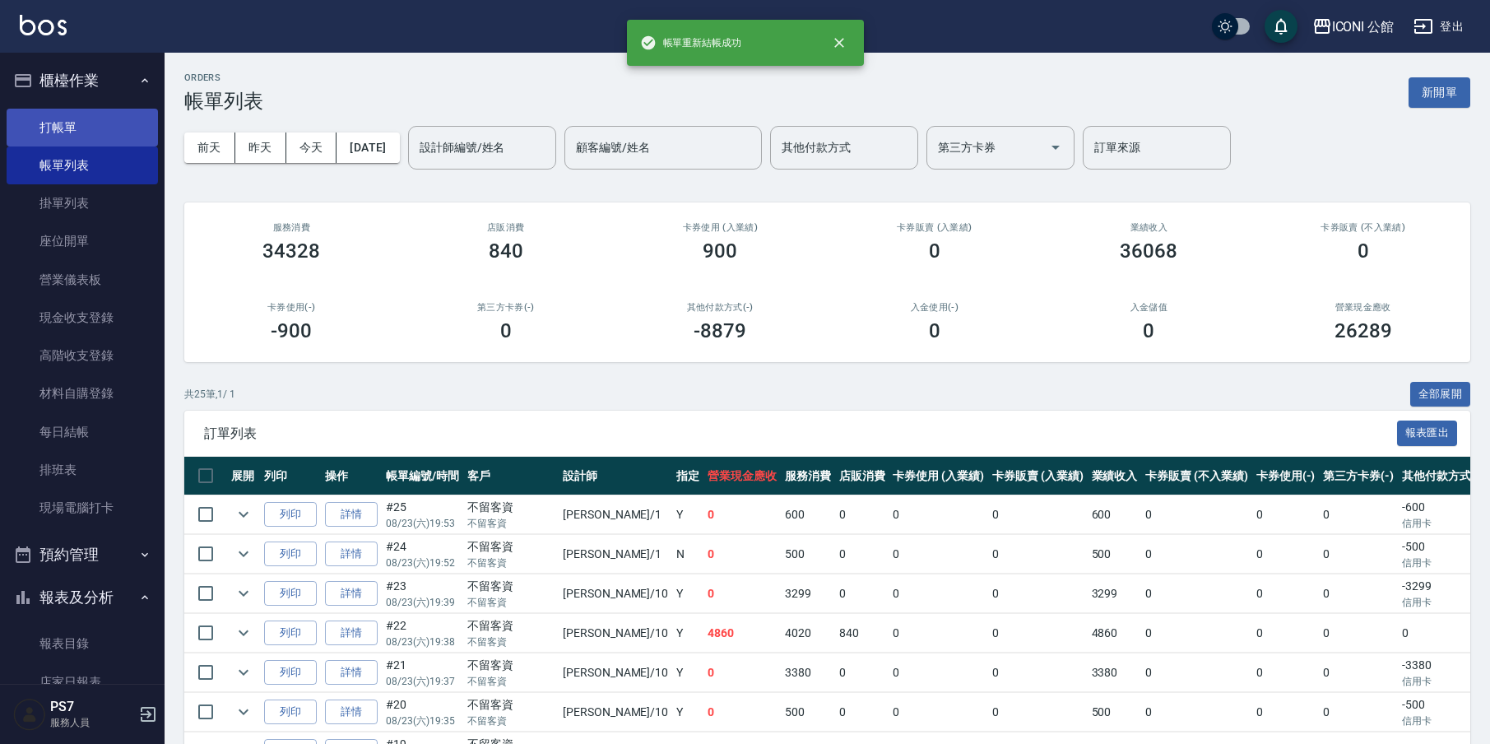
click at [93, 123] on link "打帳單" at bounding box center [82, 128] width 151 height 38
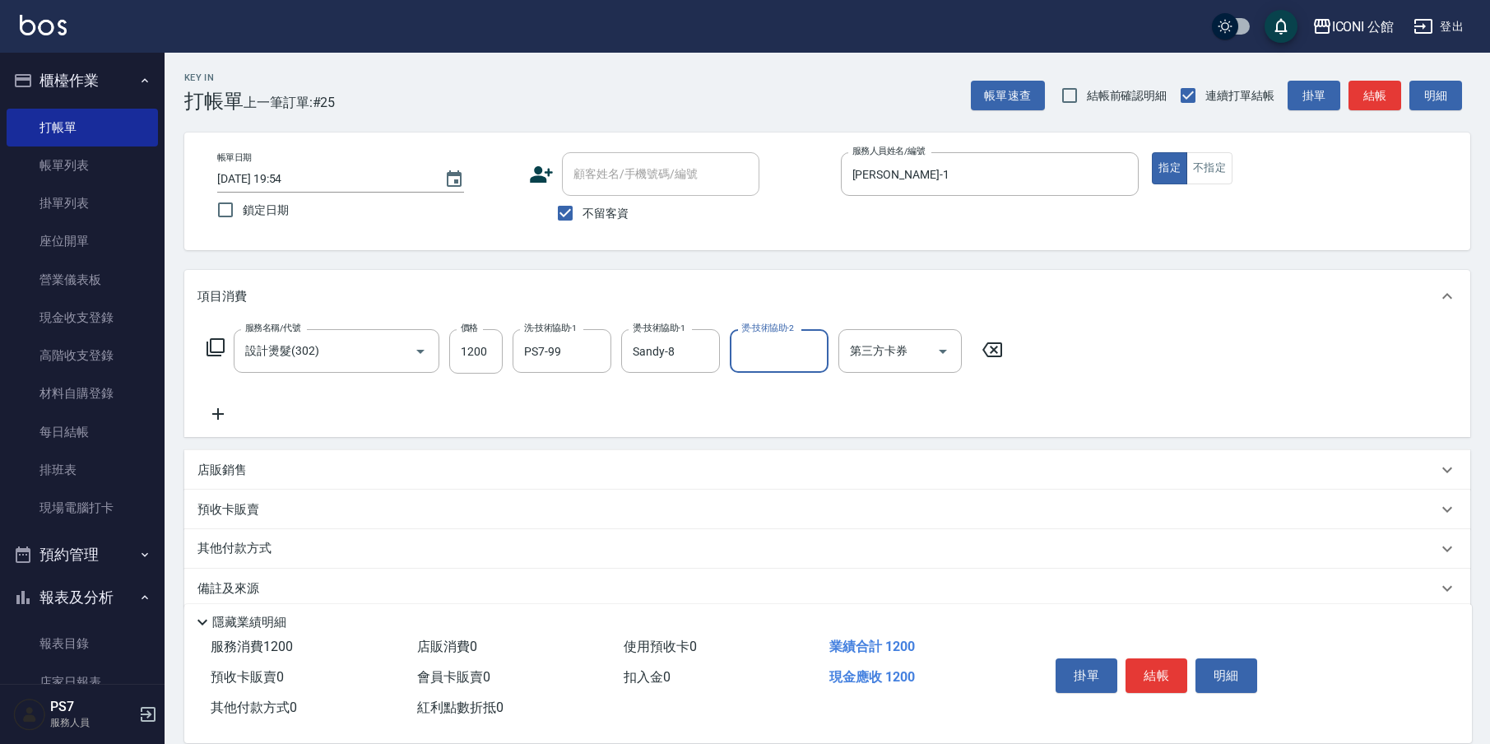
click at [219, 552] on p "其他付款方式" at bounding box center [238, 549] width 82 height 18
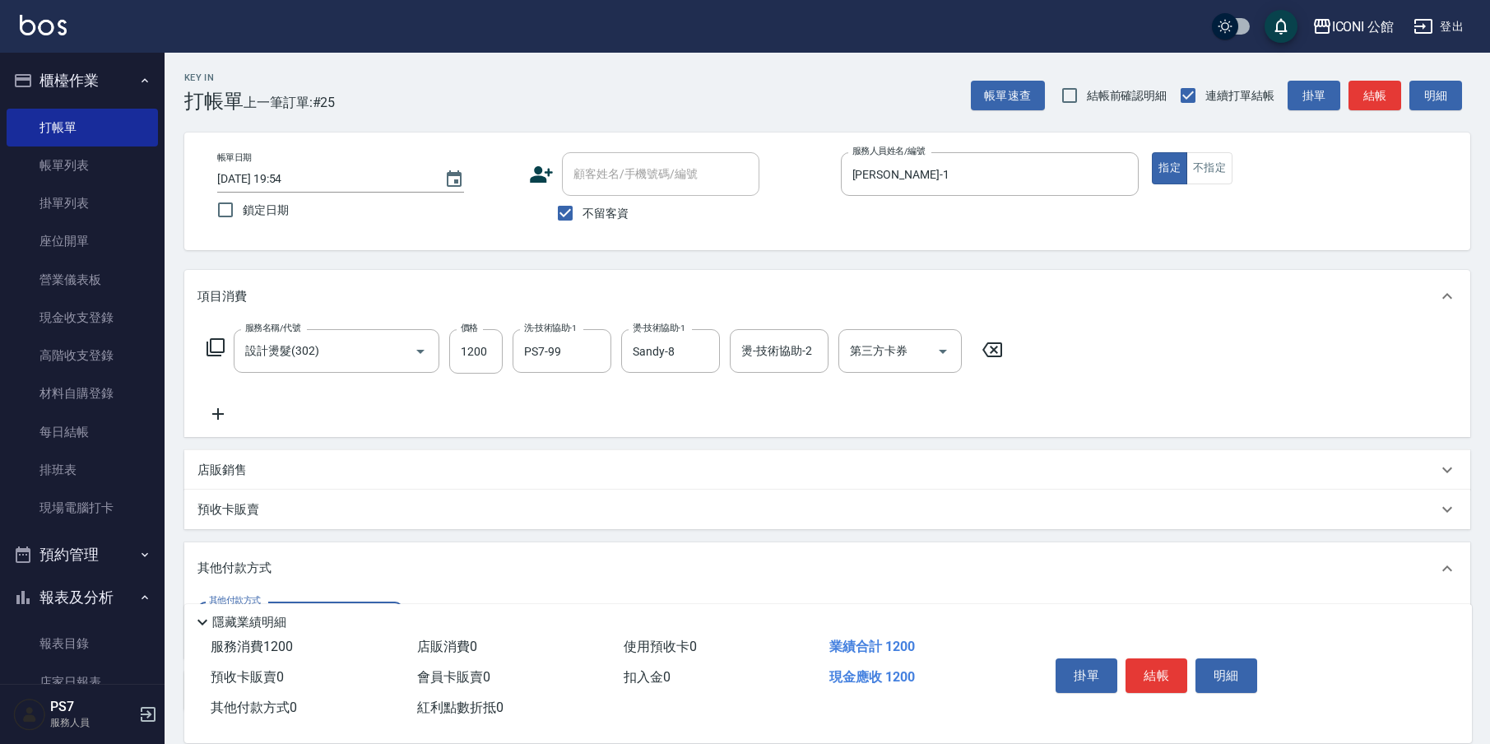
scroll to position [125, 0]
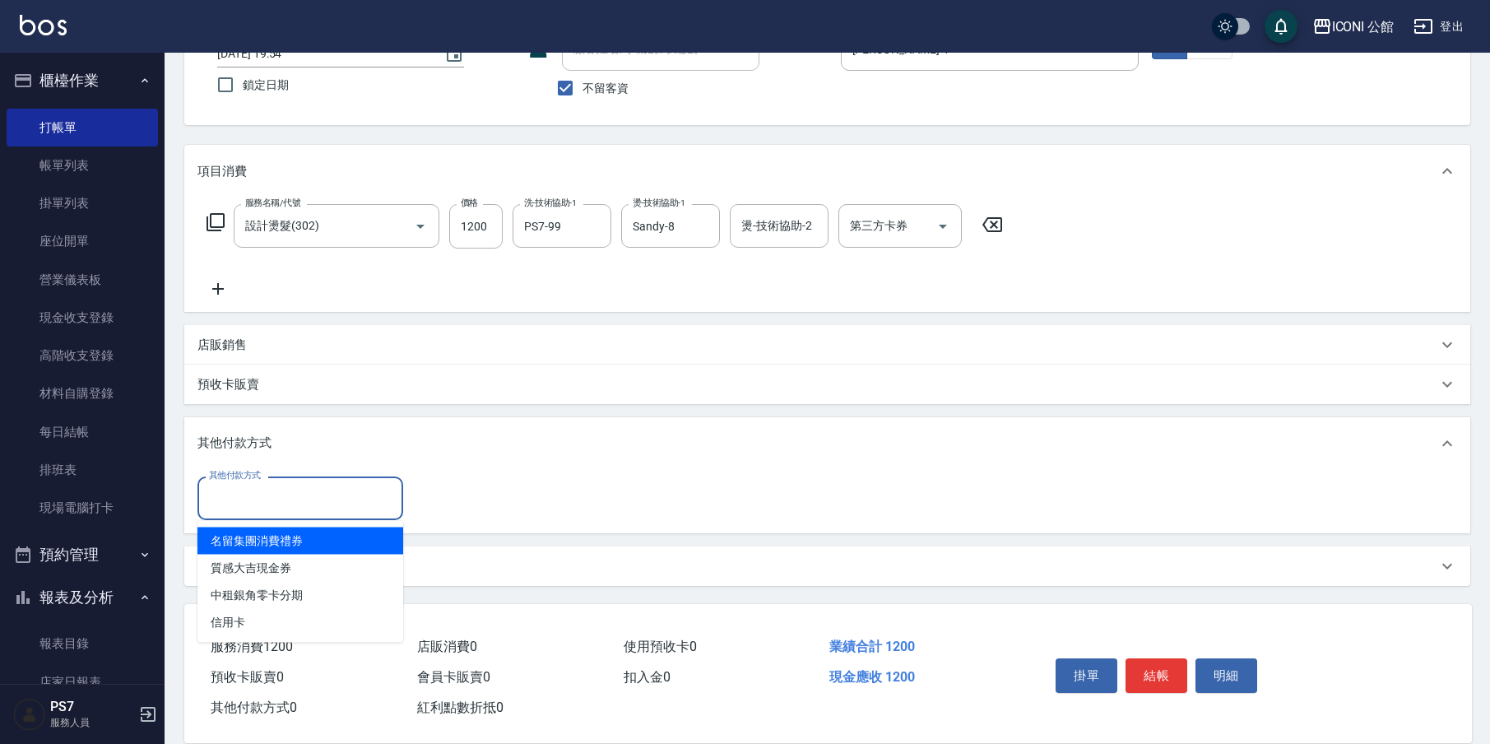
click at [261, 492] on input "其他付款方式" at bounding box center [300, 498] width 191 height 29
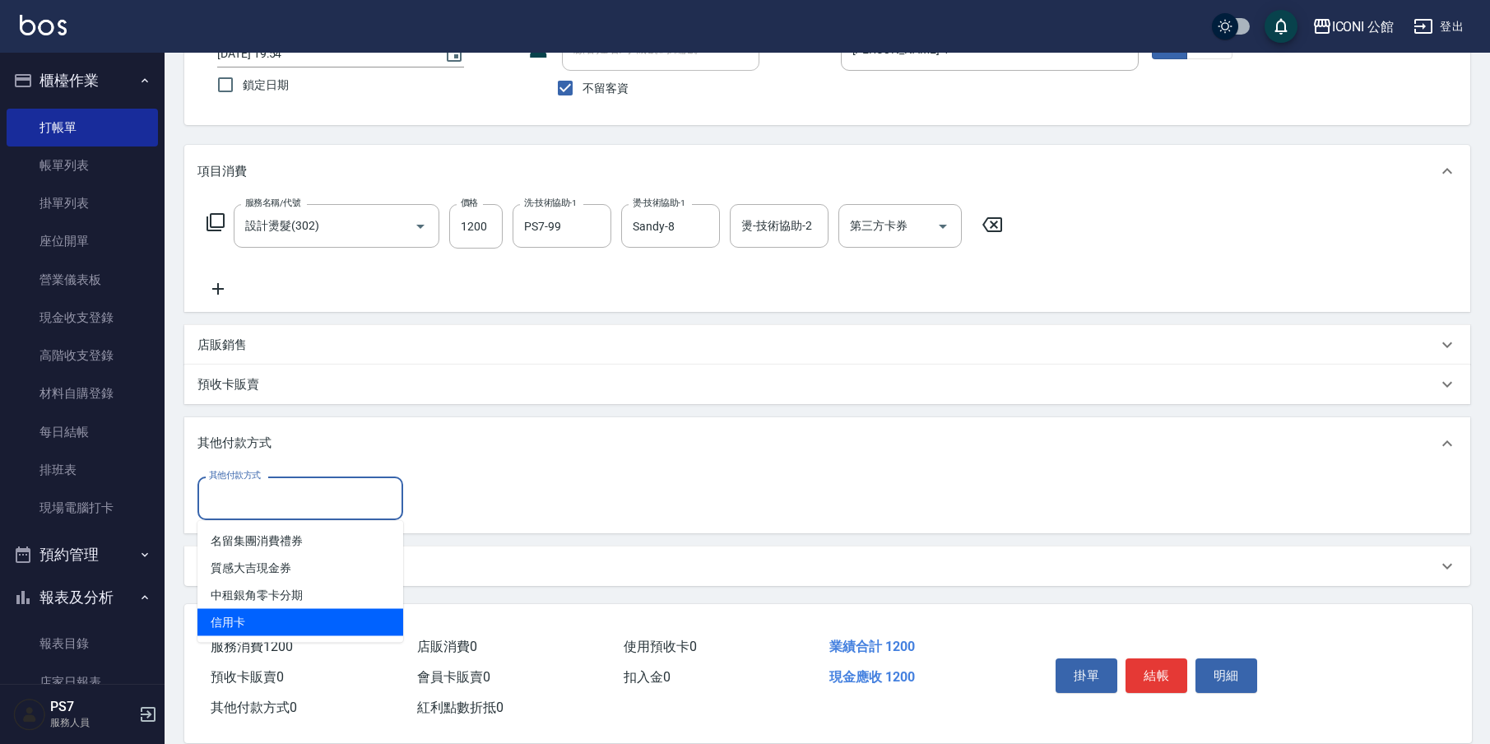
click at [239, 635] on span "信用卡" at bounding box center [300, 622] width 206 height 27
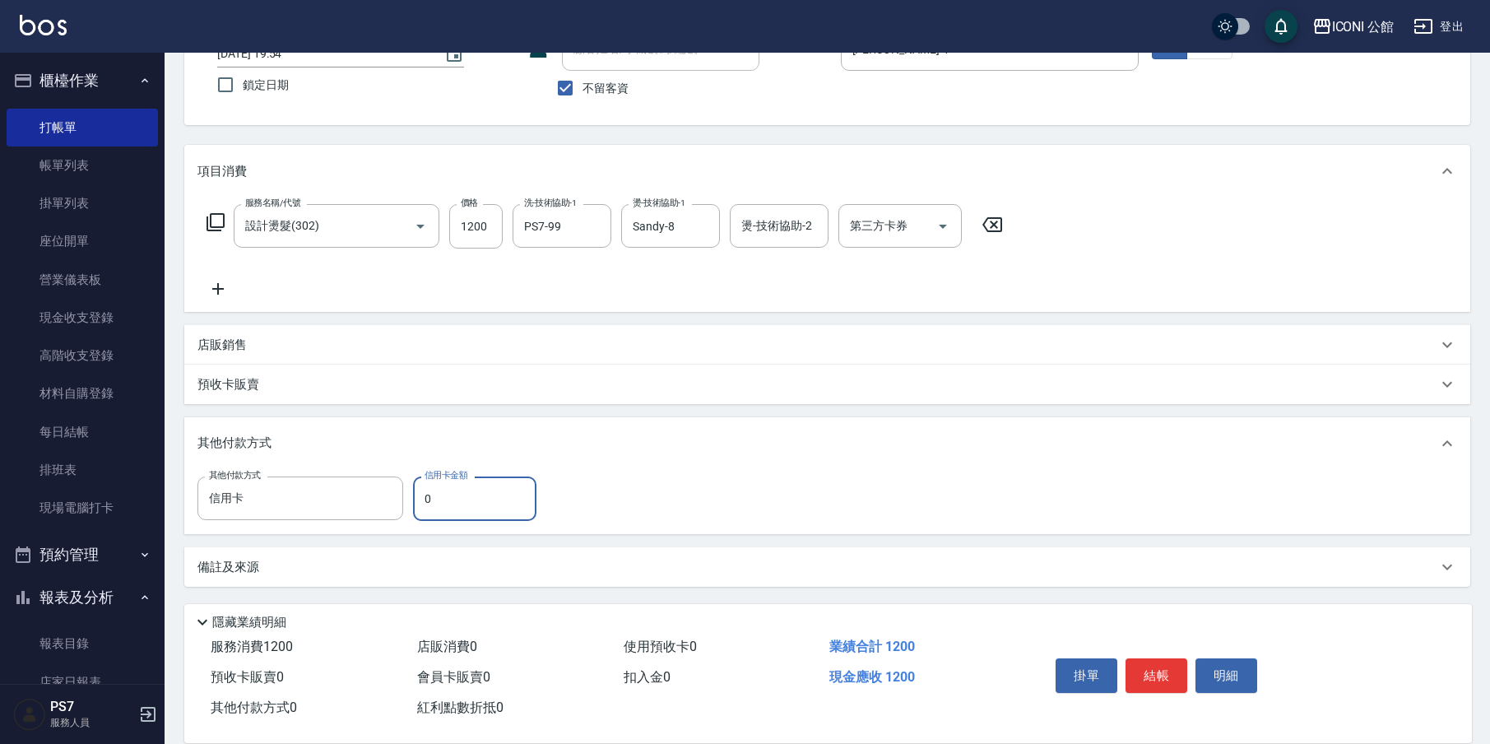
click at [249, 616] on p "隱藏業績明細" at bounding box center [249, 622] width 74 height 17
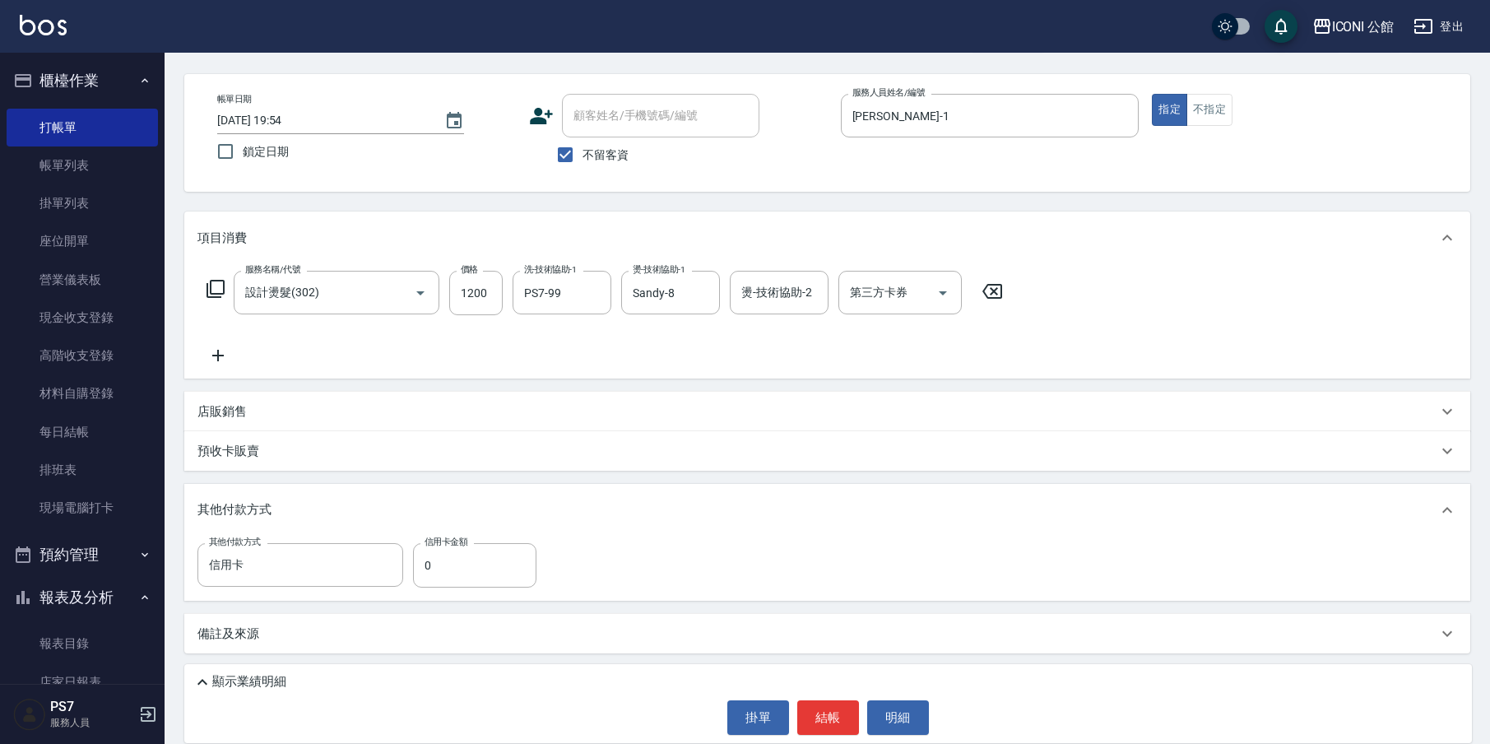
click at [429, 545] on label "信用卡金額" at bounding box center [446, 542] width 43 height 12
click at [429, 545] on input "0" at bounding box center [474, 565] width 123 height 44
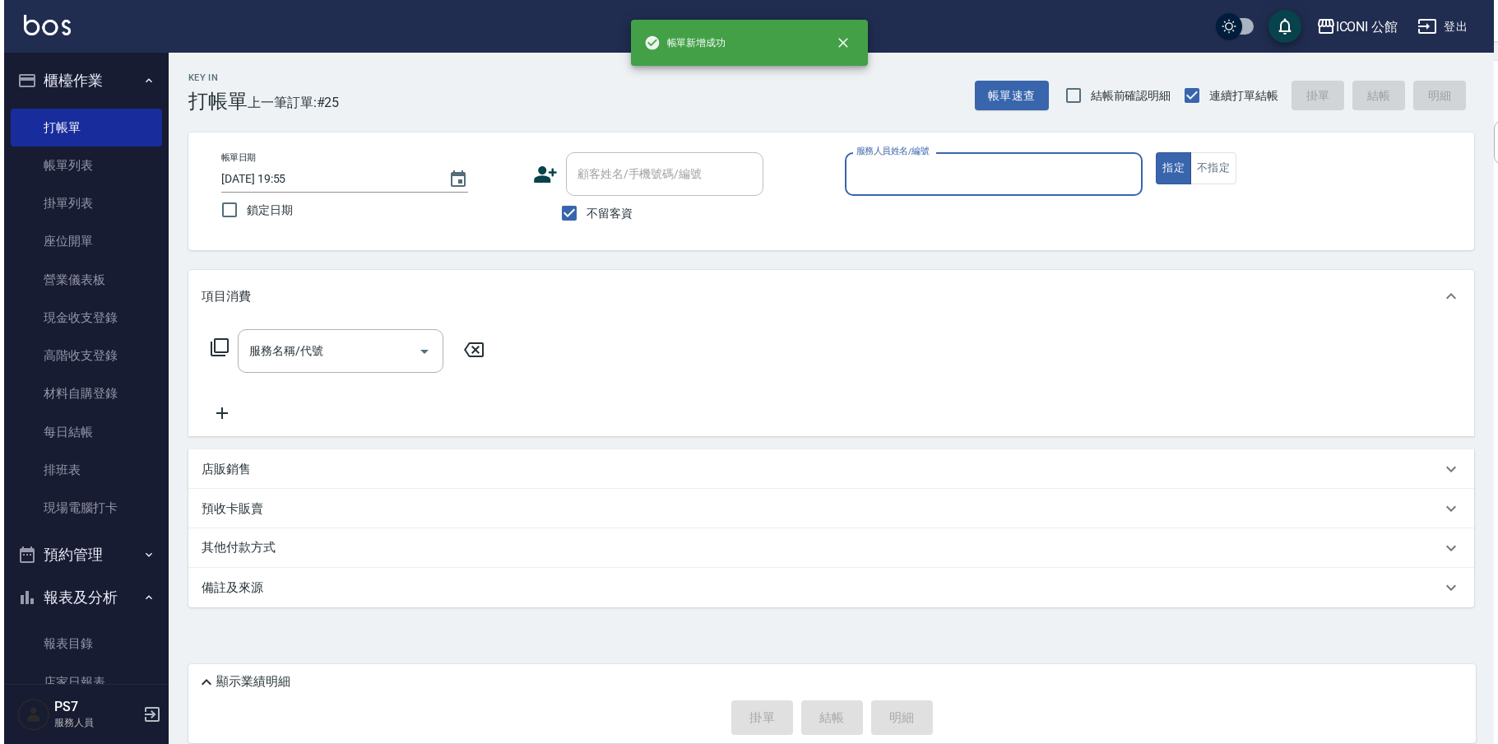
scroll to position [0, 0]
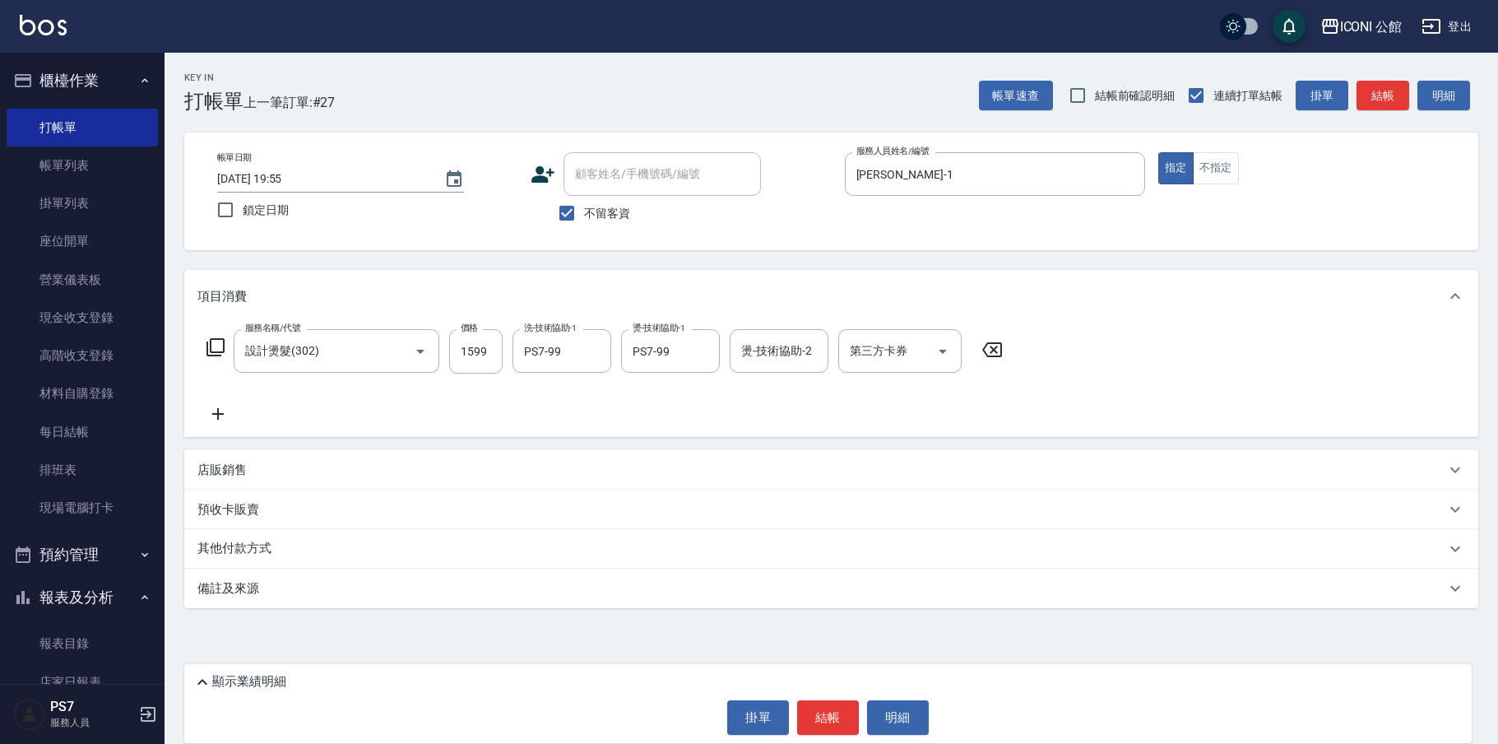
click at [302, 548] on div "其他付款方式" at bounding box center [821, 549] width 1248 height 18
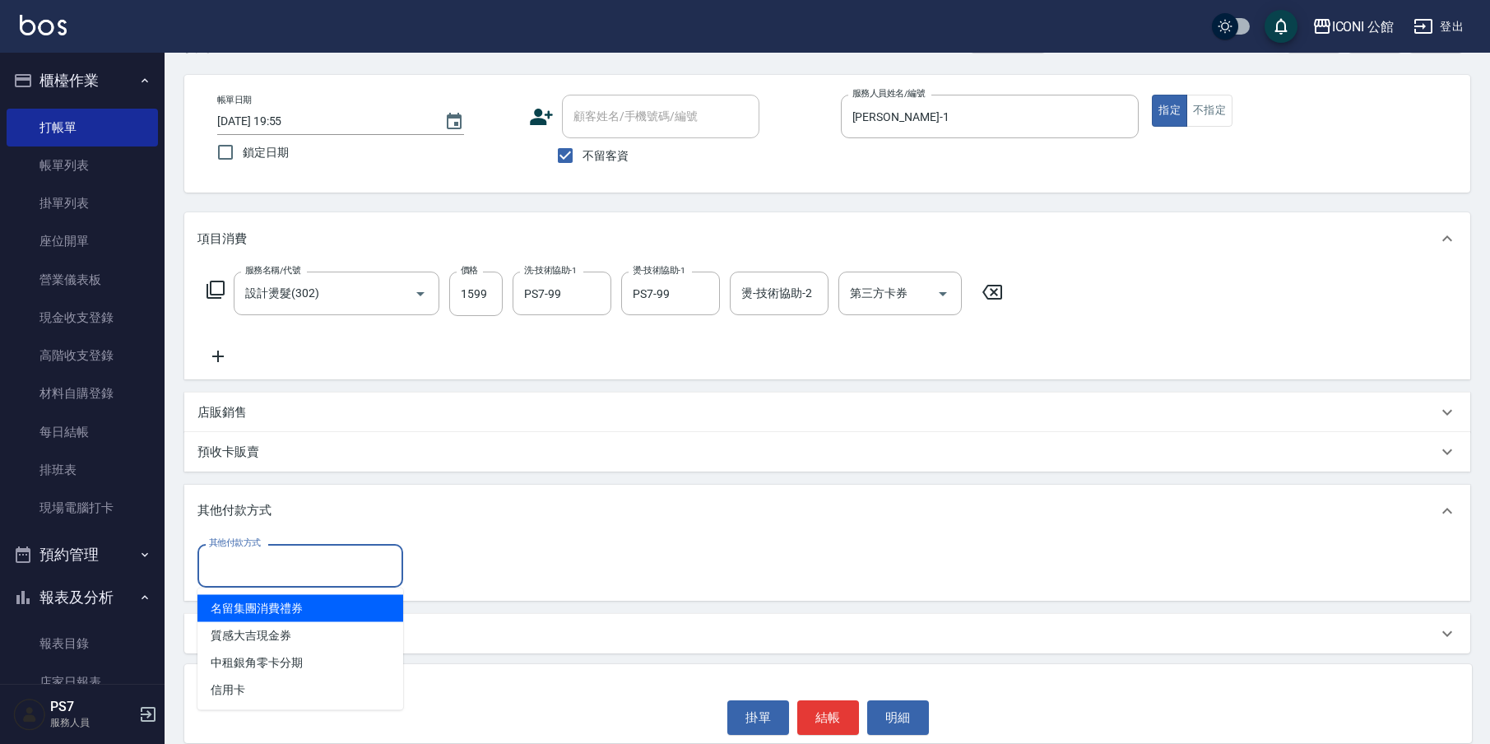
click at [285, 558] on input "其他付款方式" at bounding box center [300, 565] width 191 height 29
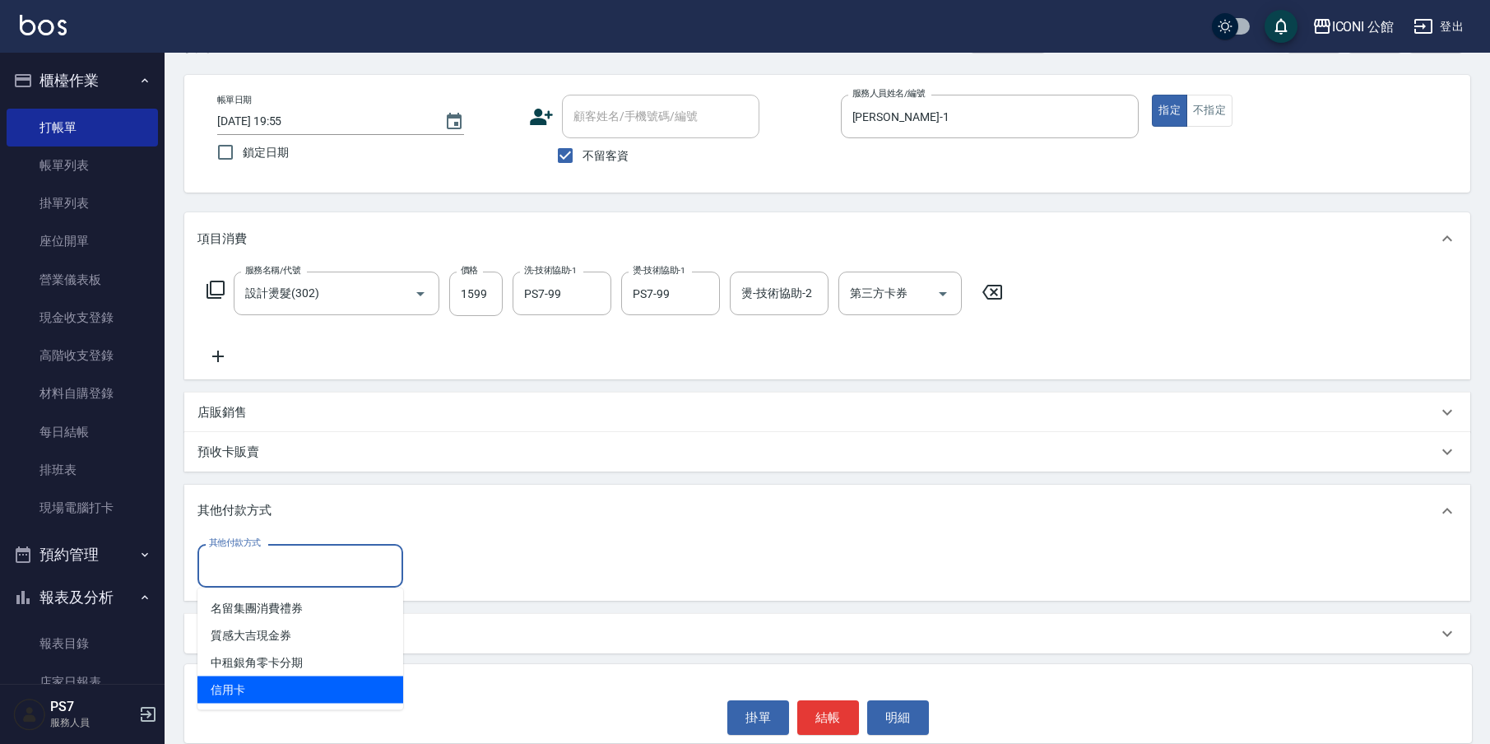
click at [240, 691] on span "信用卡" at bounding box center [300, 689] width 206 height 27
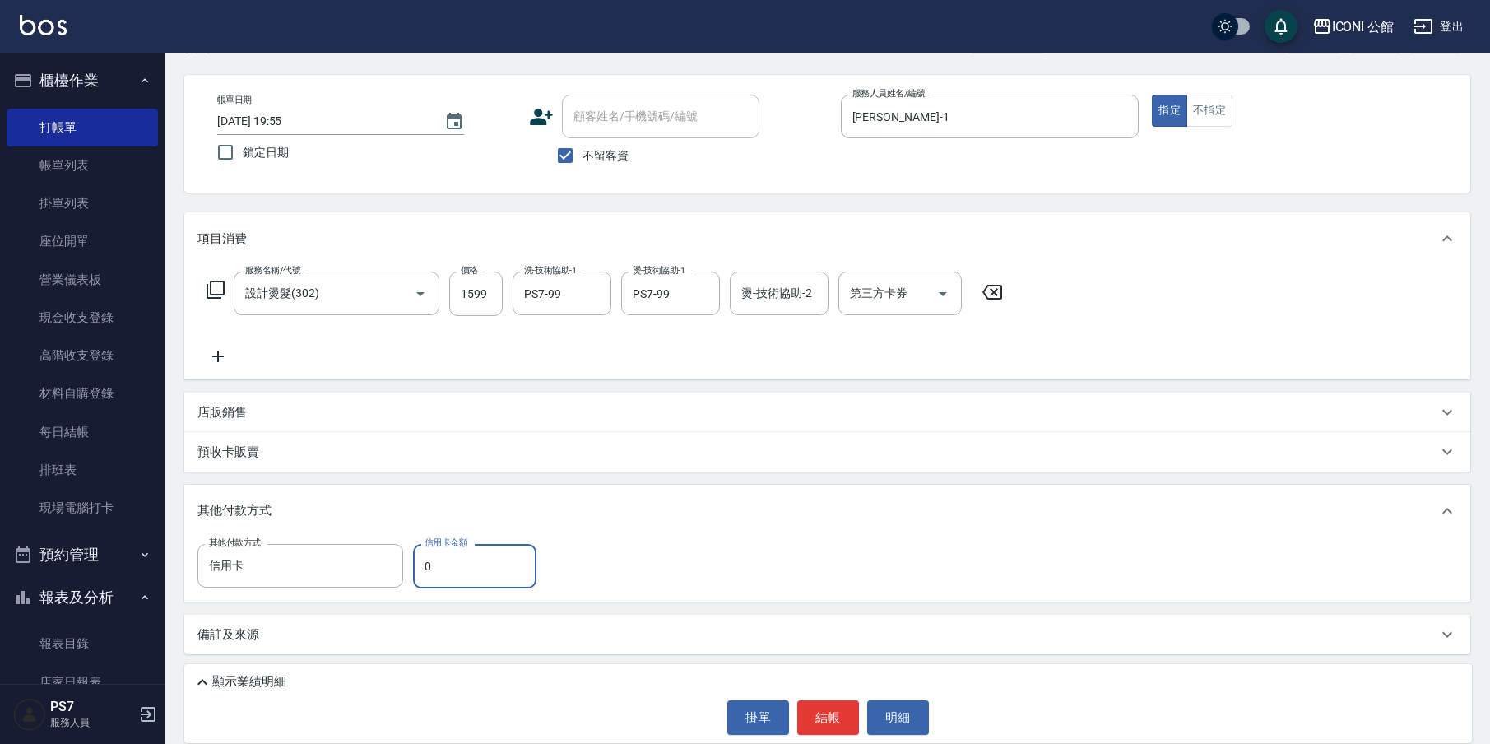
click at [445, 575] on input "0" at bounding box center [474, 566] width 123 height 44
click at [313, 683] on div "顯示業績明細" at bounding box center [832, 682] width 1279 height 20
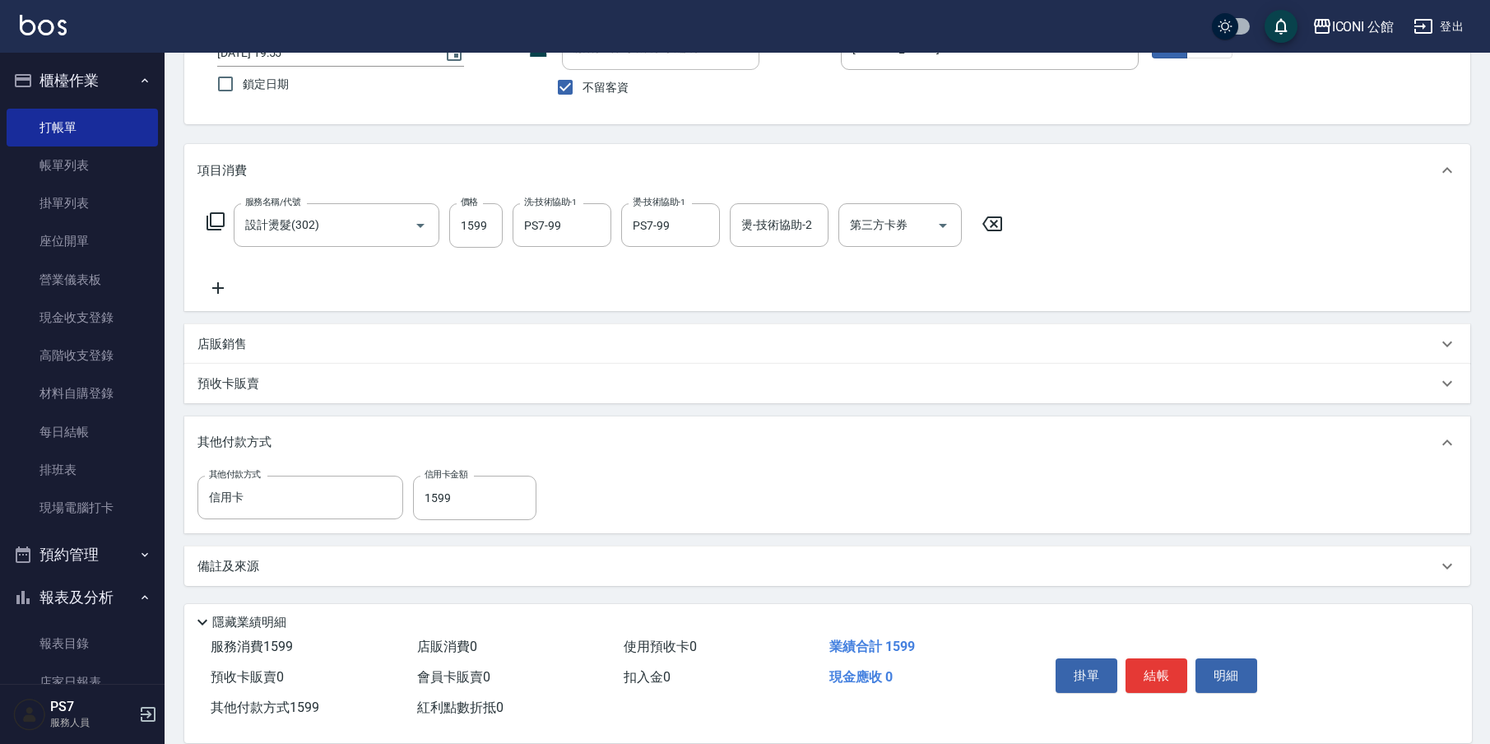
scroll to position [0, 0]
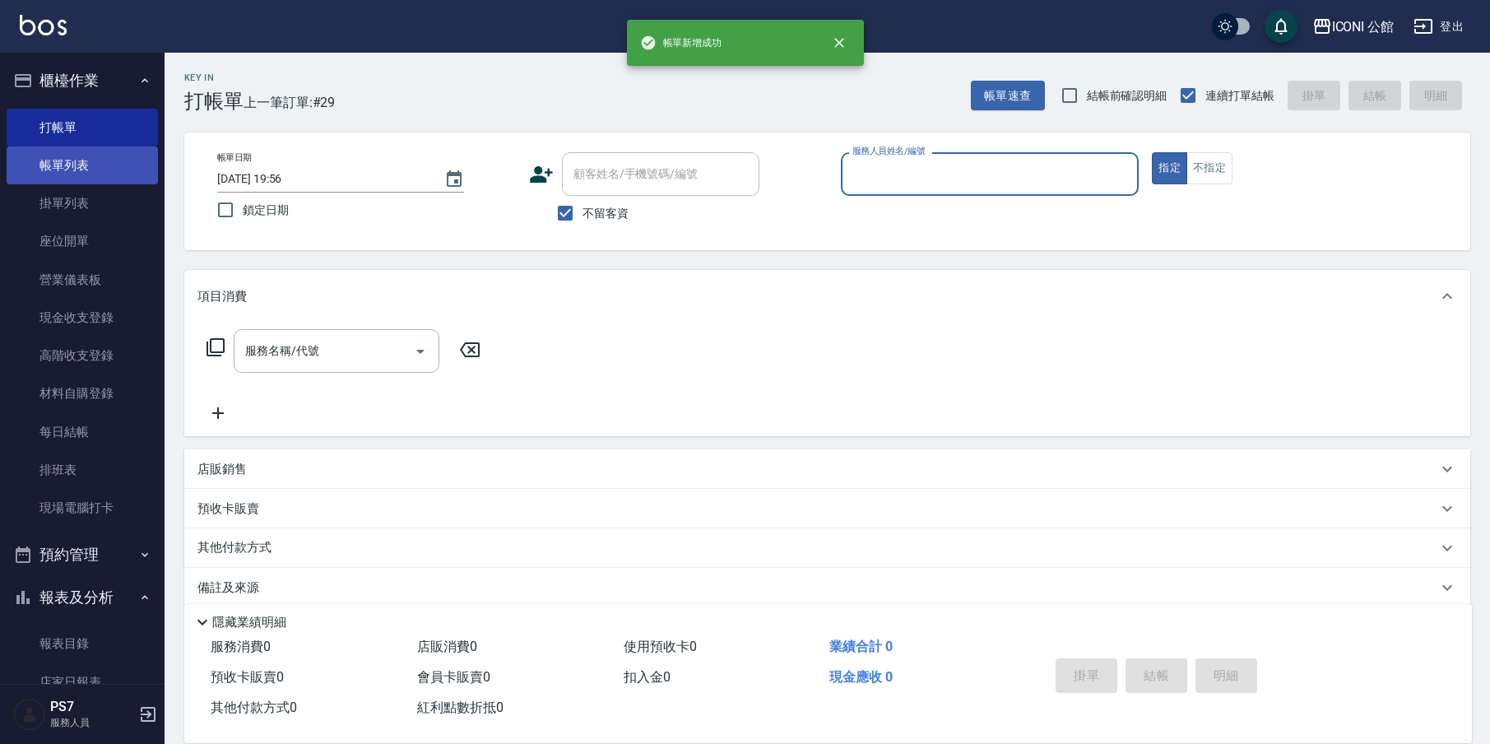
click at [100, 165] on link "帳單列表" at bounding box center [82, 165] width 151 height 38
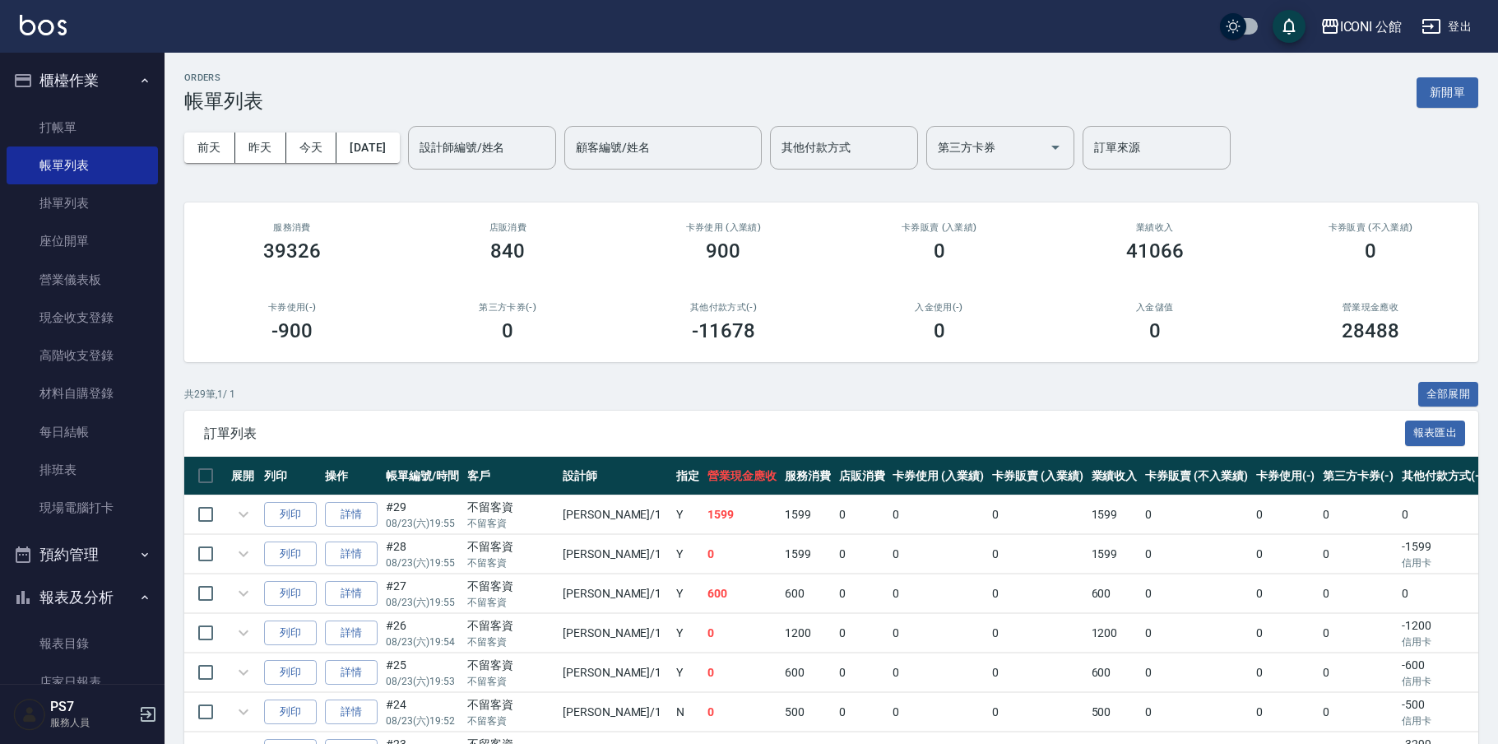
click at [520, 134] on input "設計師編號/姓名" at bounding box center [481, 147] width 133 height 29
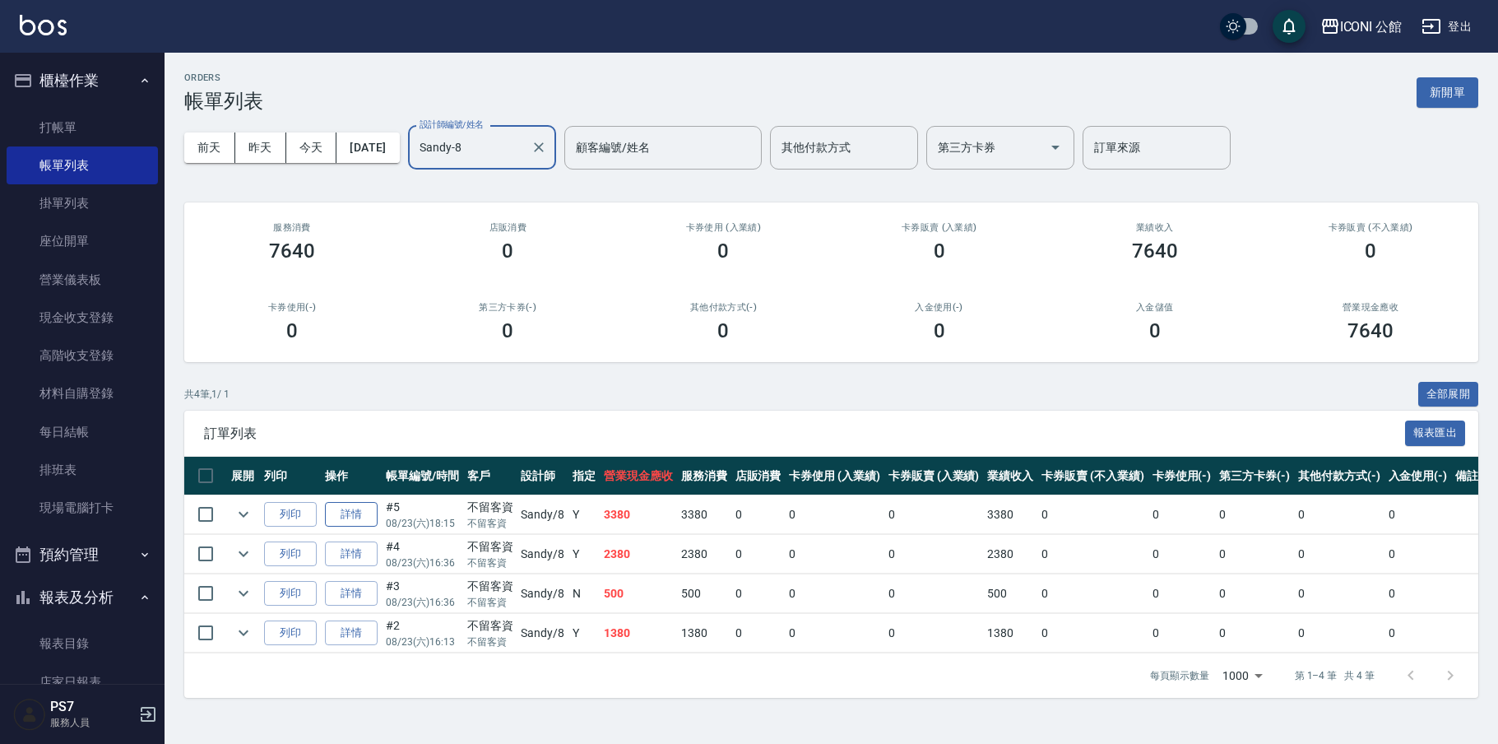
click at [364, 520] on link "詳情" at bounding box center [351, 515] width 53 height 26
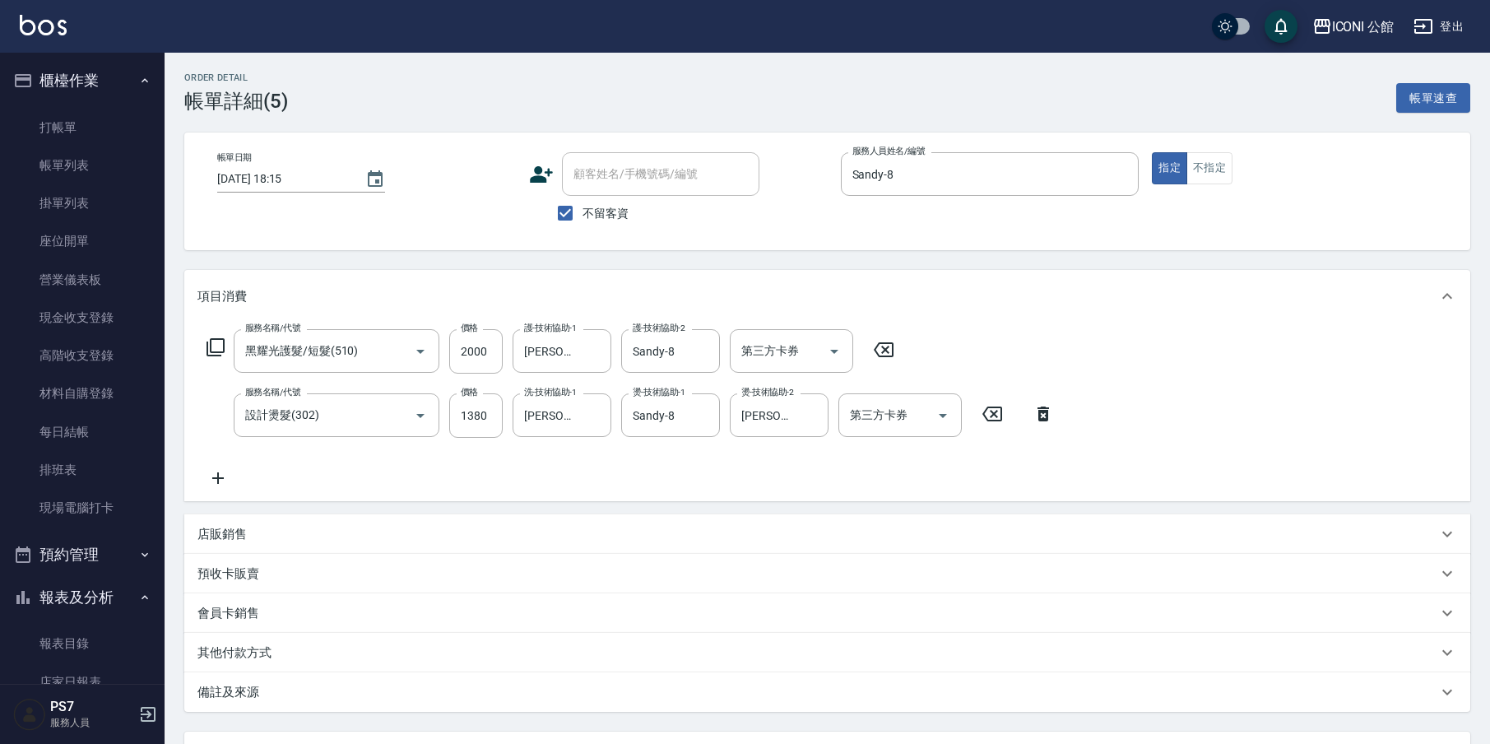
scroll to position [146, 0]
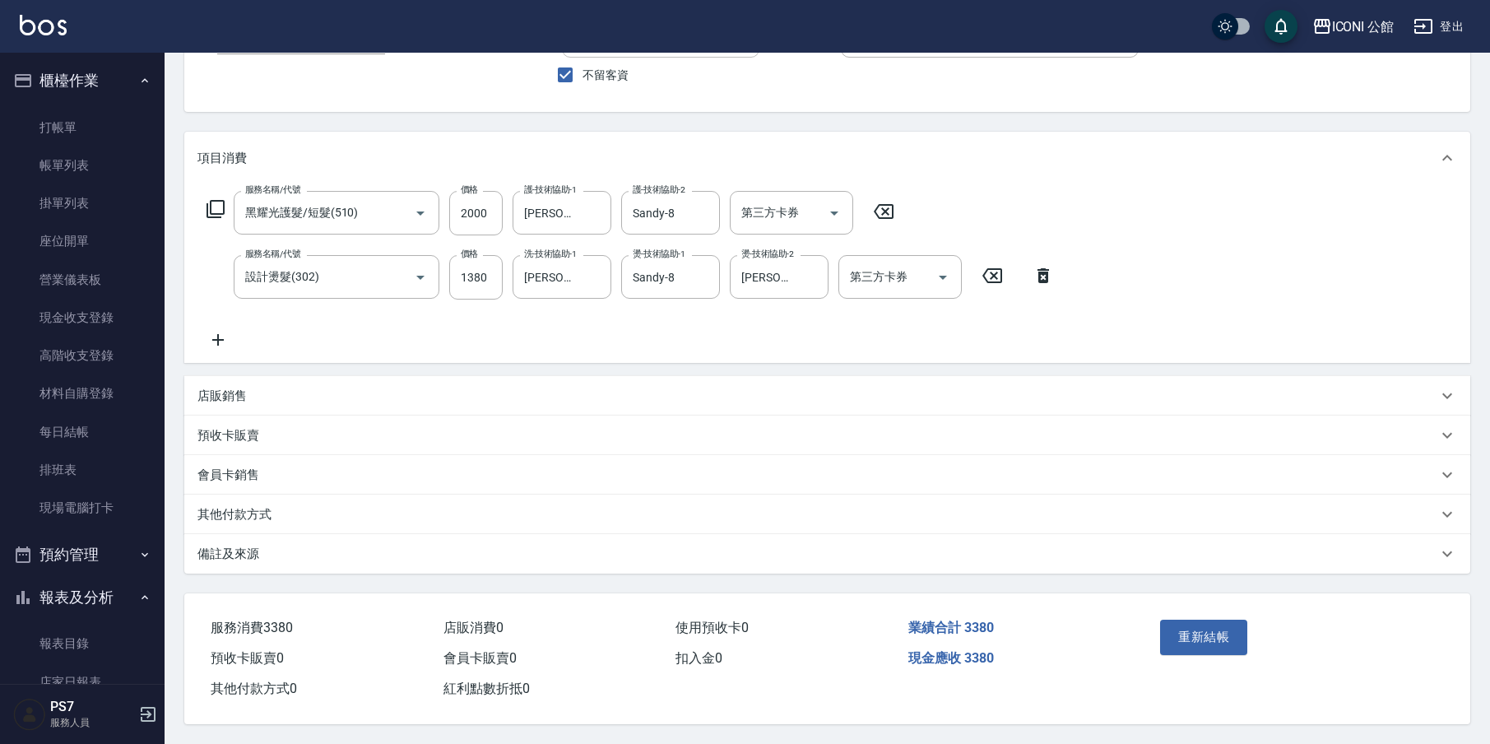
click at [281, 513] on div "其他付款方式" at bounding box center [817, 514] width 1240 height 17
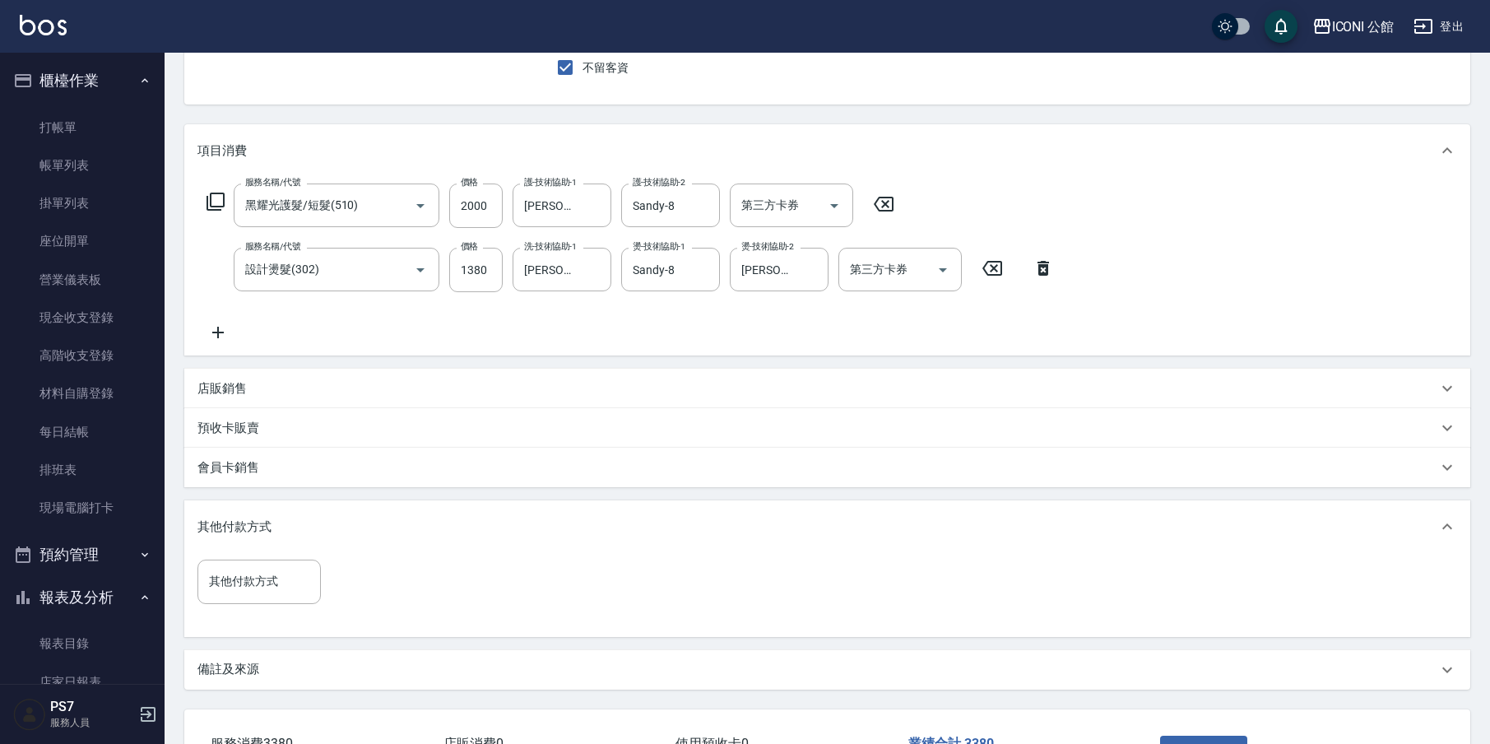
scroll to position [268, 0]
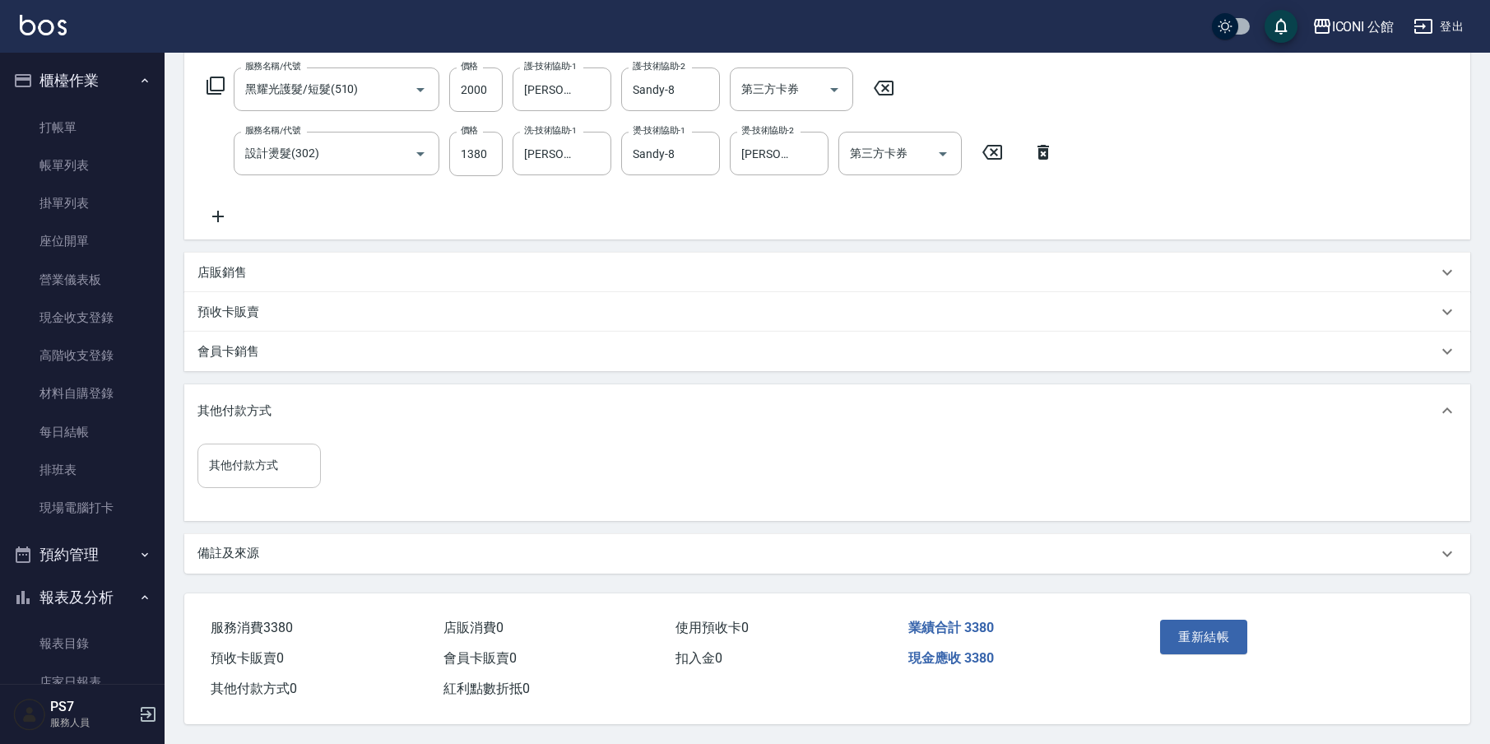
click at [295, 478] on div "其他付款方式" at bounding box center [258, 465] width 123 height 44
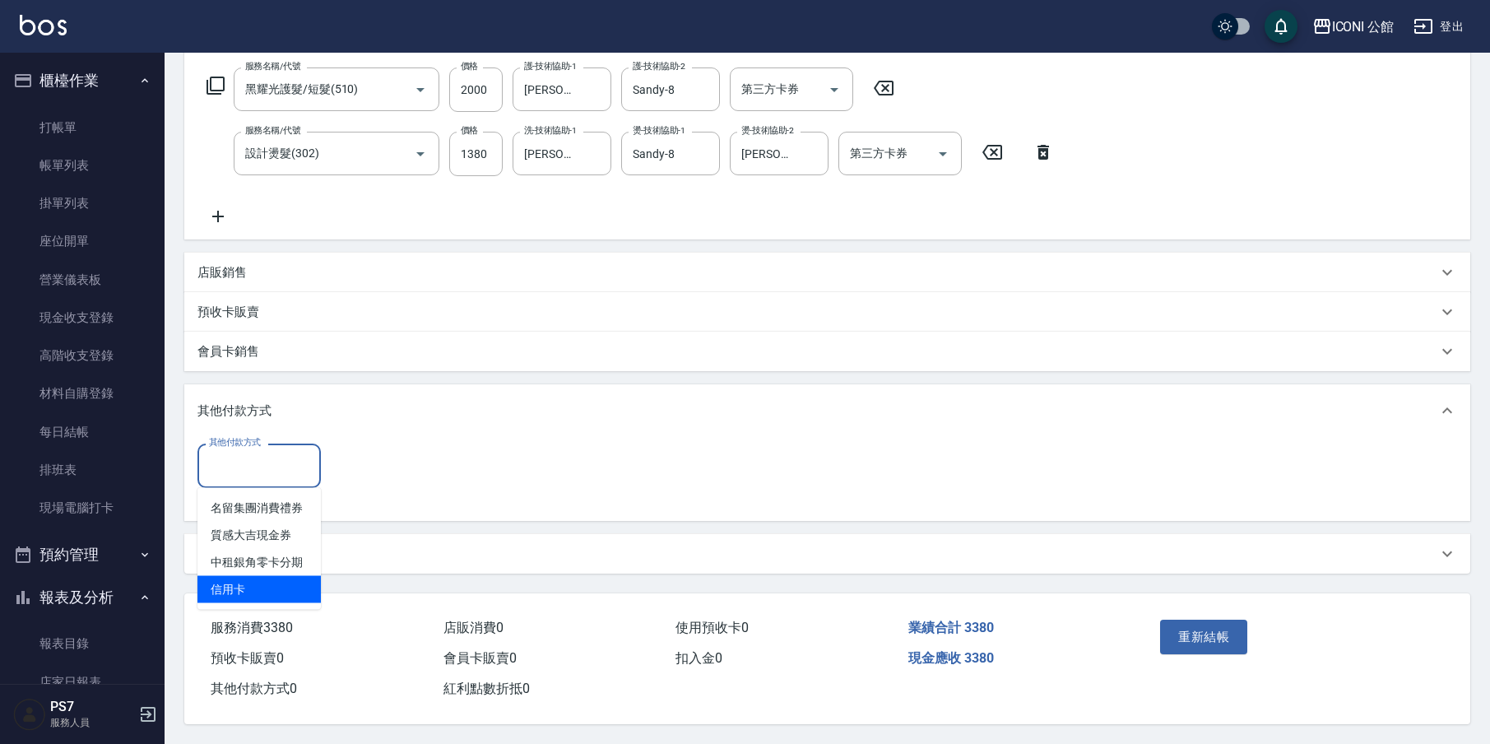
click at [288, 576] on span "信用卡" at bounding box center [258, 589] width 123 height 27
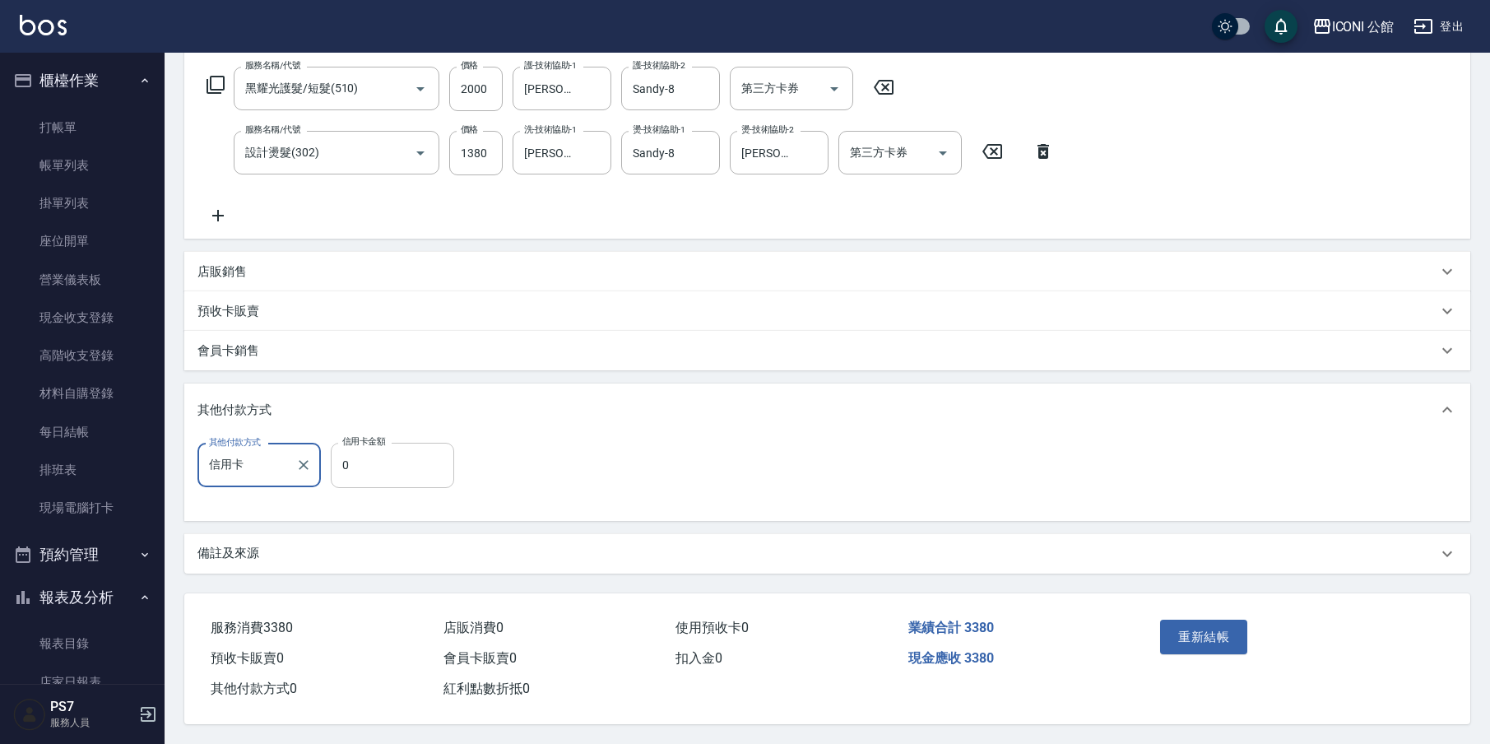
click at [408, 466] on input "0" at bounding box center [392, 465] width 123 height 44
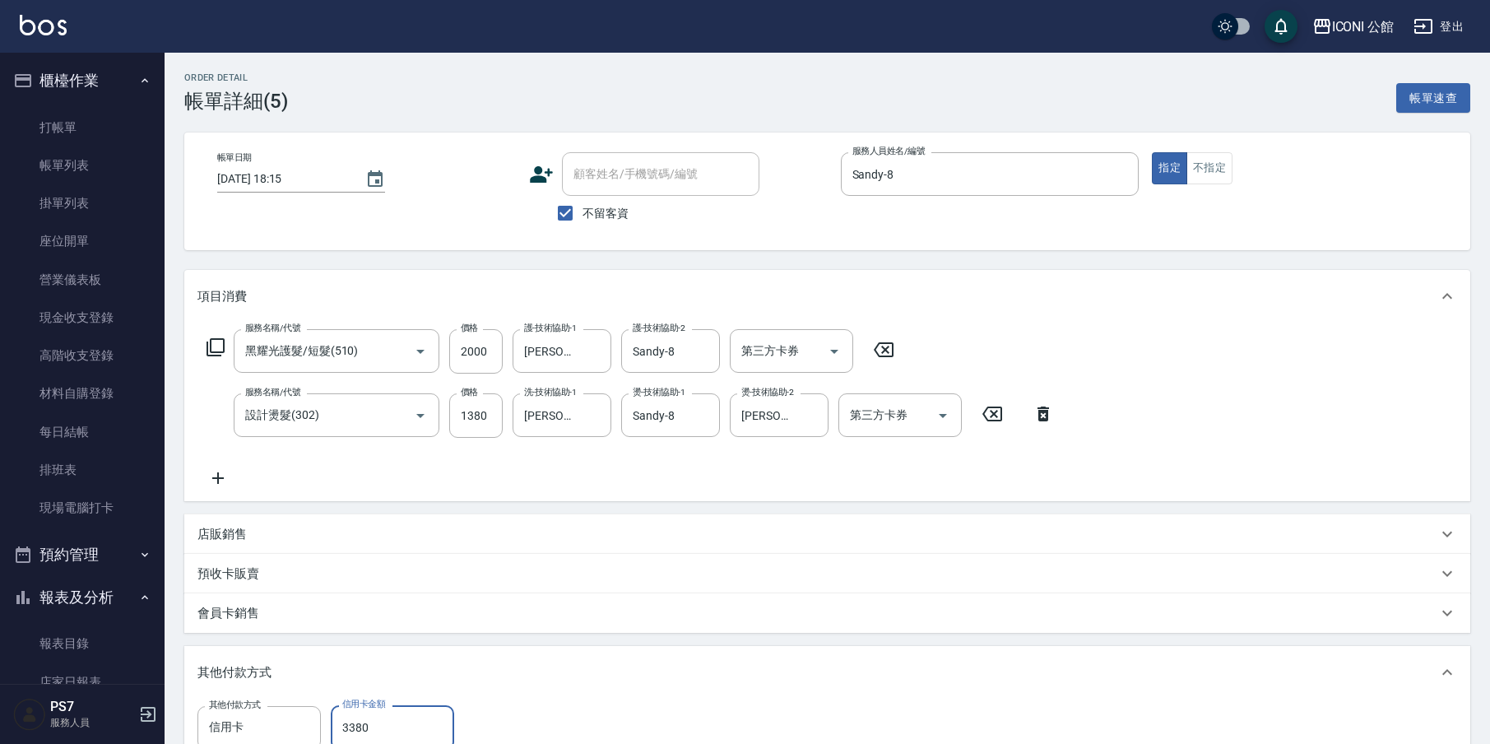
scroll to position [269, 0]
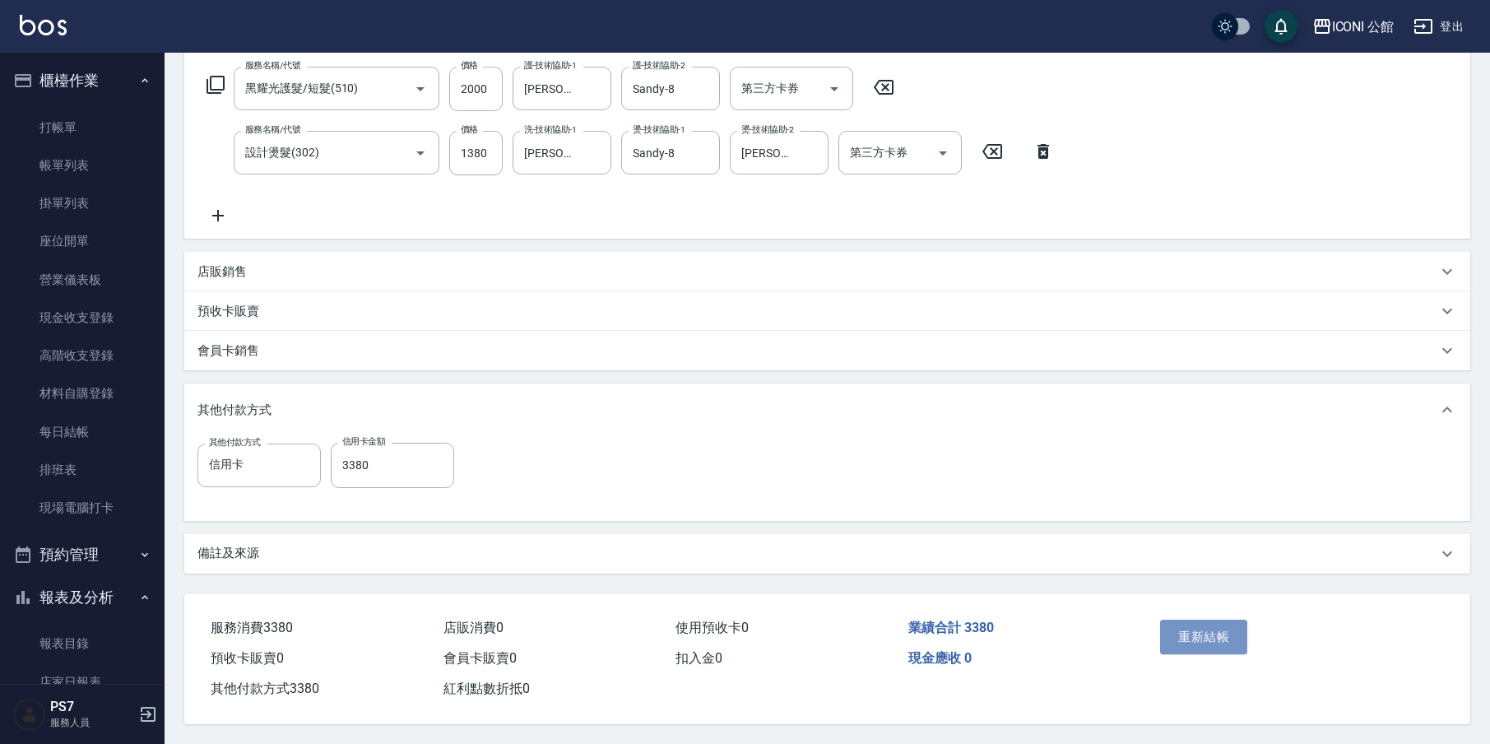
drag, startPoint x: 1175, startPoint y: 617, endPoint x: 1143, endPoint y: 603, distance: 35.0
click at [1175, 620] on button "重新結帳" at bounding box center [1203, 637] width 87 height 35
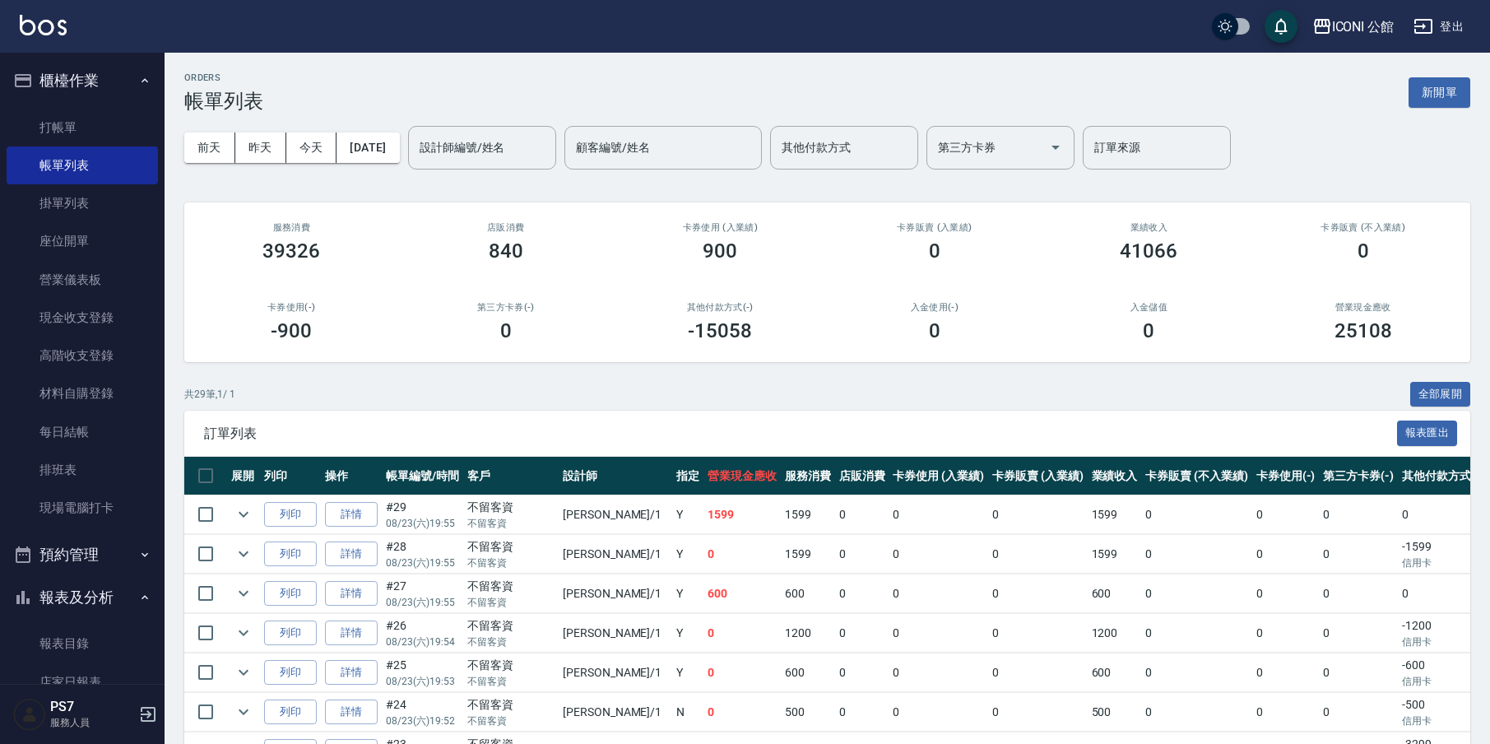
click at [492, 152] on input "設計師編號/姓名" at bounding box center [481, 147] width 133 height 29
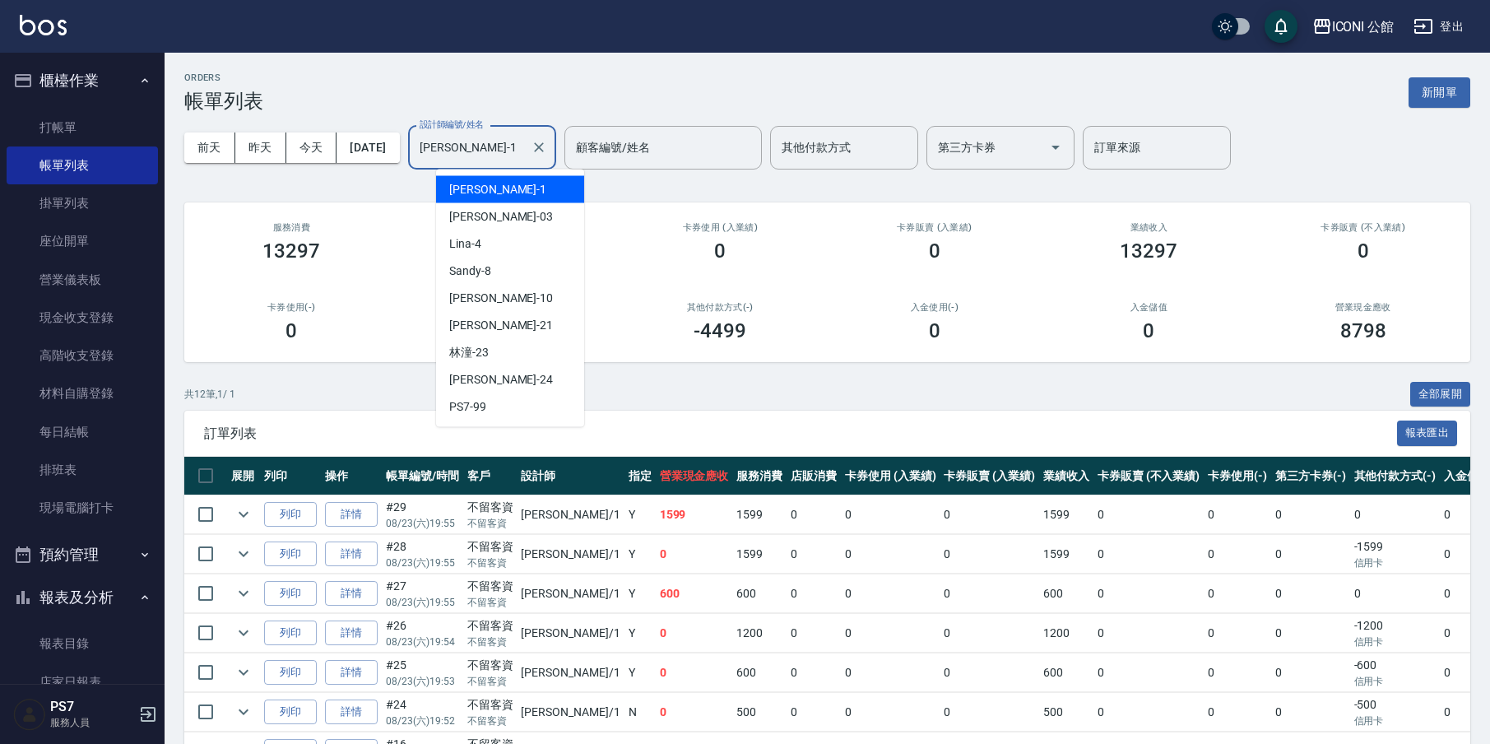
click at [520, 137] on input "[PERSON_NAME]-1" at bounding box center [469, 147] width 109 height 29
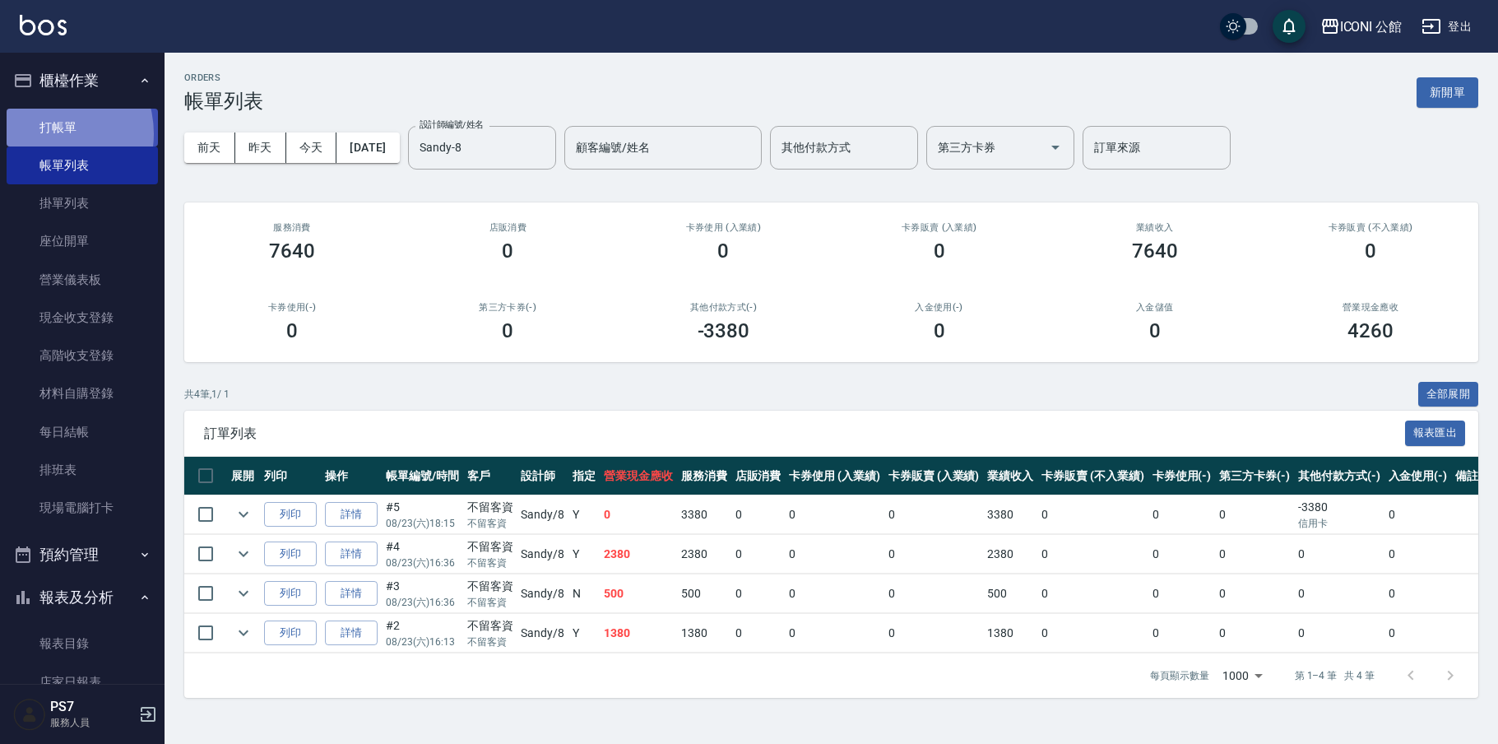
click at [47, 133] on link "打帳單" at bounding box center [82, 128] width 151 height 38
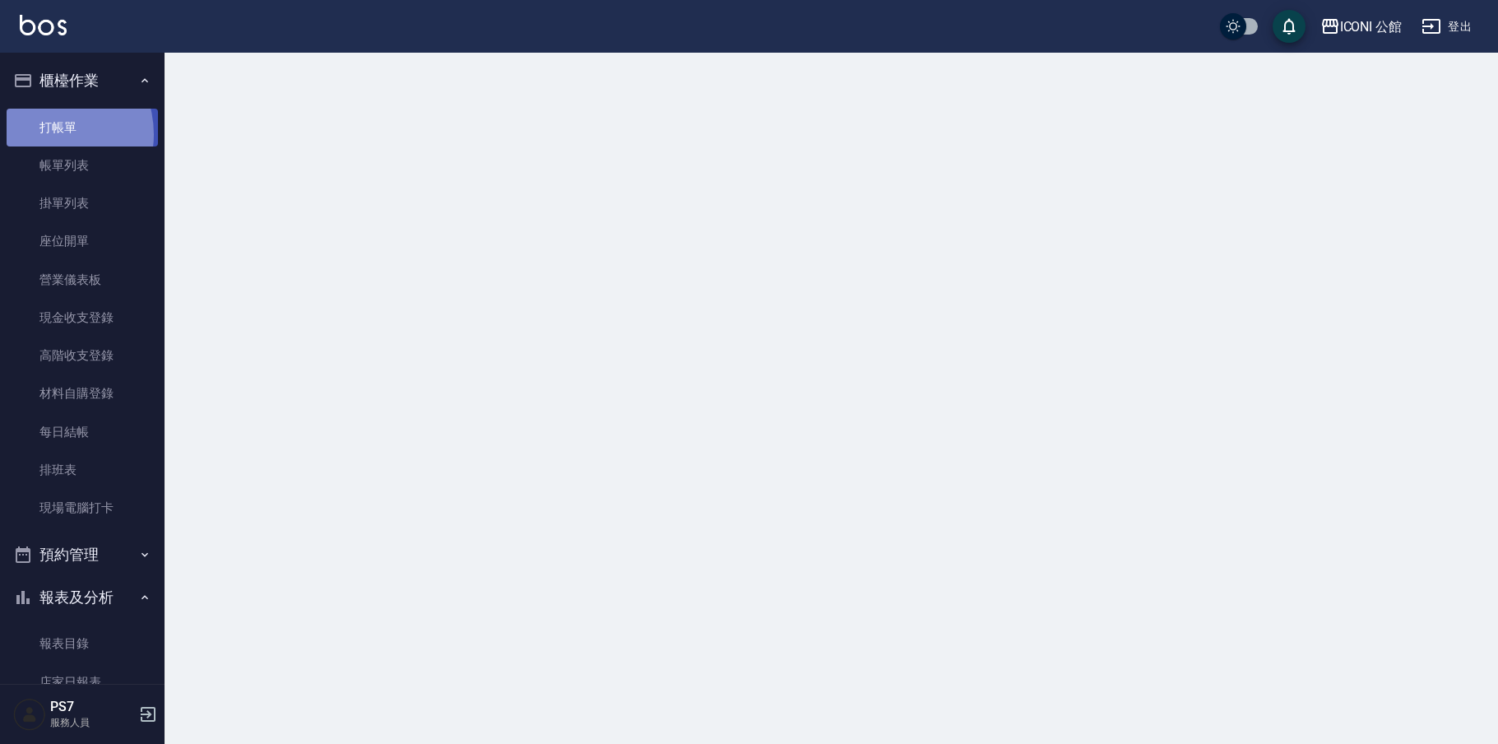
click at [47, 133] on link "打帳單" at bounding box center [82, 128] width 151 height 38
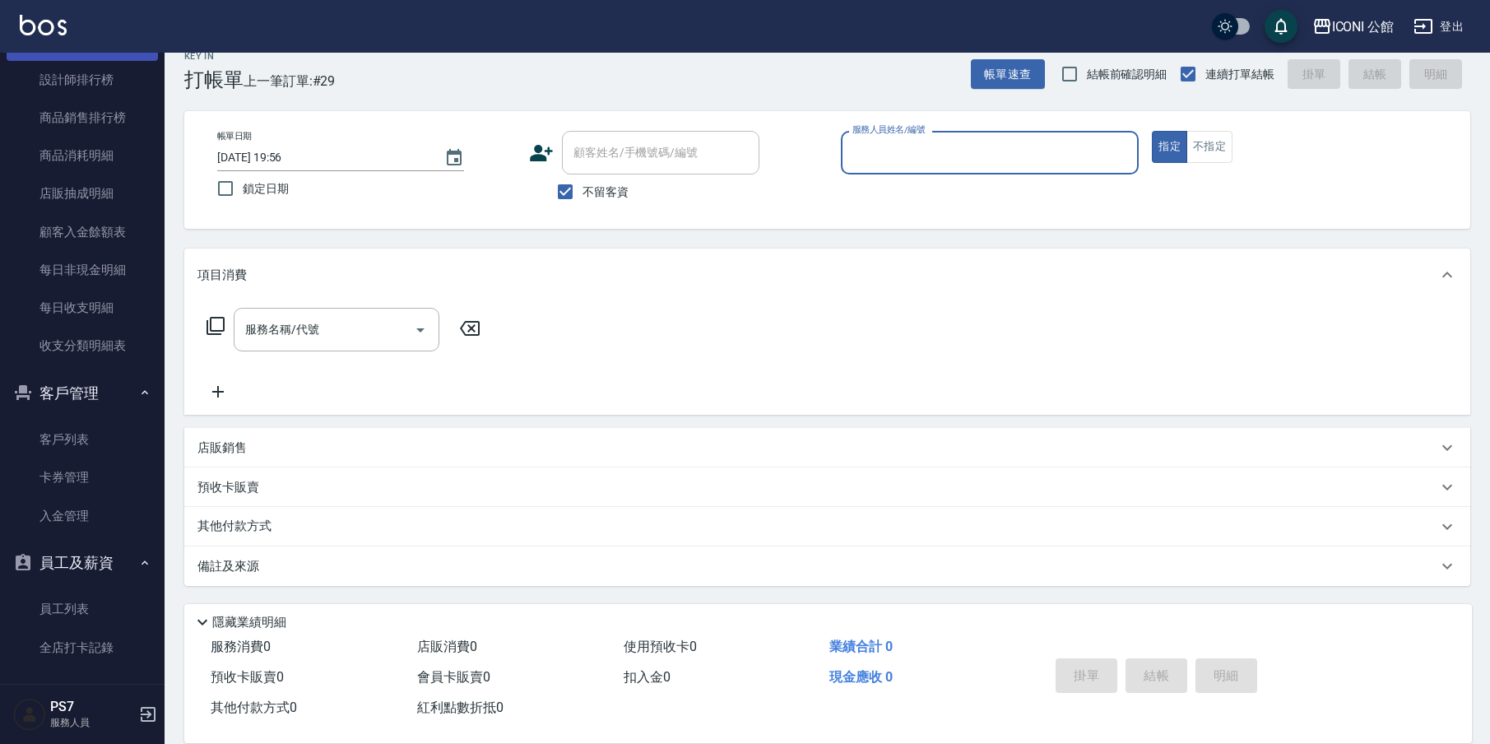
scroll to position [443, 0]
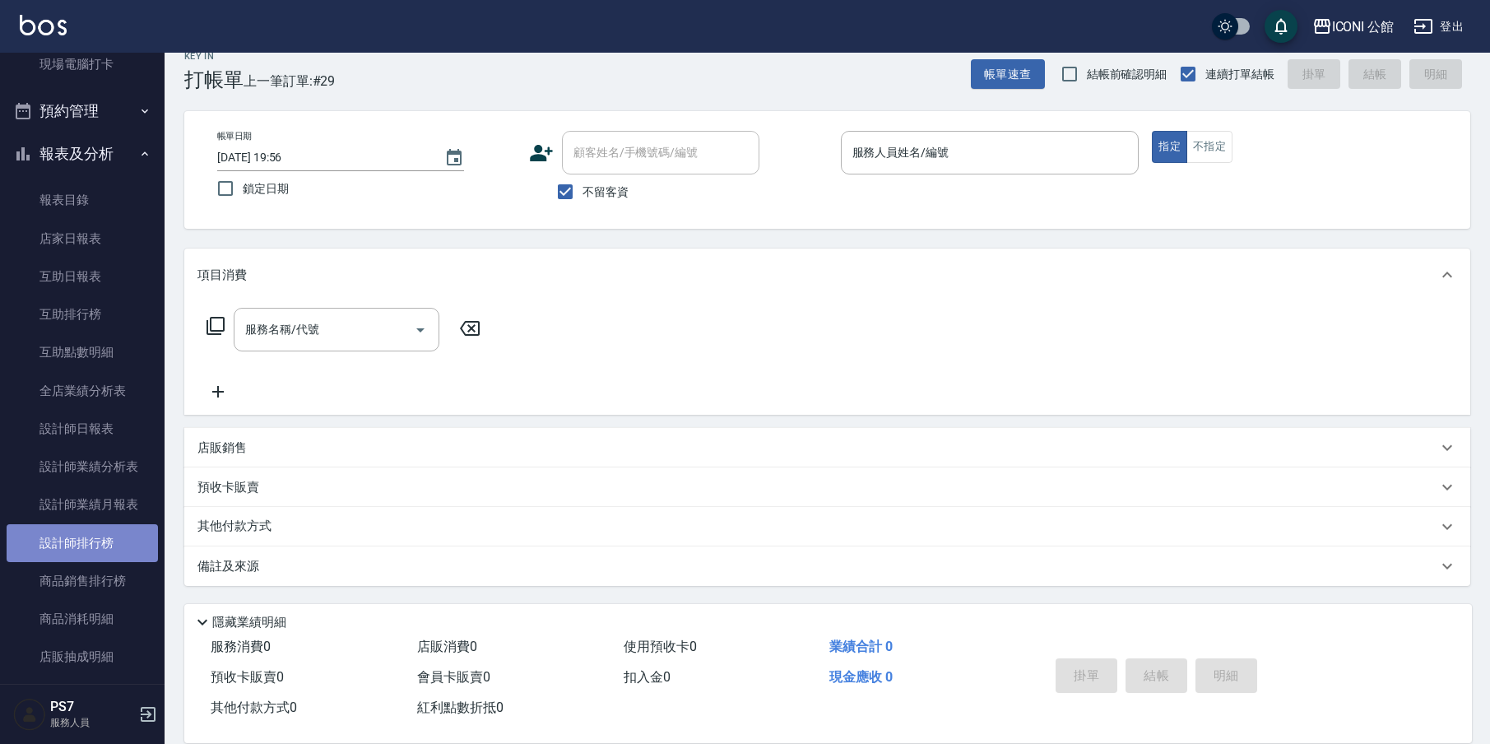
click at [98, 534] on link "設計師排行榜" at bounding box center [82, 543] width 151 height 38
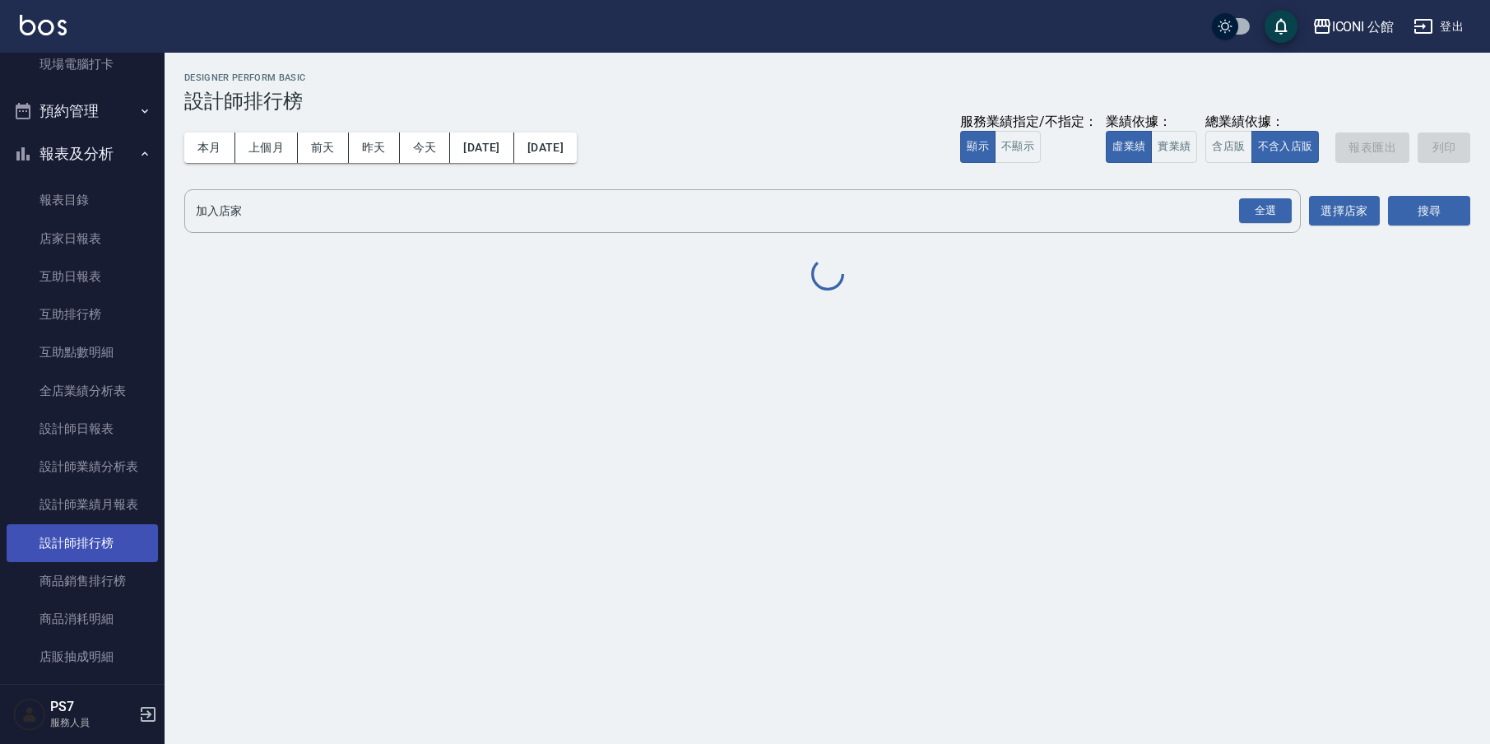
click at [98, 534] on link "設計師排行榜" at bounding box center [82, 543] width 151 height 38
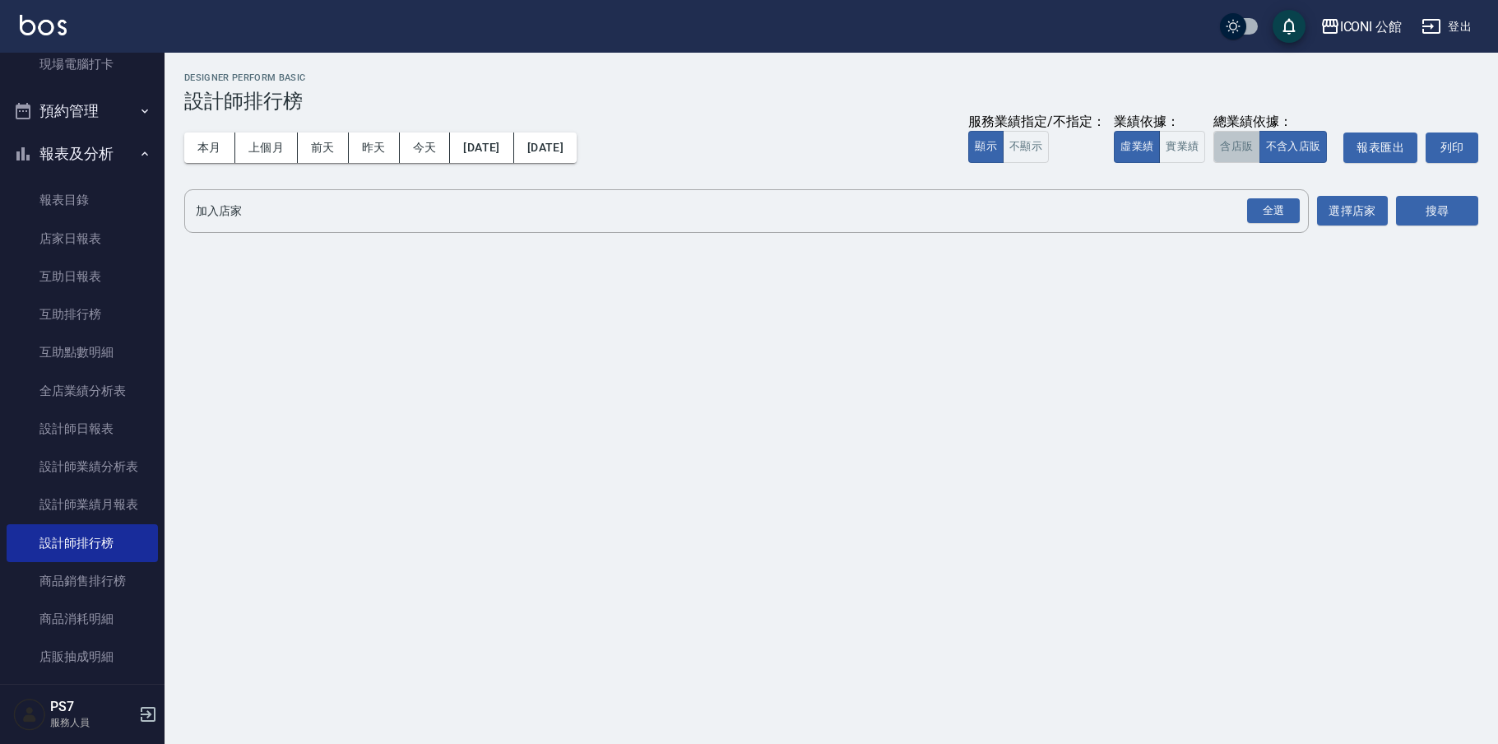
click at [1241, 160] on button "含店販" at bounding box center [1237, 147] width 46 height 32
click at [1283, 203] on div "全選" at bounding box center [1273, 211] width 53 height 26
click at [1445, 202] on button "搜尋" at bounding box center [1437, 212] width 82 height 30
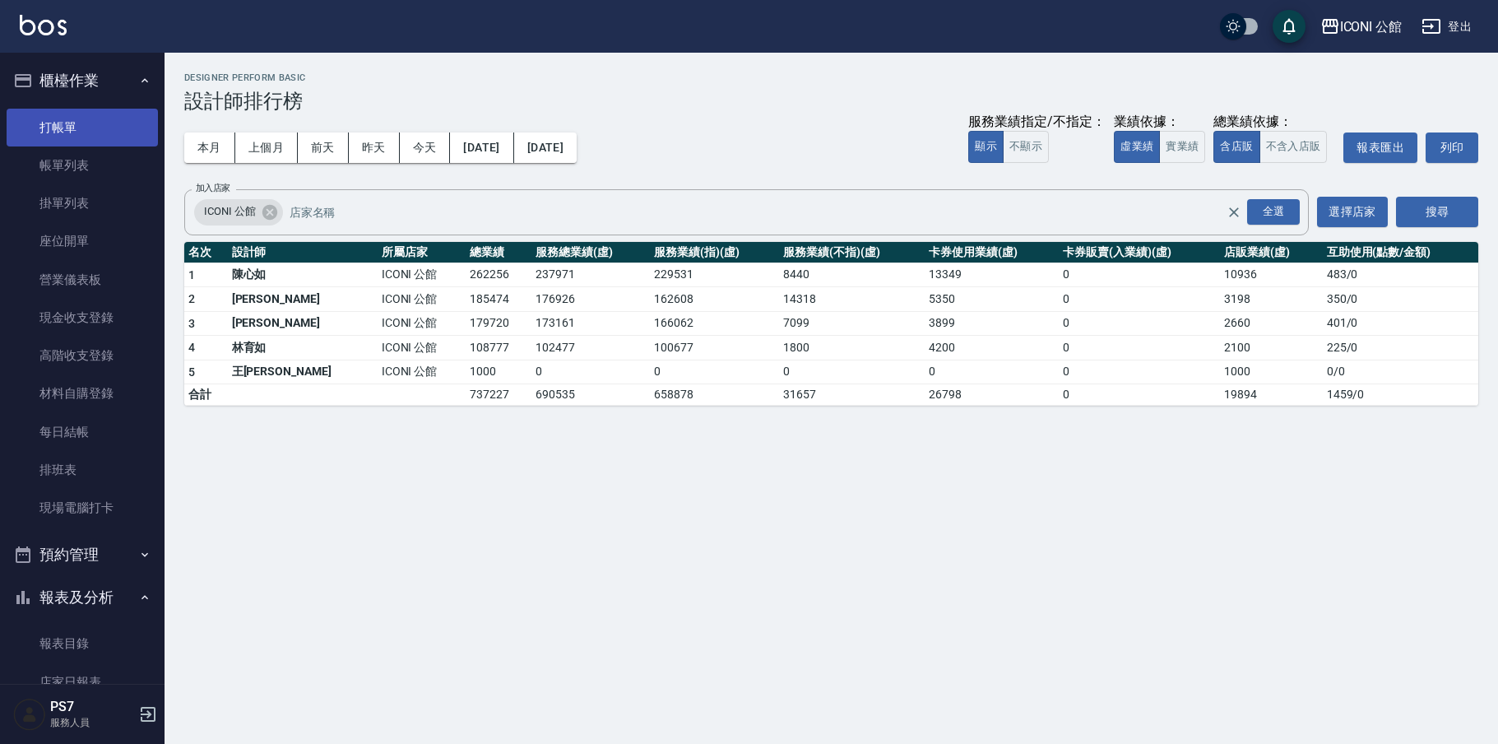
click at [86, 122] on link "打帳單" at bounding box center [82, 128] width 151 height 38
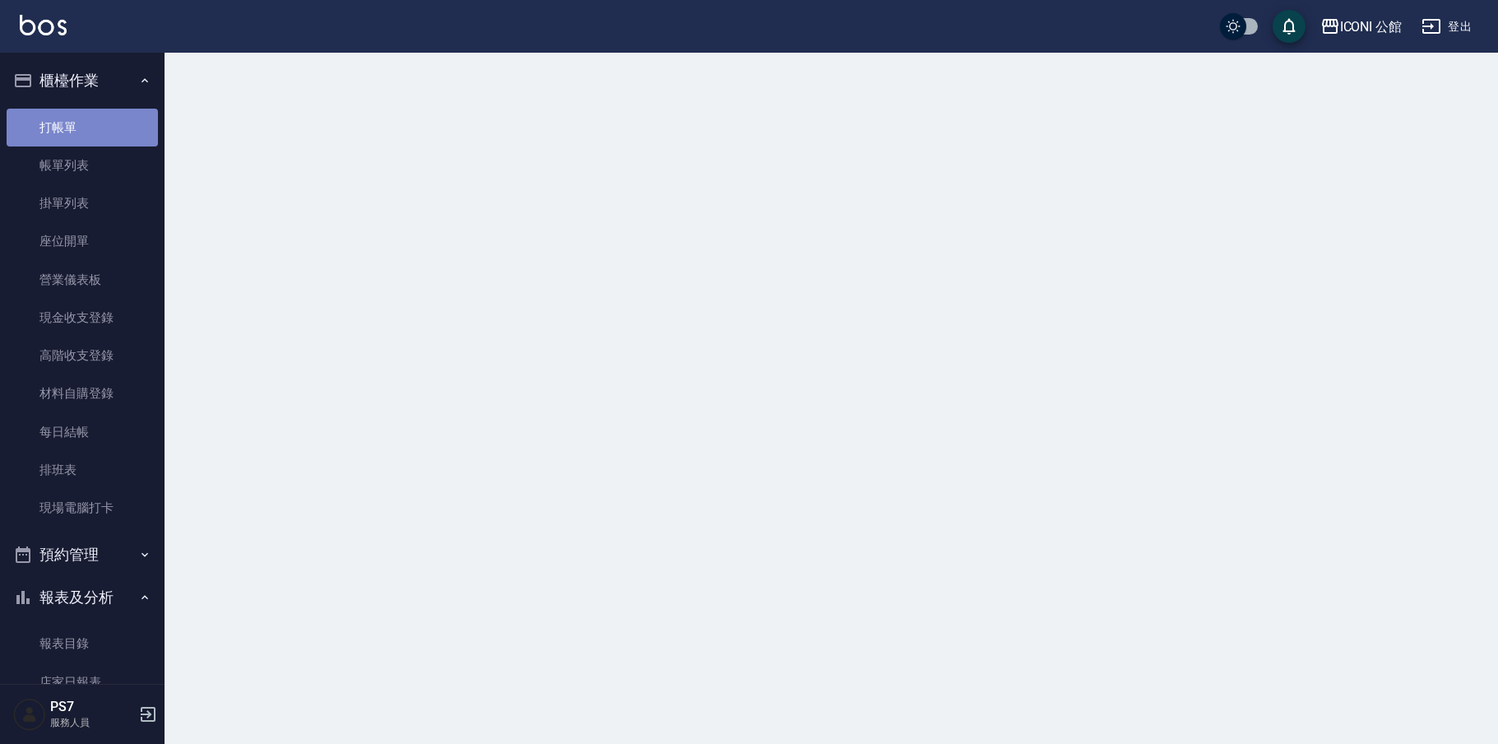
click at [86, 122] on link "打帳單" at bounding box center [82, 128] width 151 height 38
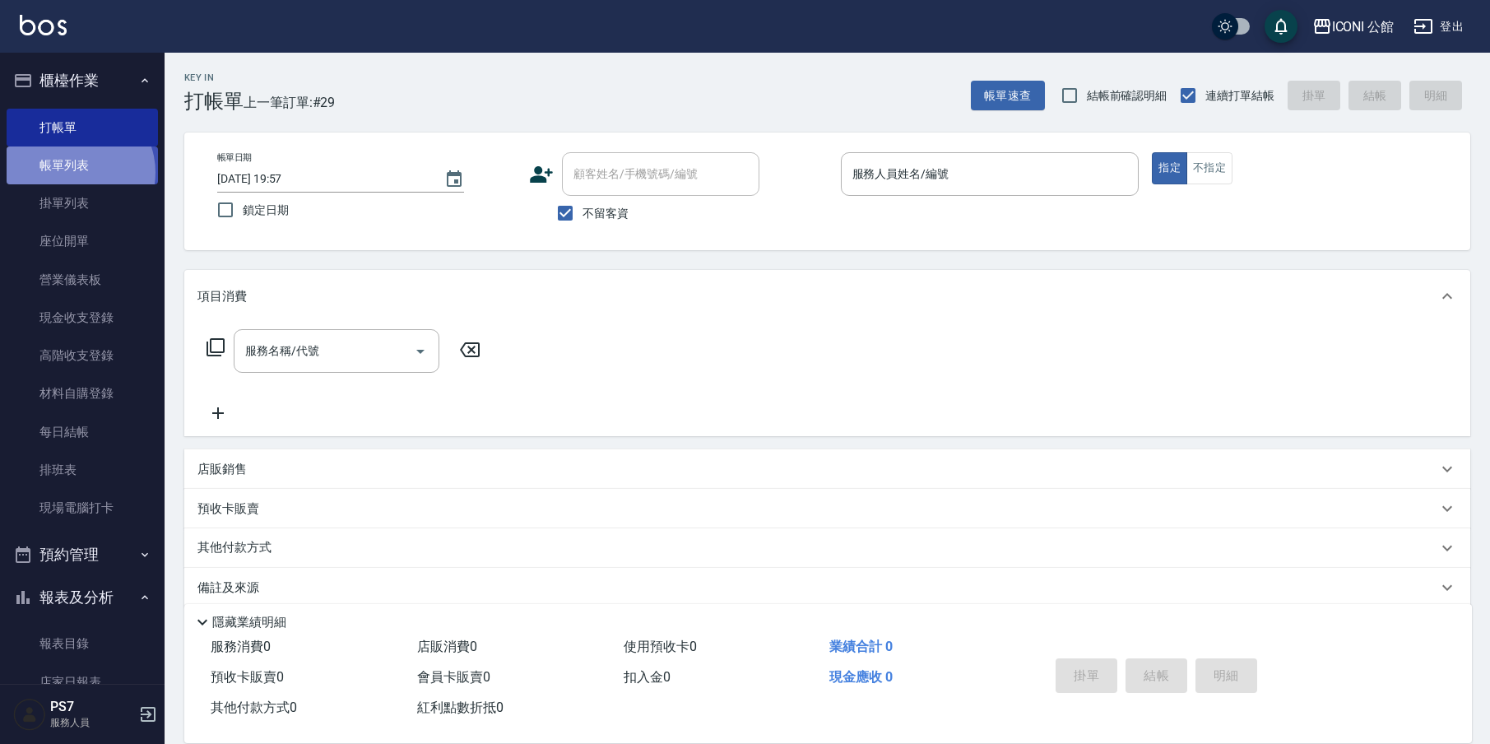
click at [73, 172] on link "帳單列表" at bounding box center [82, 165] width 151 height 38
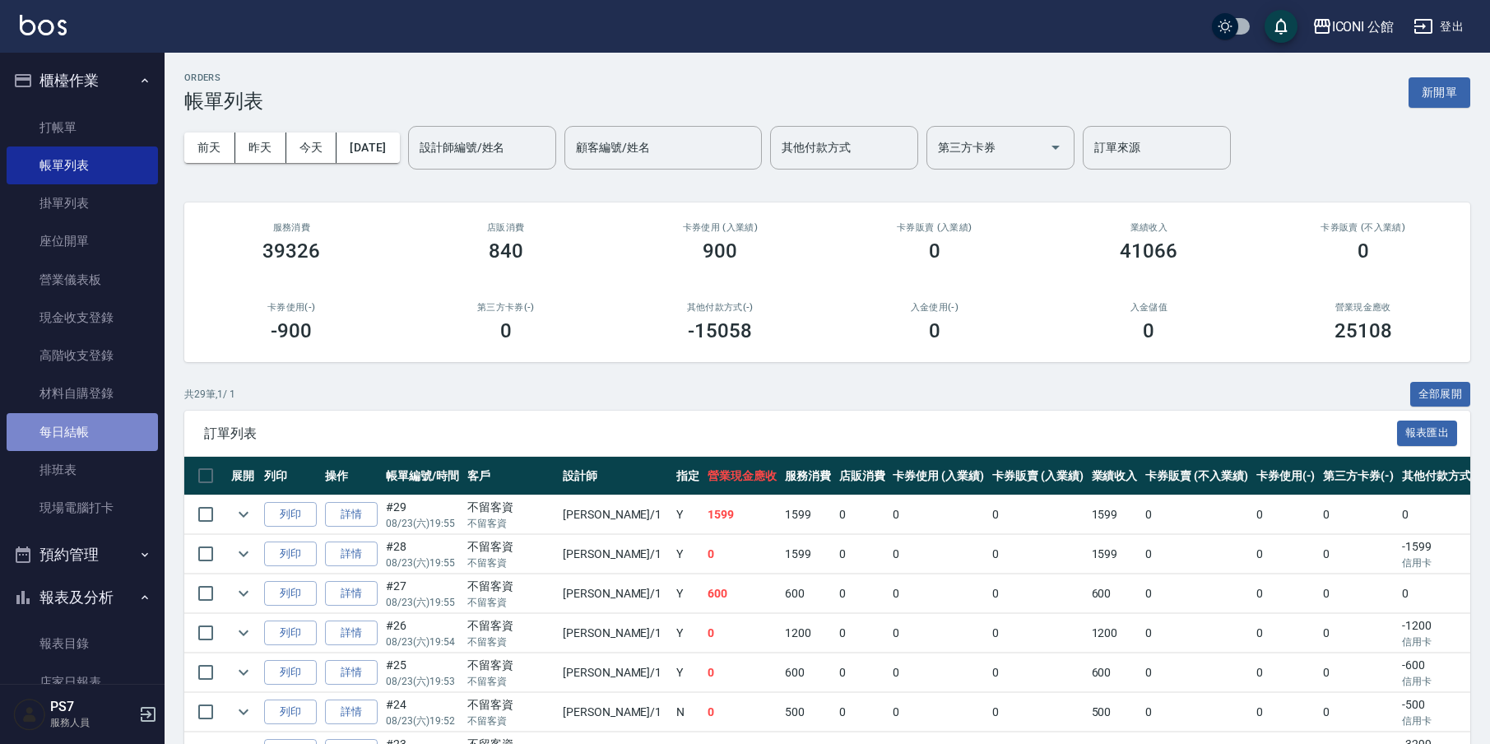
click at [83, 433] on link "每日結帳" at bounding box center [82, 432] width 151 height 38
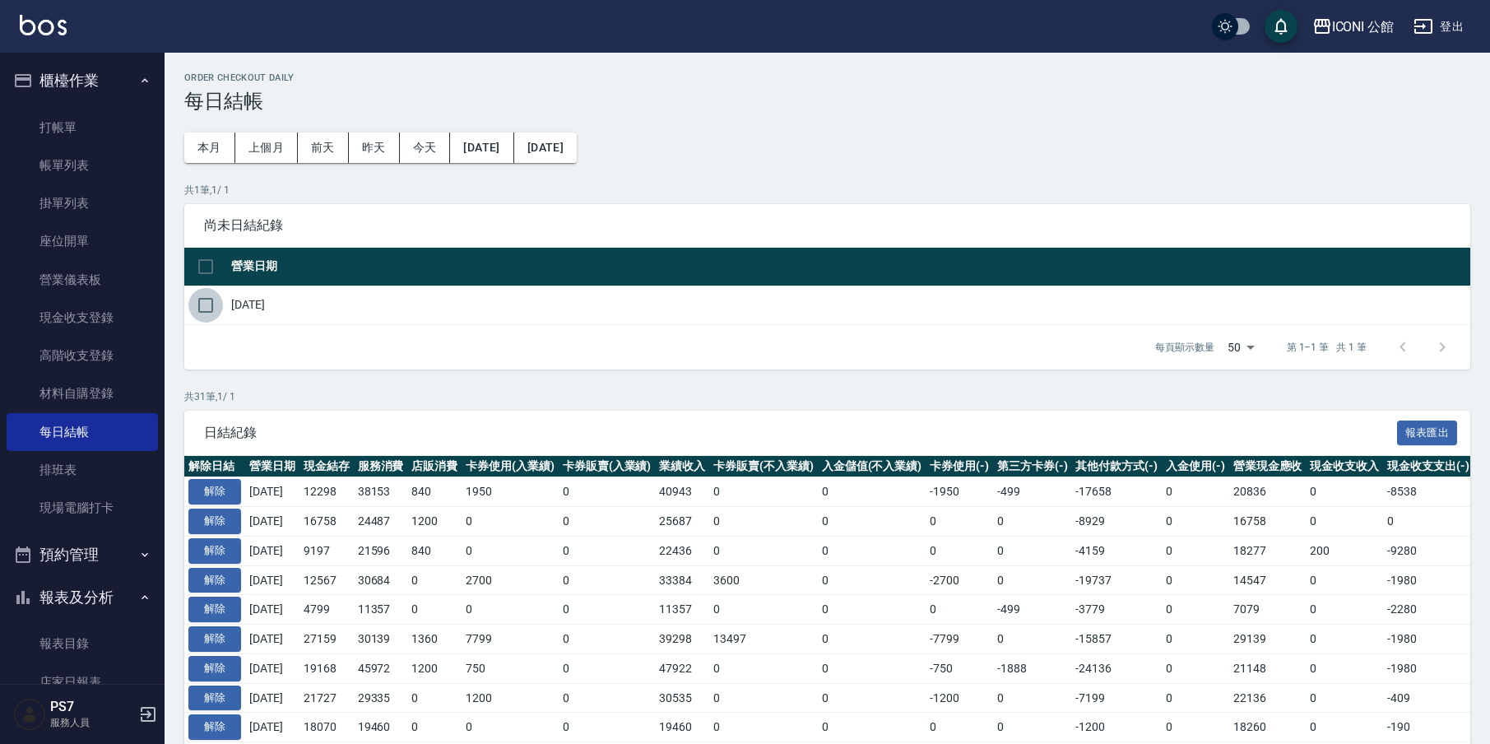
click at [211, 304] on input "checkbox" at bounding box center [205, 305] width 35 height 35
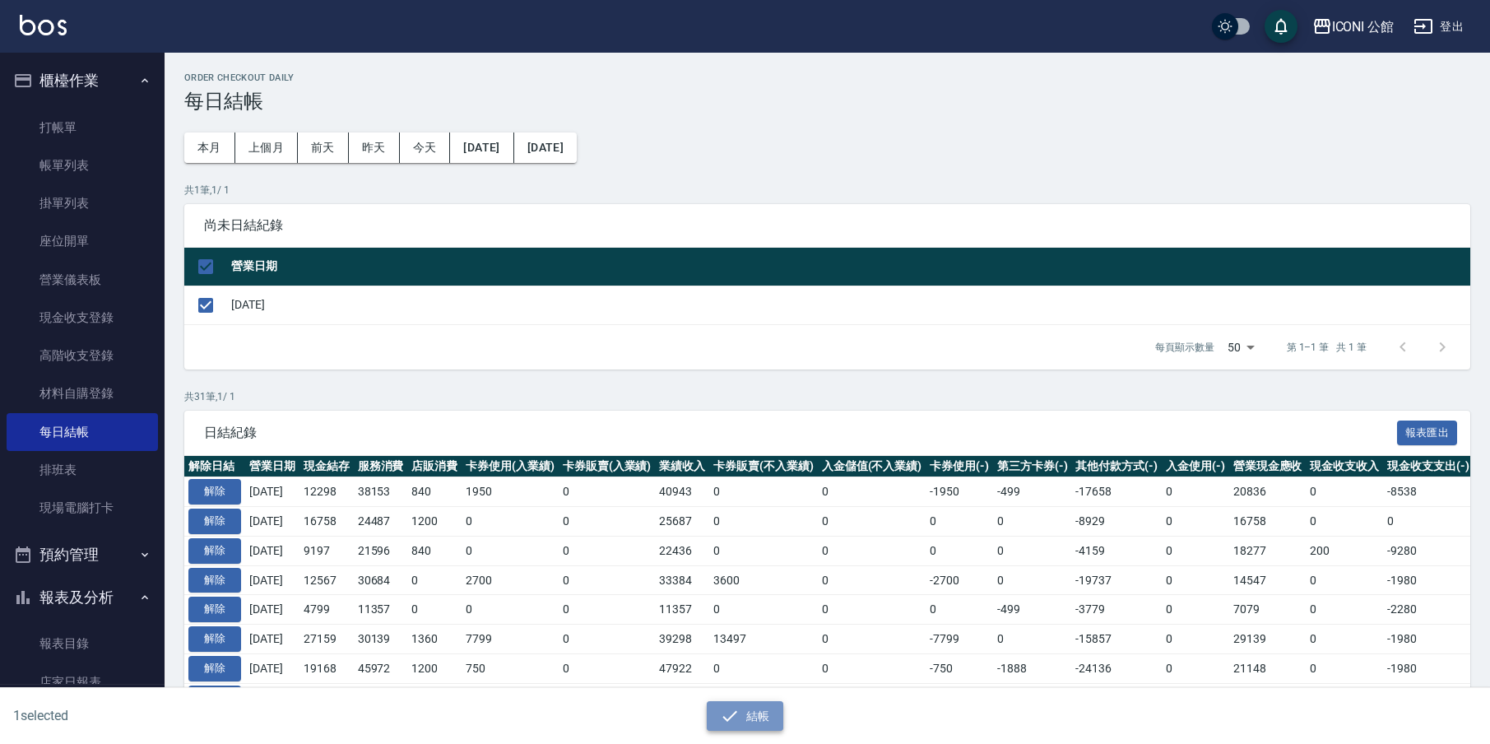
click at [742, 708] on button "結帳" at bounding box center [745, 716] width 77 height 30
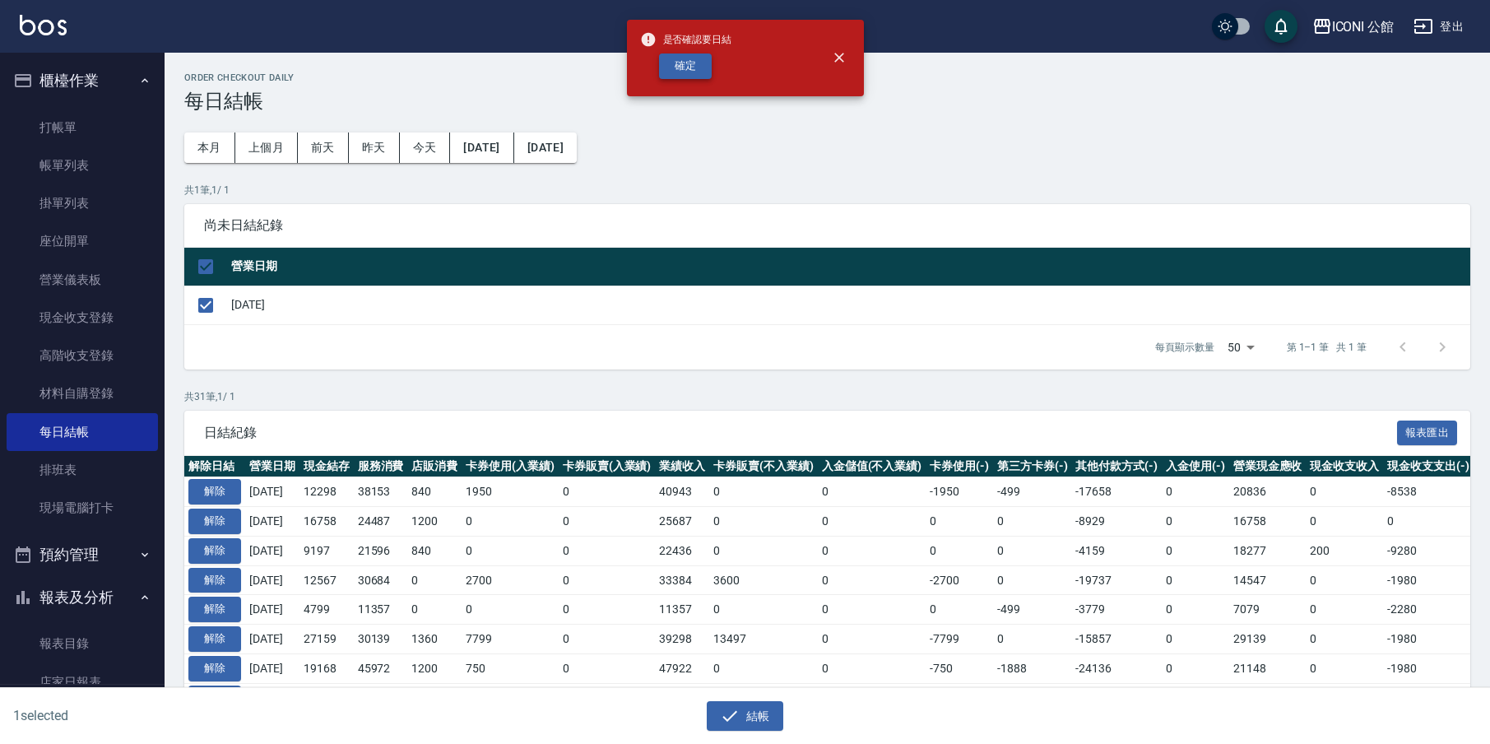
click at [686, 63] on button "確定" at bounding box center [685, 66] width 53 height 26
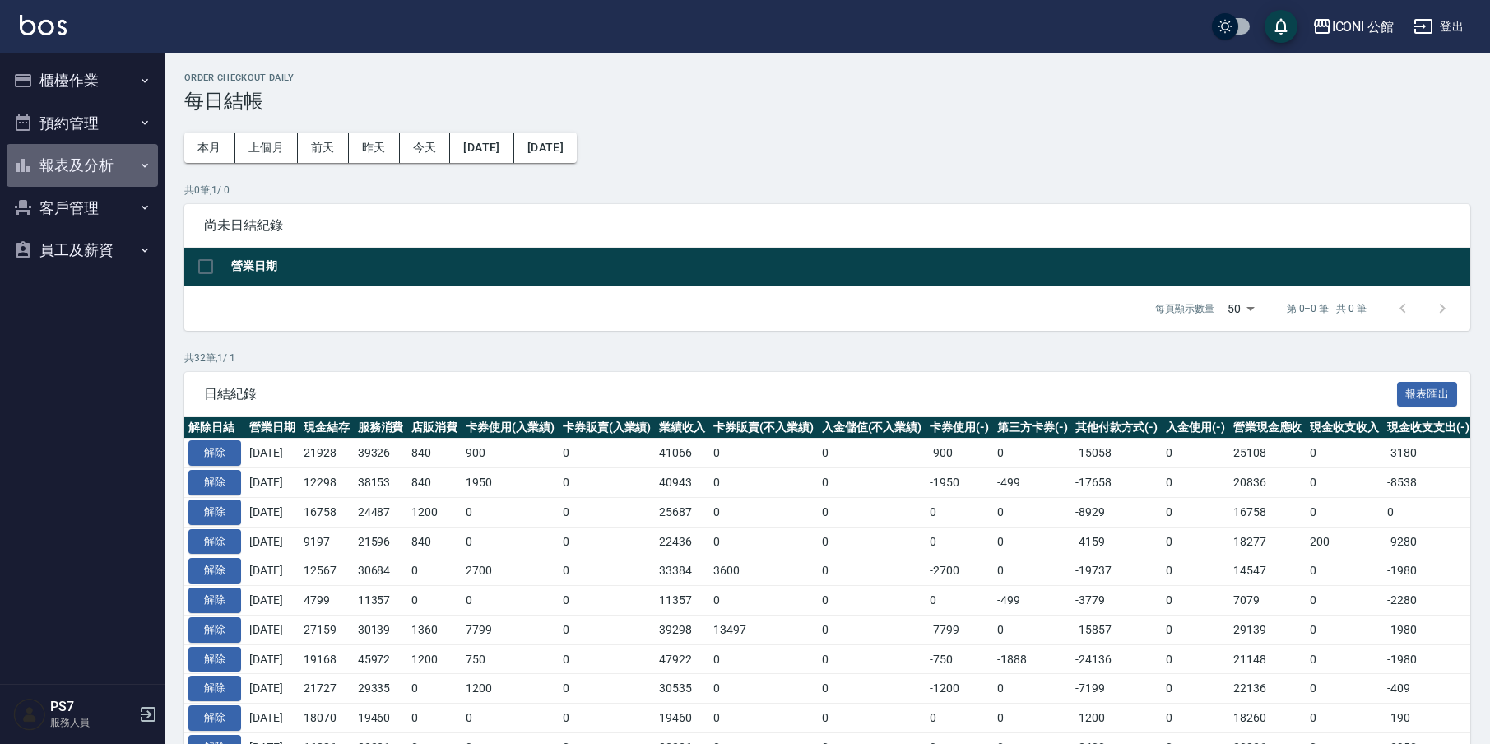
click at [88, 161] on button "報表及分析" at bounding box center [82, 165] width 151 height 43
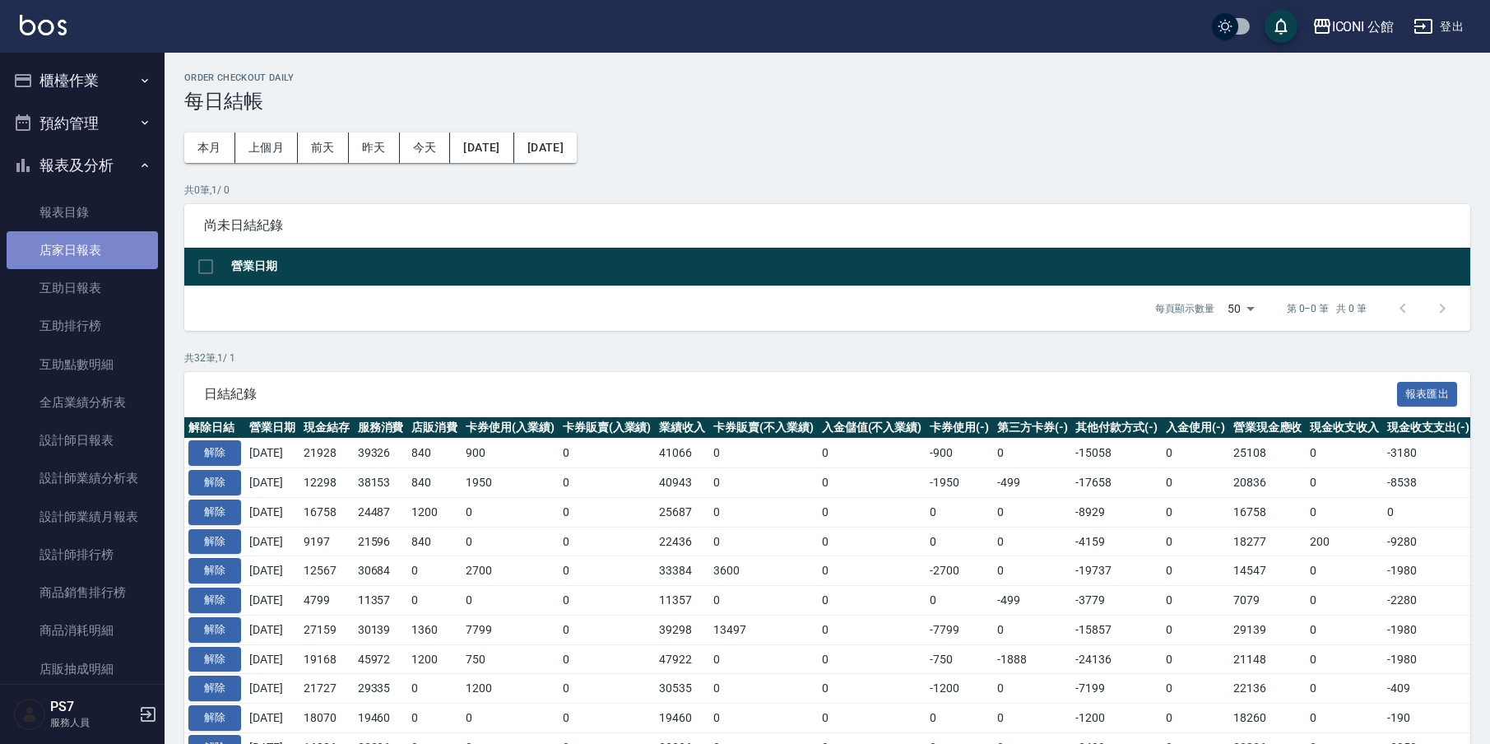
click at [109, 260] on link "店家日報表" at bounding box center [82, 250] width 151 height 38
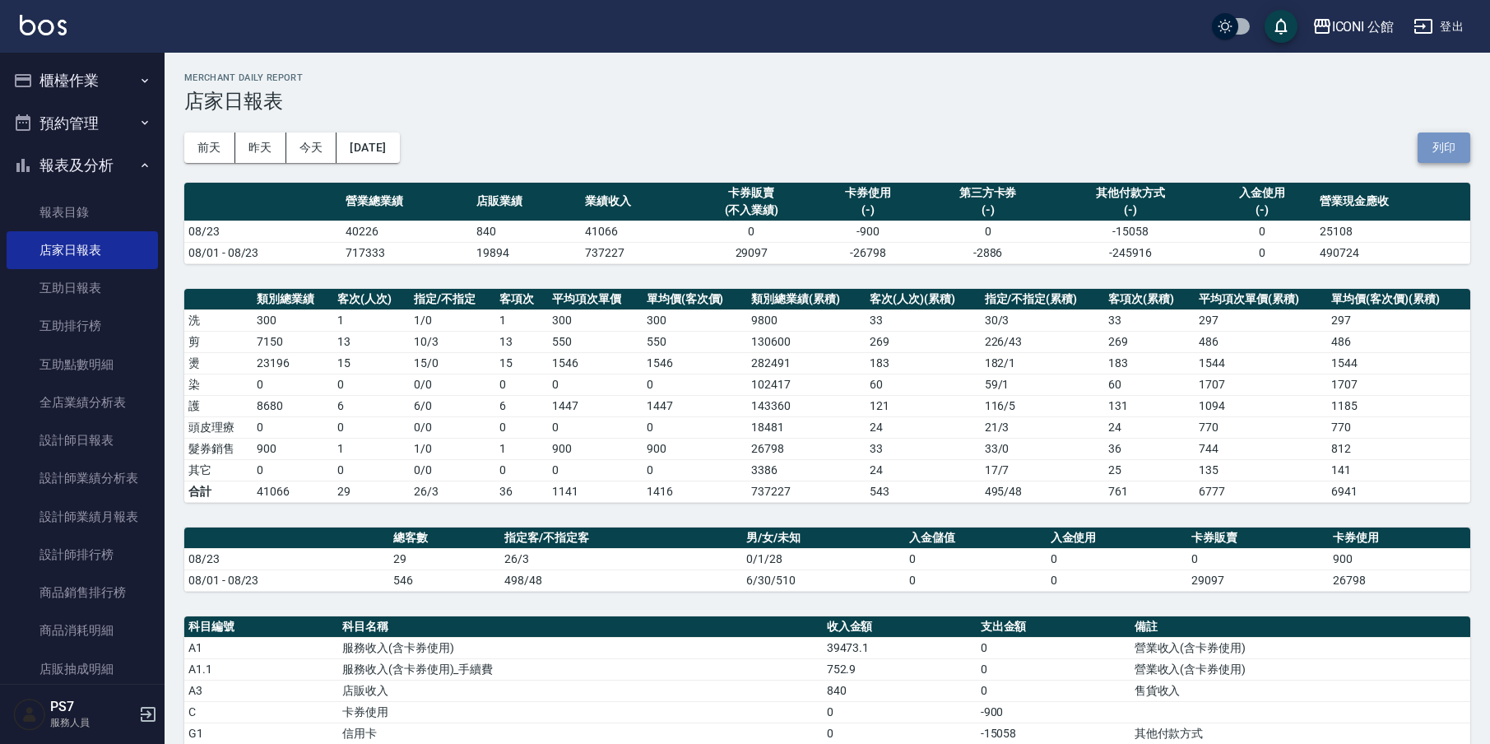
click at [1433, 145] on button "列印" at bounding box center [1444, 147] width 53 height 30
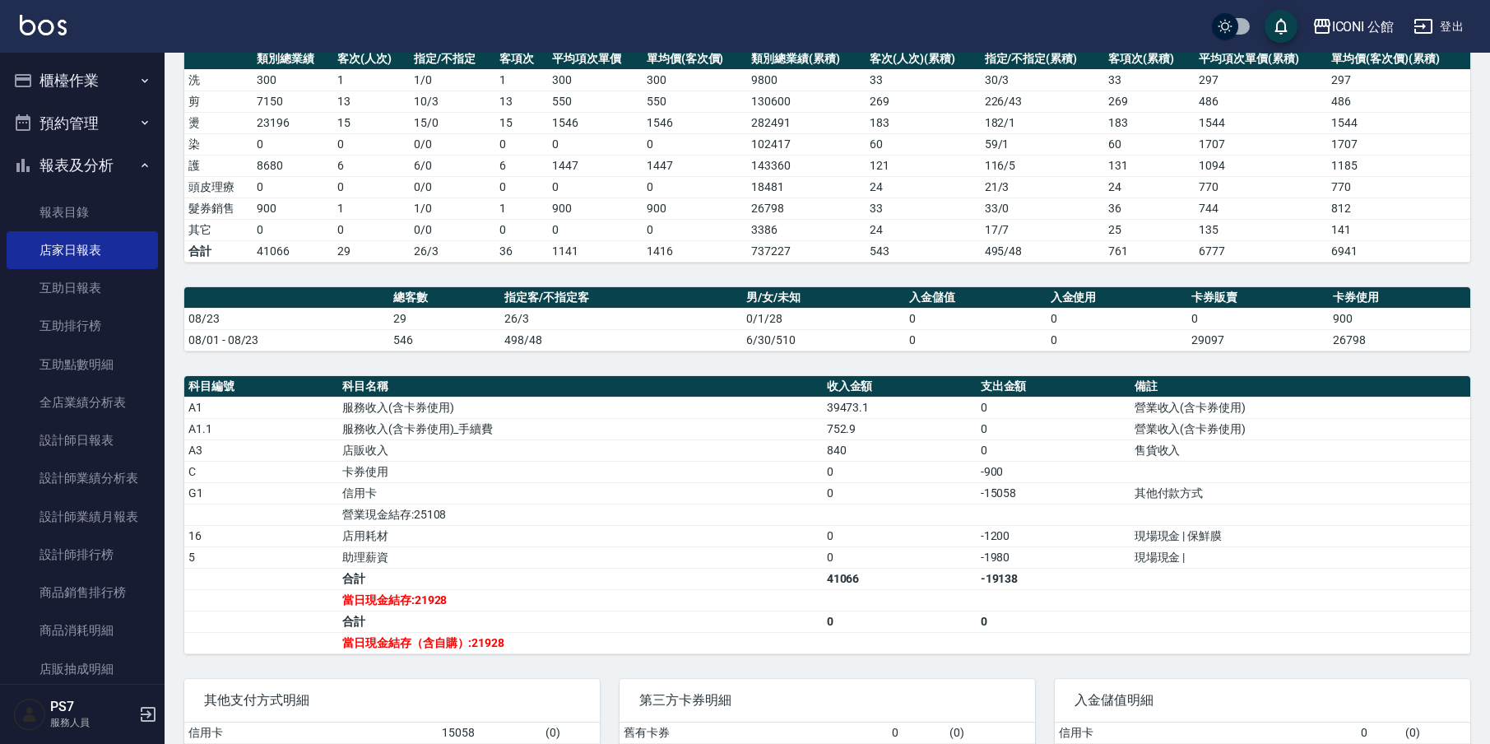
scroll to position [345, 0]
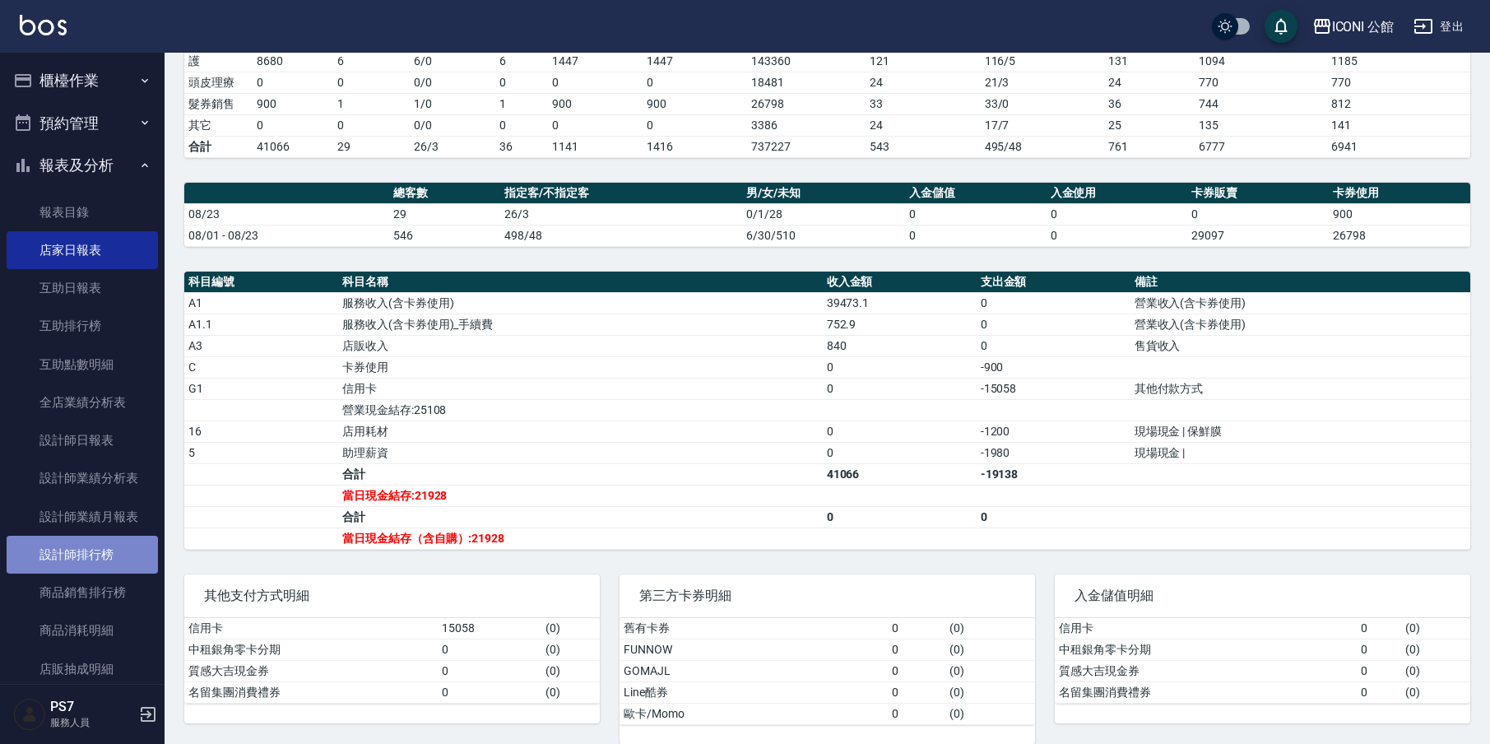
click at [103, 556] on link "設計師排行榜" at bounding box center [82, 555] width 151 height 38
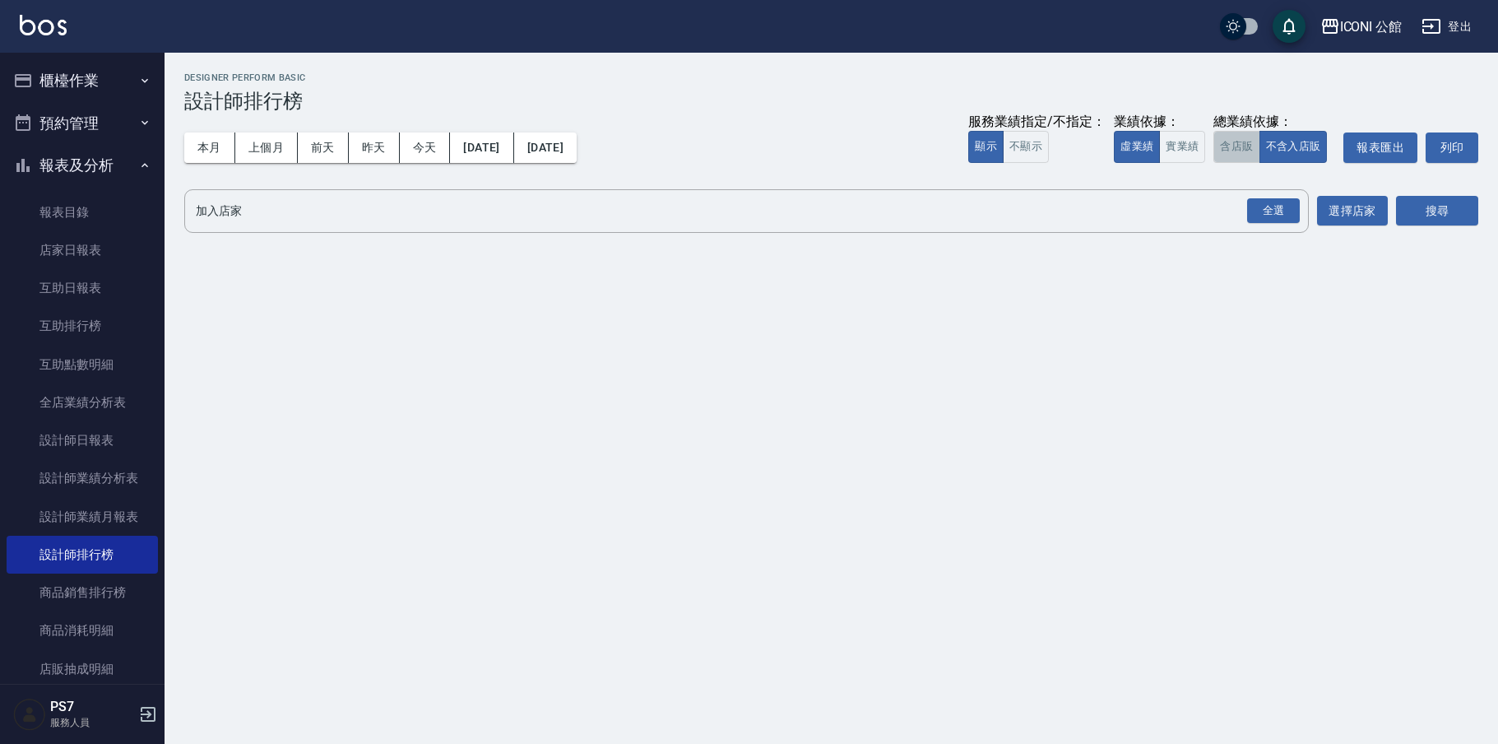
click at [1240, 151] on button "含店販" at bounding box center [1237, 147] width 46 height 32
click at [1274, 212] on div "全選" at bounding box center [1273, 211] width 53 height 26
click at [1456, 220] on button "搜尋" at bounding box center [1437, 212] width 82 height 30
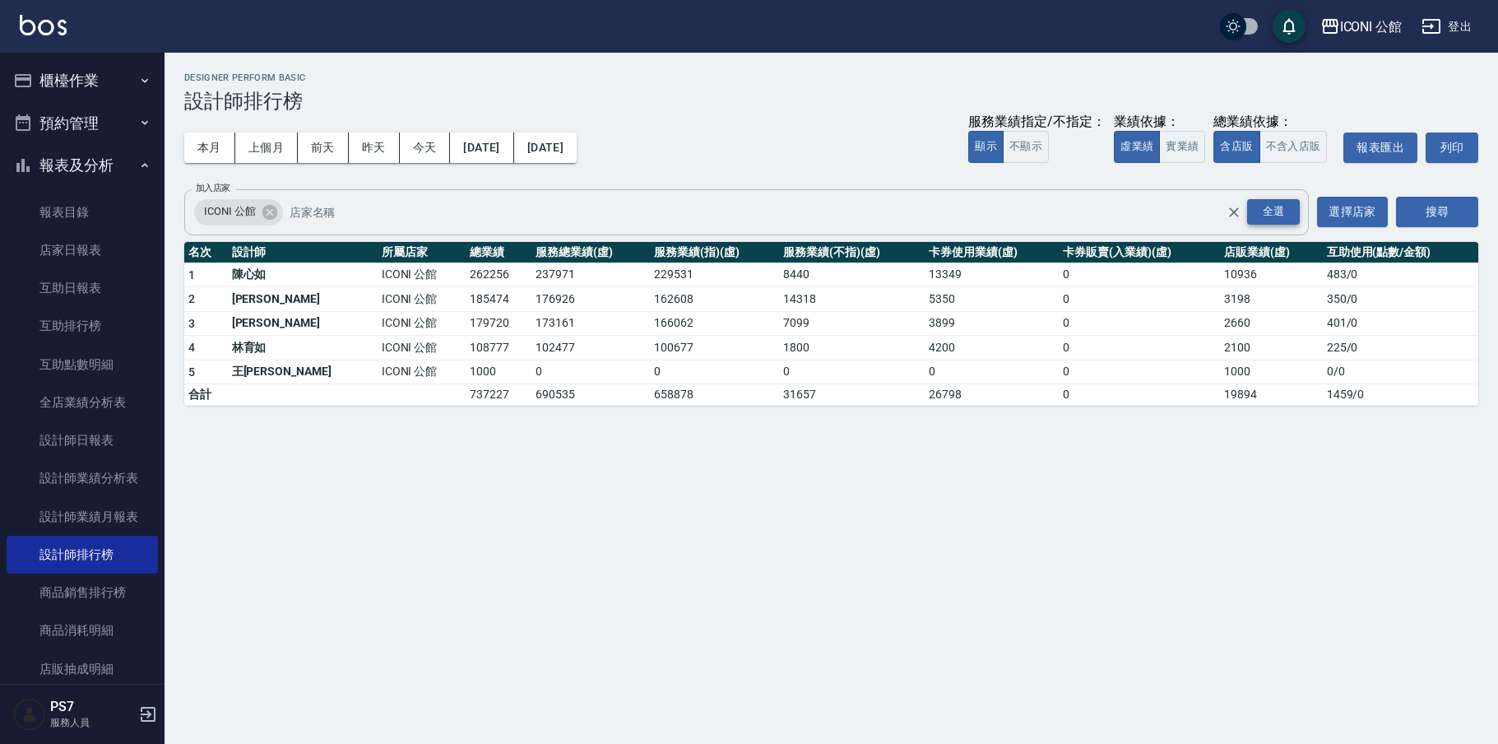
click at [1273, 213] on div "全選" at bounding box center [1273, 212] width 53 height 26
click at [1244, 134] on button "含店販" at bounding box center [1237, 147] width 46 height 32
click at [1278, 215] on div "全選" at bounding box center [1273, 212] width 53 height 26
click at [1461, 215] on button "搜尋" at bounding box center [1437, 212] width 82 height 30
click at [72, 94] on button "櫃檯作業" at bounding box center [82, 80] width 151 height 43
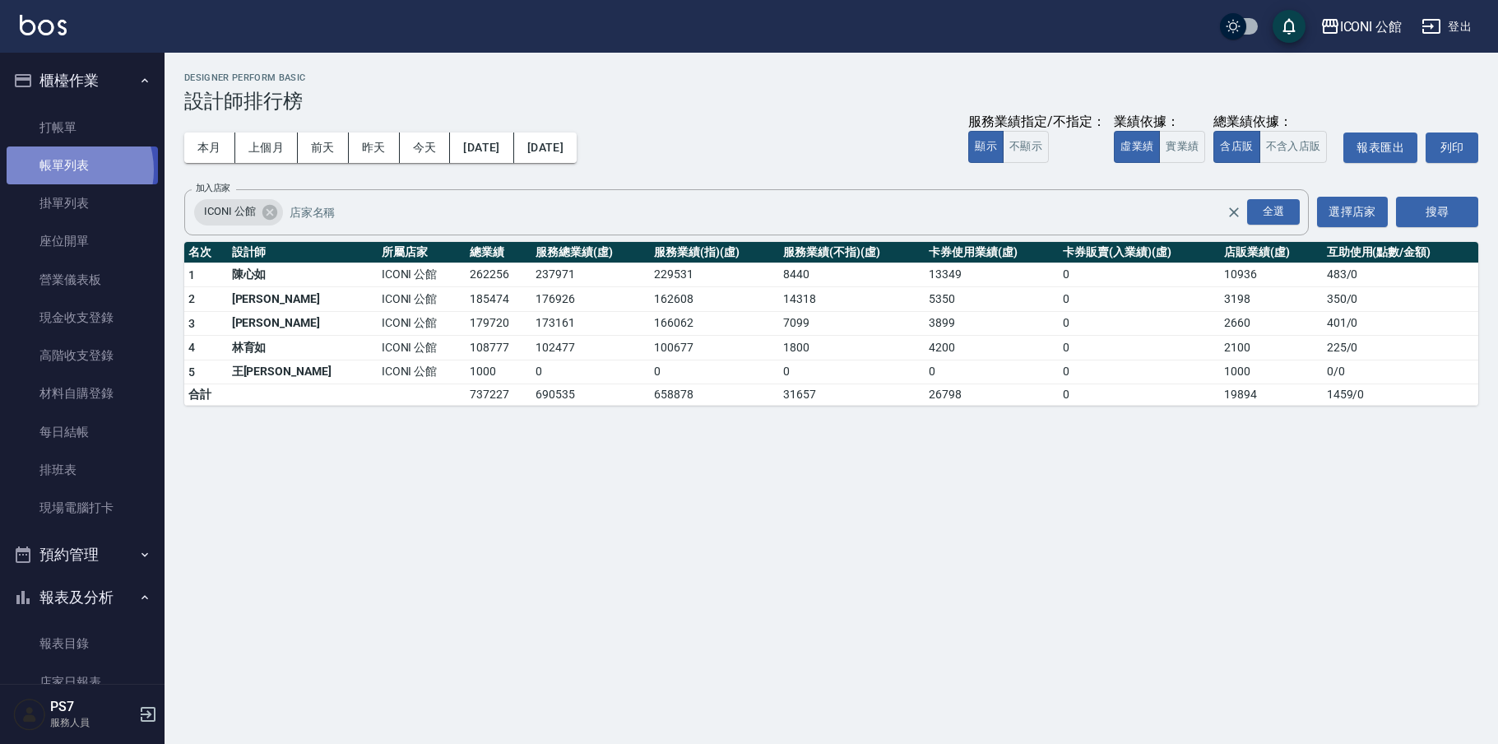
click at [69, 169] on link "帳單列表" at bounding box center [82, 165] width 151 height 38
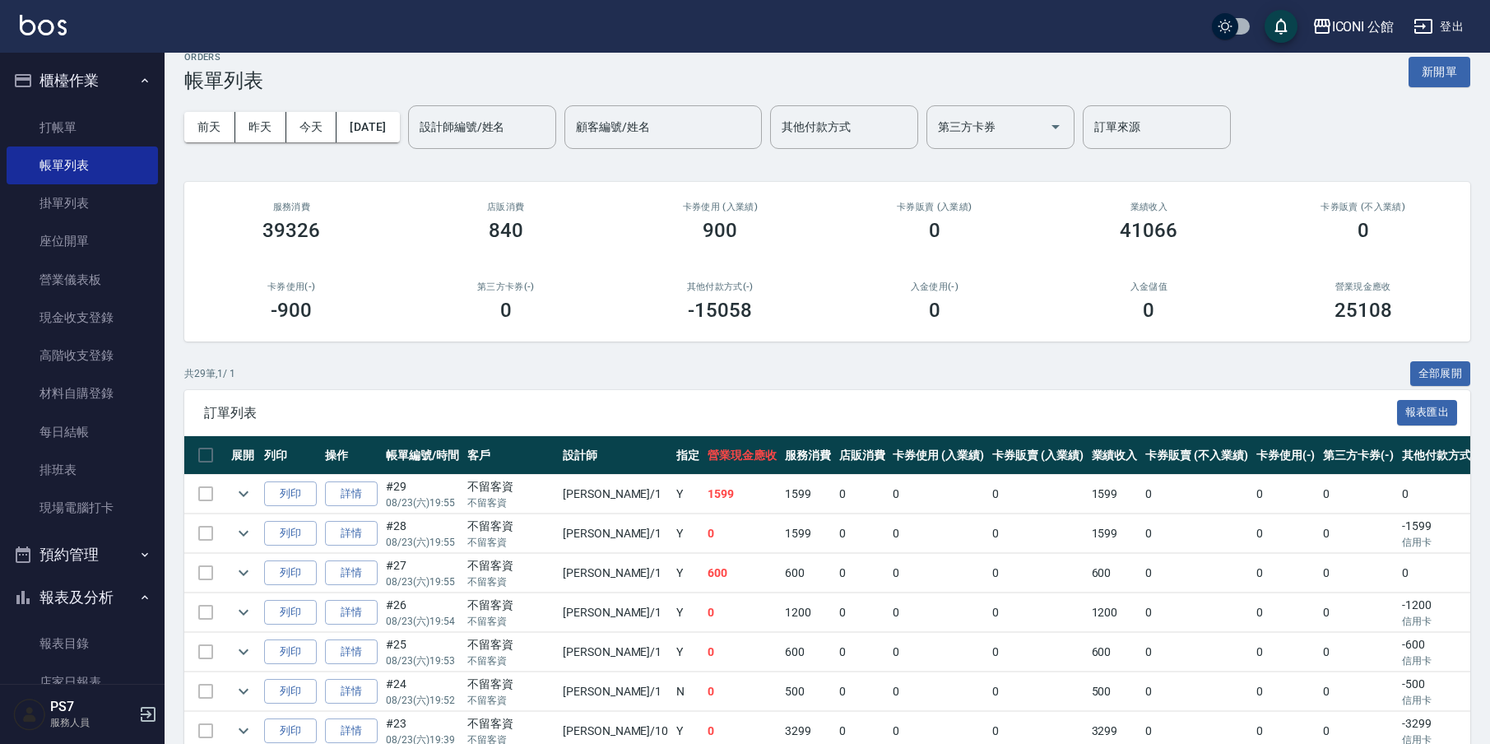
scroll to position [188, 0]
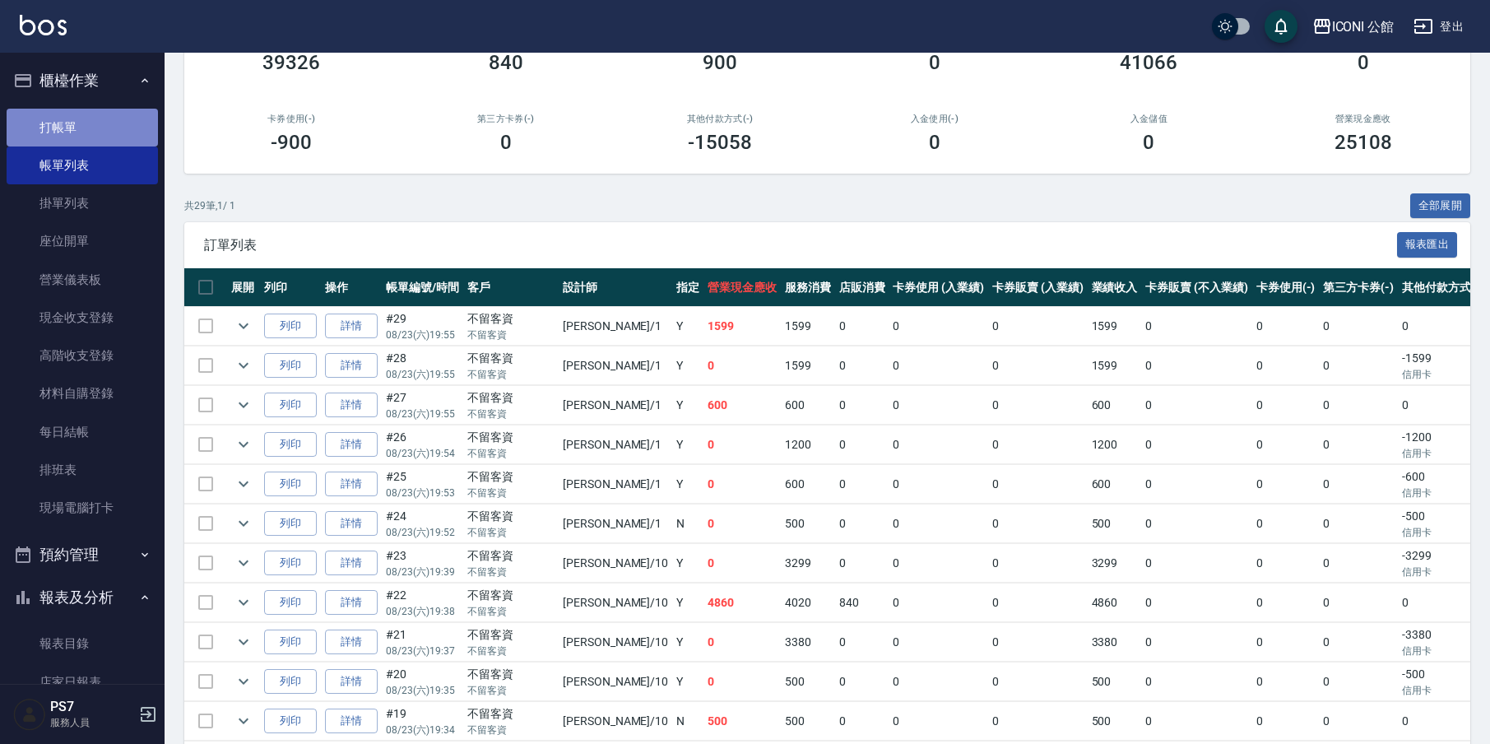
click at [90, 133] on link "打帳單" at bounding box center [82, 128] width 151 height 38
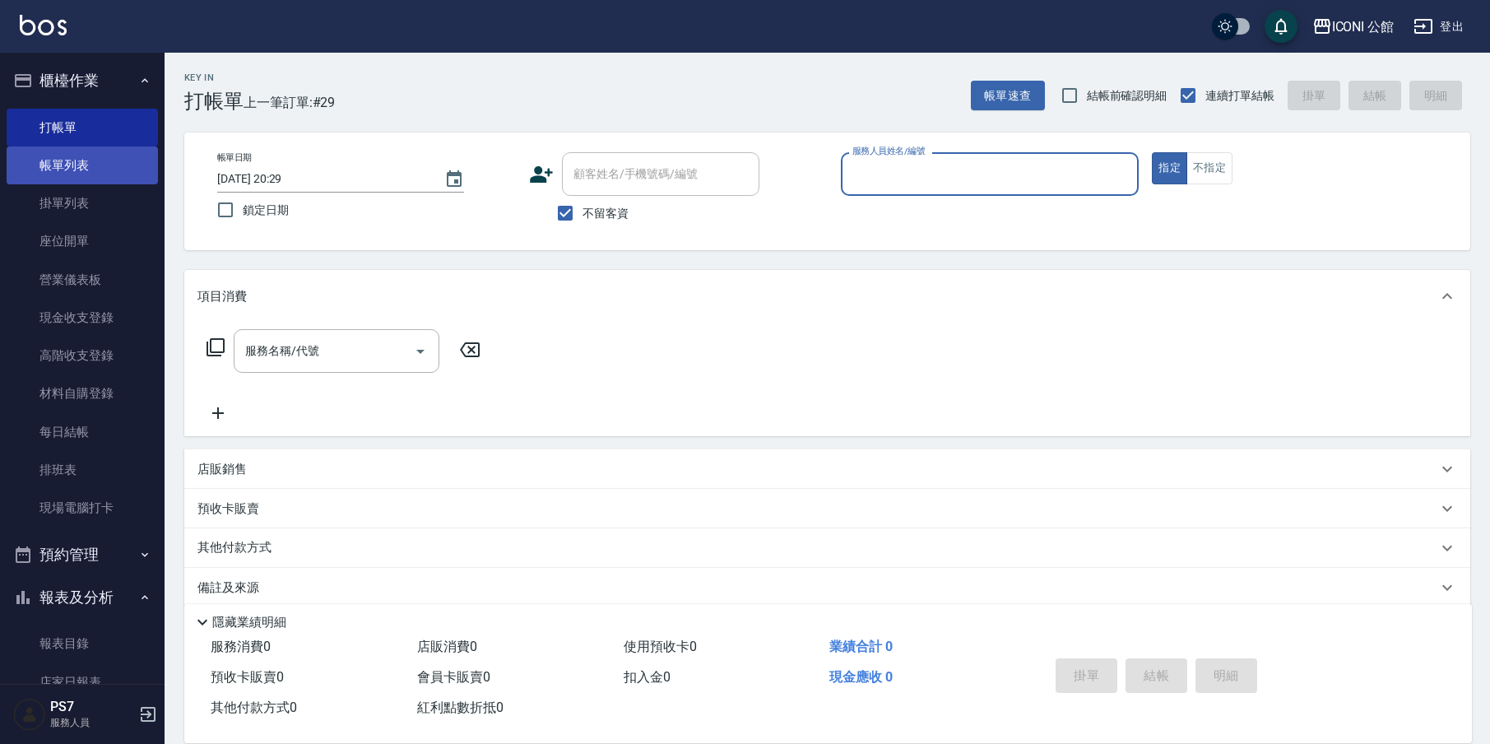
click at [94, 160] on link "帳單列表" at bounding box center [82, 165] width 151 height 38
